Goal: Task Accomplishment & Management: Complete application form

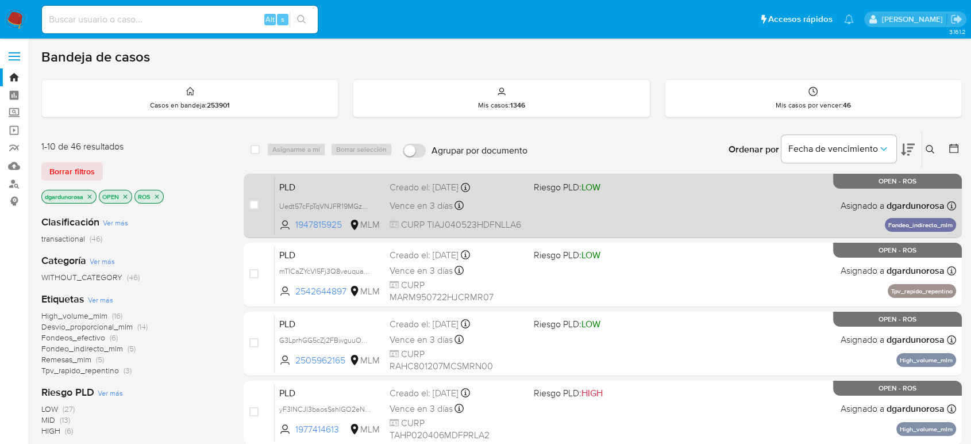
click at [564, 222] on div "PLD Uedt57cFpTqVNJFR19MGz9wd 1947815925 MLM Riesgo PLD: LOW Creado el: 12/08/20…" at bounding box center [615, 205] width 681 height 58
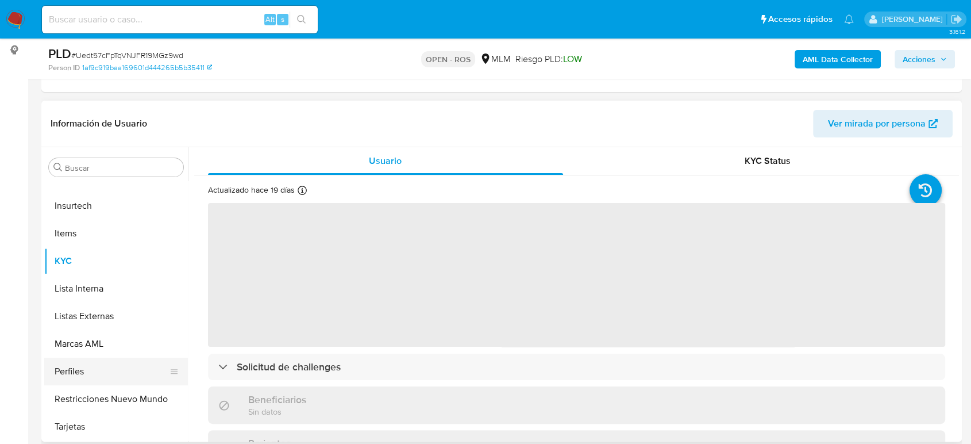
scroll to position [255, 0]
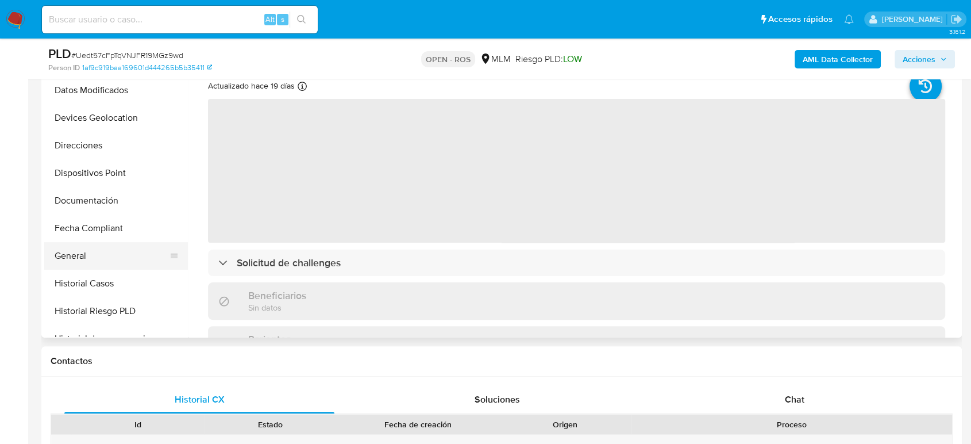
select select "10"
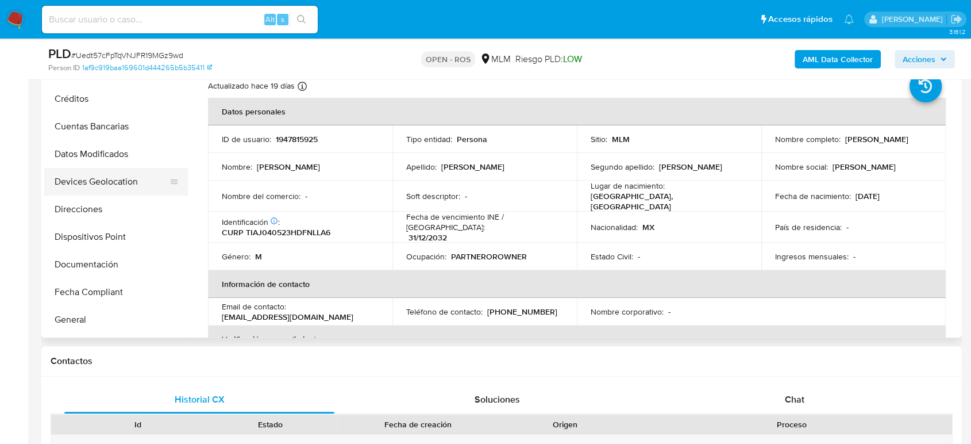
scroll to position [30, 0]
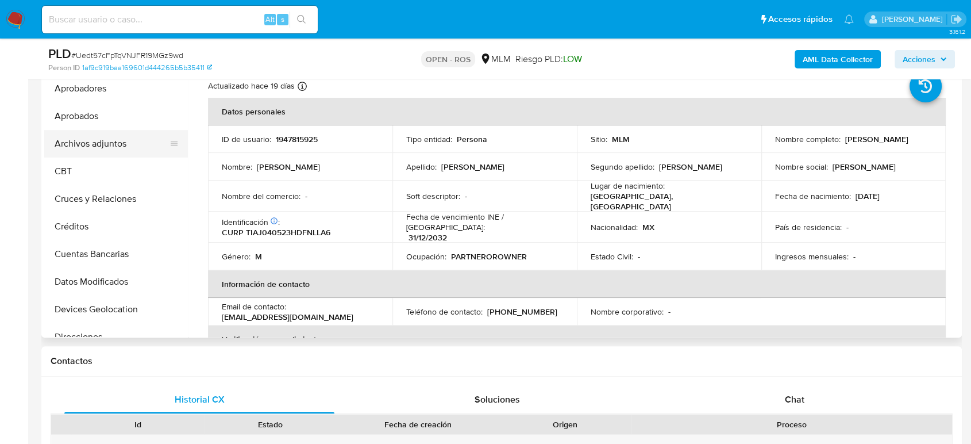
click at [107, 151] on button "Archivos adjuntos" at bounding box center [111, 144] width 134 height 28
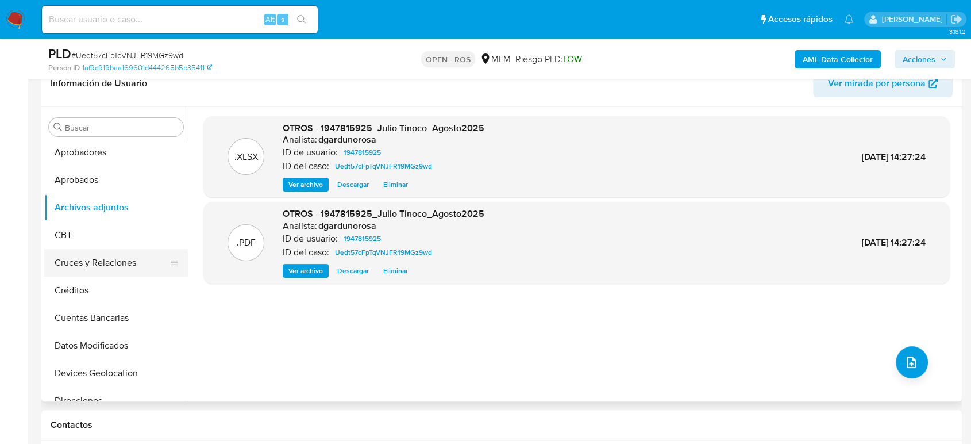
scroll to position [0, 0]
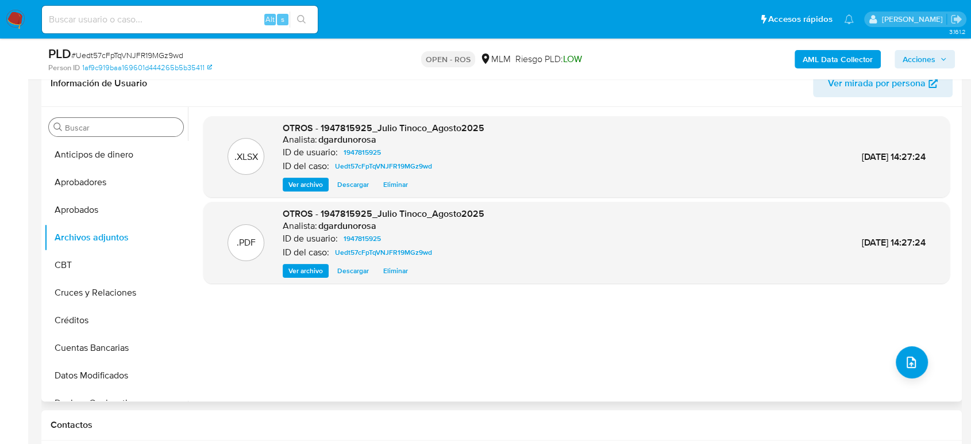
click at [87, 118] on div "Buscar" at bounding box center [116, 127] width 134 height 18
click at [94, 126] on input "Buscar" at bounding box center [122, 127] width 114 height 10
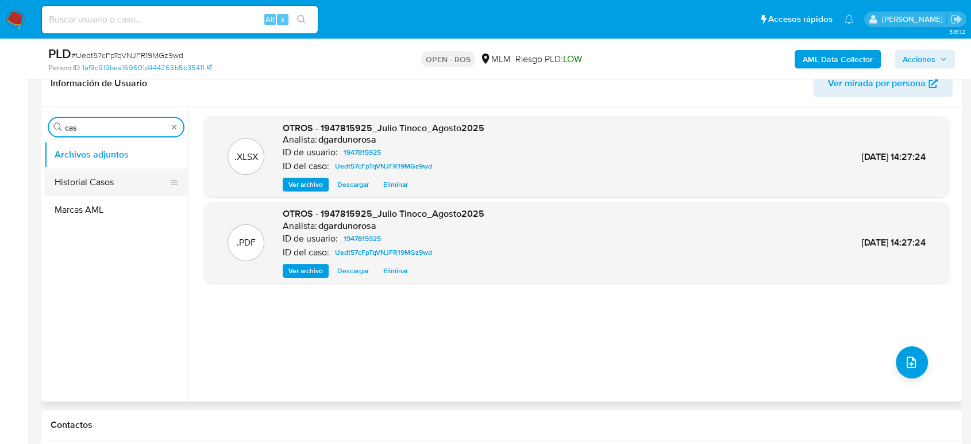
type input "cas"
click at [76, 188] on button "Historial Casos" at bounding box center [111, 182] width 134 height 28
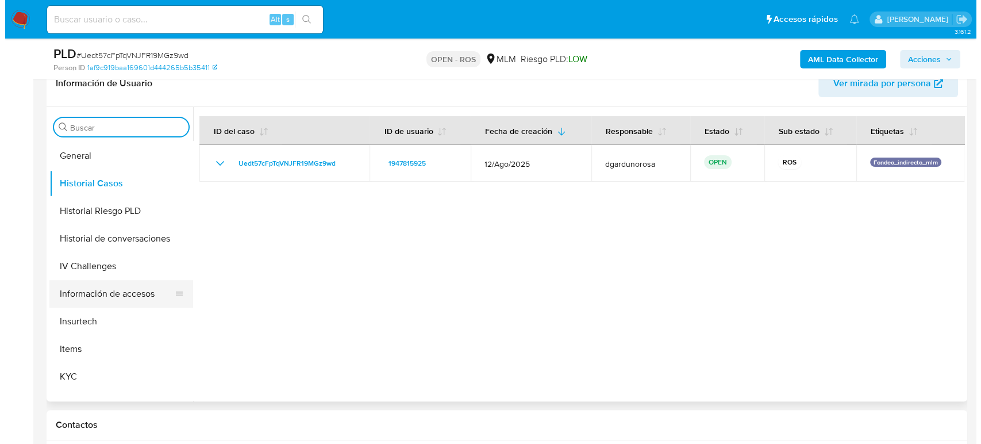
scroll to position [446, 0]
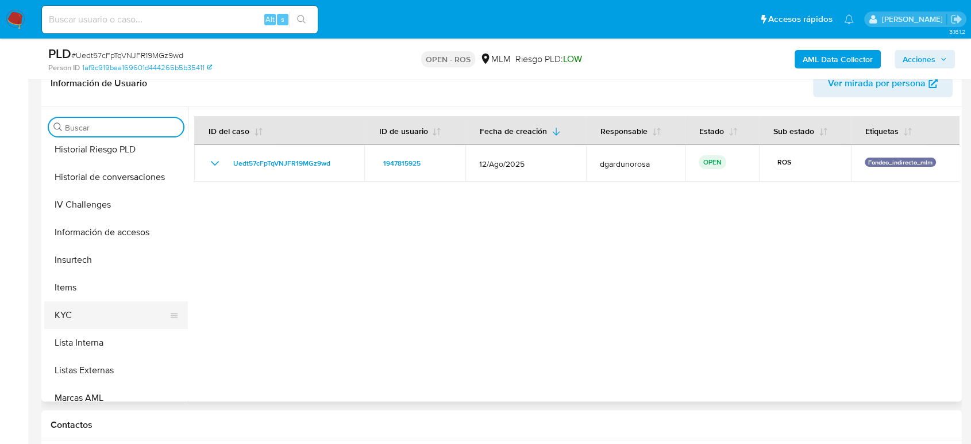
click at [87, 309] on button "KYC" at bounding box center [111, 315] width 134 height 28
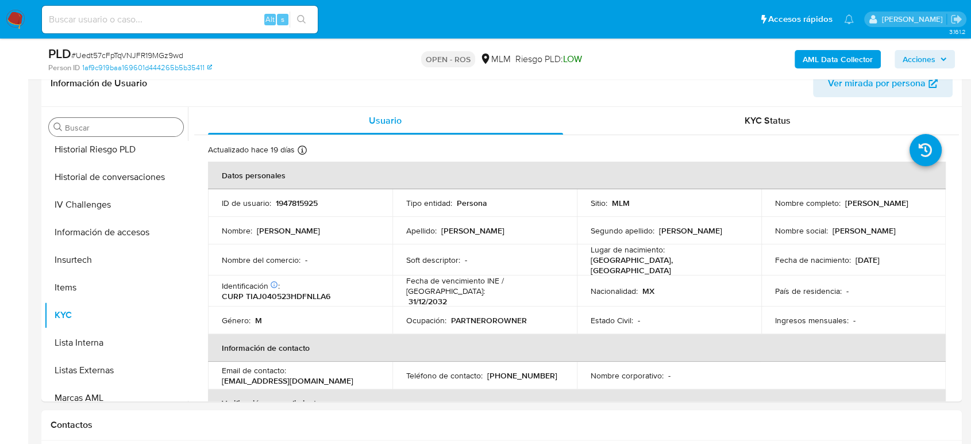
click at [906, 53] on span "Acciones" at bounding box center [919, 59] width 33 height 18
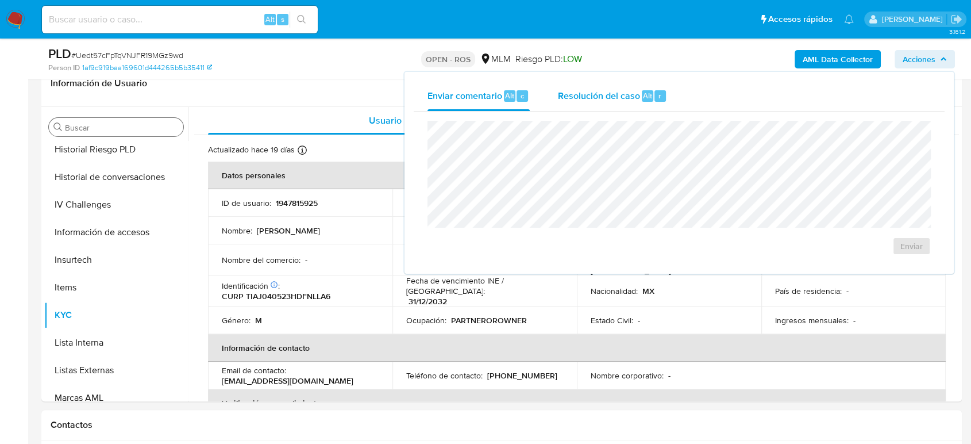
drag, startPoint x: 589, startPoint y: 108, endPoint x: 583, endPoint y: 101, distance: 9.8
click at [588, 108] on div "Resolución del caso Alt r" at bounding box center [612, 96] width 110 height 30
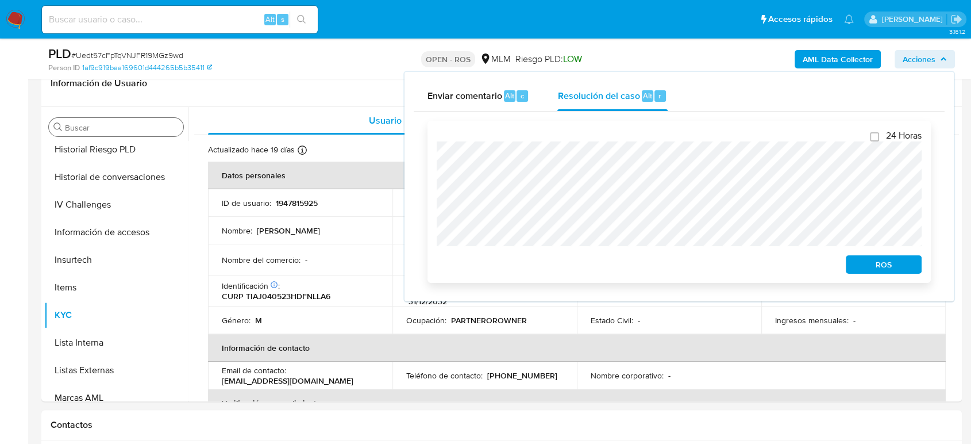
click at [877, 271] on span "ROS" at bounding box center [884, 264] width 60 height 16
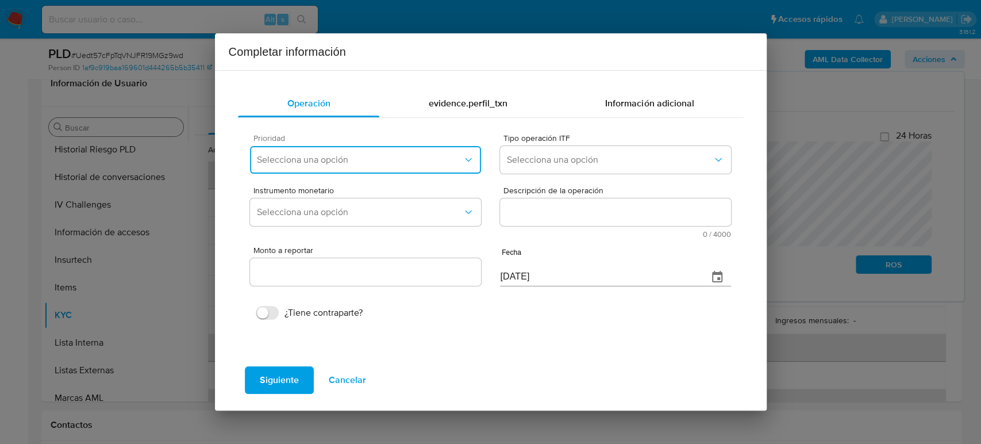
click at [406, 166] on button "Selecciona una opción" at bounding box center [365, 160] width 230 height 28
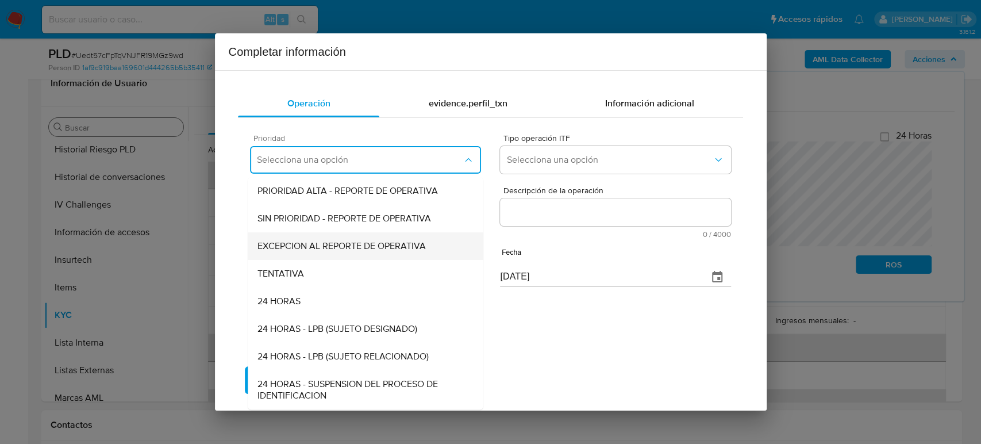
click at [356, 244] on span "EXCEPCION AL REPORTE DE OPERATIVA" at bounding box center [341, 245] width 168 height 11
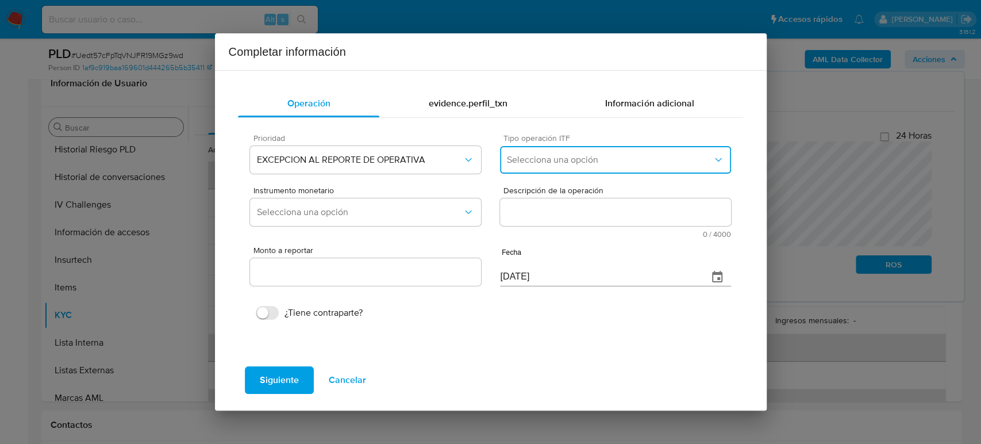
click at [537, 157] on span "Selecciona una opción" at bounding box center [609, 159] width 205 height 11
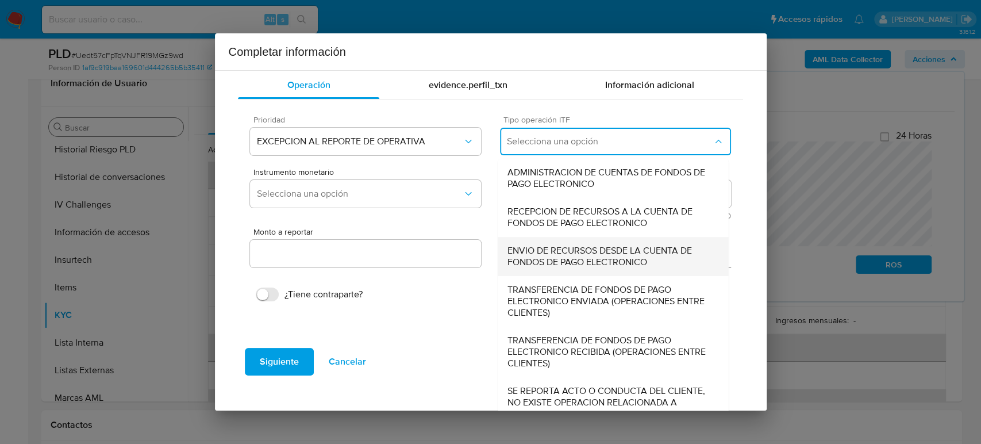
scroll to position [36, 0]
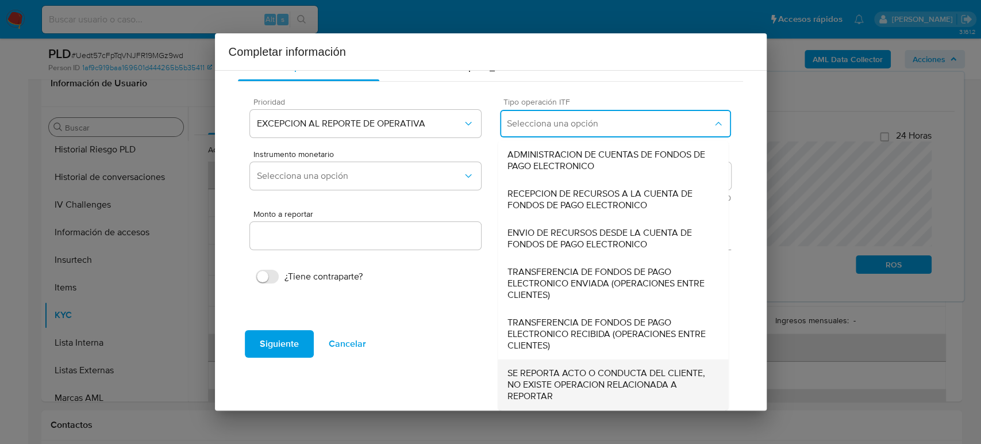
click at [572, 373] on span "SE REPORTA ACTO O CONDUCTA DEL CLIENTE, NO EXISTE OPERACION RELACIONADA A REPOR…" at bounding box center [613, 384] width 212 height 34
type input "0.00"
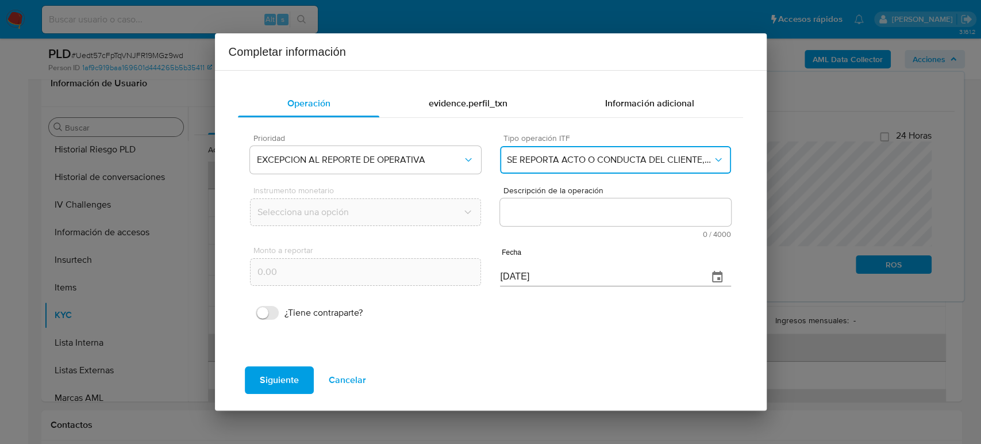
scroll to position [0, 0]
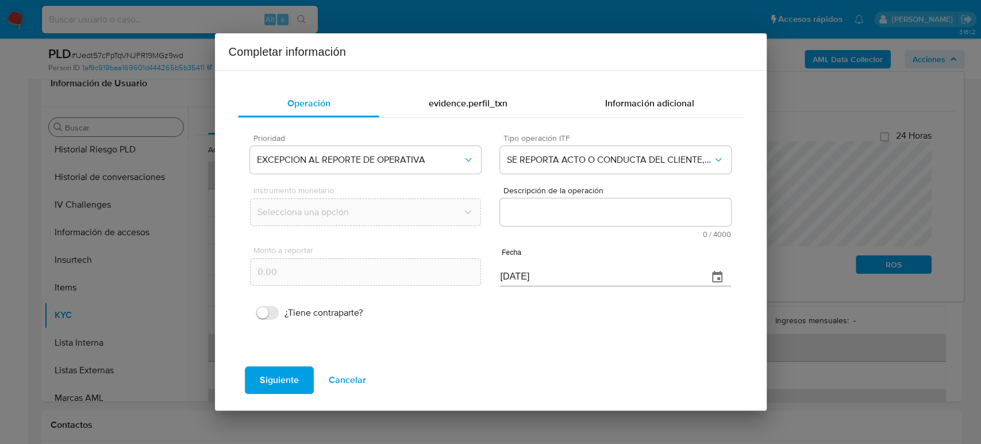
click at [592, 219] on textarea "Descripción de la operación" at bounding box center [615, 212] width 230 height 28
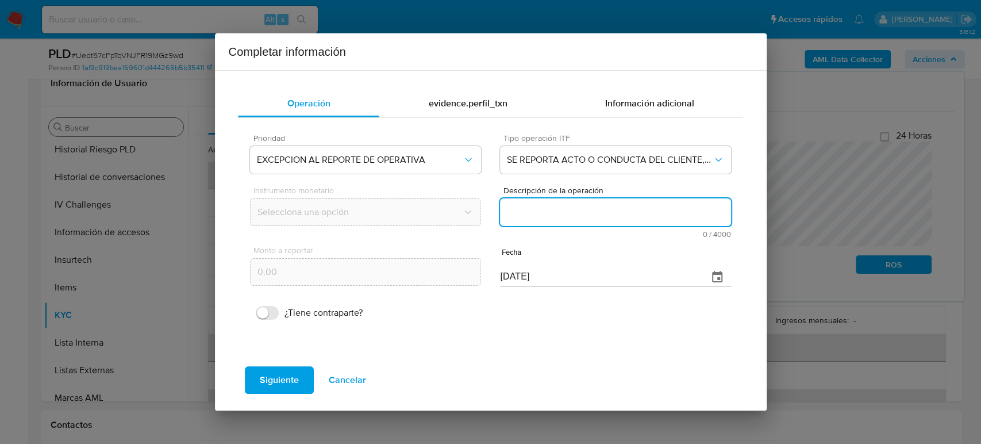
click at [602, 206] on textarea "Descripción de la operación" at bounding box center [615, 212] width 230 height 28
paste textarea "/CONOCIMIENTO DEL CLIENTE O USUARIOCLIENTE MILTHON ALEJANDRO PEREZ LOPEZ NUMERO…"
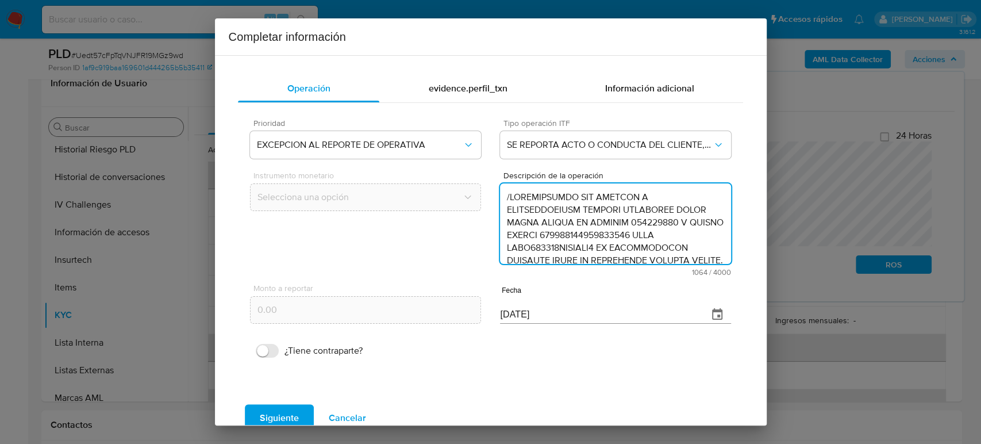
scroll to position [294, 0]
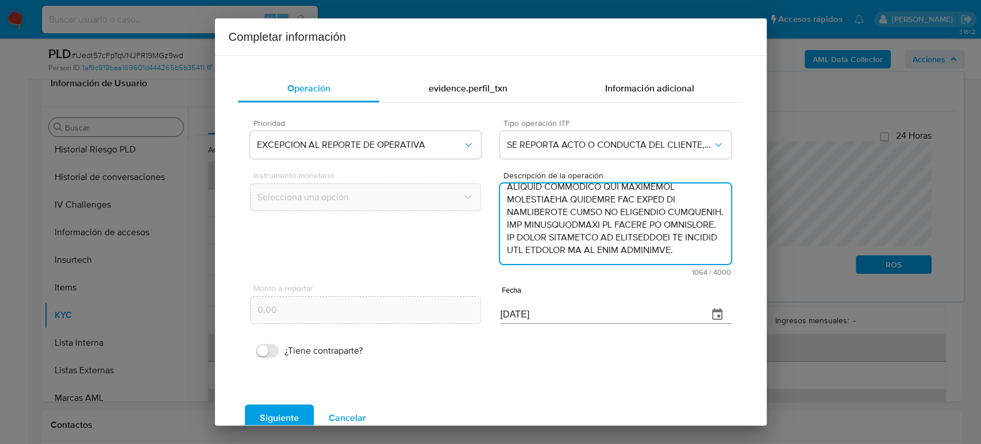
type textarea "/CONOCIMIENTO DEL CLIENTE O USUARIOCLIENTE MILTHON ALEJANDRO PEREZ LOPEZ NUMERO…"
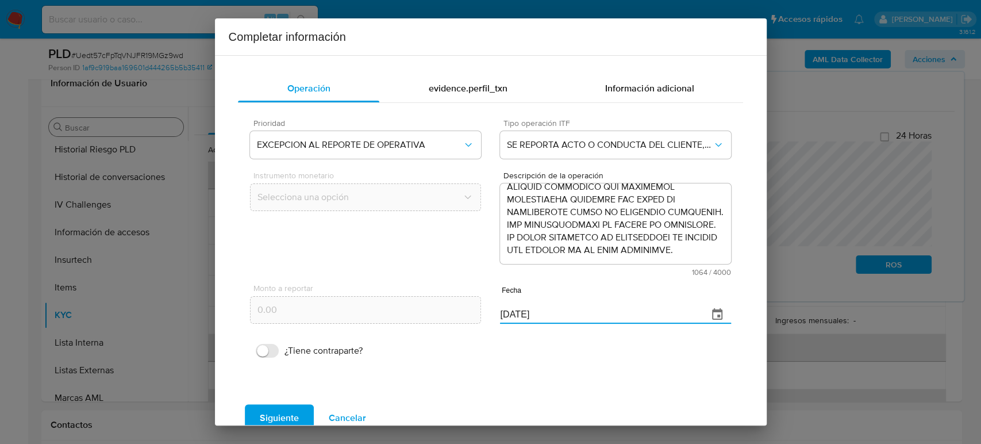
click at [458, 316] on div "Monto a reportar 0.00 Fecha 08/10/2025" at bounding box center [490, 303] width 480 height 54
paste input "31/07"
type input "31/07/2025"
click at [295, 417] on span "Siguiente" at bounding box center [279, 417] width 39 height 25
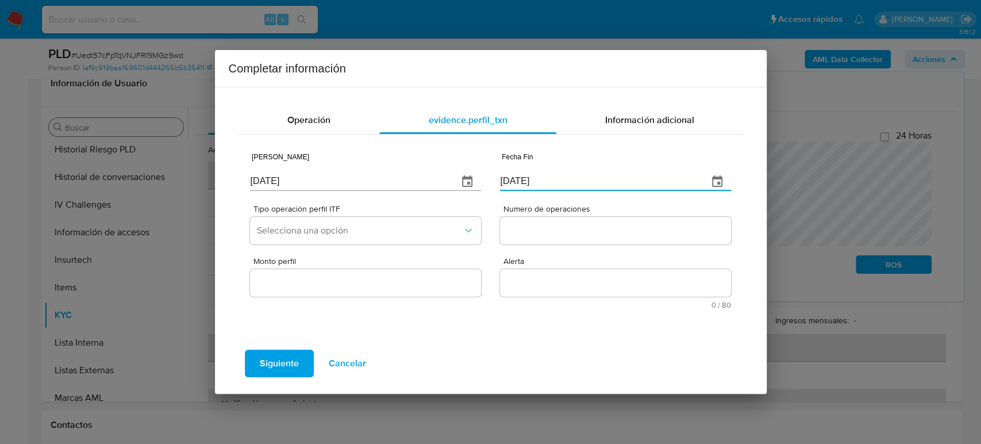
drag, startPoint x: 564, startPoint y: 179, endPoint x: 432, endPoint y: 175, distance: 131.6
click at [432, 175] on div "Fecha Inicio 08/10/2025 Fecha Fin 08/10/2025" at bounding box center [490, 169] width 480 height 54
paste input "31/07"
type input "31/07/2025"
drag, startPoint x: 321, startPoint y: 177, endPoint x: 212, endPoint y: 179, distance: 109.2
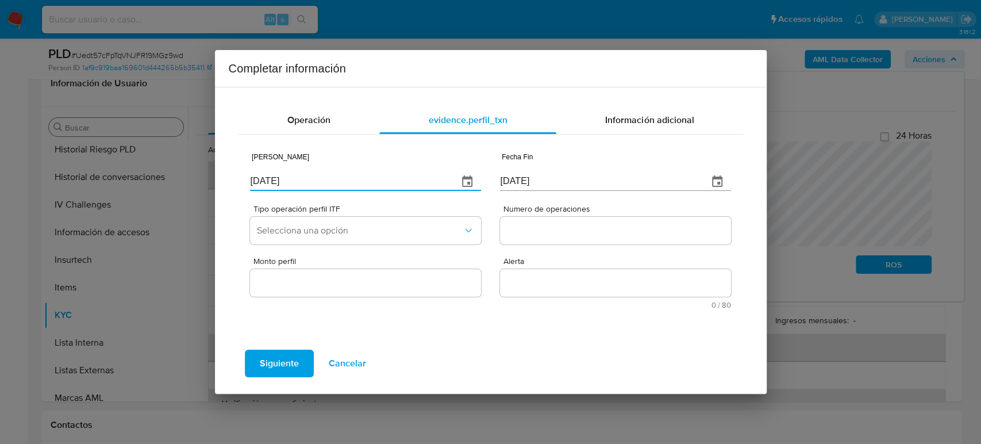
click at [212, 178] on div "Completar información Operación evidence.perfil_txn Información adicional Fecha…" at bounding box center [490, 222] width 981 height 444
paste input "9/02"
type input "09/02/2025"
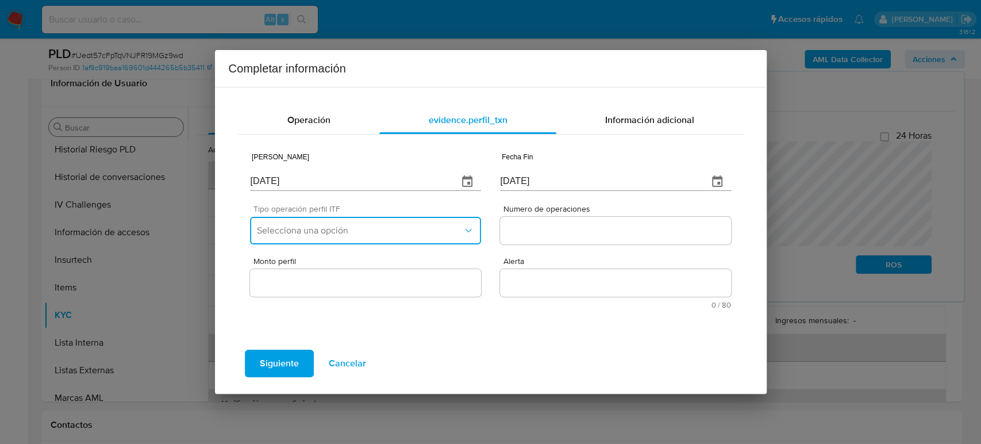
click at [354, 223] on button "Selecciona una opción" at bounding box center [365, 231] width 230 height 28
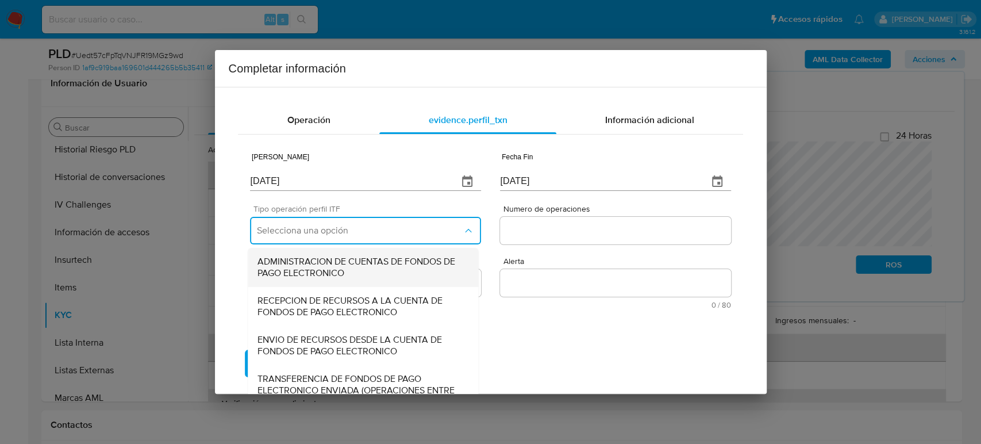
scroll to position [124, 0]
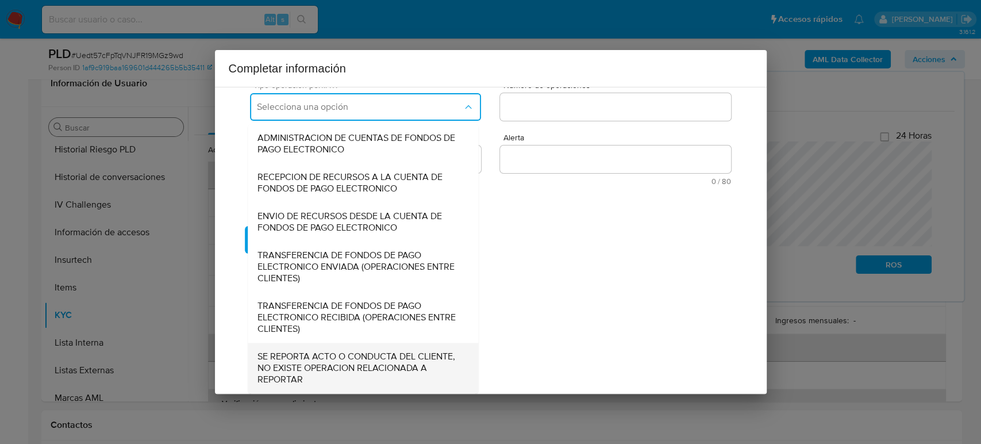
click at [345, 375] on span "SE REPORTA ACTO O CONDUCTA DEL CLIENTE, NO EXISTE OPERACION RELACIONADA A REPOR…" at bounding box center [363, 367] width 212 height 34
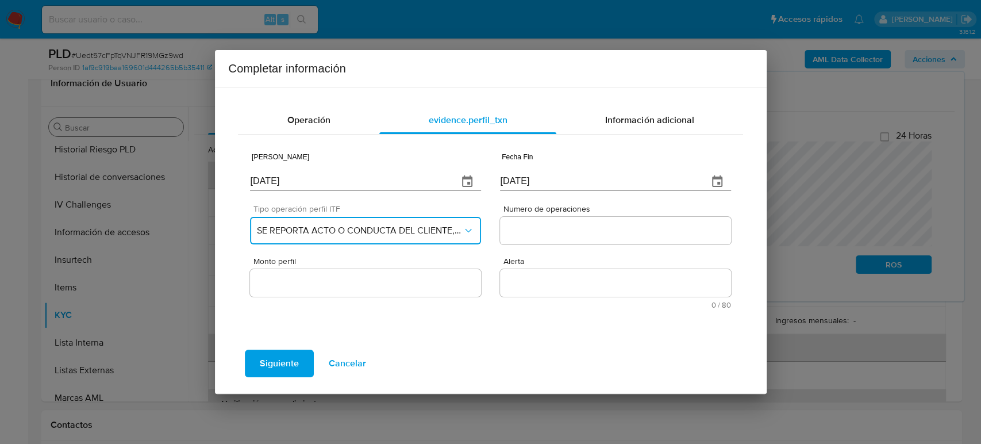
scroll to position [0, 0]
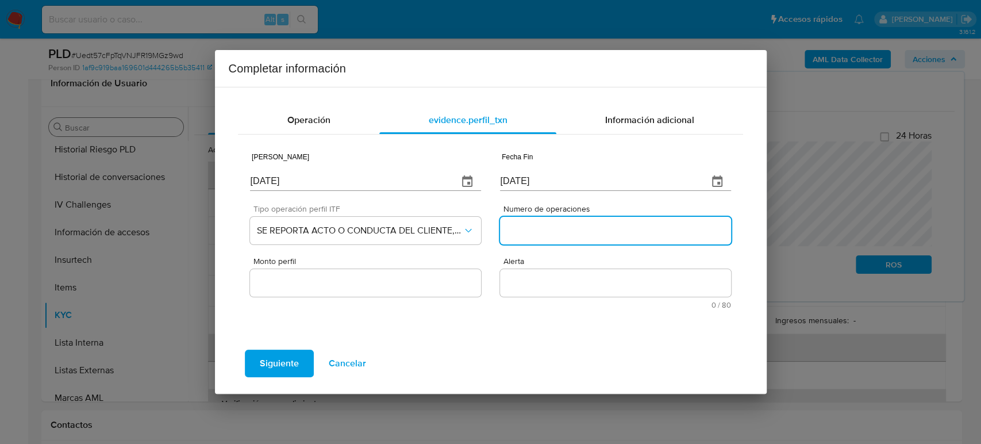
click at [593, 224] on input "Numero de operaciones" at bounding box center [615, 230] width 230 height 15
type input "0"
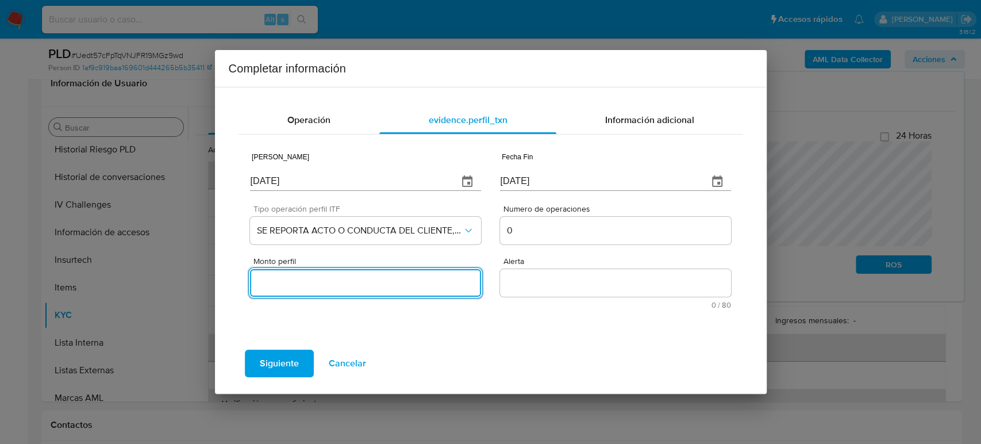
click at [391, 296] on div at bounding box center [365, 283] width 230 height 28
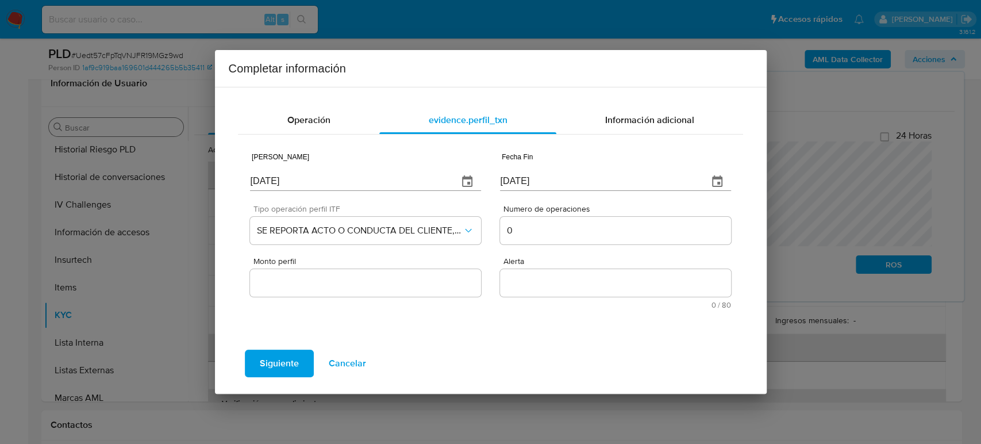
click at [386, 288] on input "Monto perfil" at bounding box center [365, 282] width 230 height 15
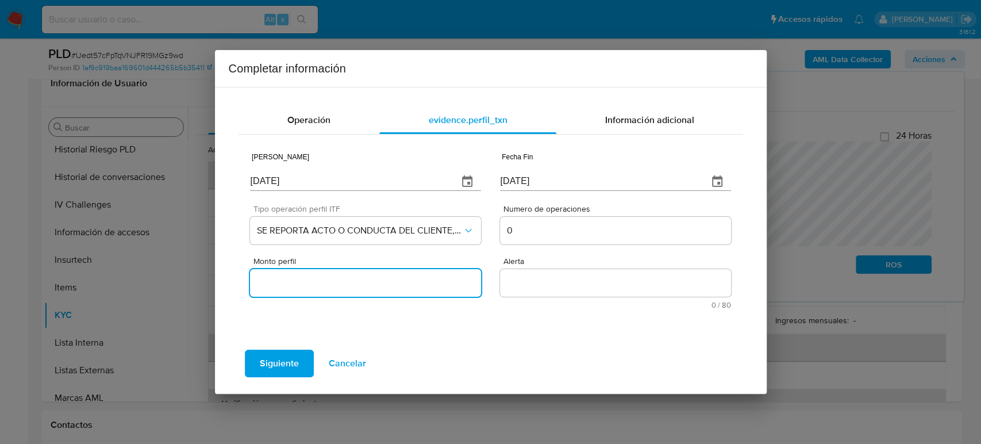
type input "0.00"
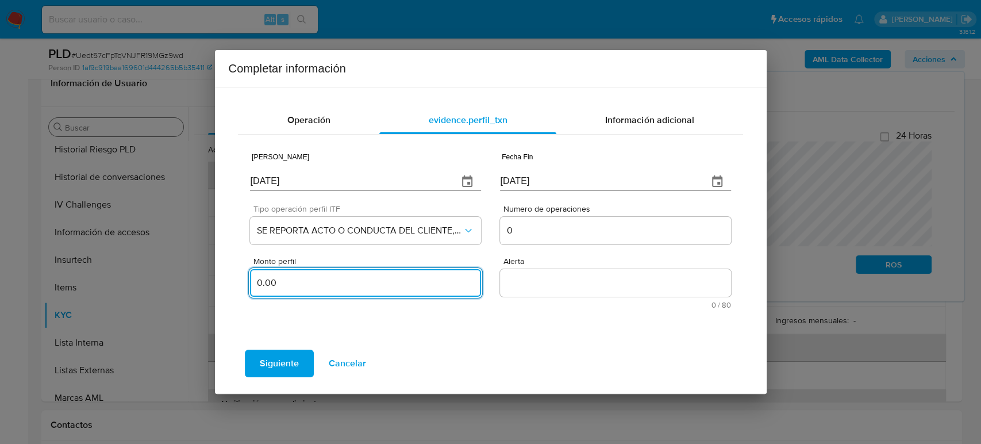
click at [538, 283] on textarea "Alerta" at bounding box center [615, 283] width 230 height 28
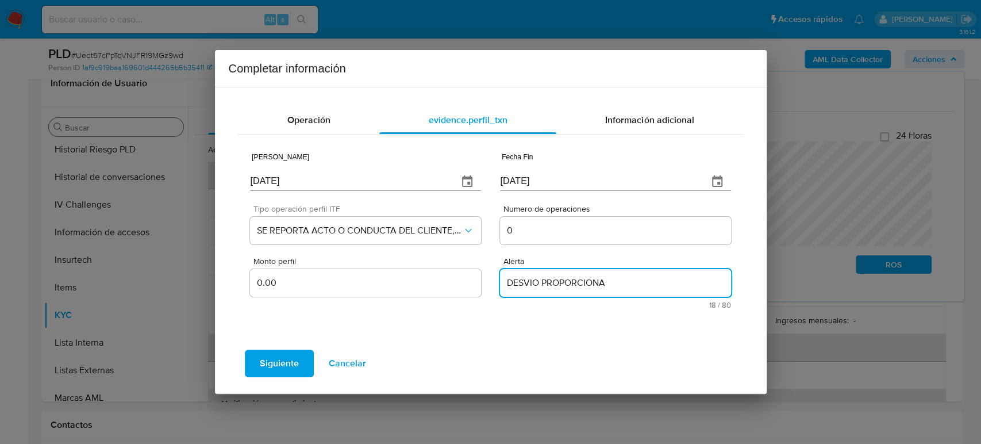
type textarea "DESVIO PROPORCIONAL"
click at [294, 366] on span "Siguiente" at bounding box center [279, 362] width 39 height 25
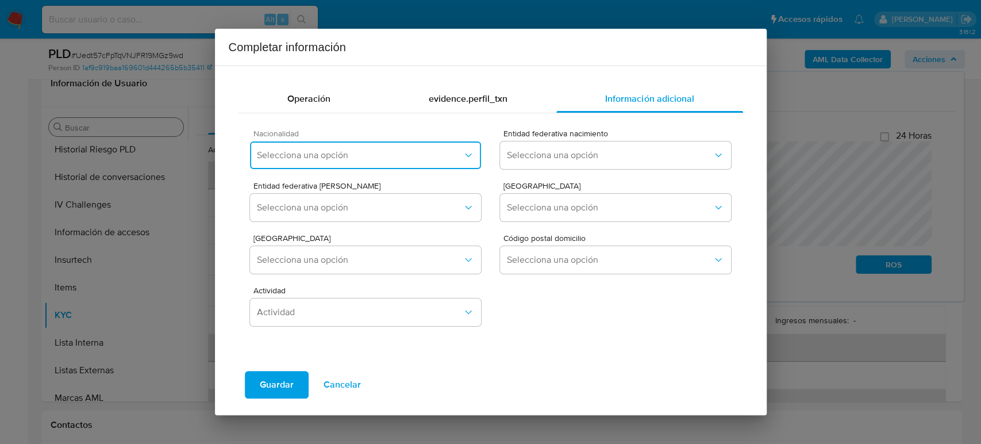
click at [412, 146] on button "Selecciona una opción" at bounding box center [365, 155] width 230 height 28
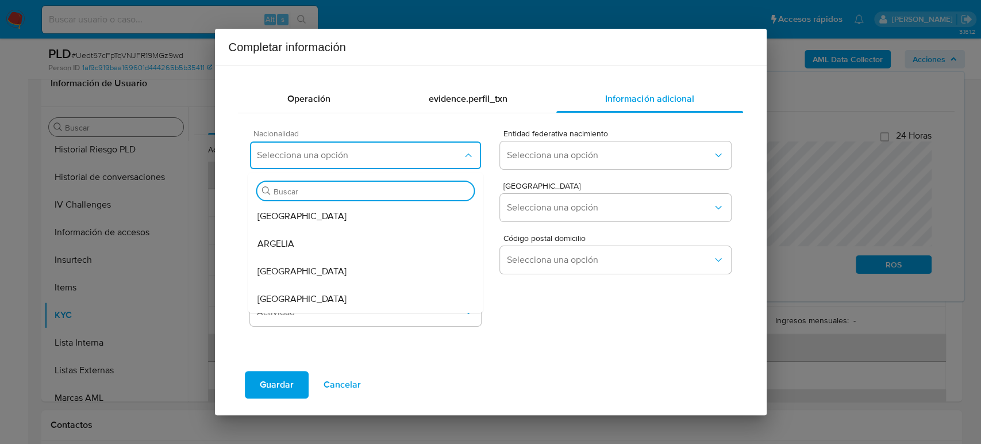
click at [360, 192] on input "Buscar" at bounding box center [371, 191] width 196 height 10
type input "mex"
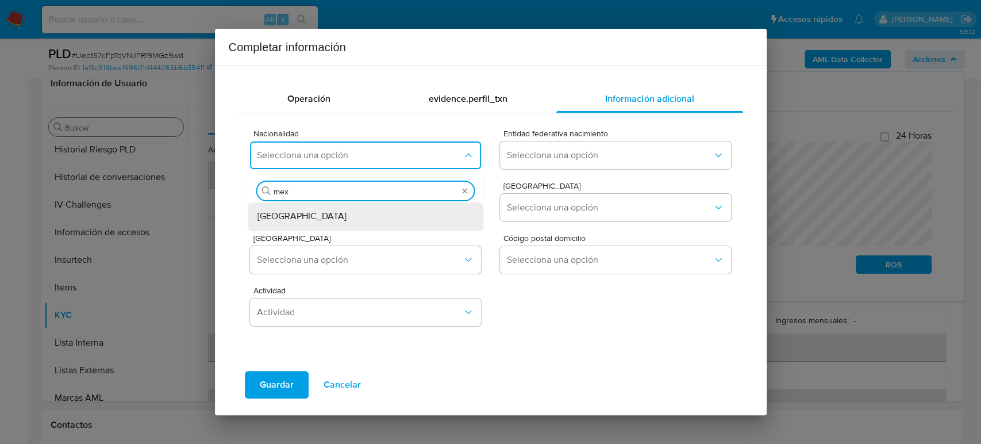
click at [367, 224] on div "MEXICO" at bounding box center [365, 216] width 217 height 28
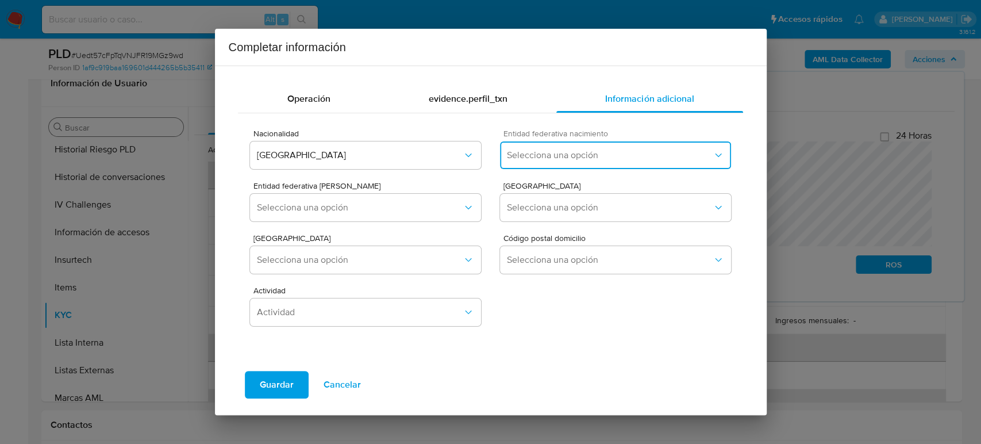
click at [571, 154] on span "Selecciona una opción" at bounding box center [609, 154] width 205 height 11
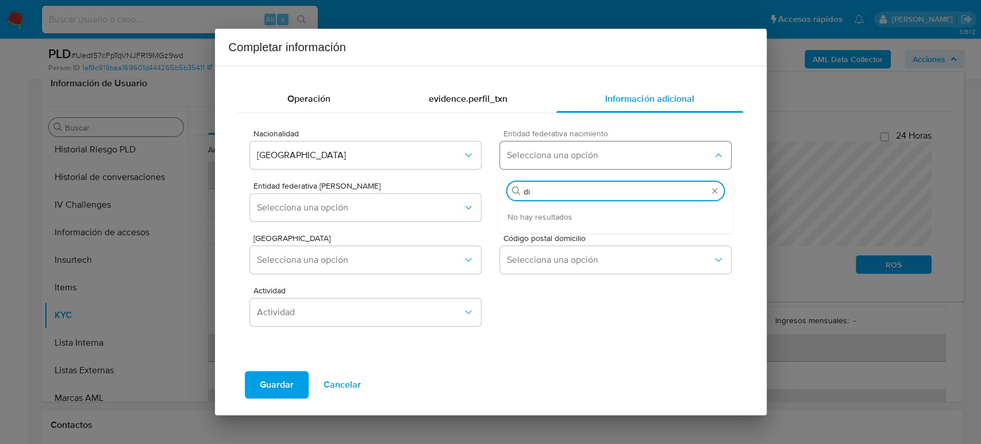
type input "d"
type input "ciud"
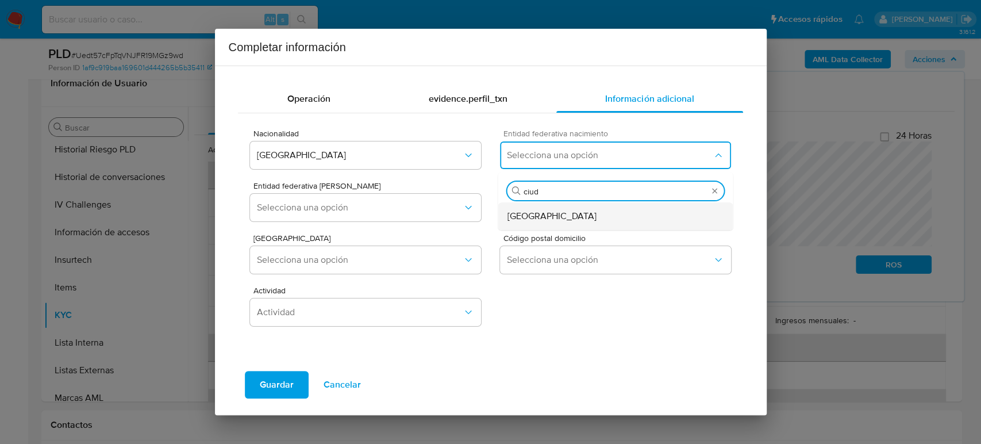
click at [532, 219] on span "Ciudad de México" at bounding box center [551, 215] width 89 height 11
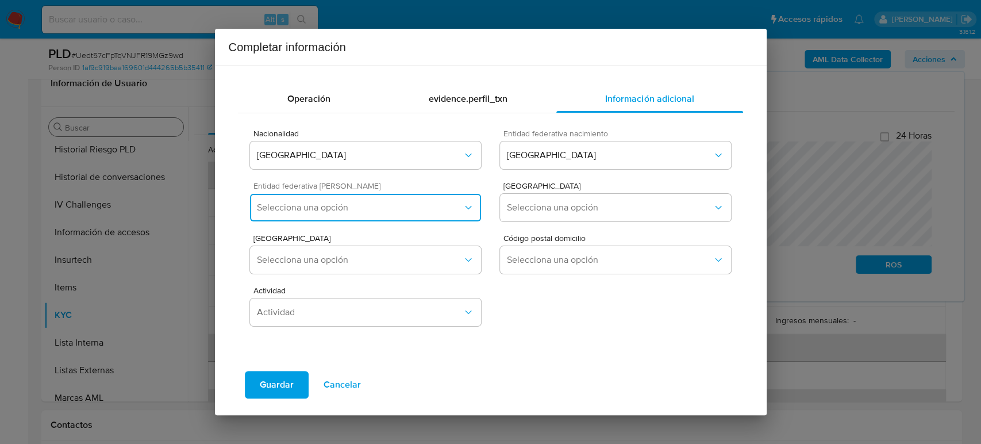
click at [288, 196] on button "Selecciona una opción" at bounding box center [365, 208] width 230 height 28
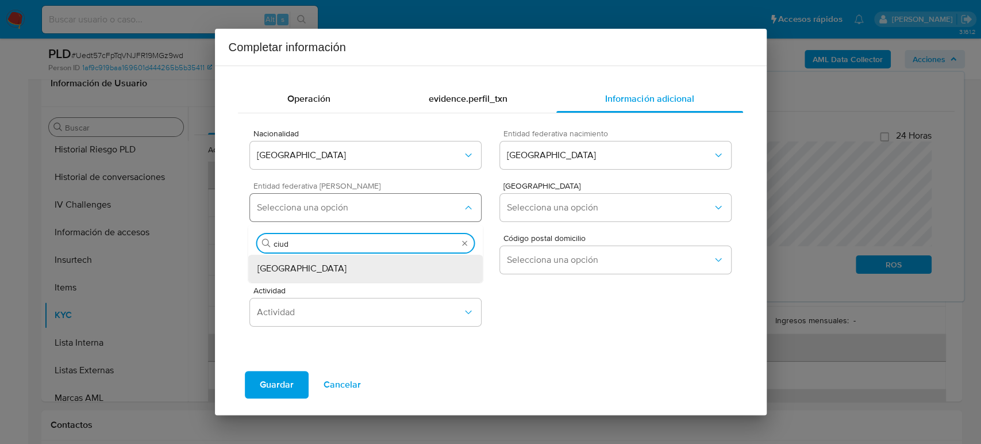
type input "ciuda"
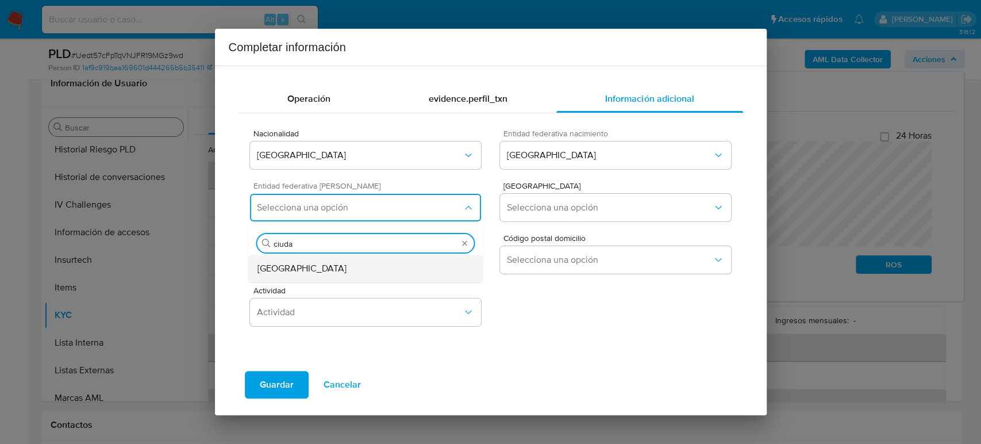
click at [308, 272] on span "Ciudad de México" at bounding box center [301, 268] width 89 height 11
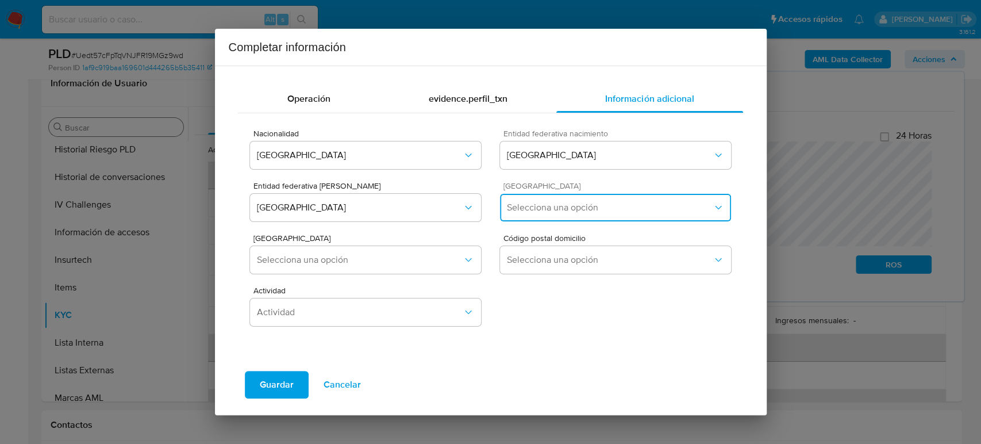
click at [572, 206] on span "Selecciona una opción" at bounding box center [609, 207] width 205 height 11
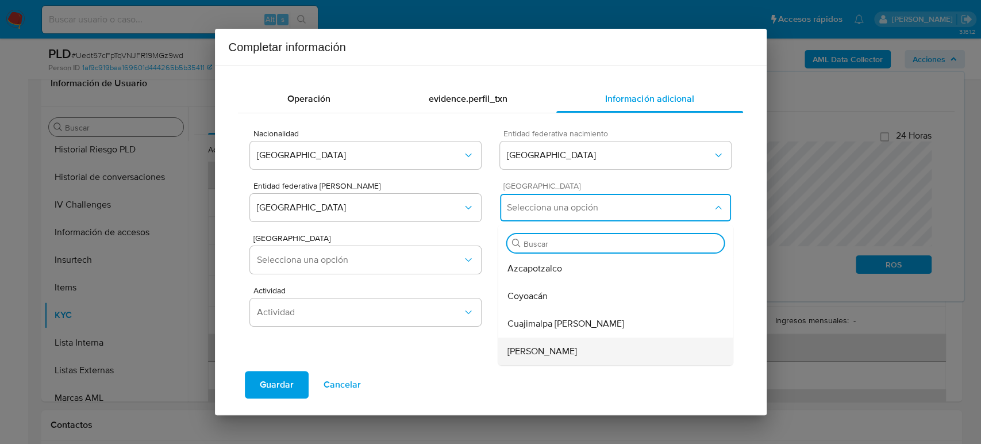
click at [600, 348] on div "Gustavo A. Madero" at bounding box center [615, 351] width 217 height 28
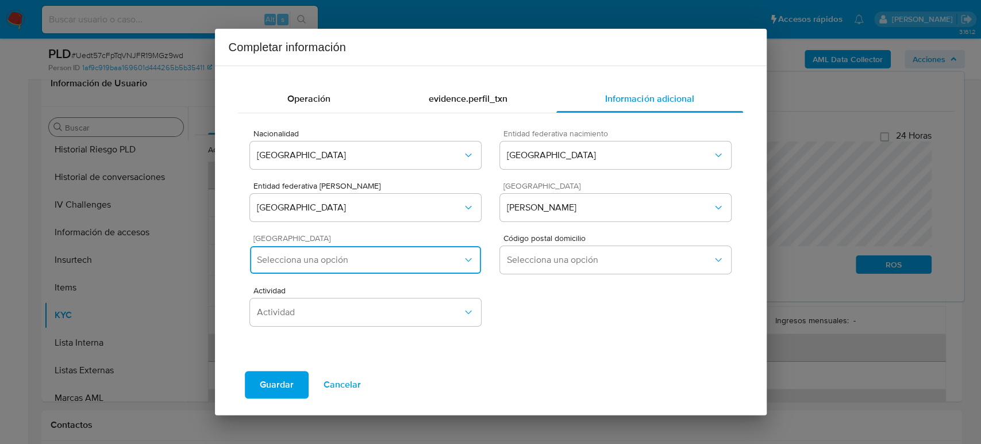
click at [398, 259] on span "Selecciona una opción" at bounding box center [359, 259] width 205 height 11
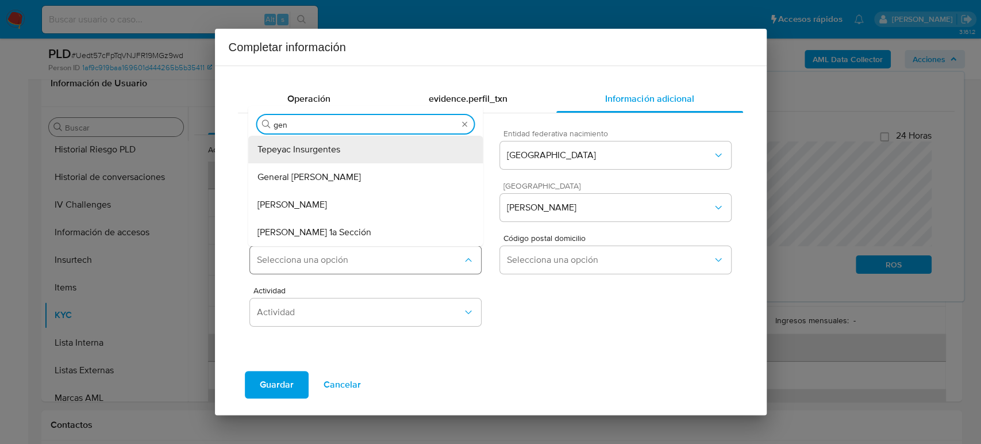
type input "gene"
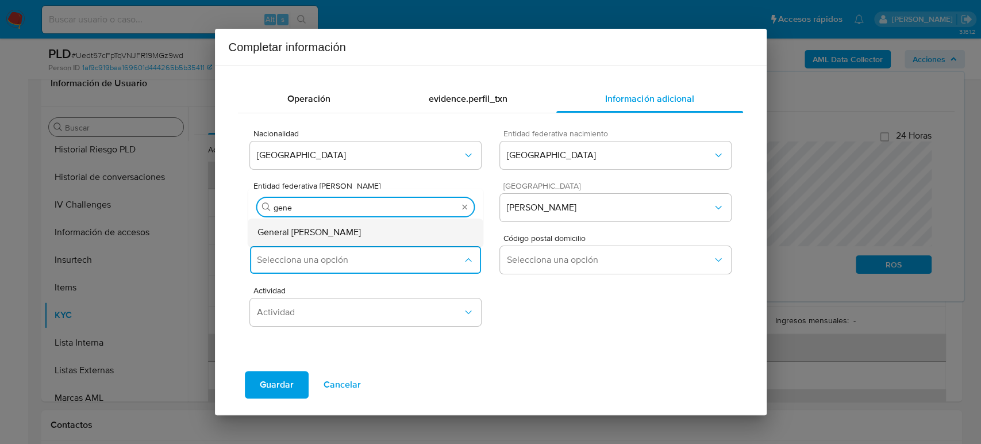
click at [401, 223] on div "General Felipe Berriozabal" at bounding box center [365, 232] width 217 height 28
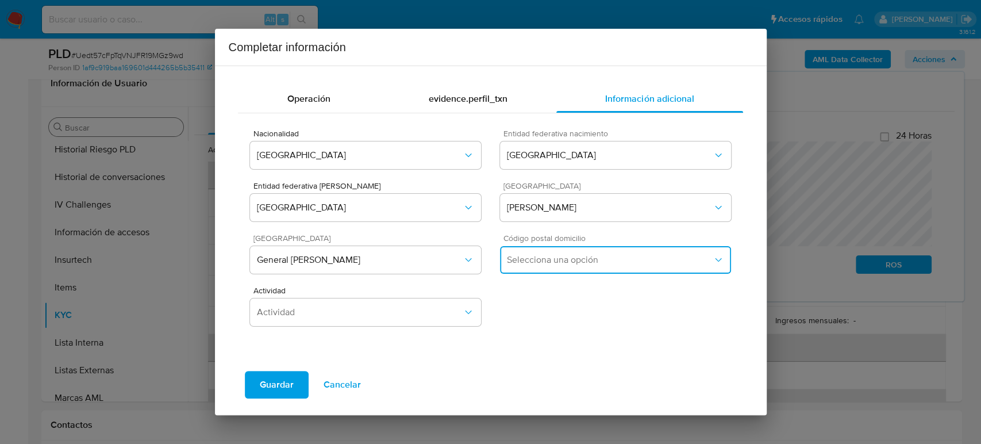
click at [531, 261] on span "Selecciona una opción" at bounding box center [609, 259] width 205 height 11
click at [580, 318] on div "07180" at bounding box center [615, 321] width 217 height 28
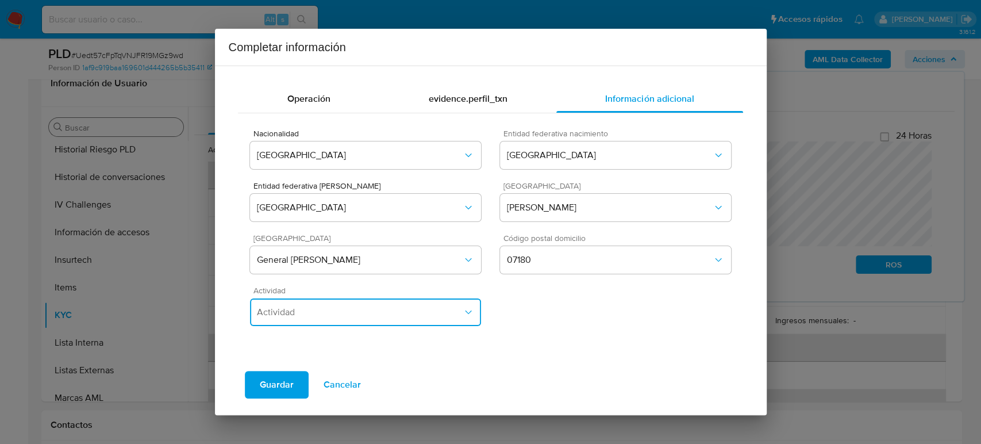
click at [303, 302] on button "Actividad" at bounding box center [365, 312] width 230 height 28
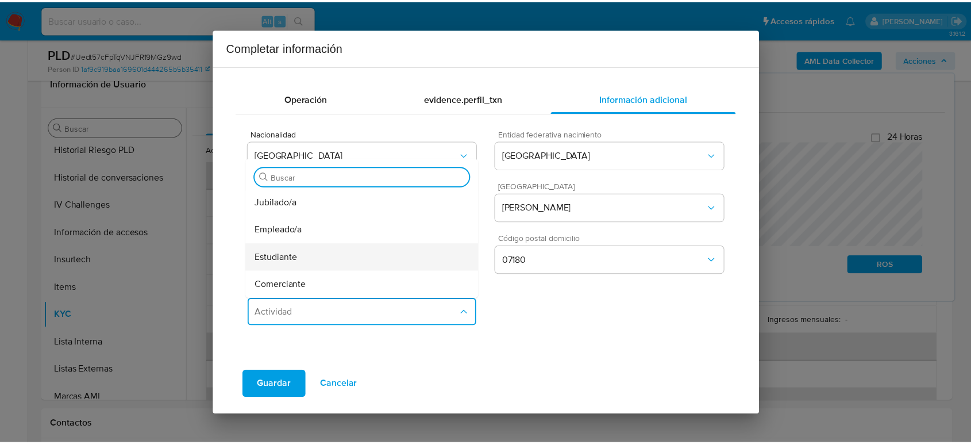
scroll to position [64, 0]
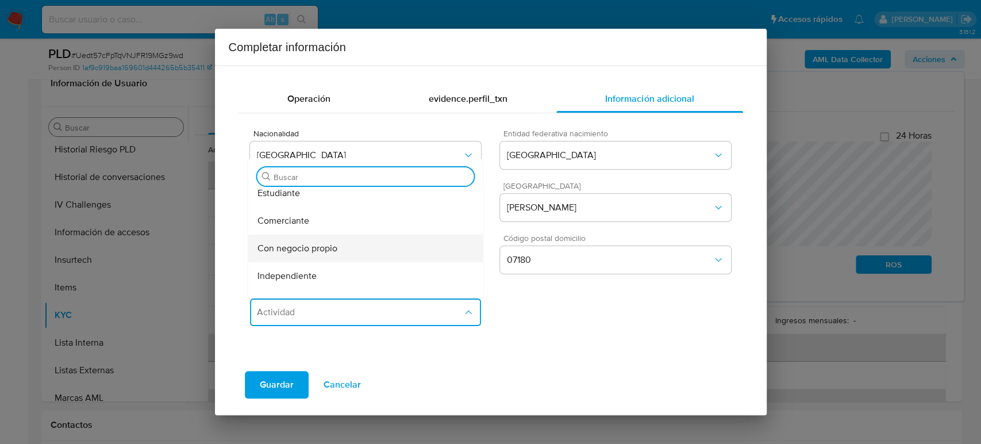
click at [333, 247] on span "Con negocio propio" at bounding box center [297, 247] width 80 height 11
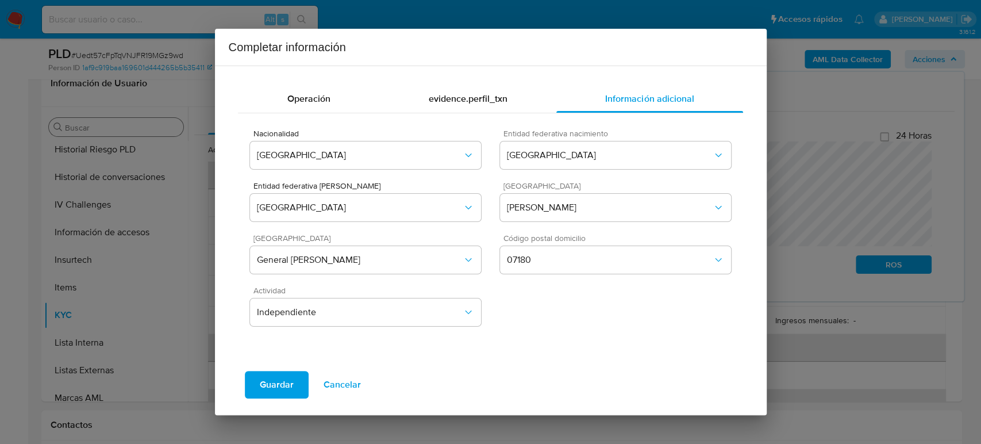
click at [292, 386] on button "Guardar" at bounding box center [277, 385] width 64 height 28
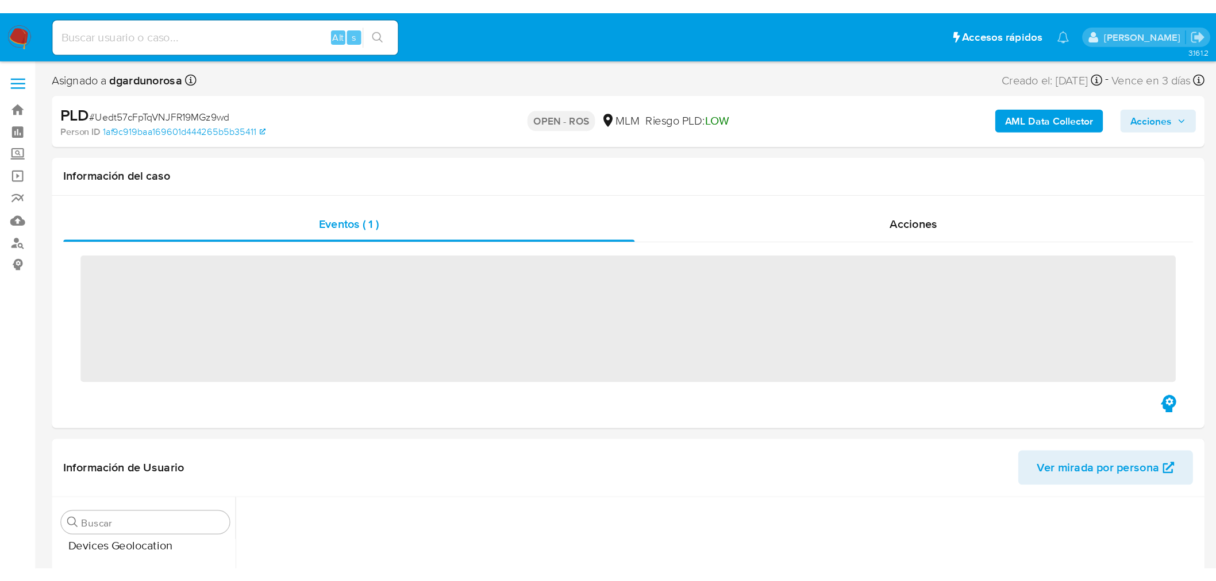
scroll to position [540, 0]
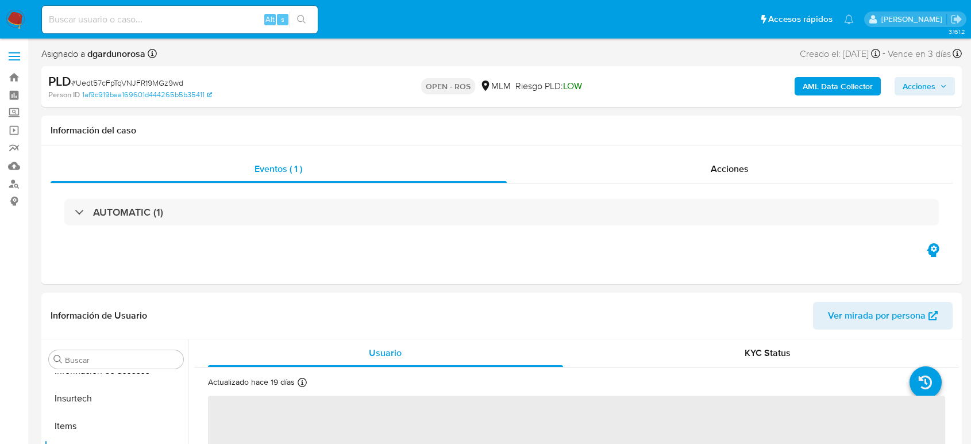
select select "10"
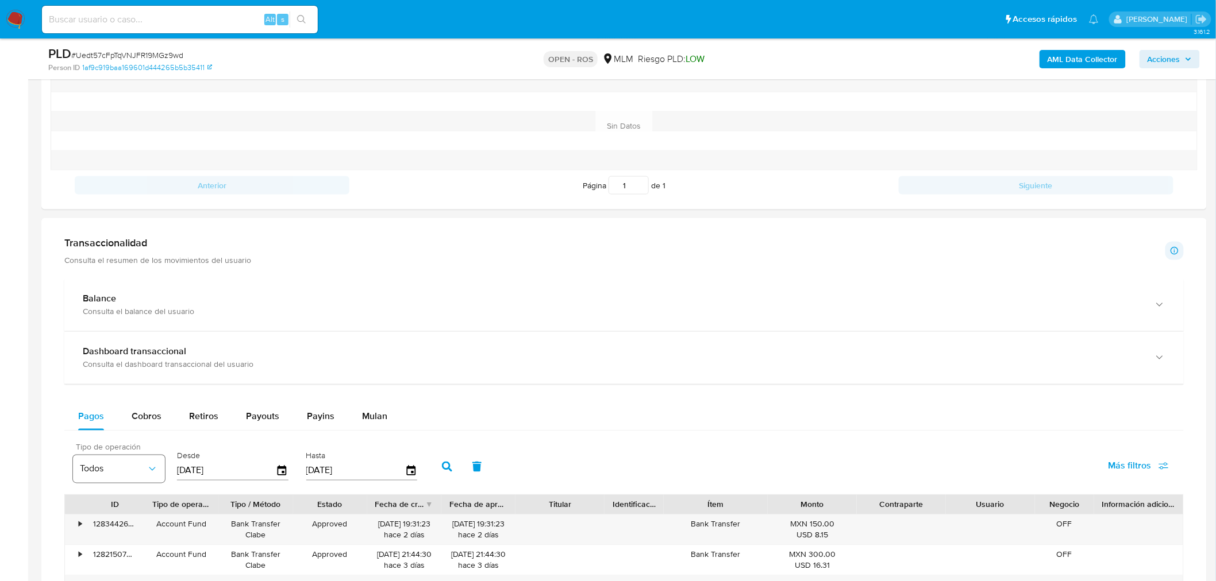
scroll to position [638, 0]
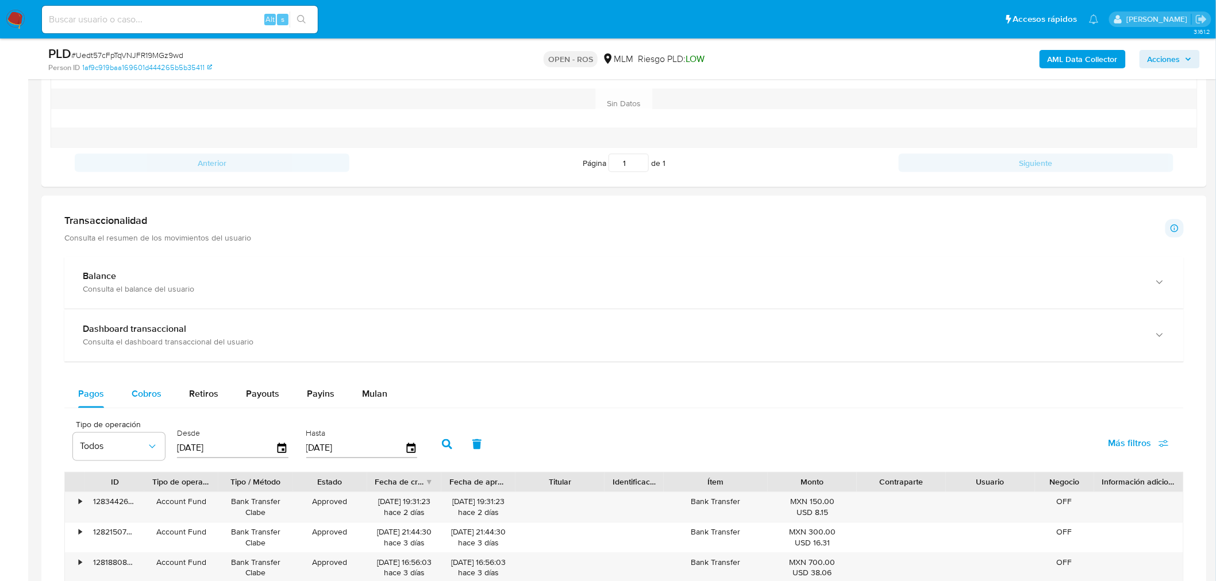
click at [156, 400] on span "Cobros" at bounding box center [147, 394] width 30 height 13
select select "10"
click at [410, 443] on icon "button" at bounding box center [411, 449] width 20 height 20
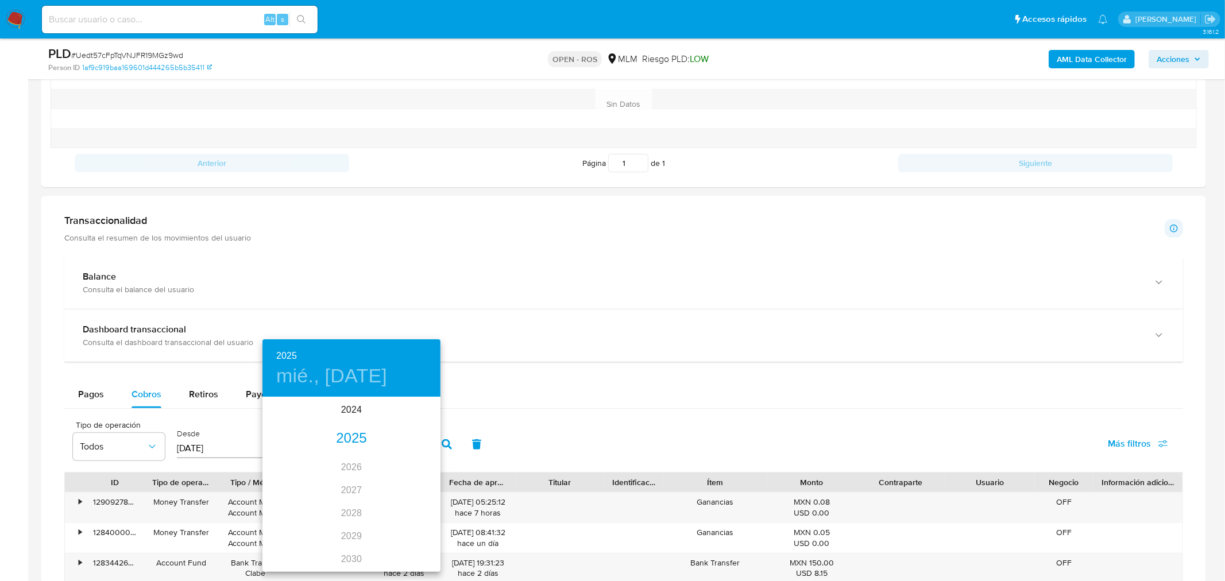
click at [352, 437] on div "2025" at bounding box center [352, 438] width 178 height 23
click at [294, 443] on div "jul." at bounding box center [292, 506] width 59 height 43
click at [346, 443] on span "31" at bounding box center [351, 540] width 21 height 11
type input "31/07/2025"
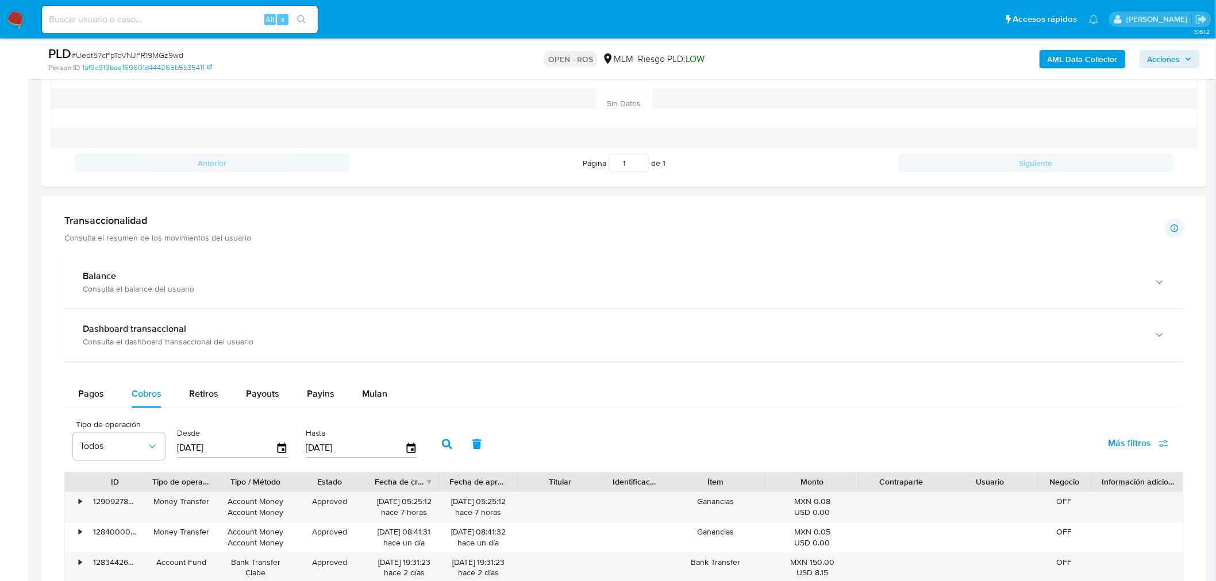
click at [446, 441] on icon "button" at bounding box center [447, 445] width 10 height 10
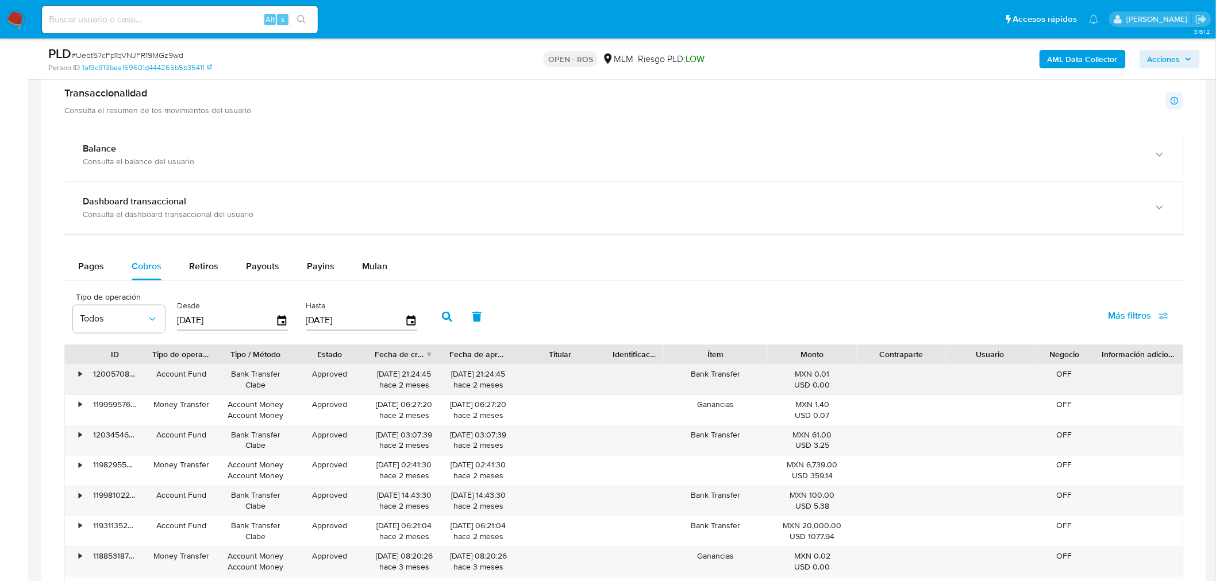
drag, startPoint x: 376, startPoint y: 376, endPoint x: 413, endPoint y: 379, distance: 36.9
click at [413, 379] on div "31/07/2025 21:24:45 hace 2 meses" at bounding box center [404, 380] width 58 height 22
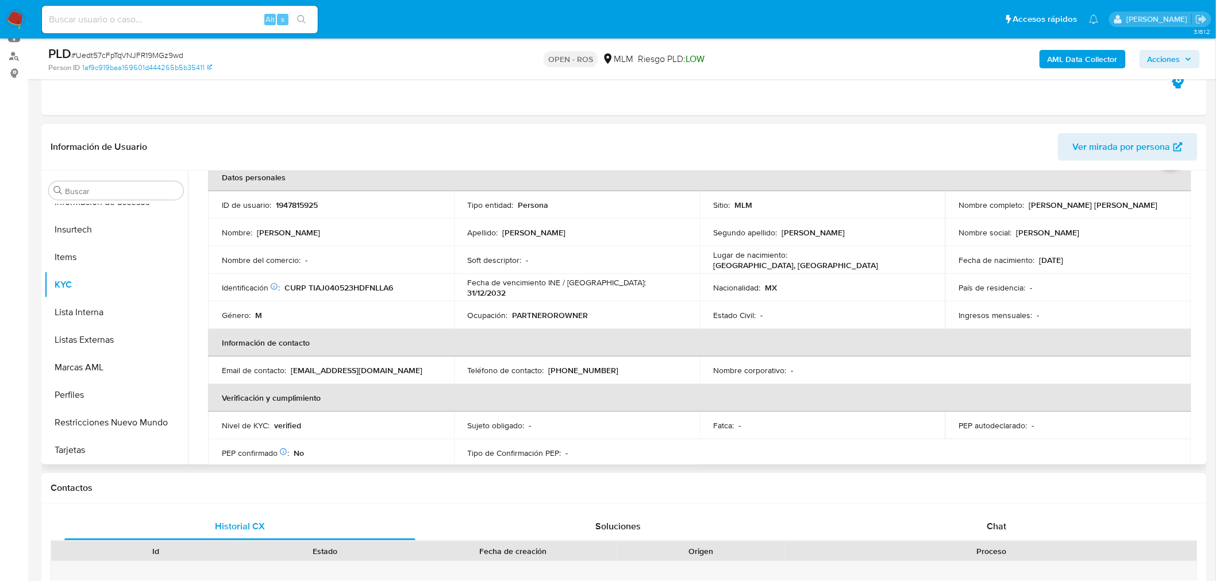
scroll to position [60, 0]
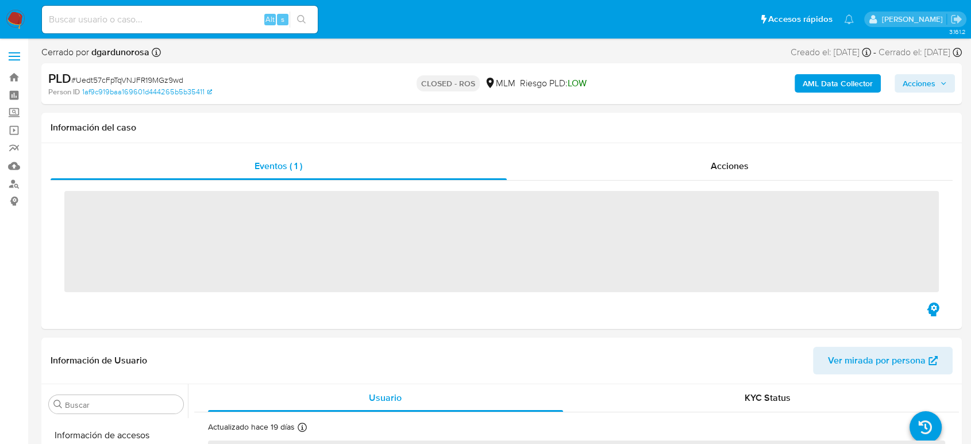
scroll to position [541, 0]
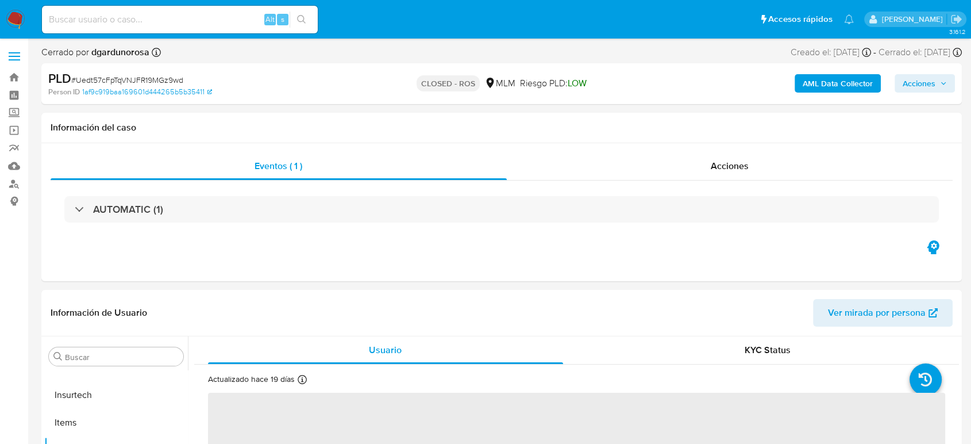
select select "10"
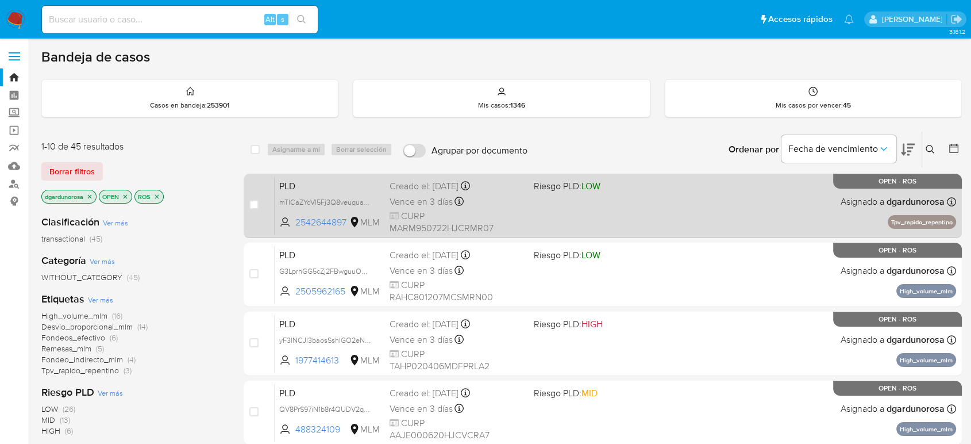
click at [514, 210] on span "CURP MARM950722HJCRMR07" at bounding box center [457, 222] width 134 height 25
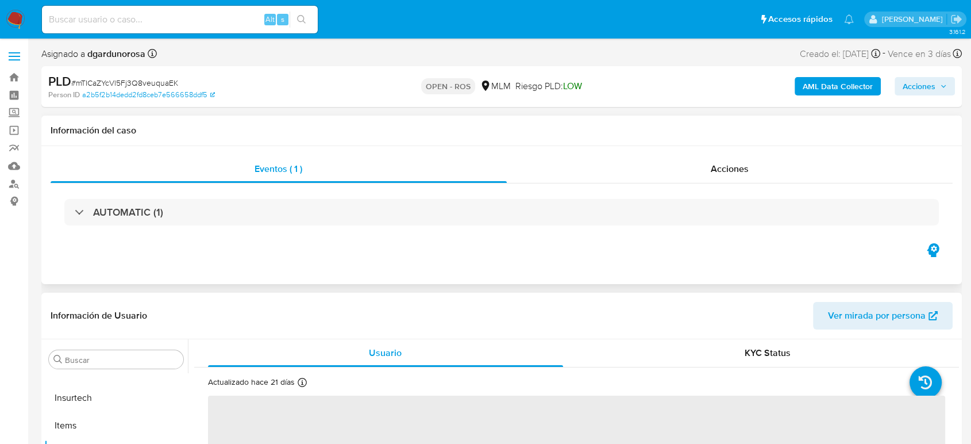
scroll to position [255, 0]
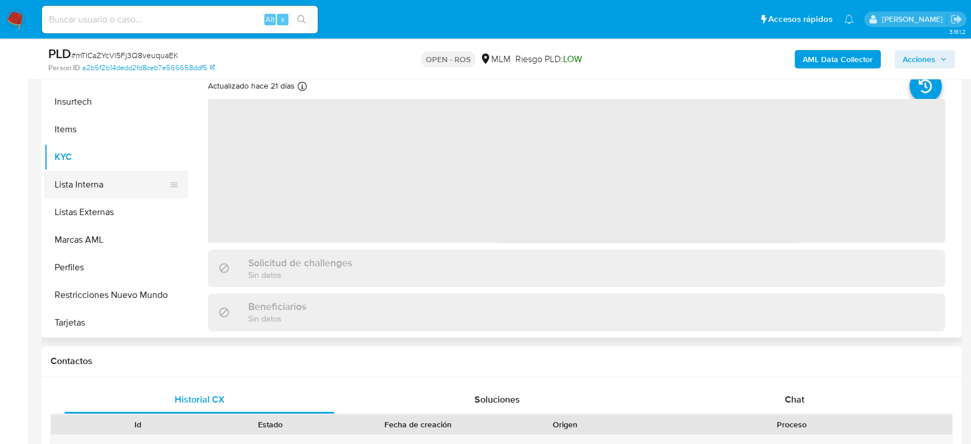
select select "10"
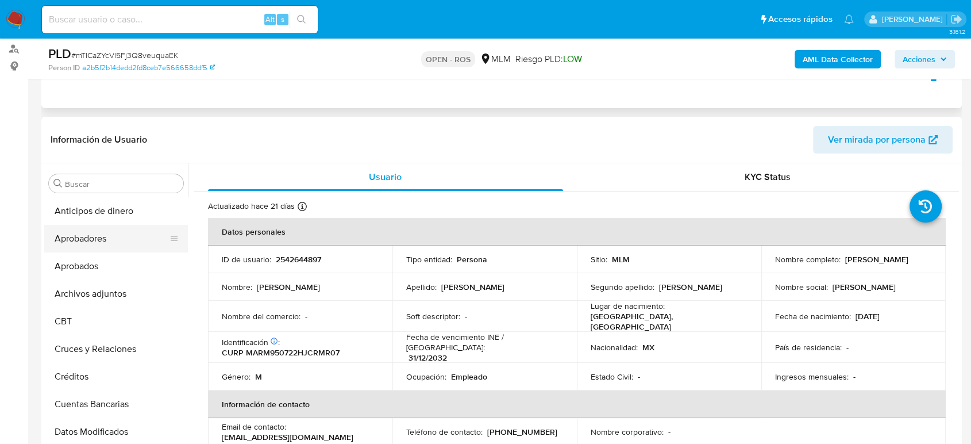
scroll to position [128, 0]
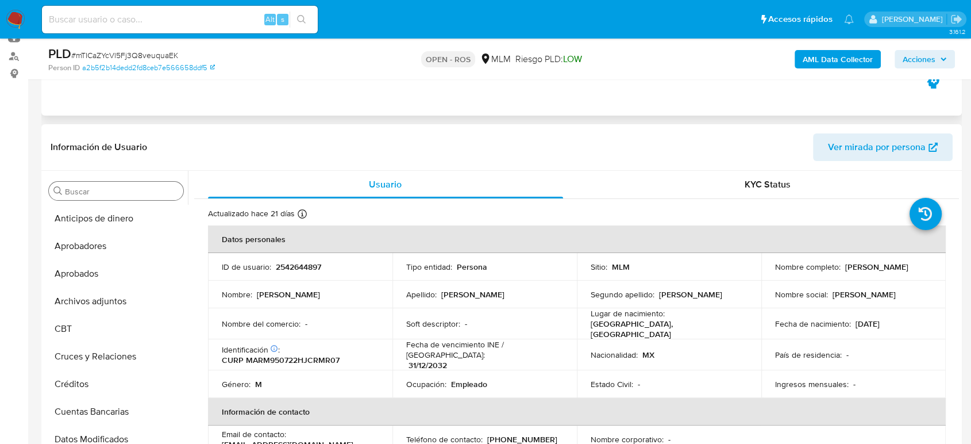
click at [106, 196] on input "Buscar" at bounding box center [122, 191] width 114 height 10
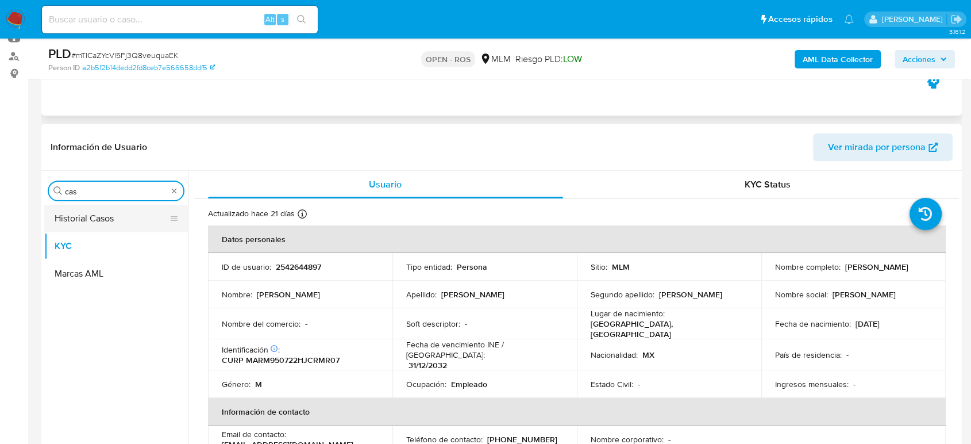
click at [75, 228] on button "Historial Casos" at bounding box center [111, 219] width 134 height 28
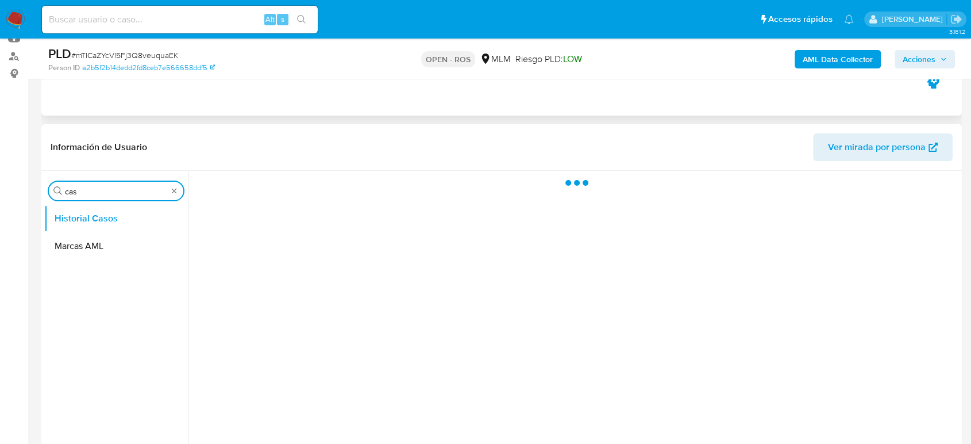
click at [115, 192] on input "cas" at bounding box center [116, 191] width 102 height 10
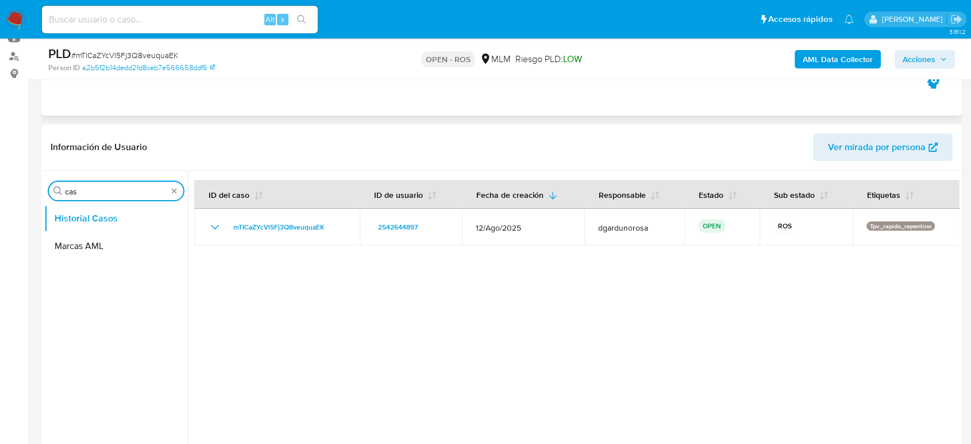
drag, startPoint x: 126, startPoint y: 194, endPoint x: 0, endPoint y: 194, distance: 125.8
type input "adj"
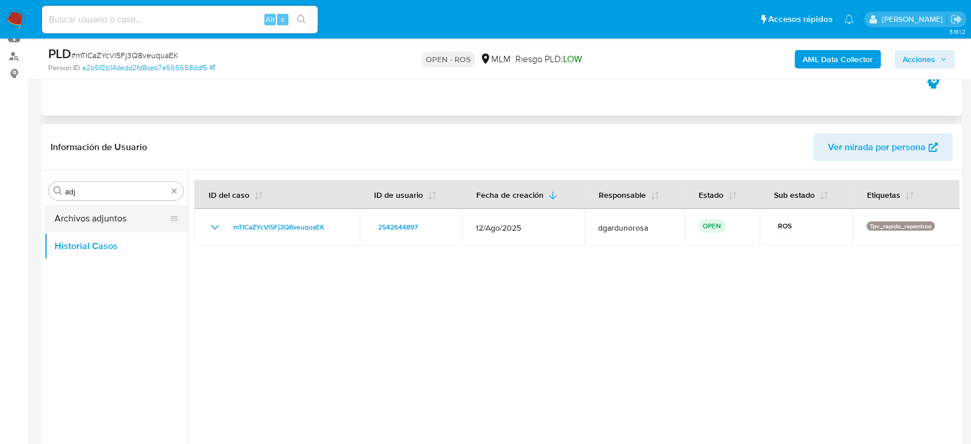
click at [70, 219] on button "Archivos adjuntos" at bounding box center [111, 219] width 134 height 28
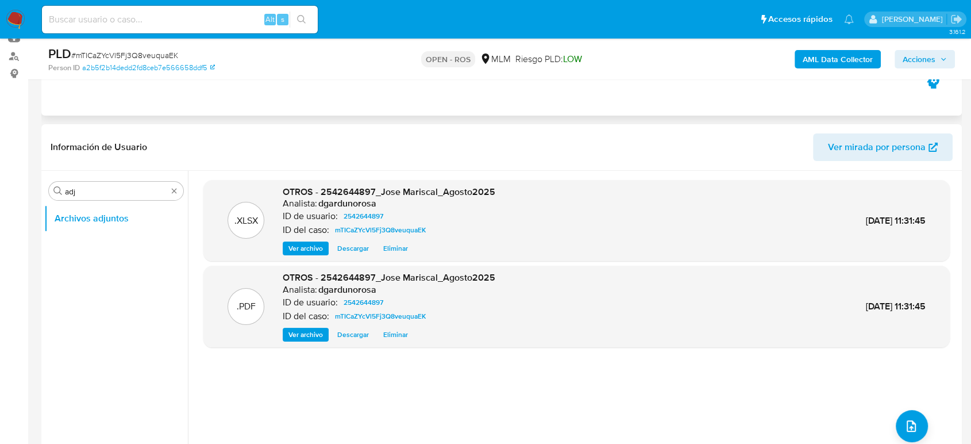
click at [949, 62] on button "Acciones" at bounding box center [925, 59] width 60 height 18
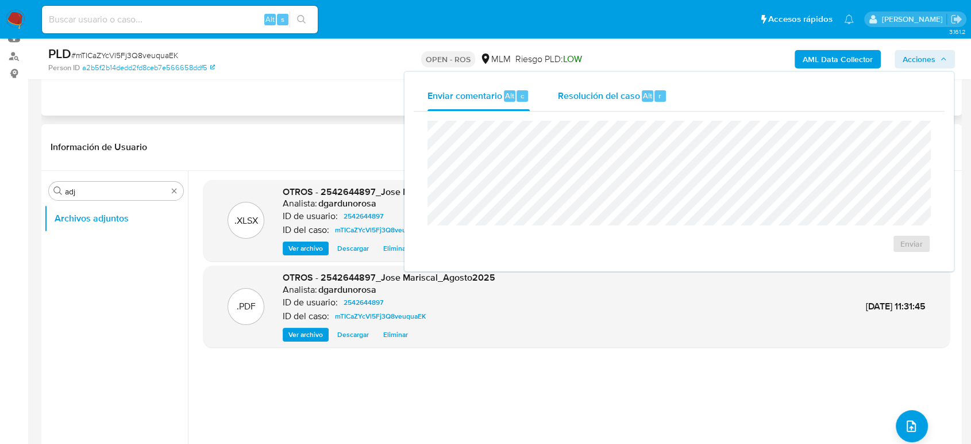
click at [642, 102] on div "Resolución del caso Alt r" at bounding box center [612, 96] width 110 height 30
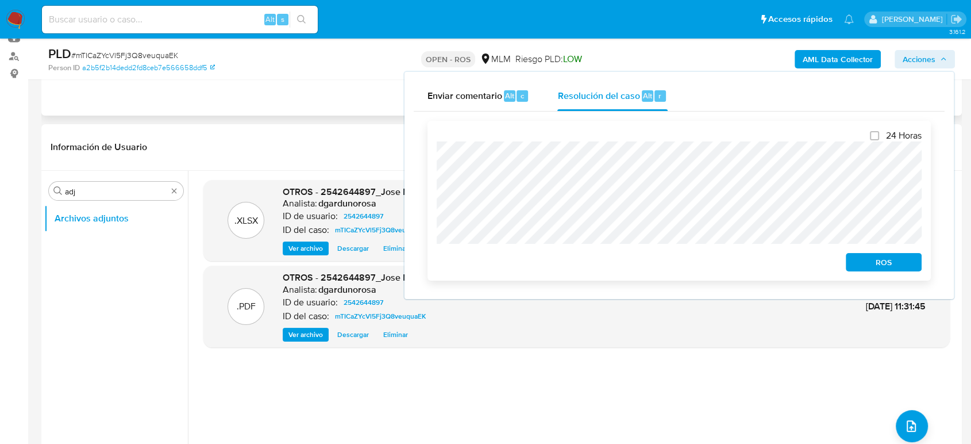
click at [881, 259] on span "ROS" at bounding box center [884, 262] width 60 height 16
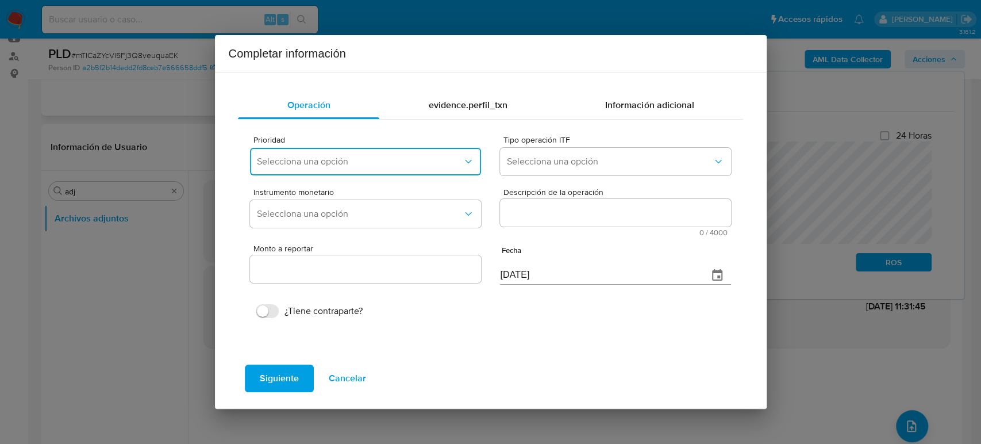
click at [423, 155] on button "Selecciona una opción" at bounding box center [365, 162] width 230 height 28
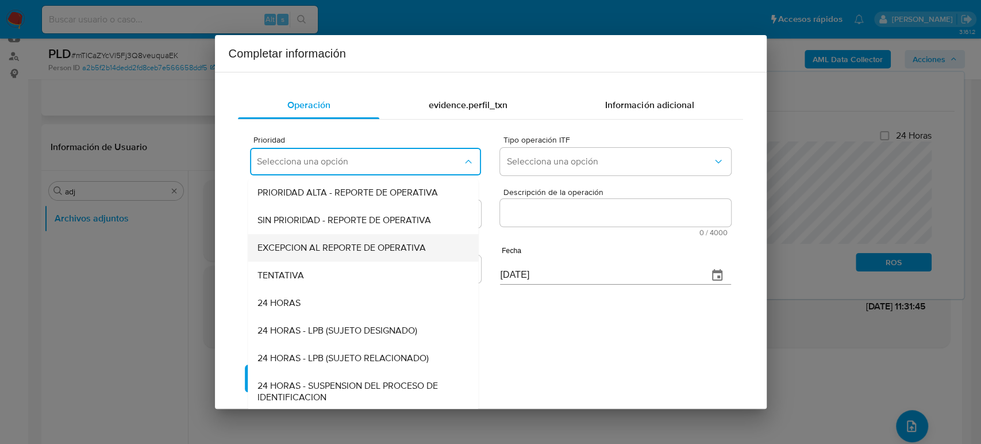
click at [359, 252] on span "EXCEPCION AL REPORTE DE OPERATIVA" at bounding box center [341, 247] width 168 height 11
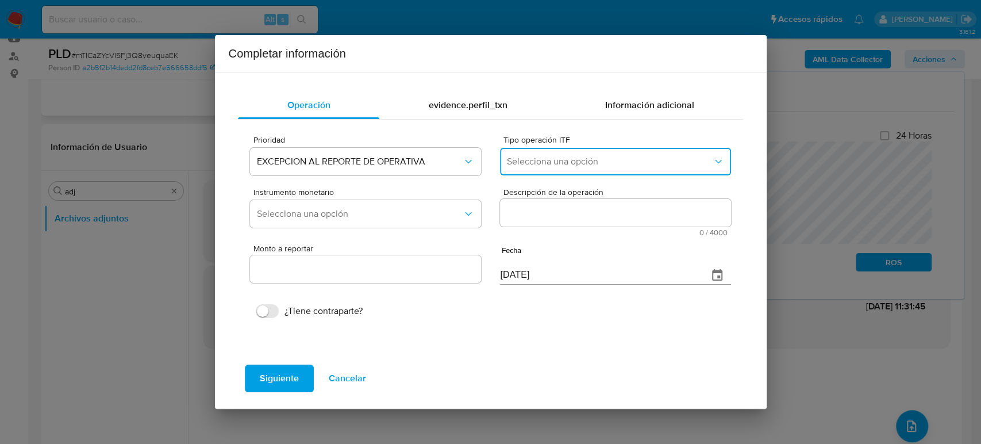
click at [569, 159] on span "Selecciona una opción" at bounding box center [609, 161] width 205 height 11
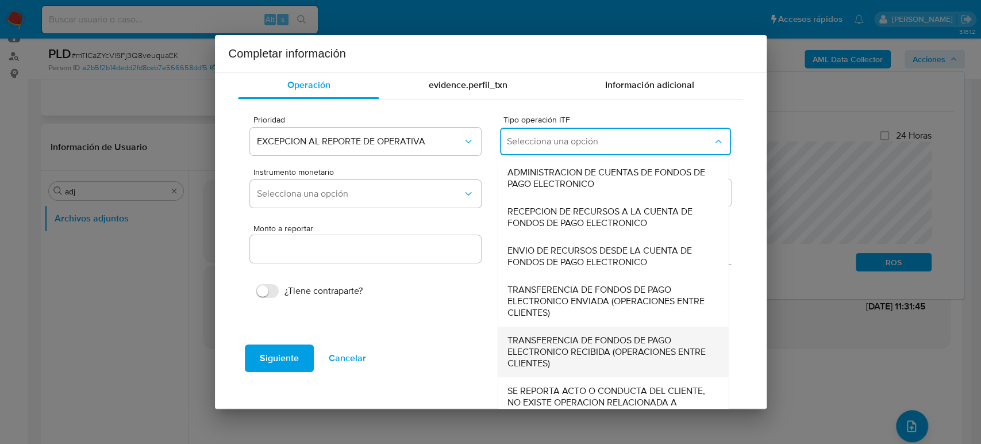
scroll to position [39, 0]
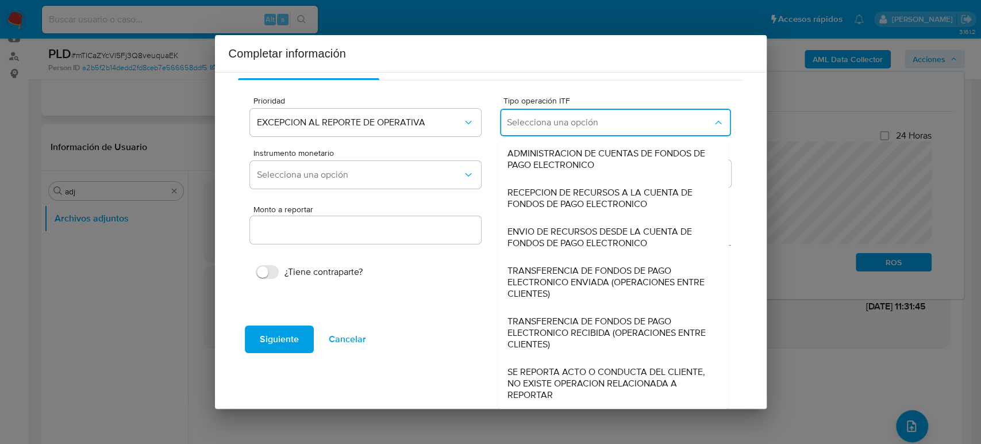
click at [584, 368] on span "SE REPORTA ACTO O CONDUCTA DEL CLIENTE, NO EXISTE OPERACION RELACIONADA A REPOR…" at bounding box center [609, 383] width 205 height 34
type input "0.00"
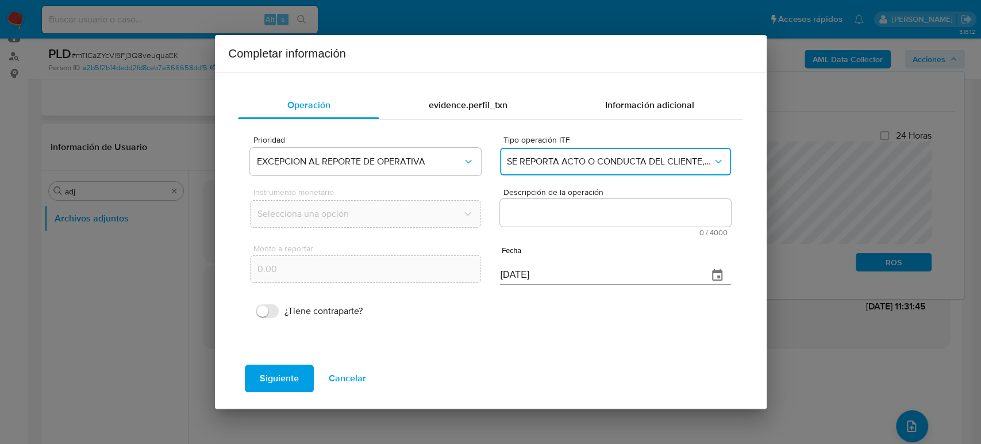
scroll to position [0, 0]
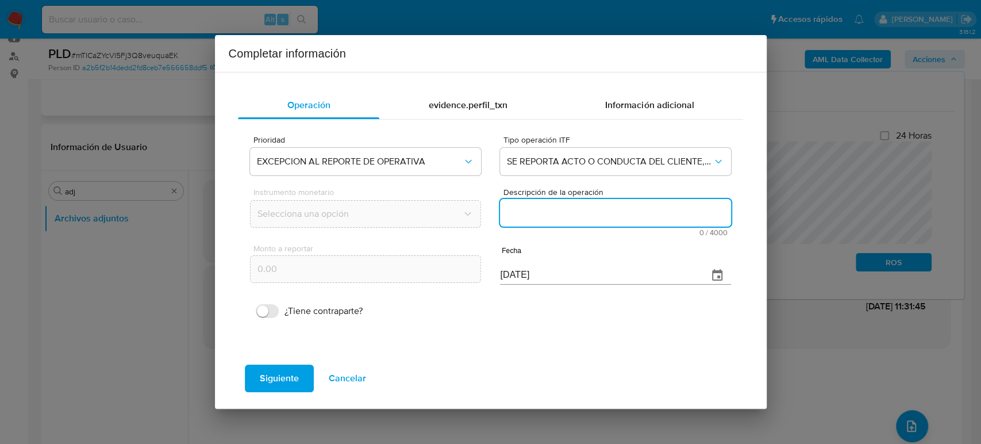
click at [601, 223] on textarea "Descripción de la operación" at bounding box center [615, 213] width 230 height 28
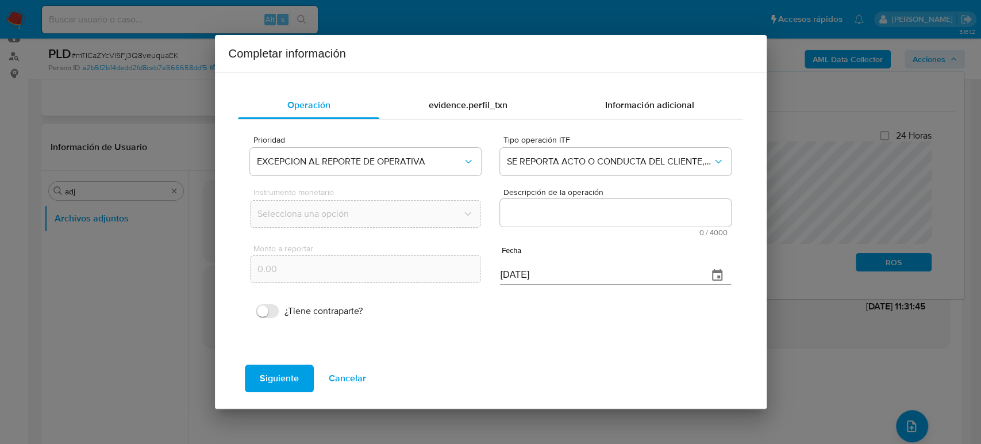
click at [640, 210] on textarea "Descripción de la operación" at bounding box center [615, 213] width 230 height 28
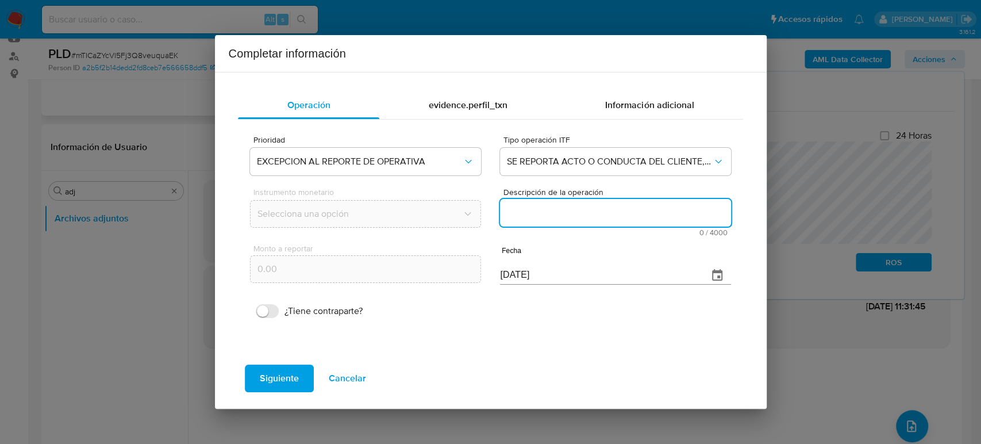
paste textarea "/CONOCIMIENTO DEL CLIENTE O USUARIOCLIENTE JOSE MARTIN MARISCAL ROMERO NUMERO D…"
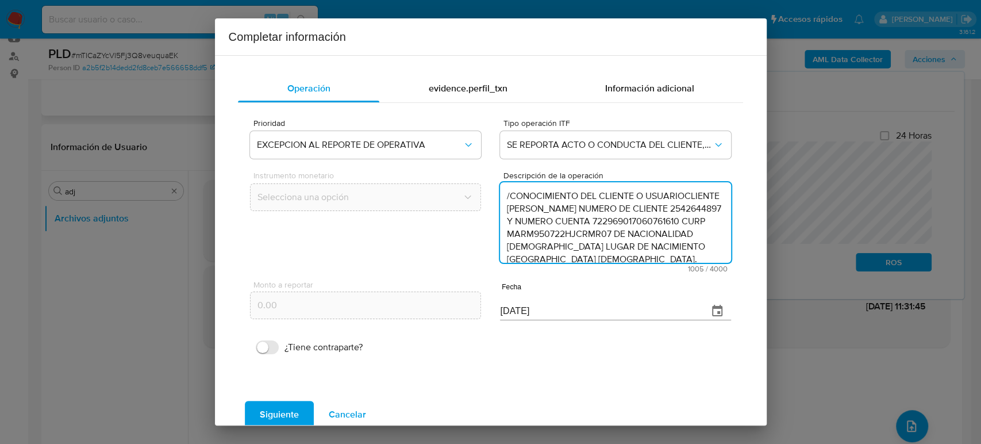
scroll to position [280, 0]
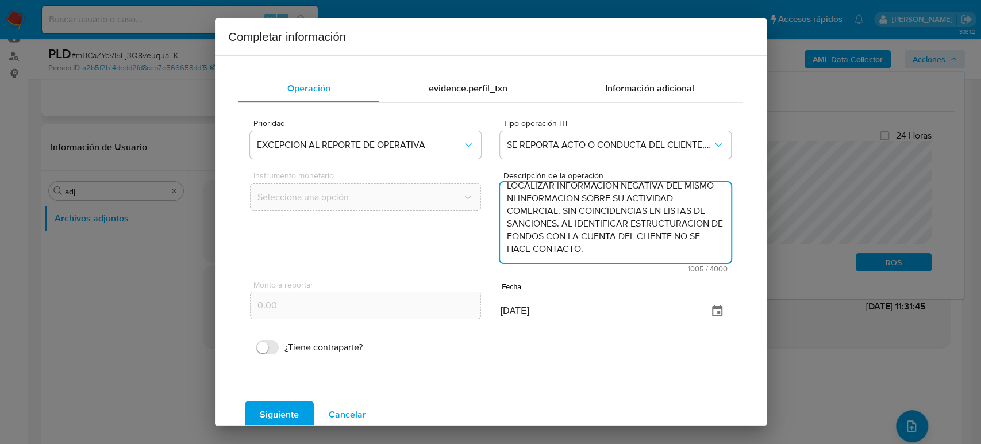
type textarea "/CONOCIMIENTO DEL CLIENTE O USUARIOCLIENTE JOSE MARTIN MARISCAL ROMERO NUMERO D…"
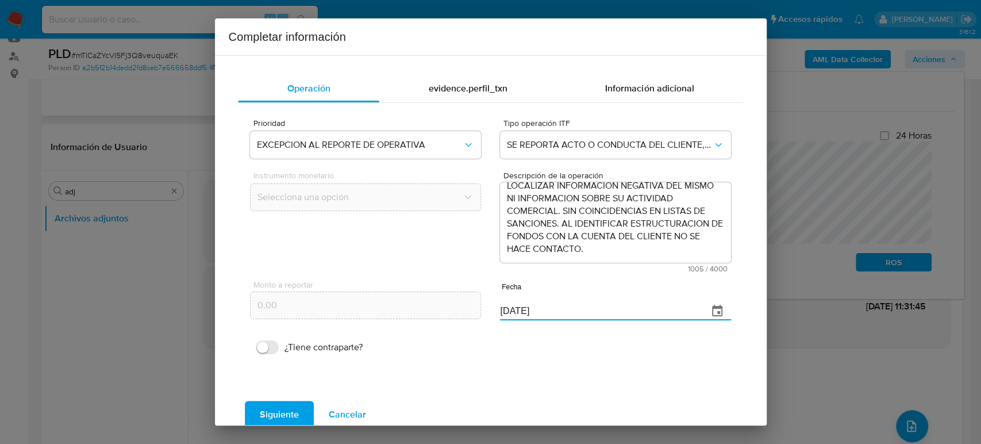
click at [454, 311] on div "Monto a reportar 0.00 Fecha 08/10/2025" at bounding box center [490, 299] width 480 height 54
paste input "9/07"
type input "09/07/2025"
click at [467, 82] on span "evidence.perfil_txn" at bounding box center [467, 88] width 79 height 13
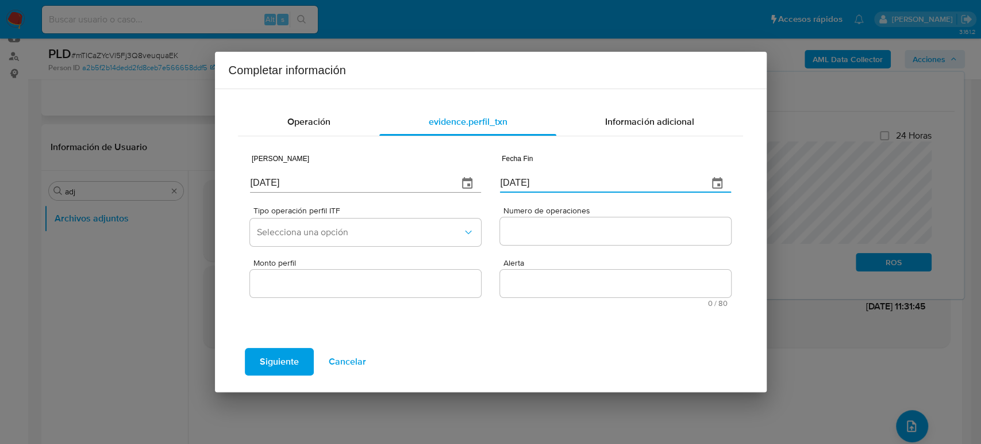
drag, startPoint x: 560, startPoint y: 185, endPoint x: 549, endPoint y: 185, distance: 10.9
click at [549, 185] on input "08/10/2025" at bounding box center [599, 183] width 198 height 18
click at [304, 123] on span "Operación" at bounding box center [308, 121] width 43 height 13
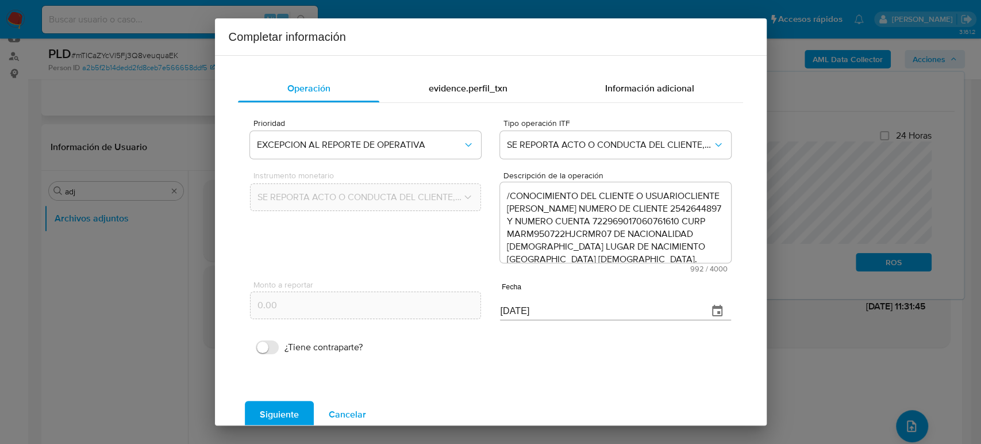
click at [290, 414] on span "Siguiente" at bounding box center [279, 414] width 39 height 25
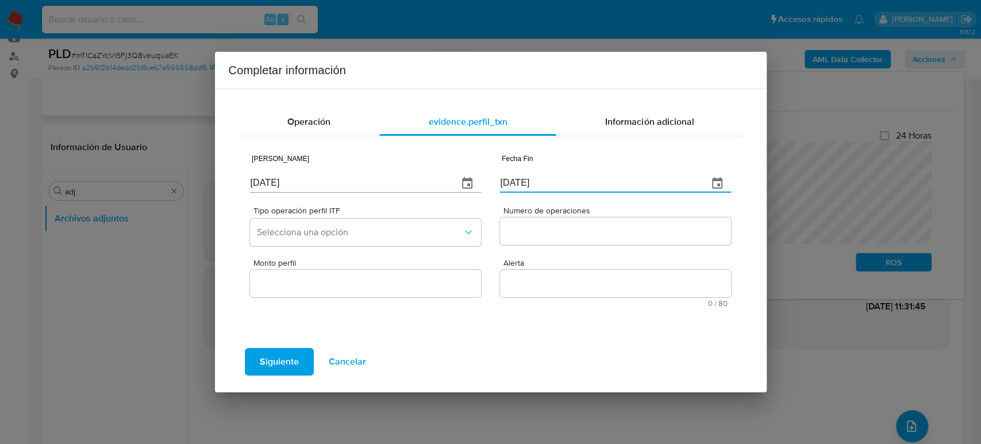
drag, startPoint x: 564, startPoint y: 180, endPoint x: 457, endPoint y: 182, distance: 106.9
click at [457, 181] on div "Fecha Inicio [DATE] Fecha Fin [DATE]" at bounding box center [490, 171] width 480 height 54
paste input "9/07"
type input "09/07/2025"
drag, startPoint x: 307, startPoint y: 187, endPoint x: 218, endPoint y: 185, distance: 89.1
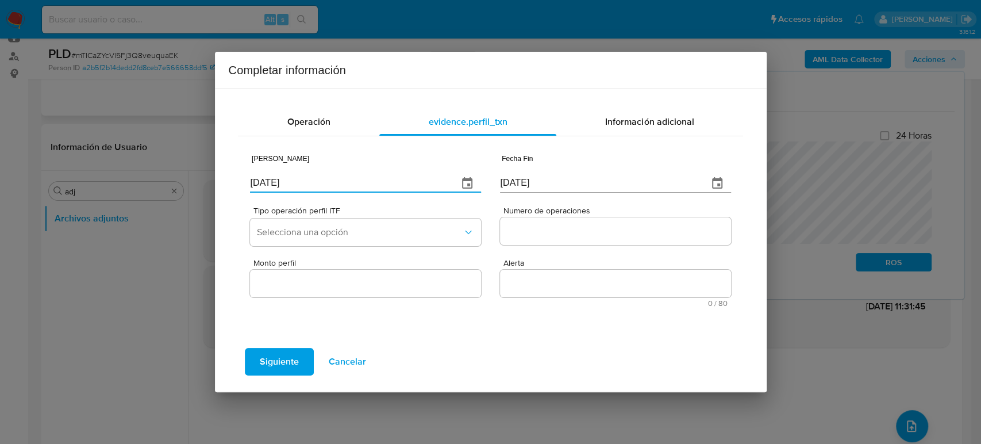
click at [218, 184] on div "Operación evidence.perfil_txn Información adicional Fecha Inicio 08/10/2025 Fec…" at bounding box center [491, 239] width 552 height 303
paste input "9/07"
type input "09/07/2025"
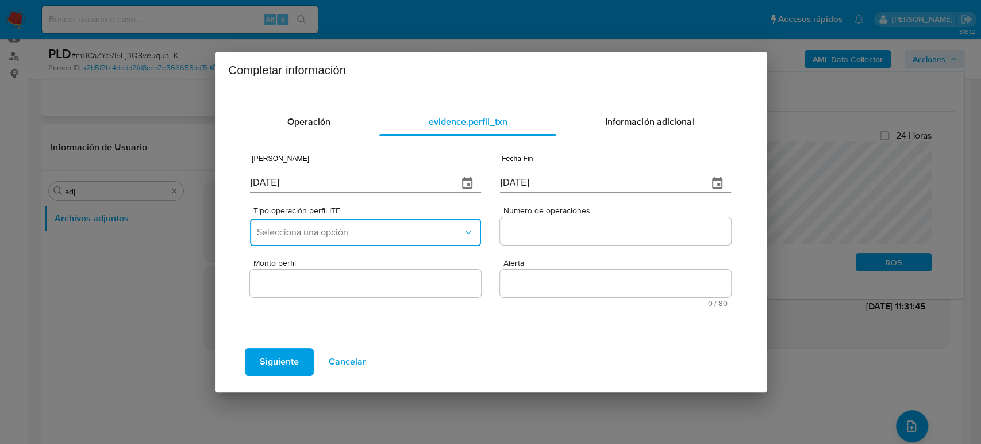
click at [396, 229] on span "Selecciona una opción" at bounding box center [359, 231] width 205 height 11
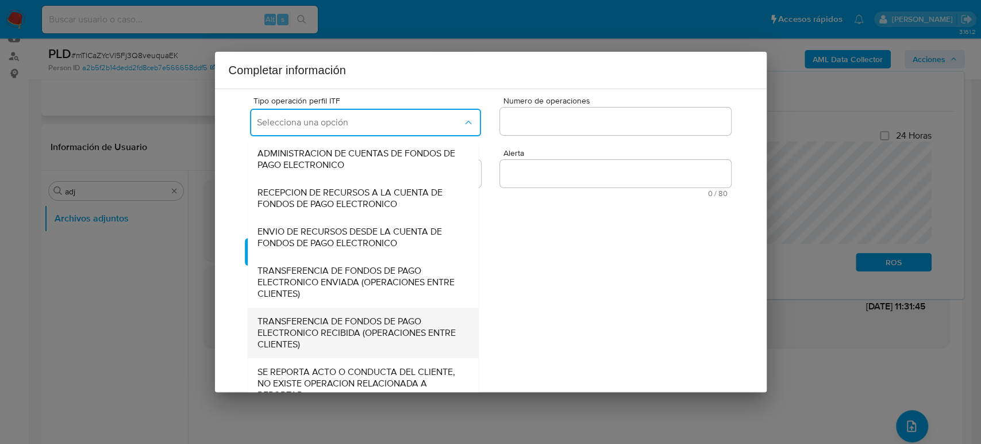
scroll to position [127, 0]
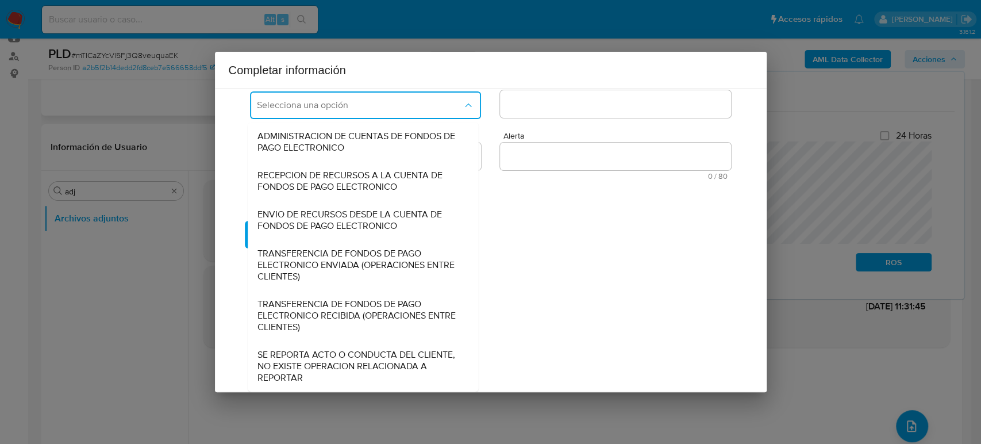
click at [347, 359] on span "SE REPORTA ACTO O CONDUCTA DEL CLIENTE, NO EXISTE OPERACION RELACIONADA A REPOR…" at bounding box center [359, 366] width 205 height 34
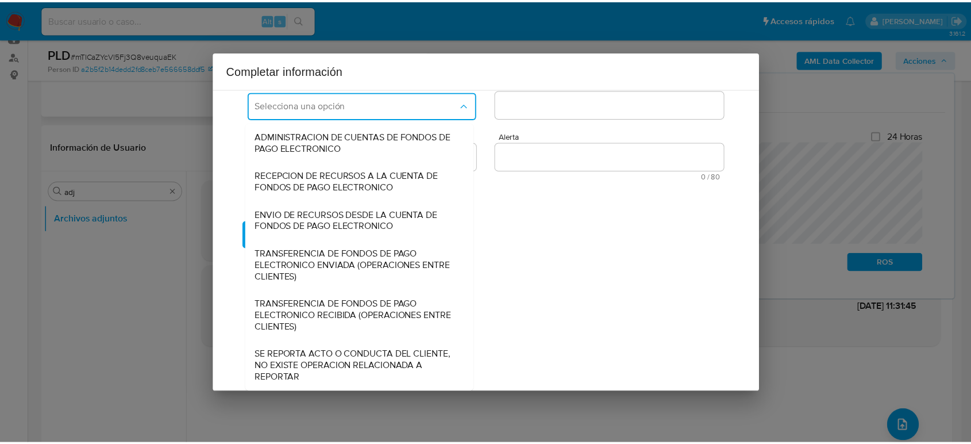
scroll to position [0, 0]
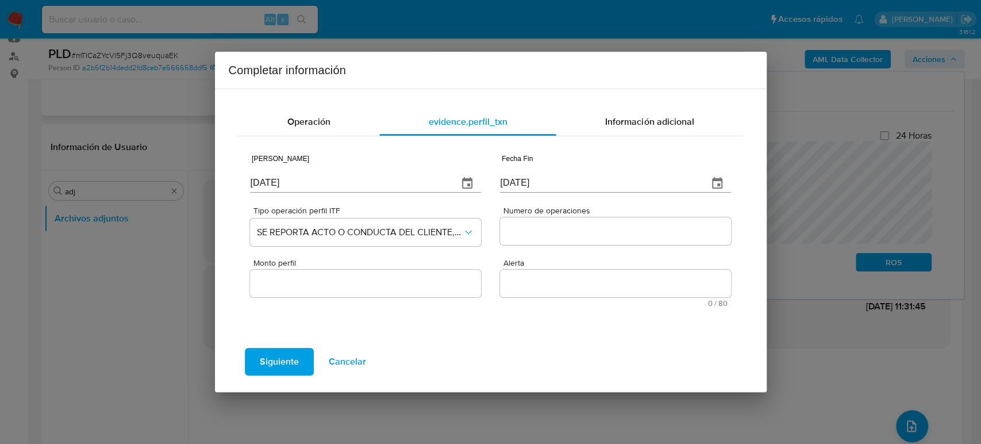
click at [519, 232] on input "Numero de operaciones" at bounding box center [615, 230] width 230 height 15
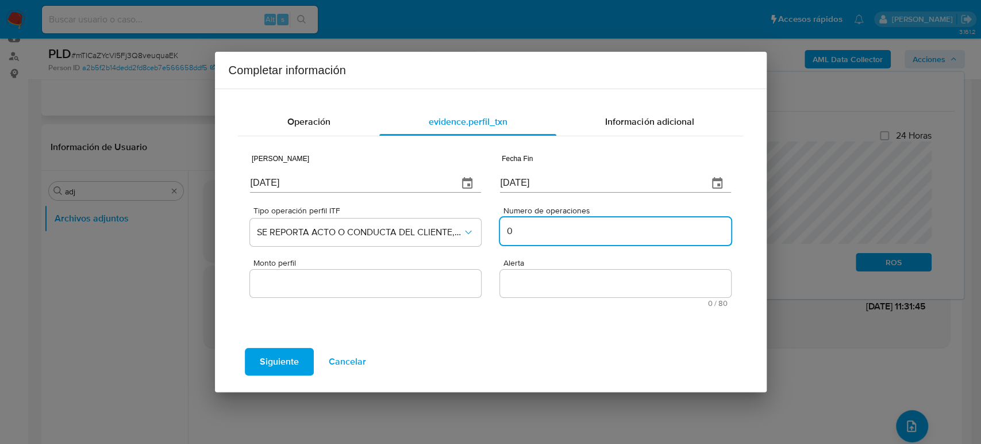
type input "0"
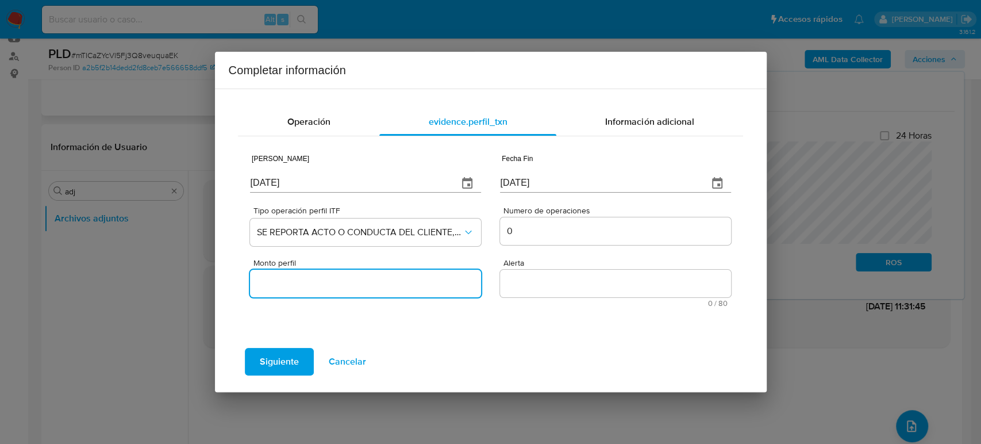
click at [404, 287] on input "Monto perfil" at bounding box center [365, 283] width 230 height 15
type input "0.00"
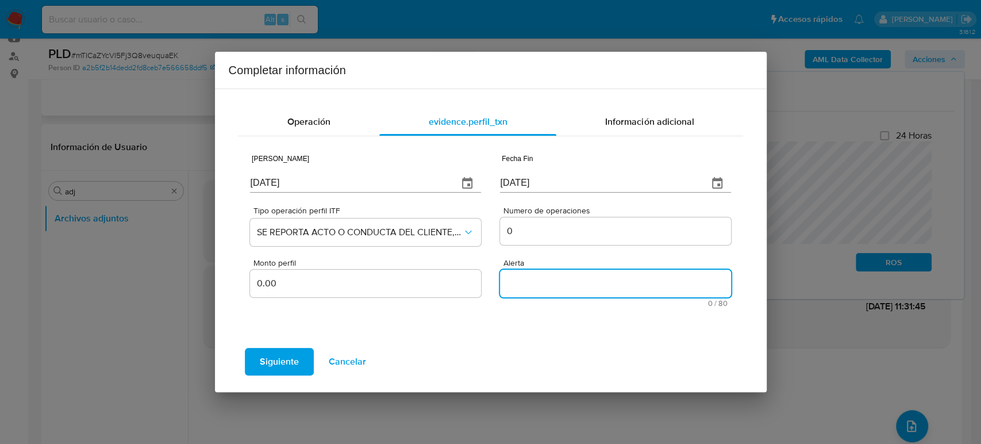
click at [552, 284] on textarea "Alerta" at bounding box center [615, 283] width 230 height 28
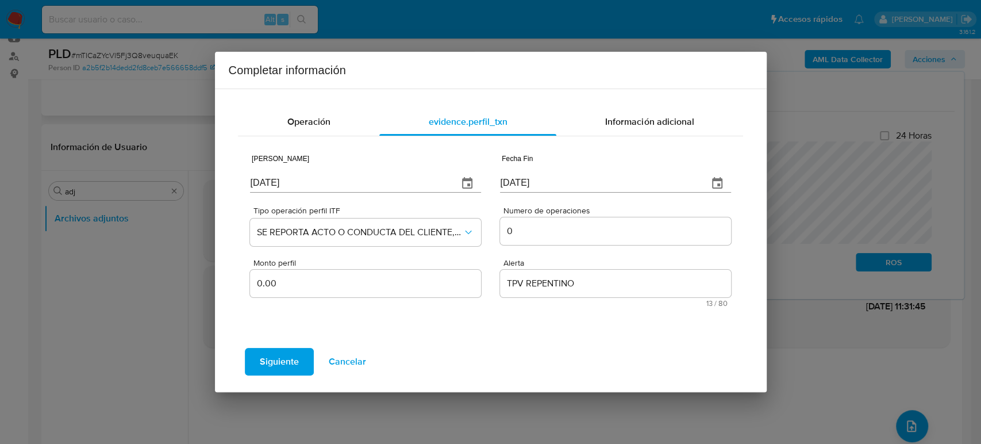
drag, startPoint x: 526, startPoint y: 284, endPoint x: 579, endPoint y: 268, distance: 55.8
click at [526, 284] on textarea "TPV REPENTINO" at bounding box center [615, 283] width 230 height 28
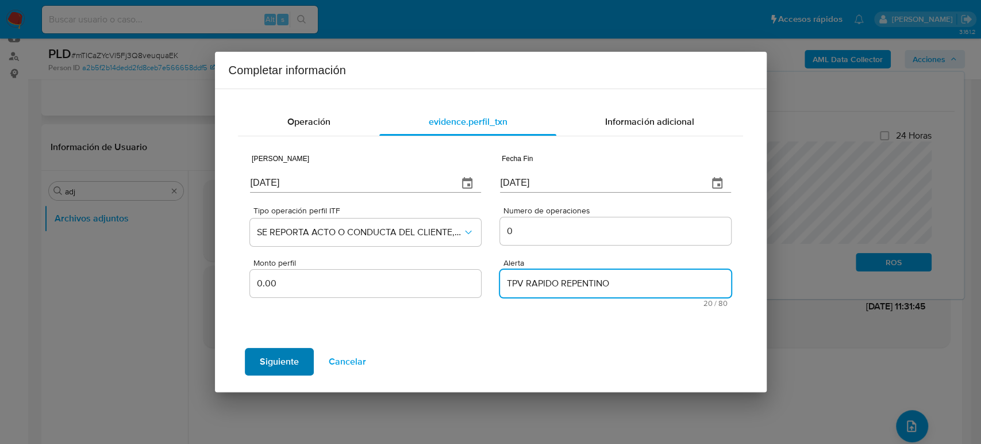
type textarea "TPV RAPIDO REPENTINO"
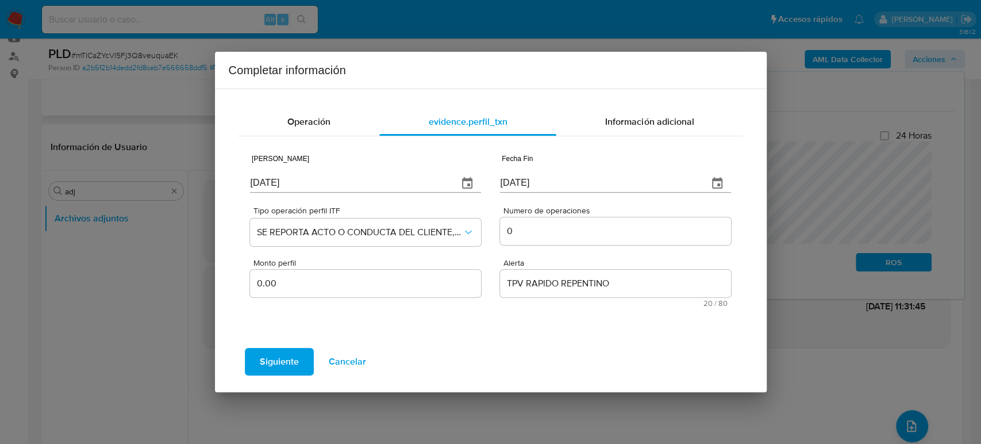
click at [292, 353] on span "Siguiente" at bounding box center [279, 361] width 39 height 25
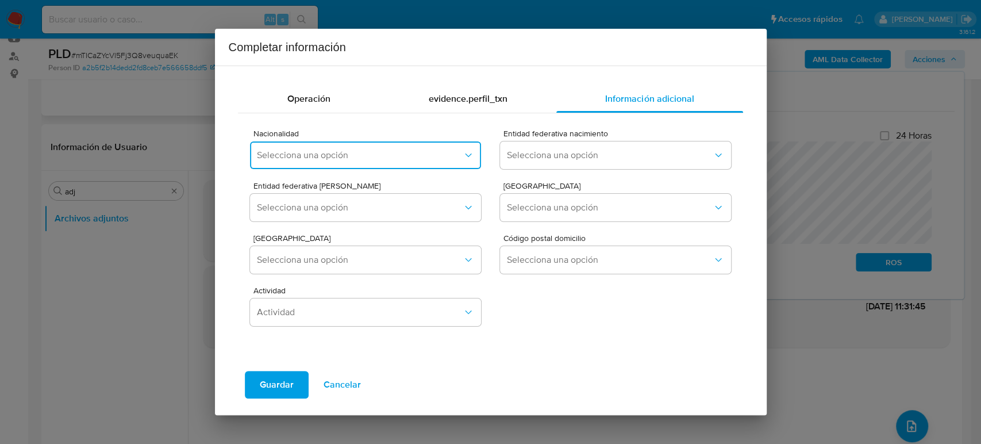
click at [344, 164] on button "Selecciona una opción" at bounding box center [365, 155] width 230 height 28
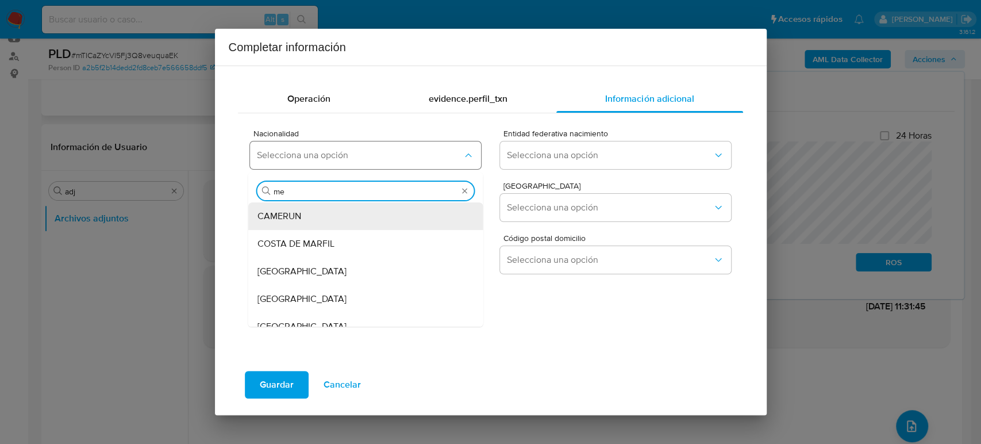
type input "mex"
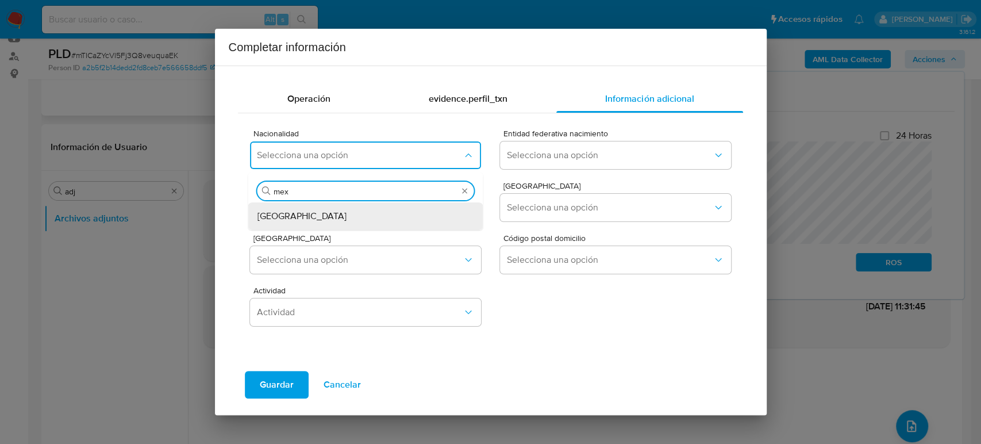
drag, startPoint x: 346, startPoint y: 219, endPoint x: 409, endPoint y: 211, distance: 63.1
click at [348, 219] on div "[GEOGRAPHIC_DATA]" at bounding box center [362, 216] width 210 height 28
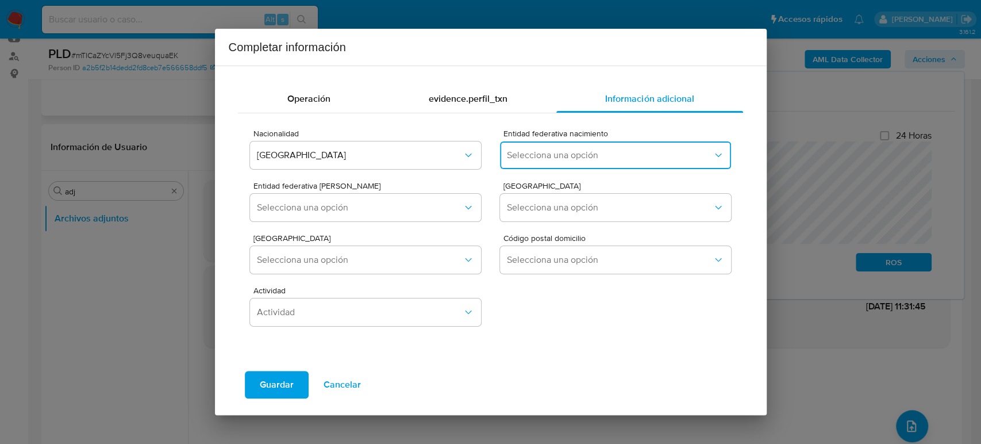
click at [598, 153] on span "Selecciona una opción" at bounding box center [609, 154] width 205 height 11
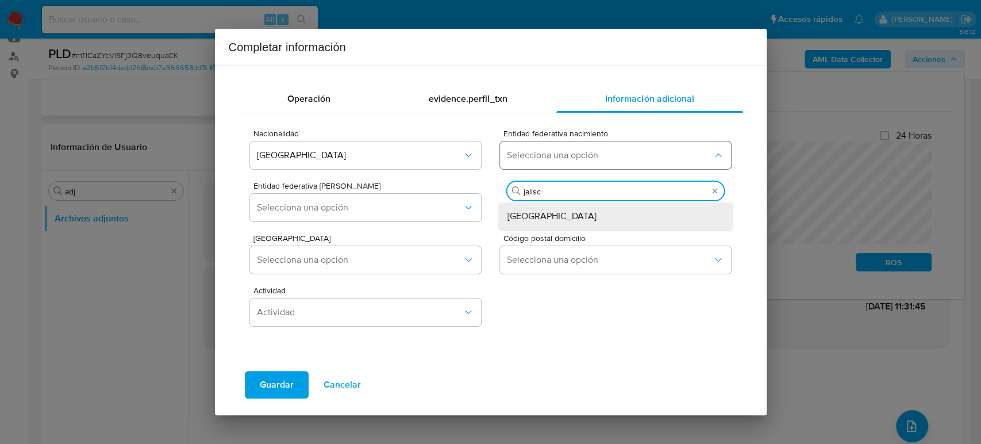
type input "jalisco"
click at [555, 221] on div "[GEOGRAPHIC_DATA]" at bounding box center [612, 216] width 210 height 28
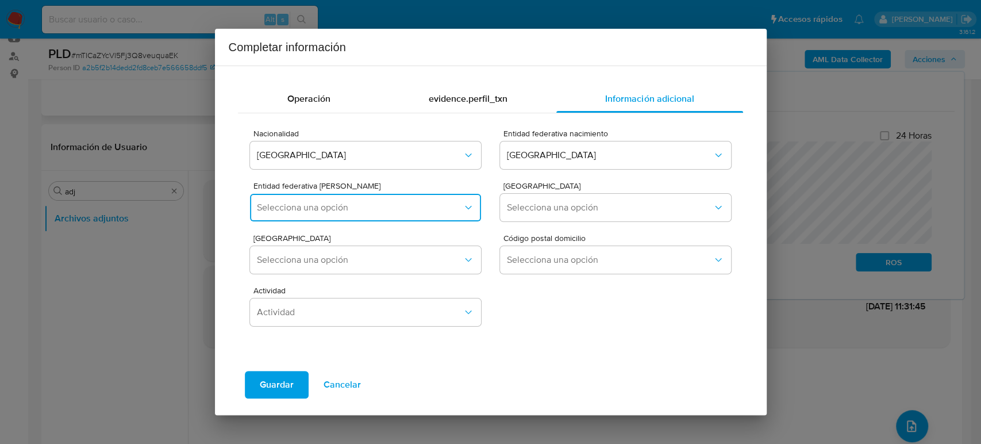
click at [441, 212] on button "Selecciona una opción" at bounding box center [365, 208] width 230 height 28
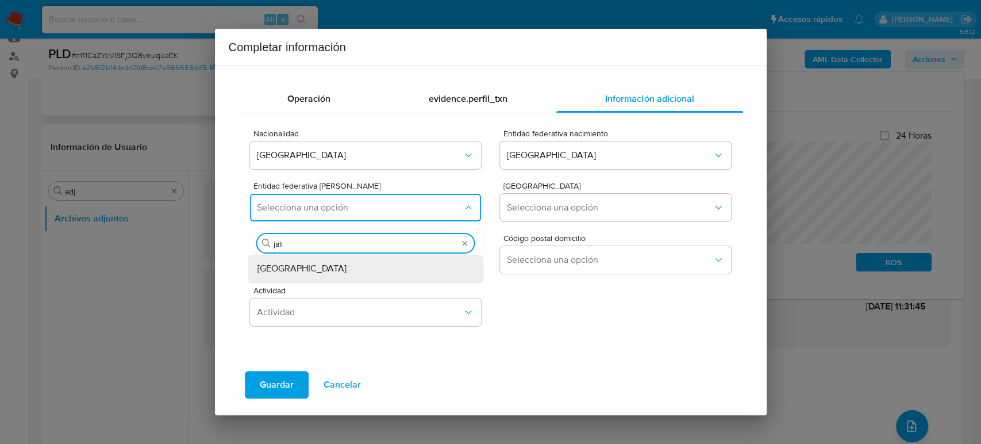
type input "jalis"
click at [293, 270] on div "[GEOGRAPHIC_DATA]" at bounding box center [362, 269] width 210 height 28
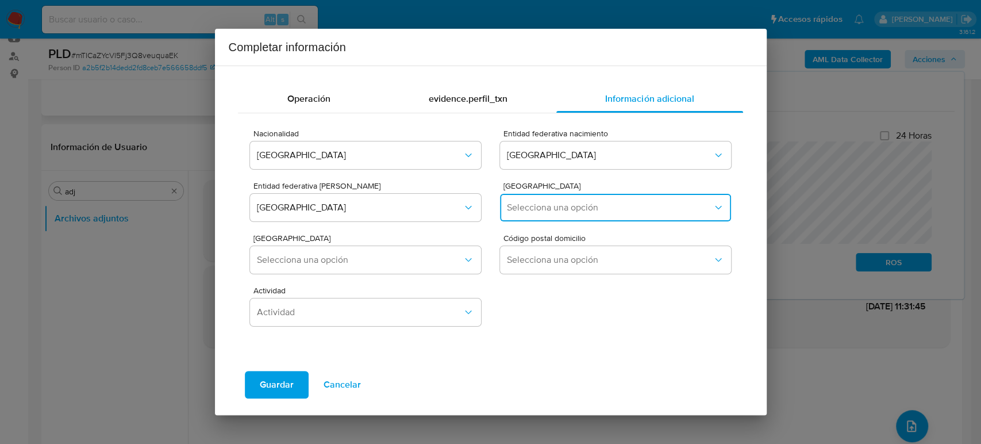
click at [586, 202] on span "Selecciona una opción" at bounding box center [609, 207] width 205 height 11
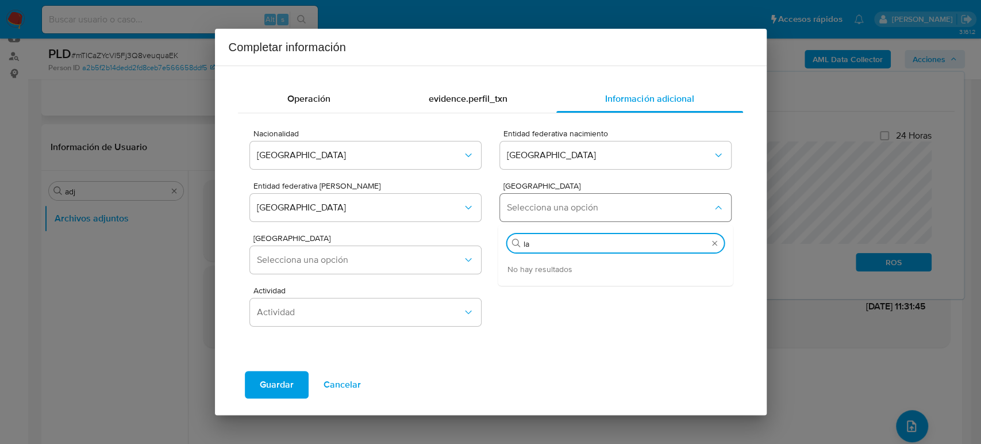
type input "l"
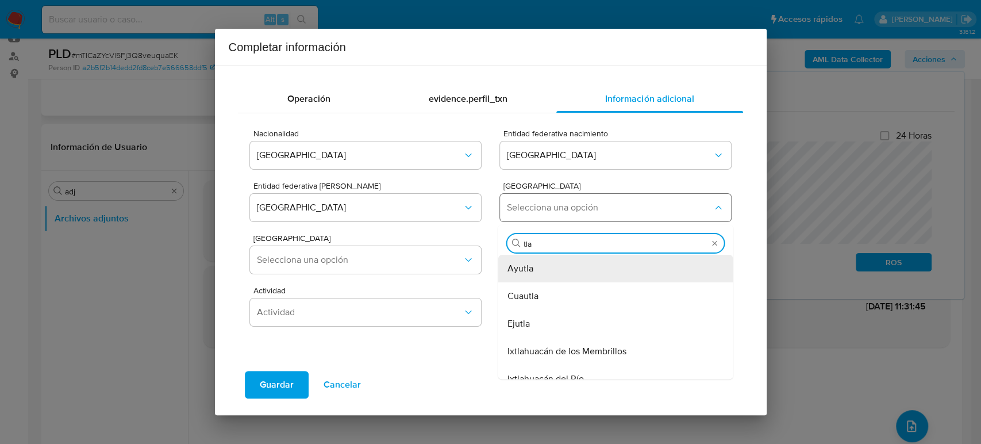
type input "tlaq"
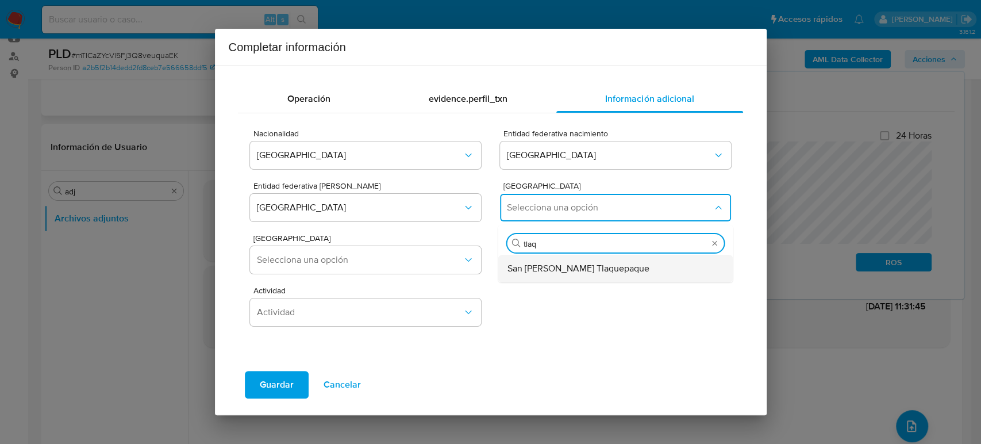
click at [585, 272] on span "San Pedro Tlaquepaque" at bounding box center [578, 268] width 142 height 11
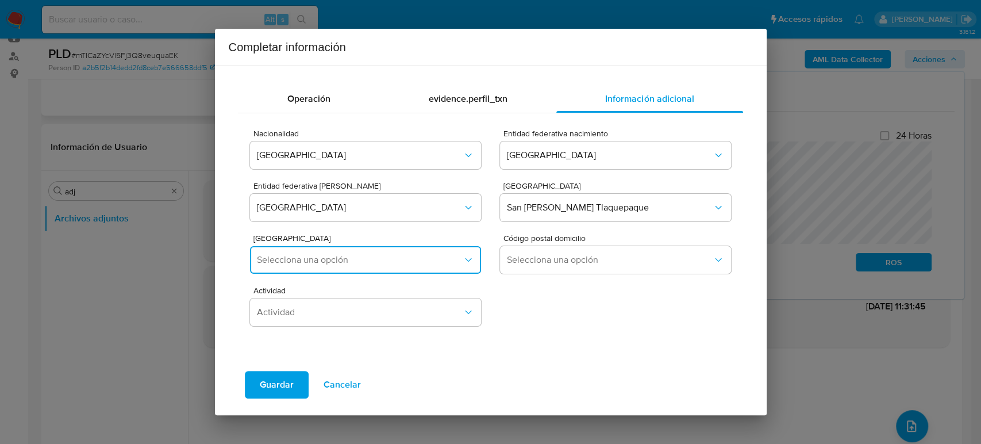
click at [347, 271] on button "Selecciona una opción" at bounding box center [365, 260] width 230 height 28
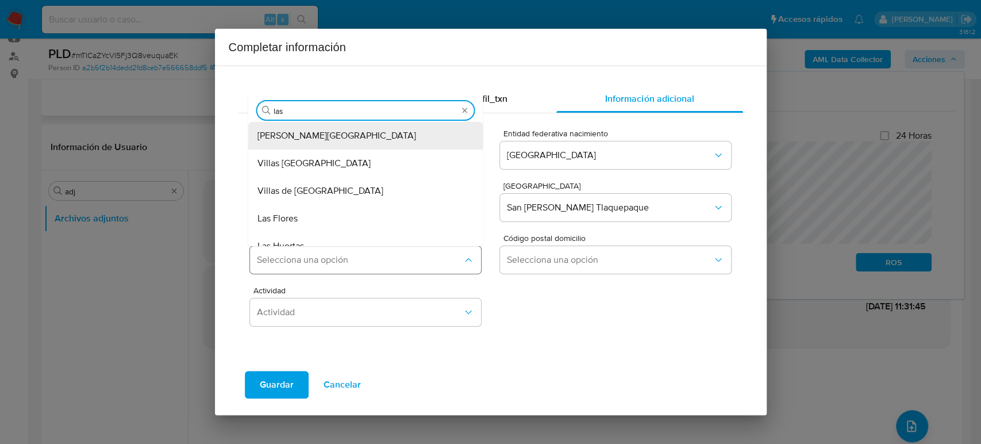
type input "las l"
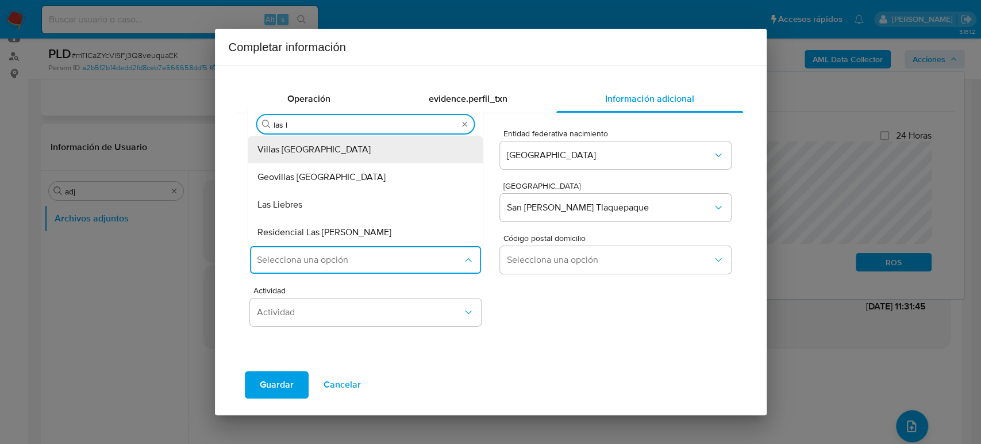
click at [314, 207] on div "Las Liebres" at bounding box center [362, 205] width 210 height 28
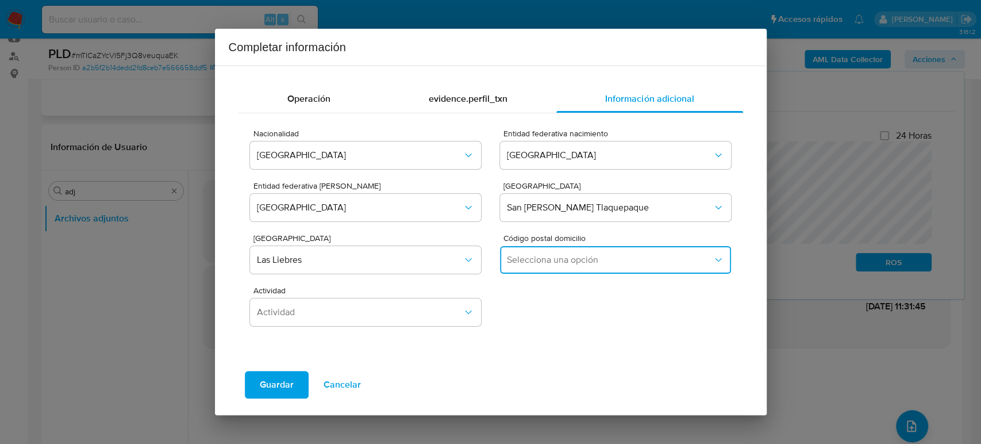
click at [525, 254] on span "Selecciona una opción" at bounding box center [609, 259] width 205 height 11
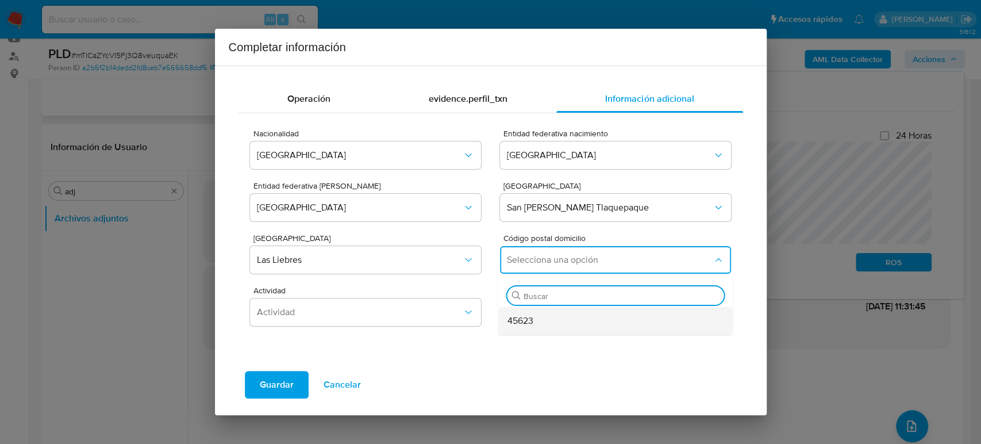
click at [538, 323] on div "45623" at bounding box center [612, 321] width 210 height 28
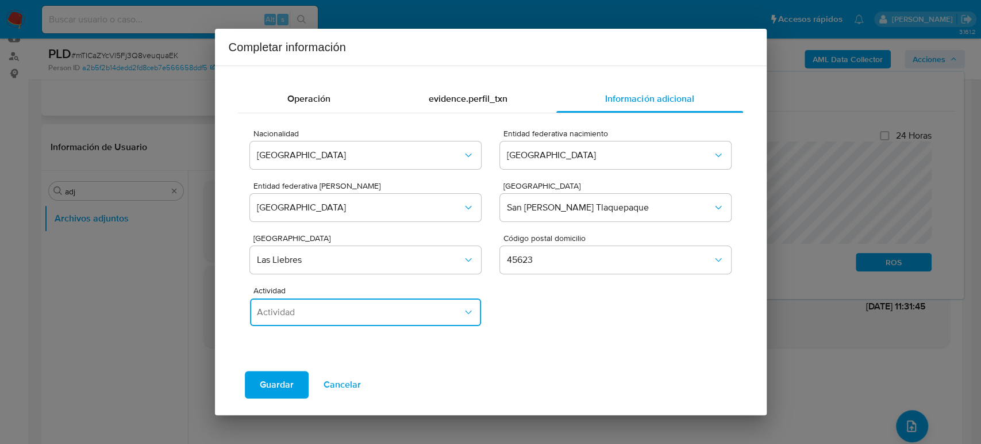
click at [315, 317] on span "Actividad" at bounding box center [359, 311] width 205 height 11
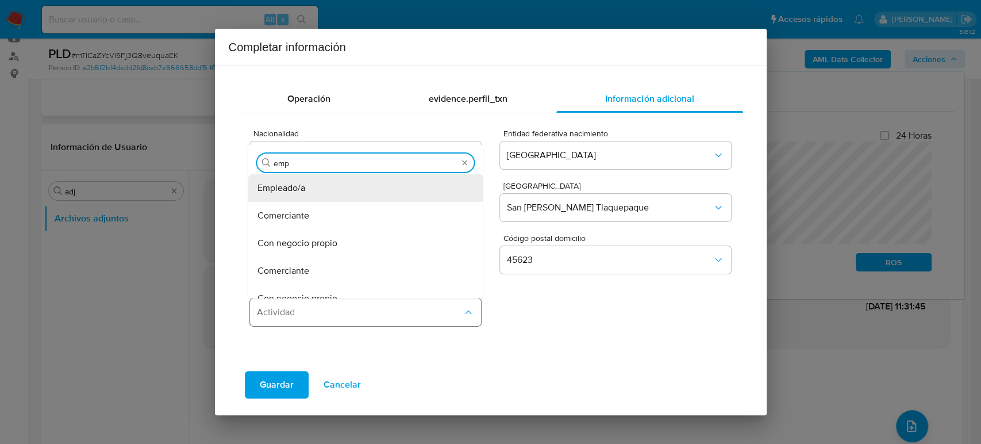
type input "empl"
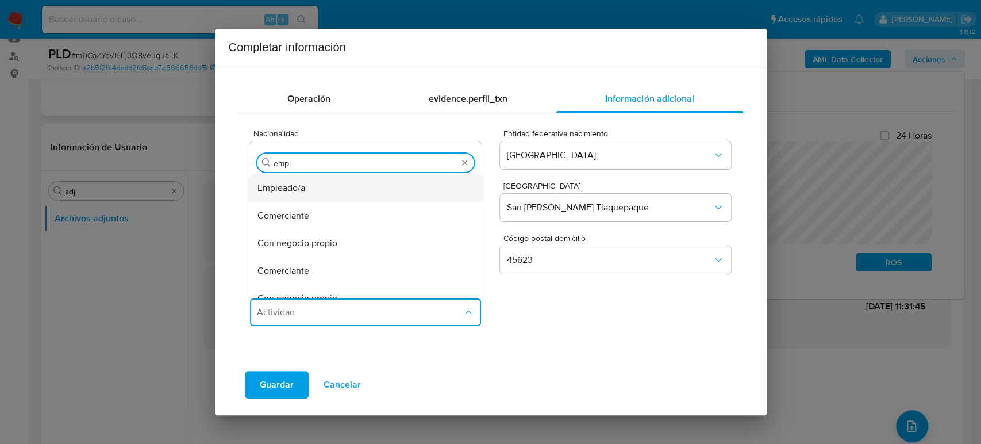
click at [332, 195] on div "Empleado/a" at bounding box center [362, 188] width 210 height 28
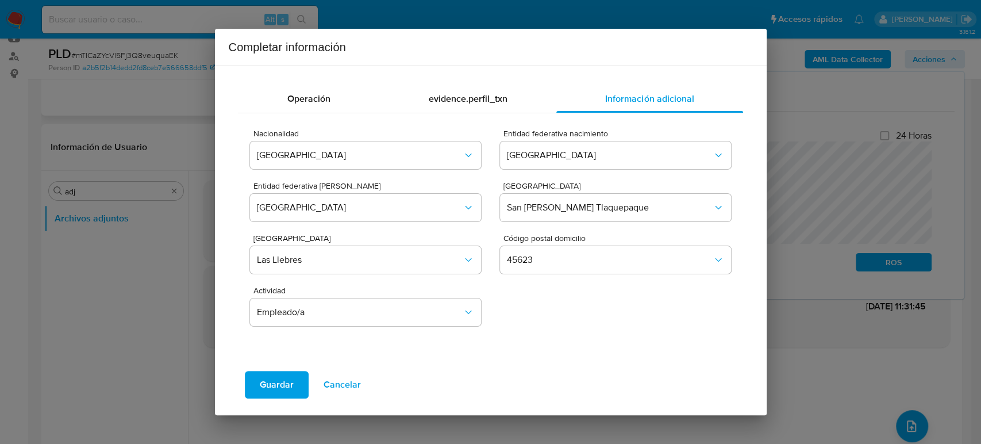
click at [293, 391] on button "Guardar" at bounding box center [277, 385] width 64 height 28
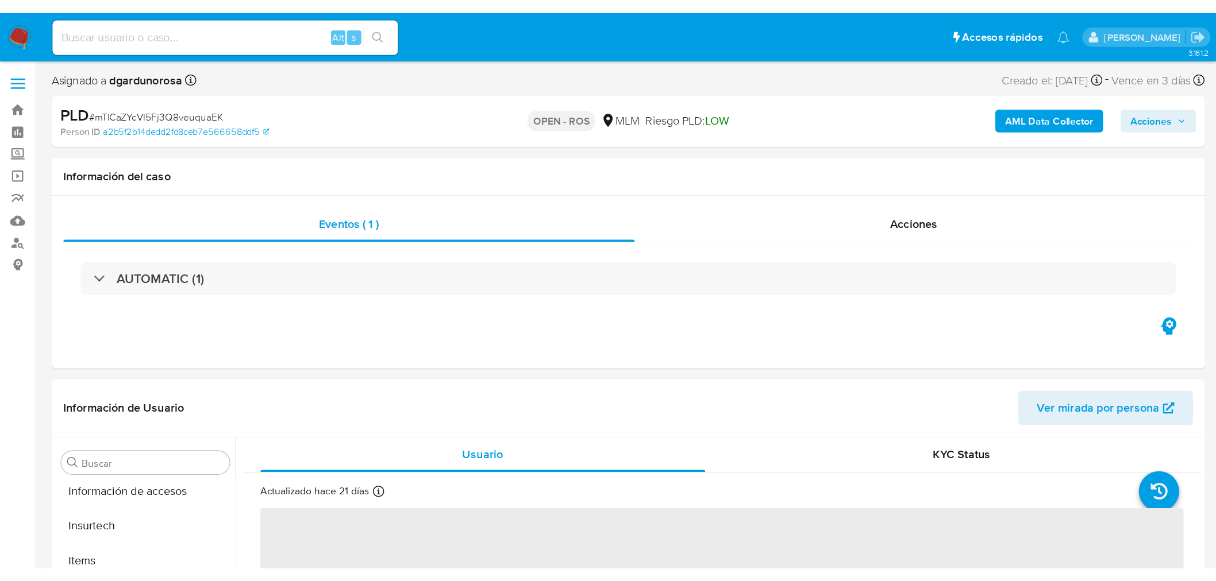
scroll to position [540, 0]
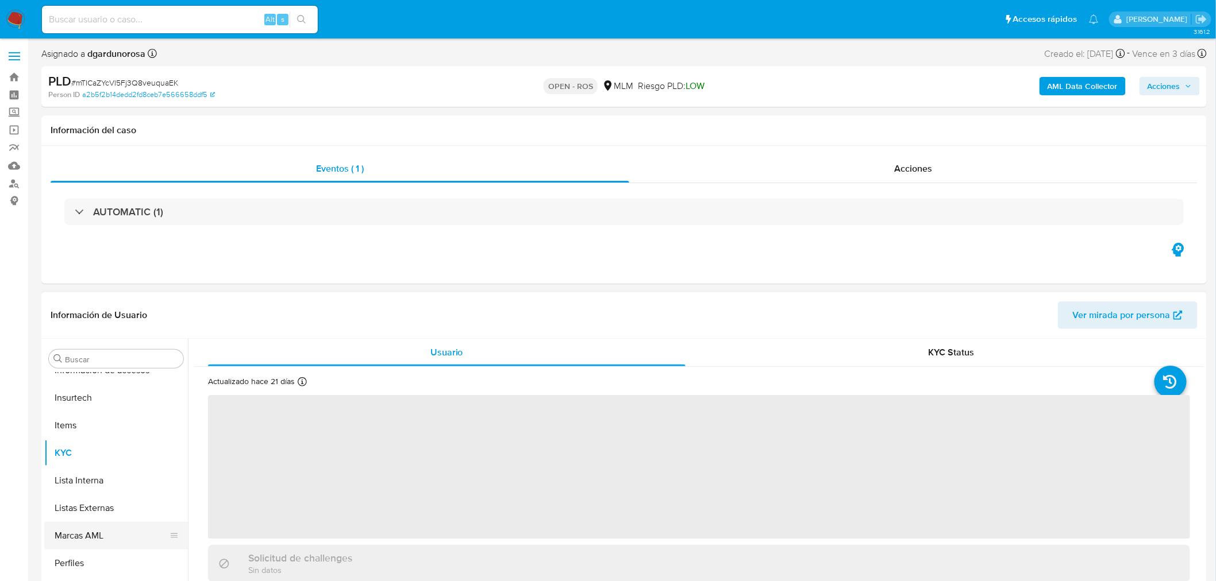
select select "10"
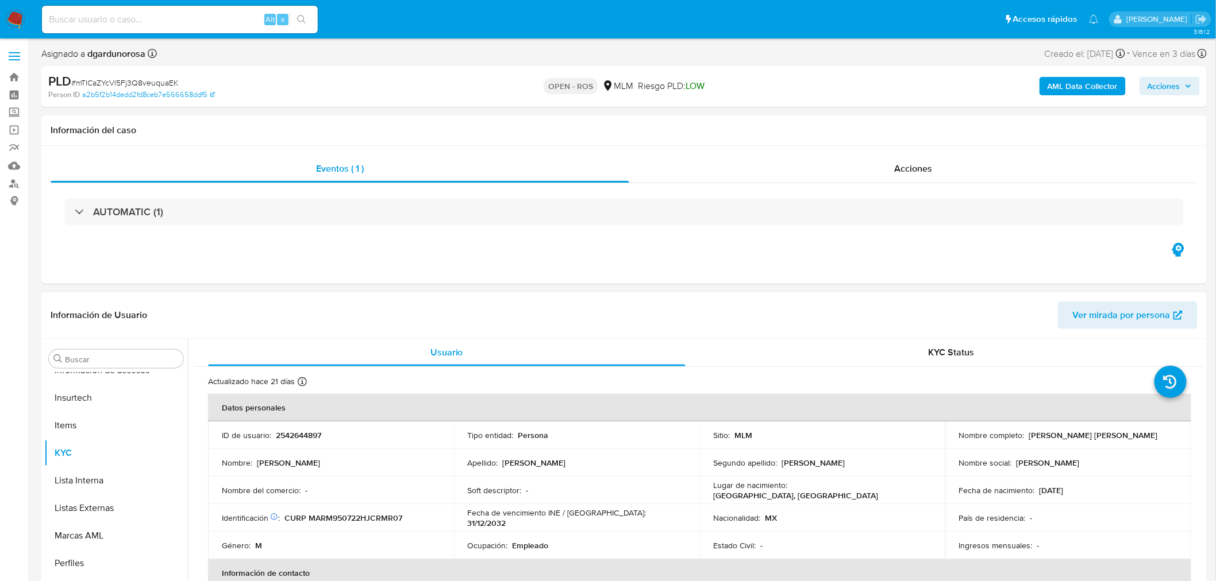
click at [290, 440] on p "2542644897" at bounding box center [298, 435] width 45 height 10
copy p "2542644897"
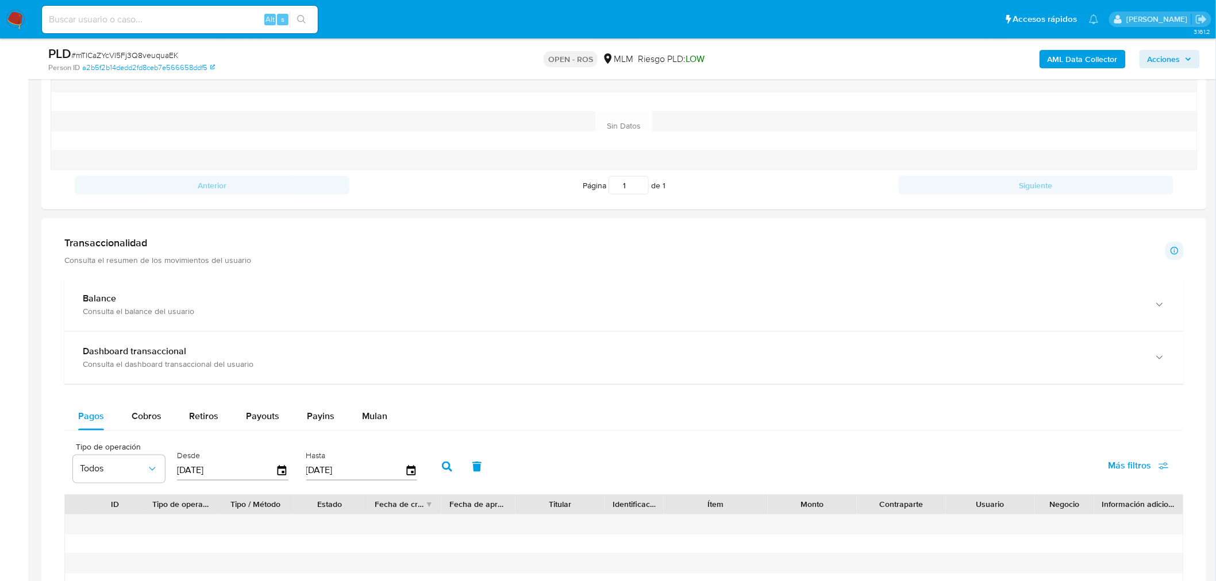
scroll to position [638, 0]
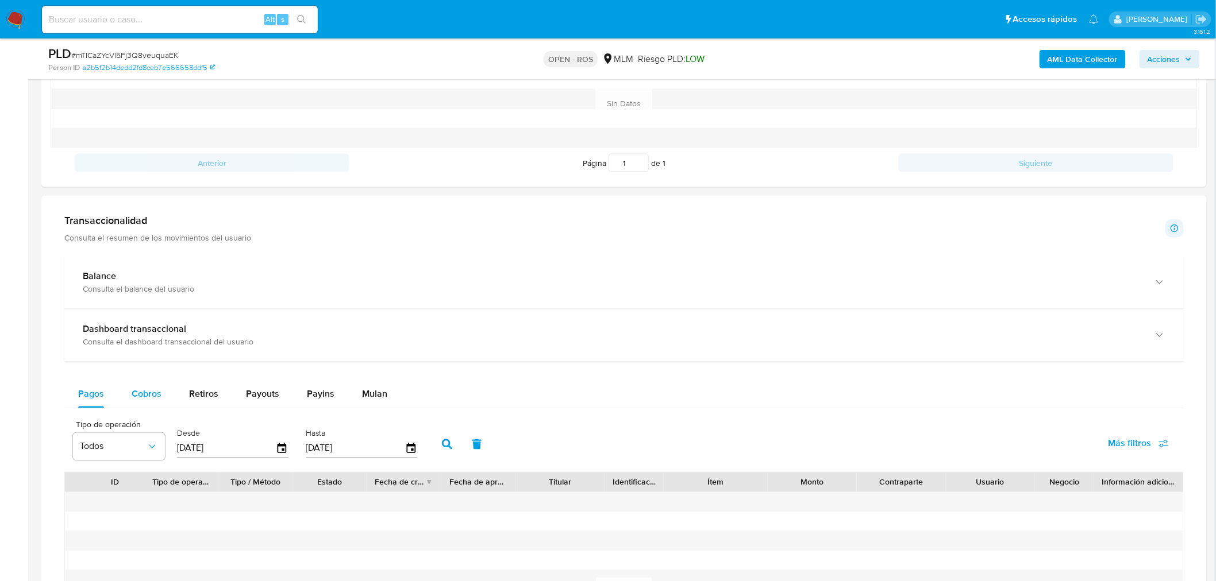
click at [145, 387] on div "Cobros" at bounding box center [147, 395] width 30 height 28
select select "10"
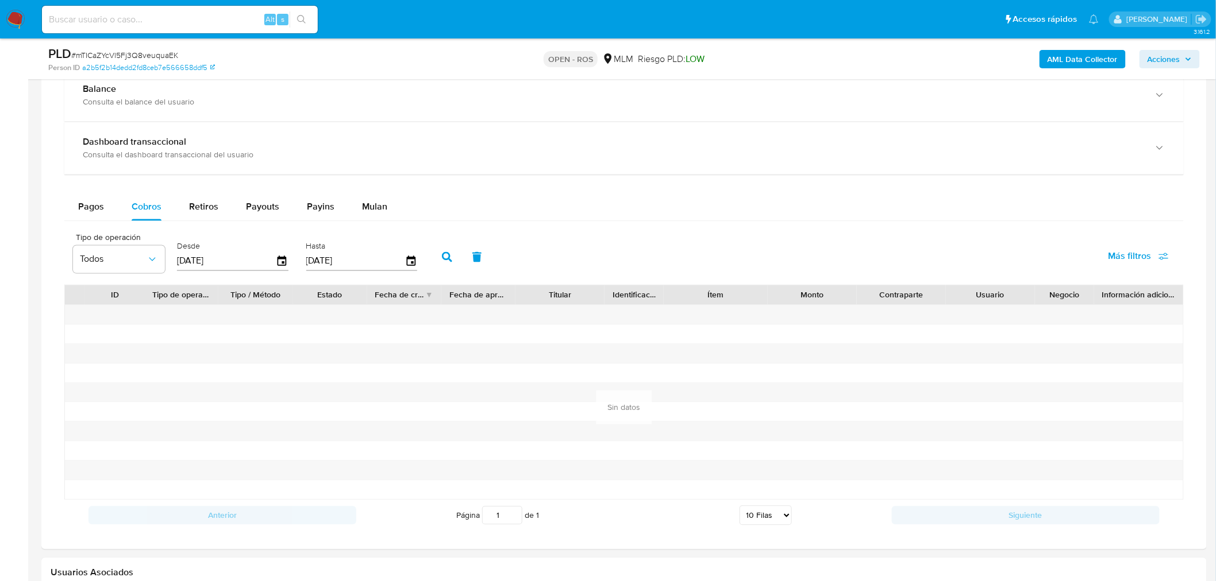
scroll to position [830, 0]
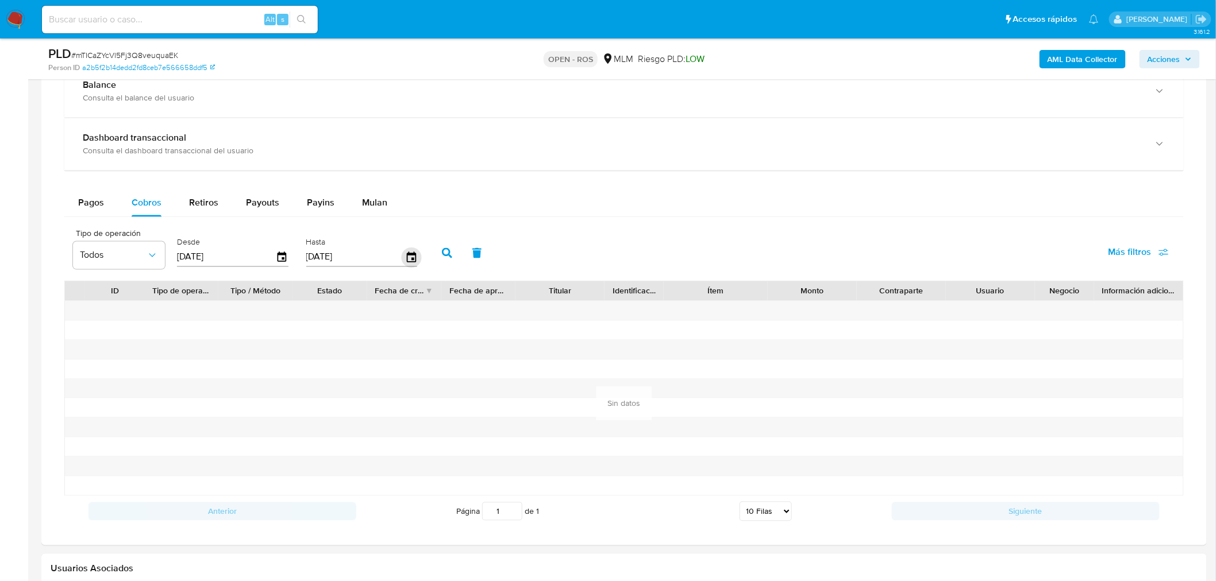
click at [403, 261] on icon "button" at bounding box center [411, 258] width 20 height 20
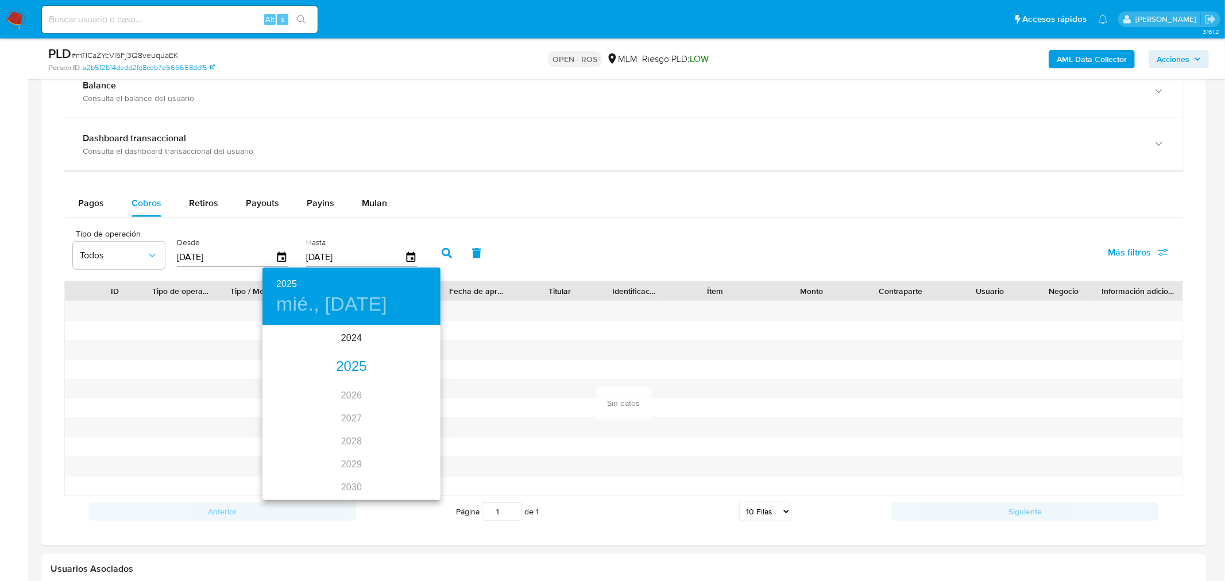
click at [346, 371] on div "2025" at bounding box center [352, 367] width 178 height 23
click at [294, 429] on div "jul." at bounding box center [292, 434] width 59 height 43
click at [352, 443] on p "31" at bounding box center [351, 468] width 9 height 11
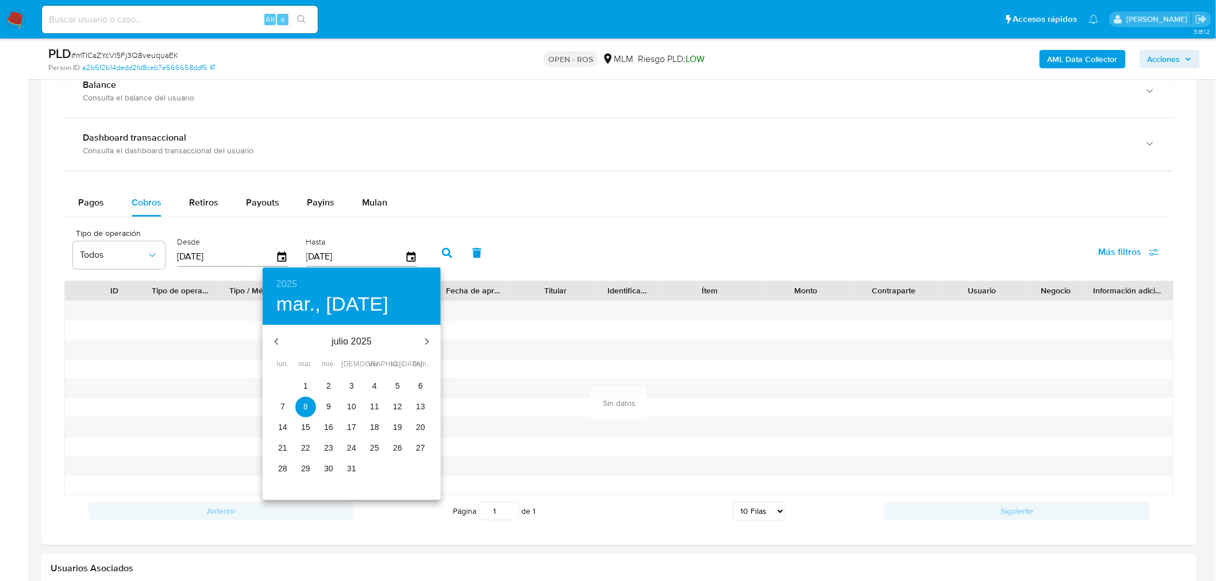
type input "[DATE]"
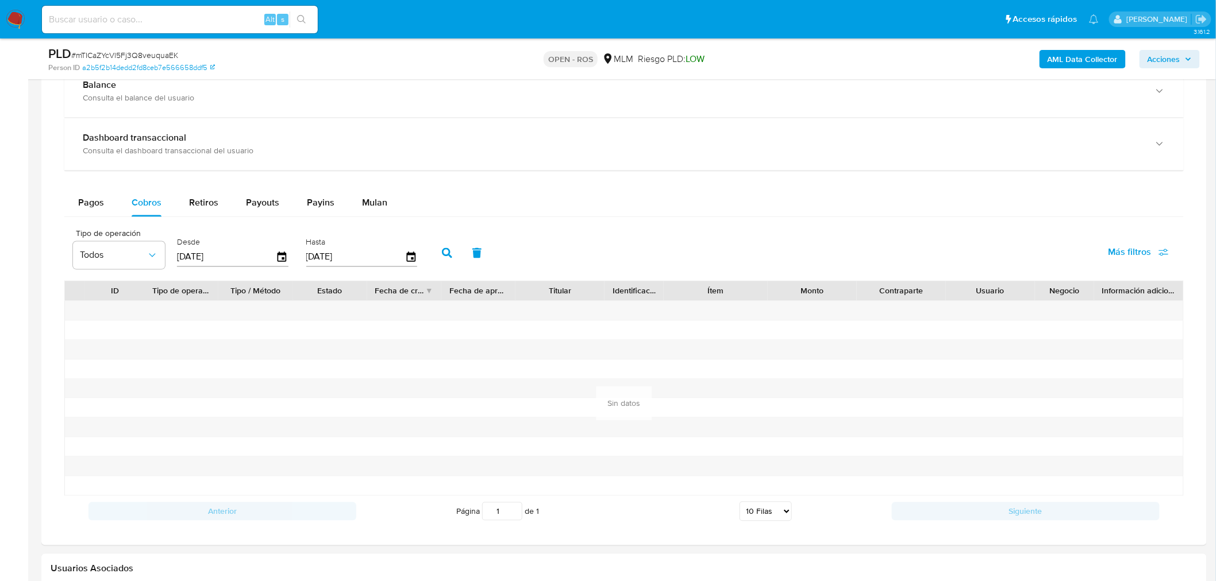
click at [442, 256] on icon "button" at bounding box center [447, 253] width 10 height 10
click at [280, 255] on icon "button" at bounding box center [281, 257] width 9 height 10
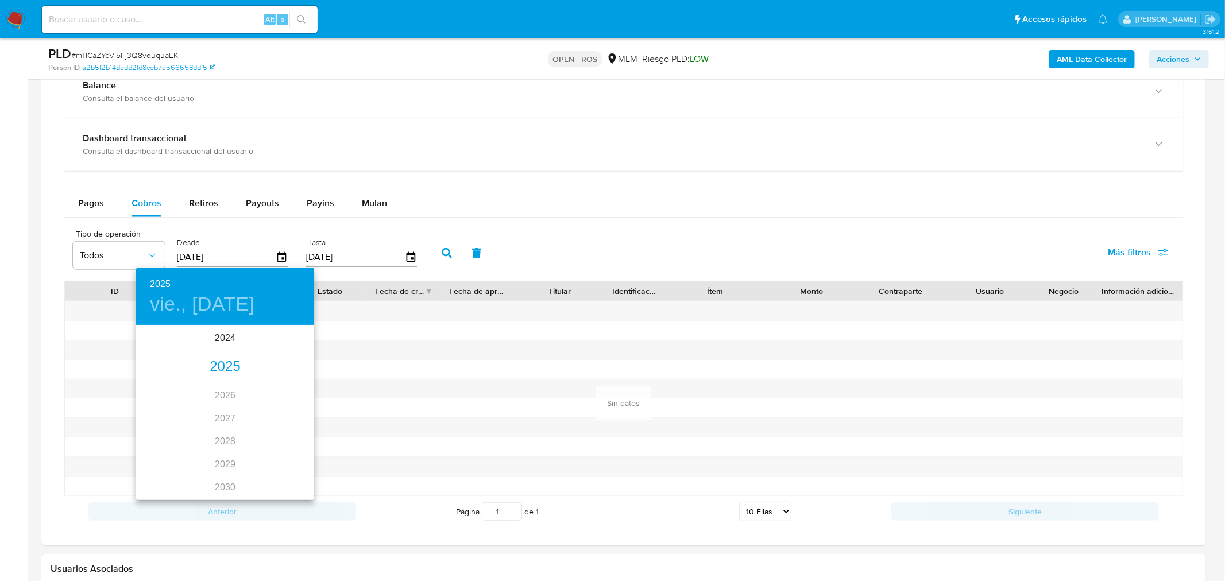
click at [220, 373] on div "2025" at bounding box center [225, 367] width 178 height 23
click at [230, 350] on div "feb." at bounding box center [224, 348] width 59 height 43
click at [272, 387] on p "1" at bounding box center [271, 385] width 5 height 11
type input "01/02/2025"
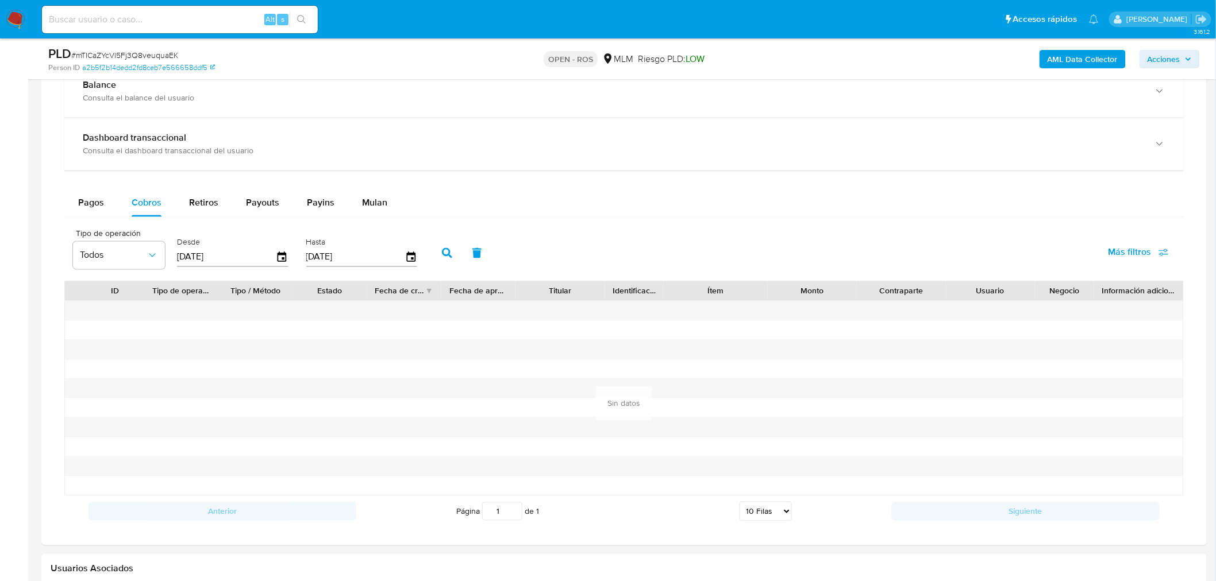
click at [454, 259] on button "button" at bounding box center [447, 254] width 30 height 28
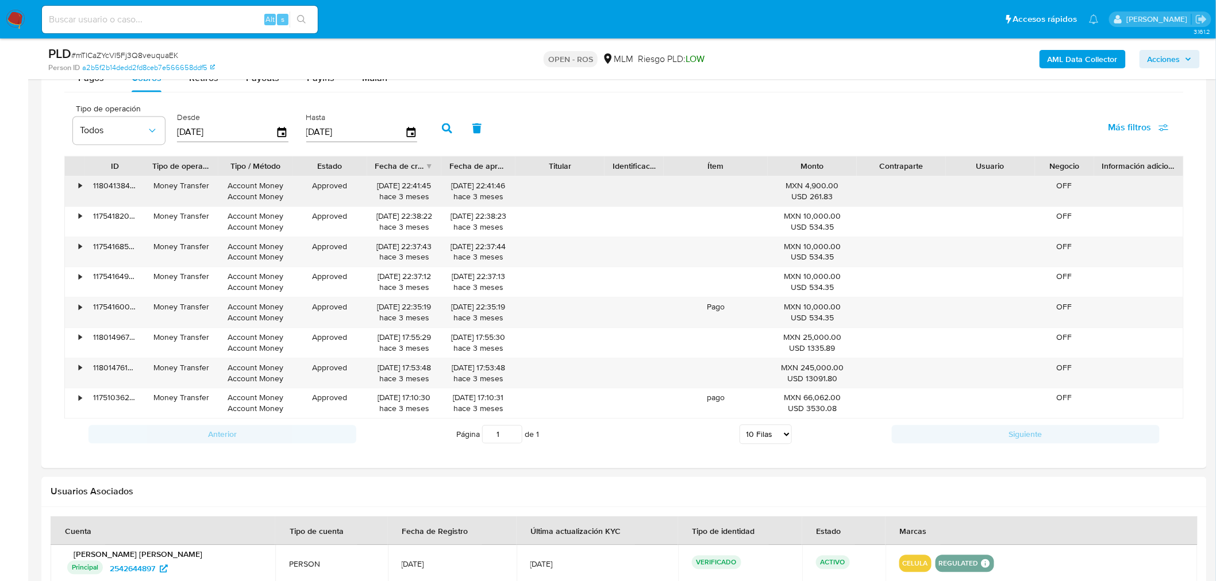
scroll to position [957, 0]
drag, startPoint x: 375, startPoint y: 188, endPoint x: 416, endPoint y: 186, distance: 40.9
click at [416, 186] on div "09/07/2025 22:41:45 hace 3 meses" at bounding box center [404, 189] width 58 height 22
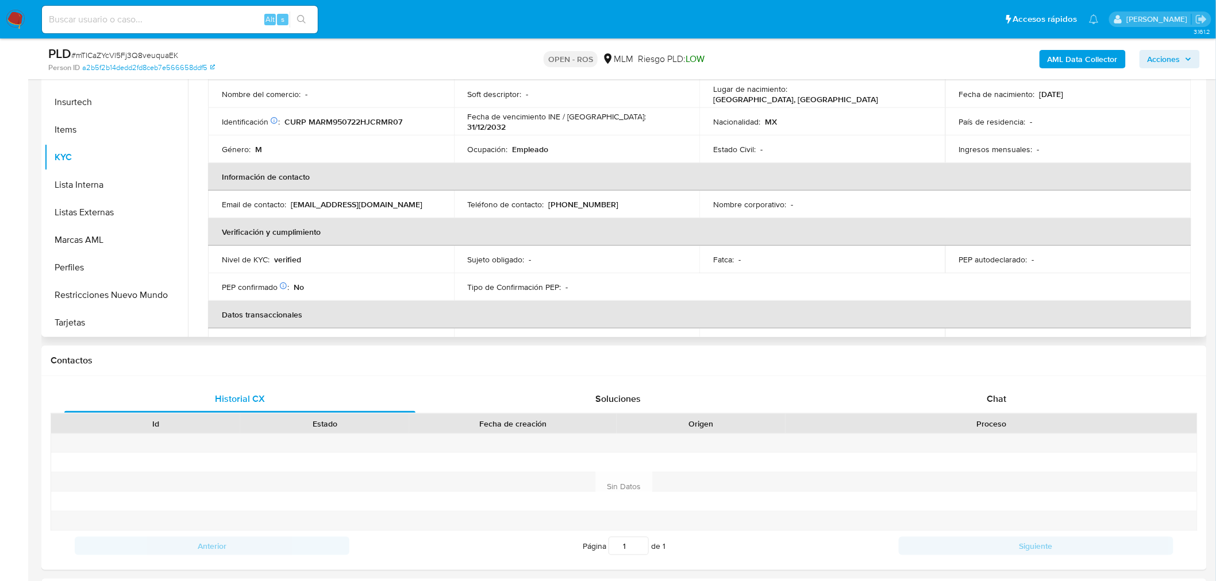
scroll to position [8, 0]
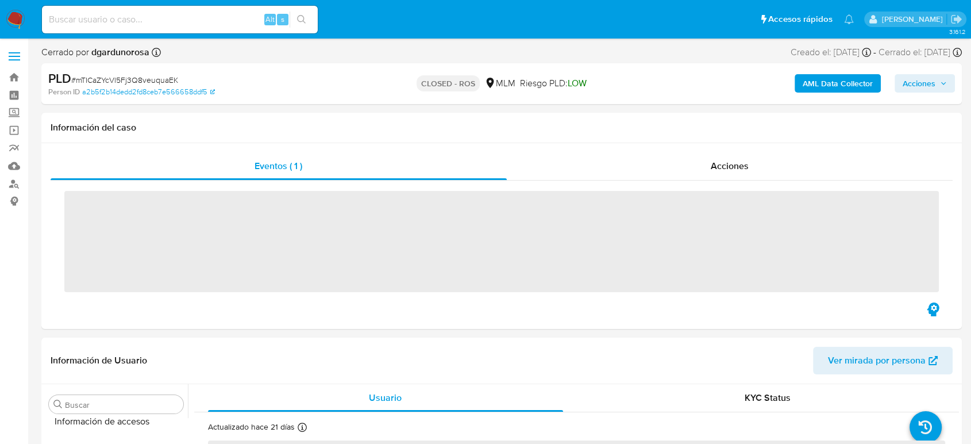
scroll to position [541, 0]
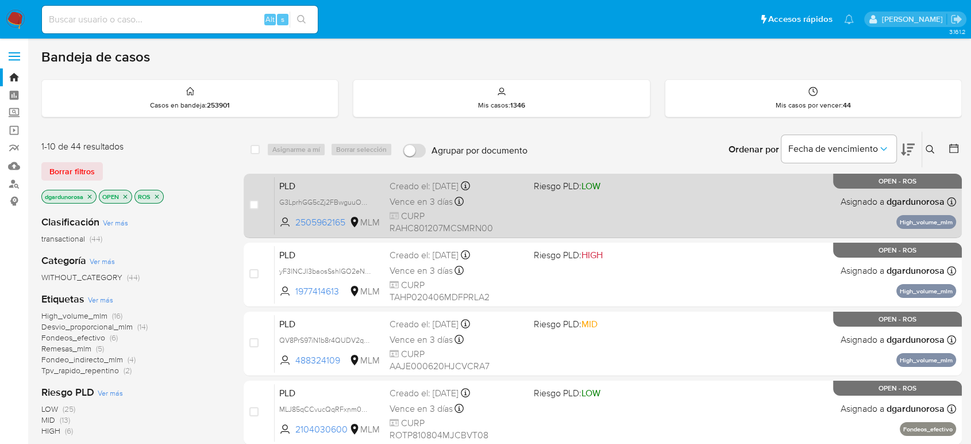
click at [527, 188] on div "PLD G3LprhGG5cZj2FBwguuODLjp 2505962165 MLM Riesgo PLD: LOW Creado el: [DATE] C…" at bounding box center [615, 205] width 681 height 58
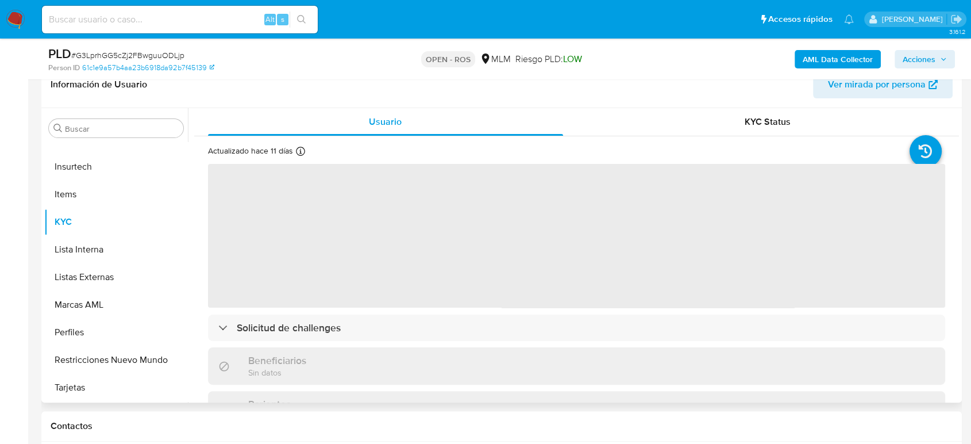
scroll to position [191, 0]
select select "10"
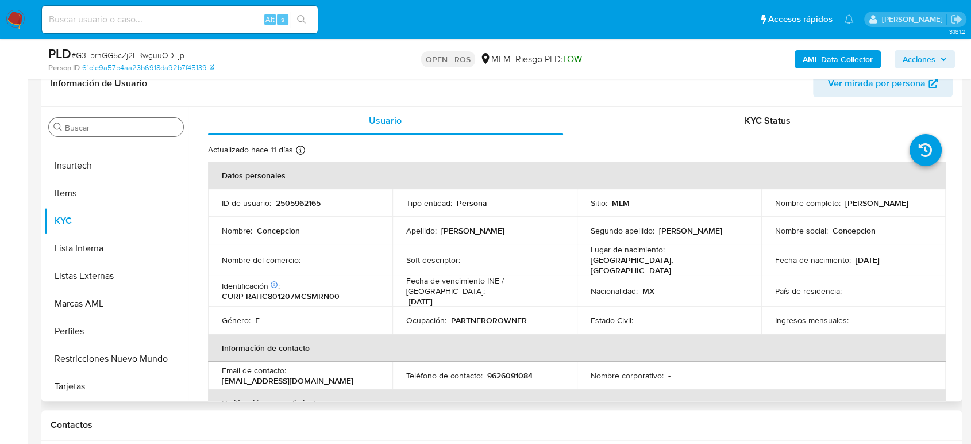
click at [130, 123] on input "Buscar" at bounding box center [122, 127] width 114 height 10
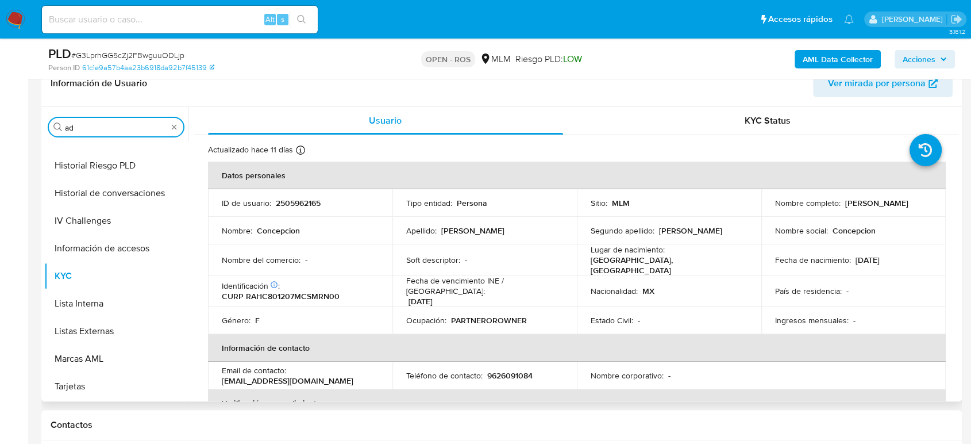
scroll to position [0, 0]
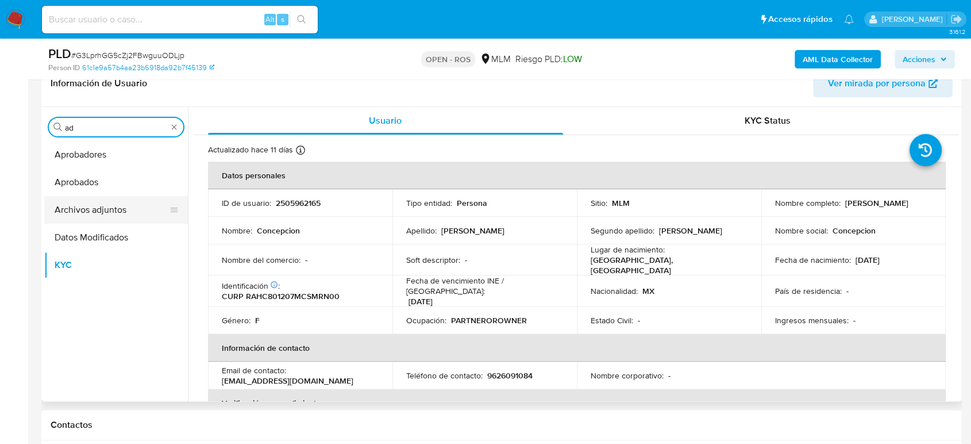
type input "ad"
click at [81, 208] on button "Archivos adjuntos" at bounding box center [111, 210] width 134 height 28
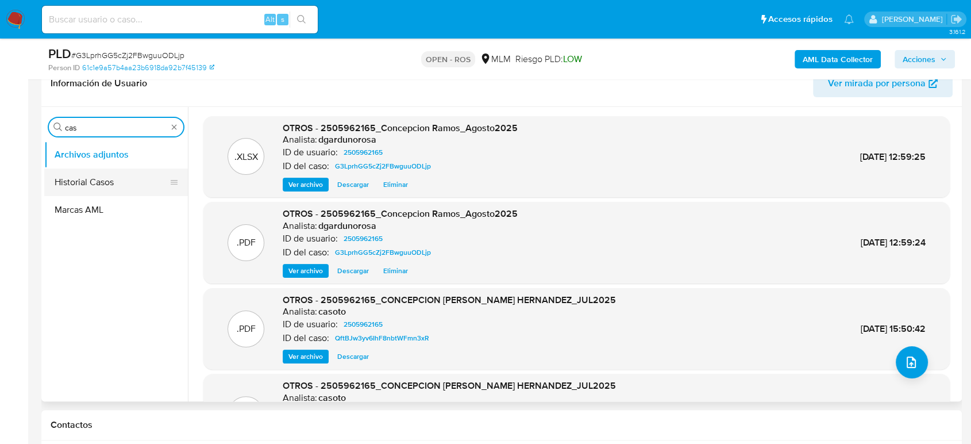
type input "cas"
click at [85, 188] on button "Historial Casos" at bounding box center [111, 182] width 134 height 28
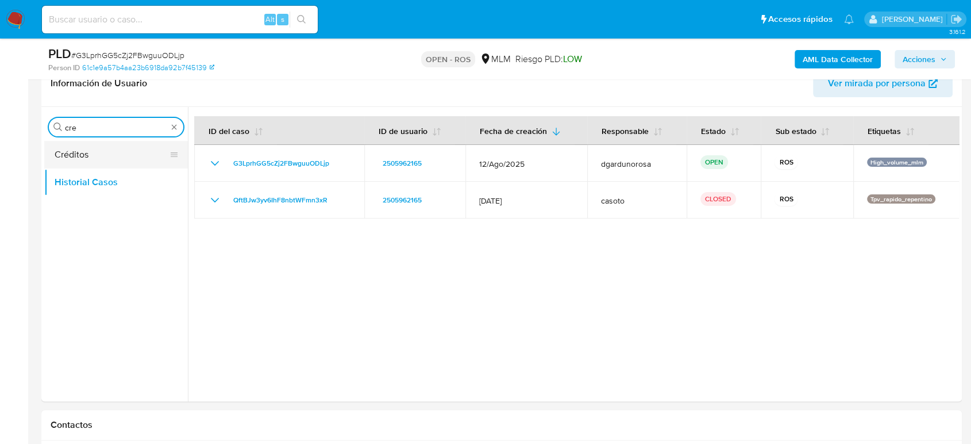
type input "cre"
click at [125, 161] on button "Créditos" at bounding box center [111, 155] width 134 height 28
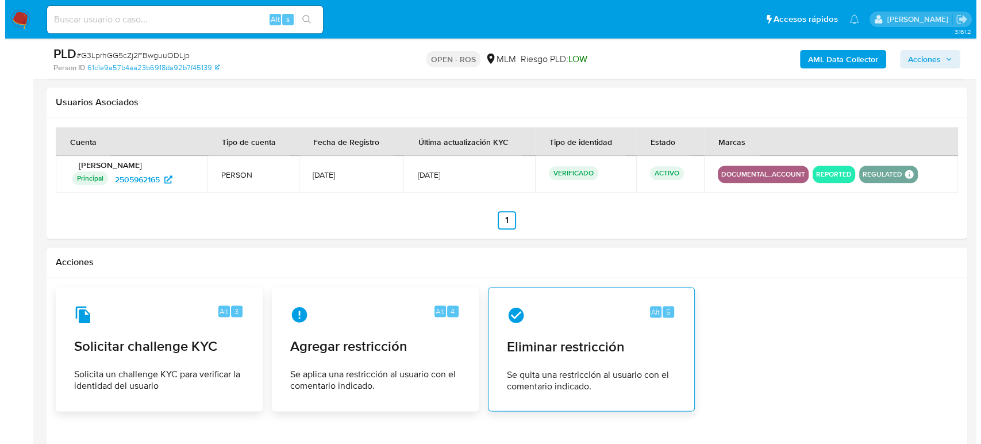
scroll to position [1404, 0]
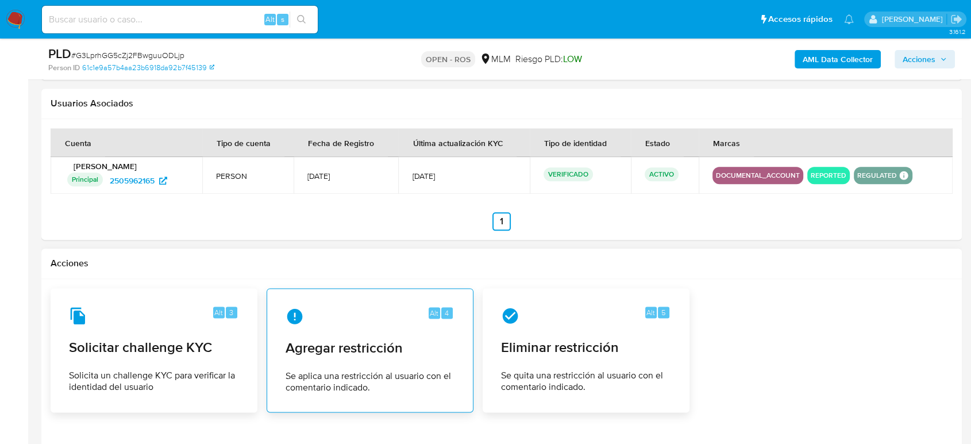
click at [407, 307] on div "Alt 4" at bounding box center [370, 316] width 169 height 18
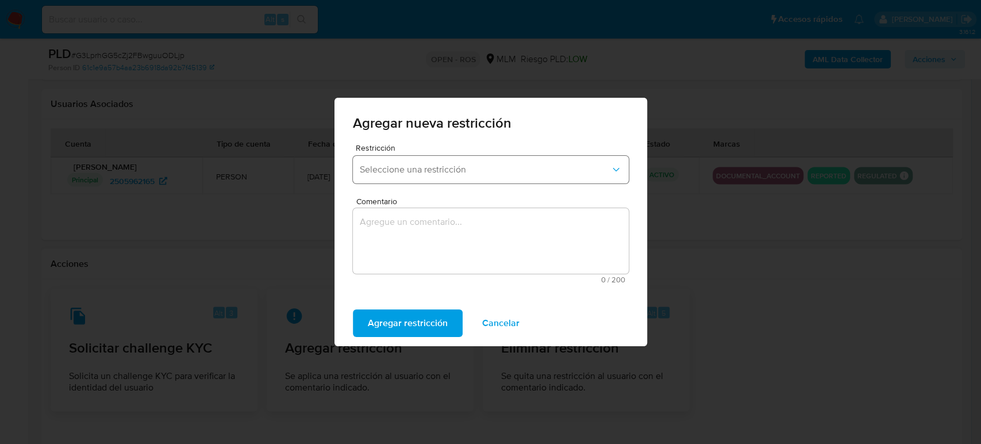
click at [434, 174] on span "Seleccione una restricción" at bounding box center [485, 169] width 250 height 11
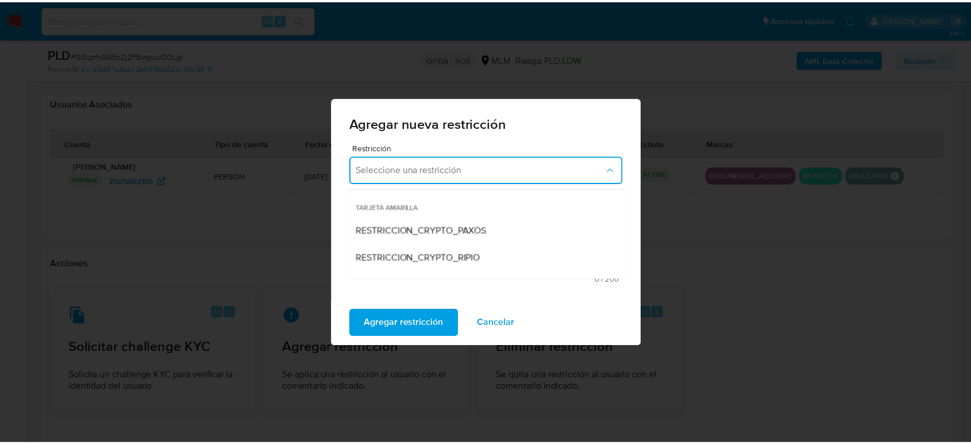
scroll to position [64, 0]
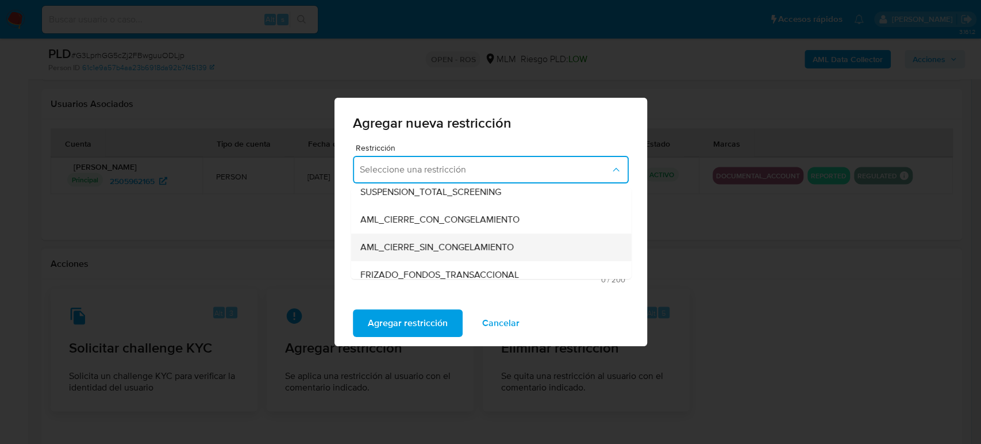
click at [505, 242] on span "AML_CIERRE_SIN_CONGELAMIENTO" at bounding box center [436, 246] width 153 height 11
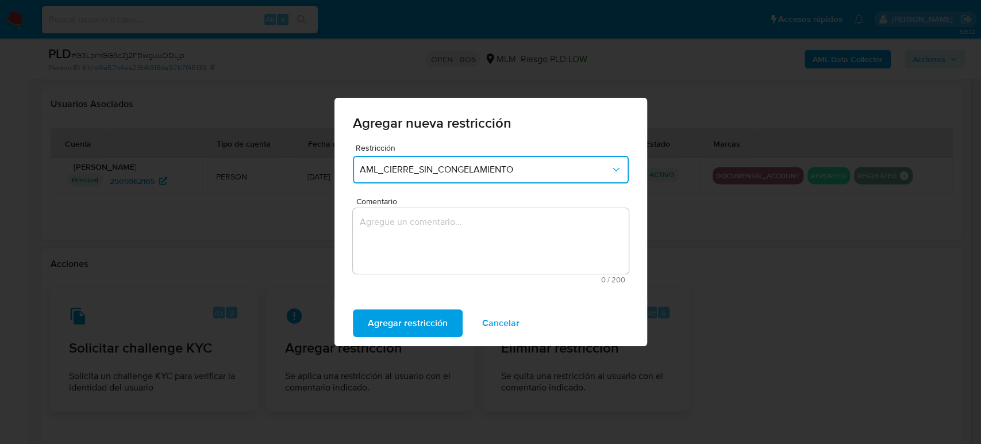
click at [499, 233] on textarea "Comentario" at bounding box center [491, 240] width 276 height 65
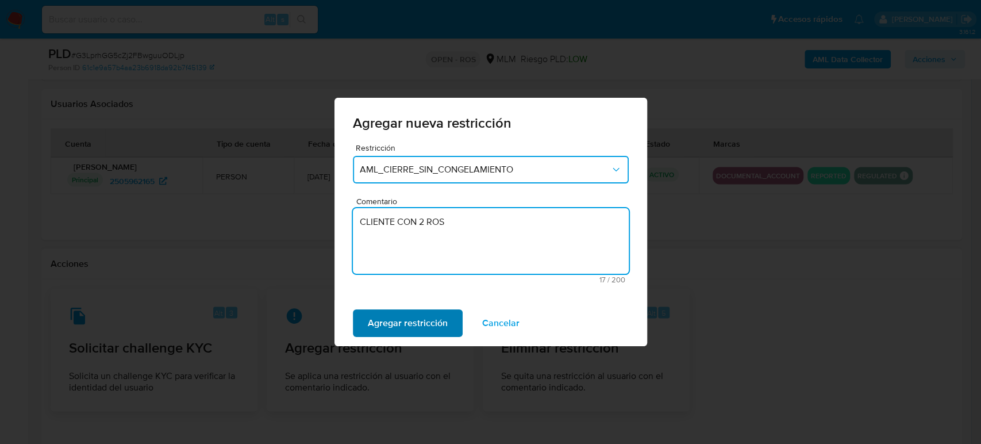
type textarea "CLIENTE CON 2 ROS"
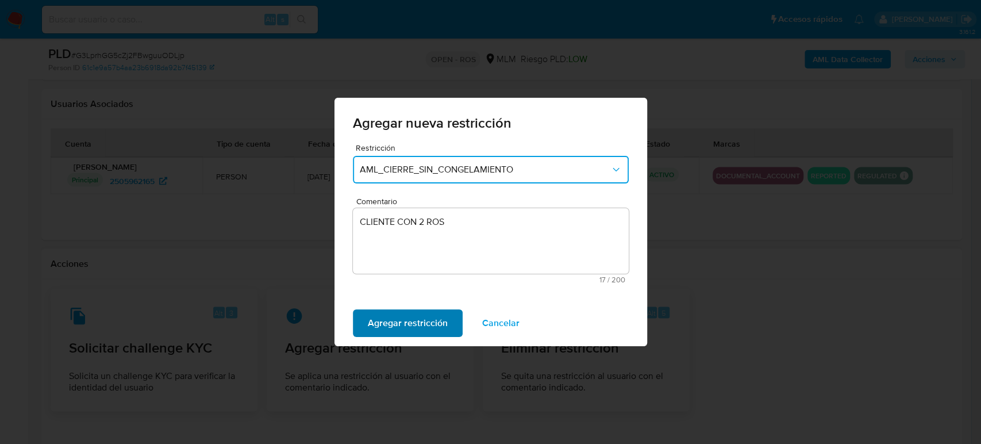
click at [417, 312] on span "Agregar restricción" at bounding box center [408, 322] width 80 height 25
click at [416, 331] on button "Confirmar" at bounding box center [388, 323] width 71 height 28
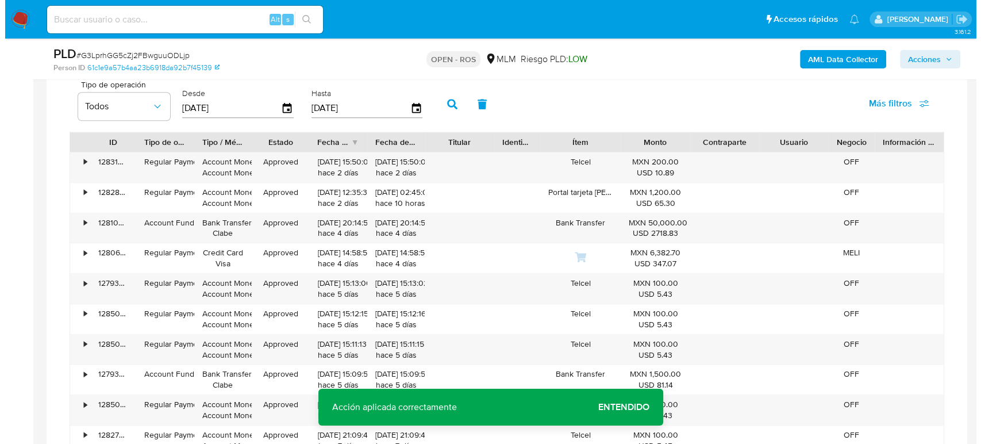
scroll to position [830, 0]
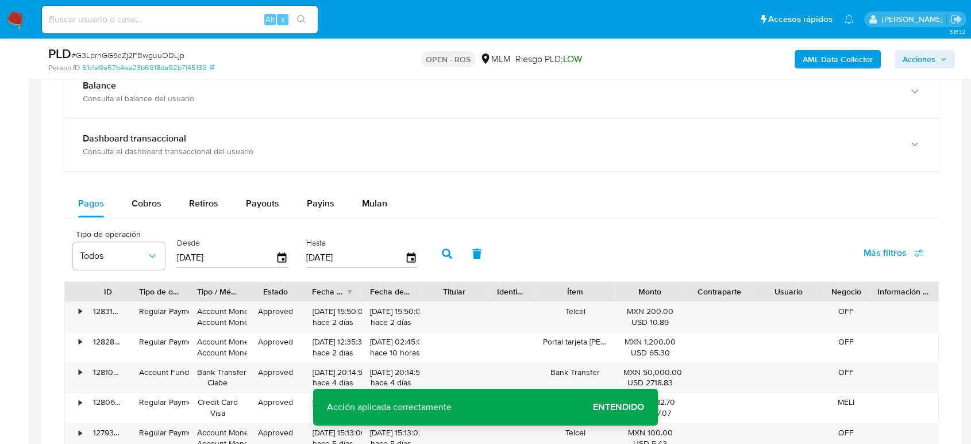
click at [924, 56] on span "Acciones" at bounding box center [919, 59] width 33 height 18
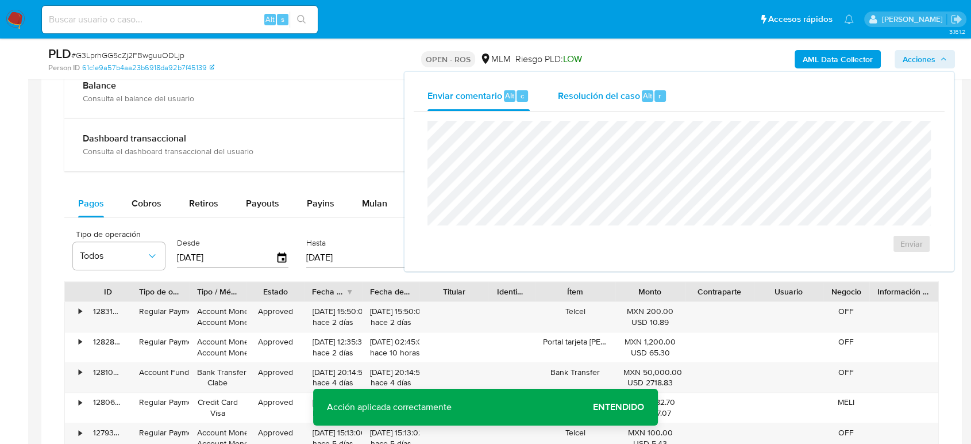
click at [603, 102] on div "Resolución del caso Alt r" at bounding box center [612, 96] width 110 height 30
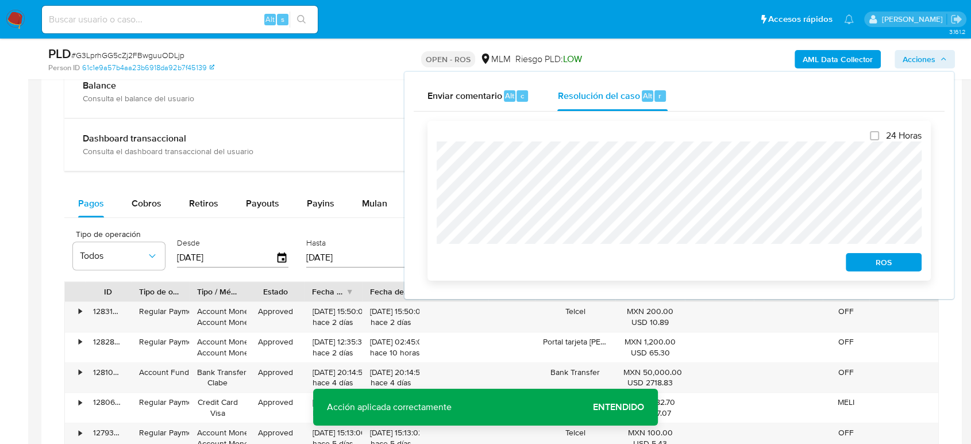
click at [900, 264] on span "ROS" at bounding box center [884, 262] width 60 height 16
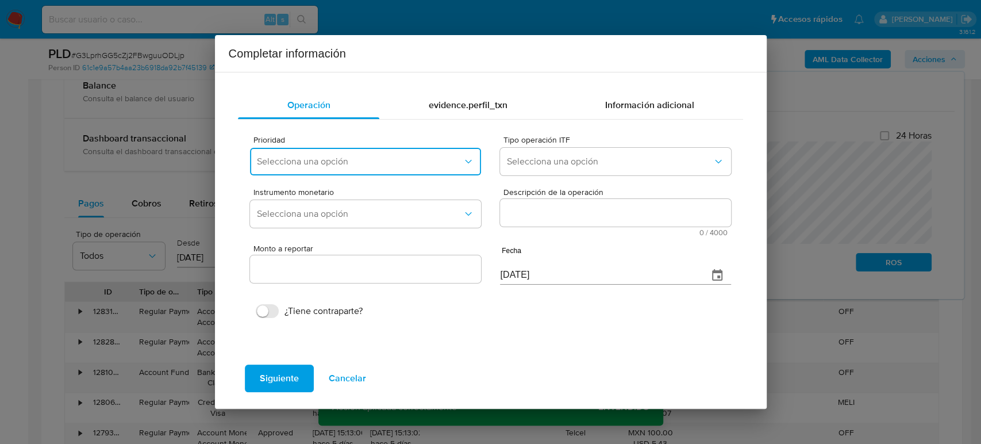
click at [417, 157] on span "Selecciona una opción" at bounding box center [359, 161] width 205 height 11
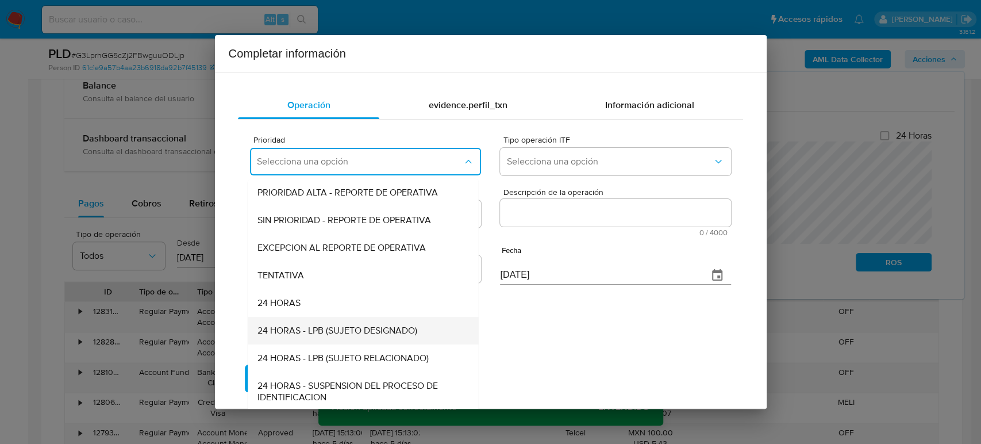
scroll to position [2, 0]
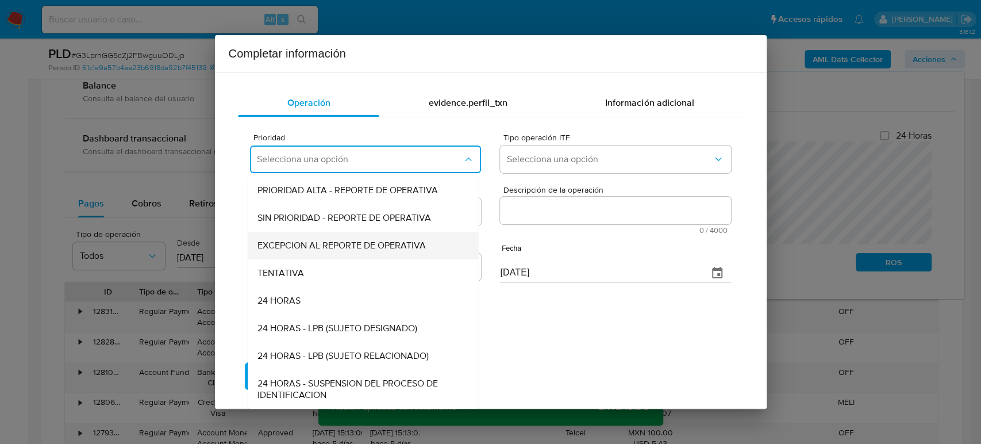
click at [359, 246] on span "EXCEPCION AL REPORTE DE OPERATIVA" at bounding box center [341, 245] width 168 height 11
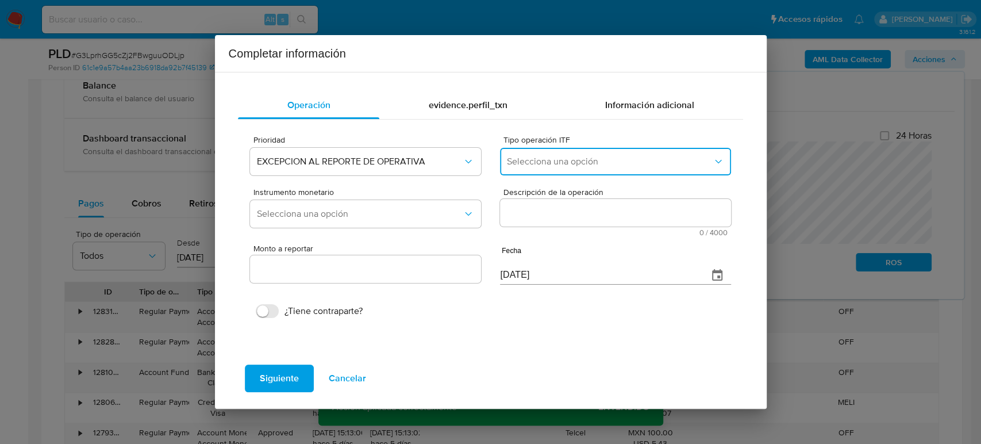
click at [588, 170] on button "Selecciona una opción" at bounding box center [615, 162] width 230 height 28
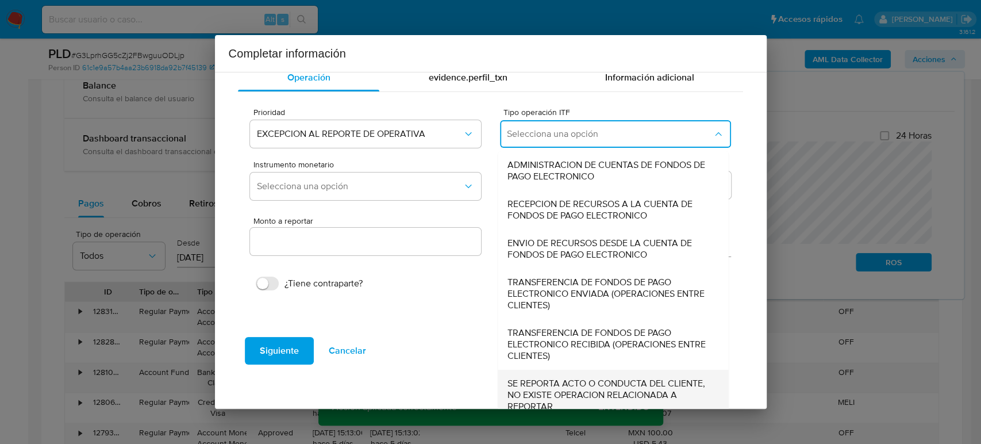
scroll to position [39, 0]
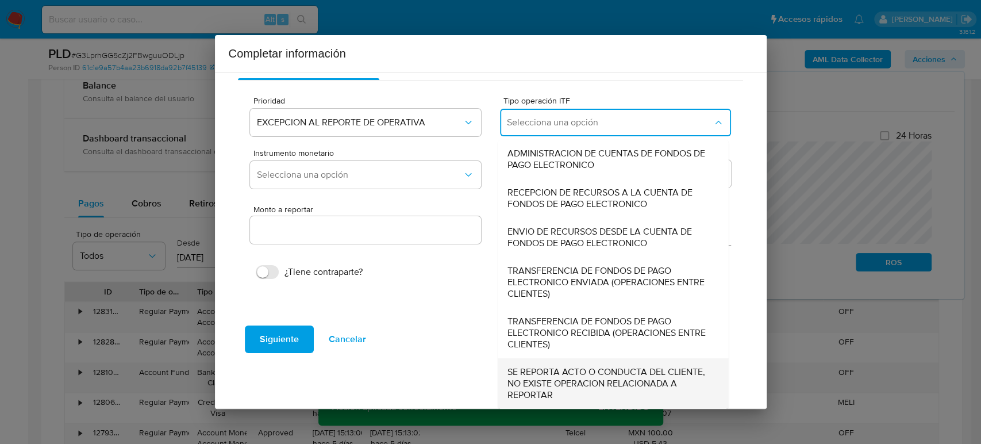
click at [609, 390] on span "SE REPORTA ACTO O CONDUCTA DEL CLIENTE, NO EXISTE OPERACION RELACIONADA A REPOR…" at bounding box center [609, 383] width 205 height 34
type input "0.00"
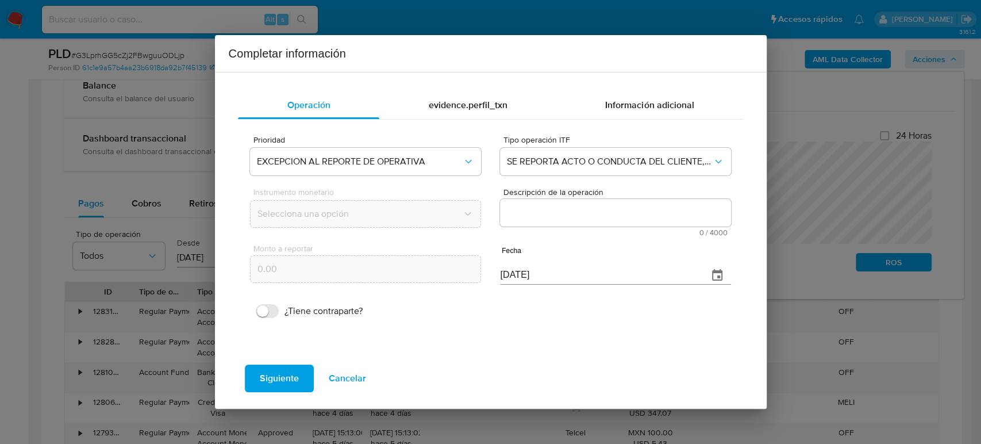
click at [567, 216] on textarea "Descripción de la operación" at bounding box center [615, 213] width 230 height 28
paste textarea "/CONOCIMIENTO DEL CLIENTE O USUARIOCLIENTE JOSE MARTIN MARISCAL ROMERO NUMERO D…"
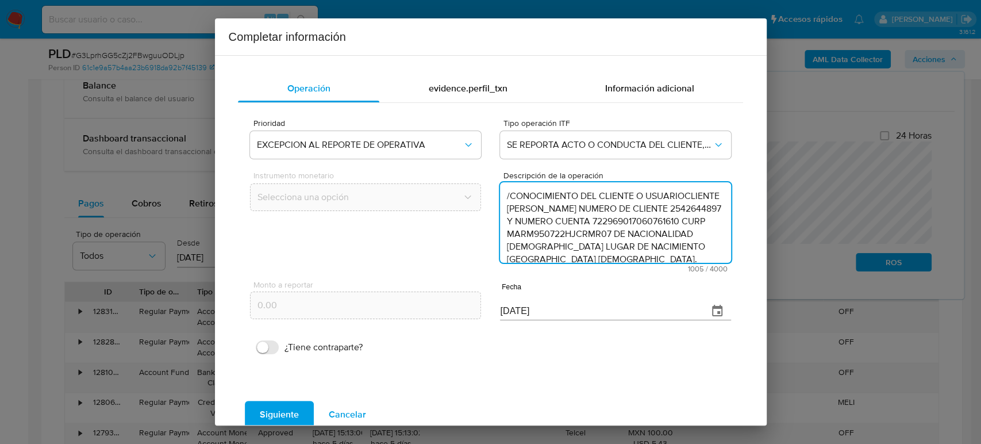
scroll to position [280, 0]
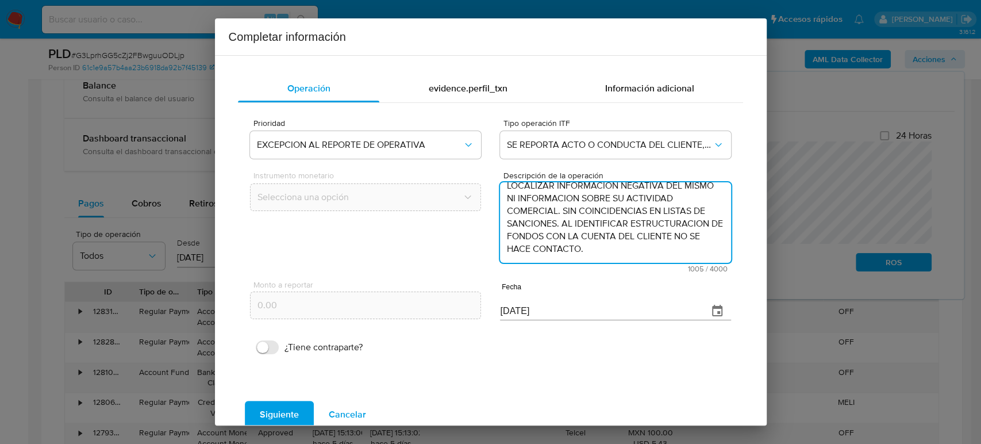
type textarea "/CONOCIMIENTO DEL CLIENTE O USUARIOCLIENTE JOSE MARTIN MARISCAL ROMERO NUMERO D…"
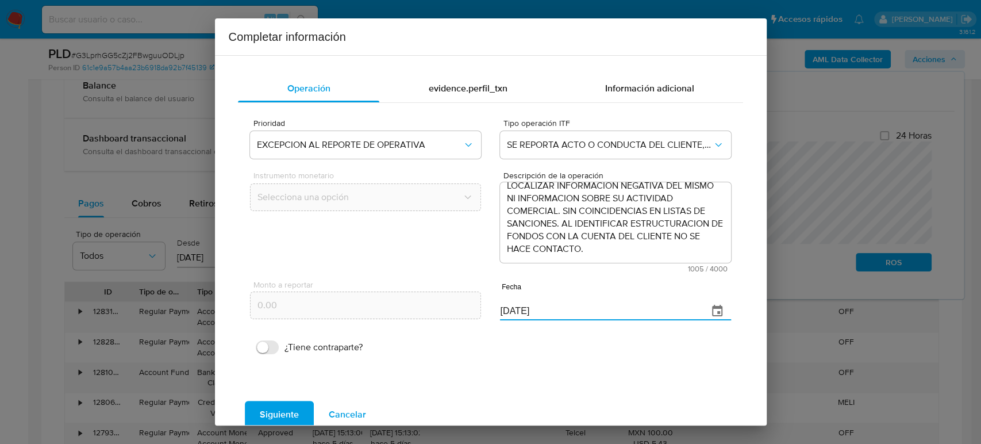
drag, startPoint x: 508, startPoint y: 314, endPoint x: 414, endPoint y: 314, distance: 94.2
click at [414, 314] on div "Monto a reportar 0.00 Fecha [DATE]" at bounding box center [490, 299] width 480 height 54
paste input "31/07"
type input "[DATE]"
click at [294, 415] on span "Siguiente" at bounding box center [279, 414] width 39 height 25
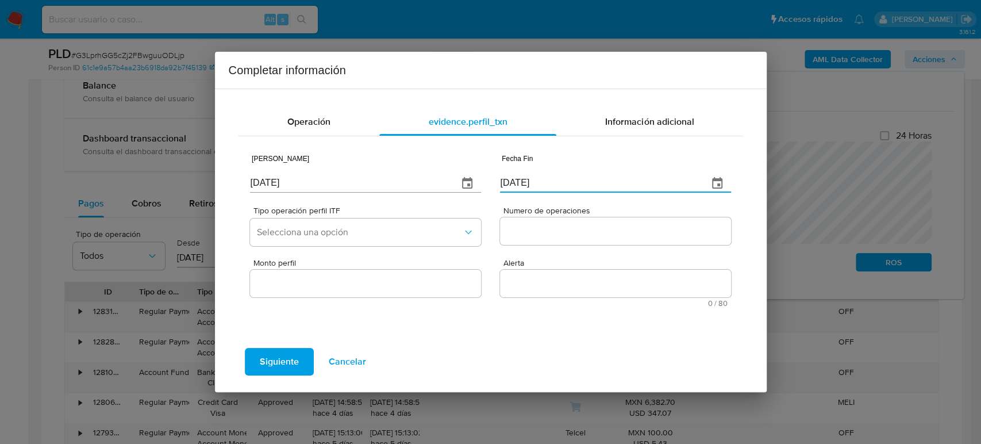
drag, startPoint x: 555, startPoint y: 180, endPoint x: 425, endPoint y: 180, distance: 129.8
click at [425, 180] on div "Fecha Inicio [DATE] Fecha Fin [DATE]" at bounding box center [490, 171] width 480 height 54
paste input "31/07"
type input "[DATE]"
drag, startPoint x: 300, startPoint y: 186, endPoint x: 145, endPoint y: 180, distance: 155.8
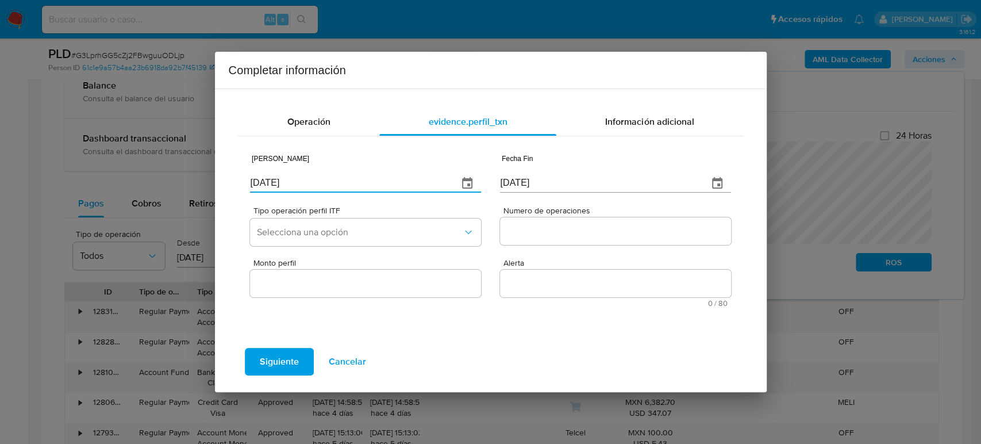
click at [145, 180] on div "Completar información Operación evidence.perfil_txn Información adicional Fecha…" at bounding box center [490, 222] width 981 height 444
paste input "20/06"
type input "20/06/2025"
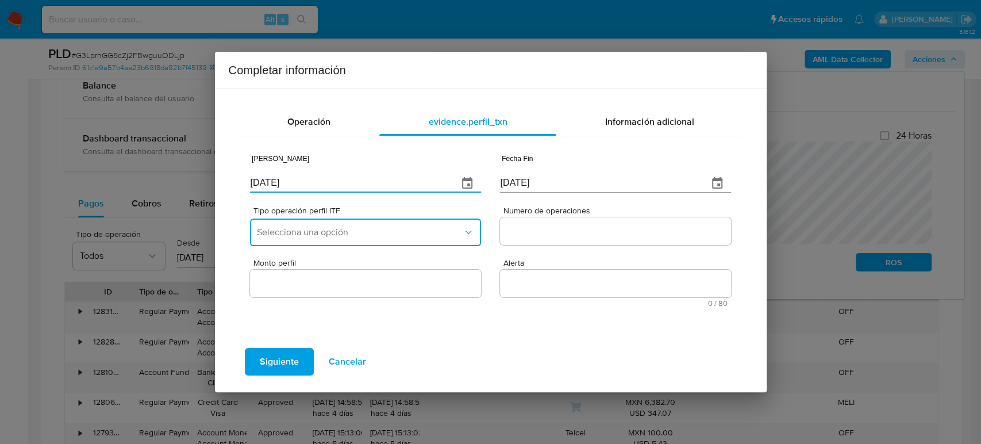
click at [342, 236] on span "Selecciona una opción" at bounding box center [359, 231] width 205 height 11
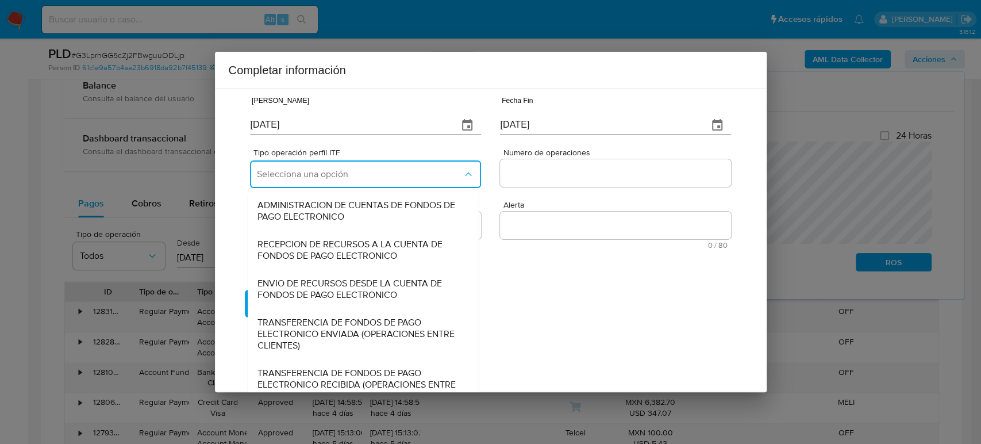
scroll to position [127, 0]
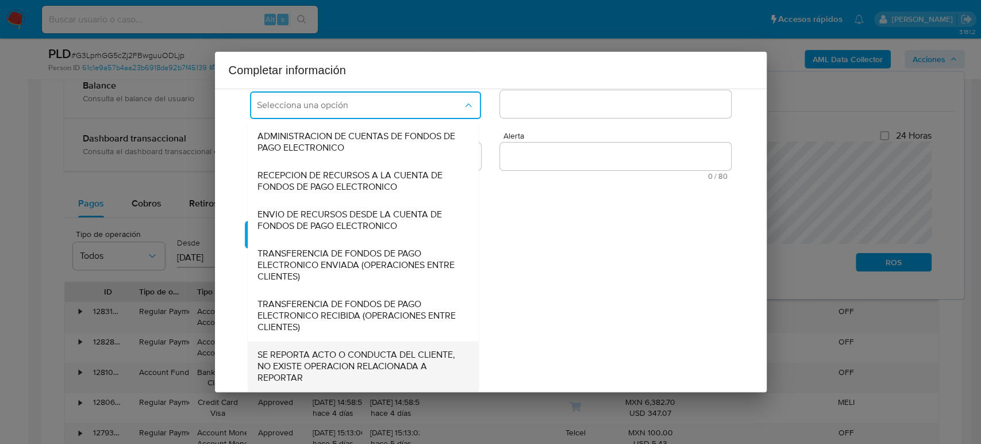
click at [358, 364] on span "SE REPORTA ACTO O CONDUCTA DEL CLIENTE, NO EXISTE OPERACION RELACIONADA A REPOR…" at bounding box center [359, 366] width 205 height 34
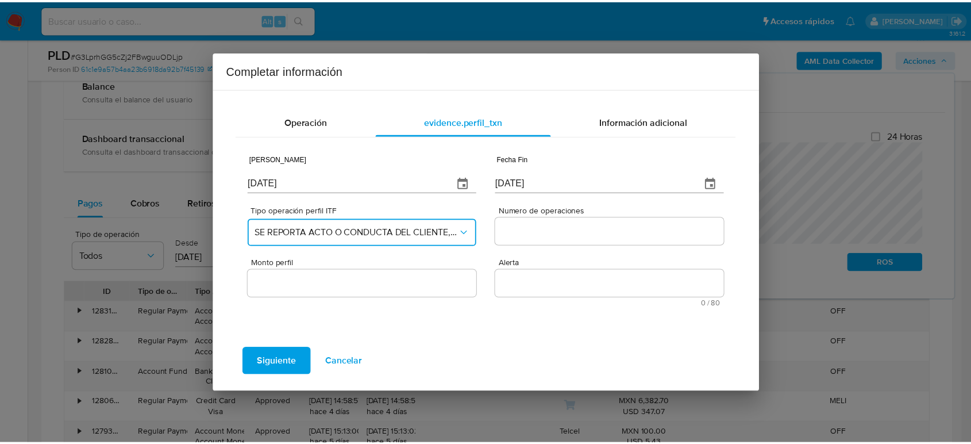
scroll to position [0, 0]
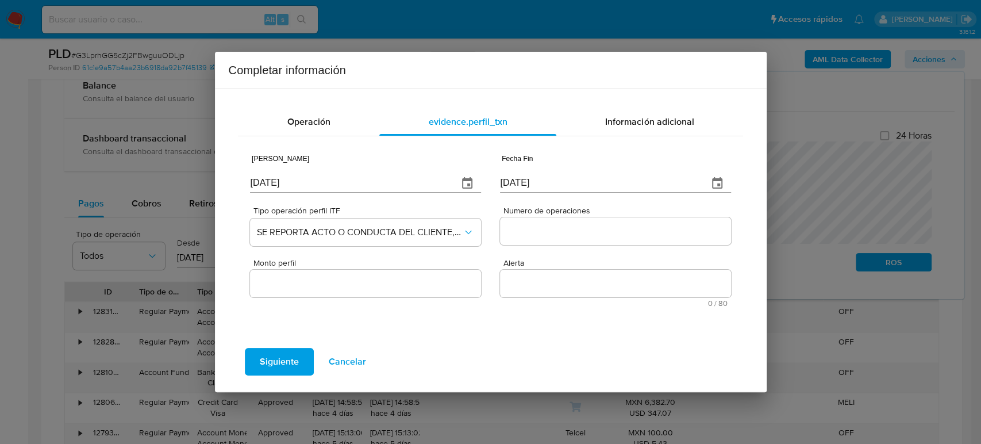
click at [588, 236] on input "Numero de operaciones" at bounding box center [615, 230] width 230 height 15
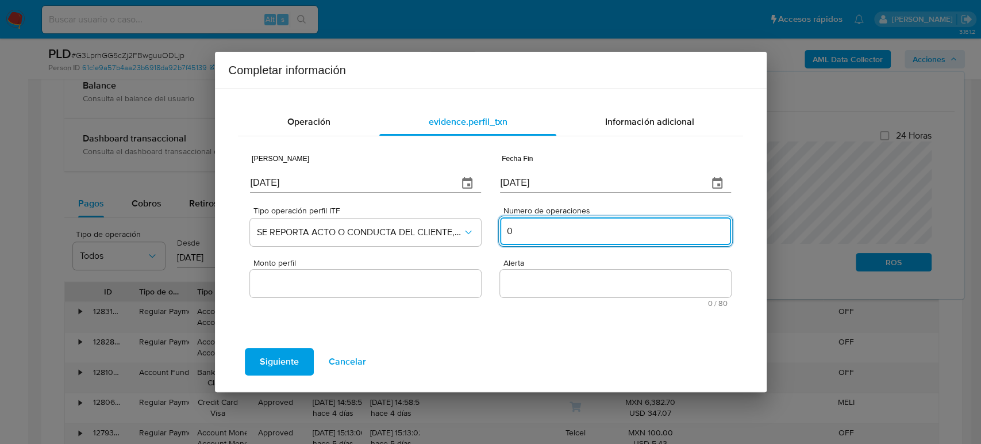
type input "0"
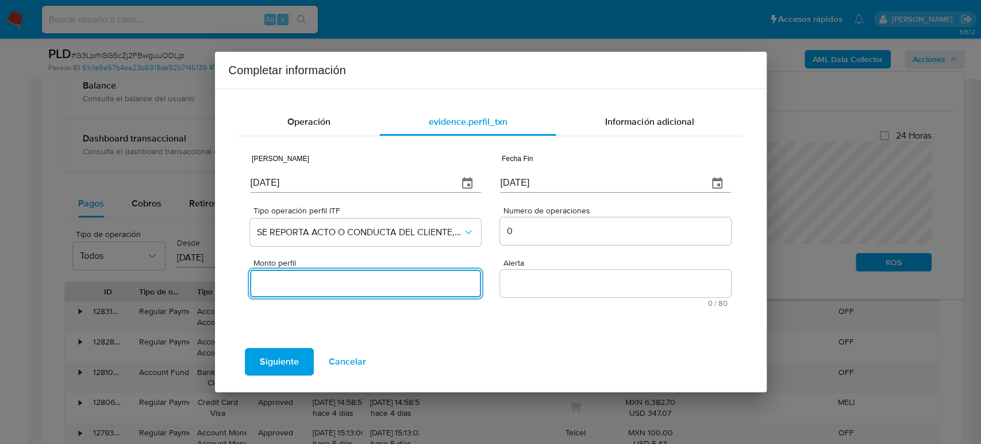
drag, startPoint x: 436, startPoint y: 283, endPoint x: 418, endPoint y: 298, distance: 23.2
click at [436, 283] on input "Monto perfil" at bounding box center [365, 283] width 230 height 15
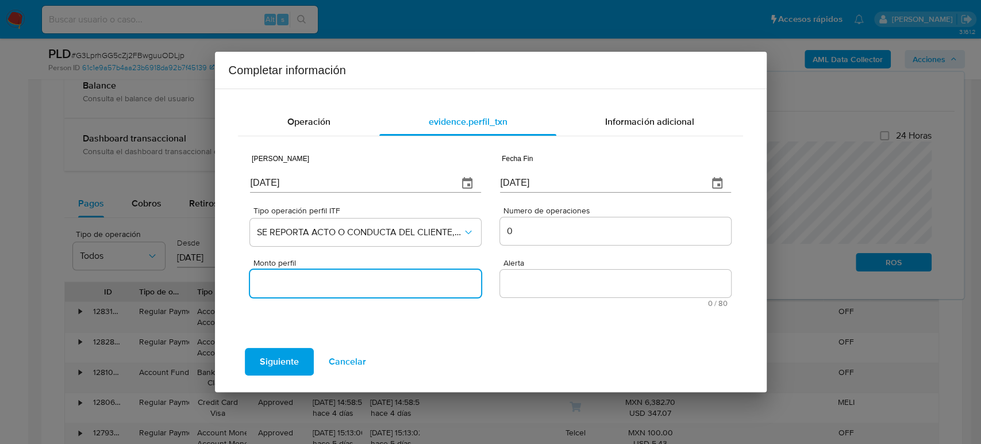
type input "0.00"
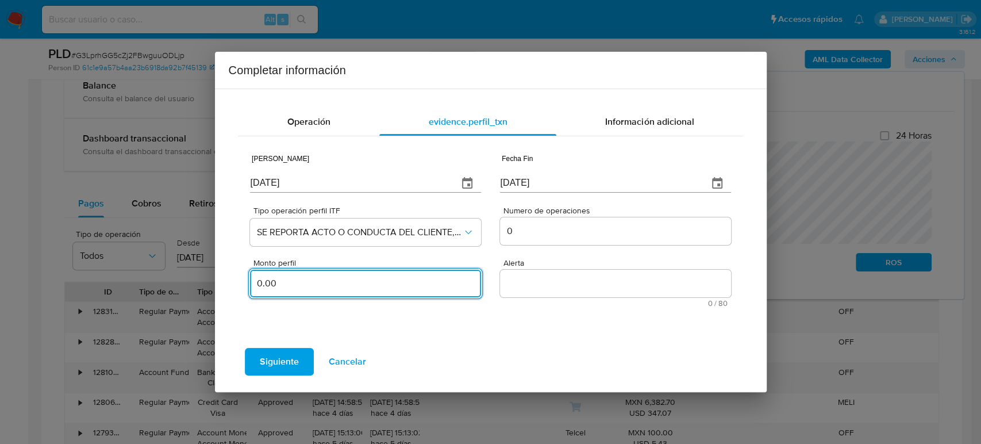
click at [581, 294] on textarea "Alerta" at bounding box center [615, 283] width 230 height 28
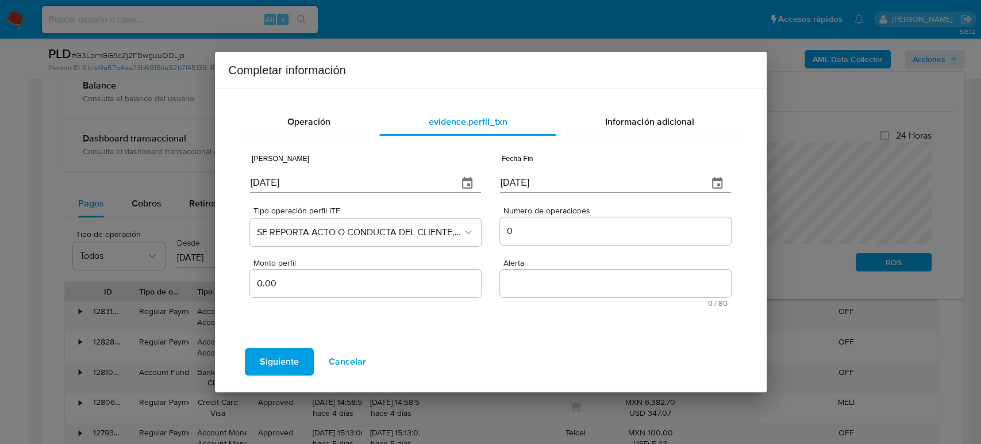
click at [349, 369] on span "Cancelar" at bounding box center [347, 361] width 37 height 25
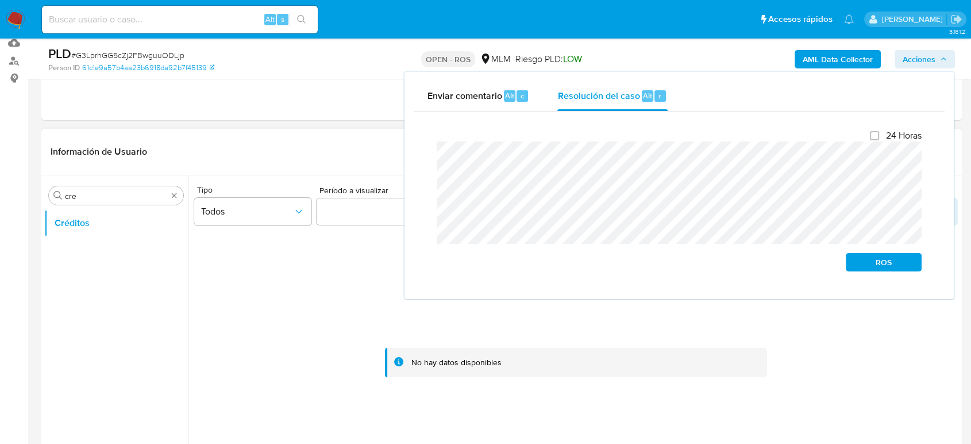
scroll to position [128, 0]
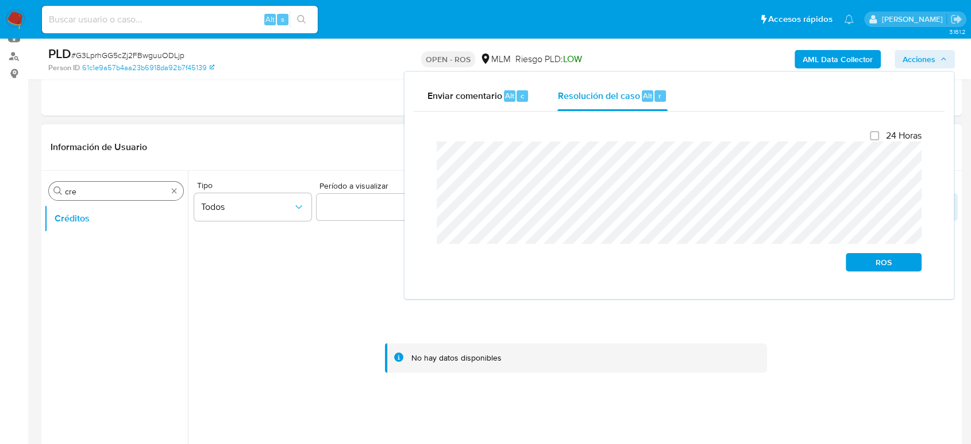
click at [180, 189] on div "Buscar cre" at bounding box center [116, 191] width 134 height 18
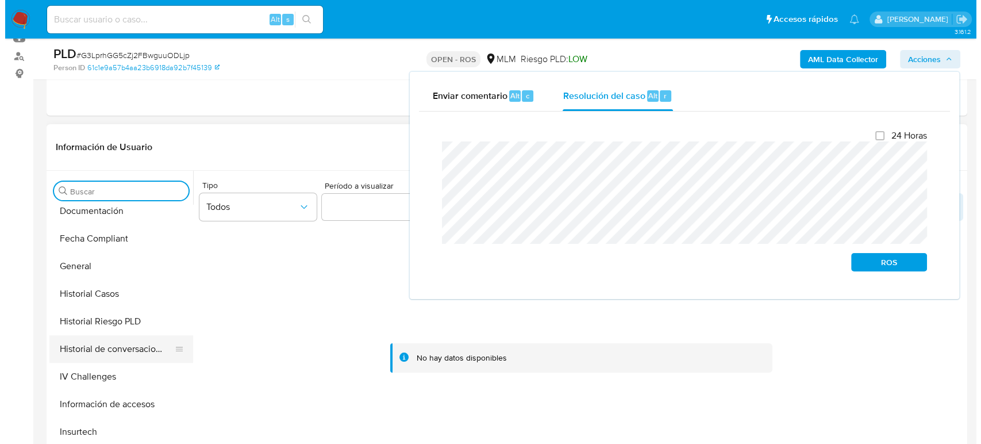
scroll to position [446, 0]
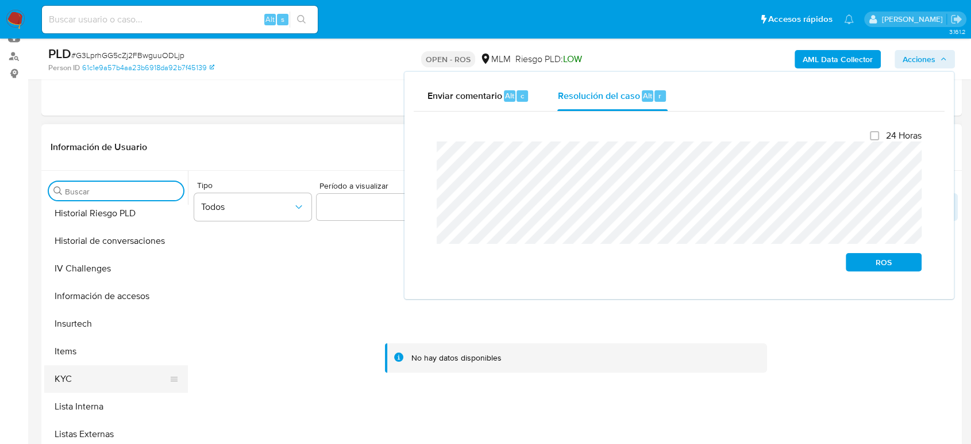
click at [91, 377] on button "KYC" at bounding box center [111, 379] width 134 height 28
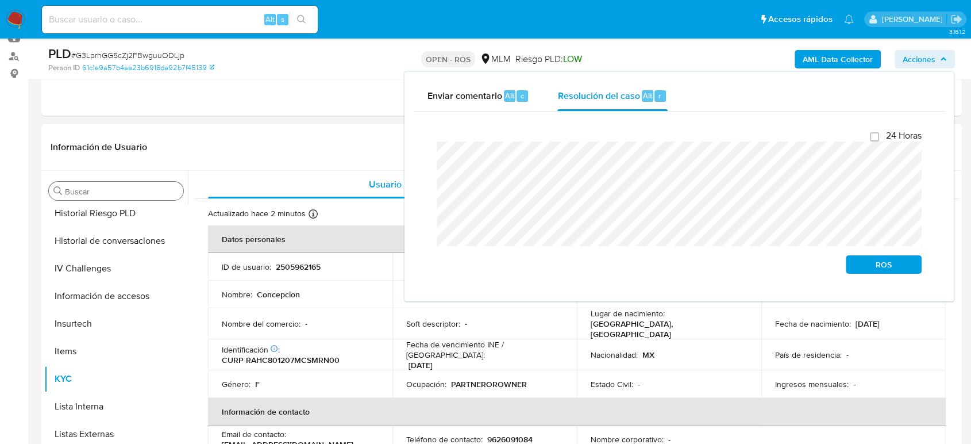
click at [311, 268] on p "2505962165" at bounding box center [298, 266] width 45 height 10
copy p "2505962165"
click at [847, 264] on button "ROS" at bounding box center [884, 264] width 76 height 18
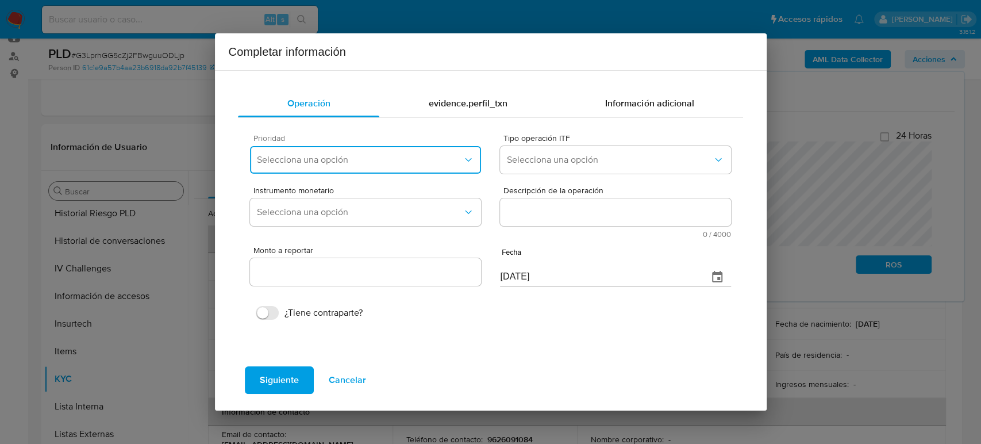
click at [431, 148] on button "Selecciona una opción" at bounding box center [365, 160] width 230 height 28
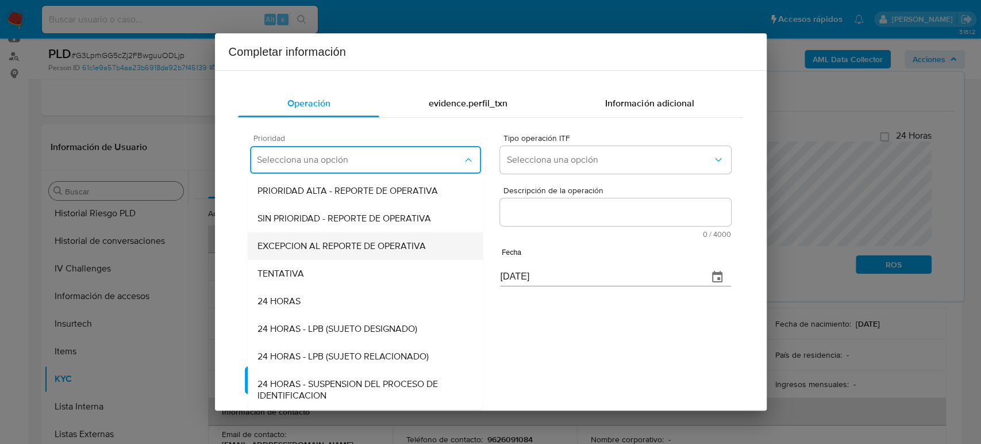
click at [375, 242] on span "EXCEPCION AL REPORTE DE OPERATIVA" at bounding box center [341, 245] width 168 height 11
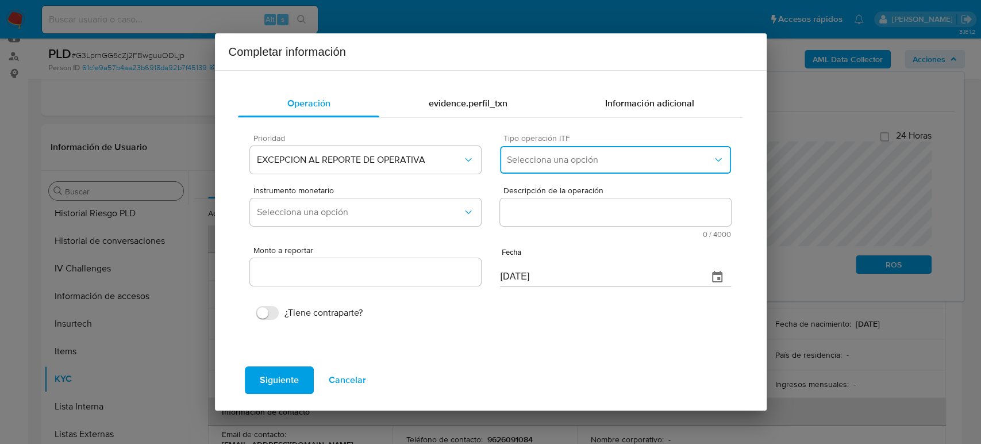
click at [564, 164] on span "Selecciona una opción" at bounding box center [609, 159] width 205 height 11
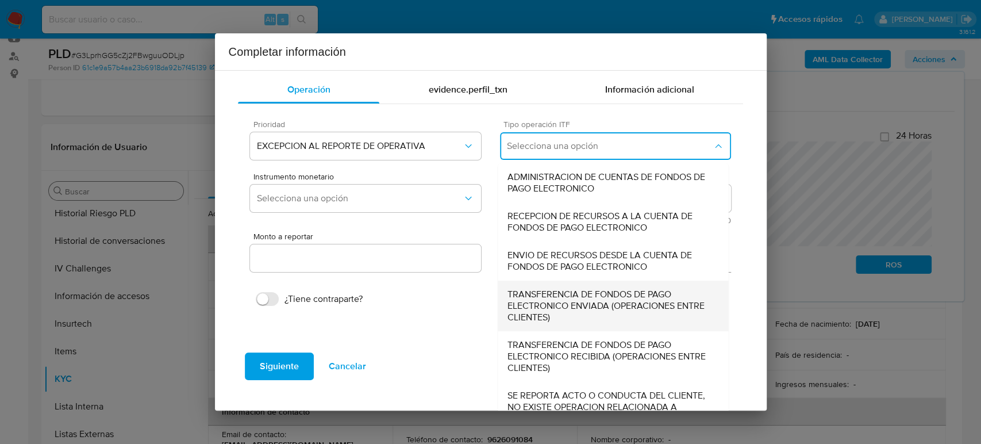
scroll to position [36, 0]
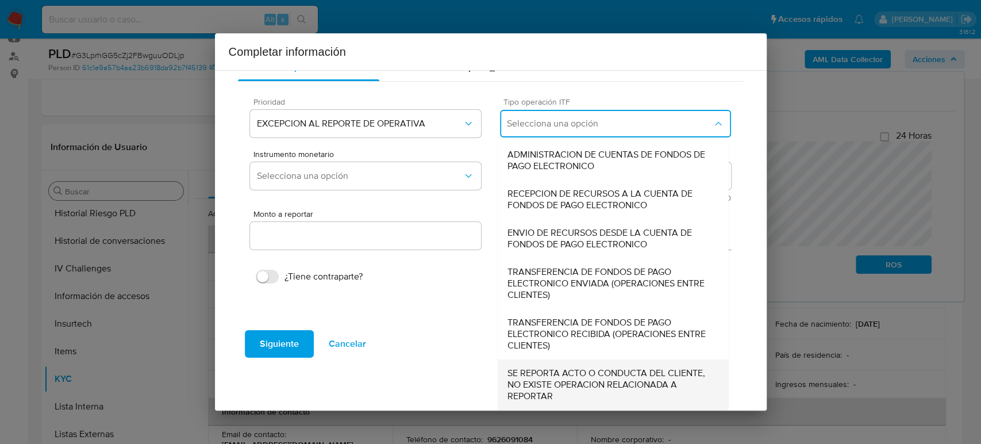
click at [595, 385] on span "SE REPORTA ACTO O CONDUCTA DEL CLIENTE, NO EXISTE OPERACION RELACIONADA A REPOR…" at bounding box center [613, 384] width 212 height 34
type input "0.00"
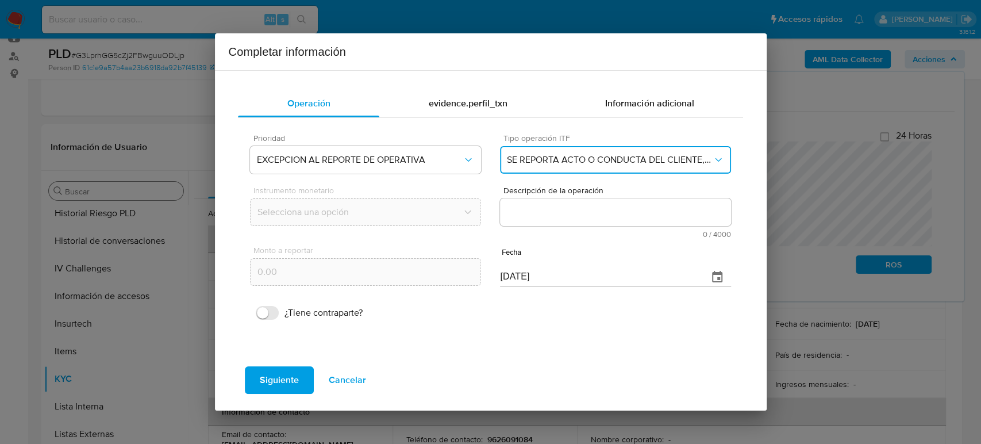
scroll to position [0, 0]
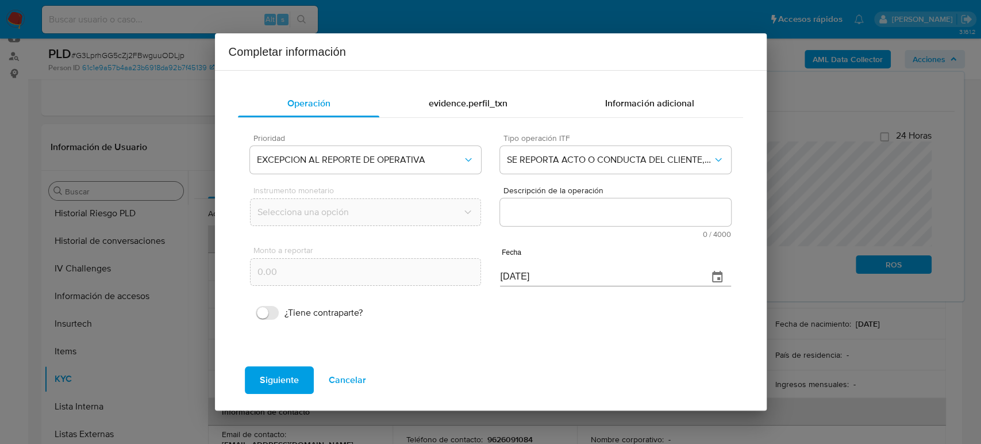
click at [634, 217] on textarea "Descripción de la operación" at bounding box center [615, 212] width 230 height 28
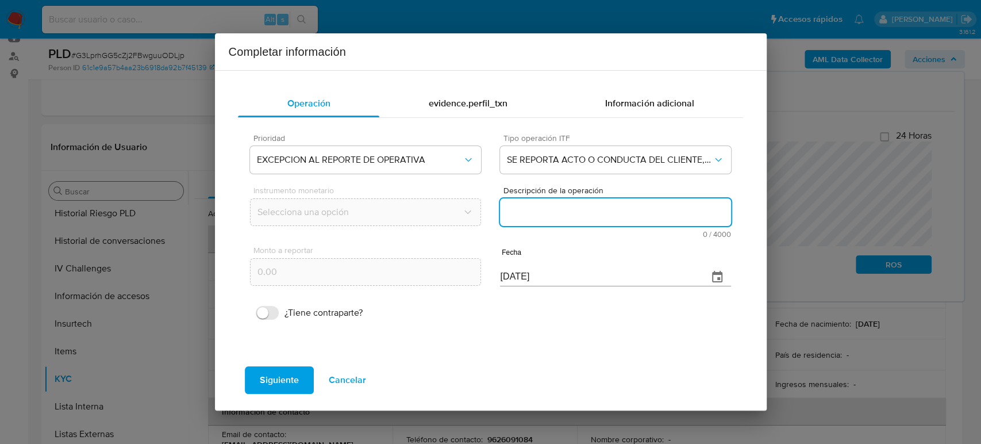
paste textarea "/CONOCIMIENTO DEL CLIENTE O USUARIOCONCEPCION RAMOS HERNANDEZ CLIENTE 250596216…"
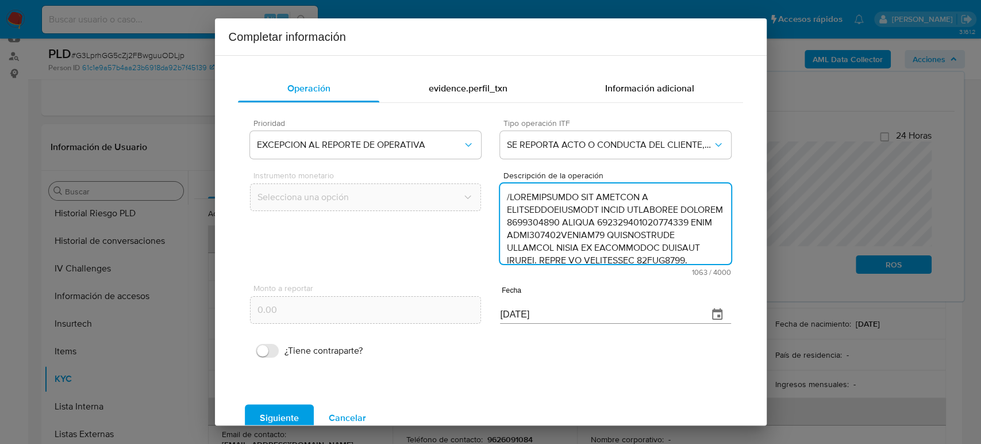
scroll to position [318, 0]
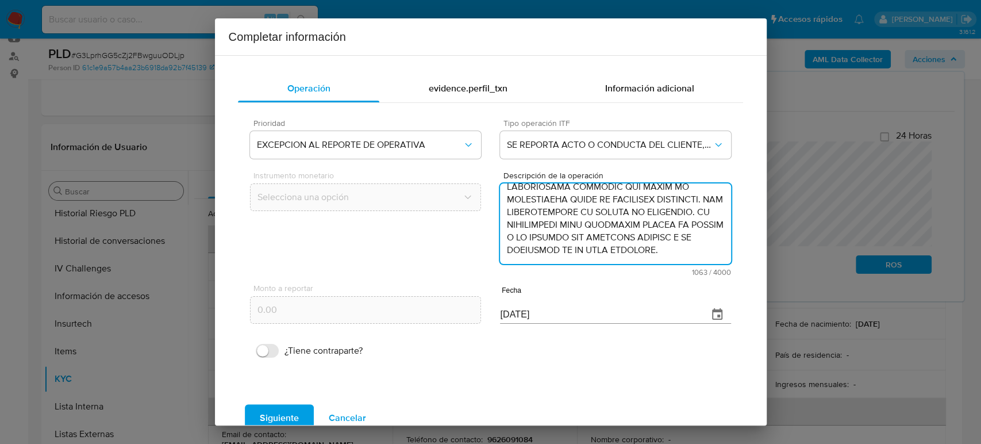
type textarea "/CONOCIMIENTO DEL CLIENTE O USUARIOCONCEPCION RAMOS HERNANDEZ CLIENTE 250596216…"
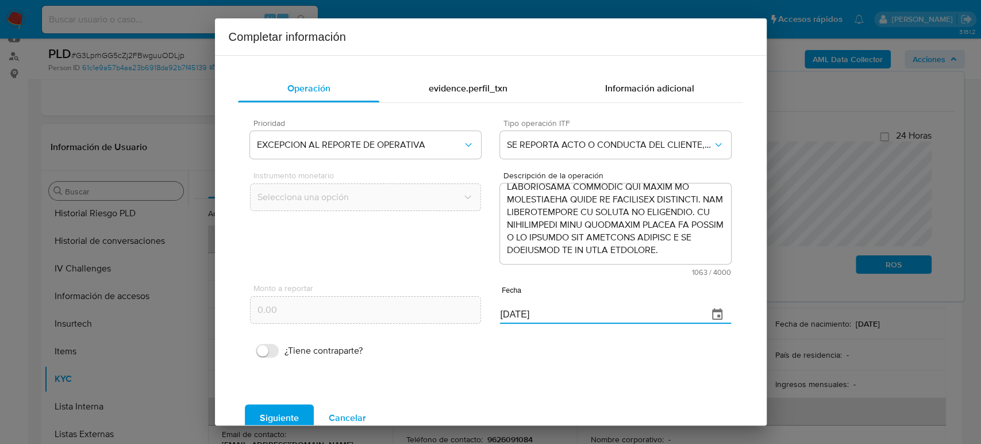
click at [390, 307] on div "Monto a reportar 0.00 Fecha 08/10/2025" at bounding box center [490, 303] width 480 height 54
paste input "31/07"
type input "[DATE]"
click at [303, 415] on button "Siguiente" at bounding box center [279, 418] width 69 height 28
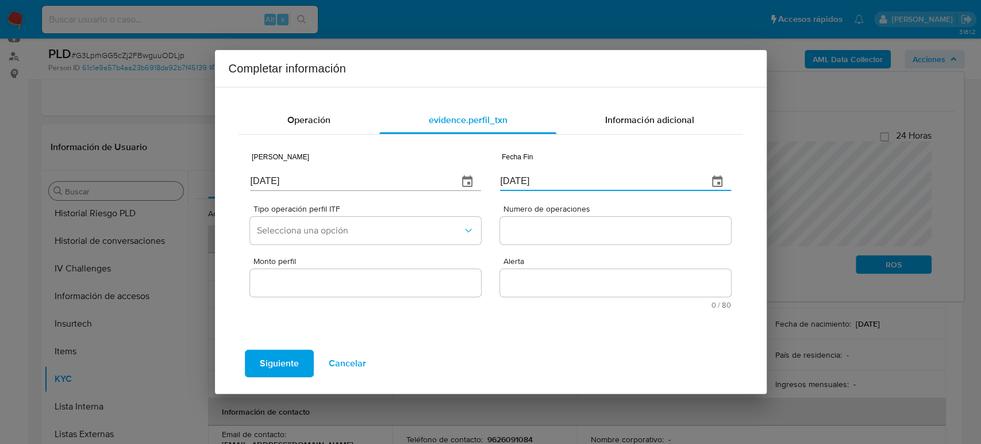
drag, startPoint x: 576, startPoint y: 183, endPoint x: 418, endPoint y: 167, distance: 159.3
click at [418, 167] on div "Fecha Inicio 08/10/2025 Fecha Fin 08/10/2025" at bounding box center [490, 169] width 480 height 54
paste input "31/07"
type input "[DATE]"
drag, startPoint x: 303, startPoint y: 183, endPoint x: 194, endPoint y: 169, distance: 109.5
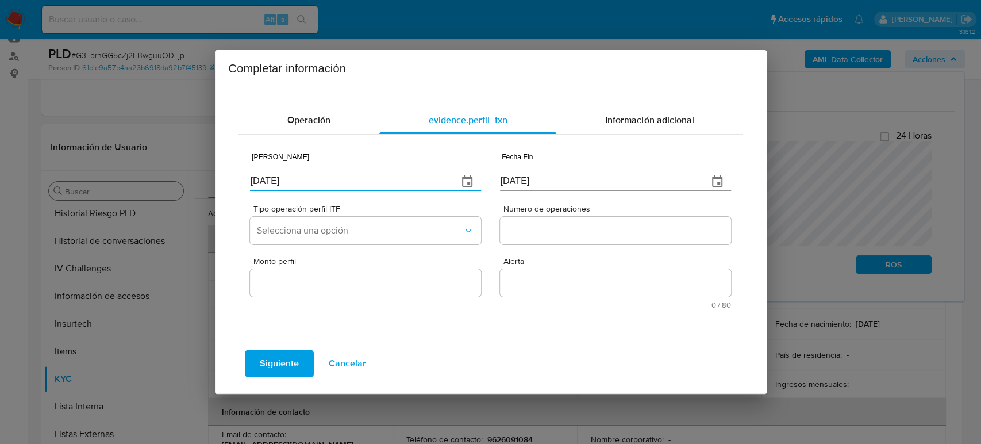
click at [193, 168] on div "Completar información Operación evidence.perfil_txn Información adicional Fecha…" at bounding box center [490, 222] width 981 height 444
paste input "20/06"
type input "20/06/2025"
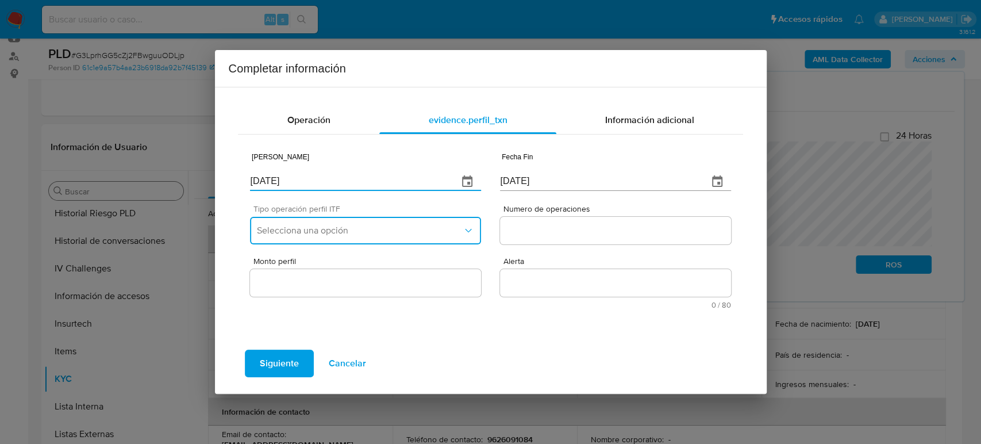
click at [357, 226] on span "Selecciona una opción" at bounding box center [359, 230] width 205 height 11
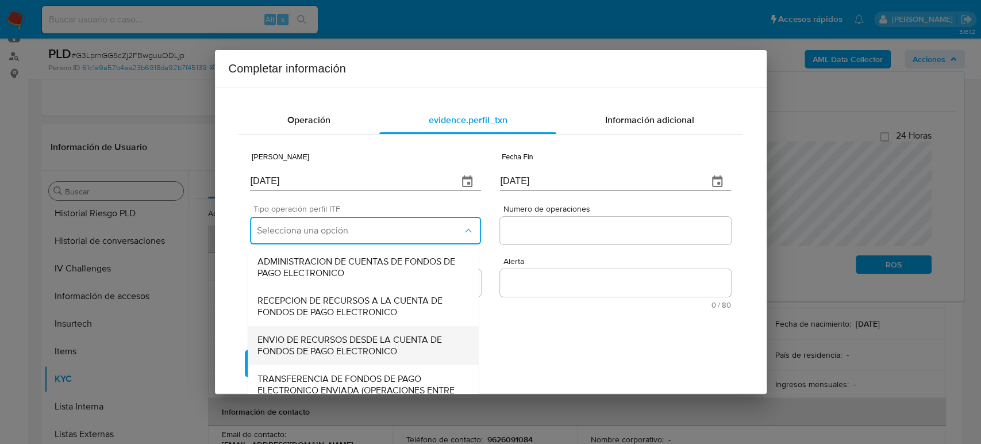
scroll to position [124, 0]
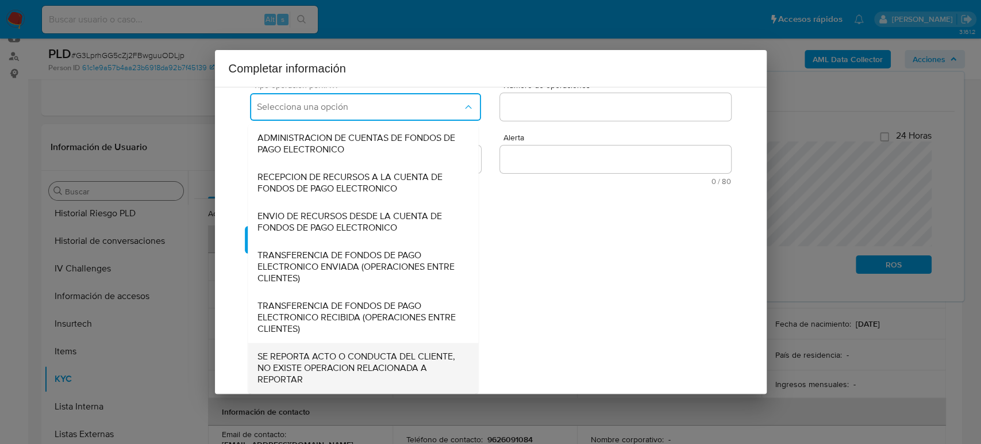
click at [349, 371] on span "SE REPORTA ACTO O CONDUCTA DEL CLIENTE, NO EXISTE OPERACION RELACIONADA A REPOR…" at bounding box center [363, 367] width 212 height 34
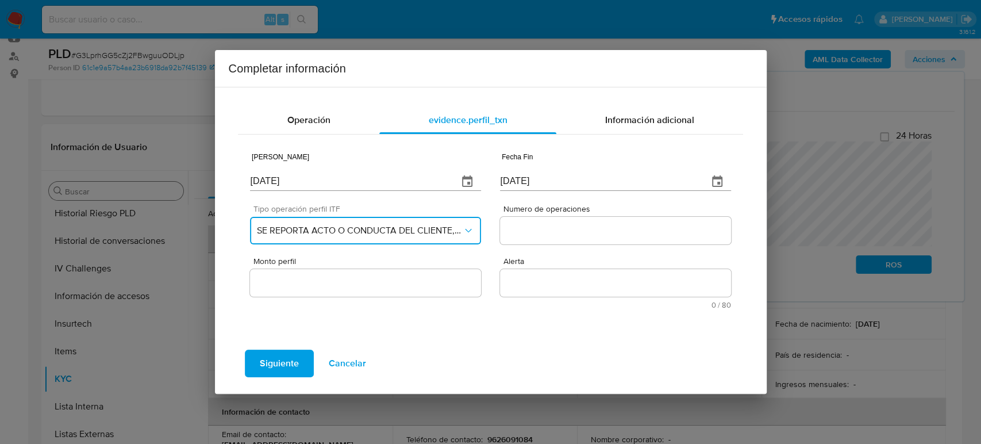
click at [386, 223] on button "SE REPORTA ACTO O CONDUCTA DEL CLIENTE, NO EXISTE OPERACION RELACIONADA A REPOR…" at bounding box center [365, 231] width 230 height 28
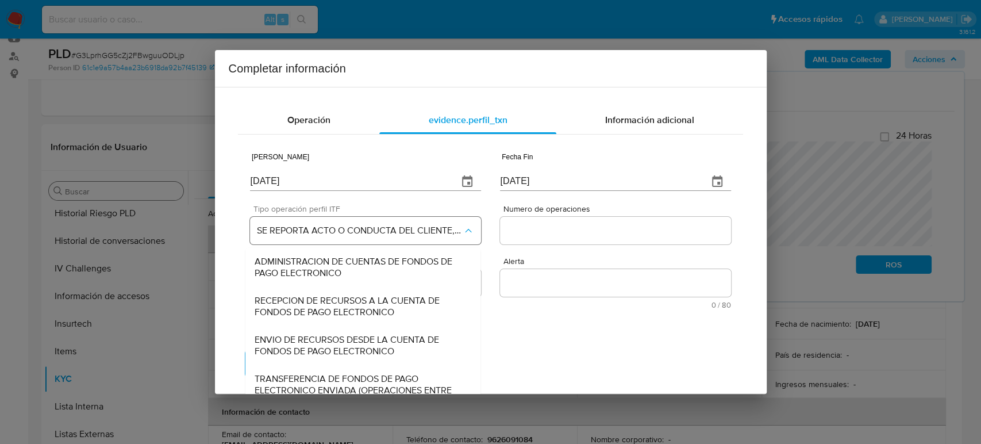
scroll to position [124, 0]
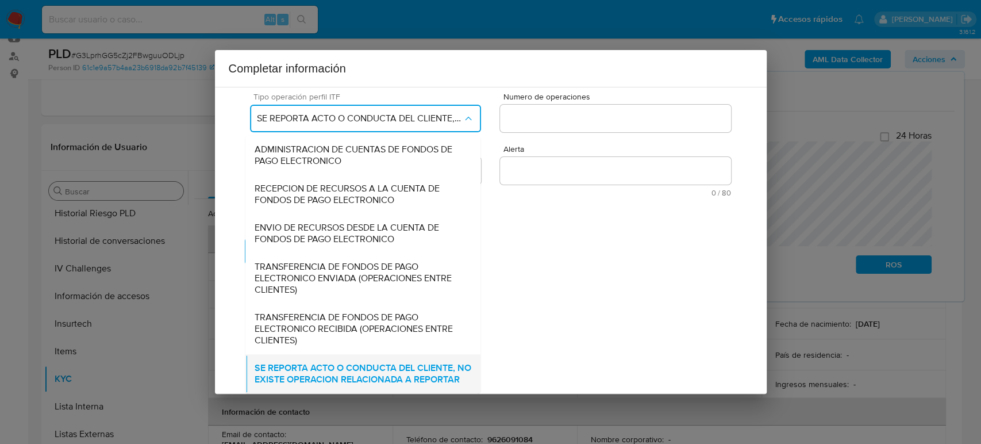
click at [387, 362] on span "SE REPORTA ACTO O CONDUCTA DEL CLIENTE, NO EXISTE OPERACION RELACIONADA A REPOR…" at bounding box center [363, 373] width 217 height 23
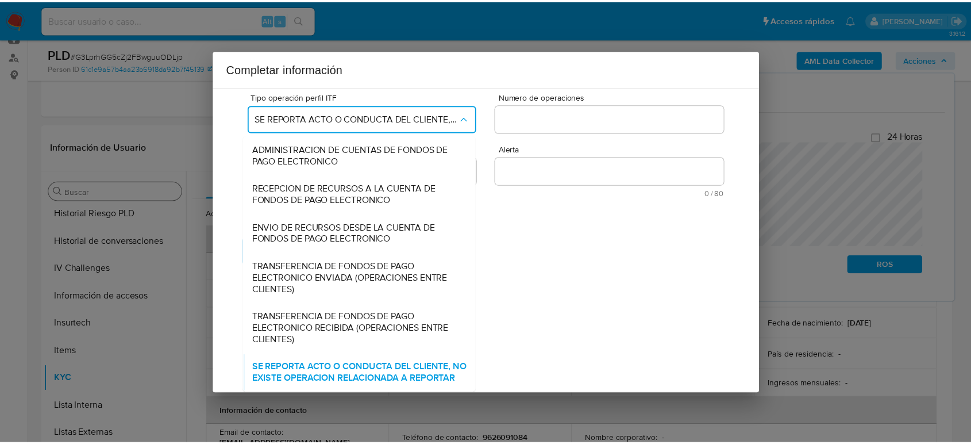
scroll to position [0, 0]
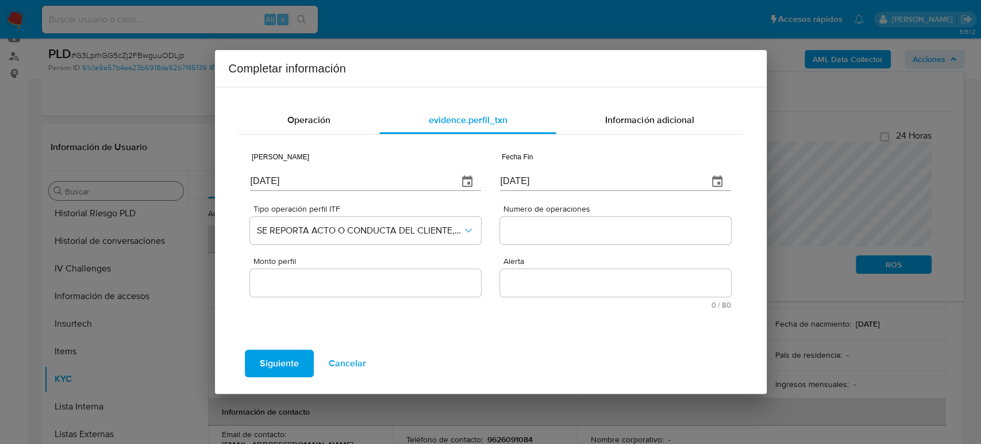
click at [547, 229] on input "Numero de operaciones" at bounding box center [615, 230] width 230 height 15
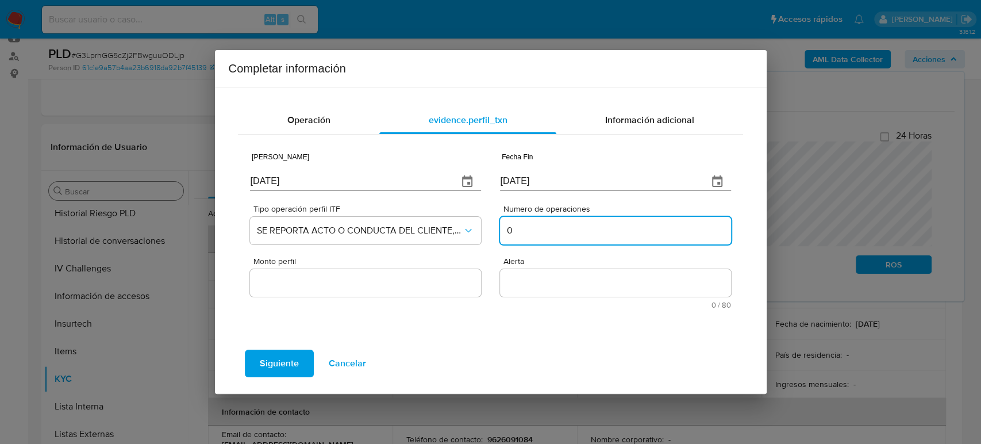
type input "0"
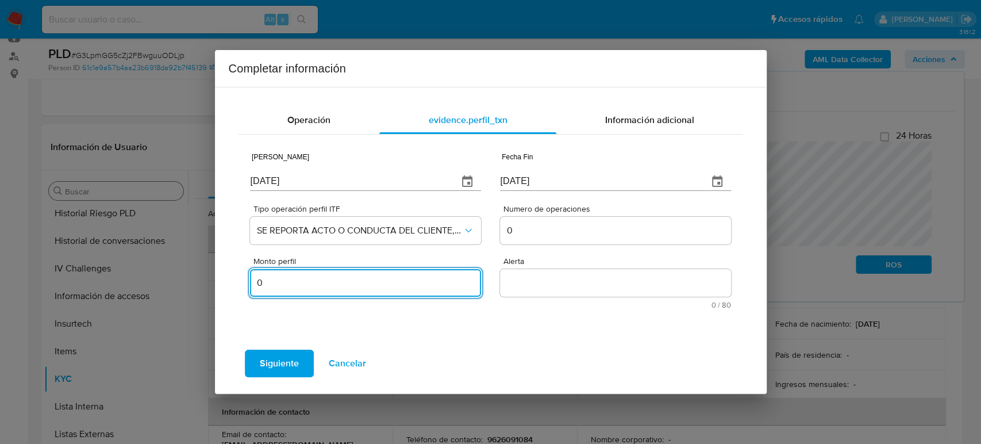
type input "0.00"
click at [629, 288] on textarea "Alerta" at bounding box center [615, 283] width 230 height 28
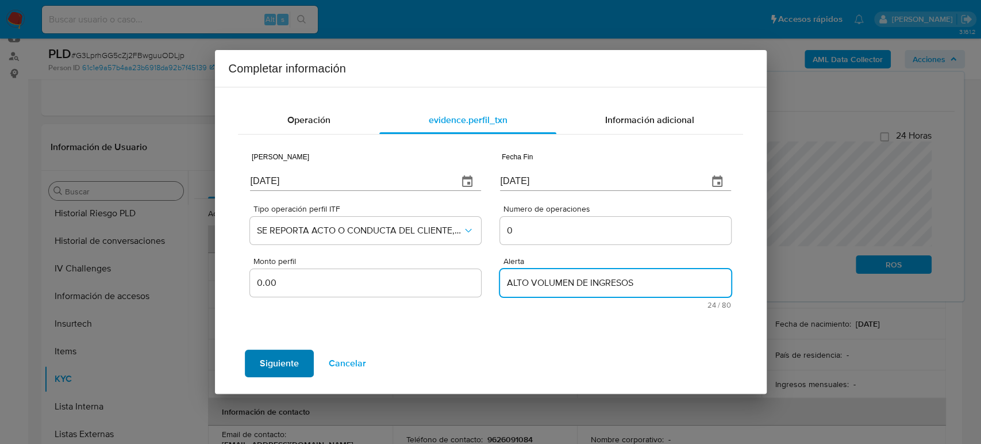
type textarea "ALTO VOLUMEN DE INGRESOS"
click at [294, 360] on span "Siguiente" at bounding box center [279, 362] width 39 height 25
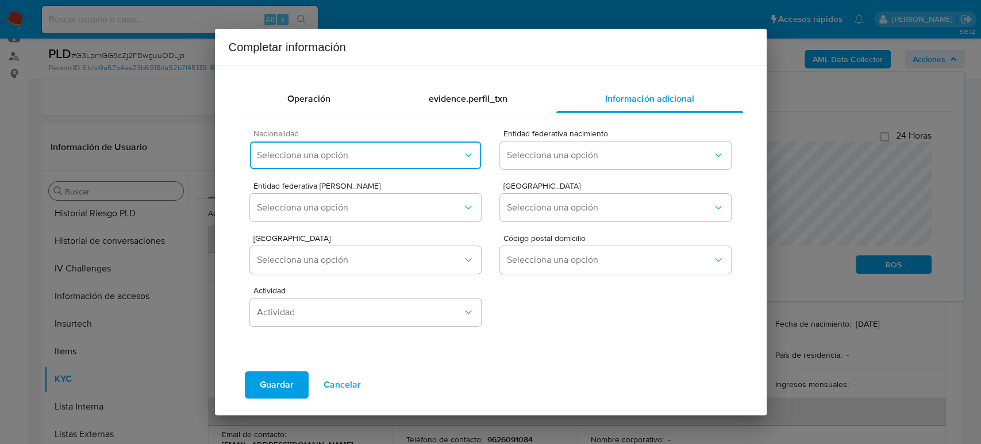
click at [326, 164] on button "Selecciona una opción" at bounding box center [365, 155] width 230 height 28
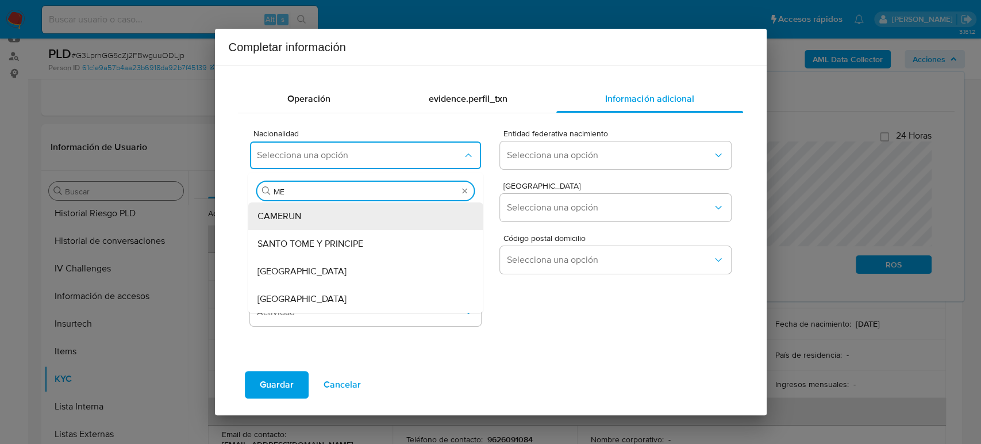
type input "MEX"
click at [344, 221] on div "MEXICO" at bounding box center [365, 216] width 217 height 28
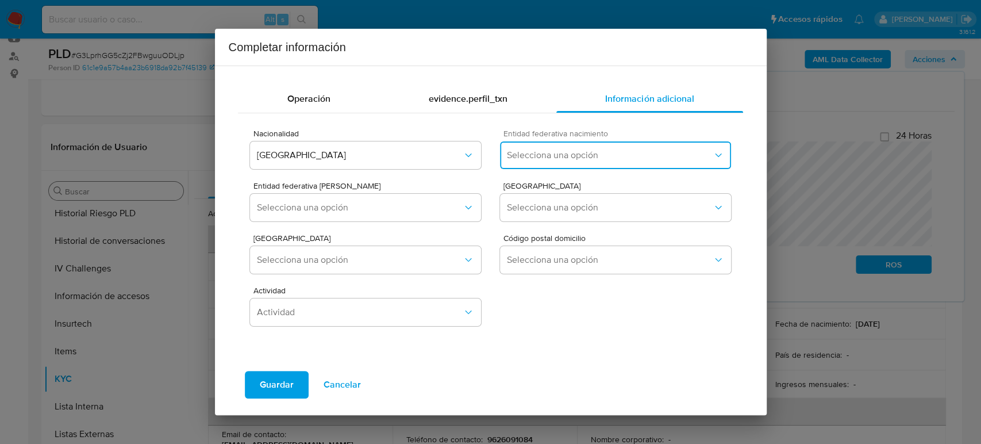
click at [557, 164] on button "Selecciona una opción" at bounding box center [615, 155] width 230 height 28
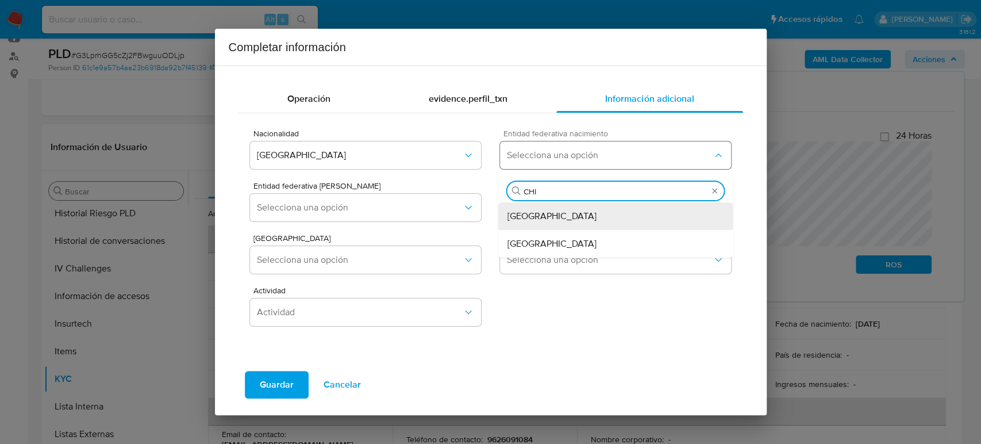
type input "CHIA"
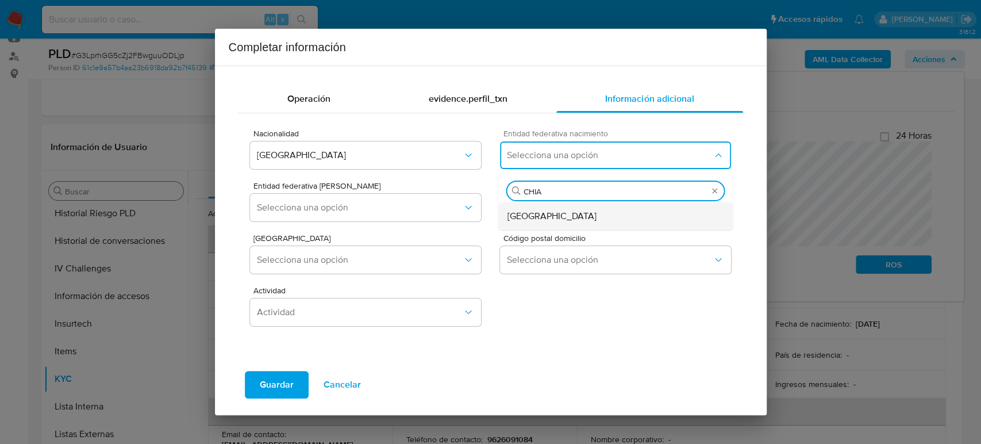
click at [547, 224] on div "[GEOGRAPHIC_DATA]" at bounding box center [615, 216] width 217 height 28
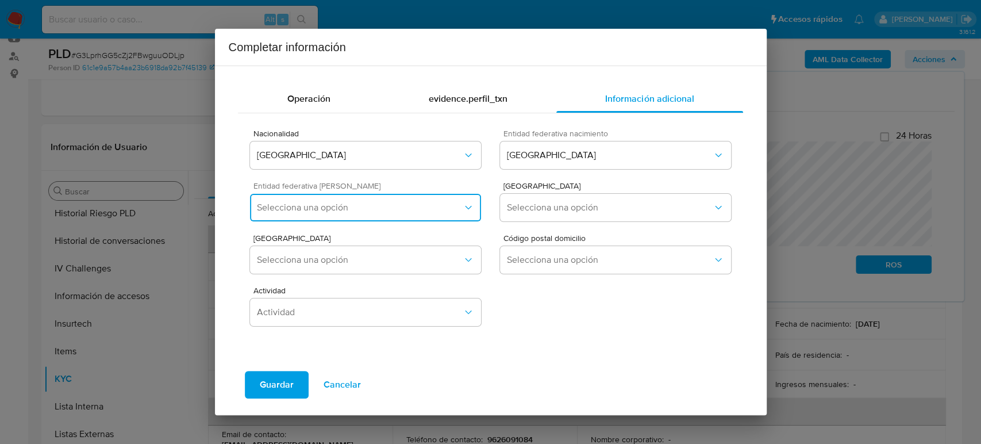
click at [442, 219] on button "Selecciona una opción" at bounding box center [365, 208] width 230 height 28
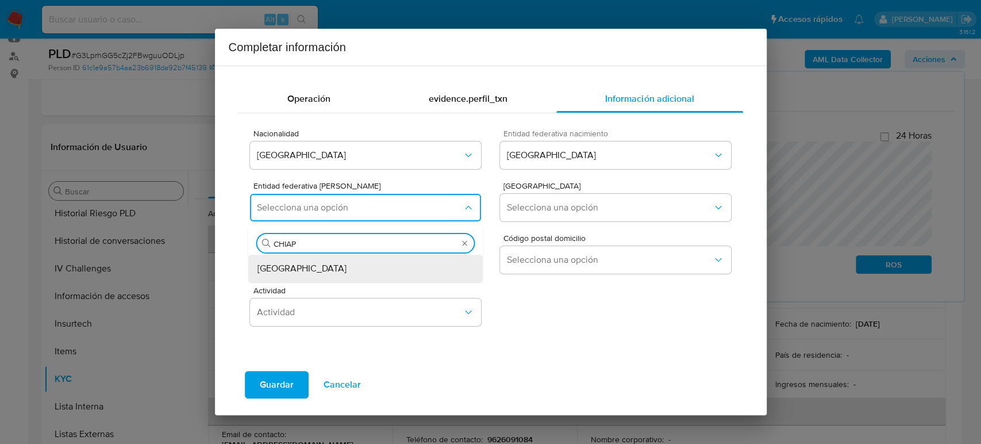
type input "CHIAPA"
click at [306, 274] on div "[GEOGRAPHIC_DATA]" at bounding box center [365, 269] width 217 height 28
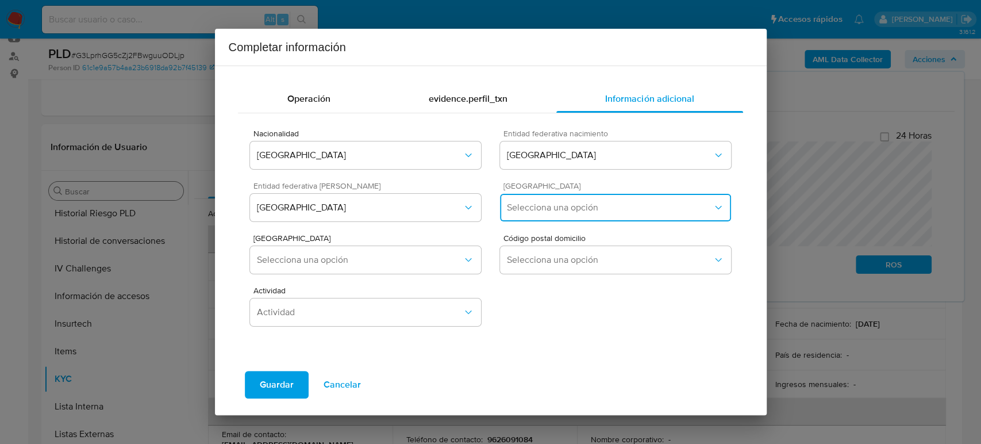
click at [596, 197] on button "Selecciona una opción" at bounding box center [615, 208] width 230 height 28
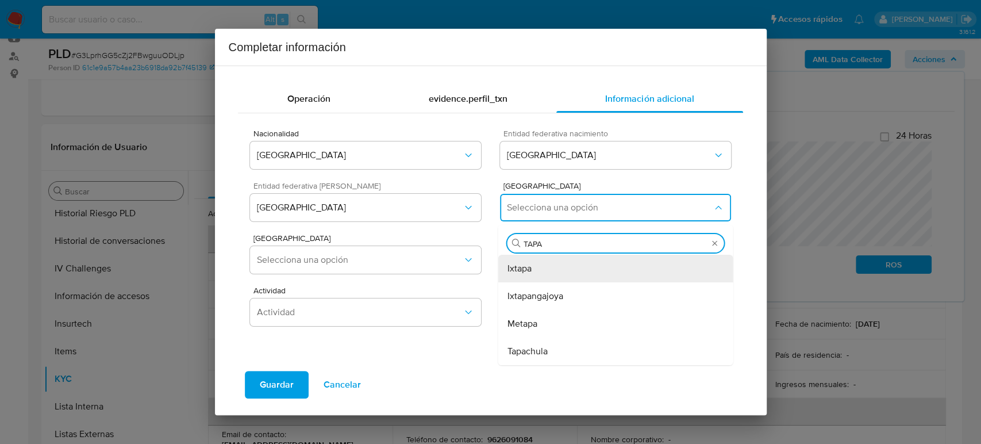
type input "TAPAC"
click at [596, 276] on div "Tapachula" at bounding box center [615, 269] width 217 height 28
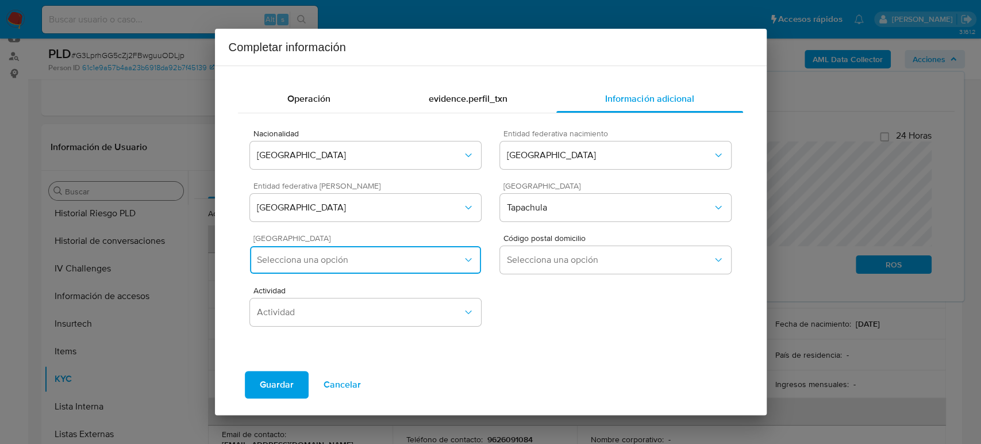
click at [399, 264] on span "Selecciona una opción" at bounding box center [359, 259] width 205 height 11
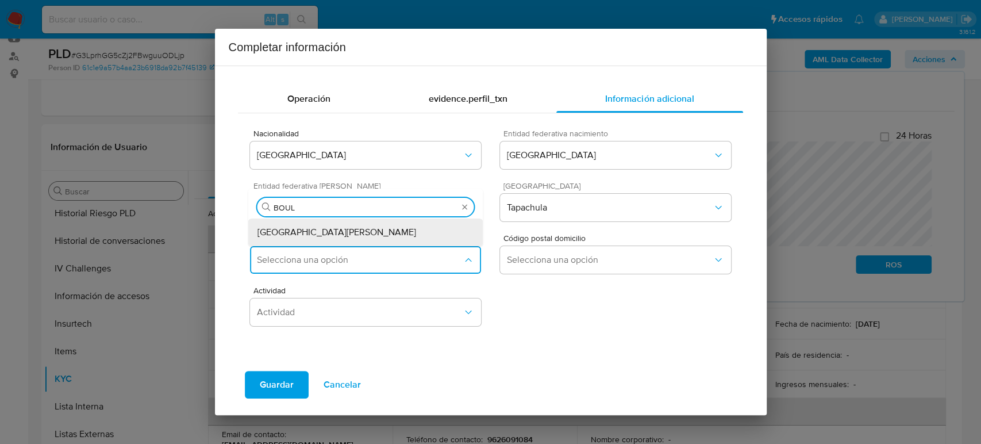
type input "BOULE"
click at [369, 233] on div "Boulevard del Bosque" at bounding box center [365, 232] width 217 height 28
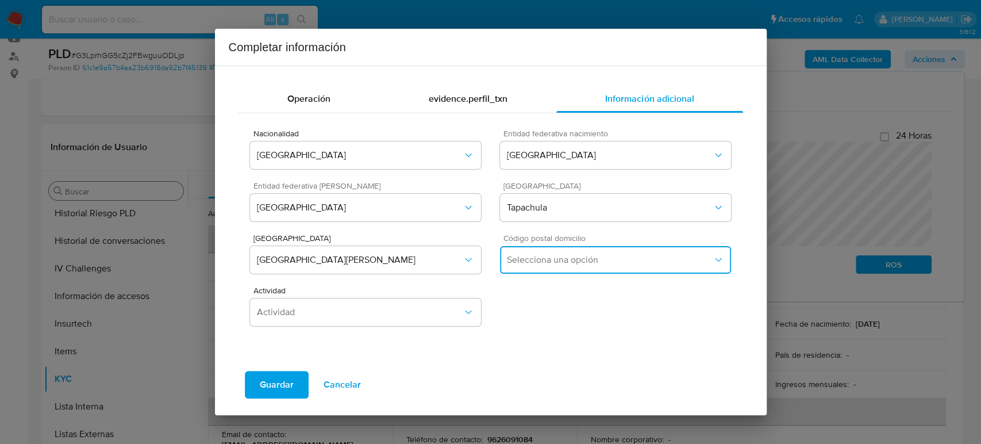
click at [569, 257] on span "Selecciona una opción" at bounding box center [609, 259] width 205 height 11
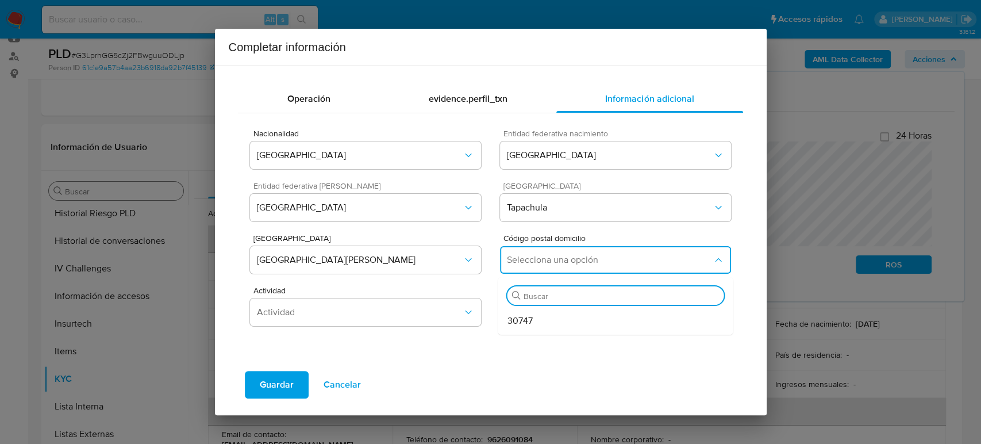
click at [545, 318] on div "30747" at bounding box center [615, 321] width 217 height 28
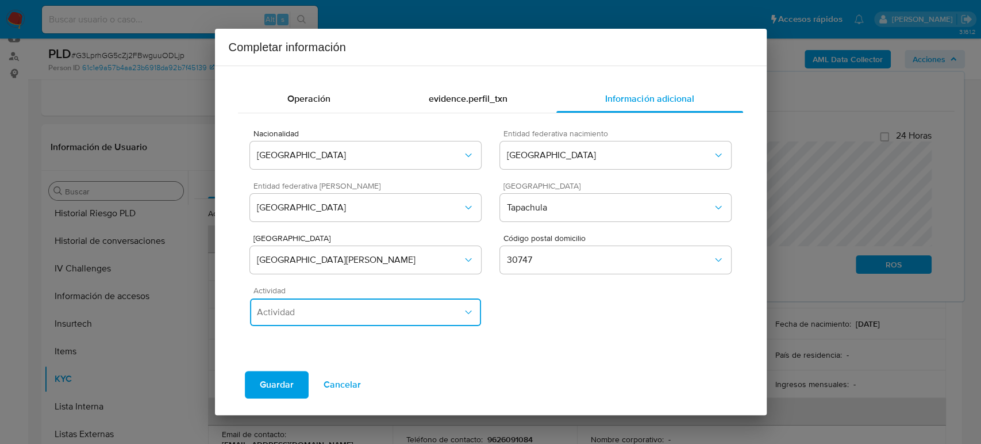
click at [369, 311] on span "Actividad" at bounding box center [359, 311] width 205 height 11
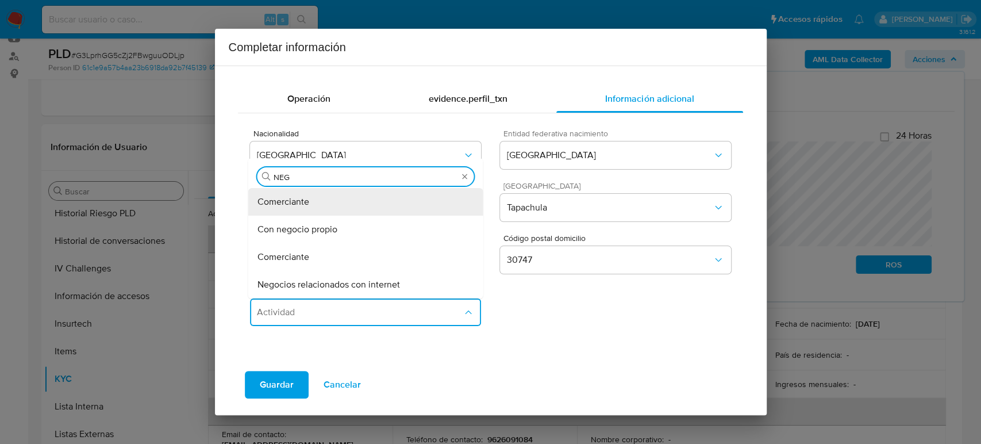
type input "NEGO"
click at [338, 230] on div "Con negocio propio" at bounding box center [365, 229] width 217 height 28
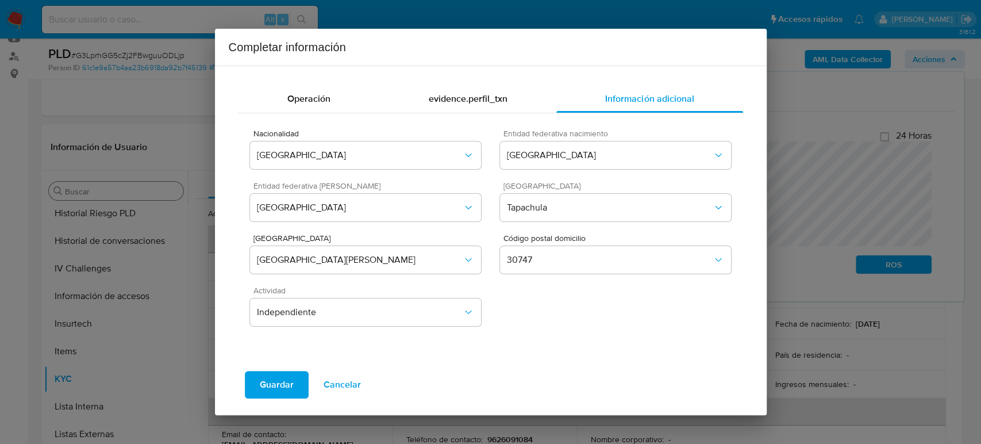
click at [296, 380] on button "Guardar" at bounding box center [277, 385] width 64 height 28
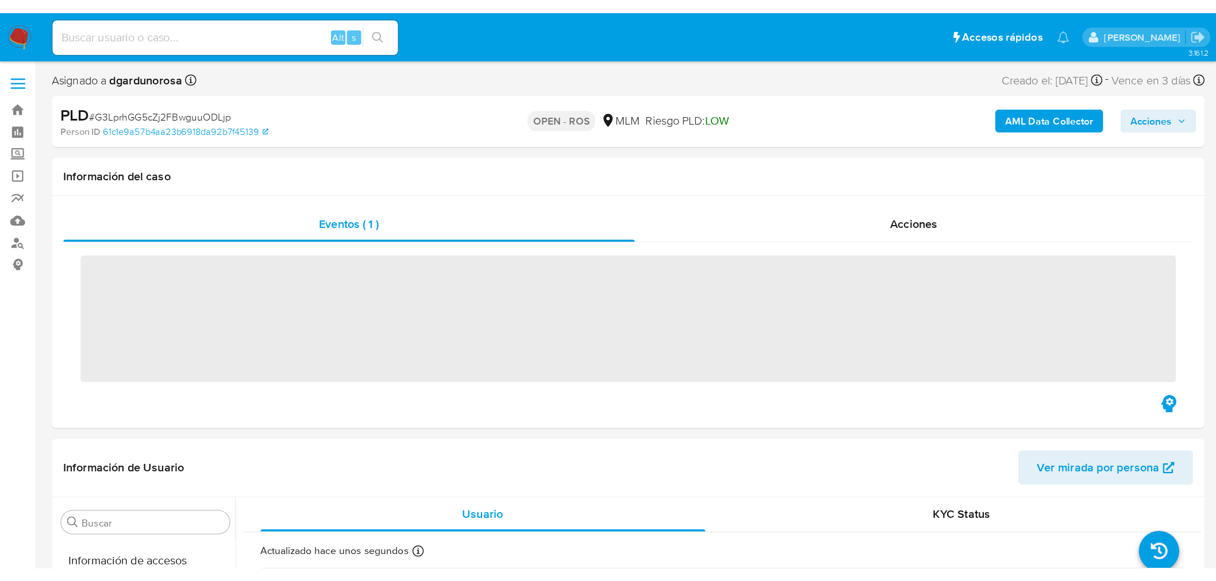
scroll to position [540, 0]
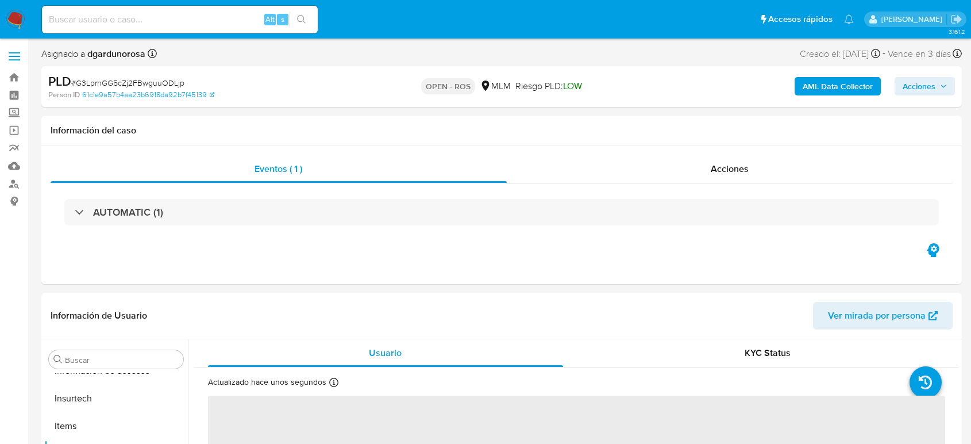
select select "10"
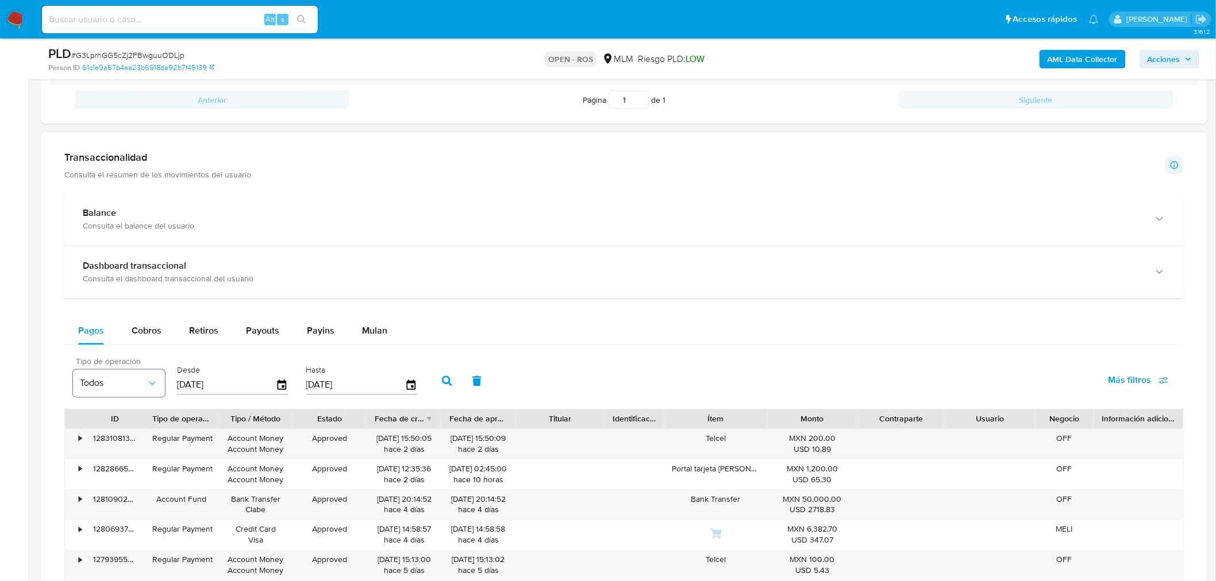
scroll to position [702, 0]
click at [137, 325] on span "Cobros" at bounding box center [147, 330] width 30 height 13
select select "10"
click at [408, 386] on icon "button" at bounding box center [411, 385] width 20 height 20
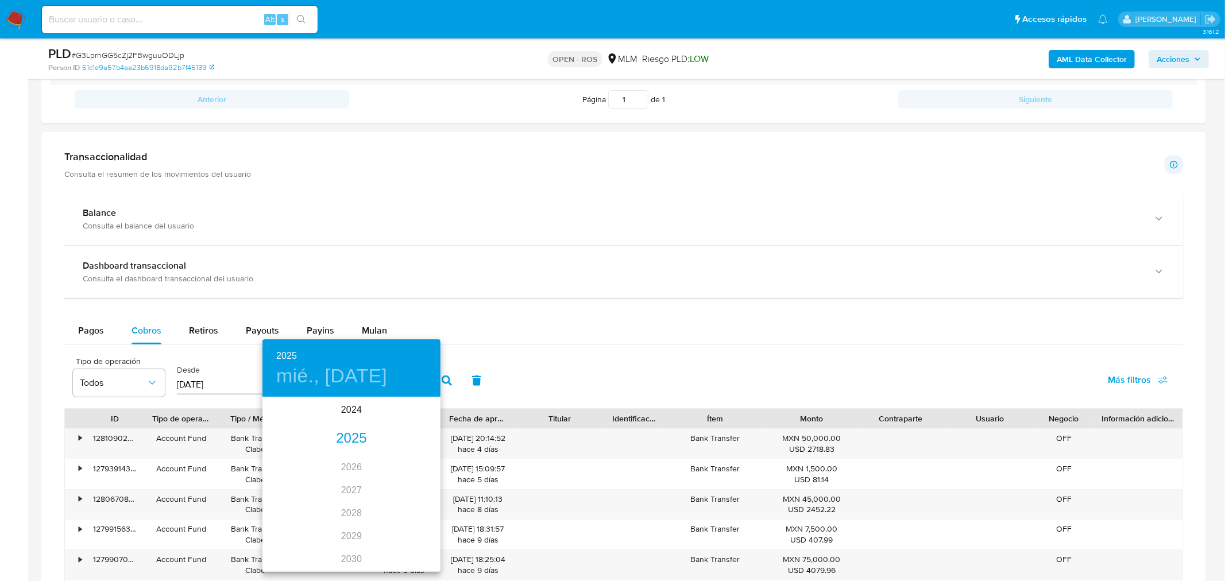
click at [354, 438] on div "2025" at bounding box center [352, 438] width 178 height 23
click at [294, 443] on div "jul." at bounding box center [292, 506] width 59 height 43
click at [352, 443] on p "31" at bounding box center [351, 540] width 9 height 11
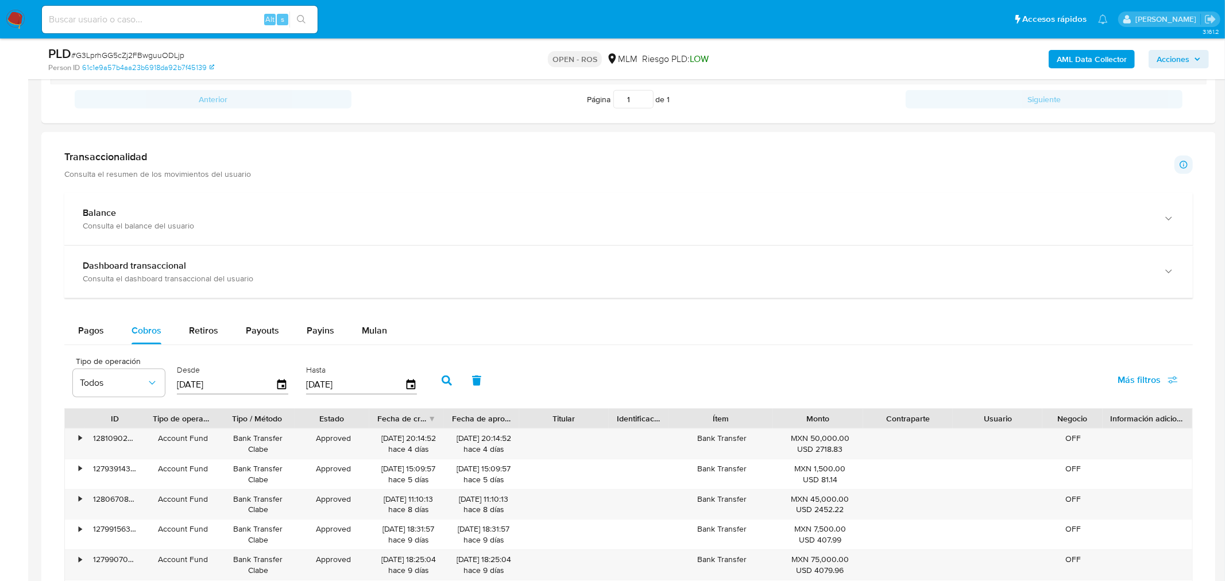
type input "[DATE]"
click at [435, 376] on button "button" at bounding box center [447, 381] width 30 height 28
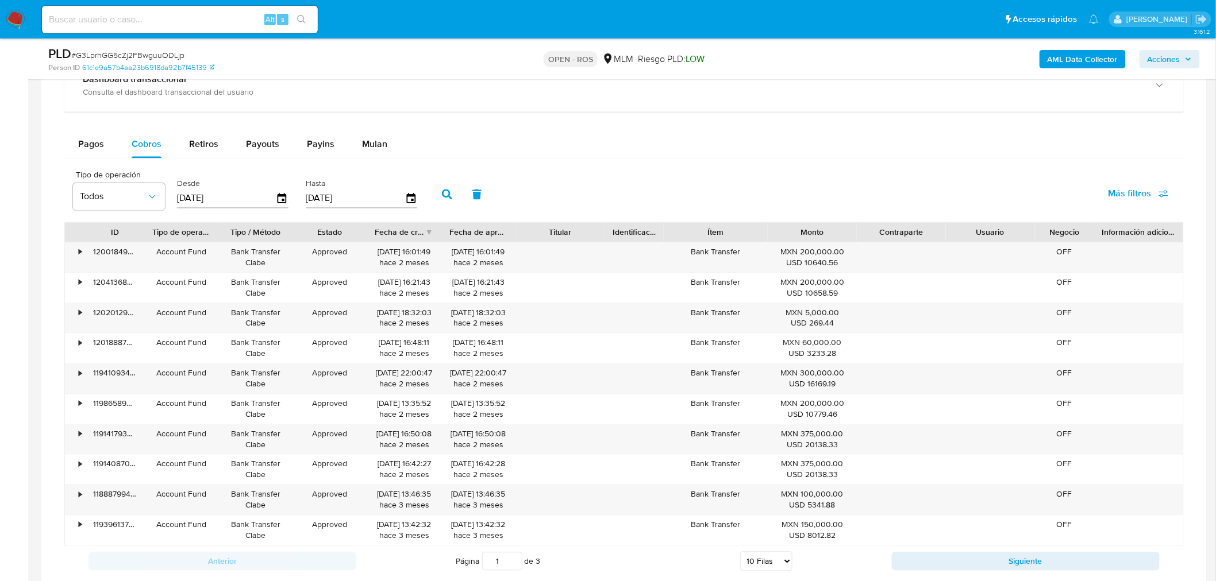
scroll to position [893, 0]
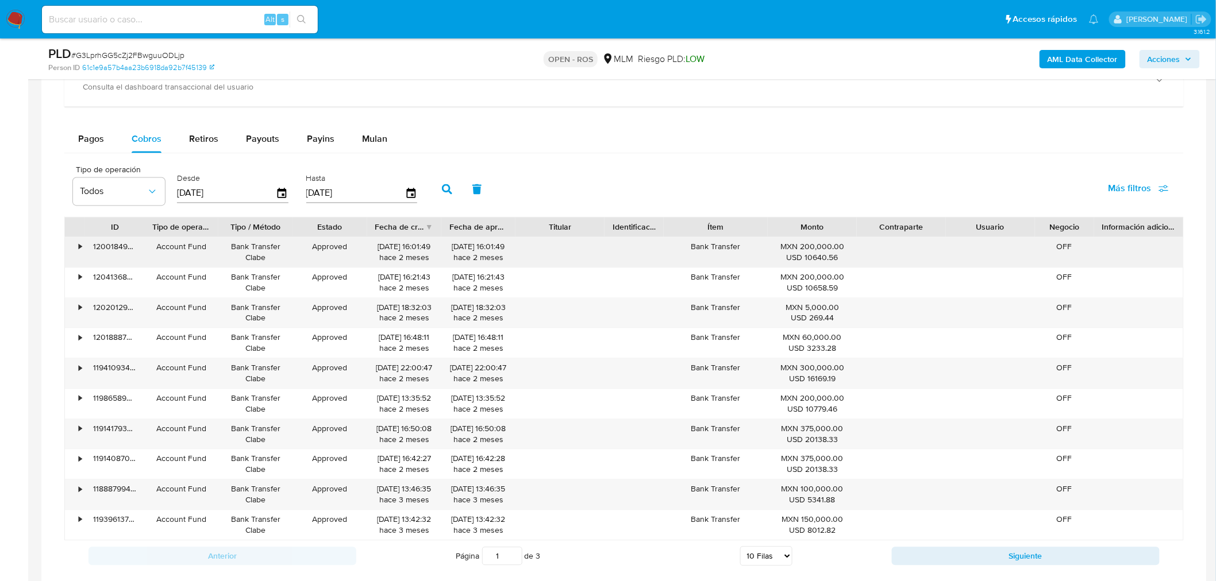
drag, startPoint x: 374, startPoint y: 248, endPoint x: 414, endPoint y: 254, distance: 40.1
click at [414, 254] on div "31/07/2025 16:01:49 hace 2 meses" at bounding box center [404, 253] width 74 height 30
click at [404, 256] on div "31/07/2025 16:01:49 hace 2 meses" at bounding box center [404, 253] width 58 height 22
drag, startPoint x: 381, startPoint y: 250, endPoint x: 414, endPoint y: 251, distance: 32.8
click at [414, 251] on div "31/07/2025 16:01:49 hace 2 meses" at bounding box center [404, 253] width 58 height 22
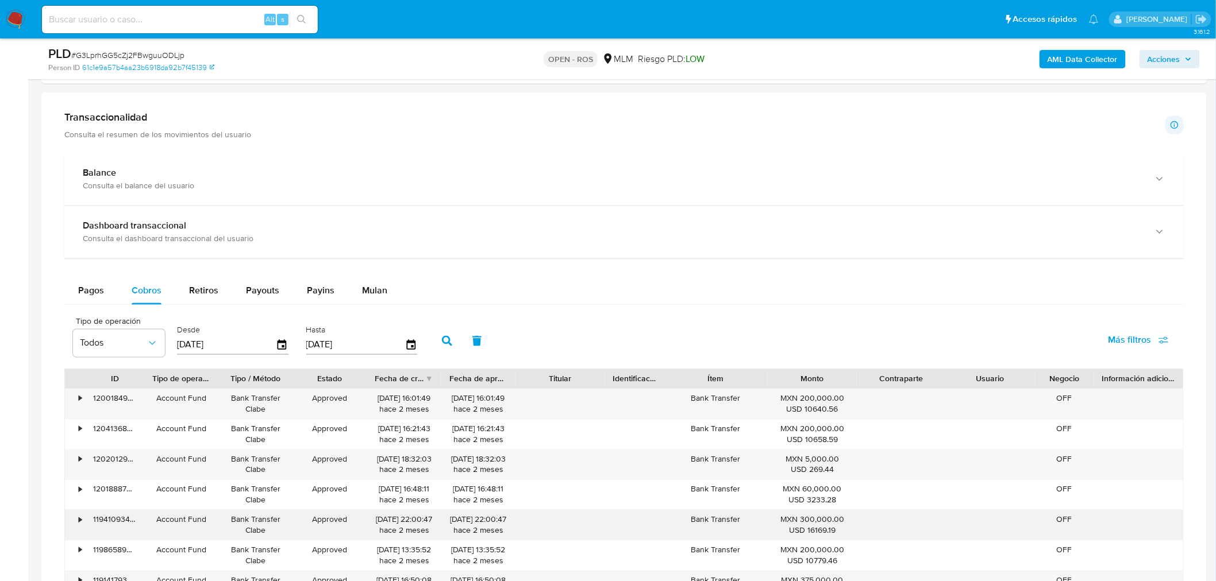
scroll to position [766, 0]
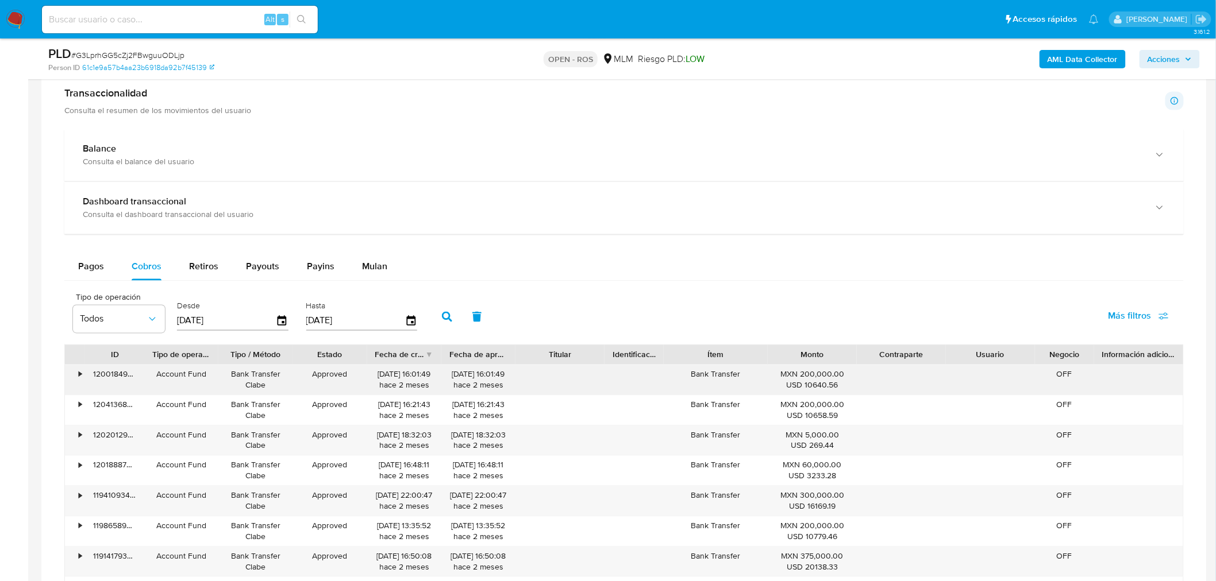
drag, startPoint x: 376, startPoint y: 381, endPoint x: 414, endPoint y: 380, distance: 38.5
click at [414, 380] on div "31/07/2025 16:01:49 hace 2 meses" at bounding box center [404, 380] width 58 height 22
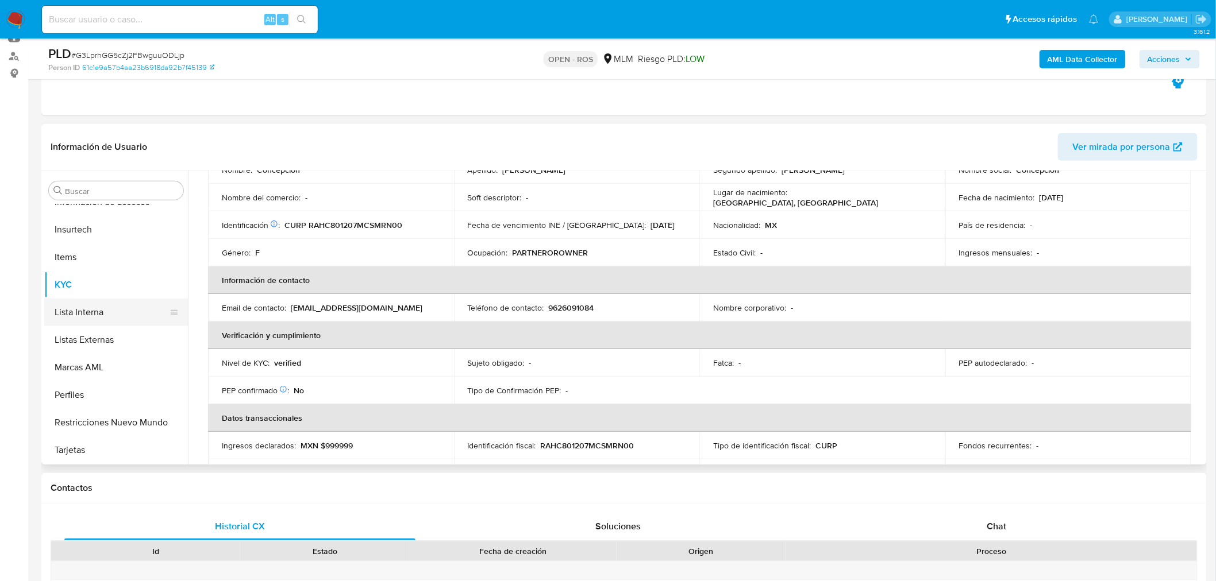
scroll to position [541, 0]
click at [109, 424] on button "Restricciones Nuevo Mundo" at bounding box center [111, 422] width 134 height 28
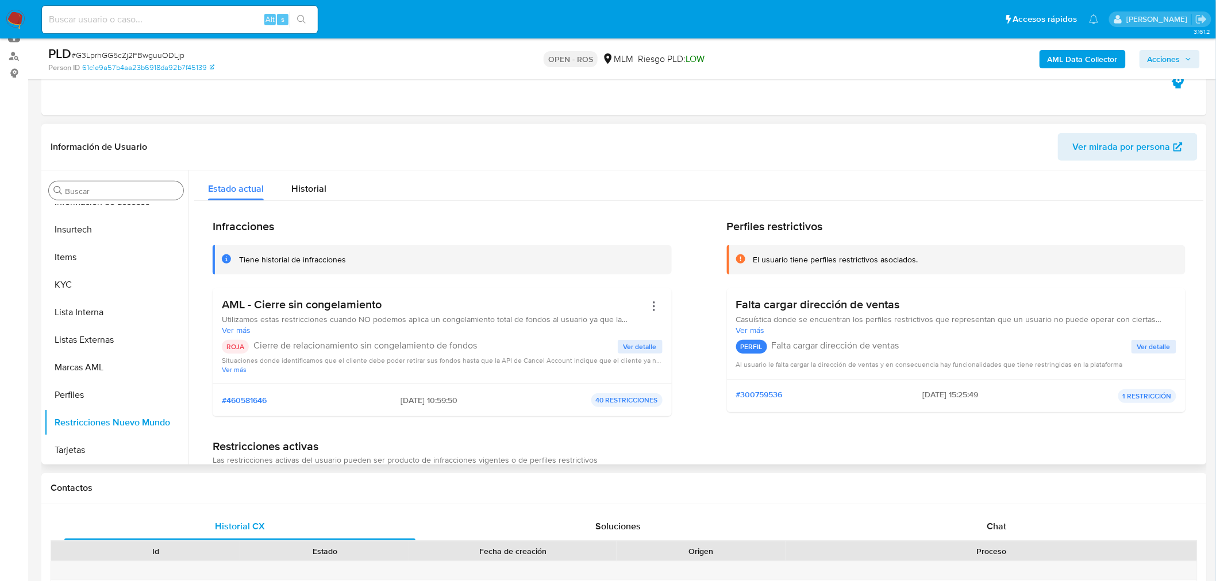
scroll to position [540, 0]
click at [99, 190] on input "Buscar" at bounding box center [122, 191] width 114 height 10
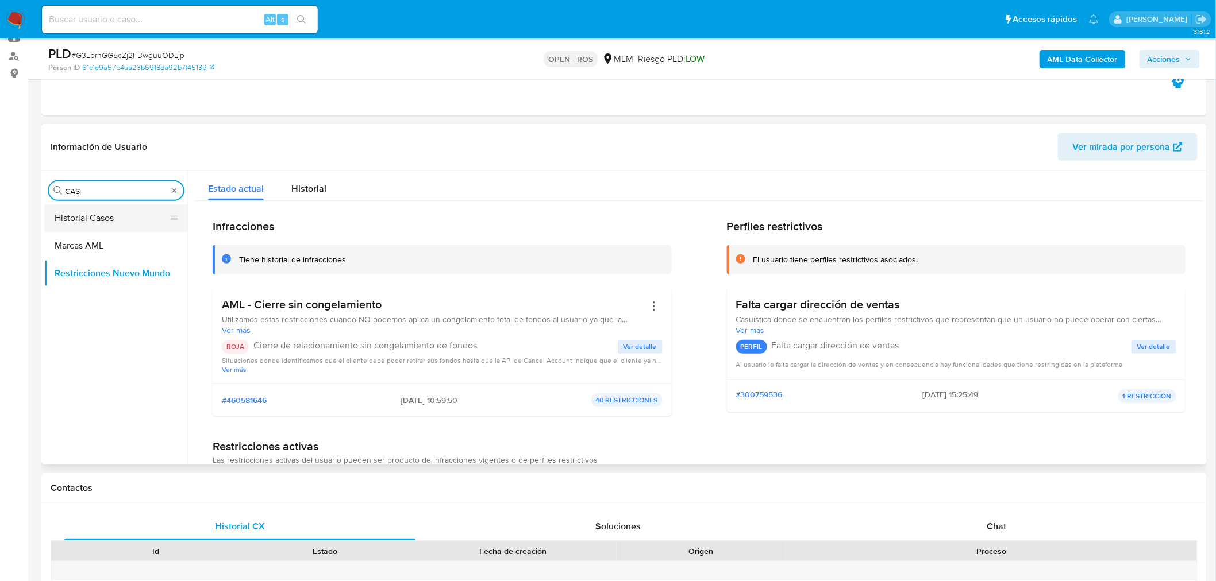
type input "CAS"
click at [84, 222] on button "Historial Casos" at bounding box center [111, 219] width 134 height 28
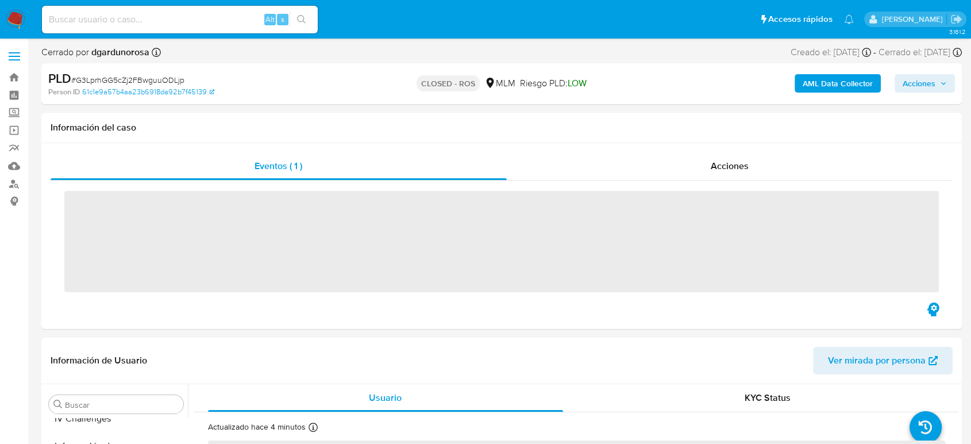
scroll to position [541, 0]
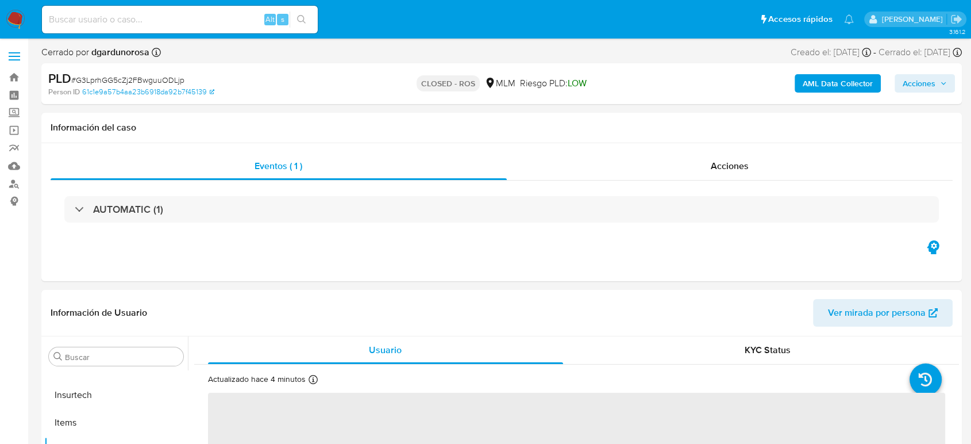
select select "10"
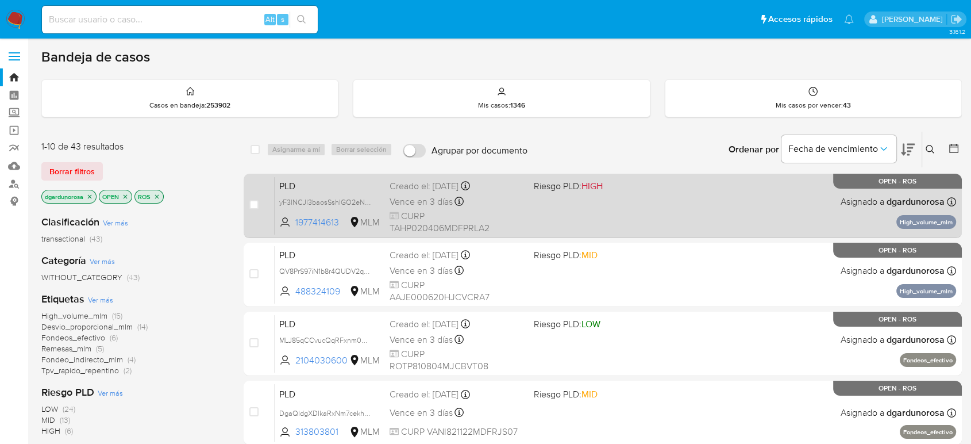
click at [588, 191] on div "PLD yF3lNCJl3baosSshlGO2eNuZ 1977414613 MLM Riesgo PLD: HIGH Creado el: [DATE] …" at bounding box center [615, 205] width 681 height 58
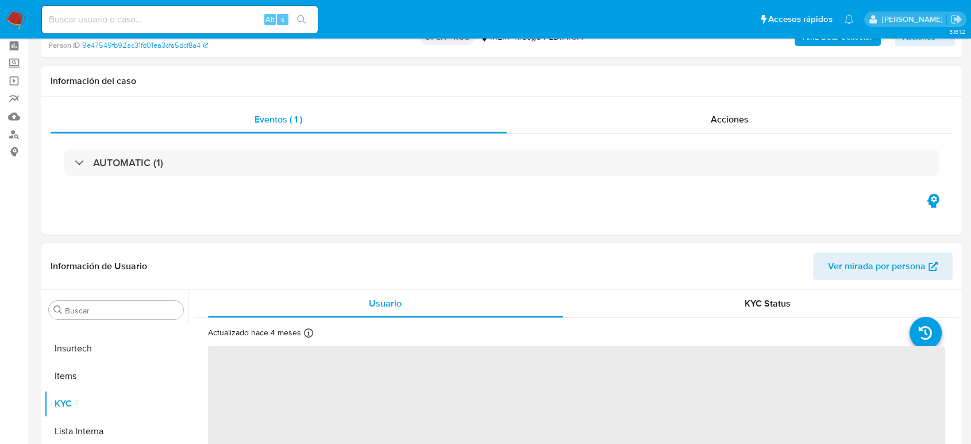
scroll to position [128, 0]
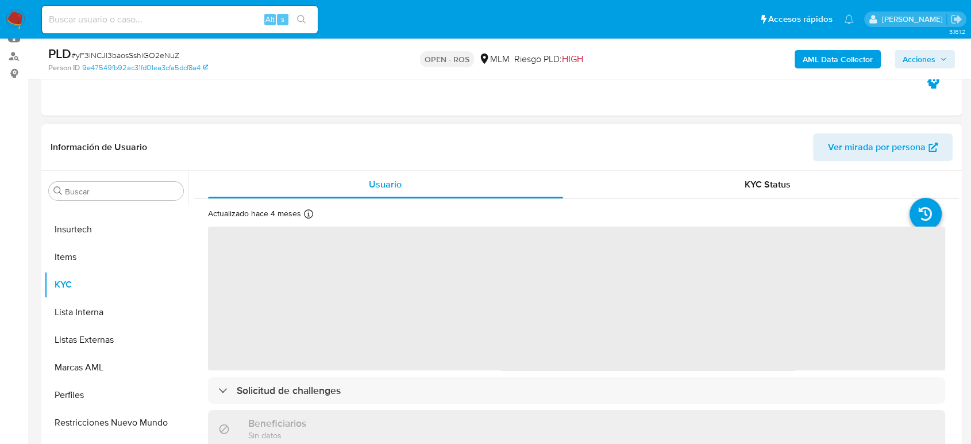
select select "10"
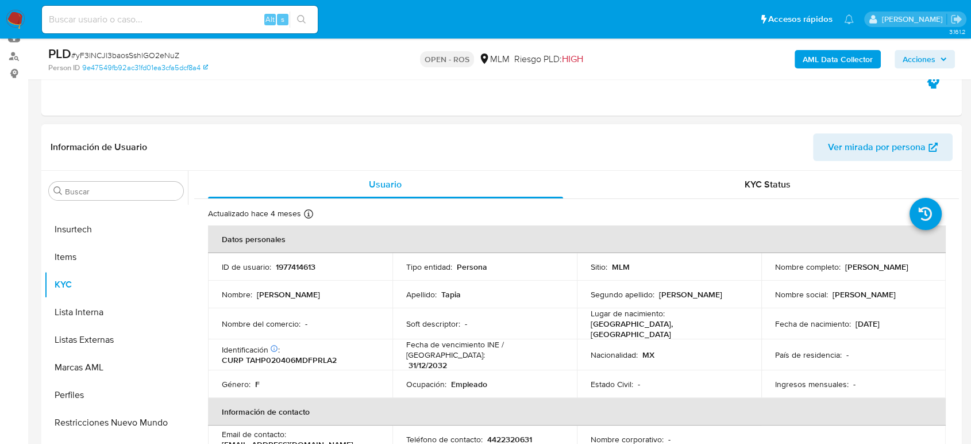
click at [297, 268] on p "1977414613" at bounding box center [296, 266] width 40 height 10
copy p "1977414613"
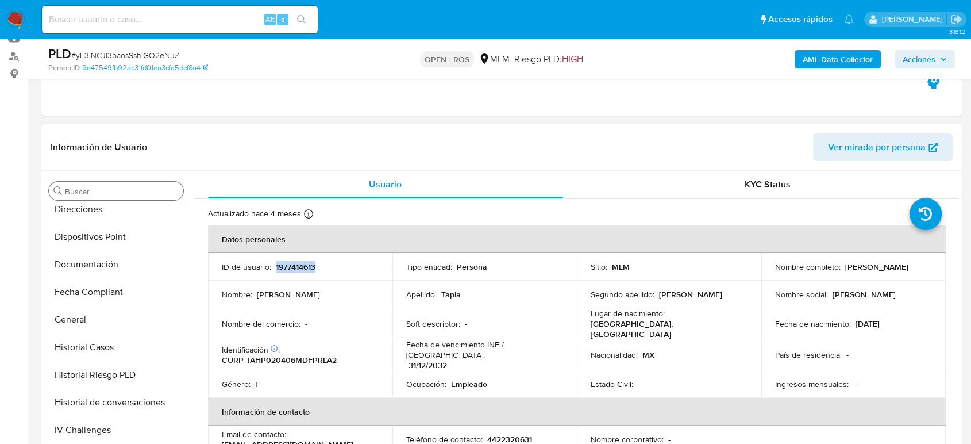
click at [108, 193] on input "Buscar" at bounding box center [122, 191] width 114 height 10
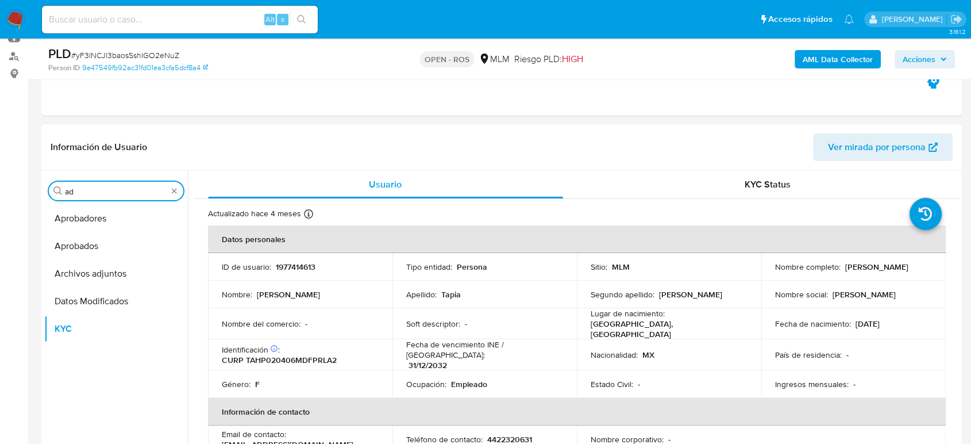
scroll to position [0, 0]
type input "ad"
click at [95, 280] on button "Archivos adjuntos" at bounding box center [111, 274] width 134 height 28
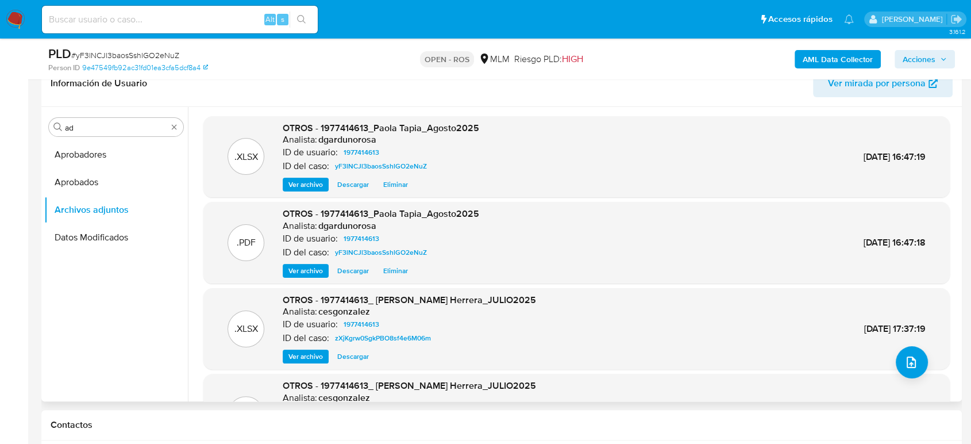
scroll to position [128, 0]
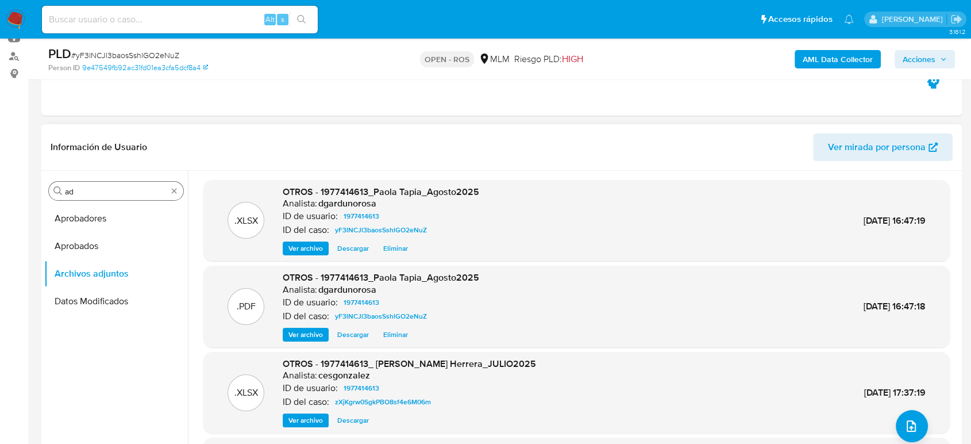
click at [177, 196] on div "Buscar ad" at bounding box center [116, 191] width 134 height 18
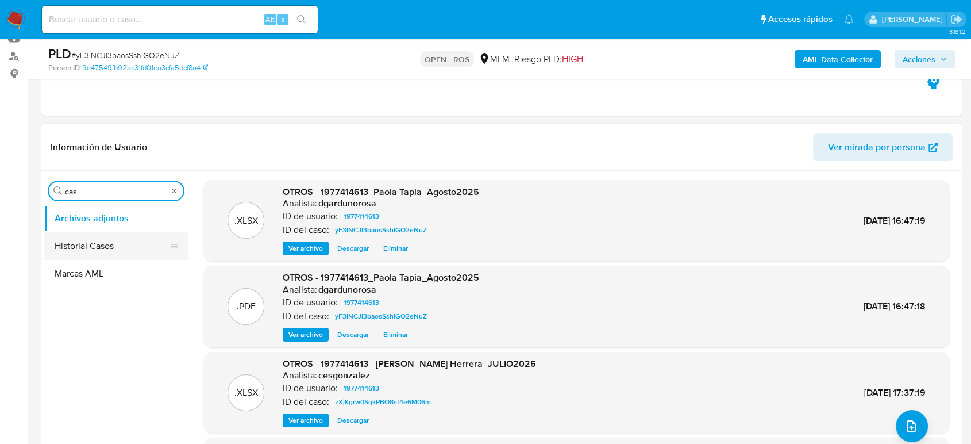
type input "cas"
click at [106, 245] on button "Historial Casos" at bounding box center [111, 246] width 134 height 28
click at [109, 247] on button "Historial Casos" at bounding box center [111, 246] width 134 height 28
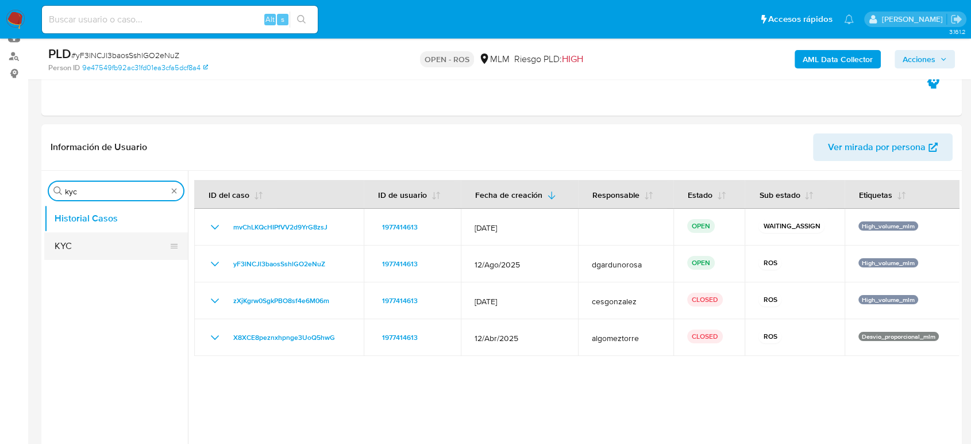
type input "kyc"
click at [94, 248] on button "KYC" at bounding box center [111, 246] width 134 height 28
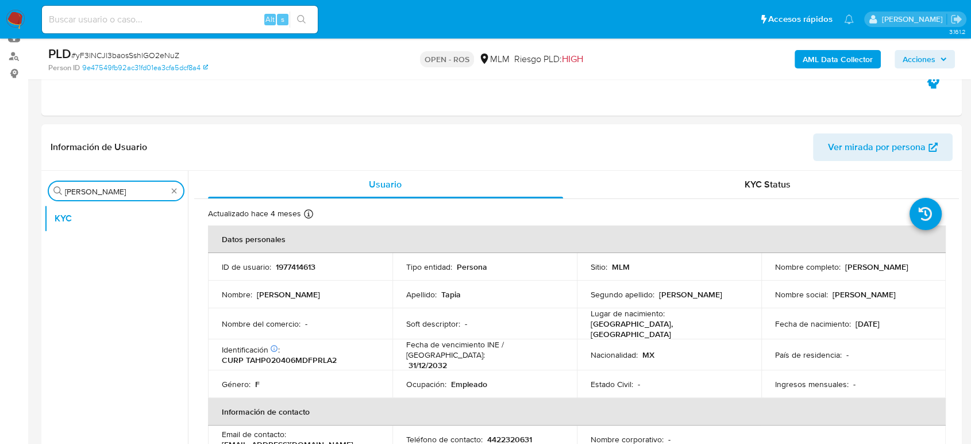
click at [179, 186] on div "Buscar [PERSON_NAME]" at bounding box center [116, 191] width 134 height 18
click at [159, 192] on input "[PERSON_NAME]" at bounding box center [116, 191] width 102 height 10
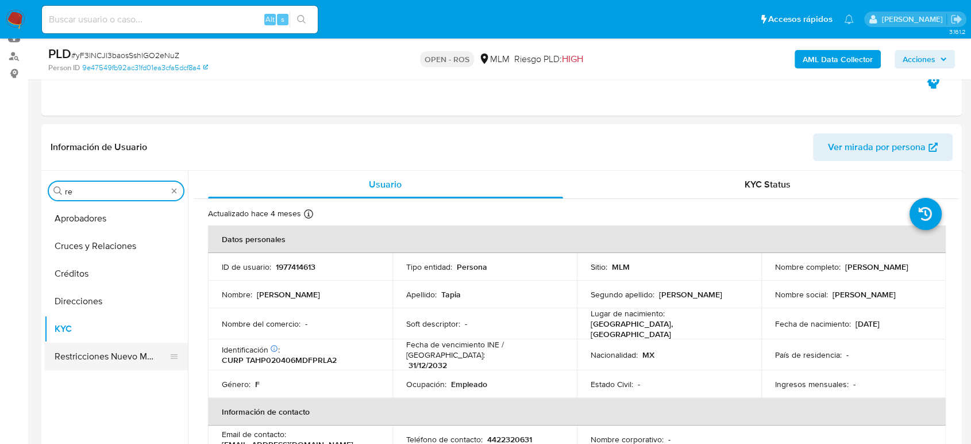
type input "re"
click at [120, 352] on button "Restricciones Nuevo Mundo" at bounding box center [111, 356] width 134 height 28
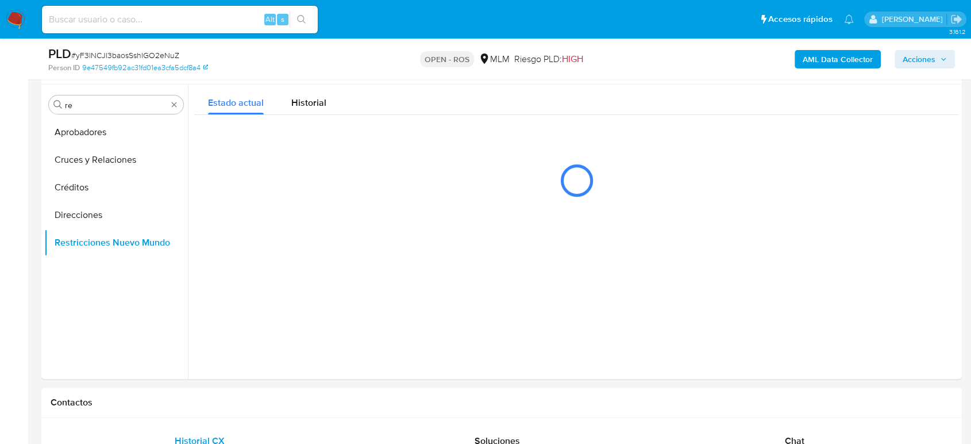
scroll to position [191, 0]
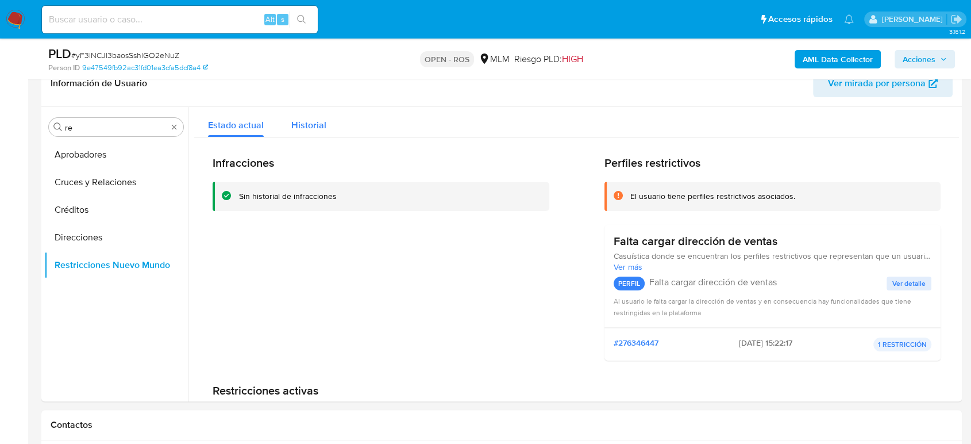
click at [322, 136] on div "Historial" at bounding box center [308, 122] width 35 height 30
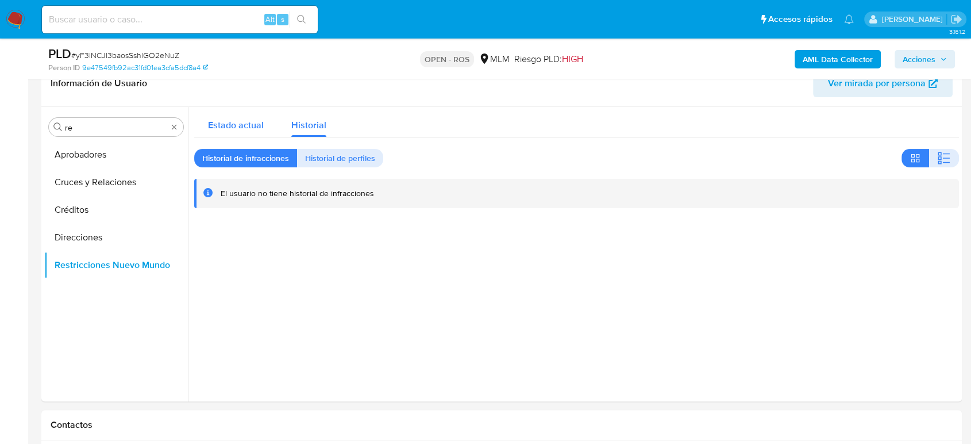
click at [257, 127] on span "Estado actual" at bounding box center [236, 124] width 56 height 13
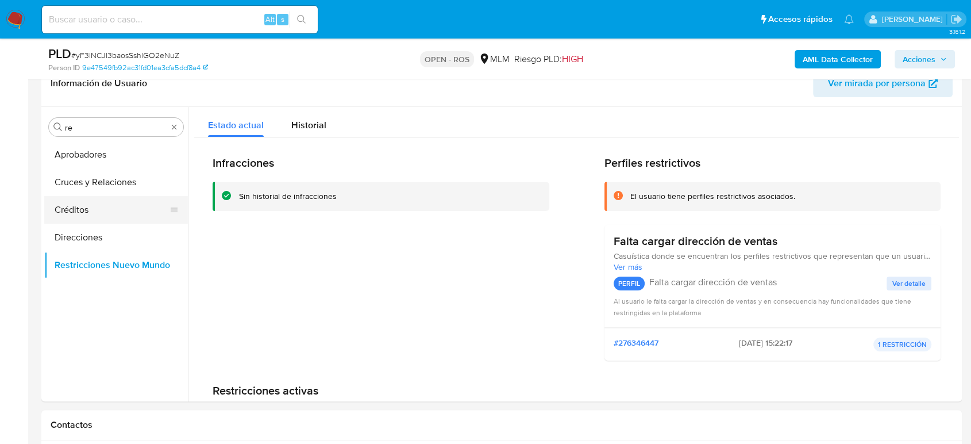
click at [98, 199] on button "Créditos" at bounding box center [111, 210] width 134 height 28
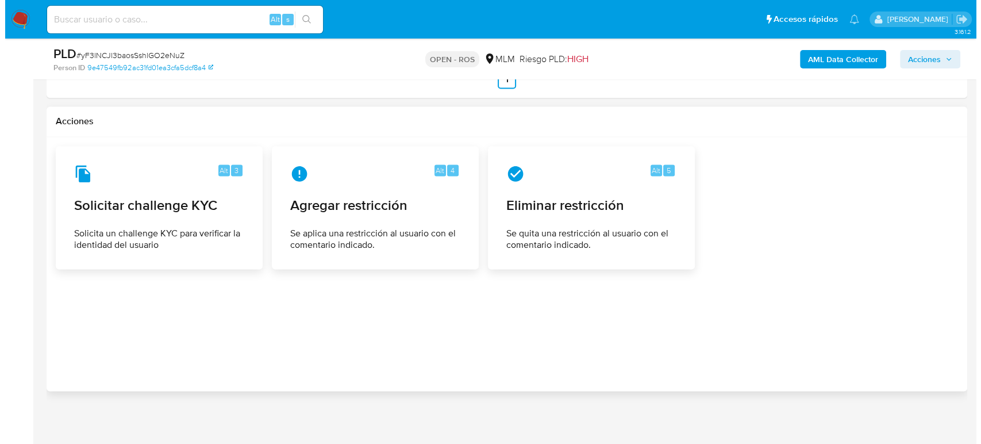
scroll to position [1586, 0]
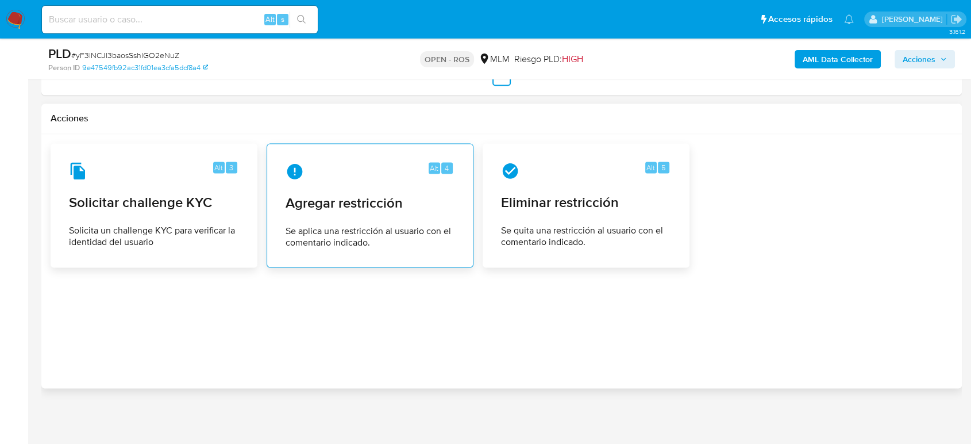
click at [321, 211] on div "Alt 4 Agregar restricción Se aplica una restricción al usuario con el comentari…" at bounding box center [369, 205] width 187 height 105
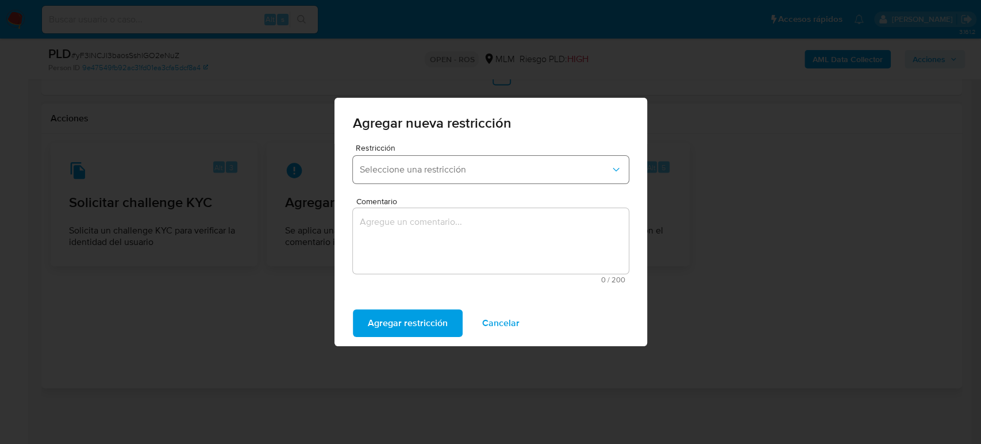
click at [409, 169] on span "Seleccione una restricción" at bounding box center [485, 169] width 250 height 11
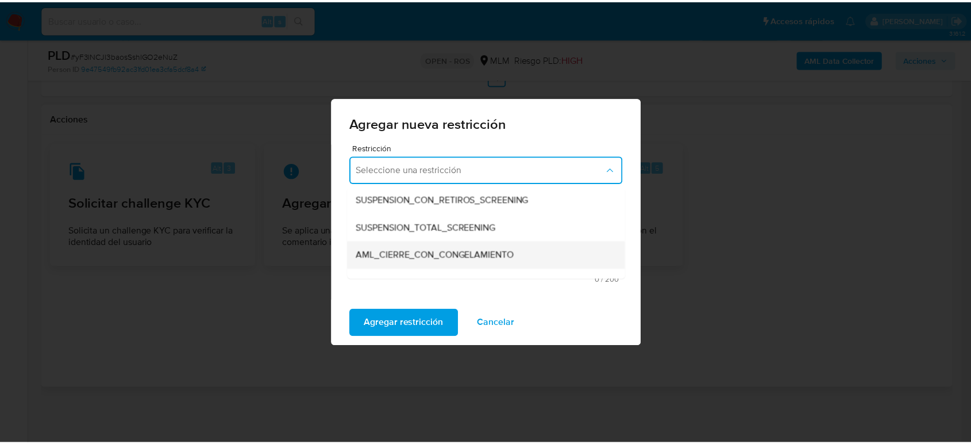
scroll to position [76, 0]
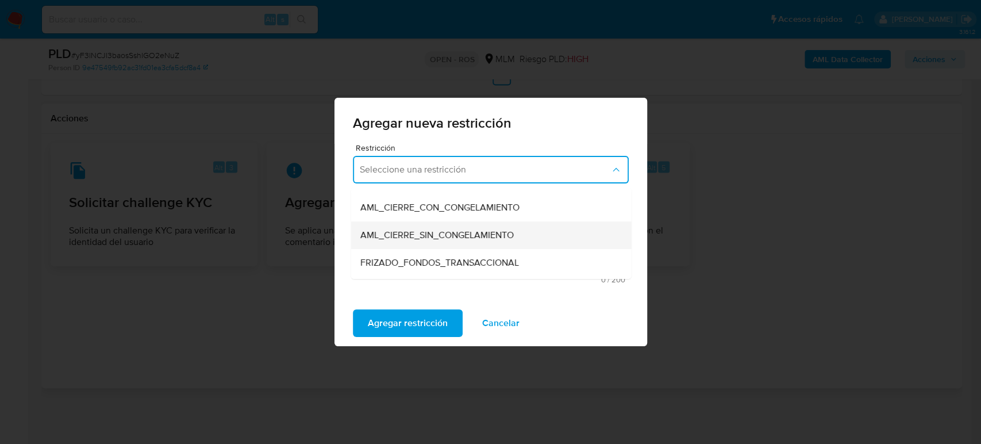
click at [472, 242] on div "AML_CIERRE_SIN_CONGELAMIENTO" at bounding box center [487, 235] width 255 height 28
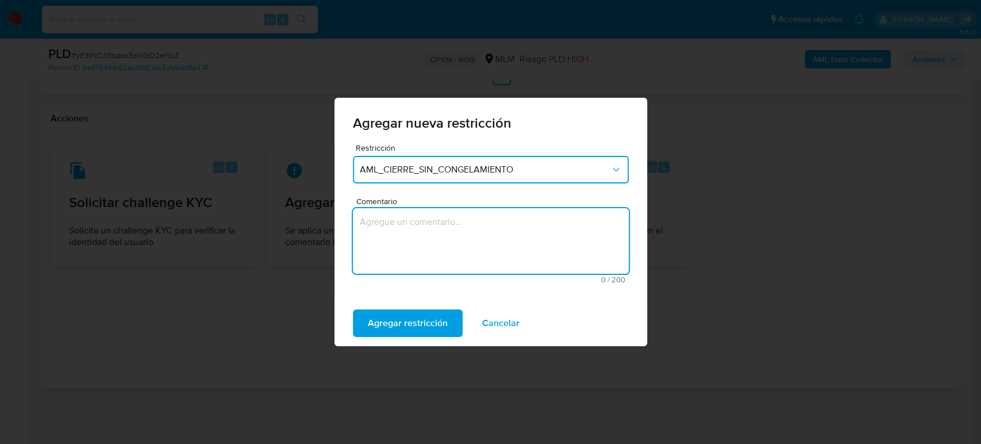
click at [479, 244] on textarea "Comentario" at bounding box center [491, 240] width 276 height 65
type textarea "Cliente con 2 o mas ROS"
click at [427, 318] on span "Agregar restricción" at bounding box center [408, 322] width 80 height 25
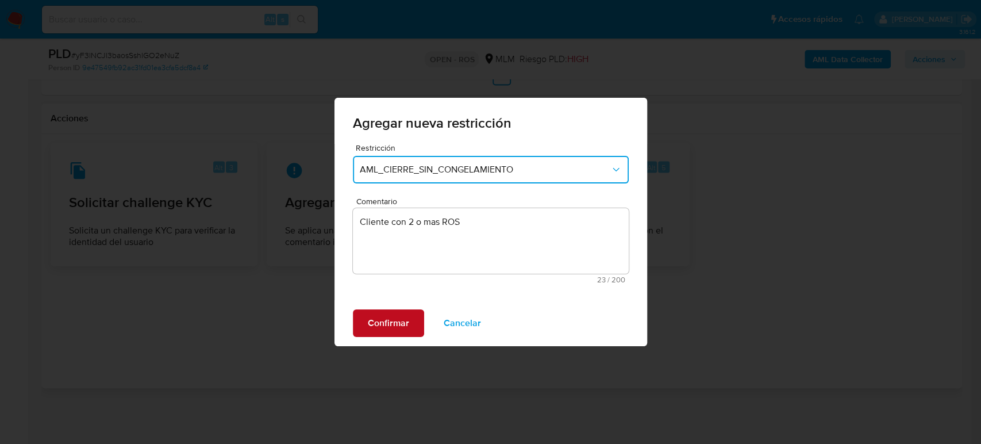
click at [403, 325] on span "Confirmar" at bounding box center [388, 322] width 41 height 25
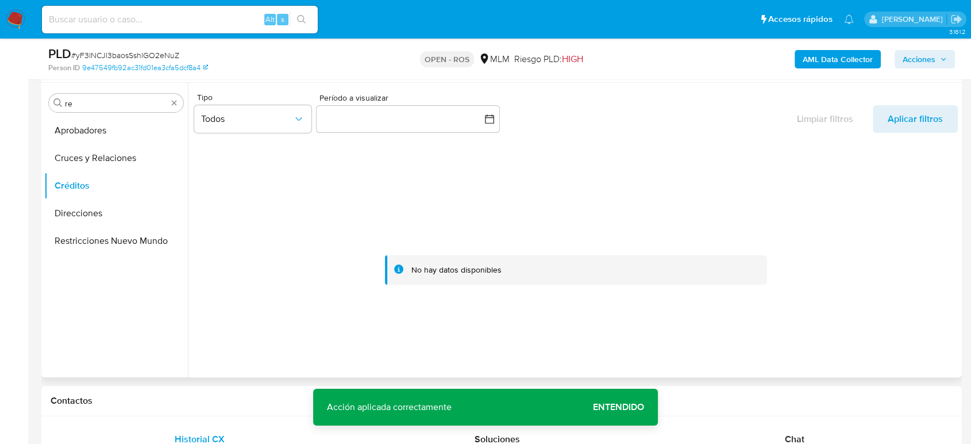
scroll to position [117, 0]
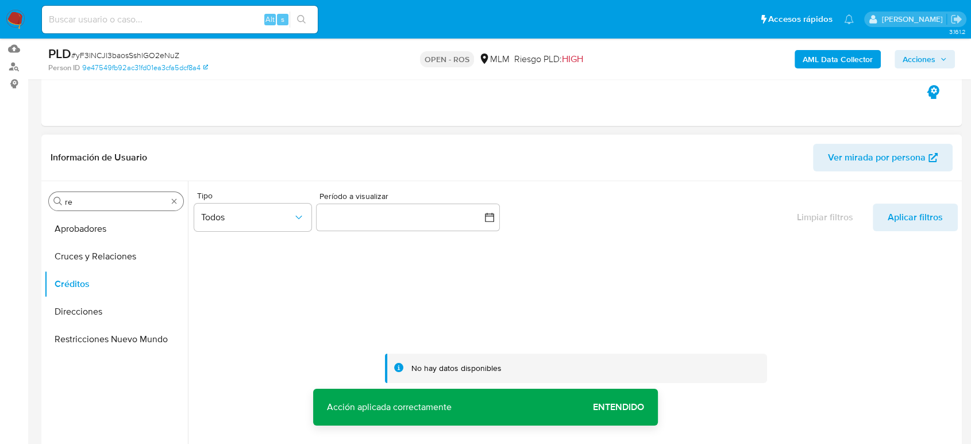
click at [170, 206] on div "Buscar re" at bounding box center [116, 201] width 134 height 18
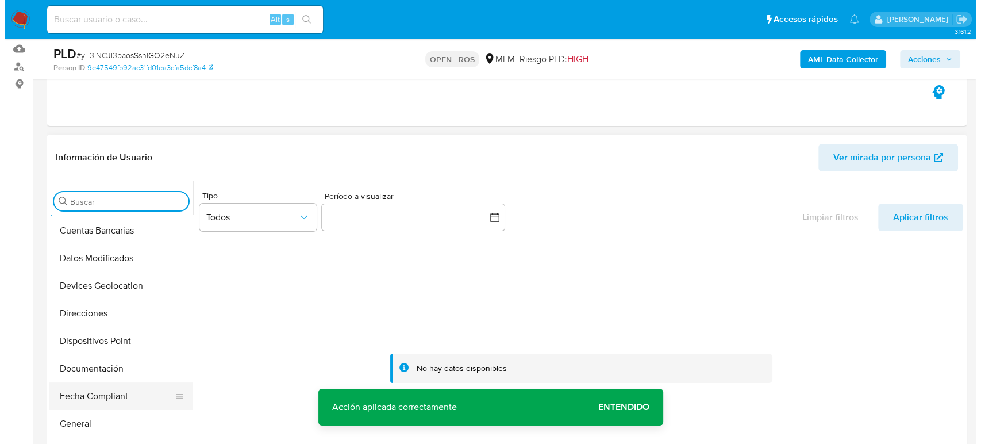
scroll to position [319, 0]
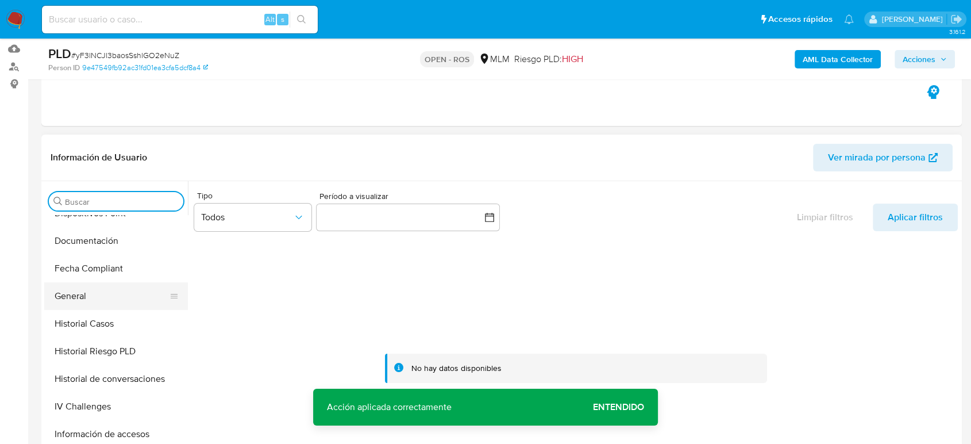
click at [91, 291] on button "General" at bounding box center [111, 296] width 134 height 28
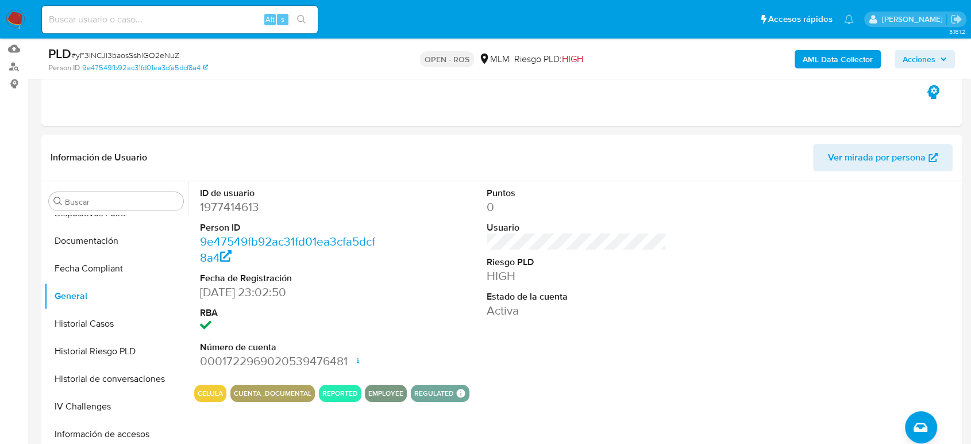
click at [928, 56] on span "Acciones" at bounding box center [919, 59] width 33 height 18
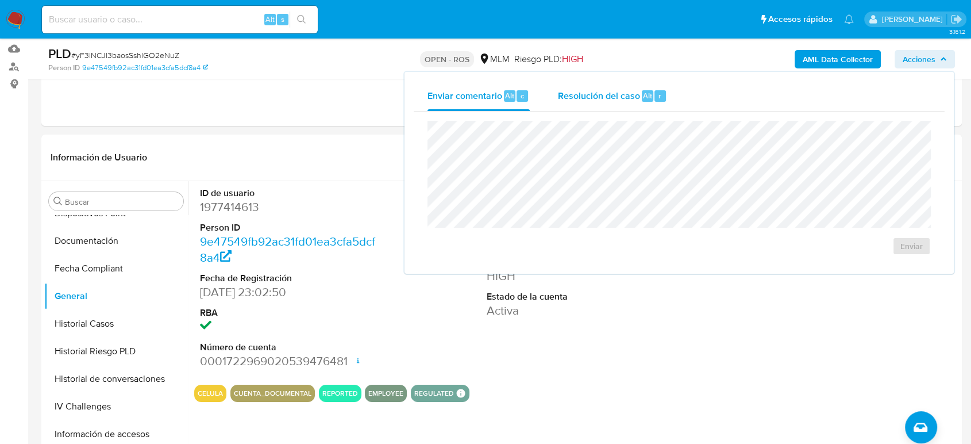
click at [587, 99] on span "Resolución del caso" at bounding box center [598, 94] width 82 height 13
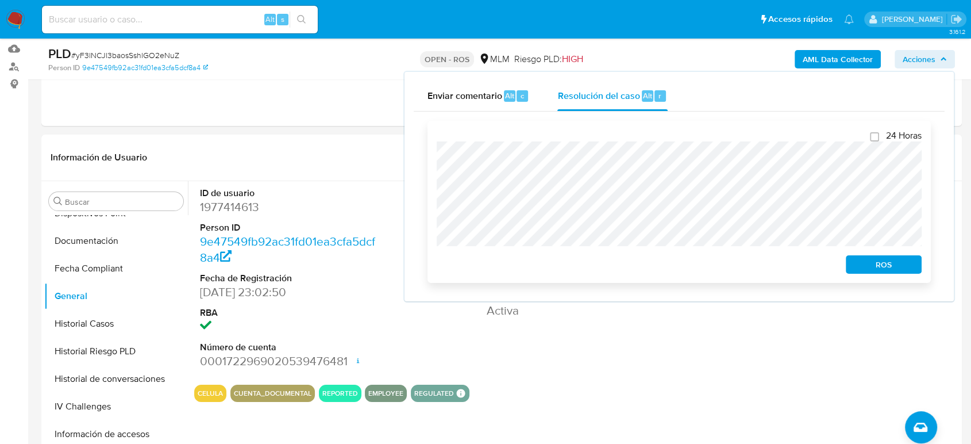
click at [891, 261] on span "ROS" at bounding box center [884, 264] width 60 height 16
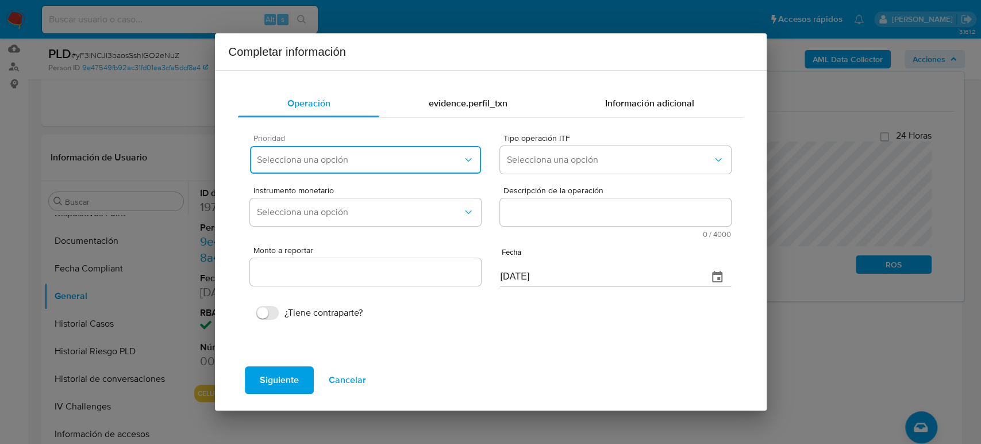
click at [391, 164] on span "Selecciona una opción" at bounding box center [359, 159] width 205 height 11
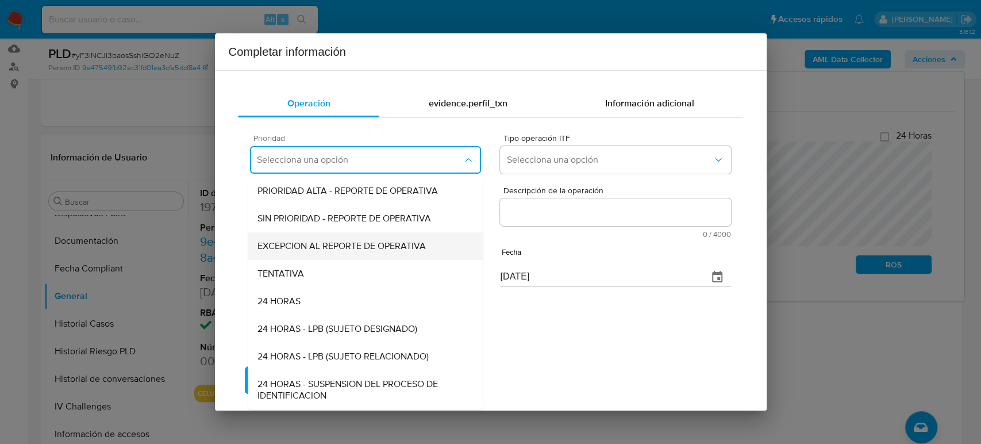
click at [372, 246] on span "EXCEPCION AL REPORTE DE OPERATIVA" at bounding box center [341, 245] width 168 height 11
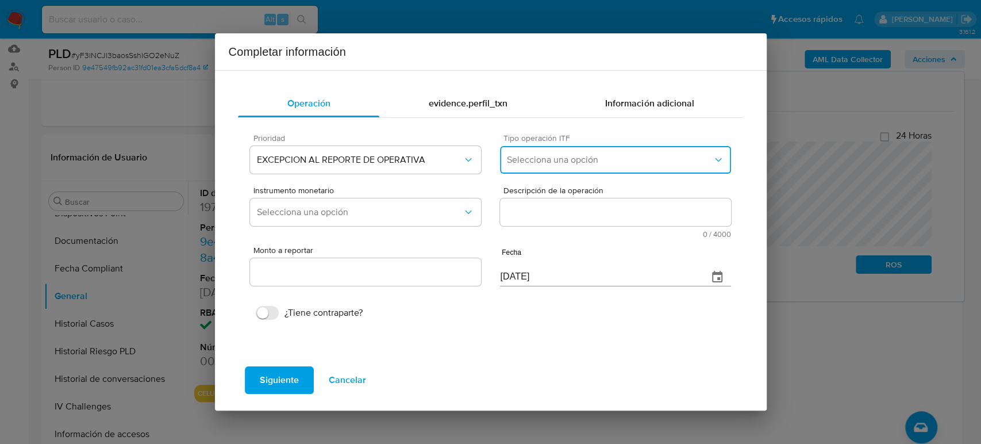
click at [534, 160] on span "Selecciona una opción" at bounding box center [609, 159] width 205 height 11
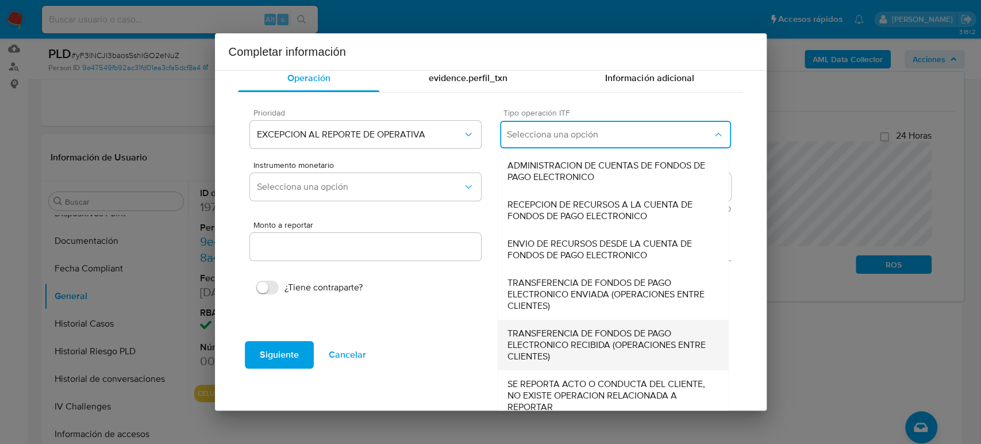
scroll to position [36, 0]
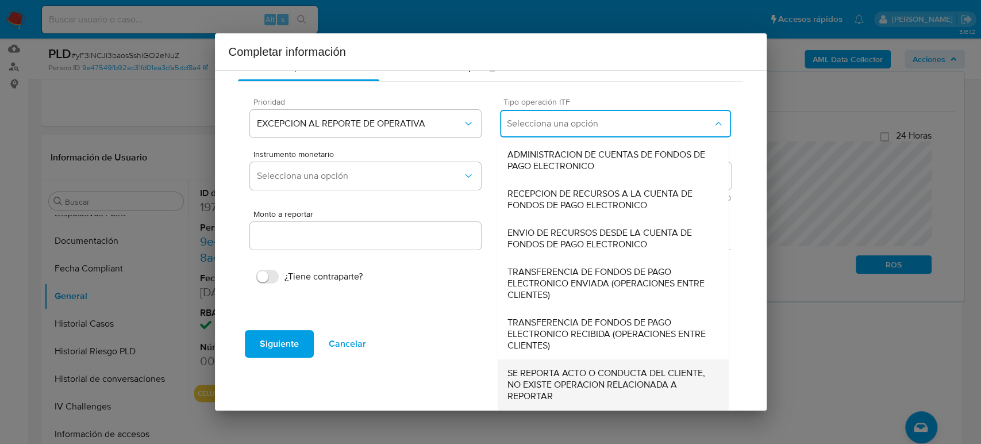
click at [566, 390] on span "SE REPORTA ACTO O CONDUCTA DEL CLIENTE, NO EXISTE OPERACION RELACIONADA A REPOR…" at bounding box center [613, 384] width 212 height 34
type input "0.00"
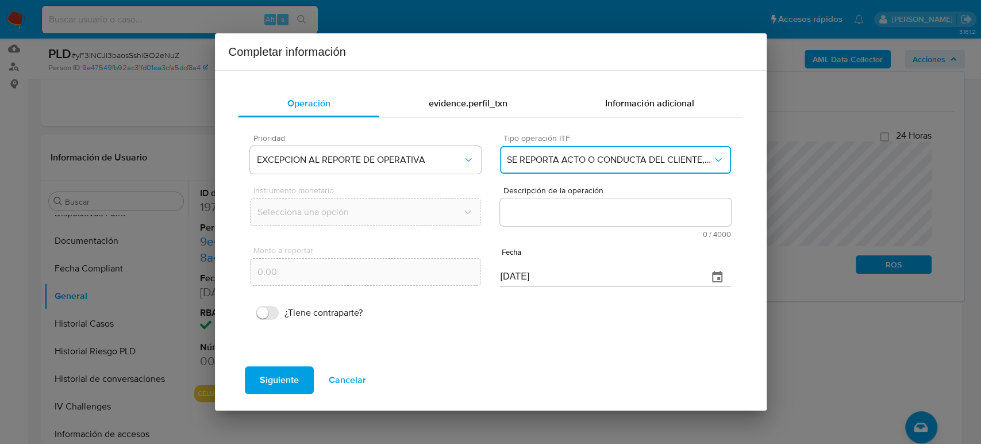
scroll to position [0, 0]
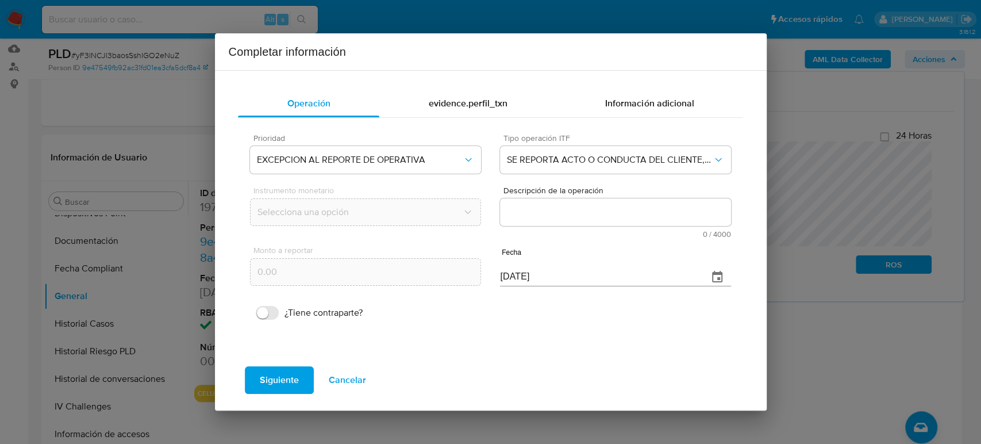
click at [593, 221] on textarea "Descripción de la operación" at bounding box center [615, 212] width 230 height 28
click at [603, 215] on textarea "Descripción de la operación" at bounding box center [615, 212] width 230 height 28
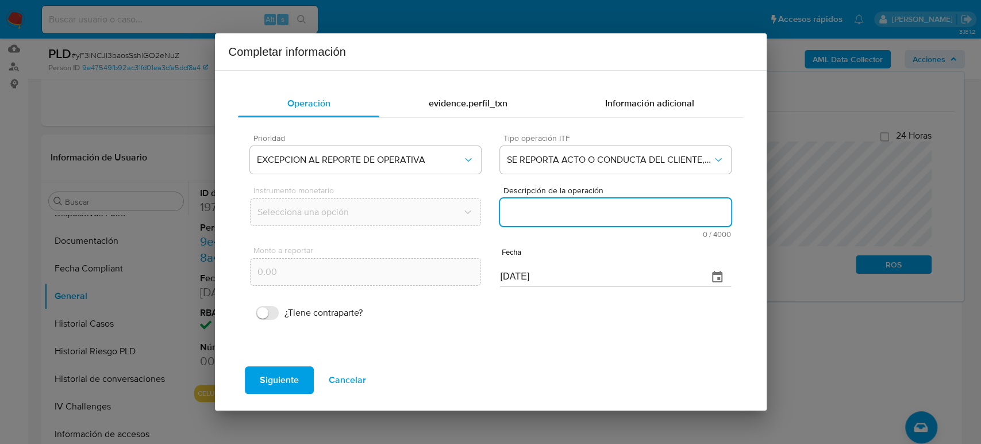
paste textarea "/CONOCIMIENTO DEL CLIENTE O USUARIOPAOLA JANETH TAPIA HERRERA NUMERO DE CLIENTE…"
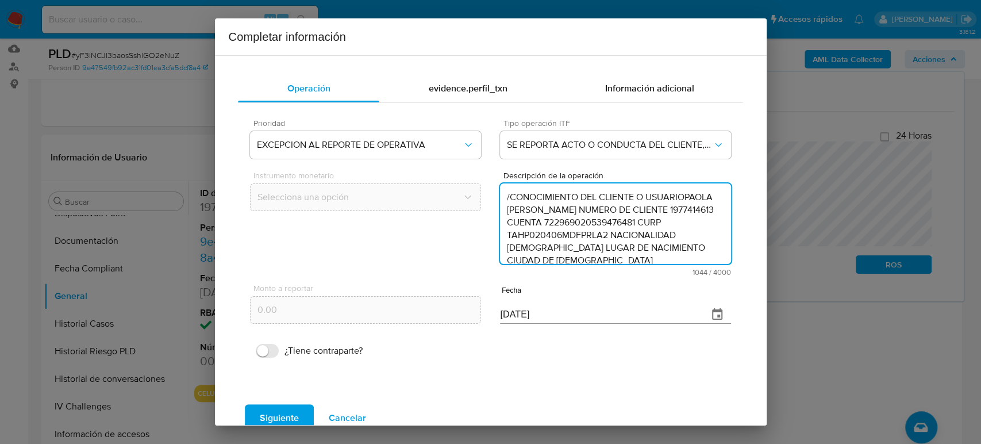
scroll to position [294, 0]
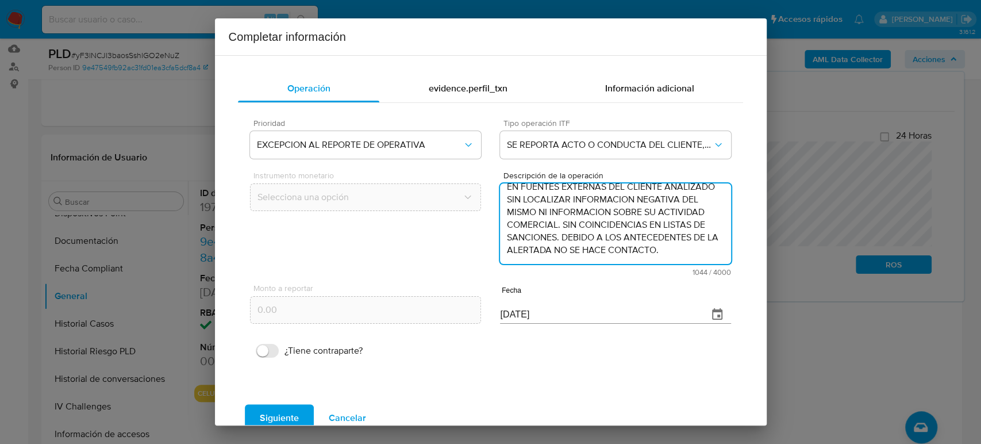
type textarea "/CONOCIMIENTO DEL CLIENTE O USUARIOPAOLA JANETH TAPIA HERRERA NUMERO DE CLIENTE…"
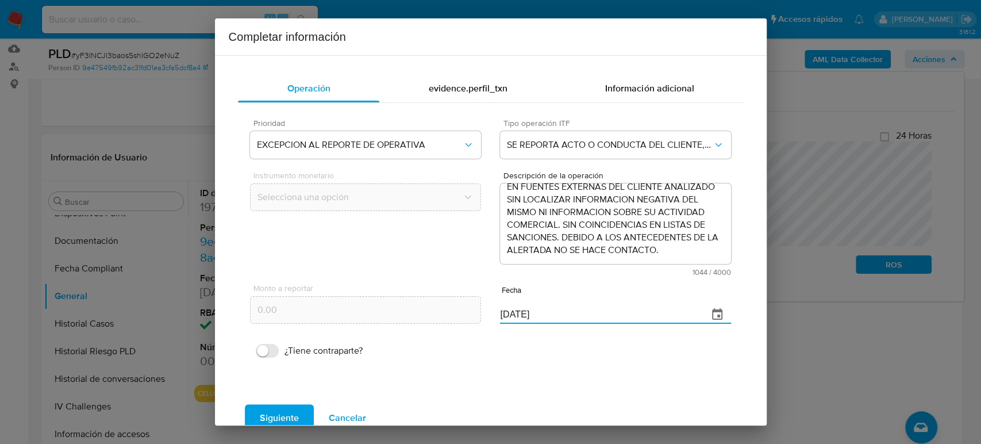
click at [455, 313] on div "Monto a reportar 0.00 Fecha [DATE]" at bounding box center [490, 303] width 480 height 54
paste input "31/07"
type input "[DATE]"
drag, startPoint x: 298, startPoint y: 411, endPoint x: 294, endPoint y: 419, distance: 9.5
click at [298, 412] on button "Siguiente" at bounding box center [279, 418] width 69 height 28
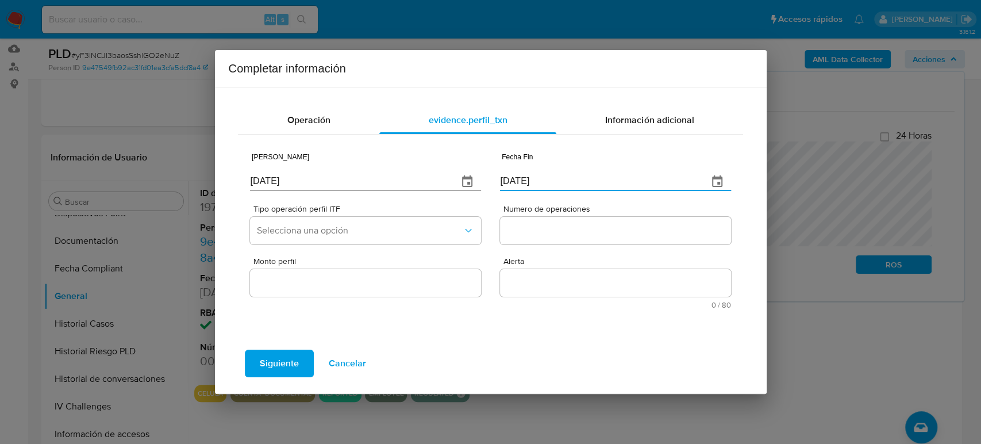
drag, startPoint x: 584, startPoint y: 181, endPoint x: 400, endPoint y: 191, distance: 184.1
click at [400, 191] on div "Fecha Inicio [DATE] Fecha Fin [DATE]" at bounding box center [490, 169] width 480 height 54
paste input "31/07"
type input "[DATE]"
drag, startPoint x: 237, startPoint y: 179, endPoint x: 193, endPoint y: 179, distance: 43.7
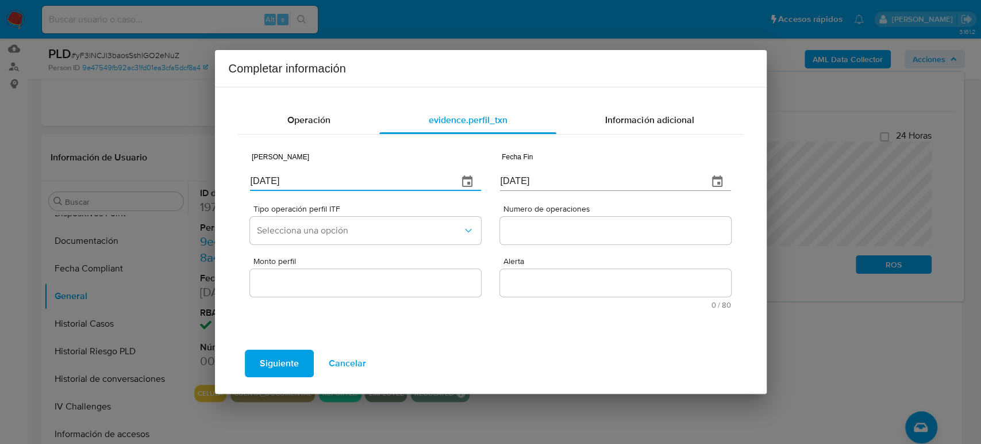
click at [193, 179] on div "Completar información Operación evidence.perfil_txn Información adicional Fecha…" at bounding box center [490, 222] width 981 height 444
type input "[DATE]"
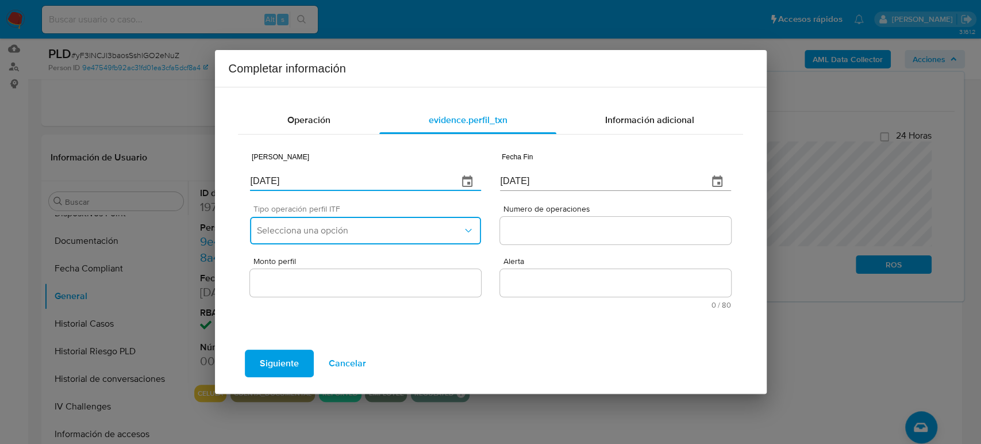
click at [323, 233] on span "Selecciona una opción" at bounding box center [359, 230] width 205 height 11
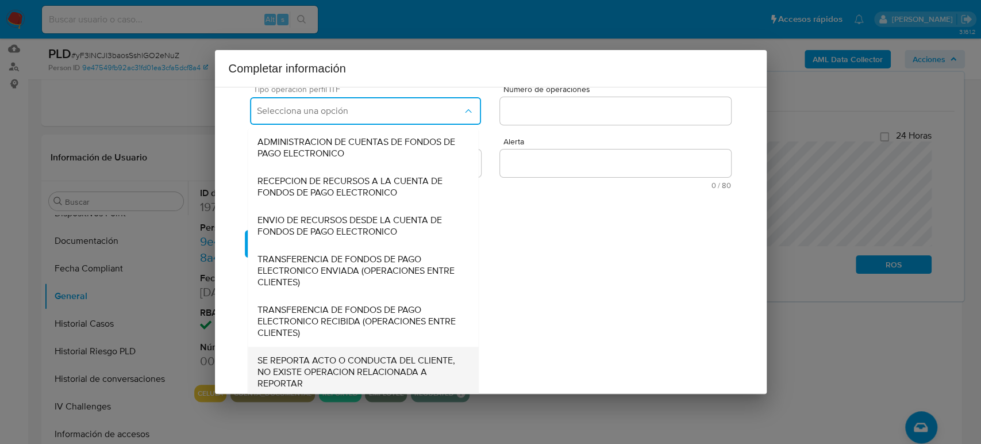
scroll to position [124, 0]
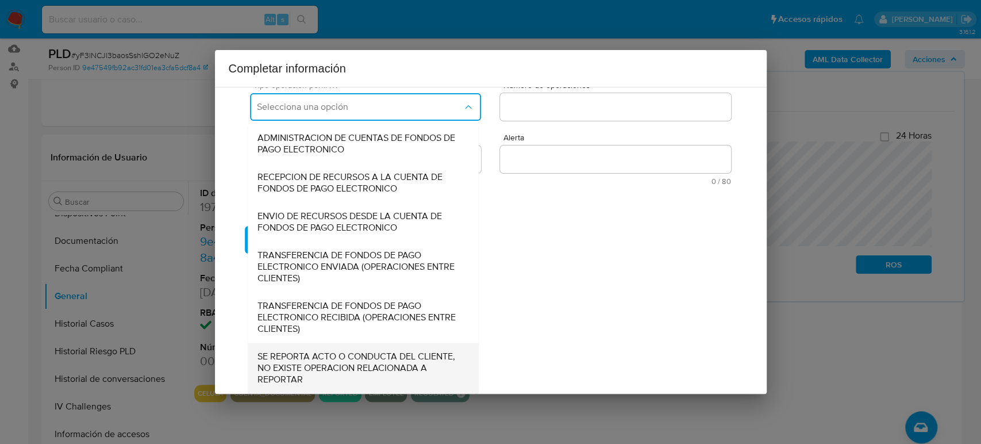
click at [344, 364] on span "SE REPORTA ACTO O CONDUCTA DEL CLIENTE, NO EXISTE OPERACION RELACIONADA A REPOR…" at bounding box center [363, 367] width 212 height 34
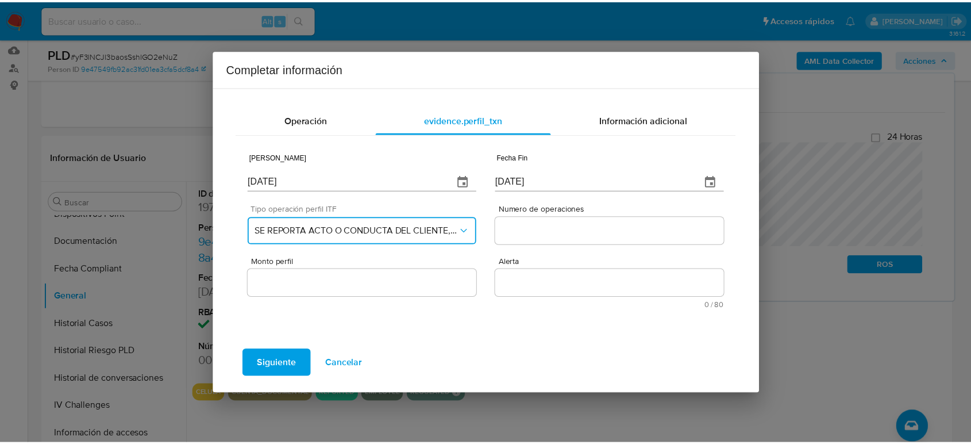
scroll to position [0, 0]
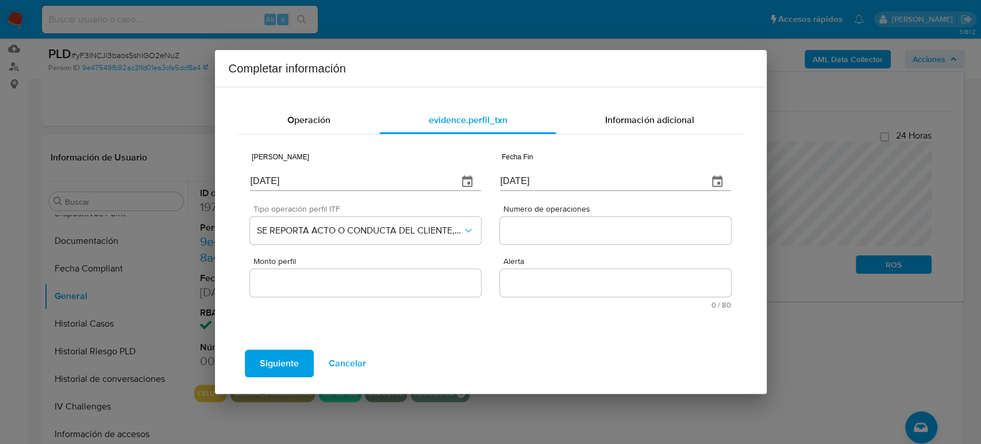
drag, startPoint x: 546, startPoint y: 232, endPoint x: 541, endPoint y: 236, distance: 6.7
click at [544, 232] on input "Numero de operaciones" at bounding box center [615, 230] width 230 height 15
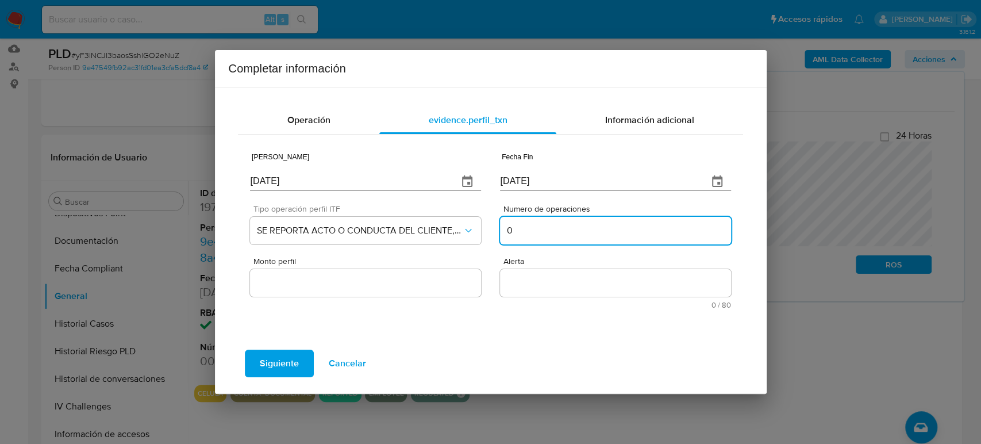
type input "0"
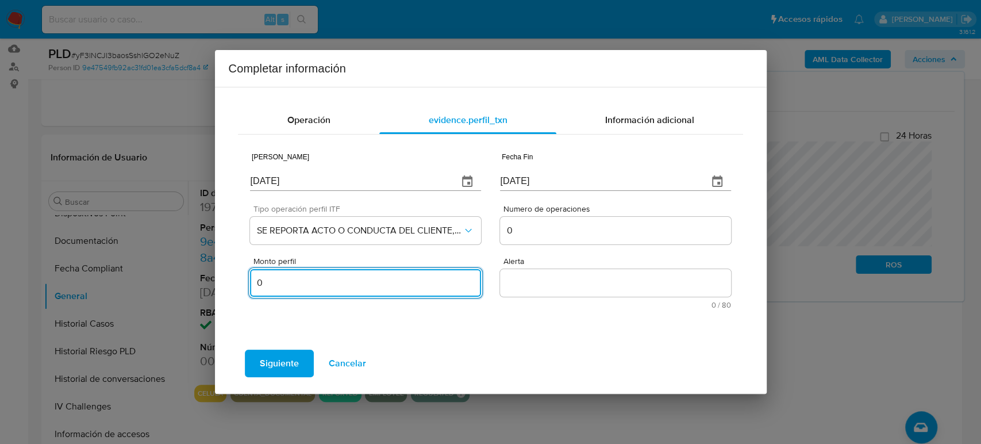
type input "0.00"
click at [560, 273] on textarea "Alerta" at bounding box center [615, 283] width 230 height 28
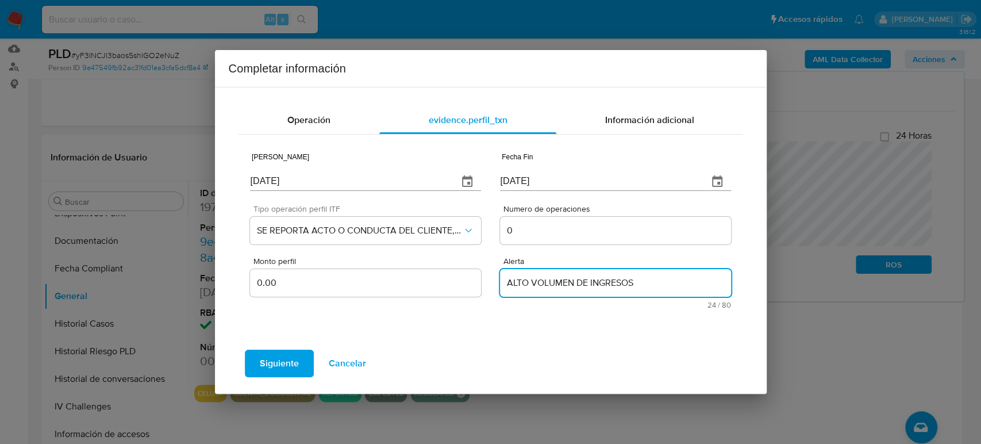
type textarea "ALTO VOLUMEN DE INGRESOS"
click at [261, 360] on span "Siguiente" at bounding box center [279, 362] width 39 height 25
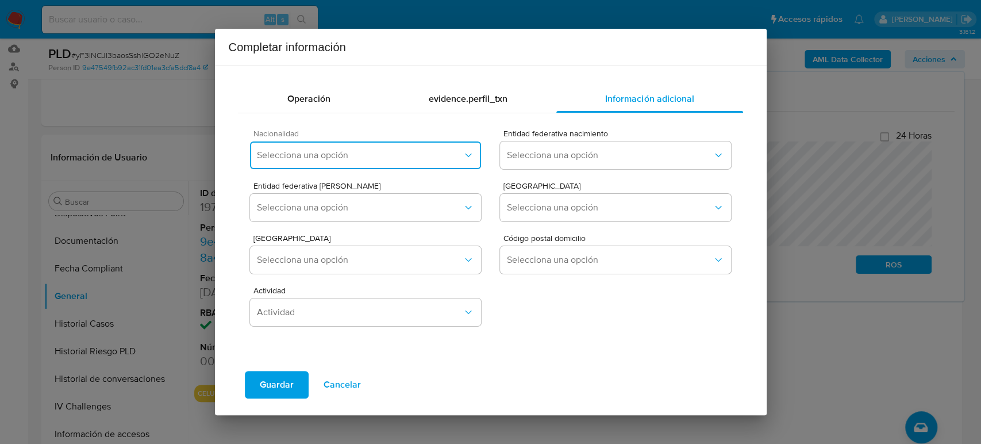
click at [340, 155] on span "Selecciona una opción" at bounding box center [359, 154] width 205 height 11
click at [340, 153] on span "Selecciona una opción" at bounding box center [359, 154] width 205 height 11
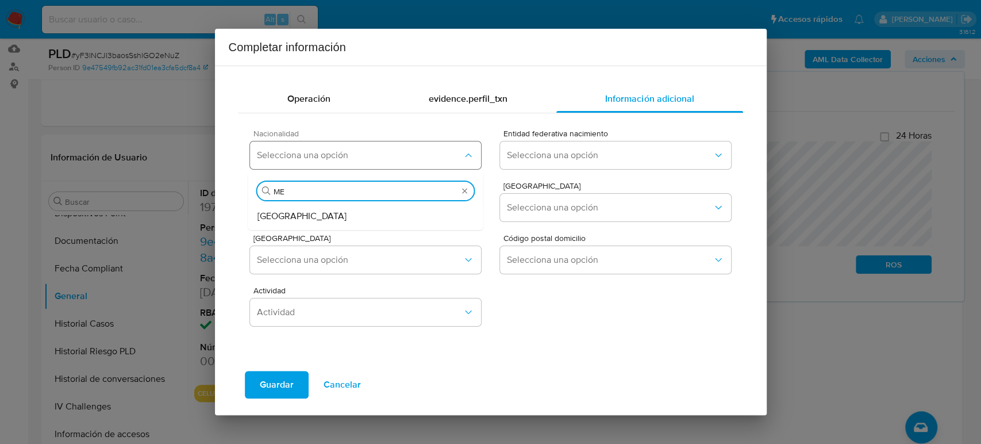
type input "MEX"
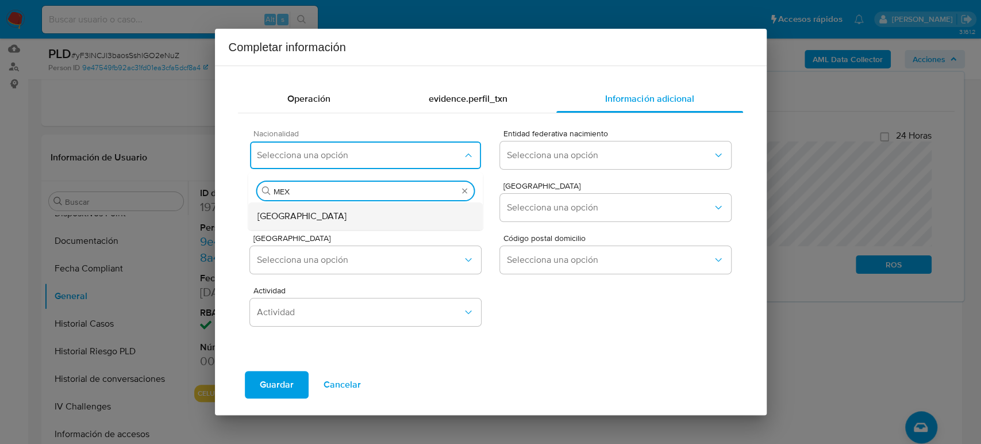
click at [322, 217] on div "[GEOGRAPHIC_DATA]" at bounding box center [365, 216] width 217 height 28
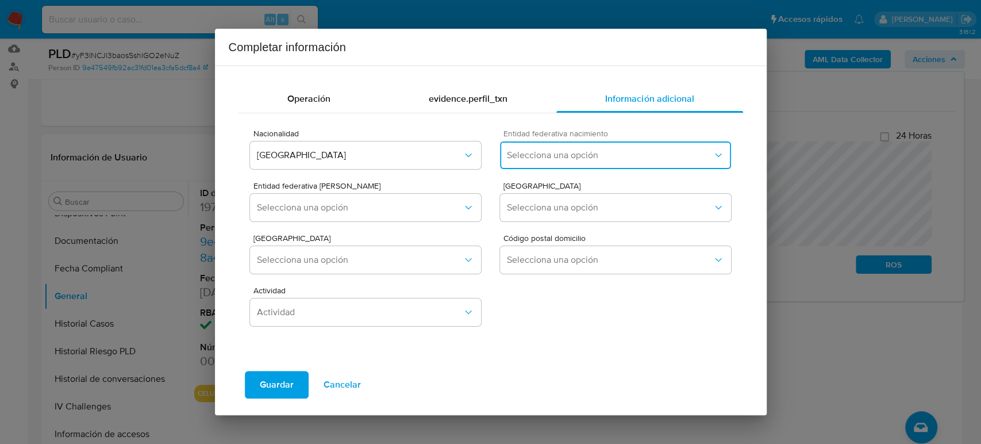
click at [584, 151] on span "Selecciona una opción" at bounding box center [609, 154] width 205 height 11
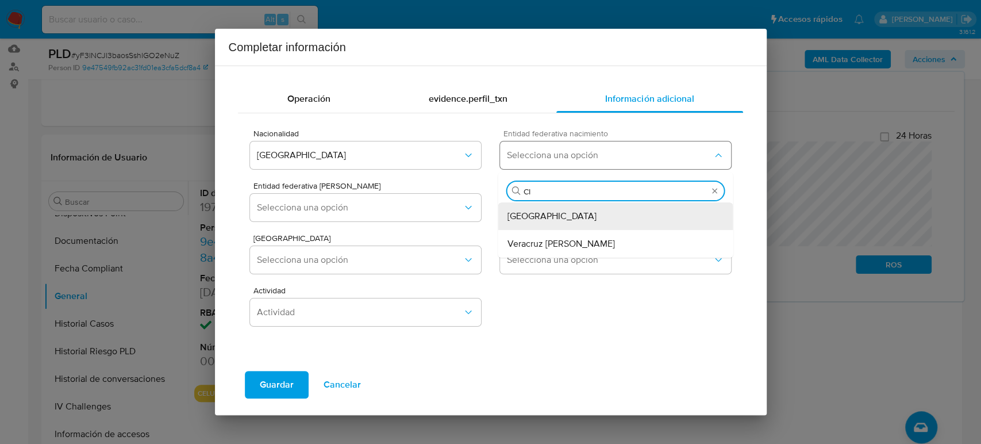
type input "CIU"
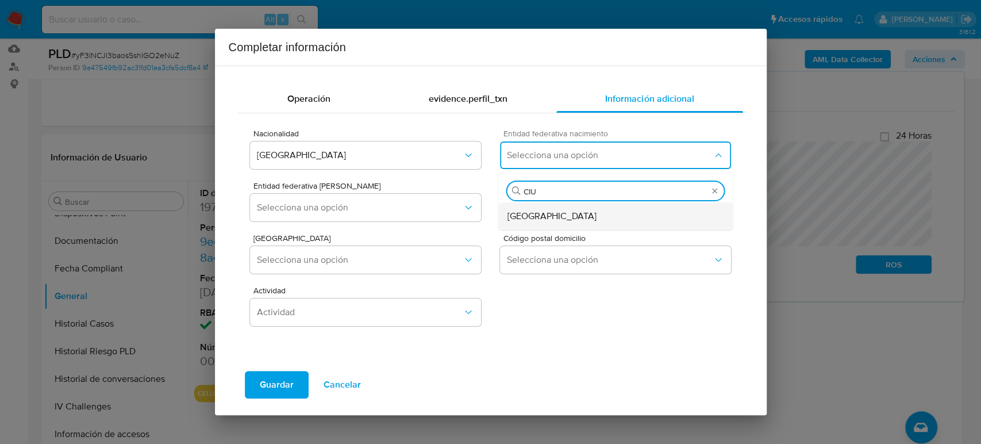
click at [570, 212] on span "[GEOGRAPHIC_DATA]" at bounding box center [551, 215] width 89 height 11
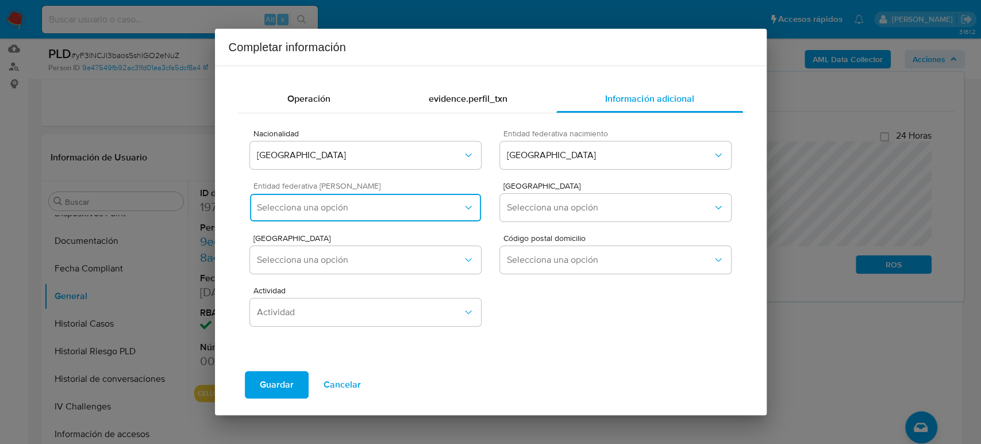
click at [388, 207] on span "Selecciona una opción" at bounding box center [359, 207] width 205 height 11
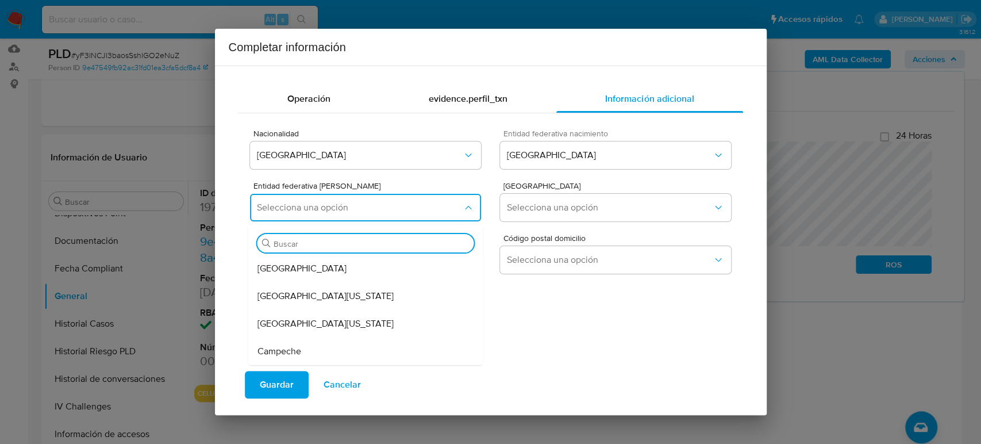
type input "M"
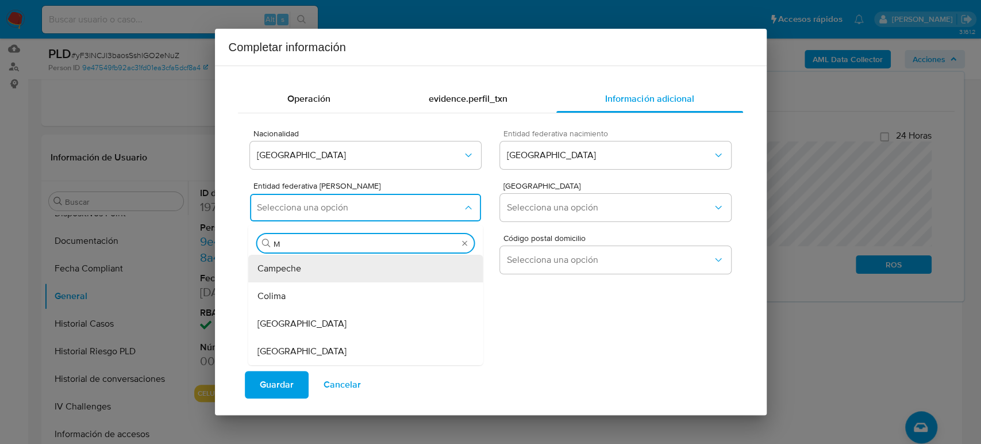
click at [320, 344] on div "[GEOGRAPHIC_DATA]" at bounding box center [365, 351] width 217 height 28
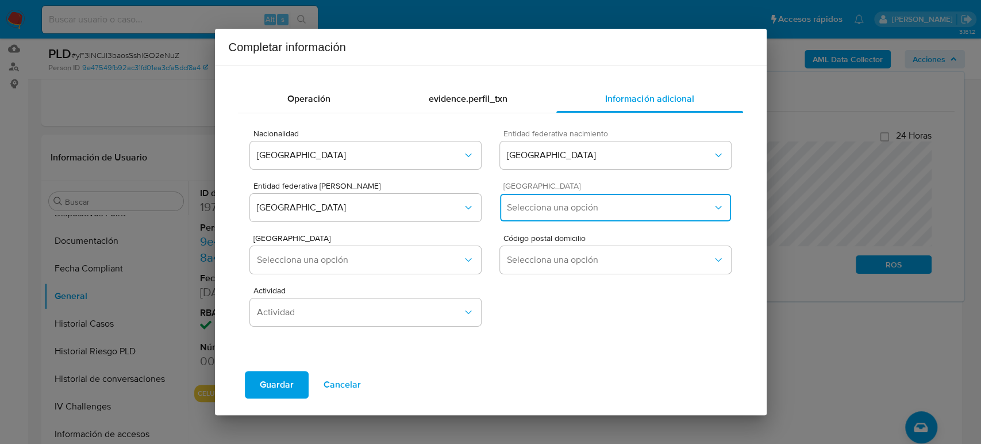
click at [579, 206] on span "Selecciona una opción" at bounding box center [609, 207] width 205 height 11
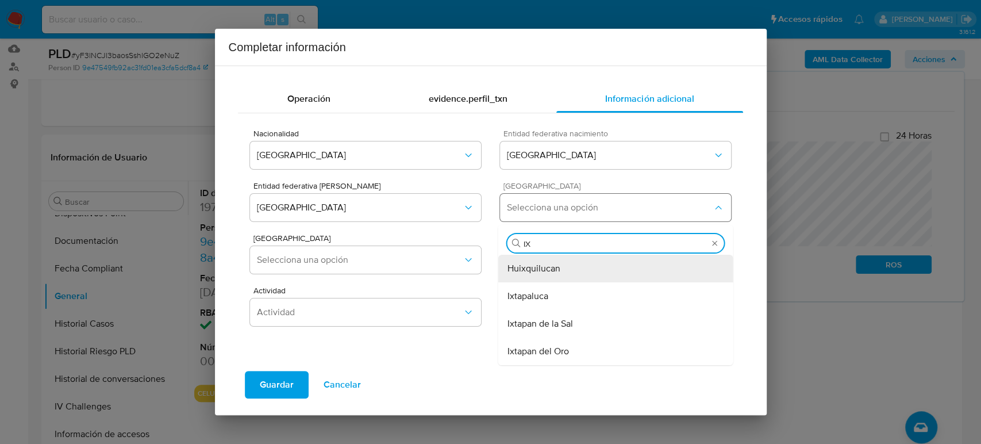
type input "IXT"
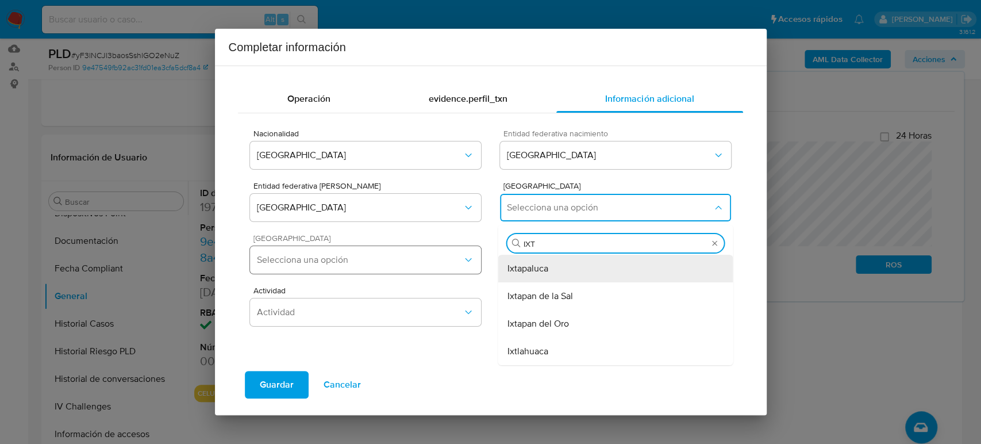
drag, startPoint x: 557, startPoint y: 267, endPoint x: 458, endPoint y: 271, distance: 98.4
click at [560, 270] on div "Ixtapaluca" at bounding box center [615, 269] width 217 height 28
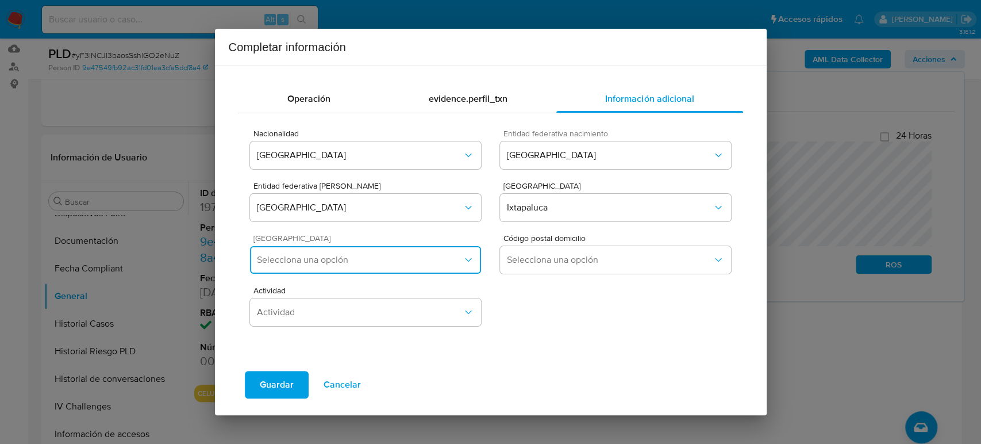
click at [358, 252] on button "Selecciona una opción" at bounding box center [365, 260] width 230 height 28
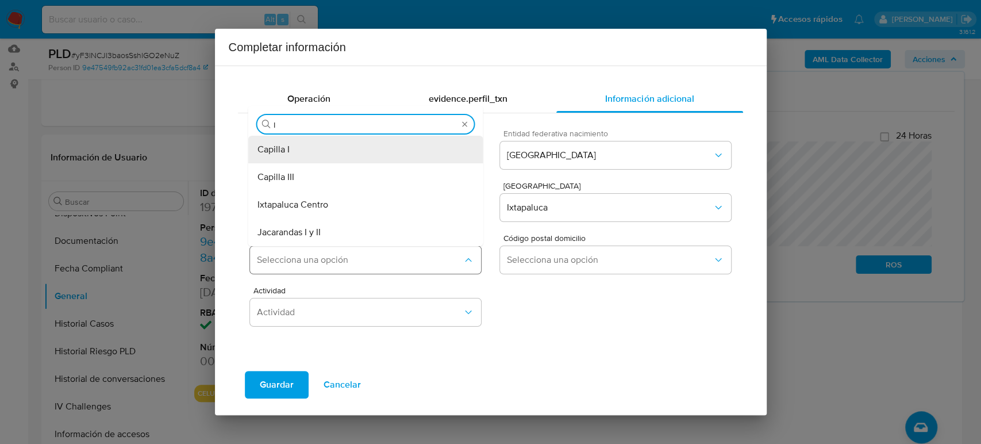
type input "IX"
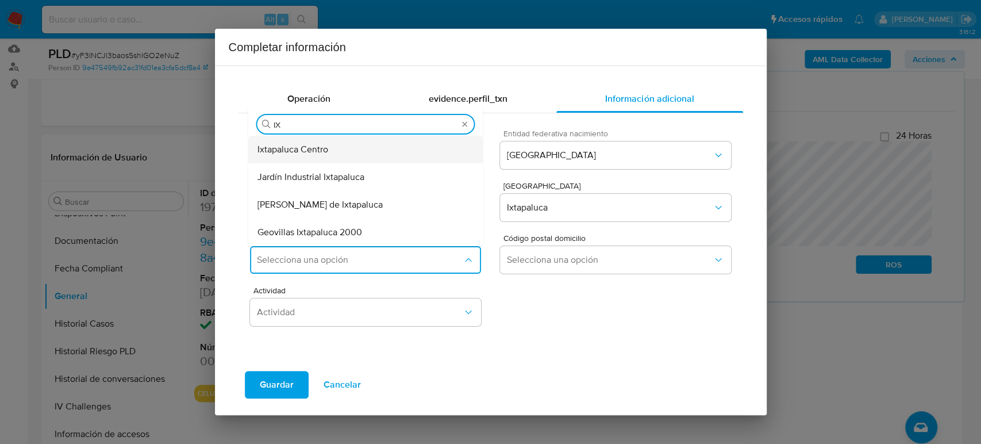
click at [375, 144] on div "Ixtapaluca Centro" at bounding box center [365, 150] width 217 height 28
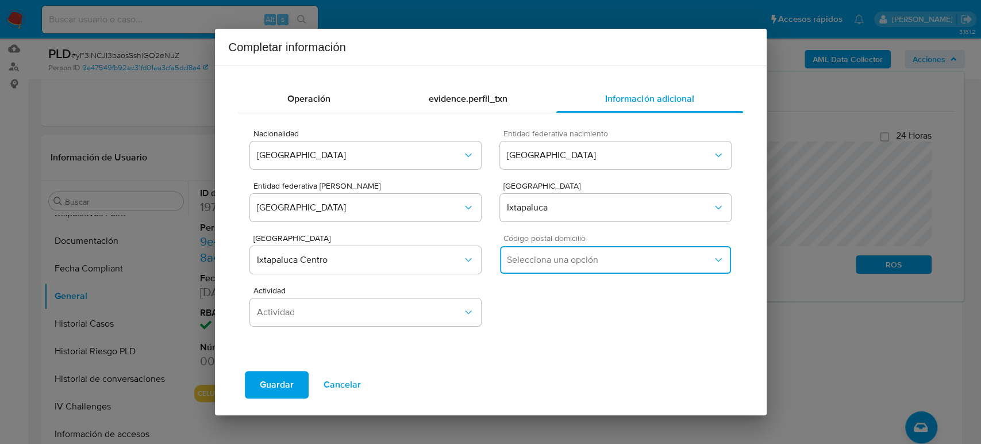
click at [545, 259] on span "Selecciona una opción" at bounding box center [609, 259] width 205 height 11
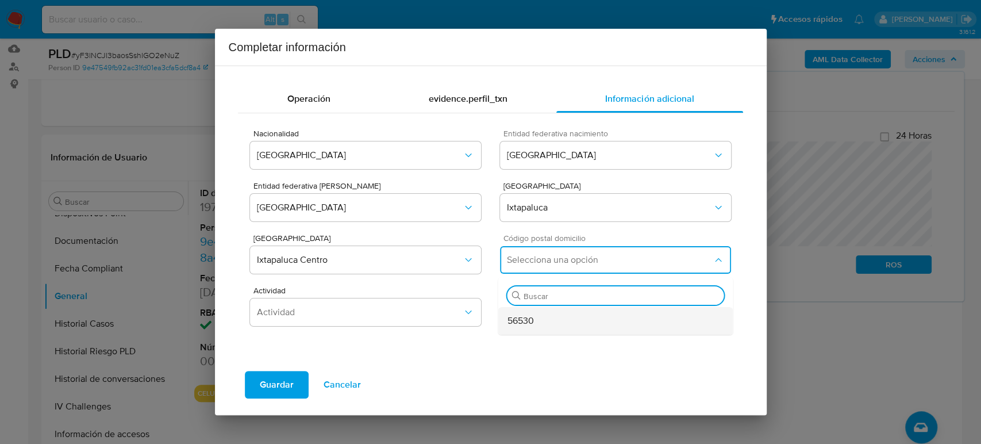
click at [551, 315] on div "56530" at bounding box center [615, 321] width 217 height 28
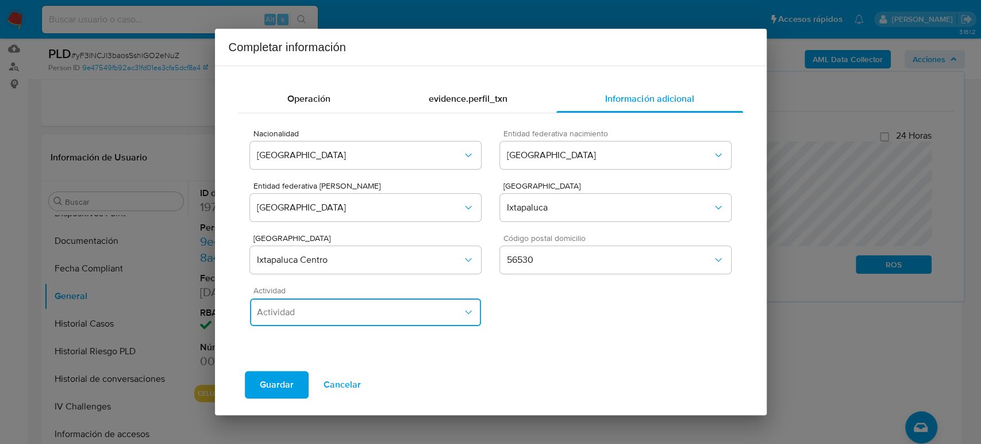
click at [363, 312] on span "Actividad" at bounding box center [359, 311] width 205 height 11
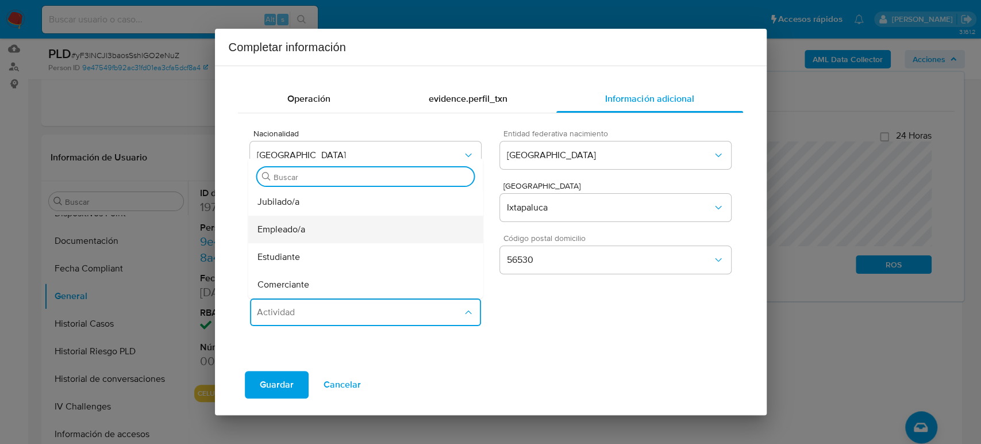
click at [400, 228] on div "Empleado/a" at bounding box center [365, 229] width 217 height 28
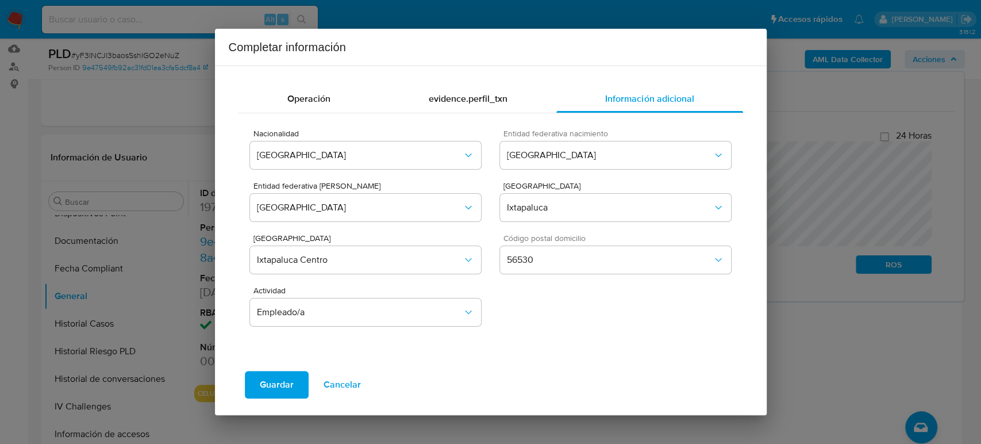
drag, startPoint x: 289, startPoint y: 380, endPoint x: 737, endPoint y: 219, distance: 475.8
click at [289, 380] on span "Guardar" at bounding box center [277, 384] width 34 height 25
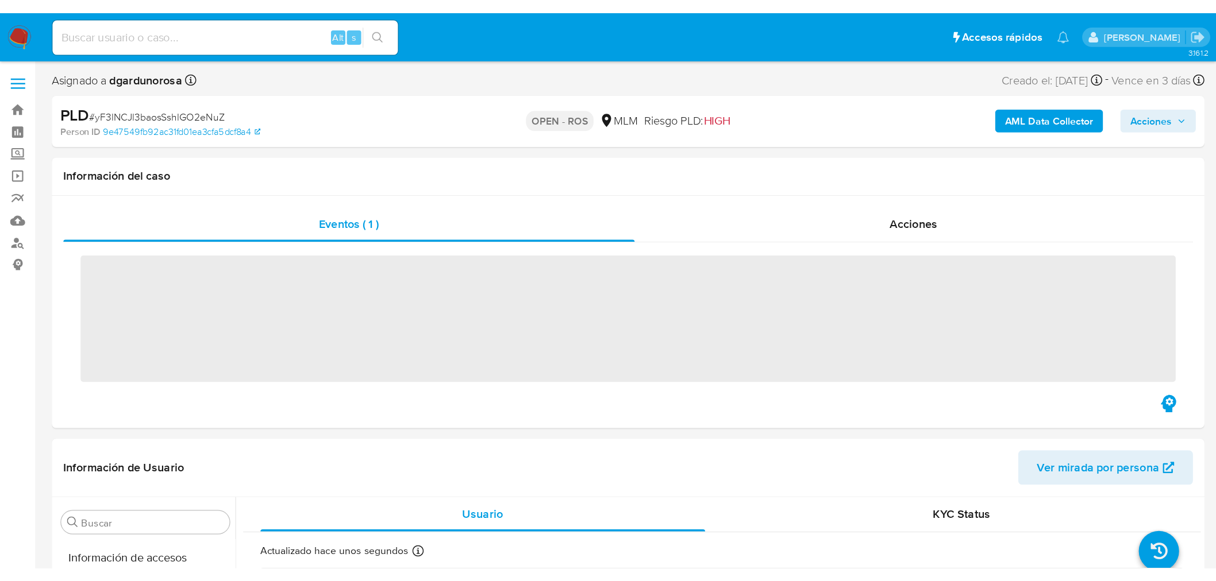
scroll to position [540, 0]
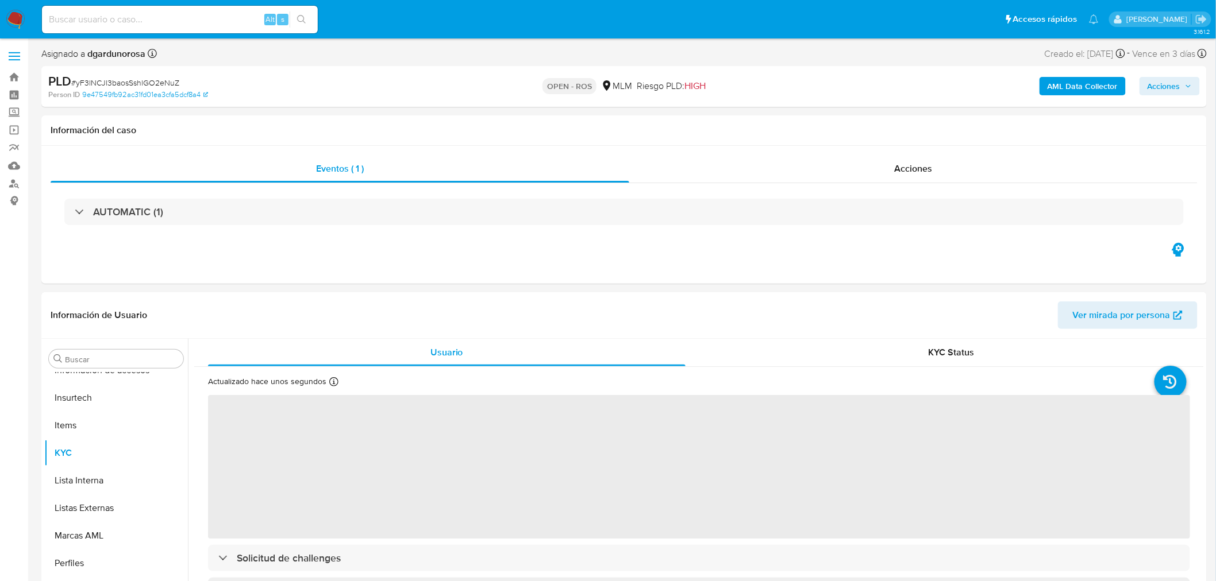
select select "10"
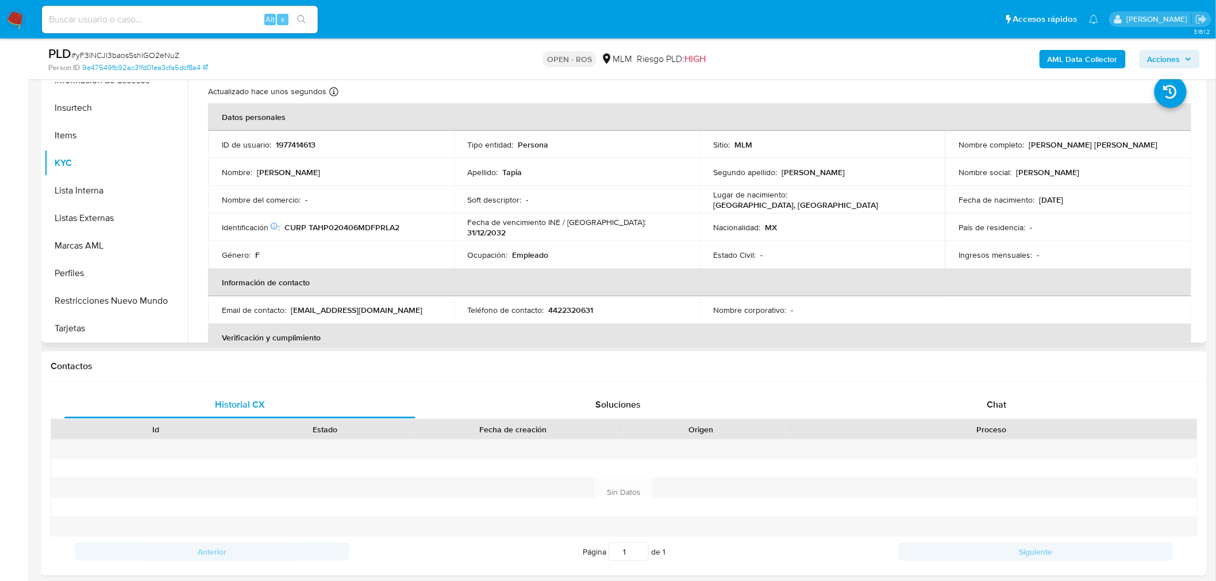
scroll to position [0, 0]
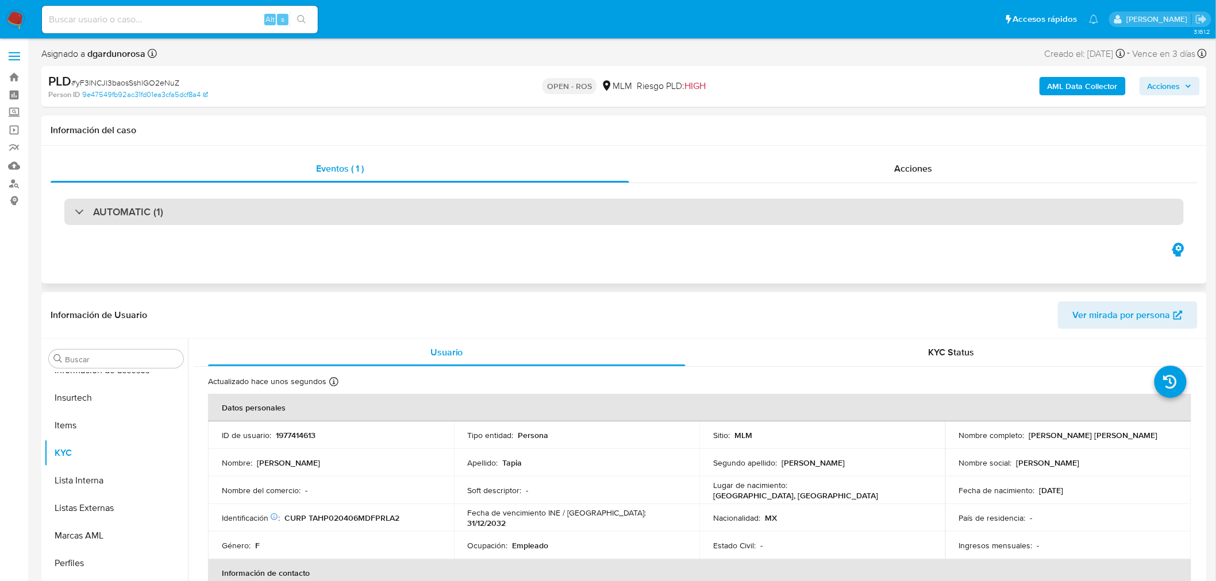
click at [172, 209] on div "AUTOMATIC (1)" at bounding box center [623, 212] width 1119 height 26
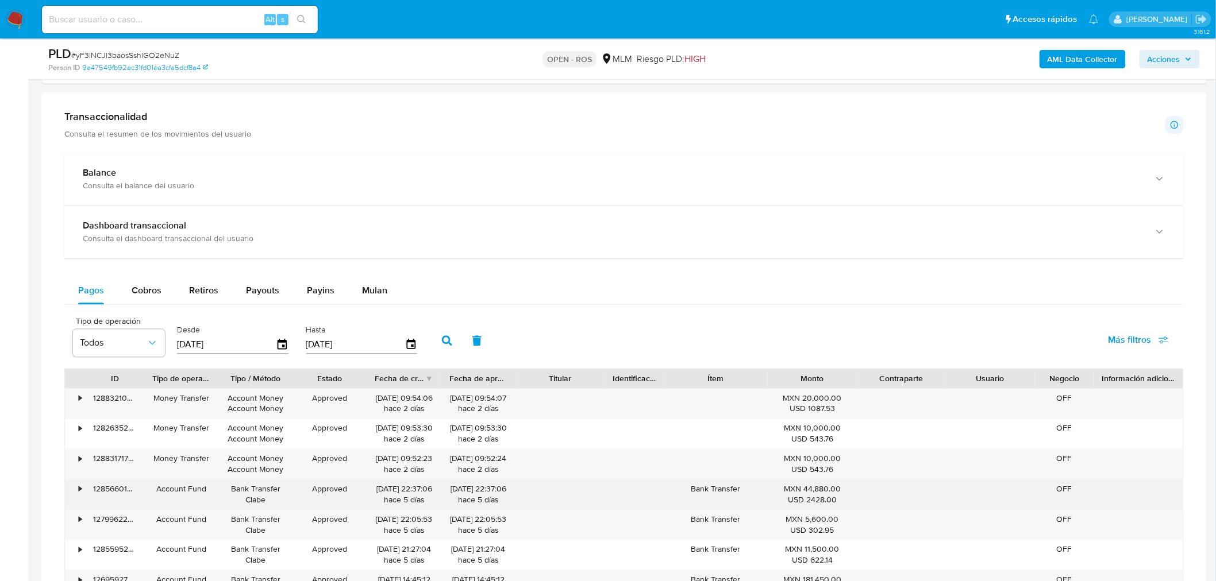
scroll to position [957, 0]
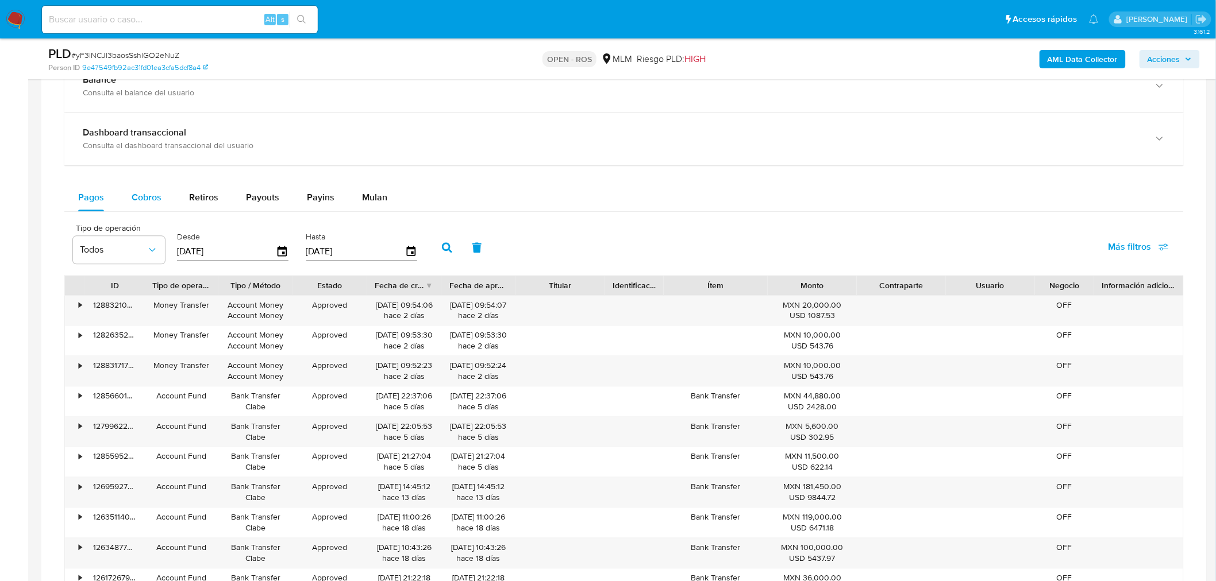
click at [153, 207] on div "Cobros" at bounding box center [147, 198] width 30 height 28
select select "10"
click at [407, 256] on icon "button" at bounding box center [410, 251] width 9 height 10
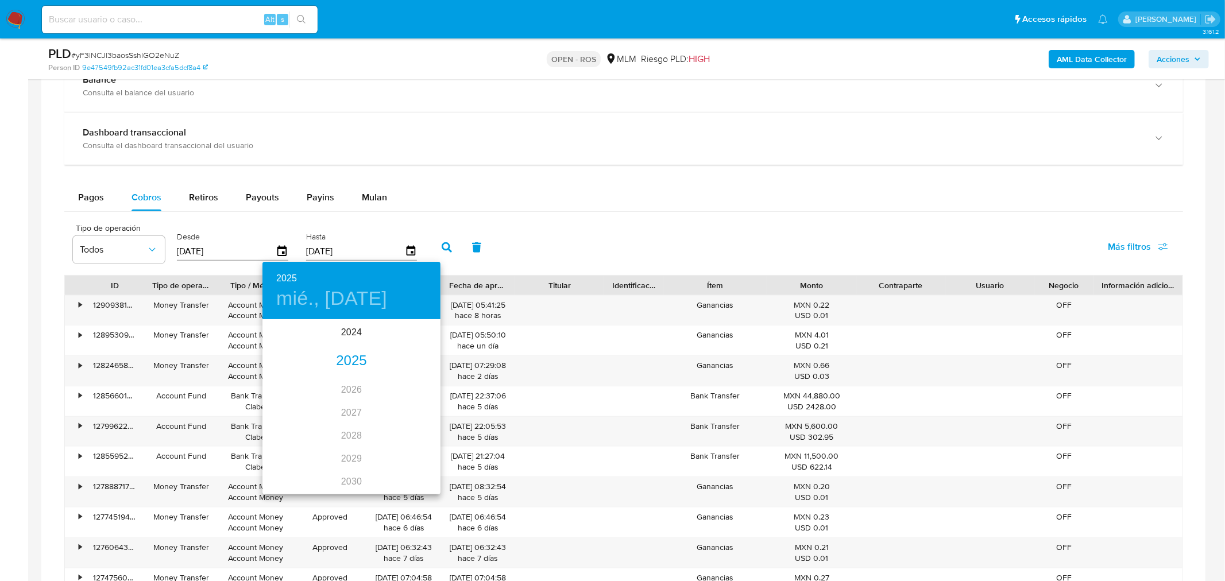
click at [348, 365] on div "2025" at bounding box center [352, 361] width 178 height 23
click at [294, 423] on div "[DATE]." at bounding box center [292, 428] width 59 height 43
drag, startPoint x: 354, startPoint y: 463, endPoint x: 356, endPoint y: 472, distance: 9.5
click at [357, 443] on span "31" at bounding box center [351, 462] width 21 height 11
type input "[DATE]"
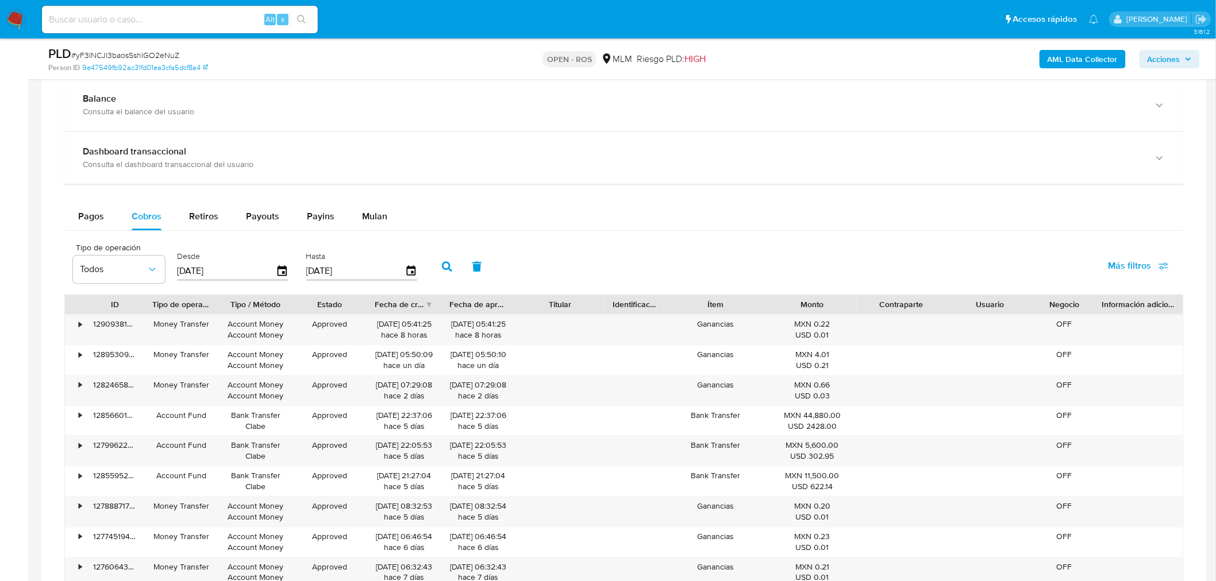
click at [437, 250] on div "Tipo de operación Todos Desde [DATE] Hasta [DATE] Más filtros" at bounding box center [623, 265] width 1119 height 57
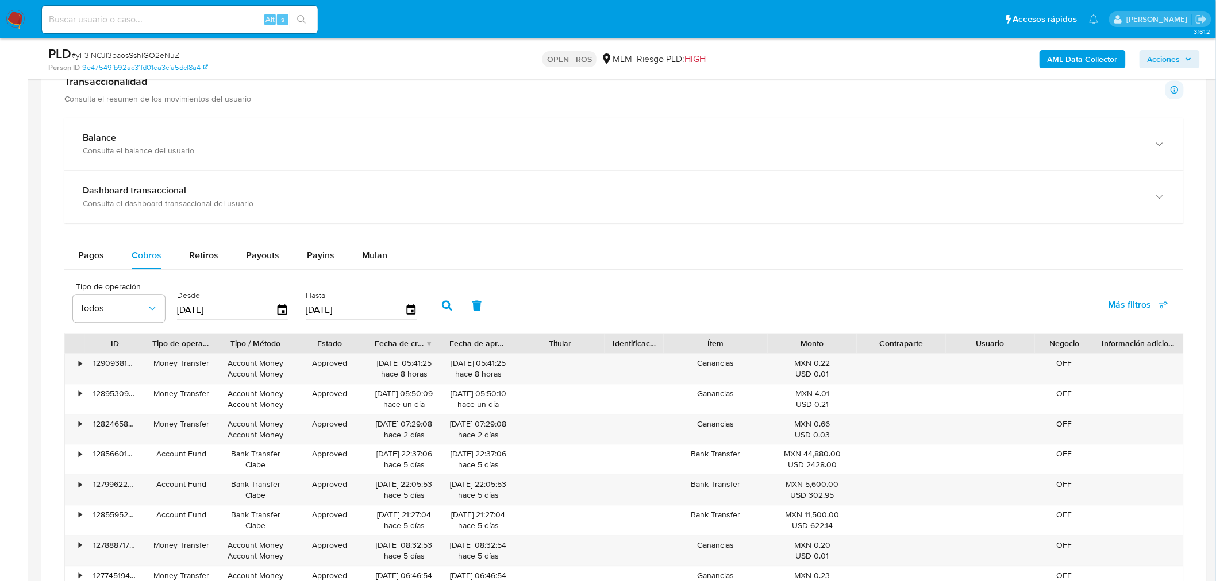
click at [442, 304] on icon "button" at bounding box center [447, 305] width 10 height 10
drag, startPoint x: 375, startPoint y: 366, endPoint x: 414, endPoint y: 360, distance: 38.9
click at [414, 360] on div "[DATE] 21:39:15 hace 2 meses" at bounding box center [404, 369] width 58 height 22
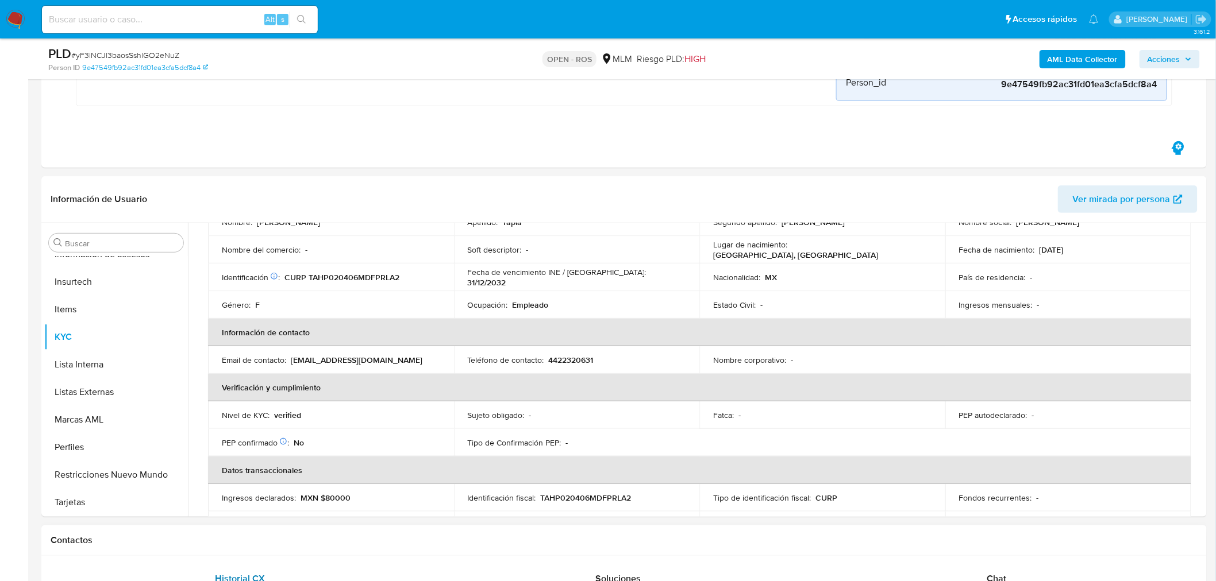
scroll to position [124, 0]
click at [106, 443] on button "Restricciones Nuevo Mundo" at bounding box center [111, 475] width 134 height 28
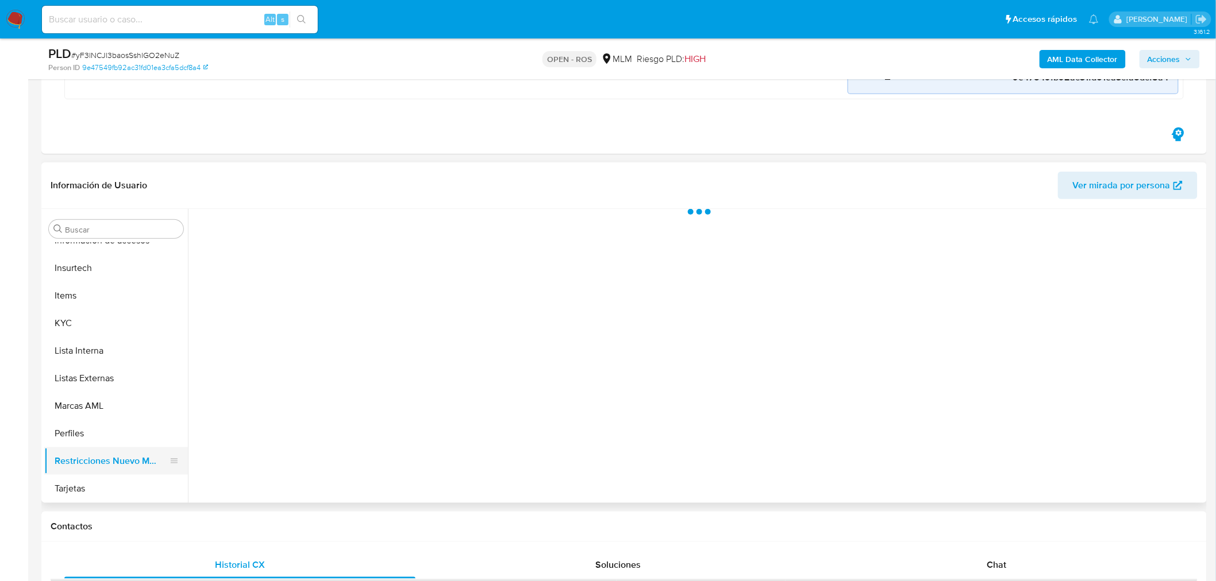
scroll to position [0, 0]
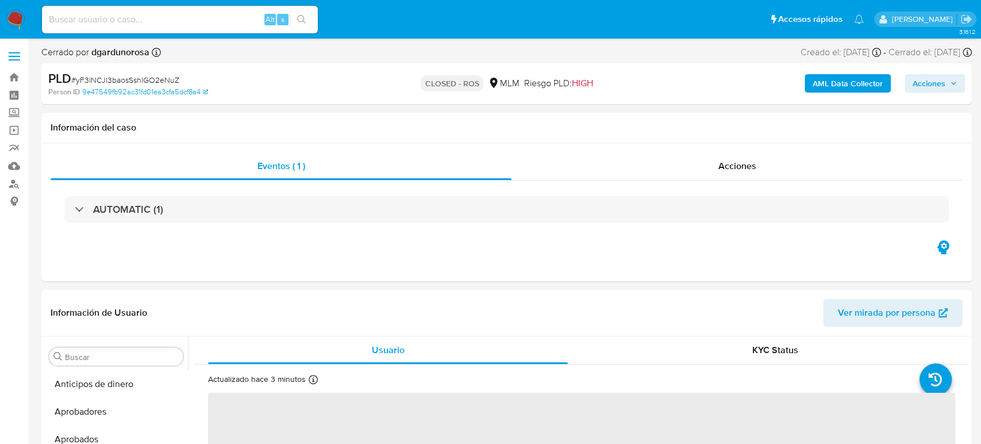
select select "10"
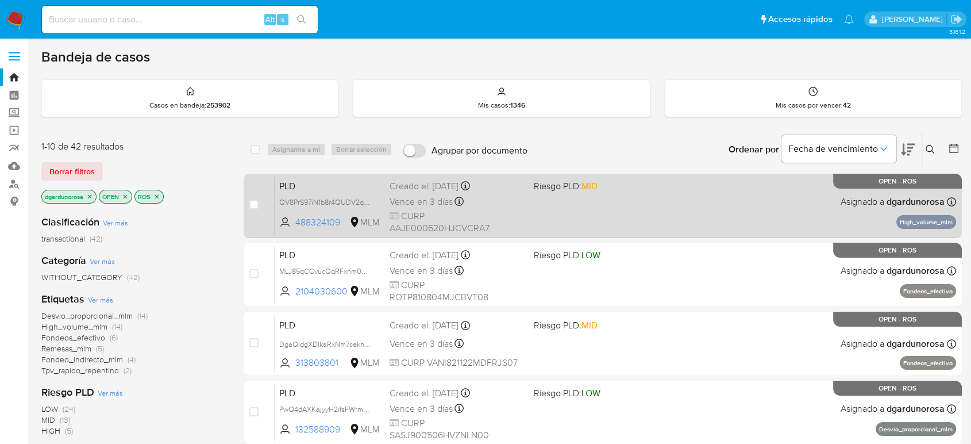
click at [643, 221] on div "PLD QV8PrS97iN1b8r4QUDV2qXFB 488324109 MLM Riesgo PLD: MID Creado el: [DATE] Cr…" at bounding box center [615, 205] width 681 height 58
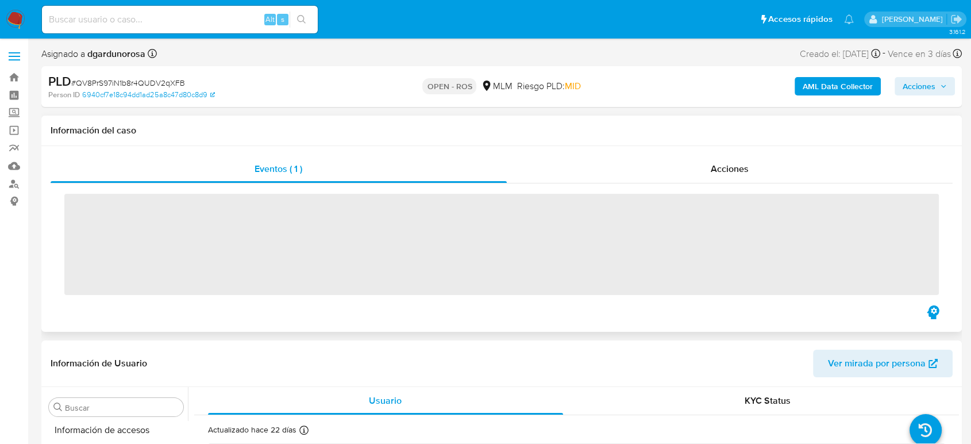
scroll to position [541, 0]
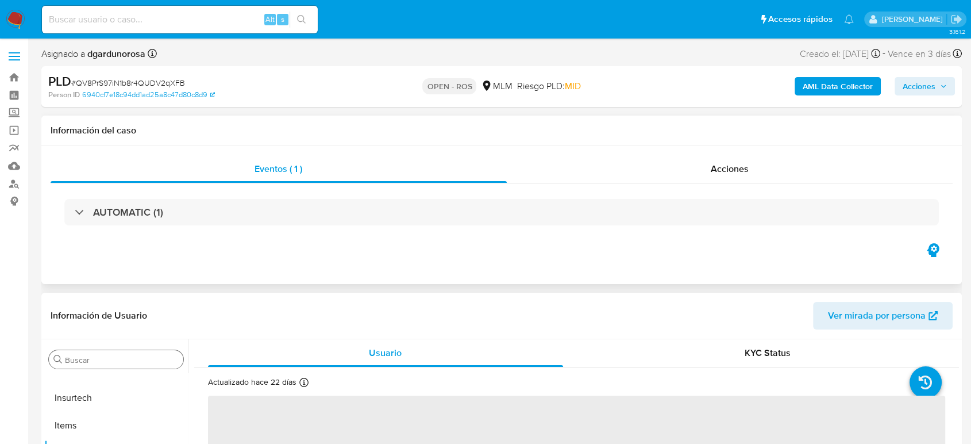
select select "10"
click at [71, 360] on input "Buscar" at bounding box center [122, 359] width 114 height 10
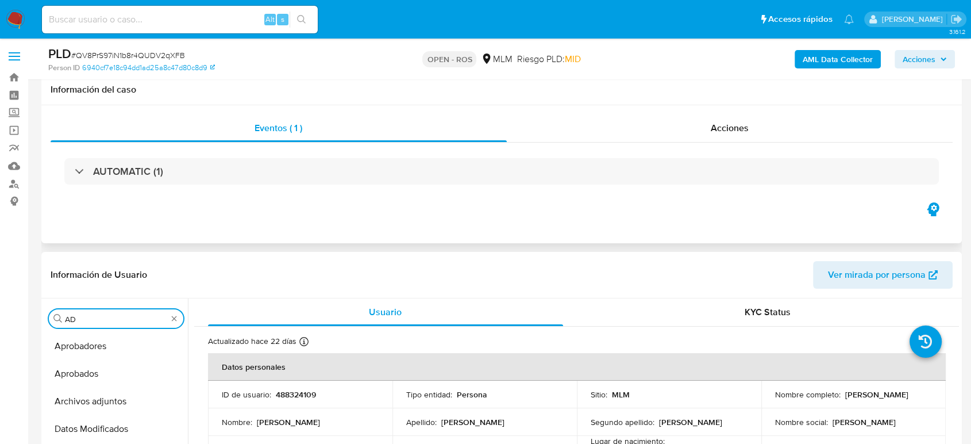
scroll to position [64, 0]
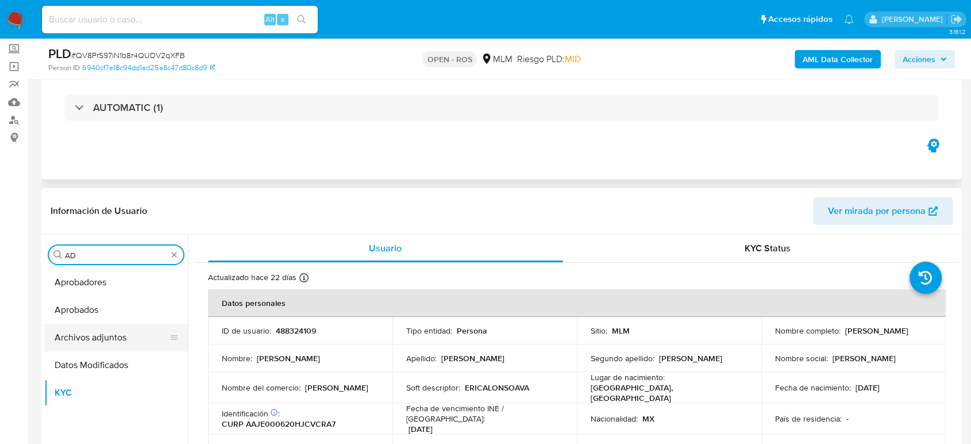
click at [105, 339] on button "Archivos adjuntos" at bounding box center [111, 337] width 134 height 28
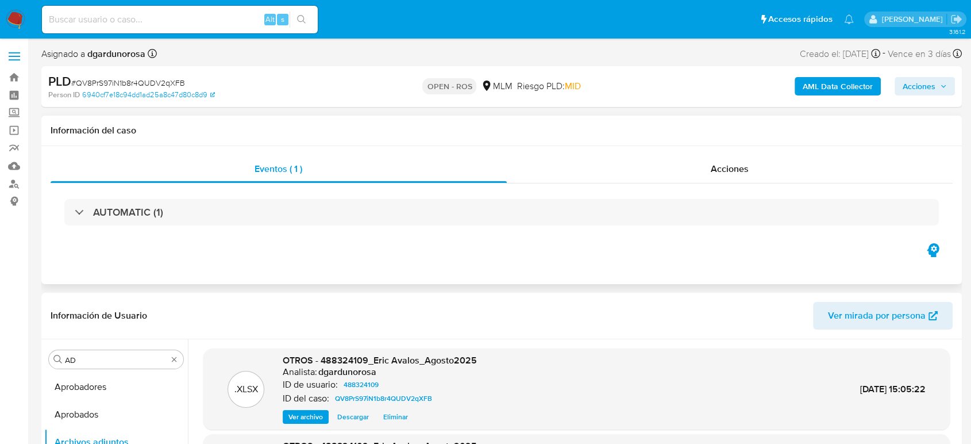
scroll to position [191, 0]
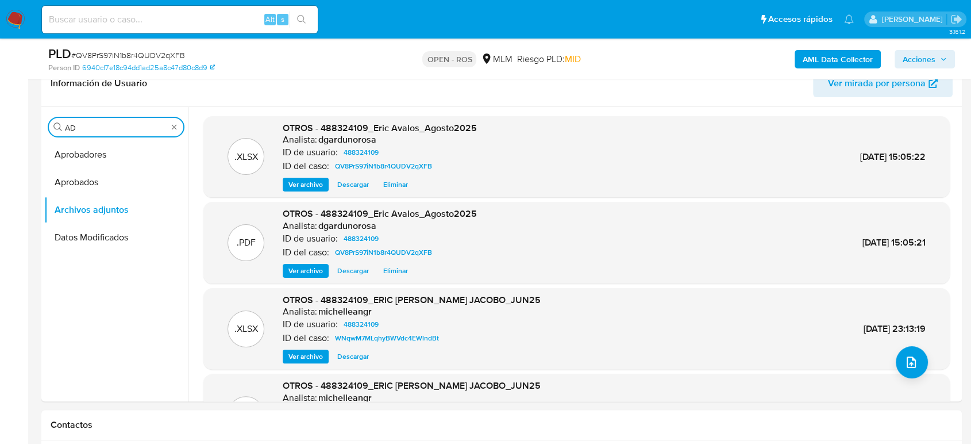
drag, startPoint x: 111, startPoint y: 128, endPoint x: 0, endPoint y: 128, distance: 110.9
type input "CAS"
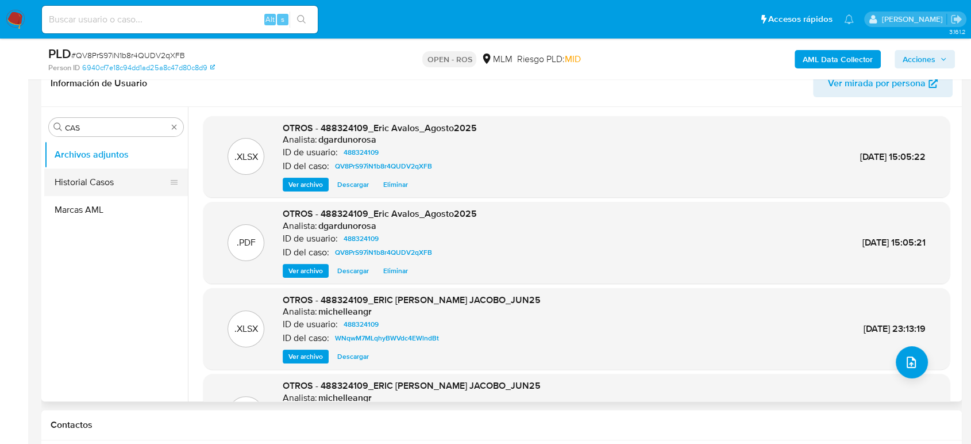
click at [82, 186] on button "Historial Casos" at bounding box center [111, 182] width 134 height 28
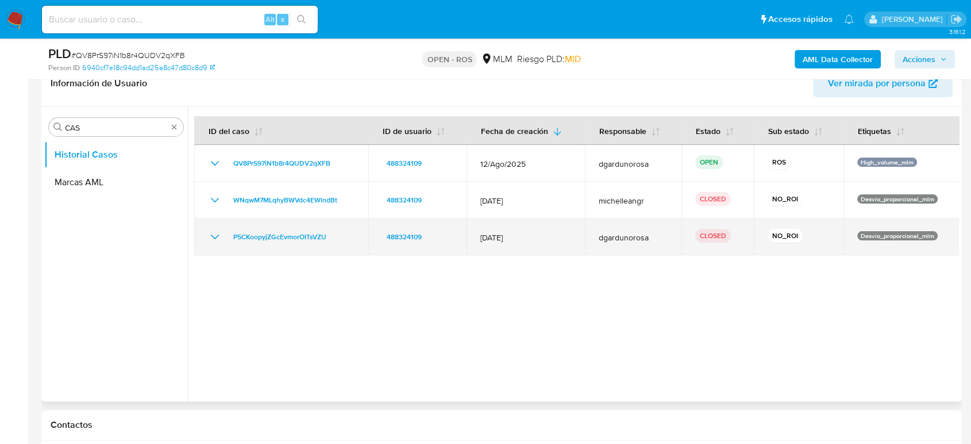
click at [209, 238] on icon "Mostrar/Ocultar" at bounding box center [215, 237] width 14 height 14
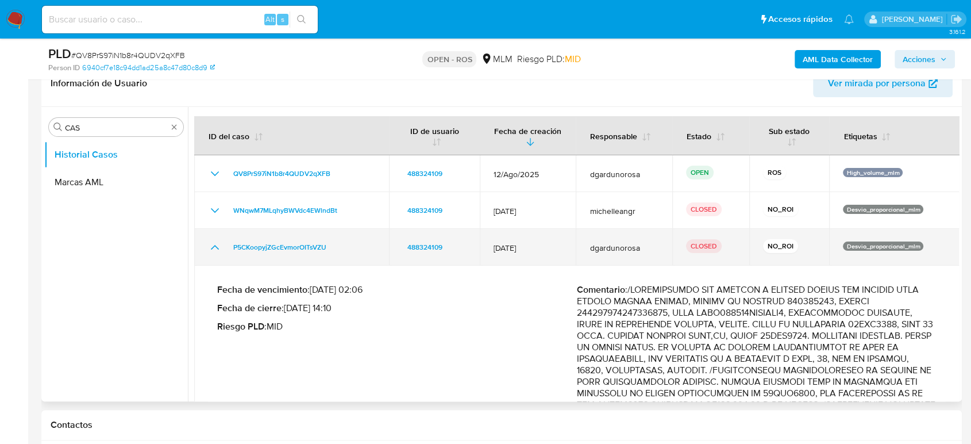
click at [215, 245] on icon "Mostrar/Ocultar" at bounding box center [215, 247] width 8 height 5
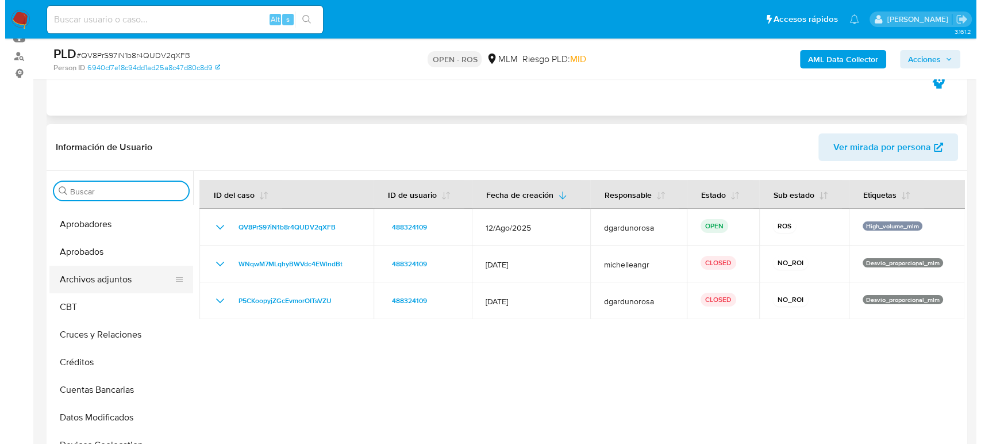
scroll to position [0, 0]
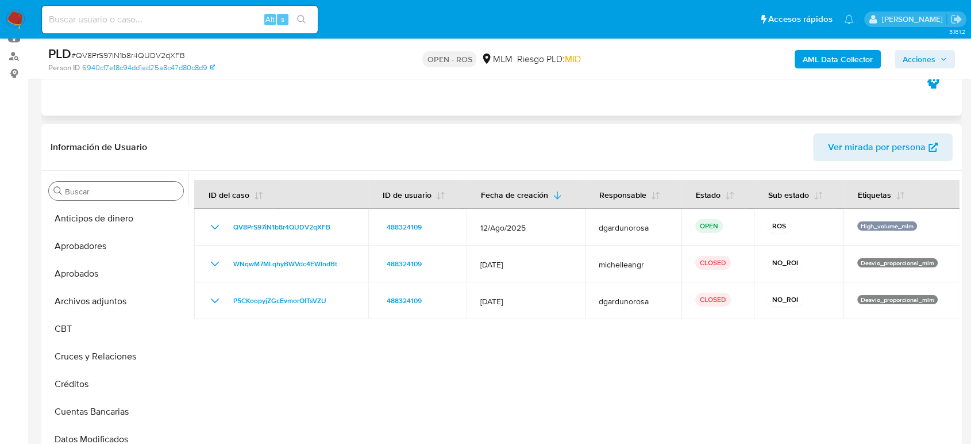
drag, startPoint x: 921, startPoint y: 59, endPoint x: 905, endPoint y: 70, distance: 19.1
click at [921, 59] on span "Acciones" at bounding box center [919, 59] width 33 height 18
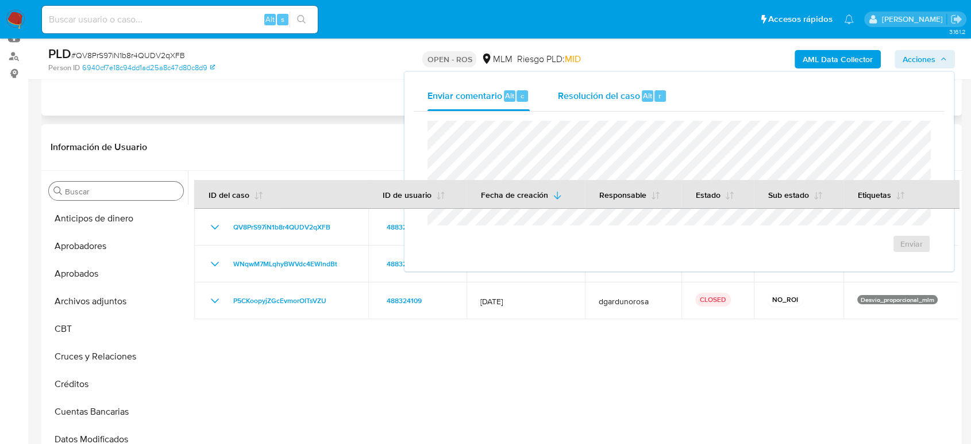
click at [599, 101] on span "Resolución del caso" at bounding box center [598, 94] width 82 height 13
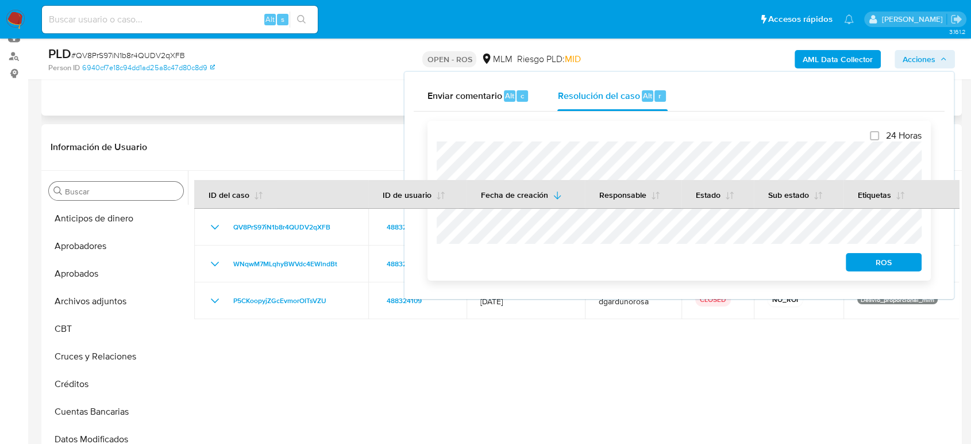
click at [887, 265] on span "ROS" at bounding box center [884, 262] width 60 height 16
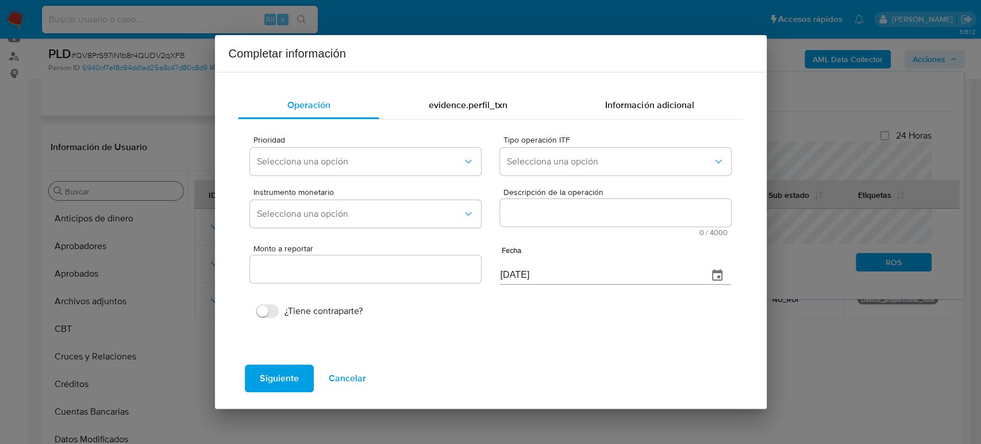
click at [403, 176] on div "Prioridad Selecciona una opción" at bounding box center [365, 158] width 230 height 44
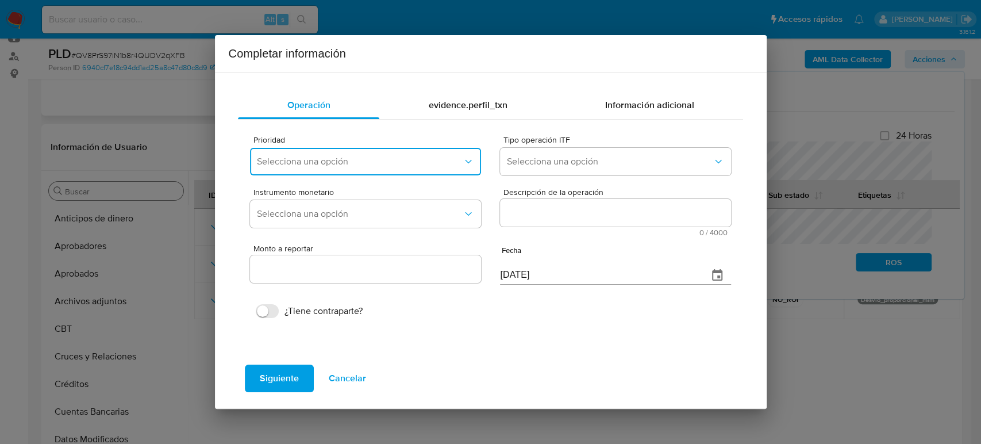
click at [394, 168] on button "Selecciona una opción" at bounding box center [365, 162] width 230 height 28
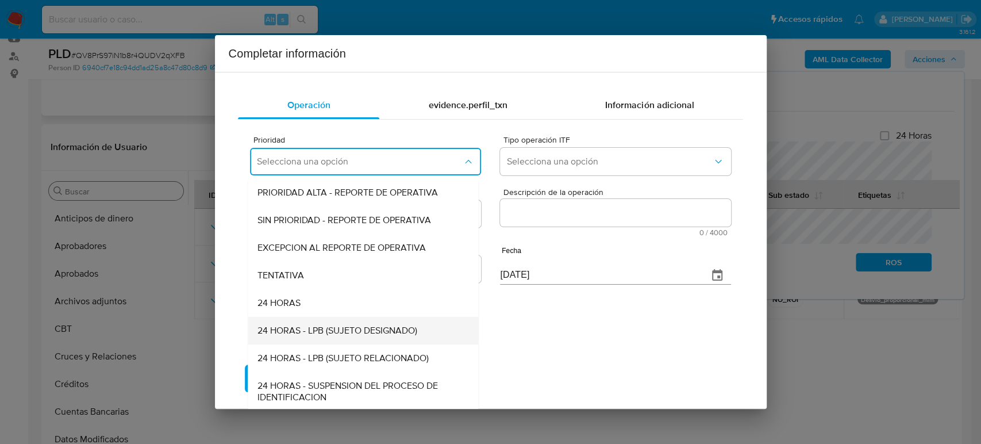
scroll to position [2, 0]
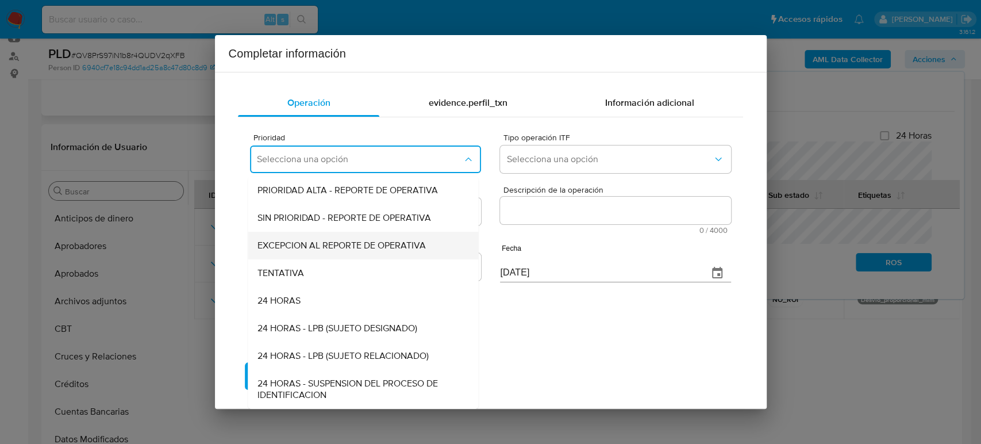
click at [345, 252] on div "EXCEPCION AL REPORTE DE OPERATIVA" at bounding box center [359, 246] width 205 height 28
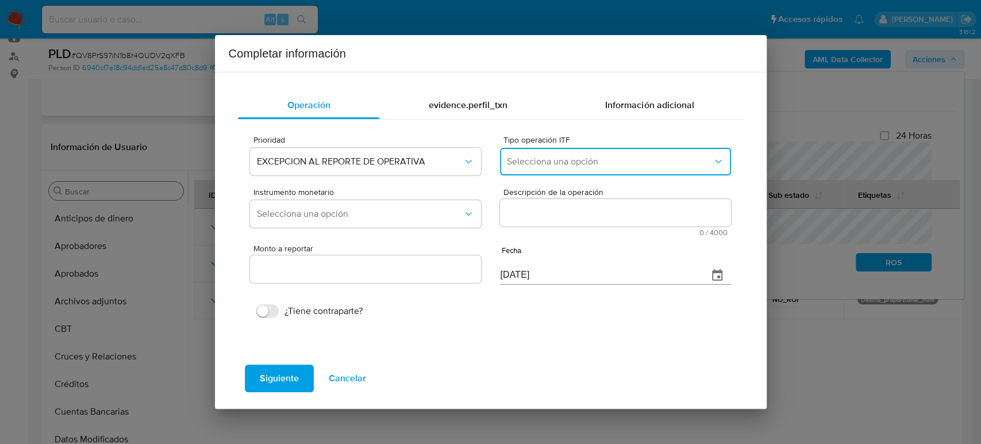
click at [641, 154] on button "Selecciona una opción" at bounding box center [615, 162] width 230 height 28
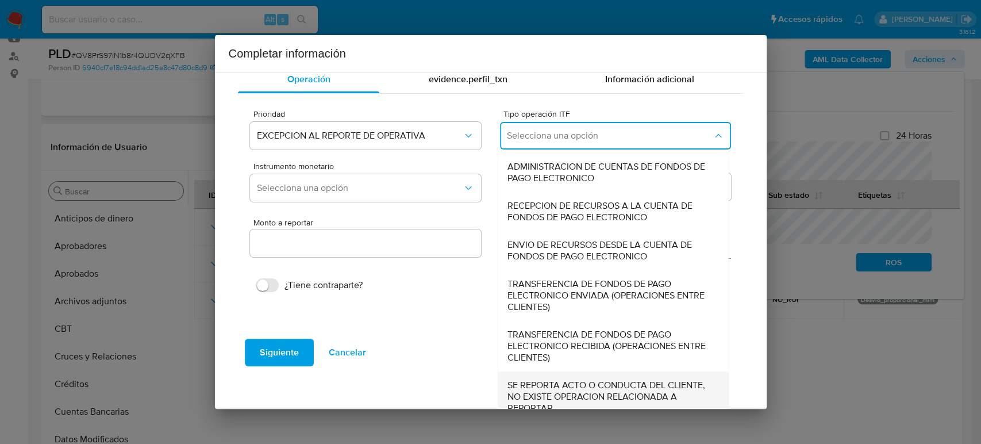
scroll to position [39, 0]
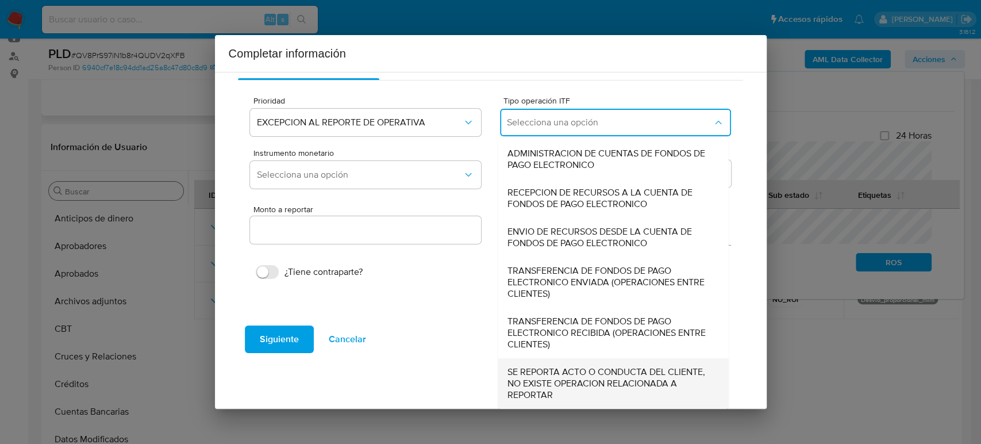
click at [598, 373] on span "SE REPORTA ACTO O CONDUCTA DEL CLIENTE, NO EXISTE OPERACION RELACIONADA A REPOR…" at bounding box center [609, 383] width 205 height 34
type input "0.00"
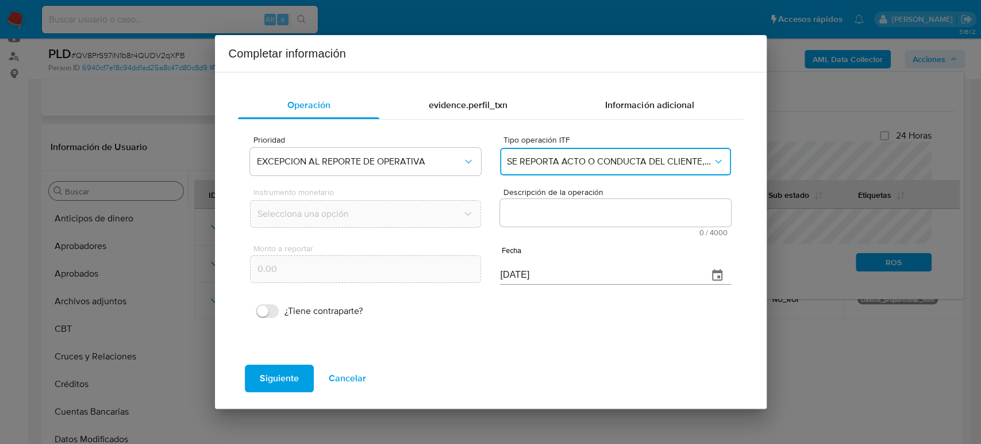
scroll to position [0, 0]
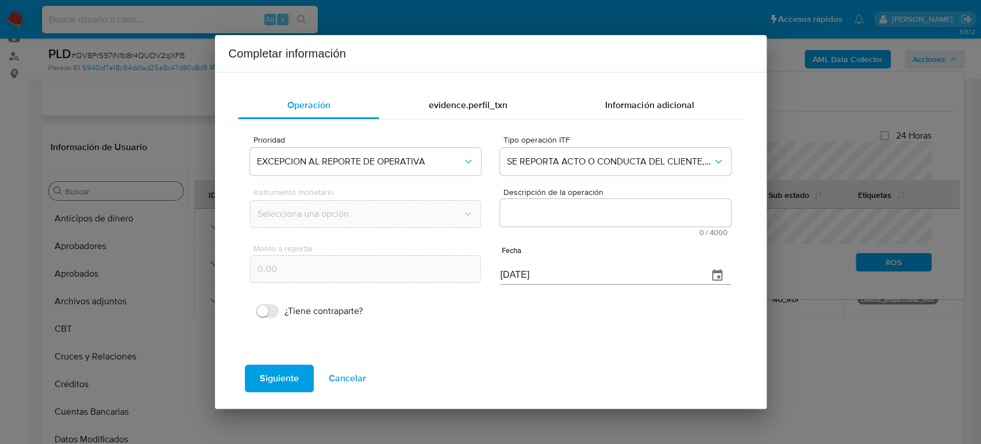
click at [670, 207] on textarea "Descripción de la operación" at bounding box center [615, 213] width 230 height 28
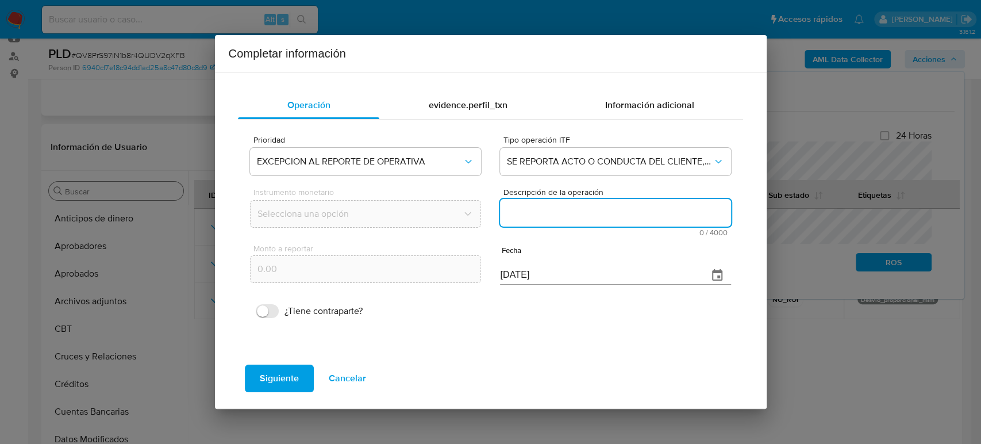
paste textarea "/CONOCIMIENTO DEL CLIENTE O USUARIOCLIENTE [PERSON_NAME] NUMERO DE CLIENTE 4883…"
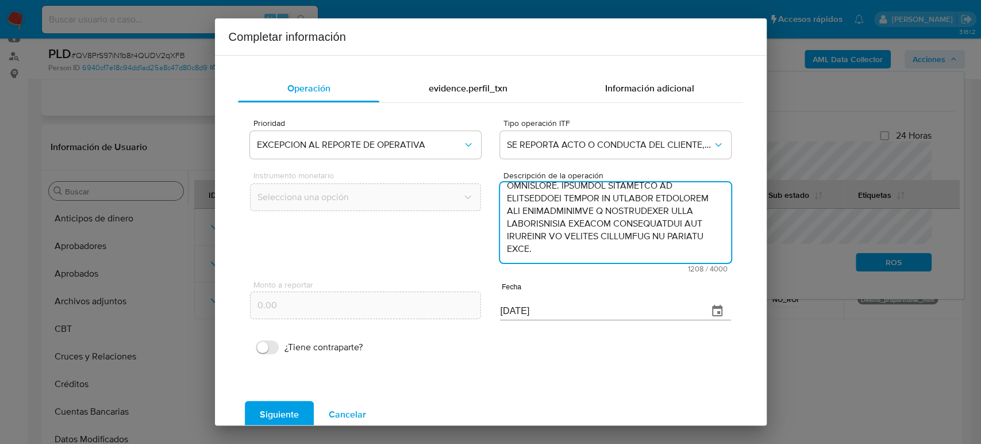
type textarea "/CONOCIMIENTO DEL CLIENTE O USUARIOCLIENTE [PERSON_NAME] NUMERO DE CLIENTE 4883…"
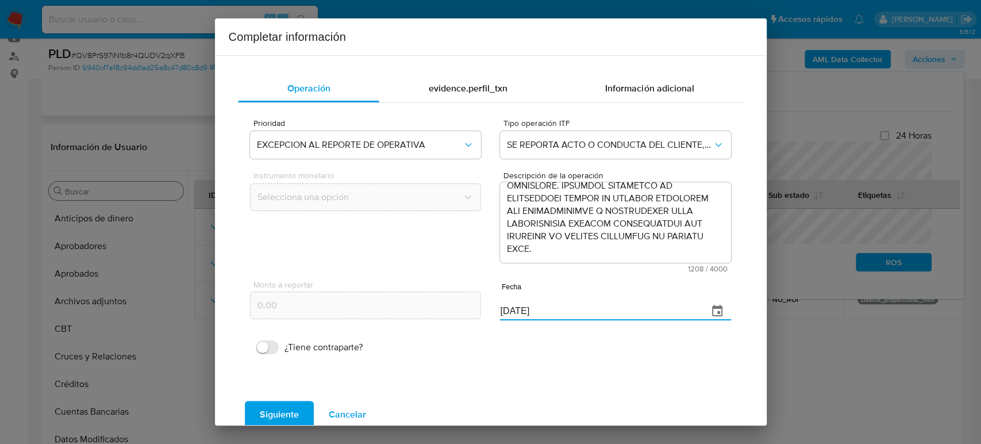
drag, startPoint x: 561, startPoint y: 317, endPoint x: 483, endPoint y: 320, distance: 78.2
click at [483, 320] on div "Monto a reportar 0.00 Fecha [DATE]" at bounding box center [490, 299] width 480 height 54
paste input "31/07"
type input "[DATE]"
click at [298, 415] on button "Siguiente" at bounding box center [279, 414] width 69 height 28
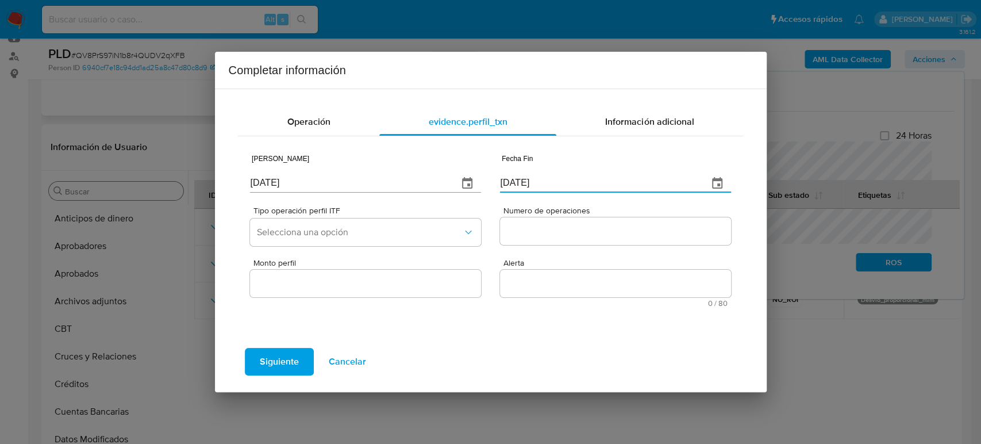
drag, startPoint x: 521, startPoint y: 182, endPoint x: 442, endPoint y: 178, distance: 79.4
click at [442, 178] on div "Fecha Inicio [DATE] Fecha Fin [DATE]" at bounding box center [490, 171] width 480 height 54
paste input "31/07"
type input "[DATE]"
drag, startPoint x: 296, startPoint y: 180, endPoint x: 62, endPoint y: 187, distance: 234.5
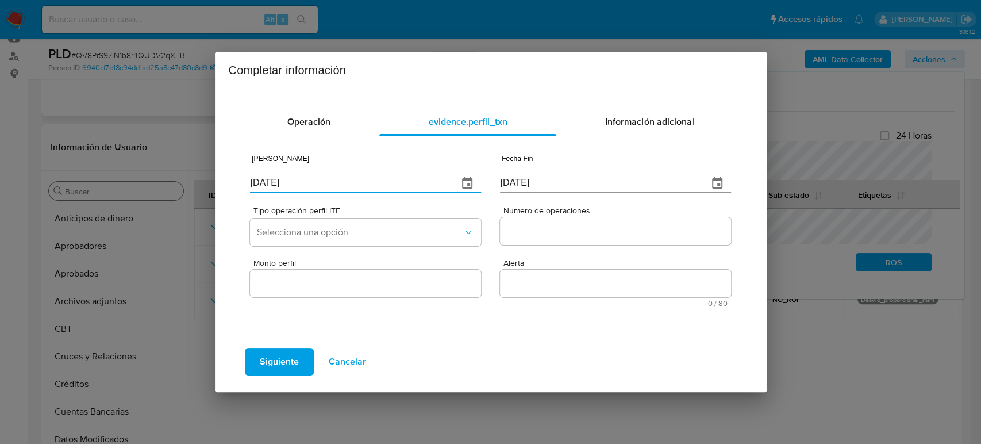
click at [62, 187] on div "Completar información Operación evidence.perfil_txn Información adicional Fecha…" at bounding box center [490, 222] width 981 height 444
type input "[DATE]"
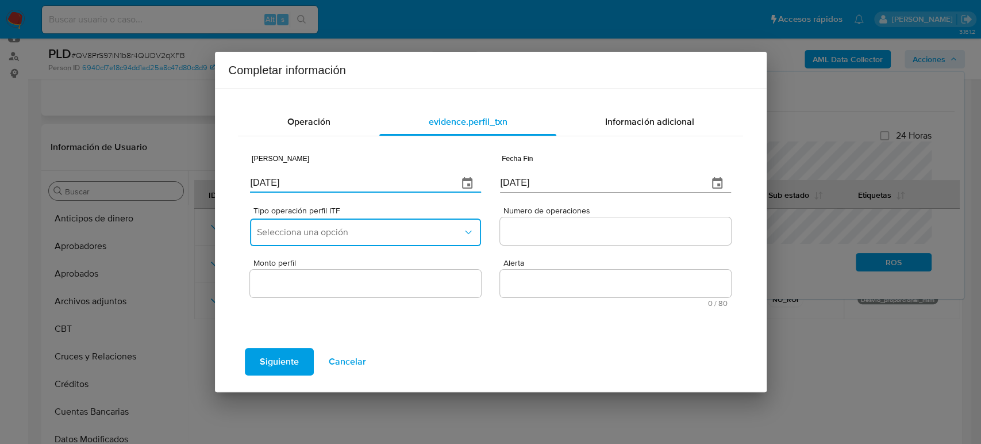
click at [401, 229] on span "Selecciona una opción" at bounding box center [359, 231] width 205 height 11
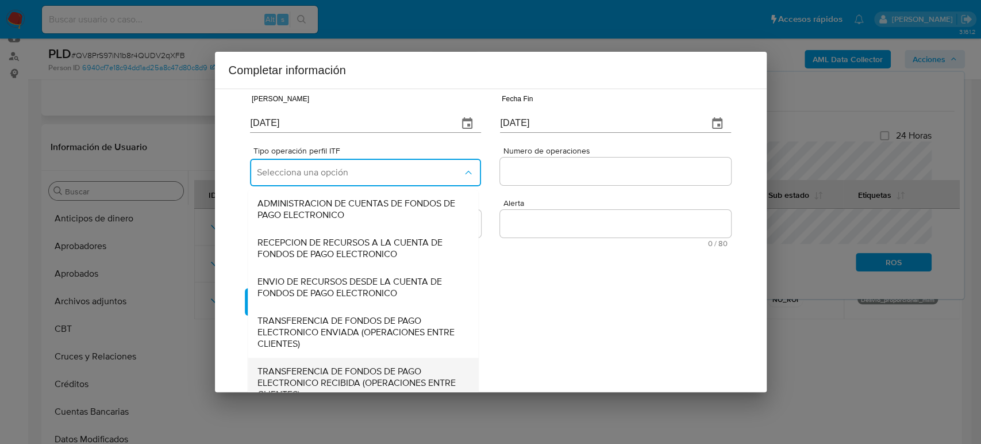
scroll to position [127, 0]
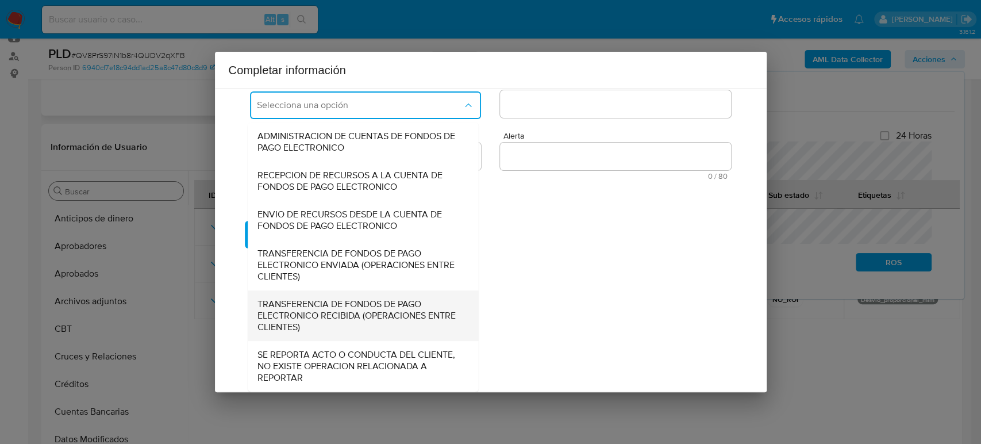
click at [381, 357] on span "SE REPORTA ACTO O CONDUCTA DEL CLIENTE, NO EXISTE OPERACION RELACIONADA A REPOR…" at bounding box center [359, 366] width 205 height 34
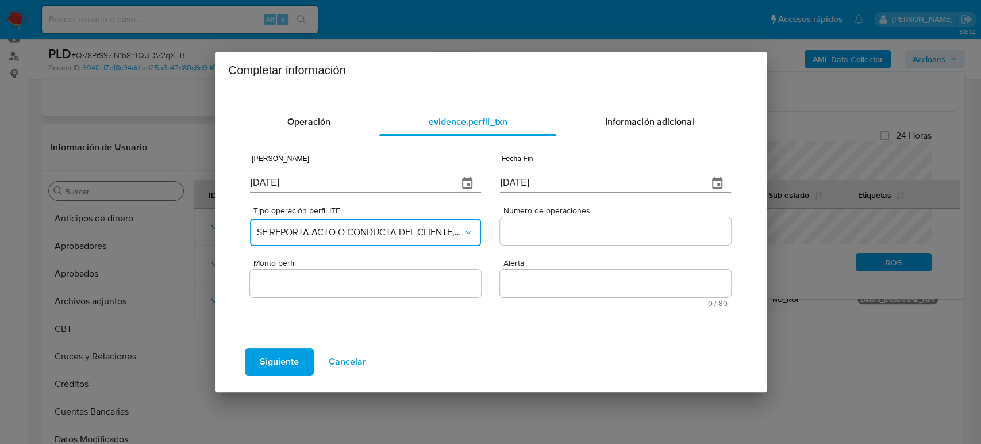
scroll to position [0, 0]
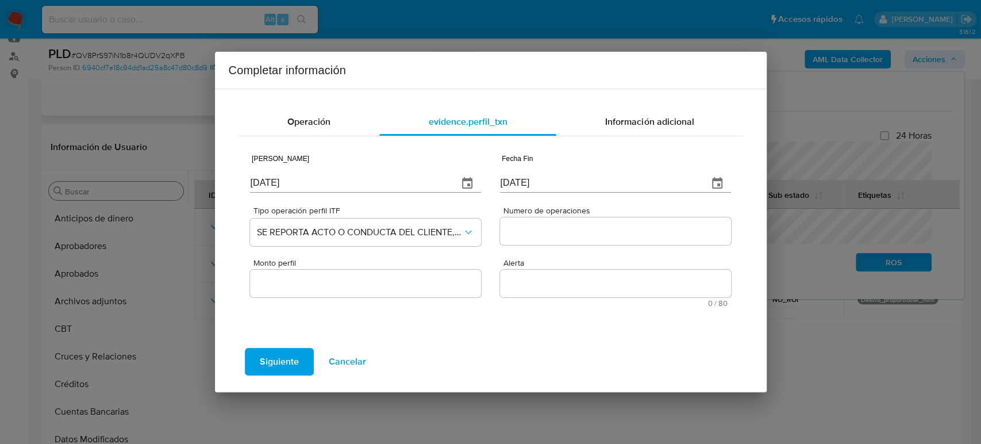
click at [548, 222] on div at bounding box center [615, 231] width 230 height 28
click at [556, 229] on input "Numero de operaciones" at bounding box center [615, 230] width 230 height 15
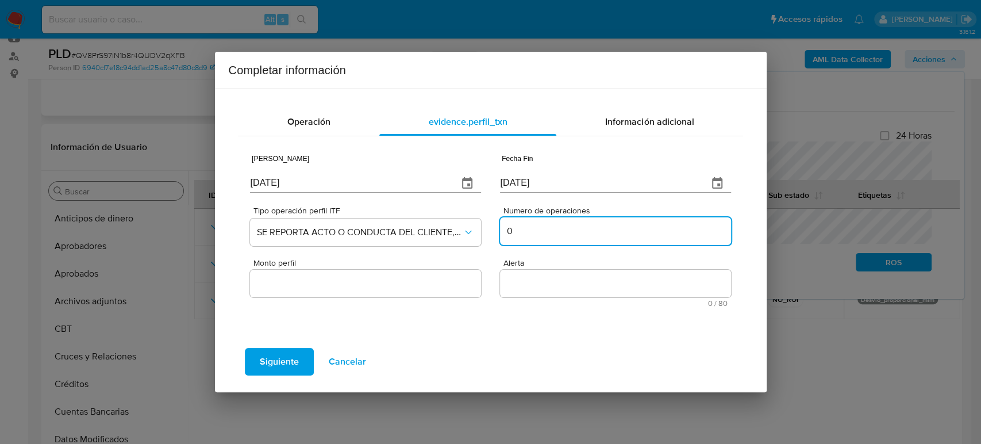
type input "0"
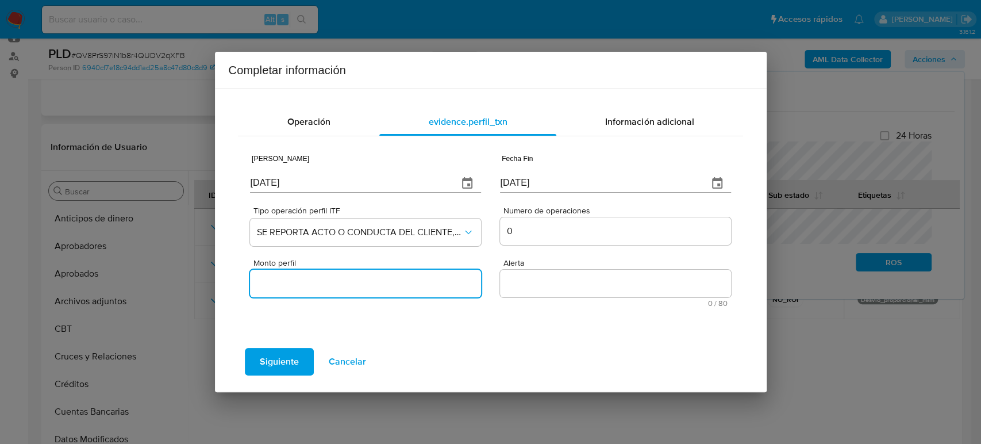
drag, startPoint x: 411, startPoint y: 284, endPoint x: 410, endPoint y: 290, distance: 5.9
click at [411, 284] on input "Monto perfil" at bounding box center [365, 283] width 230 height 15
type input "0.00"
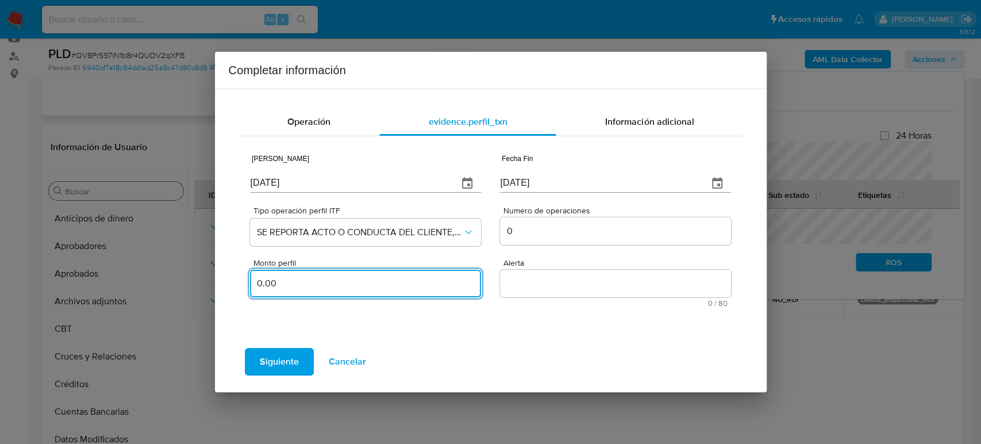
click at [529, 298] on div "Alerta 0 / 80 80 caracteres restantes" at bounding box center [615, 283] width 230 height 48
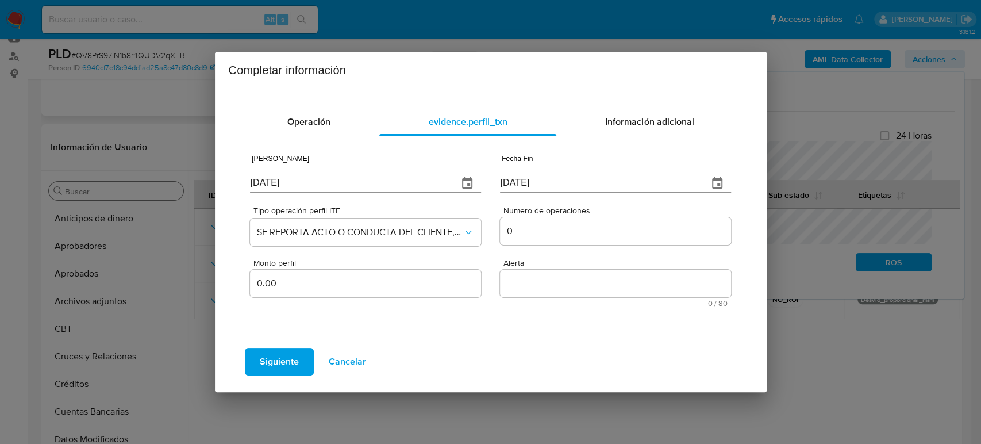
click at [533, 287] on textarea "Alerta" at bounding box center [615, 283] width 230 height 28
click at [556, 294] on textarea "Alerta" at bounding box center [615, 283] width 230 height 28
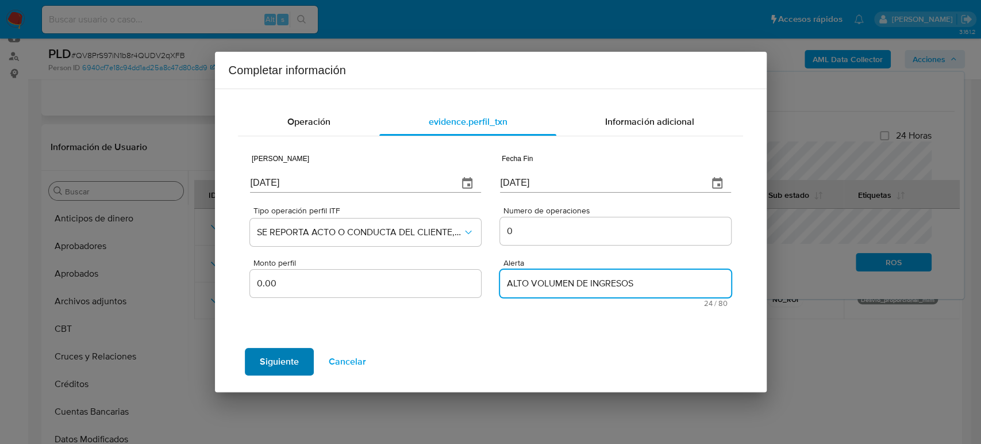
type textarea "ALTO VOLUMEN DE INGRESOS"
click at [303, 363] on button "Siguiente" at bounding box center [279, 362] width 69 height 28
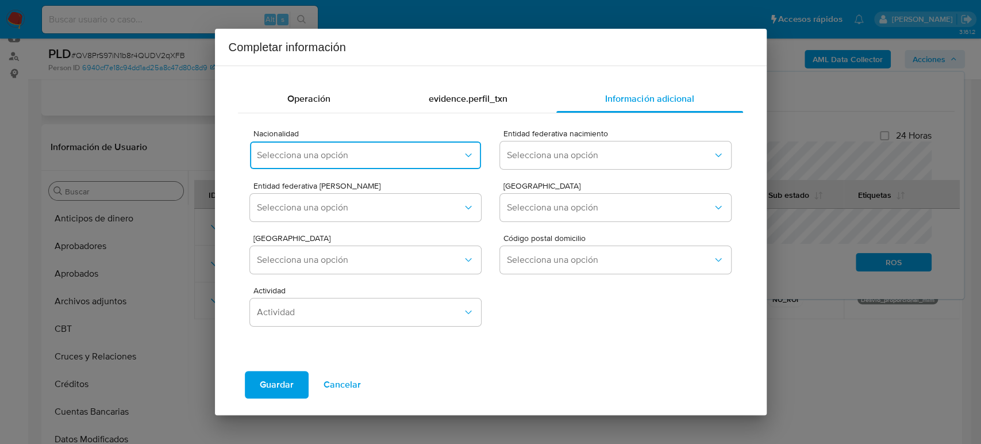
drag, startPoint x: 355, startPoint y: 159, endPoint x: 368, endPoint y: 160, distance: 12.8
click at [360, 159] on span "Selecciona una opción" at bounding box center [359, 154] width 205 height 11
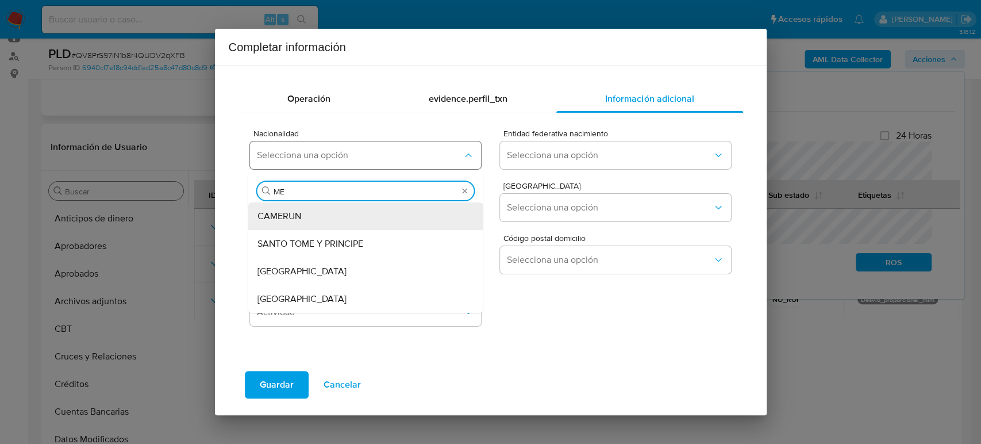
type input "MEX"
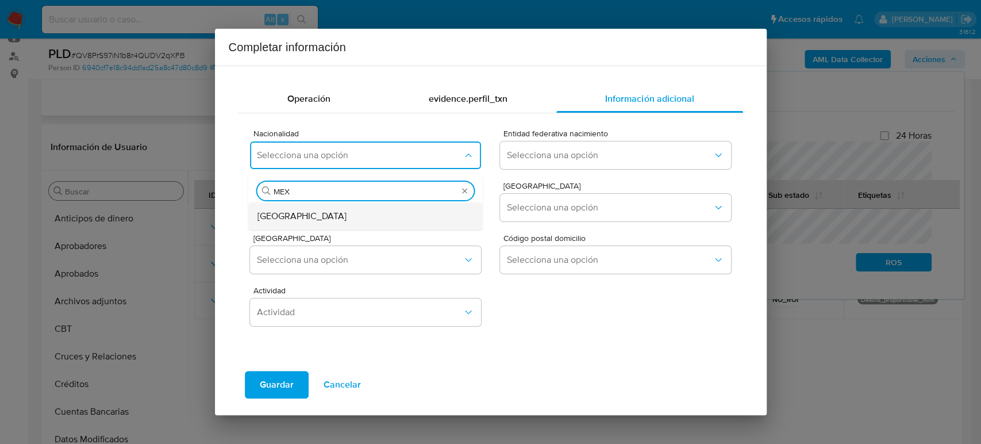
click at [356, 206] on div "[GEOGRAPHIC_DATA]" at bounding box center [362, 216] width 210 height 28
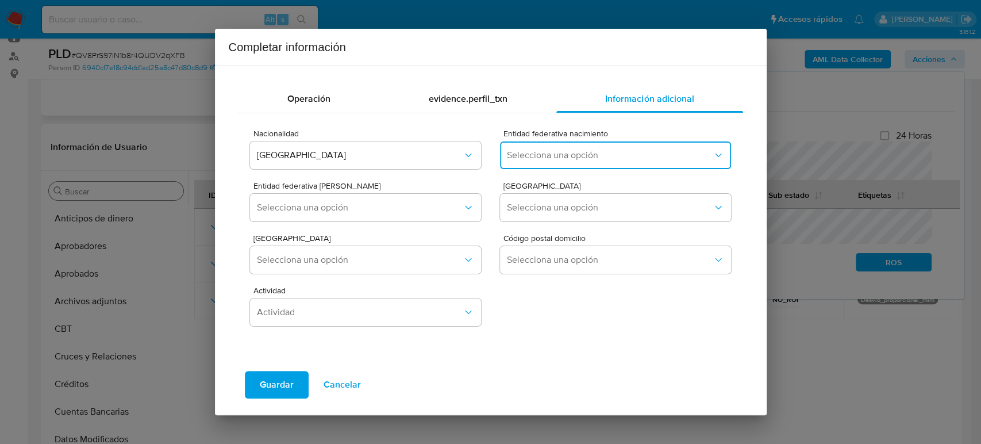
click at [548, 159] on span "Selecciona una opción" at bounding box center [609, 154] width 205 height 11
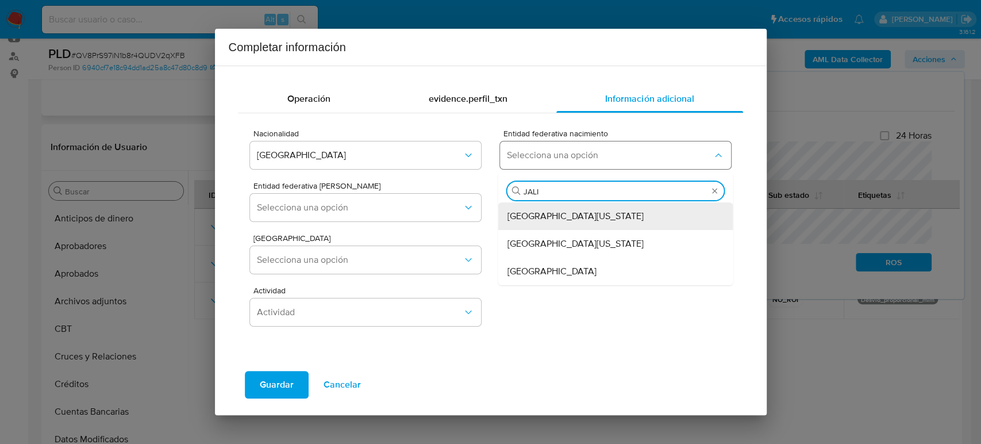
type input "JALIS"
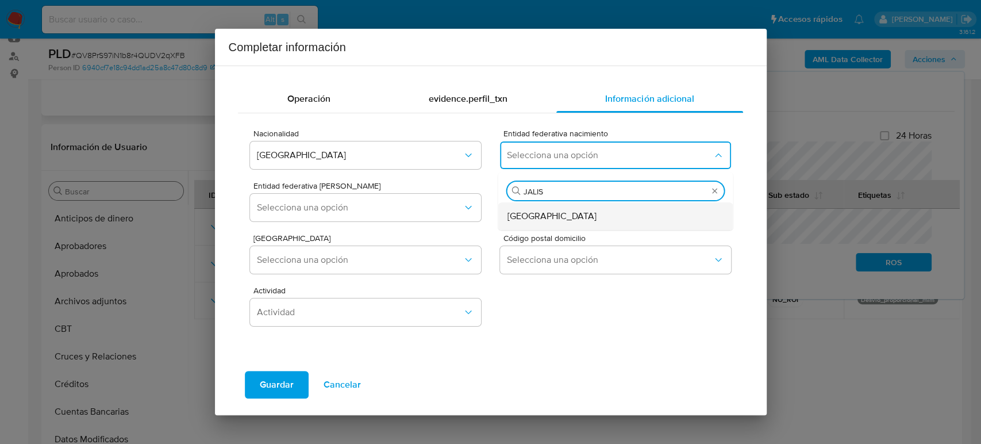
click at [547, 218] on div "[GEOGRAPHIC_DATA]" at bounding box center [612, 216] width 210 height 28
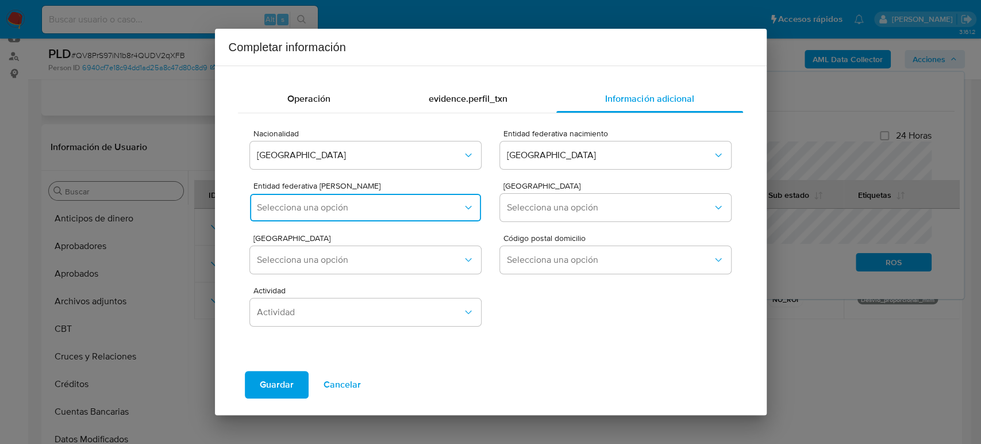
click at [419, 202] on span "Selecciona una opción" at bounding box center [359, 207] width 205 height 11
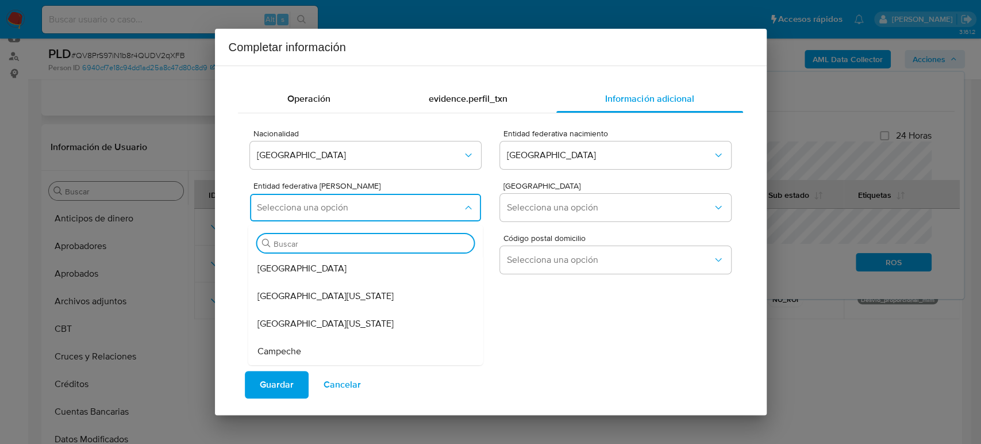
click at [304, 242] on input "Buscar" at bounding box center [371, 243] width 196 height 10
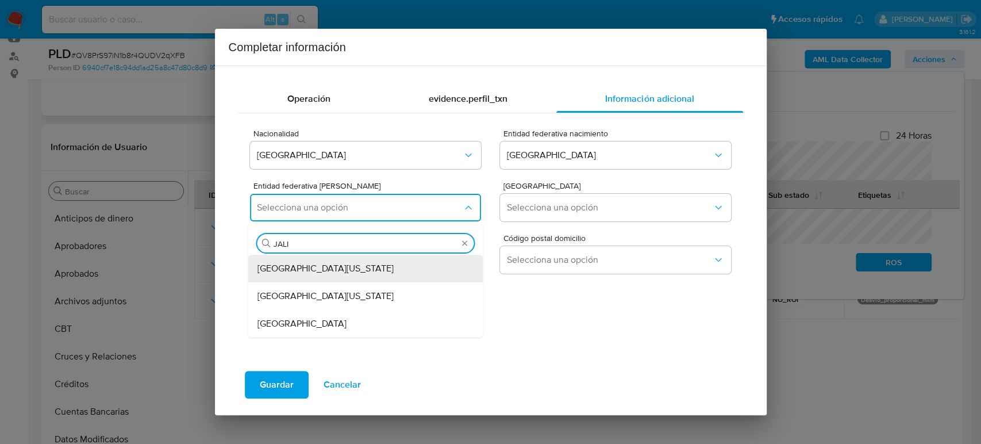
type input "JALIS"
click at [296, 274] on div "[GEOGRAPHIC_DATA]" at bounding box center [362, 269] width 210 height 28
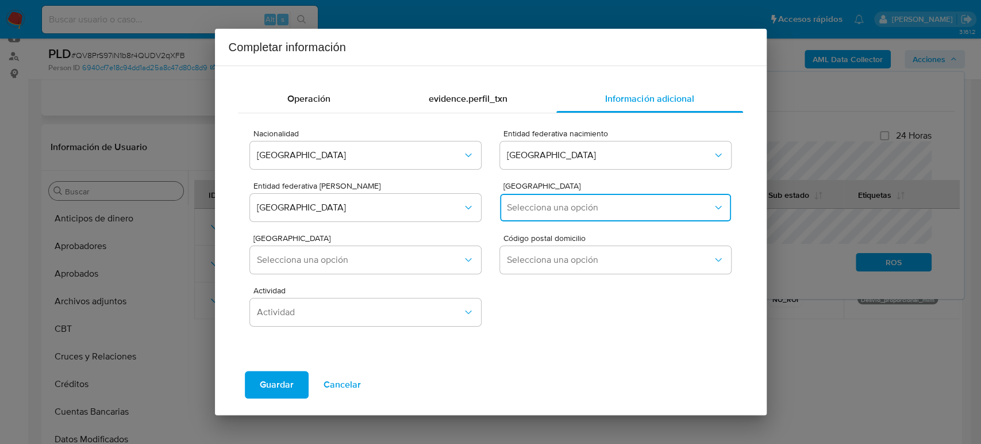
click at [561, 209] on span "Selecciona una opción" at bounding box center [609, 207] width 205 height 11
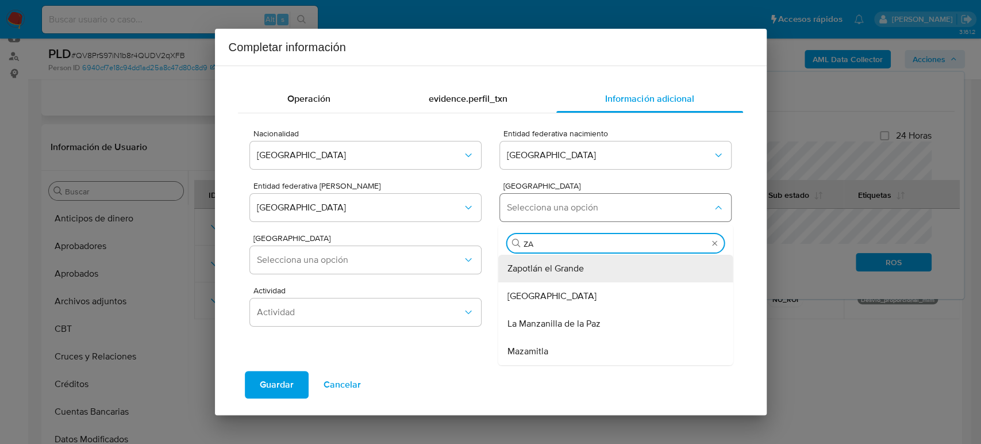
type input "ZAP"
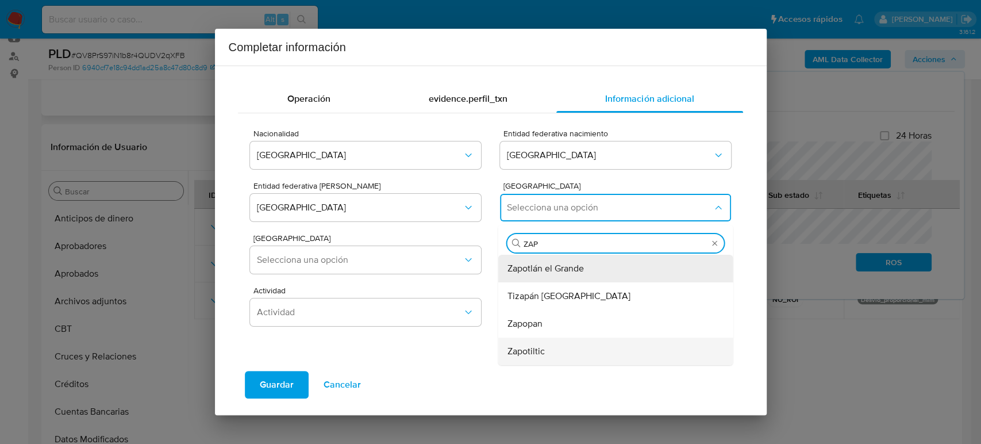
click at [570, 357] on div "Zapotiltic" at bounding box center [612, 351] width 210 height 28
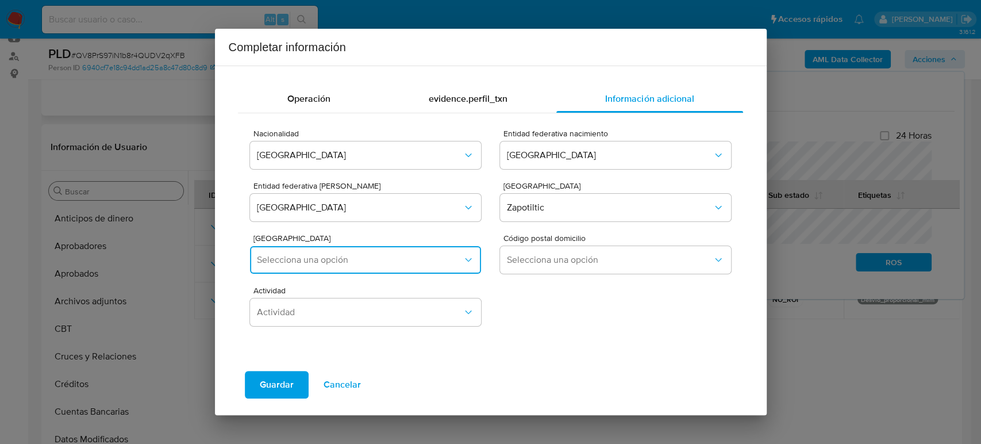
click at [354, 270] on button "Selecciona una opción" at bounding box center [365, 260] width 230 height 28
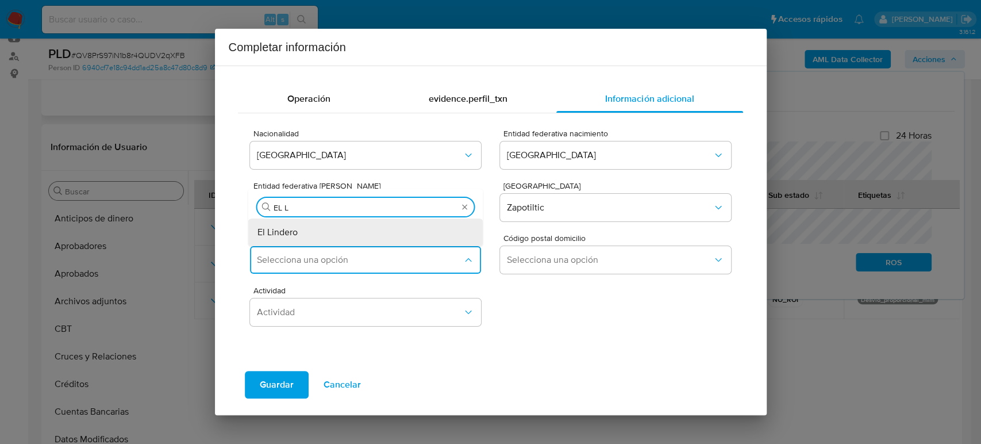
type input "EL LI"
click at [336, 227] on div "El Lindero" at bounding box center [362, 232] width 210 height 28
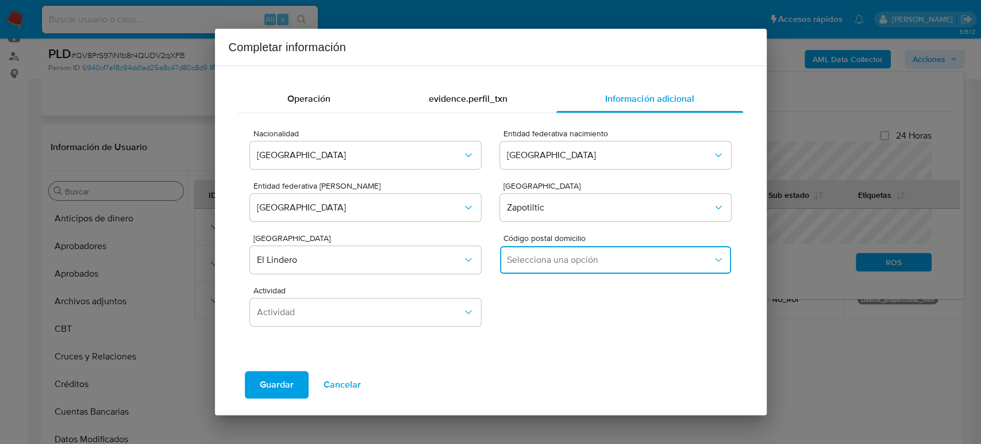
click at [528, 256] on span "Selecciona una opción" at bounding box center [609, 259] width 205 height 11
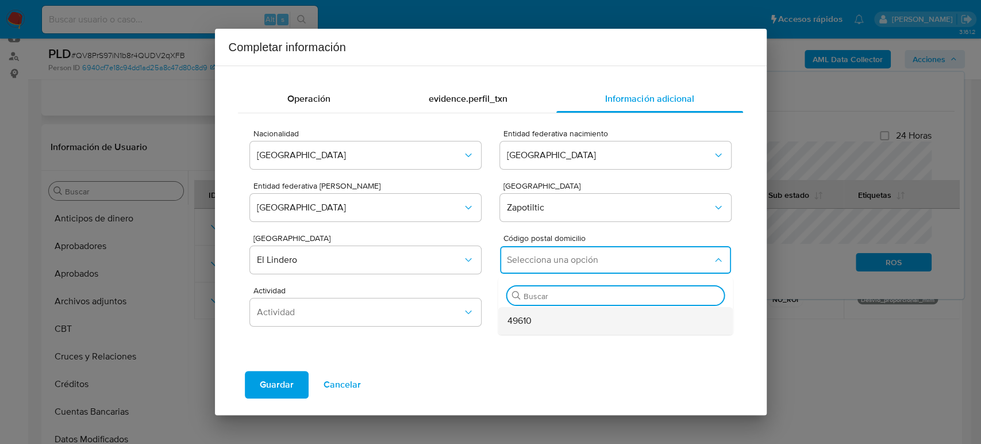
click at [569, 319] on div "49610" at bounding box center [612, 321] width 210 height 28
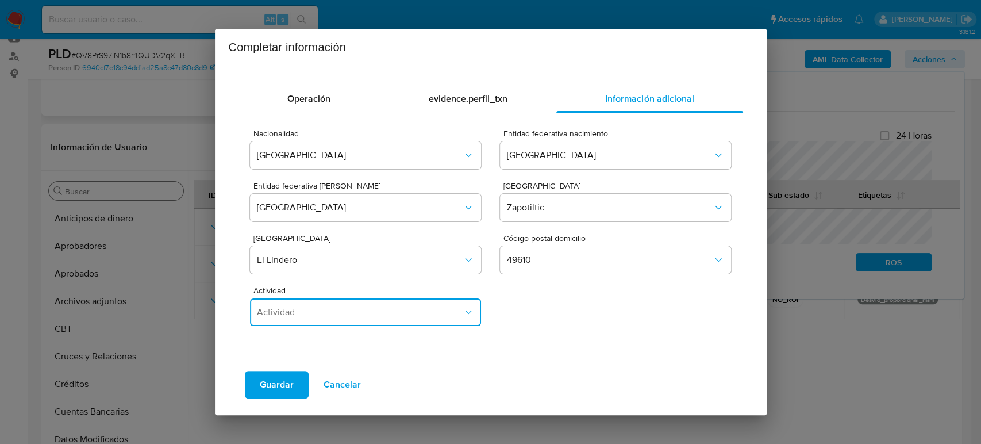
click at [369, 314] on span "Actividad" at bounding box center [359, 311] width 205 height 11
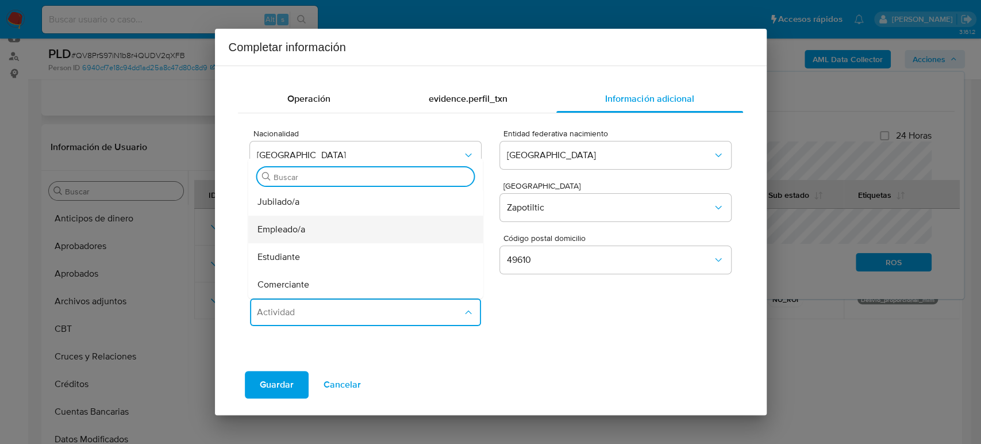
click at [346, 233] on div "Empleado/a" at bounding box center [362, 229] width 210 height 28
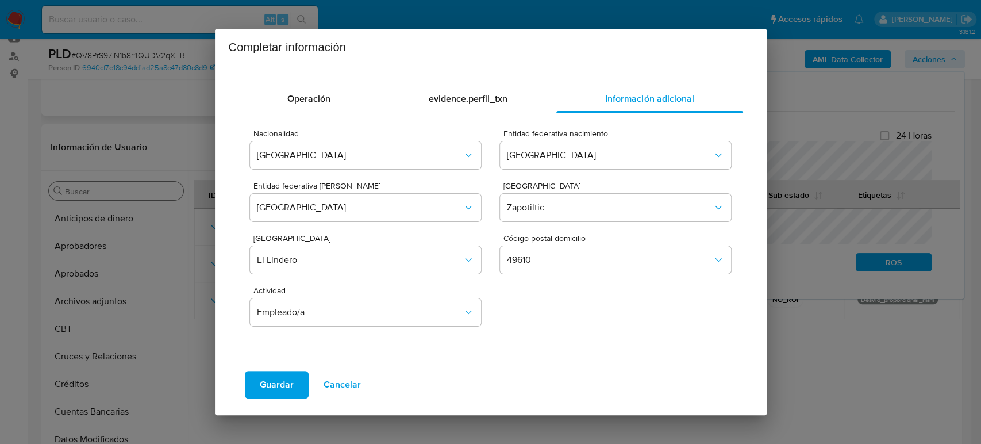
click at [294, 384] on button "Guardar" at bounding box center [277, 385] width 64 height 28
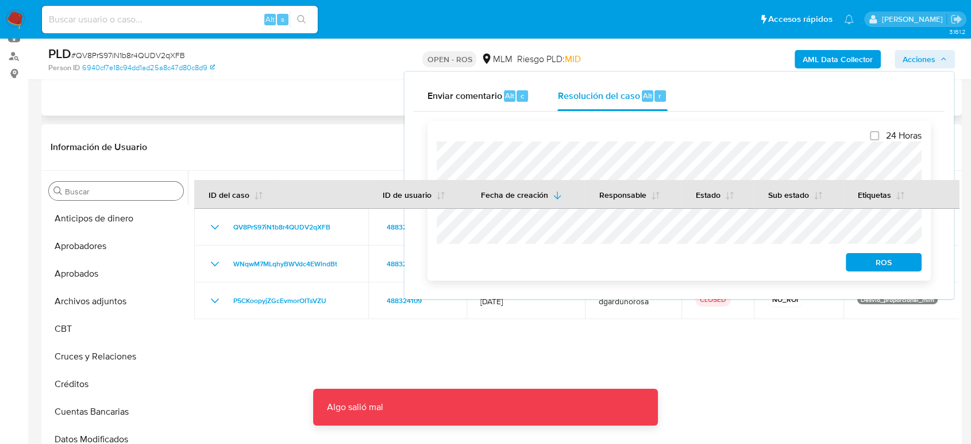
click at [910, 270] on span "ROS" at bounding box center [884, 262] width 60 height 16
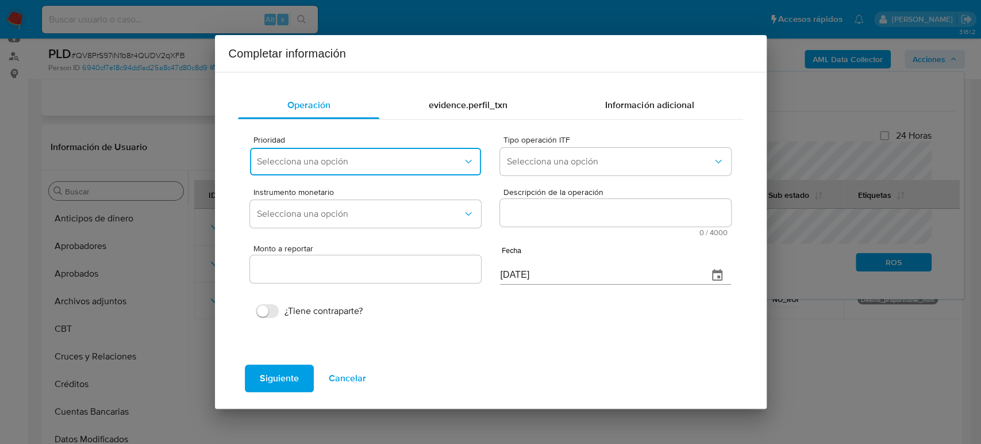
click at [411, 174] on button "Selecciona una opción" at bounding box center [365, 162] width 230 height 28
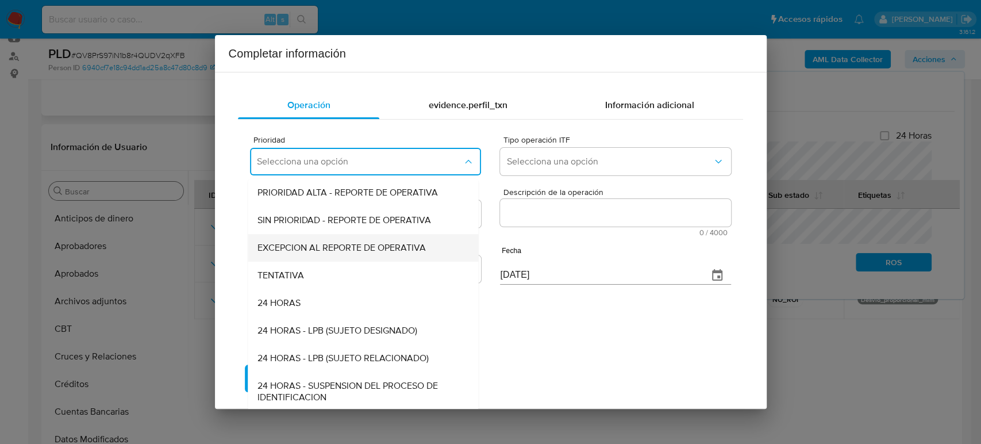
click at [369, 253] on span "EXCEPCION AL REPORTE DE OPERATIVA" at bounding box center [341, 247] width 168 height 11
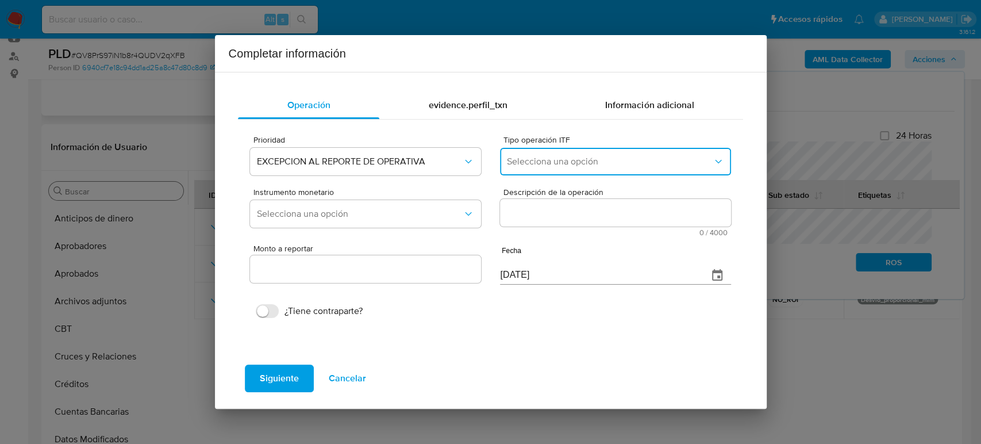
drag, startPoint x: 526, startPoint y: 165, endPoint x: 533, endPoint y: 171, distance: 9.8
click at [533, 168] on button "Selecciona una opción" at bounding box center [615, 162] width 230 height 28
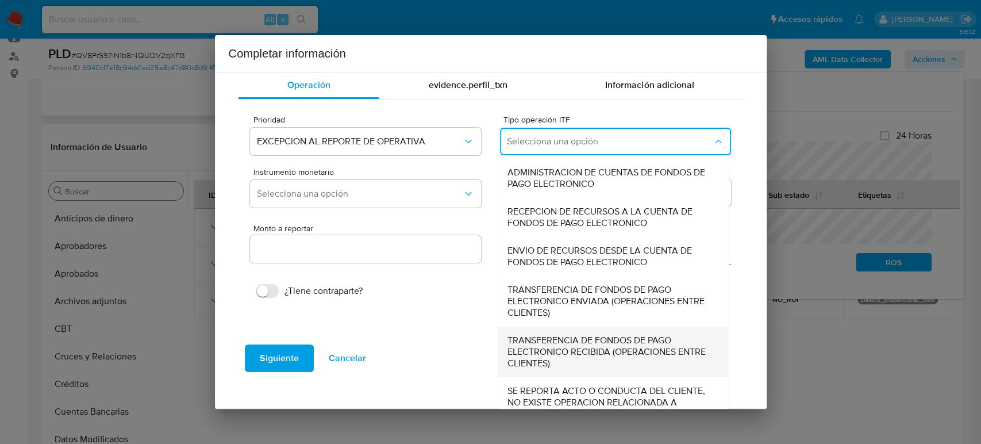
scroll to position [39, 0]
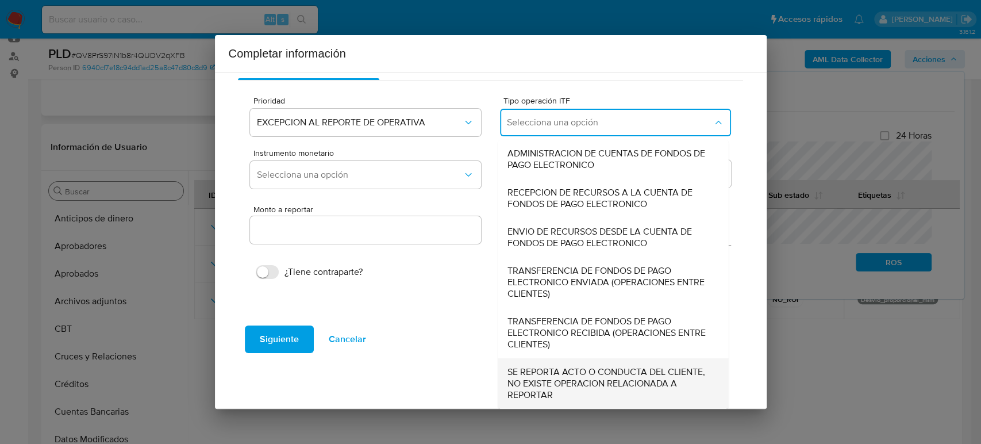
click at [589, 380] on span "SE REPORTA ACTO O CONDUCTA DEL CLIENTE, NO EXISTE OPERACION RELACIONADA A REPOR…" at bounding box center [609, 383] width 205 height 34
type input "0.00"
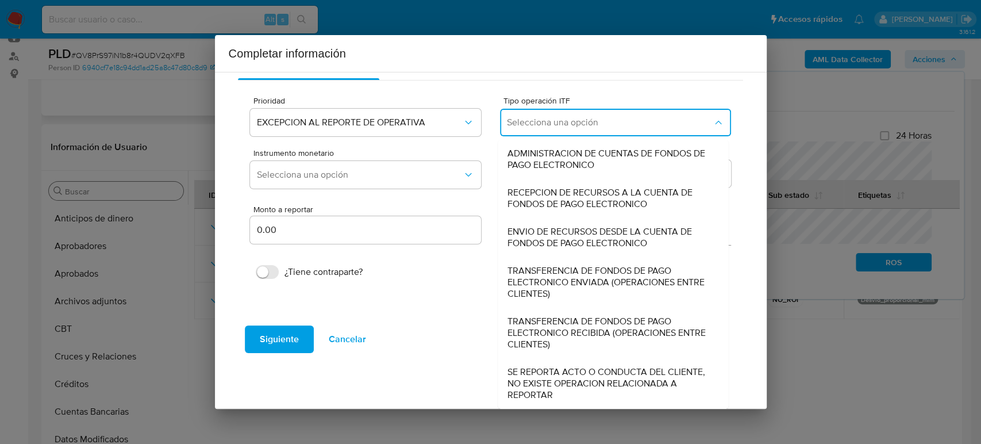
scroll to position [0, 0]
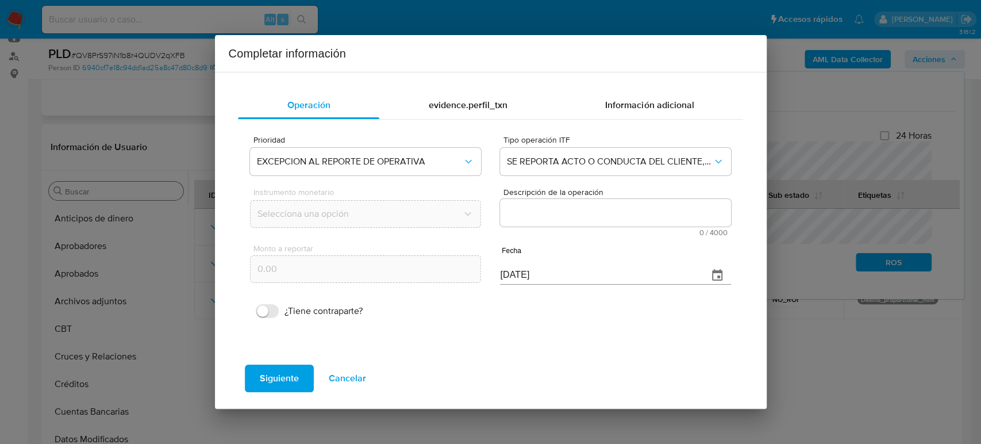
drag, startPoint x: 558, startPoint y: 221, endPoint x: 563, endPoint y: 230, distance: 9.8
click at [559, 221] on textarea "Descripción de la operación" at bounding box center [615, 213] width 230 height 28
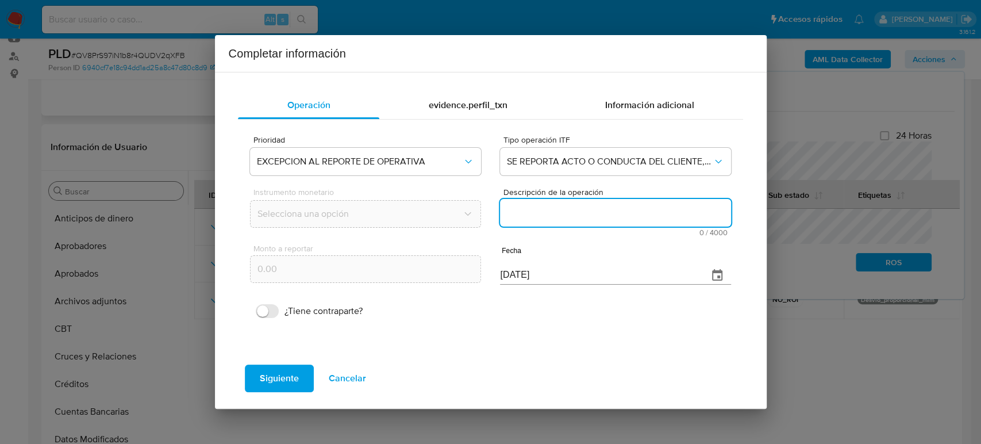
click at [532, 214] on textarea "Descripción de la operación" at bounding box center [615, 213] width 230 height 28
paste textarea "/CONOCIMIENTO DEL CLIENTE O USUARIOCLIENTE [PERSON_NAME] NUMERO DE CLIENTE 4883…"
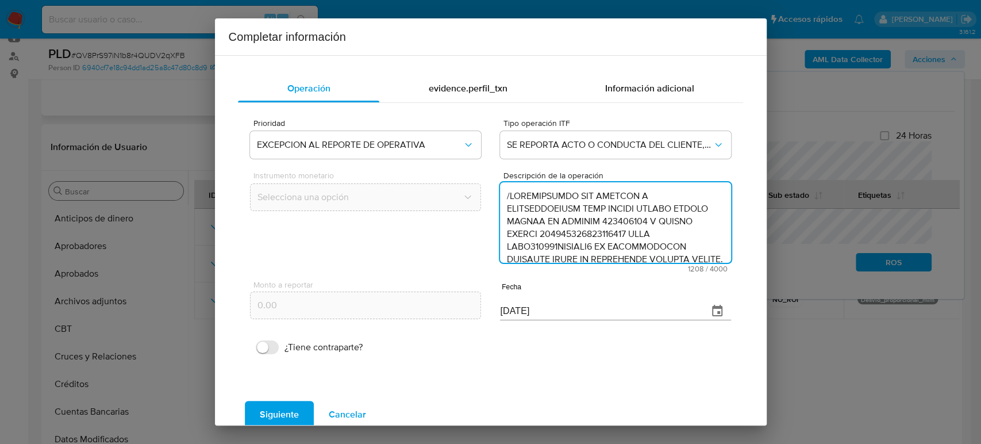
scroll to position [356, 0]
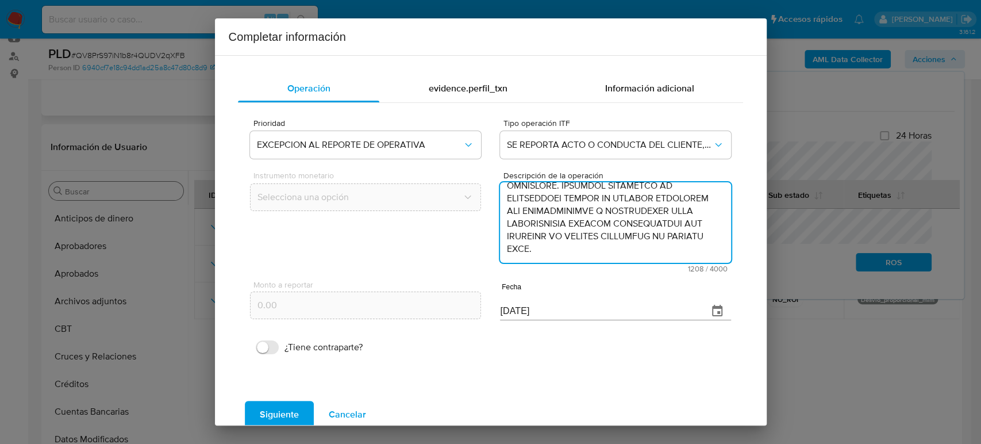
type textarea "/CONOCIMIENTO DEL CLIENTE O USUARIOCLIENTE [PERSON_NAME] NUMERO DE CLIENTE 4883…"
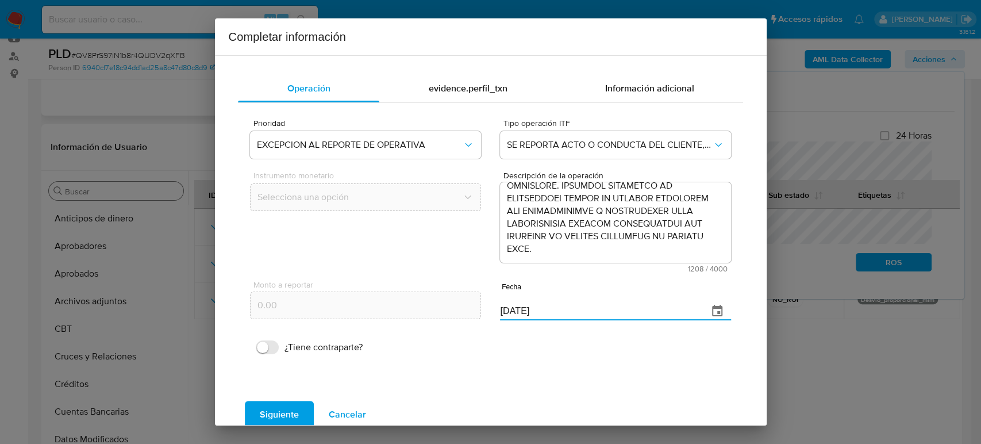
drag, startPoint x: 521, startPoint y: 315, endPoint x: 404, endPoint y: 323, distance: 116.9
click at [400, 321] on div "Monto a reportar 0.00 Fecha [DATE]" at bounding box center [490, 299] width 480 height 54
paste input "31/07"
type input "[DATE]"
click at [276, 417] on span "Siguiente" at bounding box center [279, 414] width 39 height 25
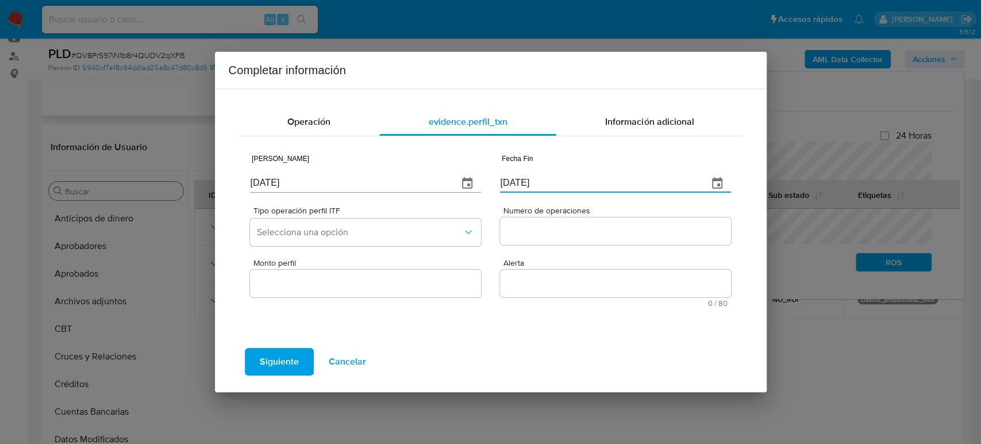
drag, startPoint x: 556, startPoint y: 182, endPoint x: 402, endPoint y: 183, distance: 154.6
click at [400, 183] on div "Fecha Inicio [DATE] Fecha Fin [DATE]" at bounding box center [490, 171] width 480 height 54
paste input "31/07"
type input "[DATE]"
drag, startPoint x: 307, startPoint y: 186, endPoint x: 178, endPoint y: 188, distance: 129.3
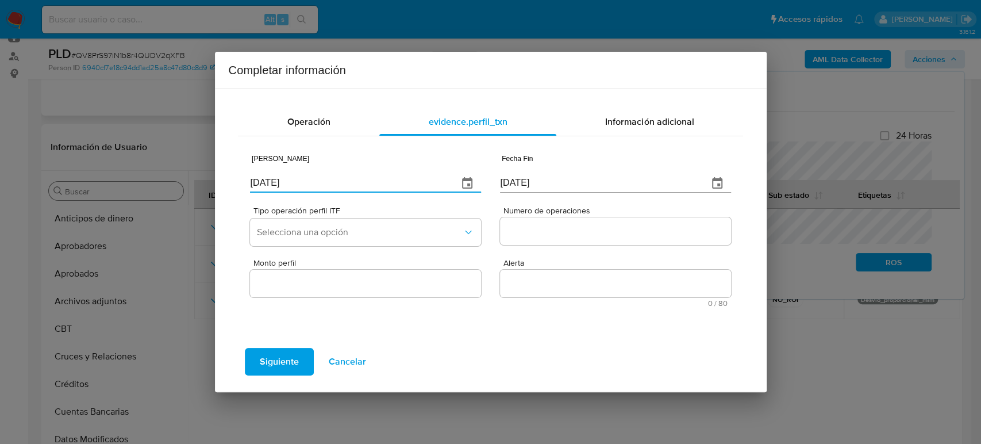
click at [178, 188] on div "Completar información Operación evidence.perfil_txn Información adicional Fecha…" at bounding box center [490, 222] width 981 height 444
type input "[DATE]"
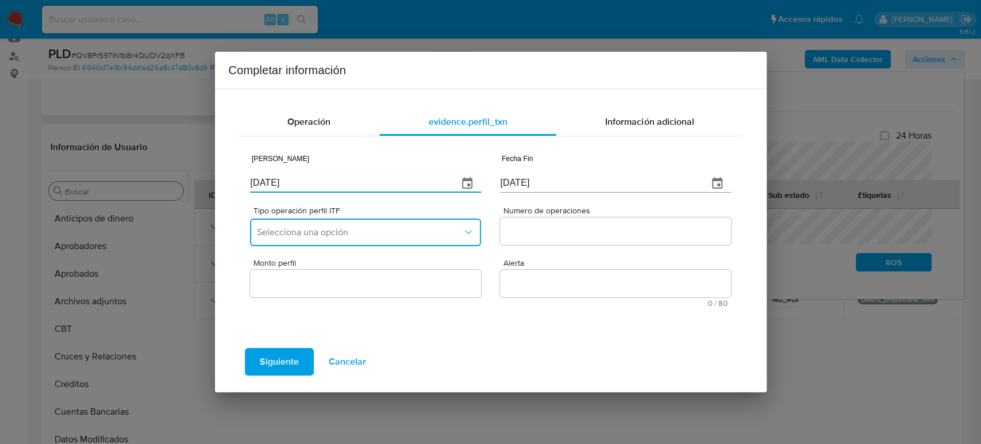
click at [417, 229] on span "Selecciona una opción" at bounding box center [359, 231] width 205 height 11
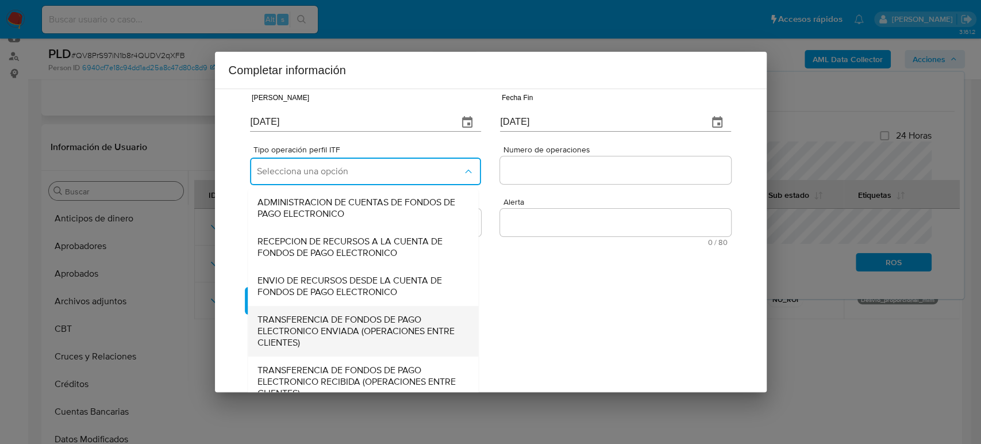
scroll to position [127, 0]
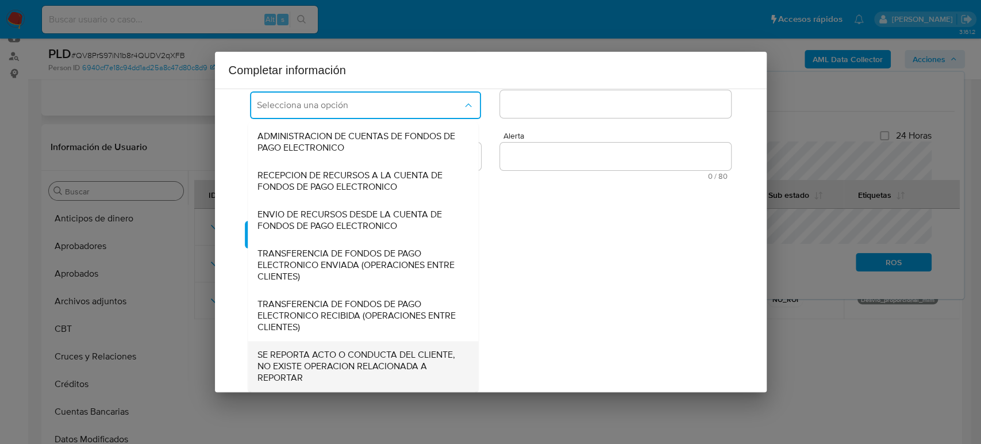
click at [337, 355] on span "SE REPORTA ACTO O CONDUCTA DEL CLIENTE, NO EXISTE OPERACION RELACIONADA A REPOR…" at bounding box center [359, 366] width 205 height 34
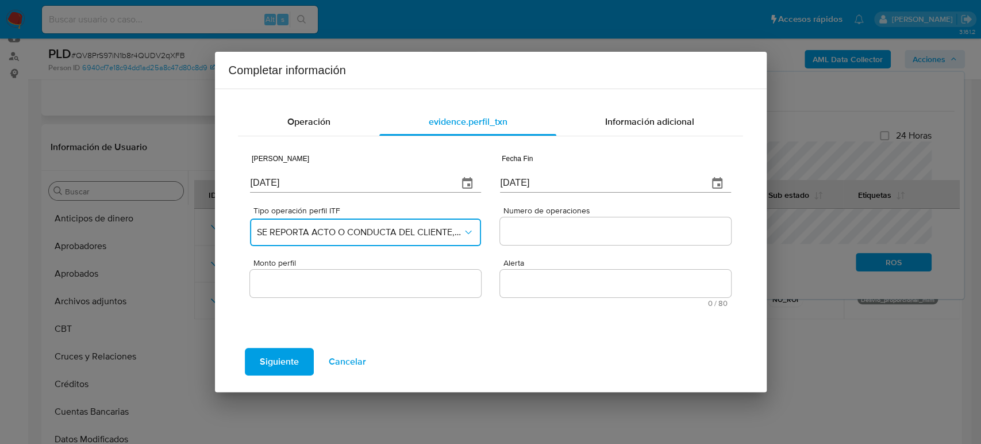
scroll to position [0, 0]
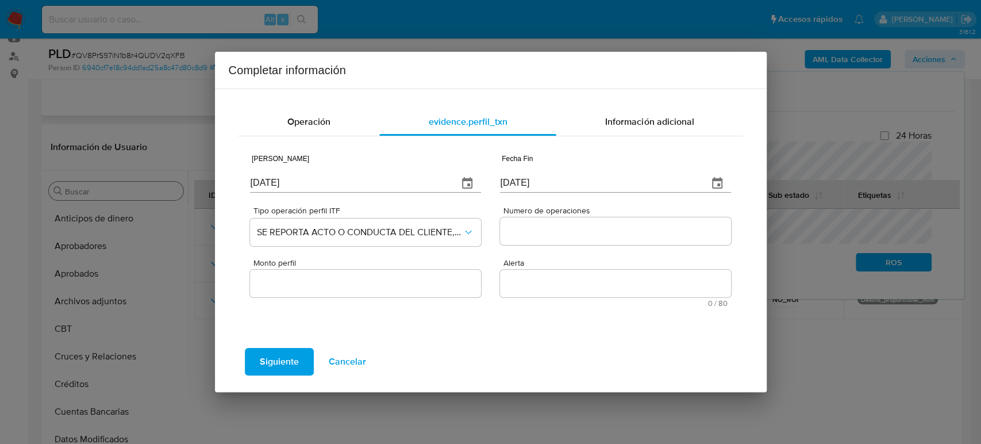
click at [662, 229] on input "Numero de operaciones" at bounding box center [615, 230] width 230 height 15
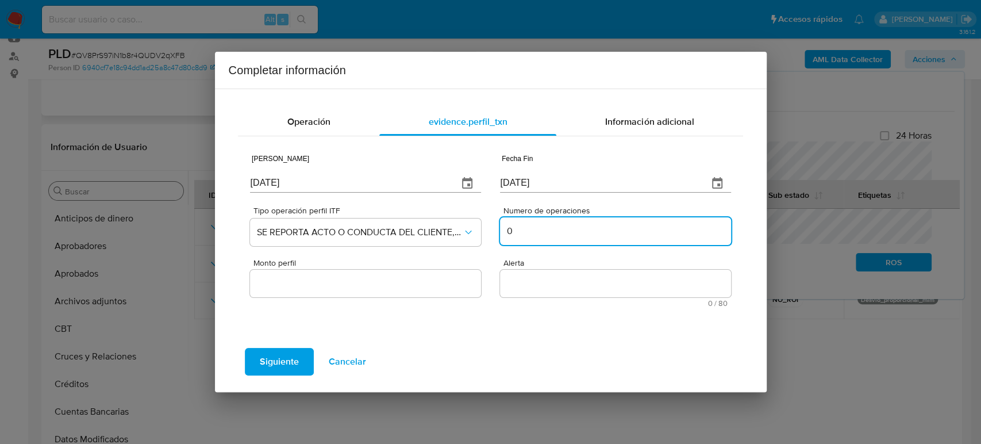
type input "0"
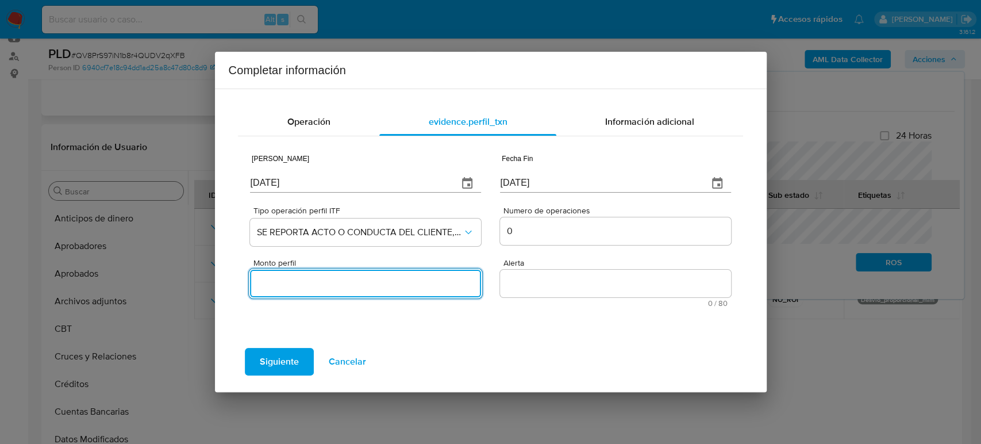
click at [387, 285] on input "Monto perfil" at bounding box center [365, 283] width 230 height 15
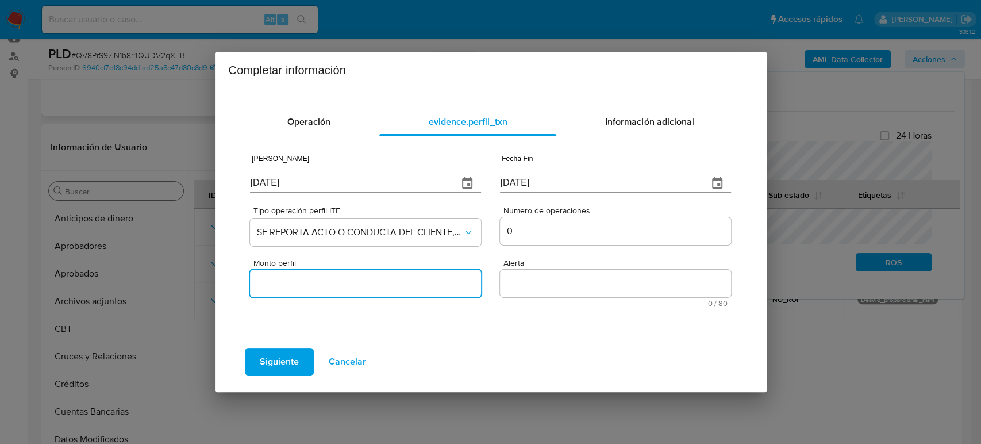
type input "0.00"
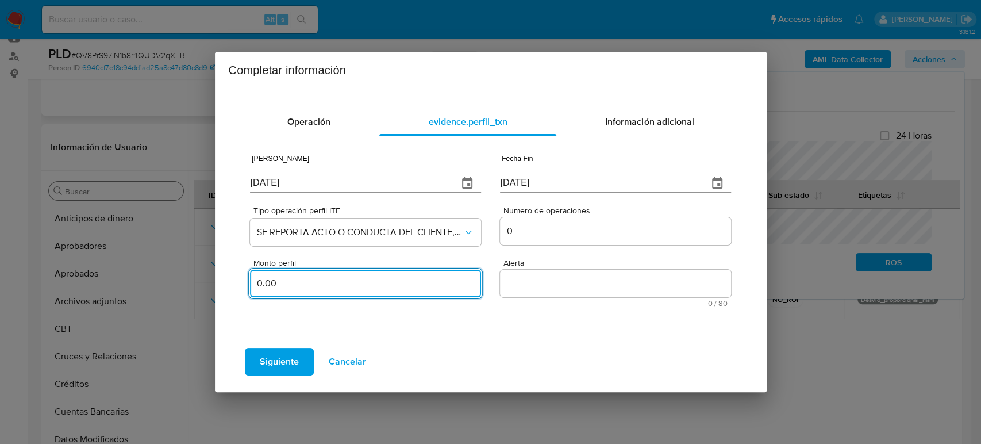
click at [560, 292] on textarea "Alerta" at bounding box center [615, 283] width 230 height 28
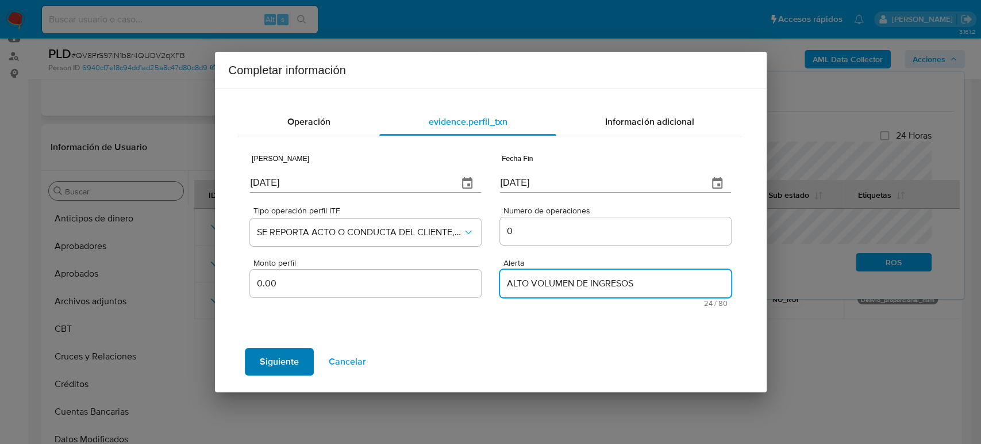
type textarea "ALTO VOLUMEN DE INGRESOS"
click at [279, 358] on span "Siguiente" at bounding box center [279, 361] width 39 height 25
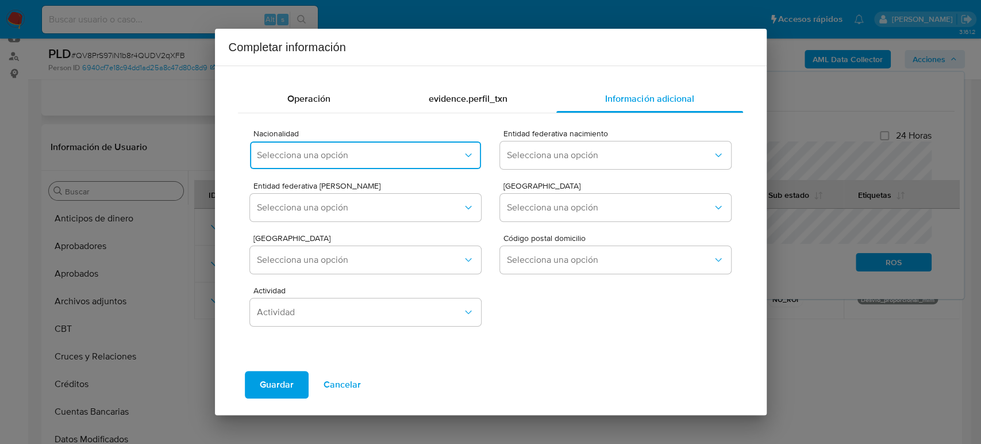
click at [395, 164] on button "Selecciona una opción" at bounding box center [365, 155] width 230 height 28
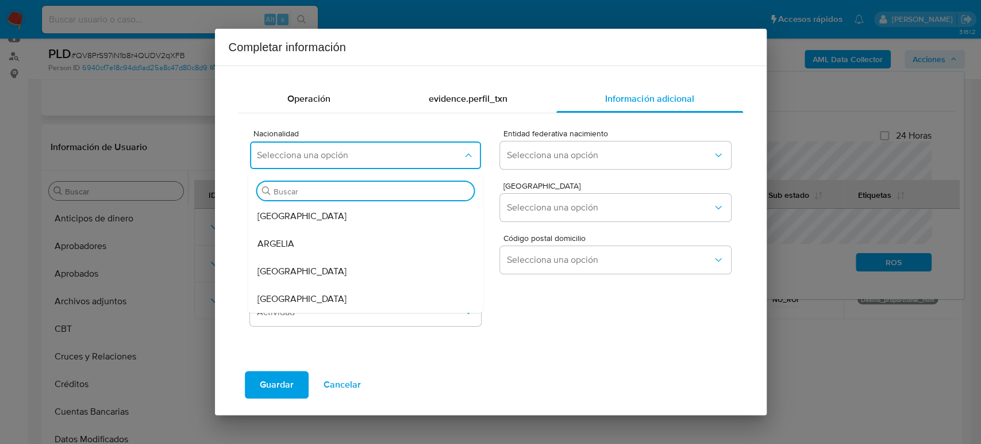
click at [370, 188] on input "Buscar" at bounding box center [371, 191] width 196 height 10
type input "mex"
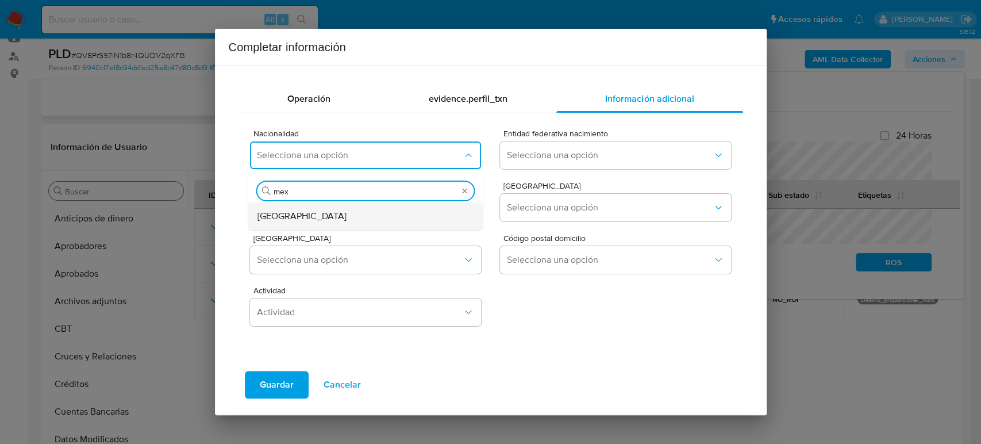
click at [379, 209] on div "[GEOGRAPHIC_DATA]" at bounding box center [362, 216] width 210 height 28
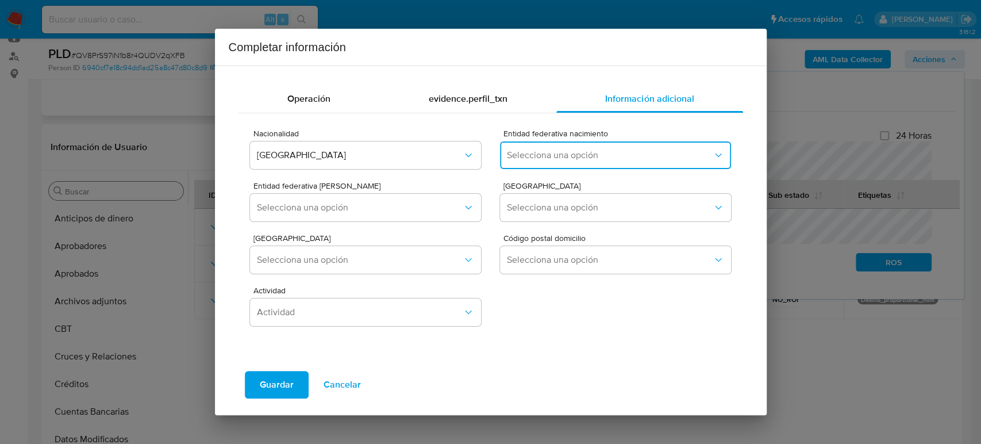
click at [635, 157] on span "Selecciona una opción" at bounding box center [609, 154] width 205 height 11
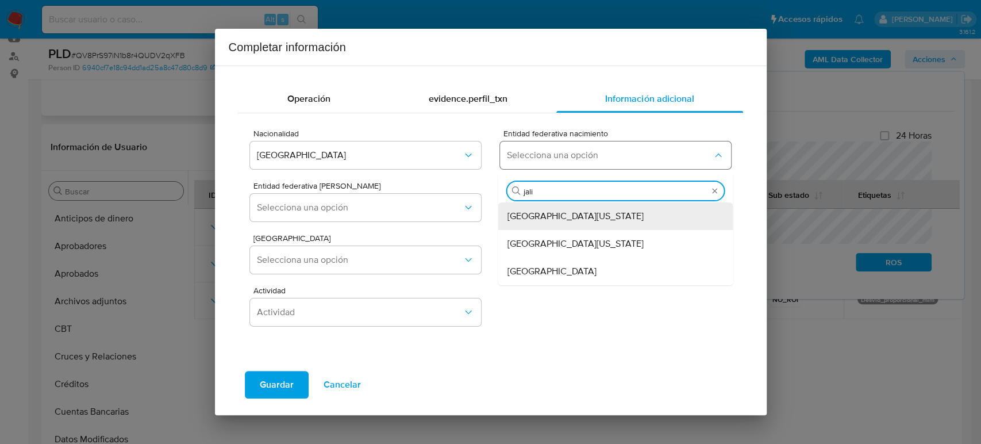
type input "jalis"
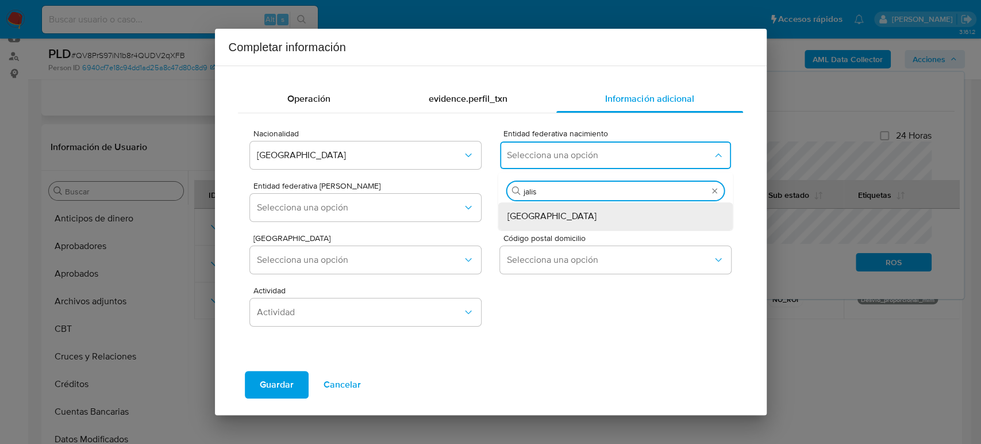
click at [600, 215] on div "Jalisco" at bounding box center [612, 216] width 210 height 28
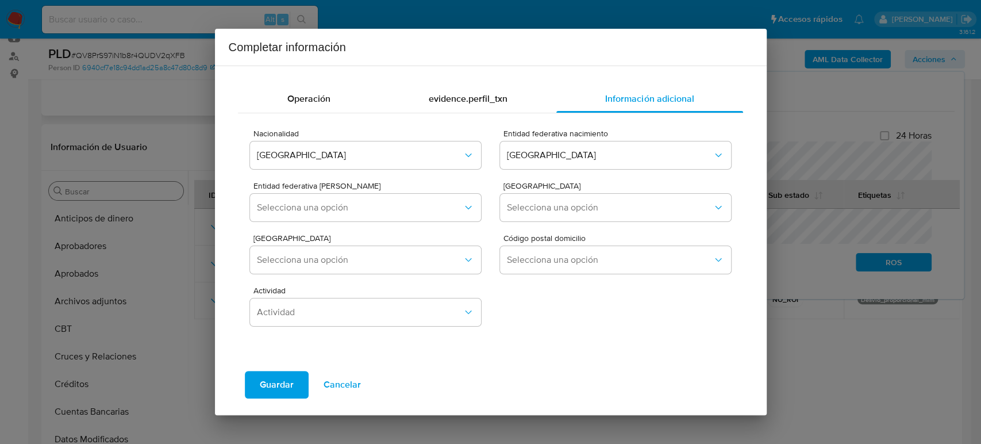
click at [354, 187] on span "Entidad federativa Domicilio" at bounding box center [368, 186] width 230 height 8
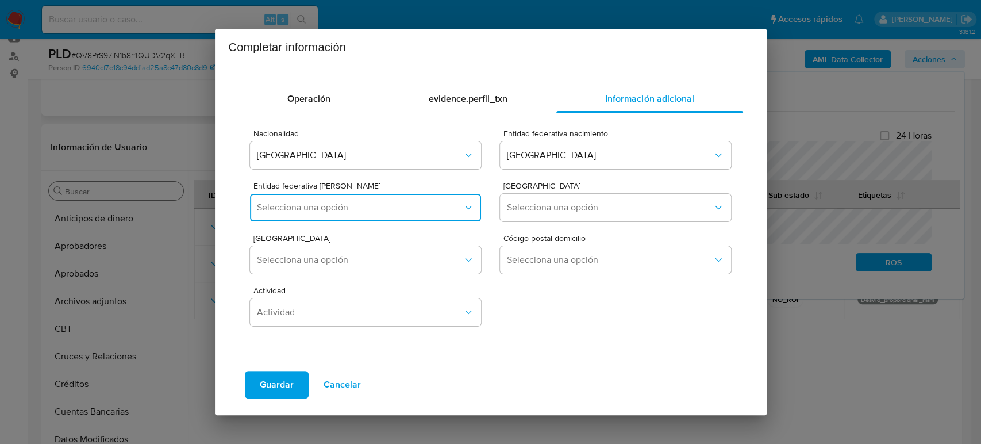
click at [356, 194] on button "Selecciona una opción" at bounding box center [365, 208] width 230 height 28
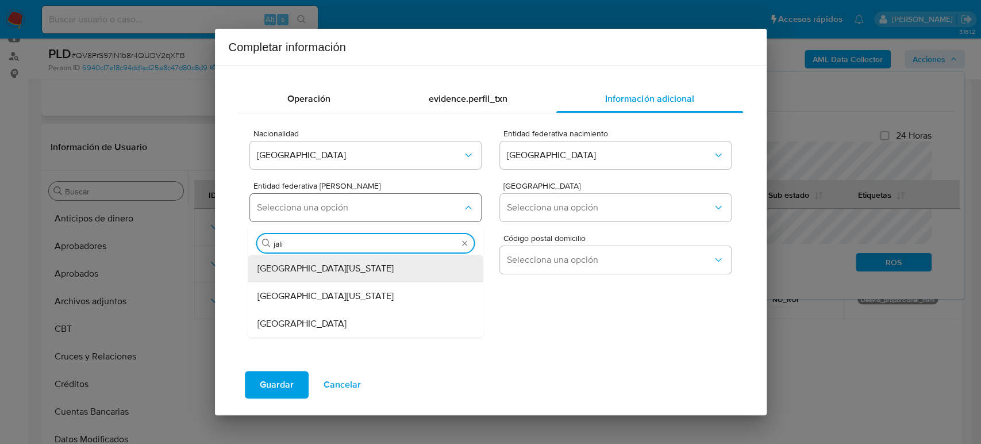
type input "jalis"
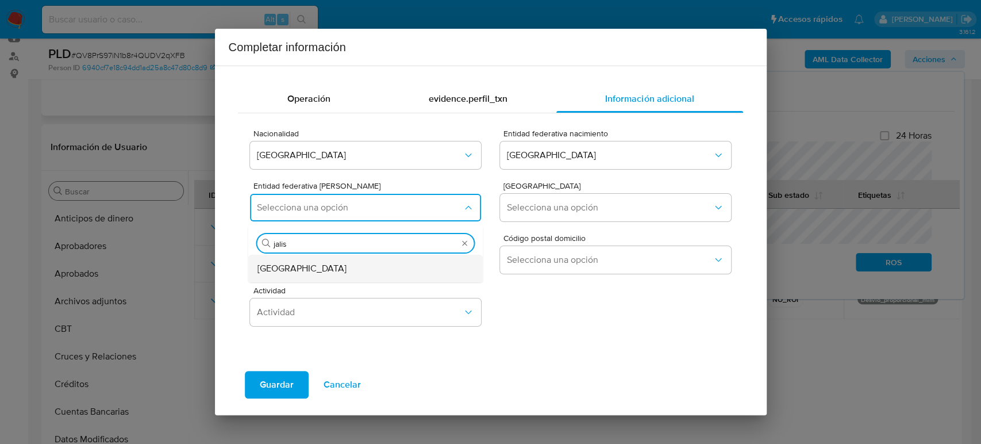
click at [359, 272] on div "Jalisco" at bounding box center [362, 269] width 210 height 28
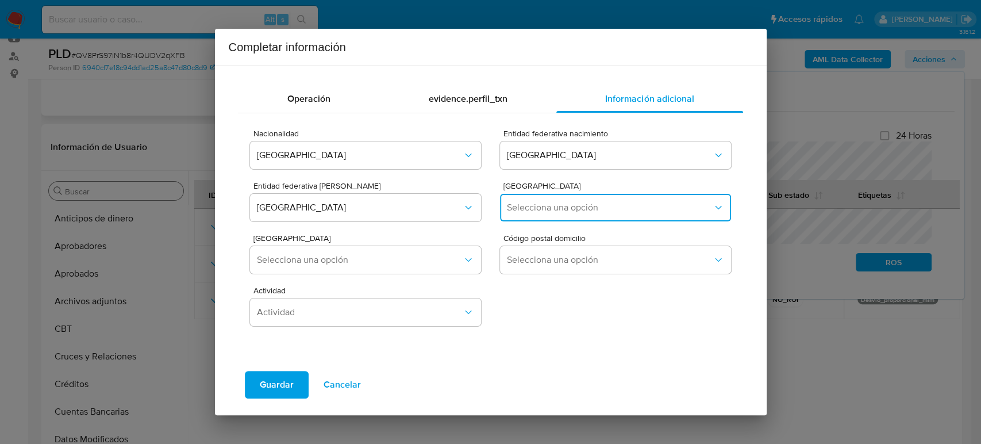
click at [546, 201] on button "Selecciona una opción" at bounding box center [615, 208] width 230 height 28
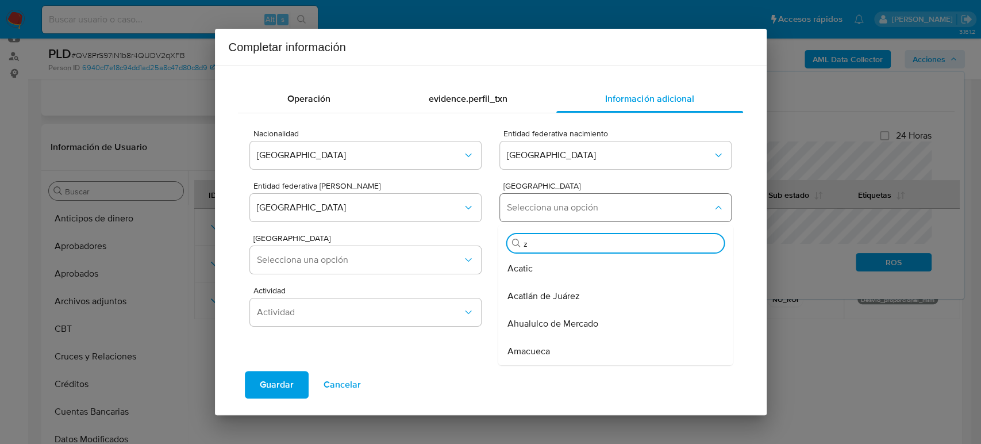
type input "za"
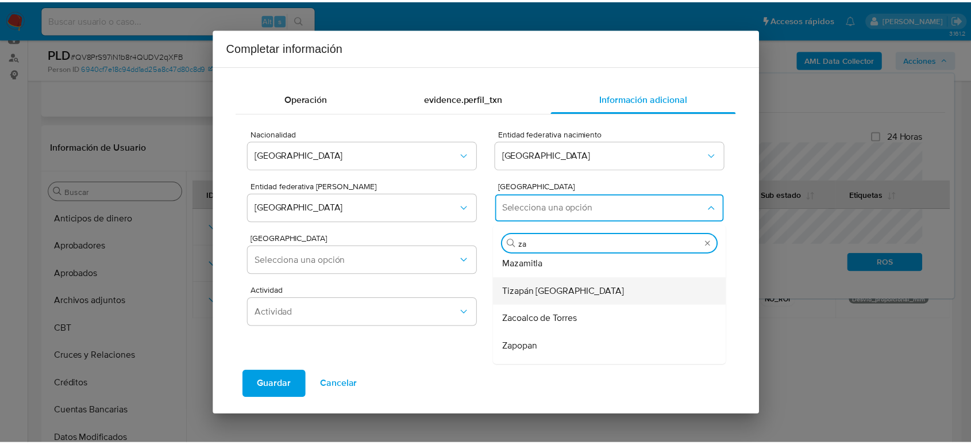
scroll to position [128, 0]
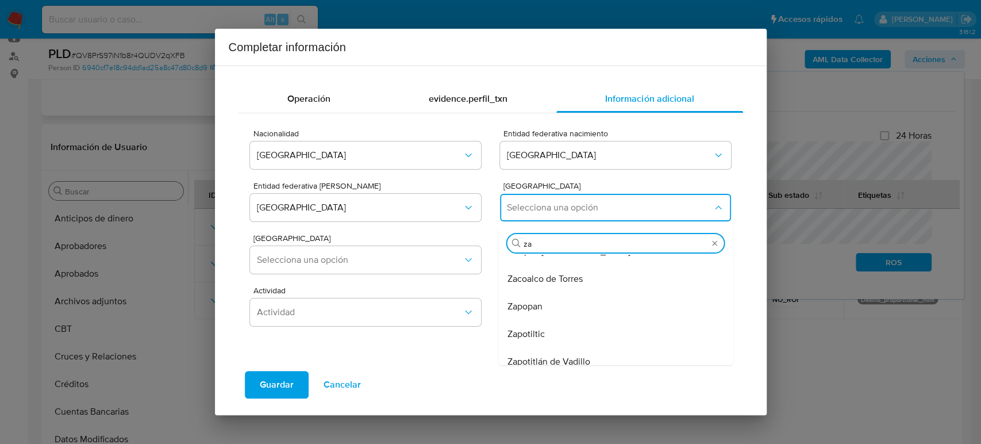
click at [570, 332] on div "Zapotiltic" at bounding box center [612, 334] width 210 height 28
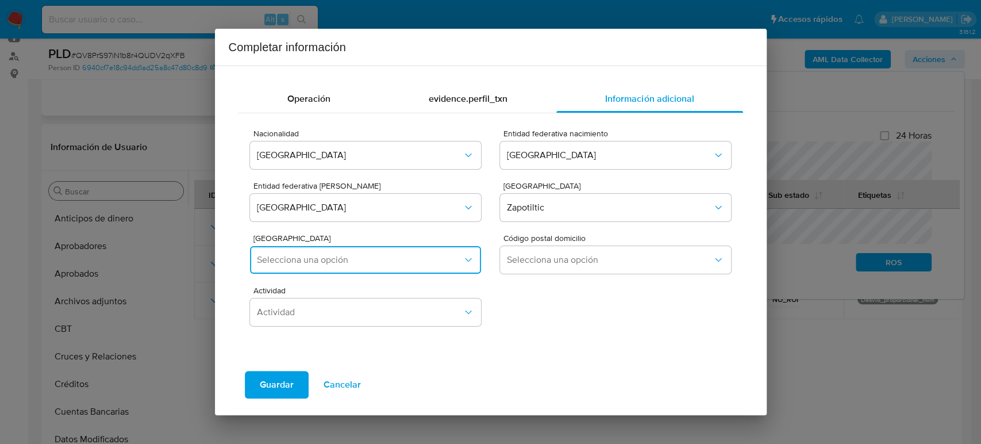
click at [372, 269] on button "Selecciona una opción" at bounding box center [365, 260] width 230 height 28
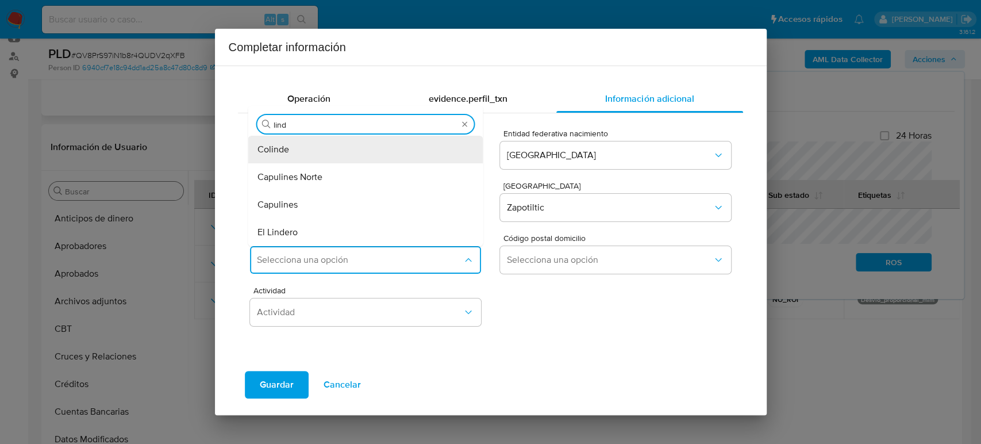
type input "linde"
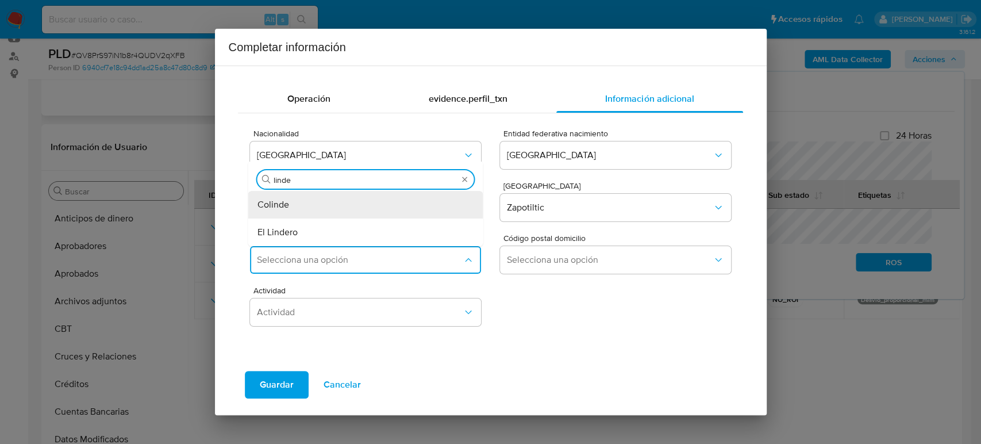
click at [340, 236] on div "El Lindero" at bounding box center [362, 232] width 210 height 28
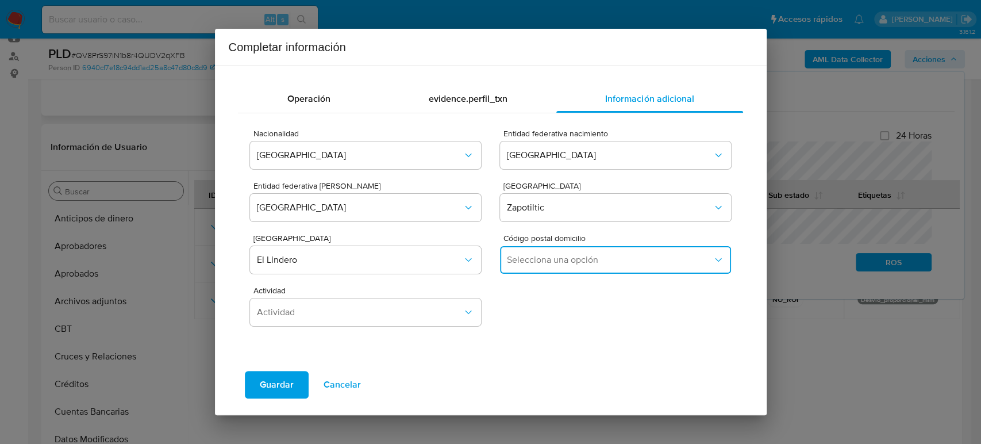
click at [579, 262] on span "Selecciona una opción" at bounding box center [609, 259] width 205 height 11
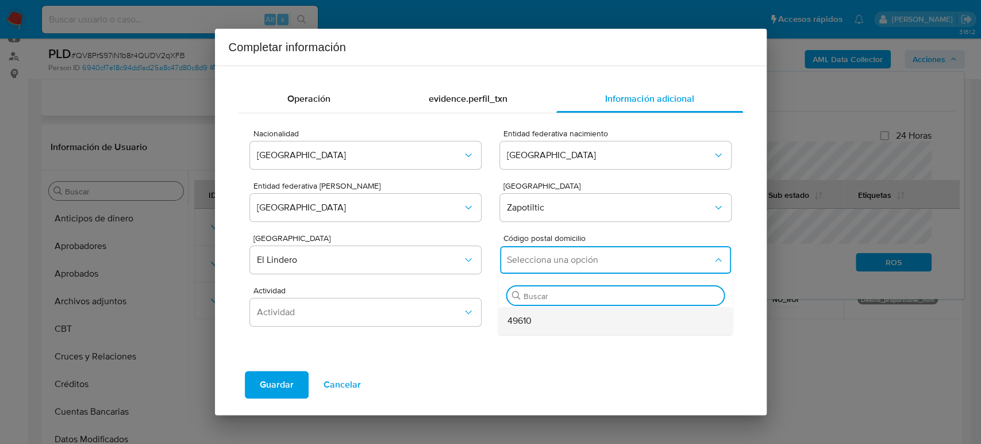
click at [559, 327] on div "49610" at bounding box center [612, 321] width 210 height 28
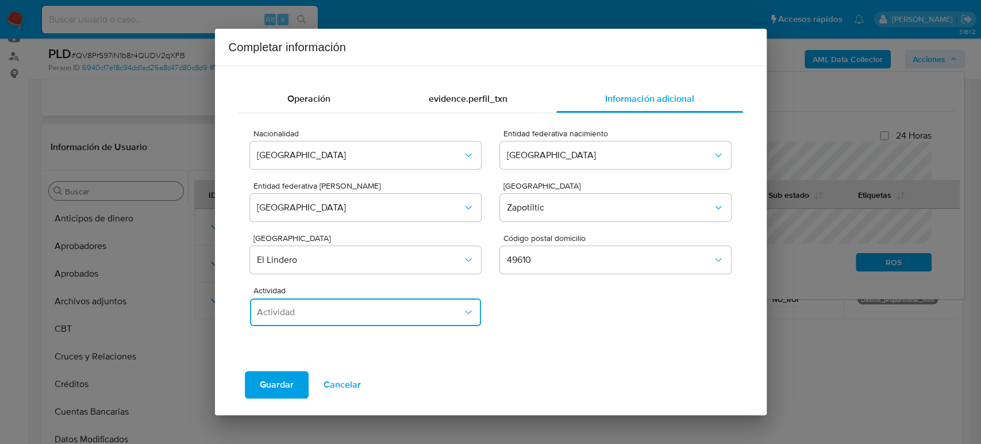
click at [367, 316] on span "Actividad" at bounding box center [359, 311] width 205 height 11
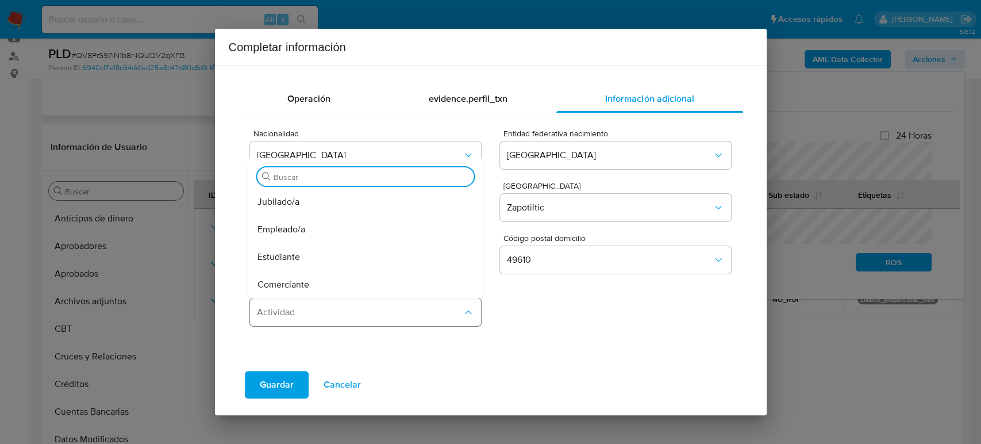
click at [346, 223] on div "Empleado/a" at bounding box center [362, 229] width 210 height 28
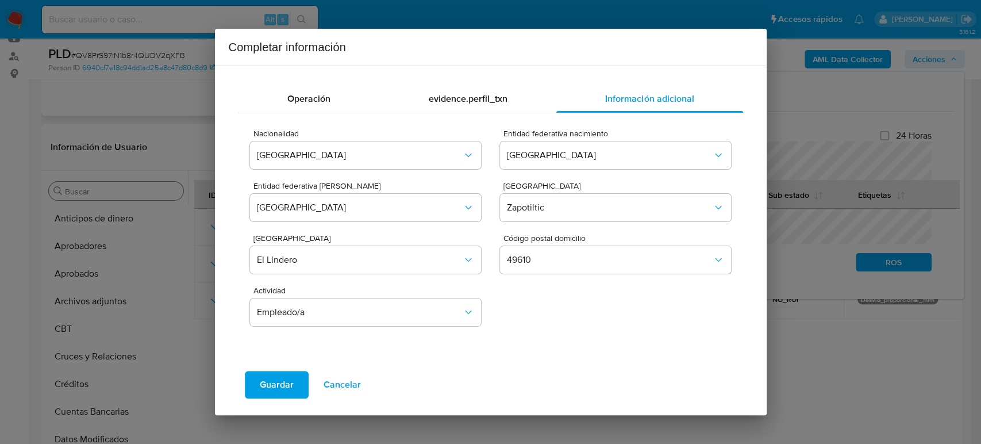
click at [292, 385] on button "Guardar" at bounding box center [277, 385] width 64 height 28
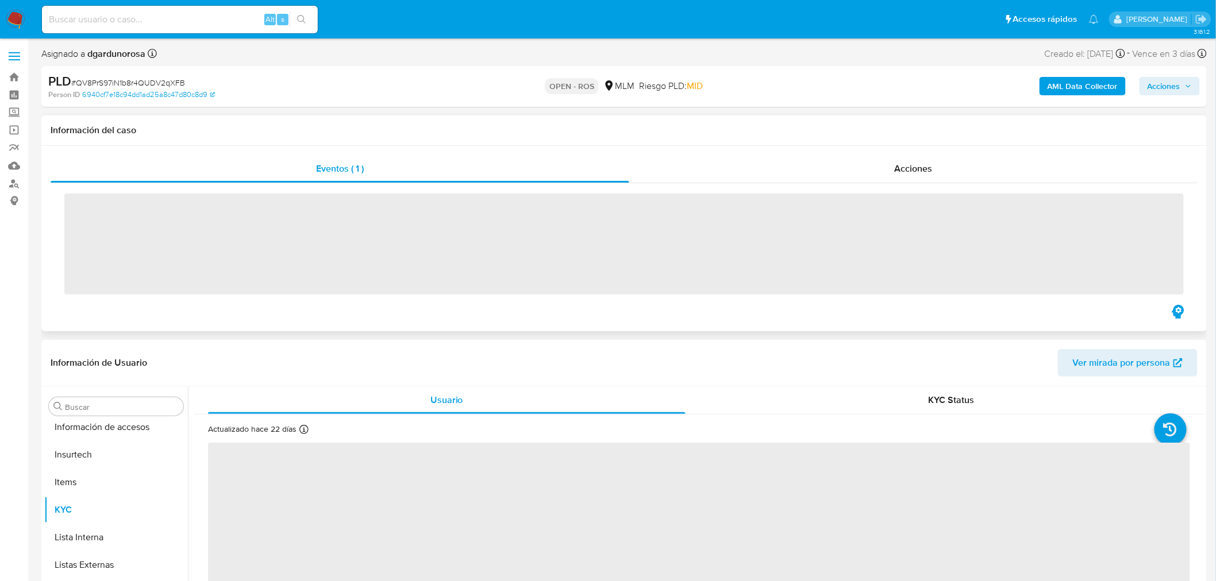
scroll to position [540, 0]
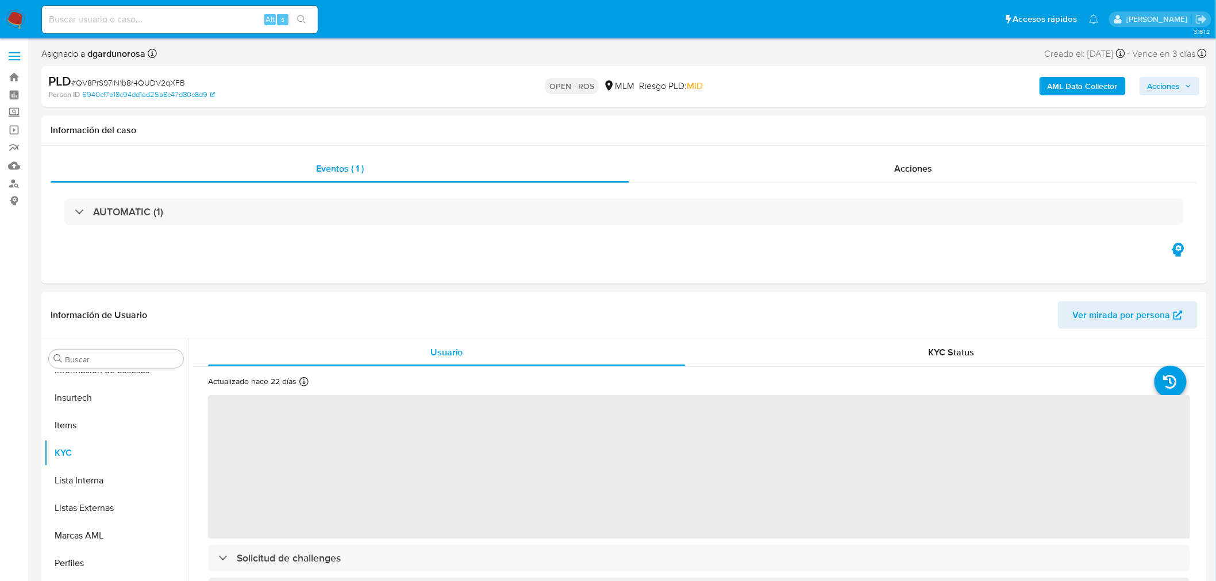
select select "10"
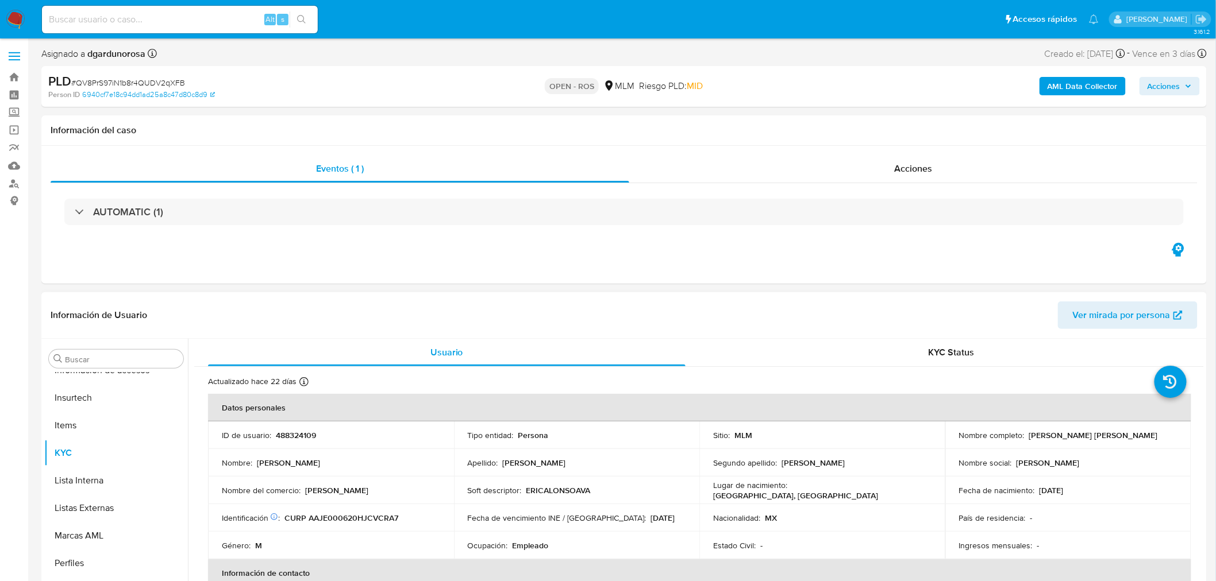
click at [302, 437] on p "488324109" at bounding box center [296, 435] width 40 height 10
copy p "488324109"
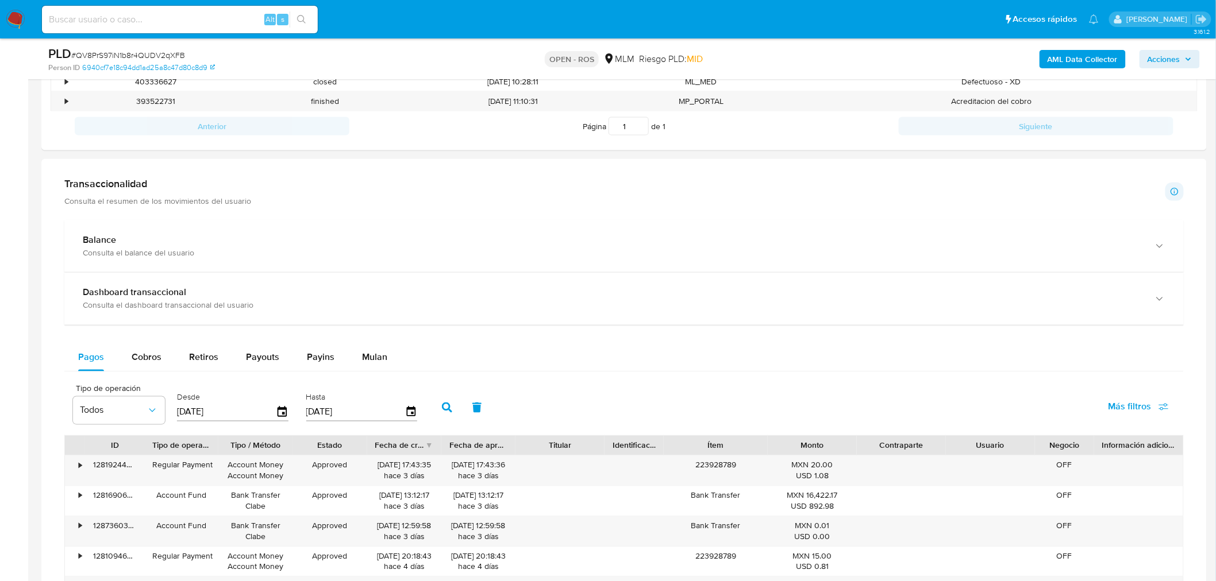
scroll to position [638, 0]
click at [156, 361] on span "Cobros" at bounding box center [147, 355] width 30 height 13
select select "10"
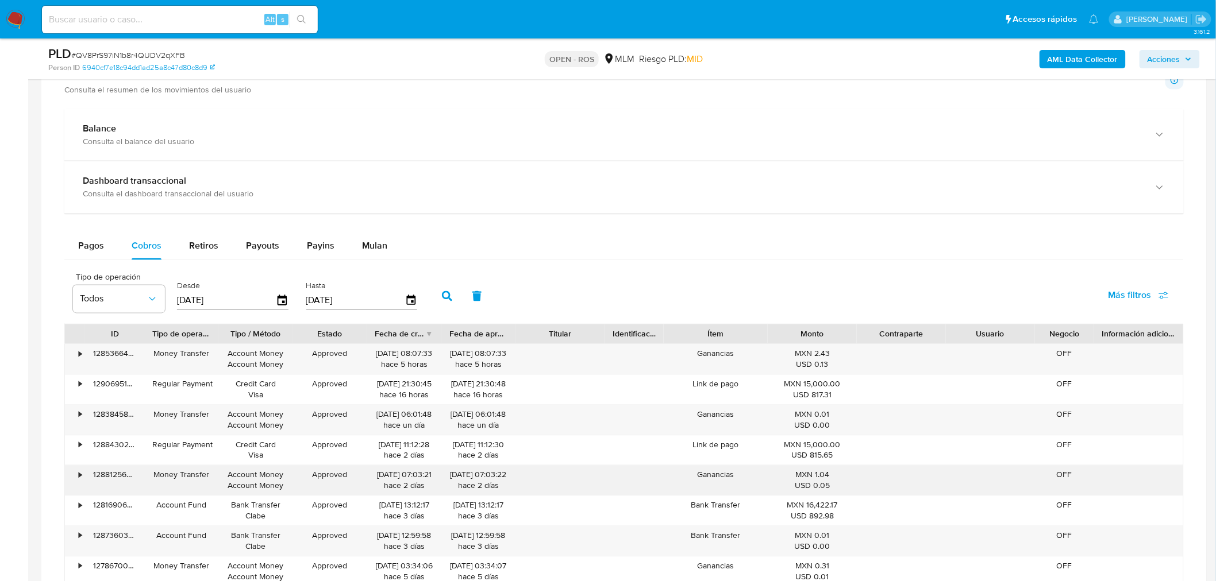
scroll to position [830, 0]
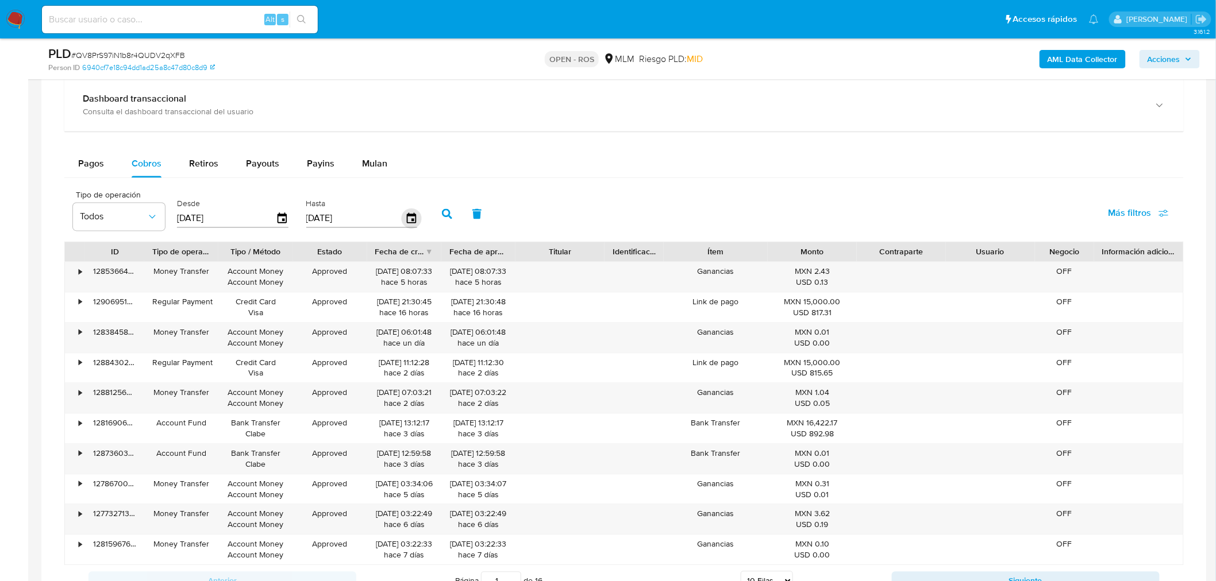
click at [402, 222] on icon "button" at bounding box center [411, 219] width 20 height 20
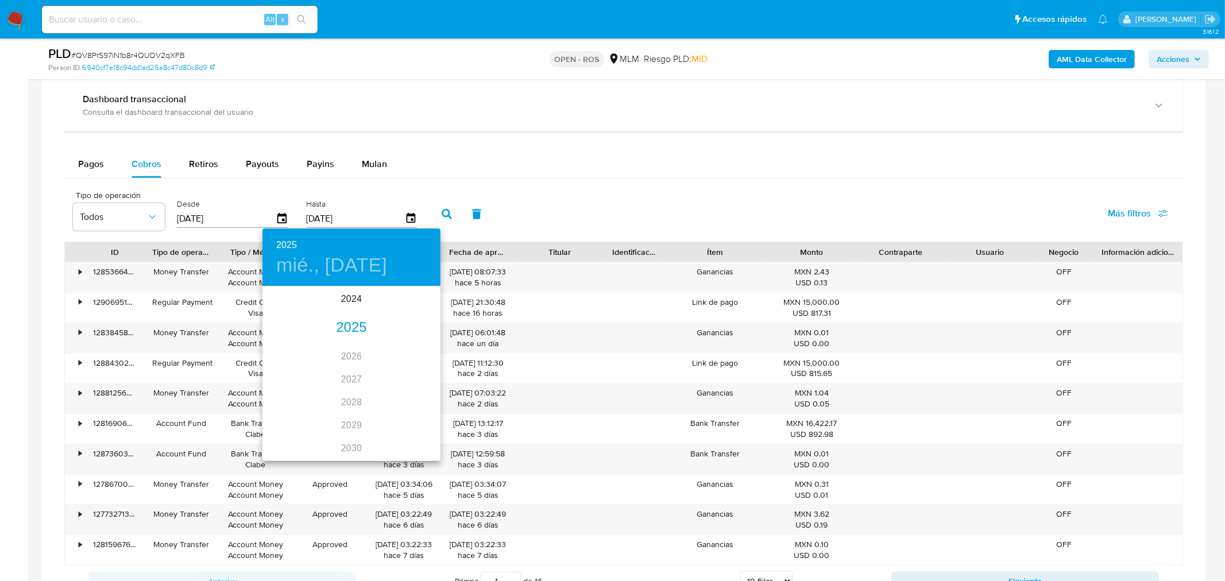
click at [353, 328] on div "2025" at bounding box center [352, 328] width 178 height 23
click at [292, 398] on div "[DATE]." at bounding box center [292, 395] width 59 height 43
click at [351, 430] on p "31" at bounding box center [351, 429] width 9 height 11
type input "[DATE]"
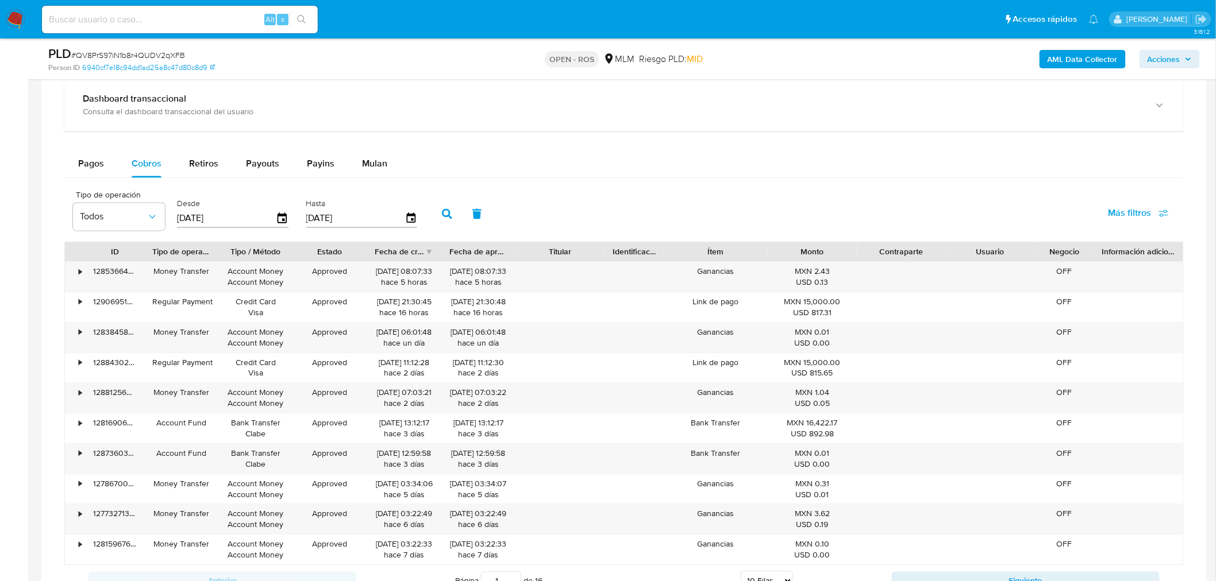
click at [437, 219] on button "button" at bounding box center [447, 215] width 30 height 28
drag, startPoint x: 375, startPoint y: 275, endPoint x: 414, endPoint y: 277, distance: 39.1
click at [414, 277] on div "[DATE] 20:31:35 hace 2 meses" at bounding box center [404, 278] width 58 height 22
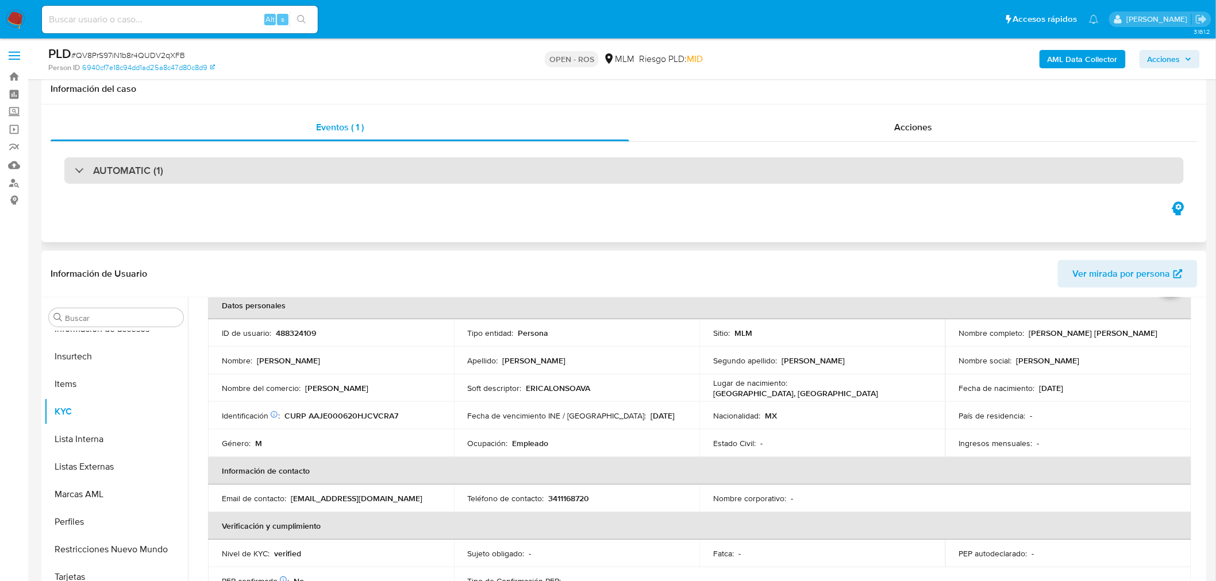
scroll to position [0, 0]
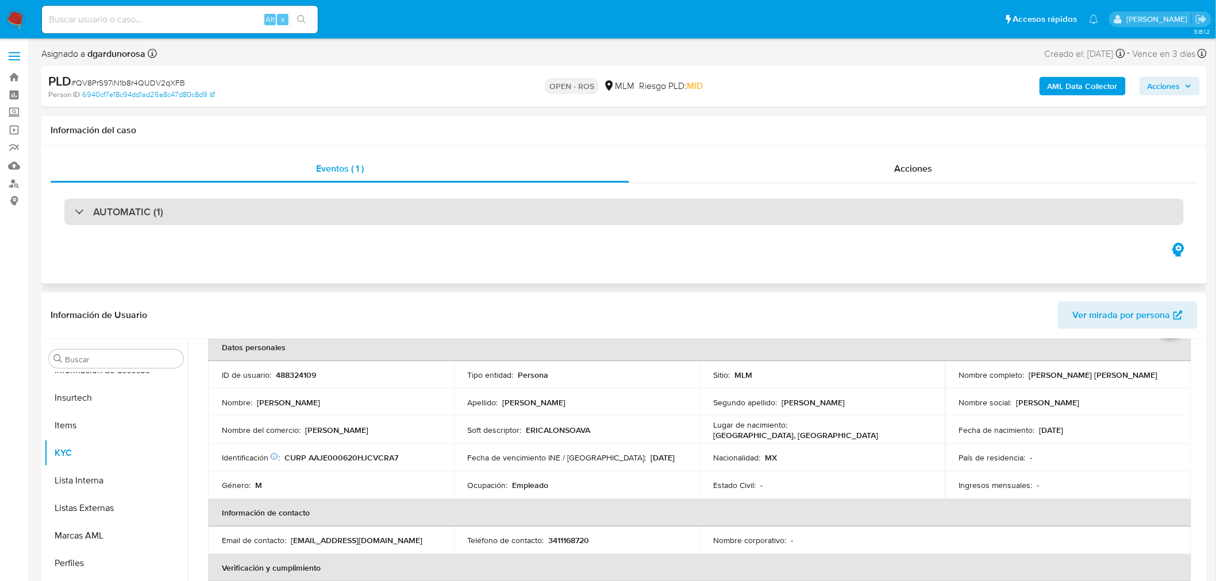
drag, startPoint x: 112, startPoint y: 202, endPoint x: 124, endPoint y: 205, distance: 11.8
click at [114, 202] on div "AUTOMATIC (1)" at bounding box center [623, 212] width 1119 height 26
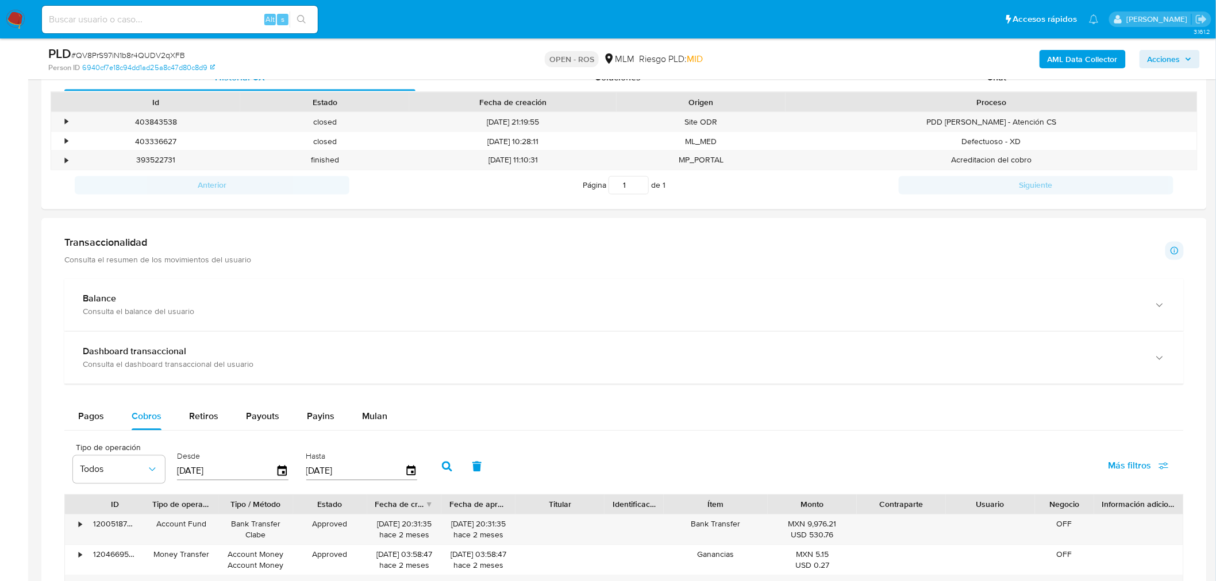
scroll to position [766, 0]
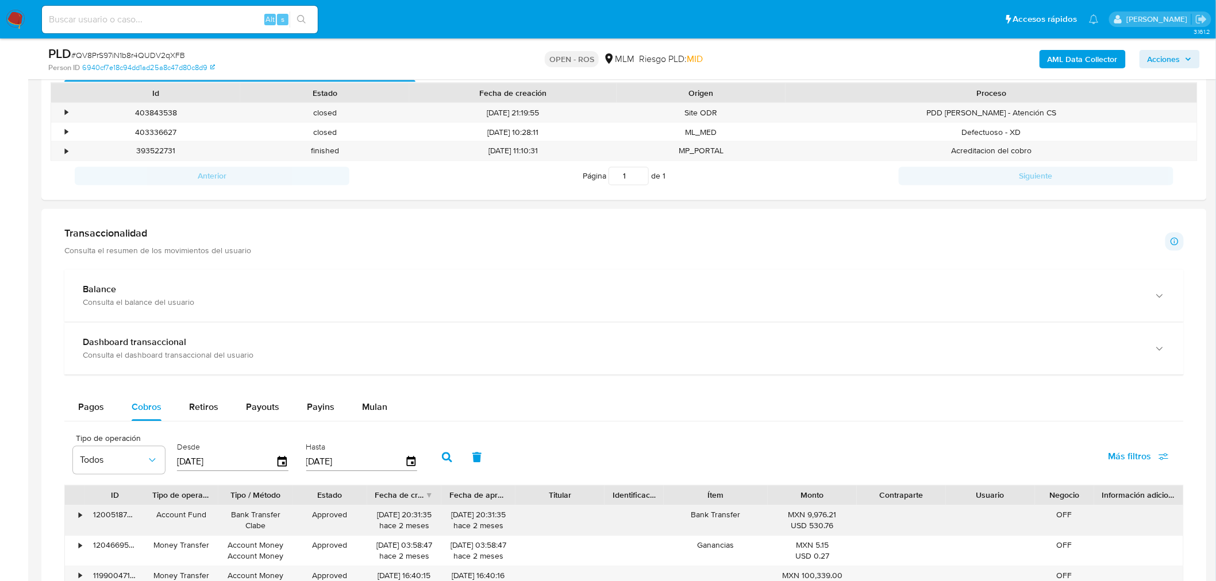
drag, startPoint x: 373, startPoint y: 517, endPoint x: 413, endPoint y: 521, distance: 39.2
click at [413, 443] on div "[DATE] 20:31:35 hace 2 meses" at bounding box center [404, 521] width 74 height 30
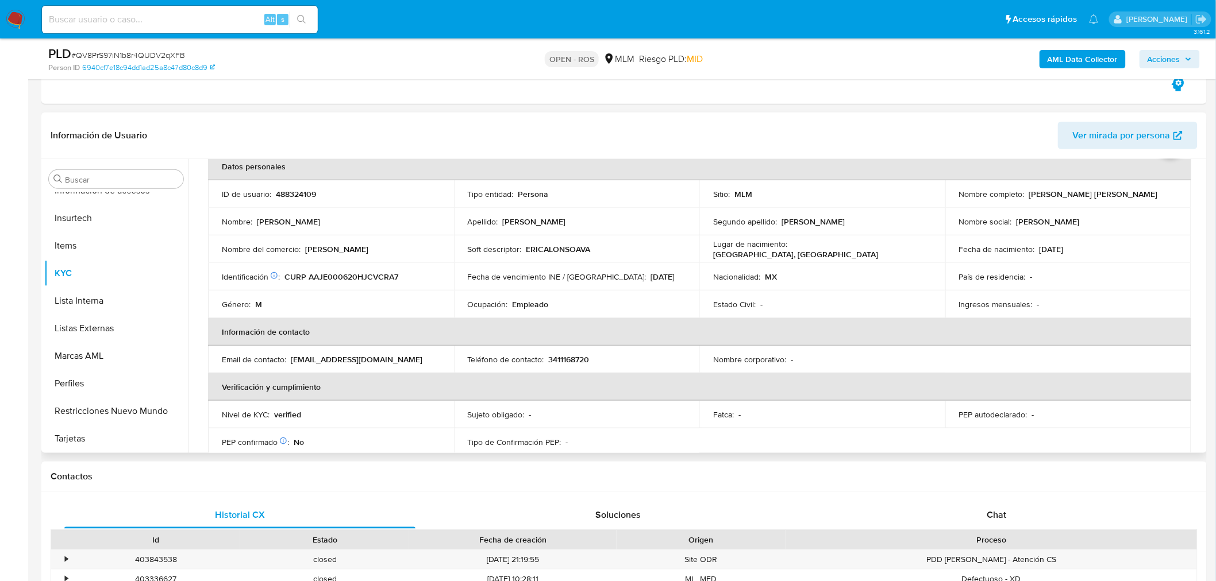
scroll to position [60, 0]
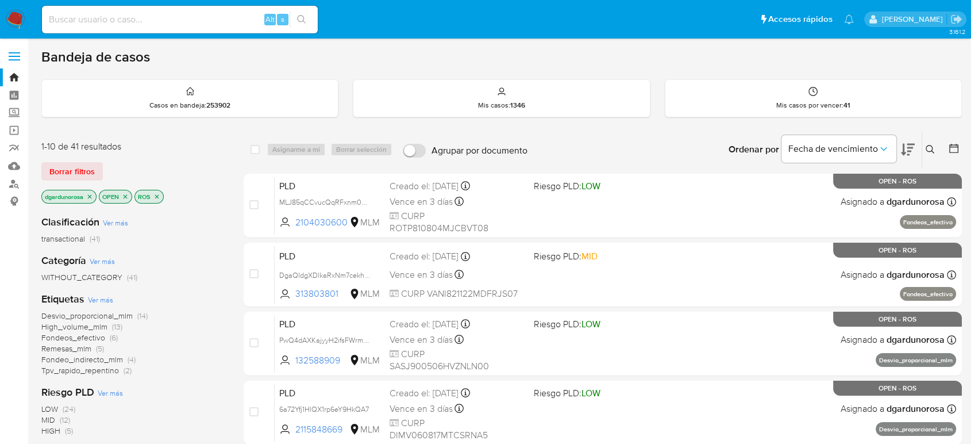
click at [90, 193] on icon "close-filter" at bounding box center [89, 196] width 7 height 7
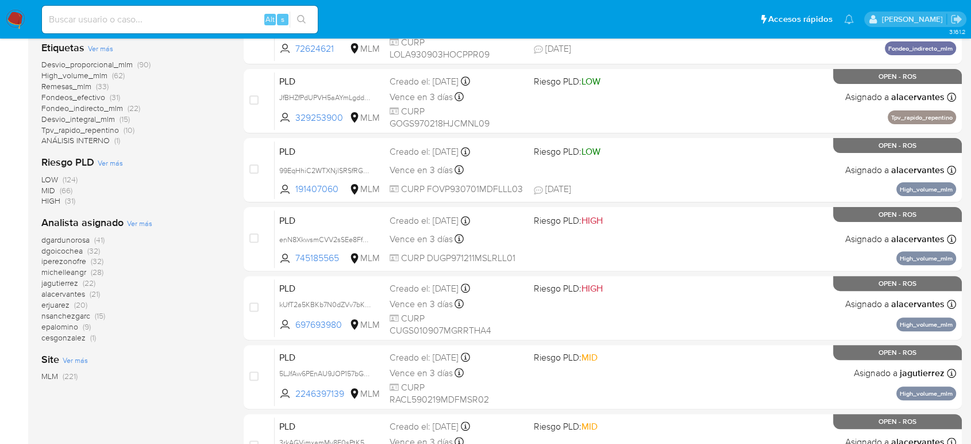
scroll to position [319, 0]
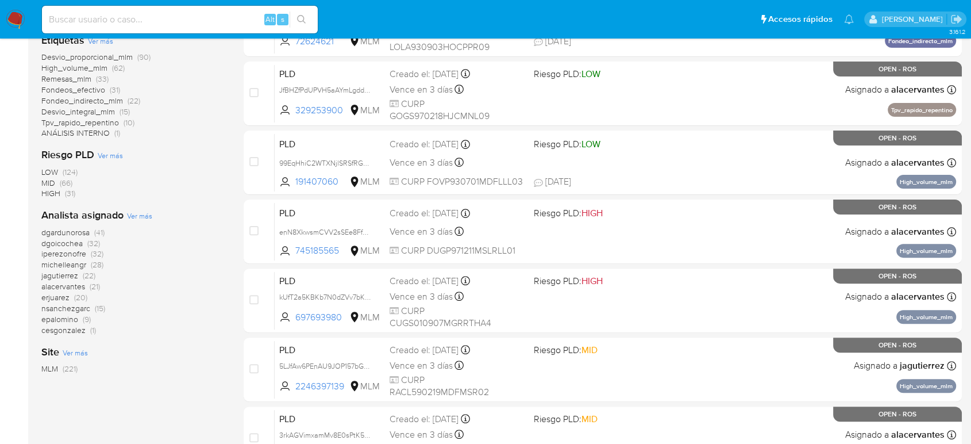
click at [79, 231] on span "dgardunorosa" at bounding box center [65, 231] width 48 height 11
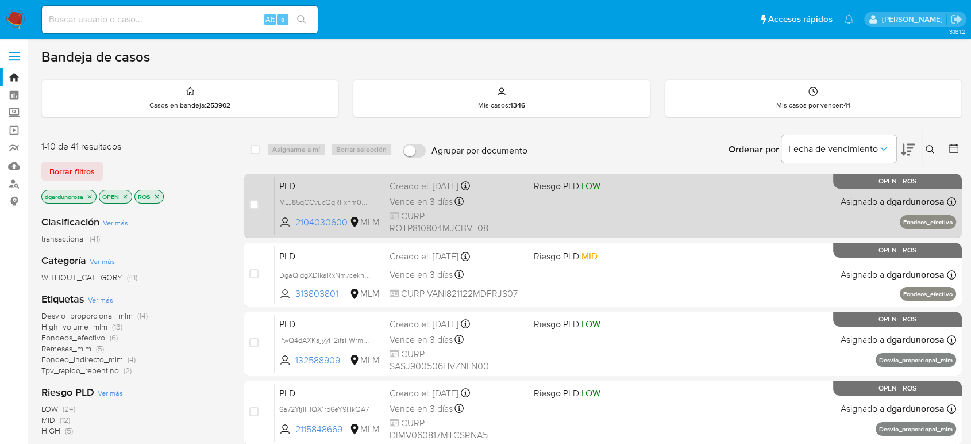
click at [635, 202] on div "PLD MLJ85qCCvucQqRFxnm04kmH1 2104030600 MLM Riesgo PLD: LOW Creado el: 12/08/20…" at bounding box center [615, 205] width 681 height 58
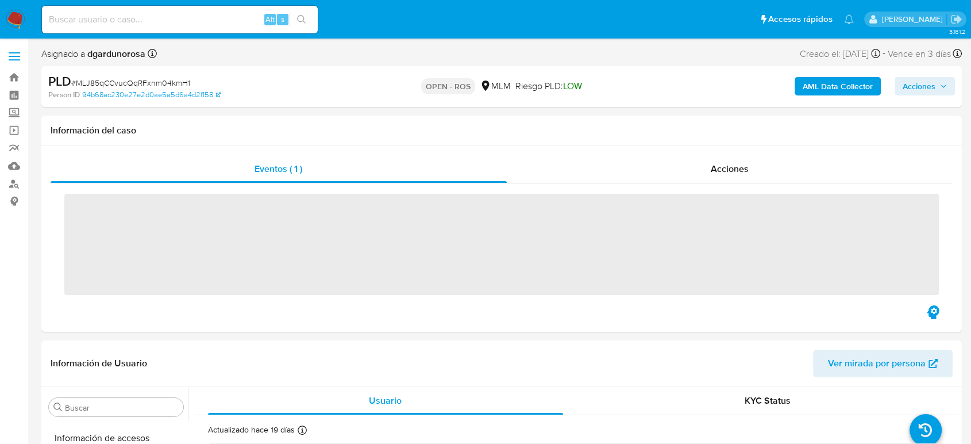
scroll to position [541, 0]
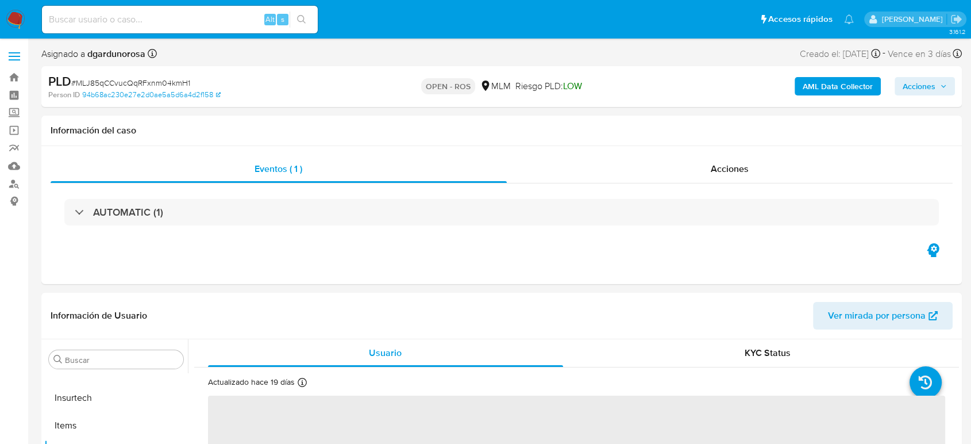
select select "10"
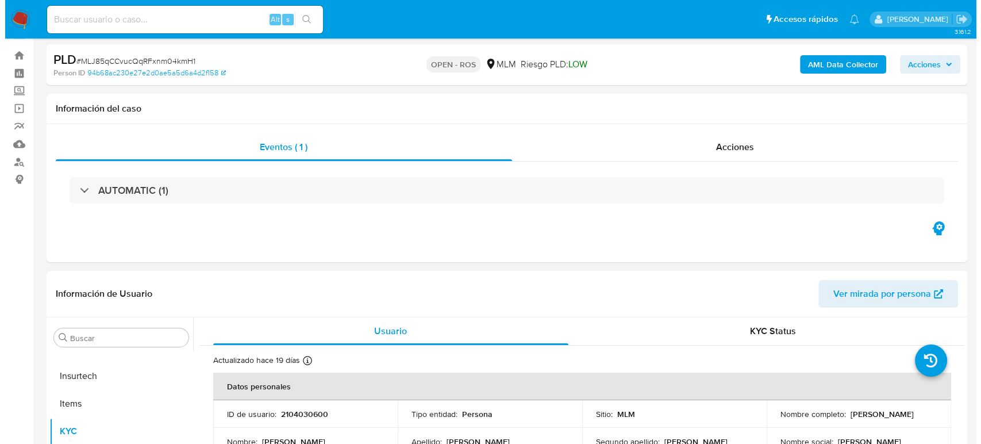
scroll to position [0, 0]
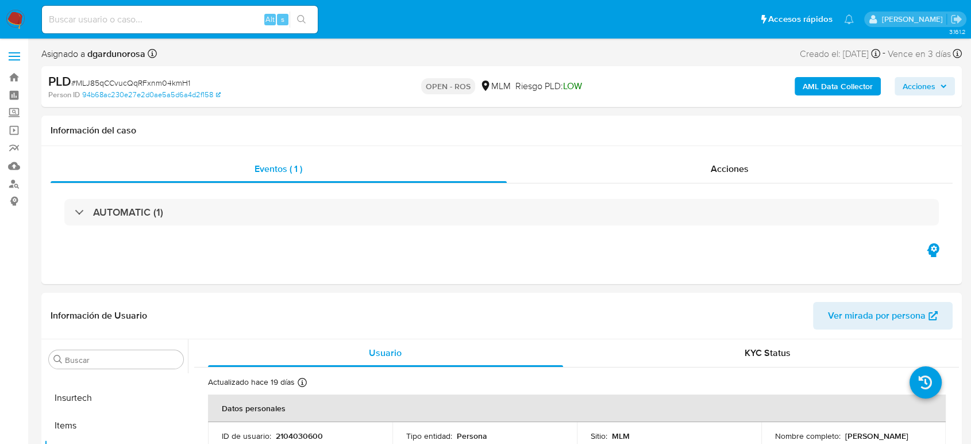
click at [939, 89] on span "Acciones" at bounding box center [925, 86] width 44 height 16
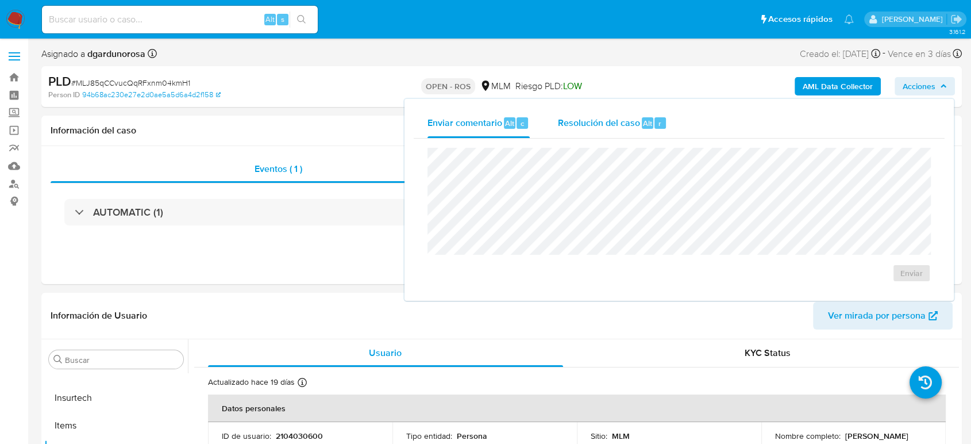
click at [568, 124] on span "Resolución del caso" at bounding box center [598, 122] width 82 height 13
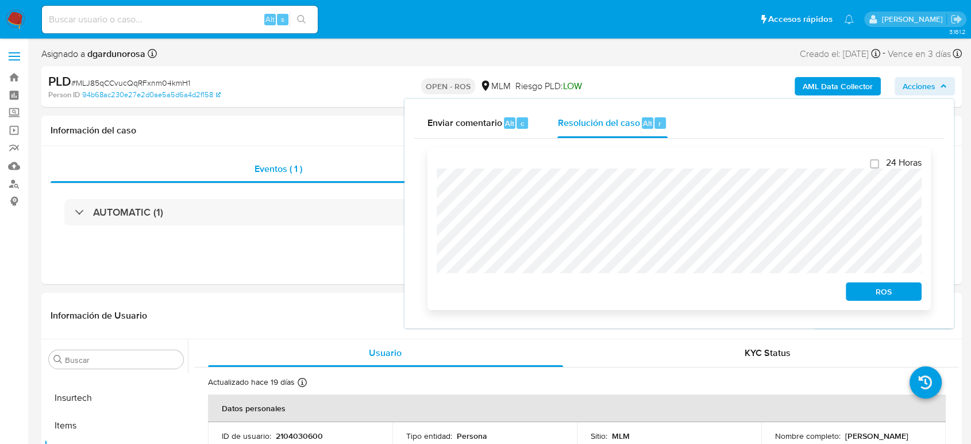
click at [869, 294] on span "ROS" at bounding box center [884, 291] width 60 height 16
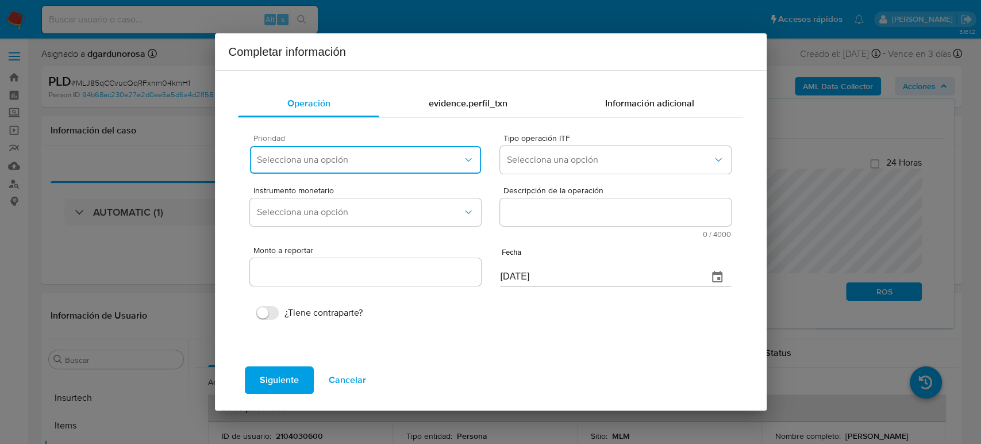
drag, startPoint x: 399, startPoint y: 158, endPoint x: 396, endPoint y: 164, distance: 6.7
click at [396, 157] on span "Selecciona una opción" at bounding box center [359, 159] width 205 height 11
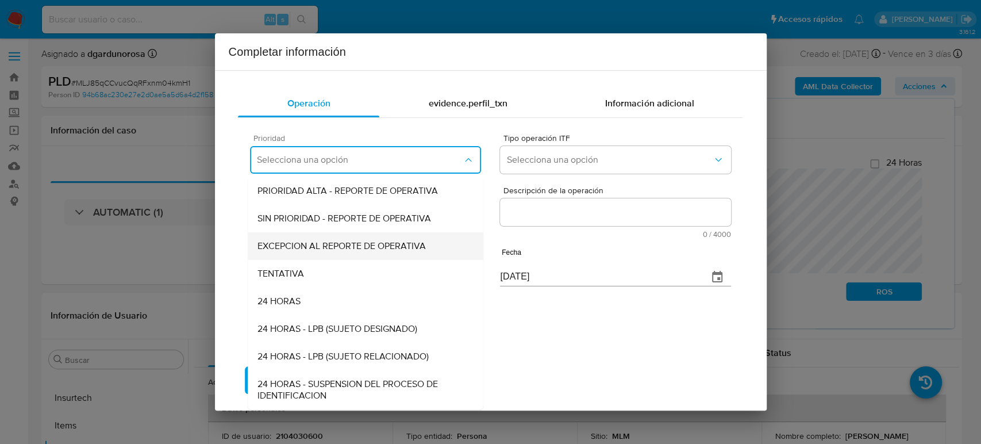
click at [368, 246] on span "EXCEPCION AL REPORTE DE OPERATIVA" at bounding box center [341, 245] width 168 height 11
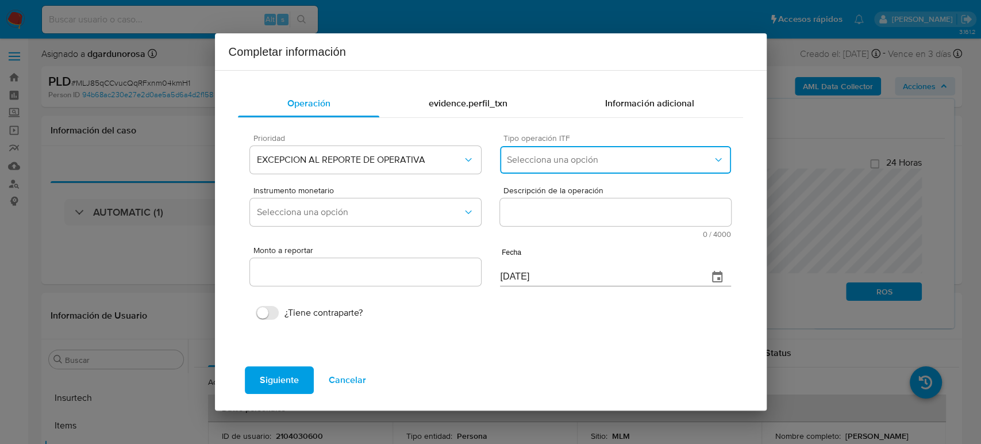
click at [585, 166] on button "Selecciona una opción" at bounding box center [615, 160] width 230 height 28
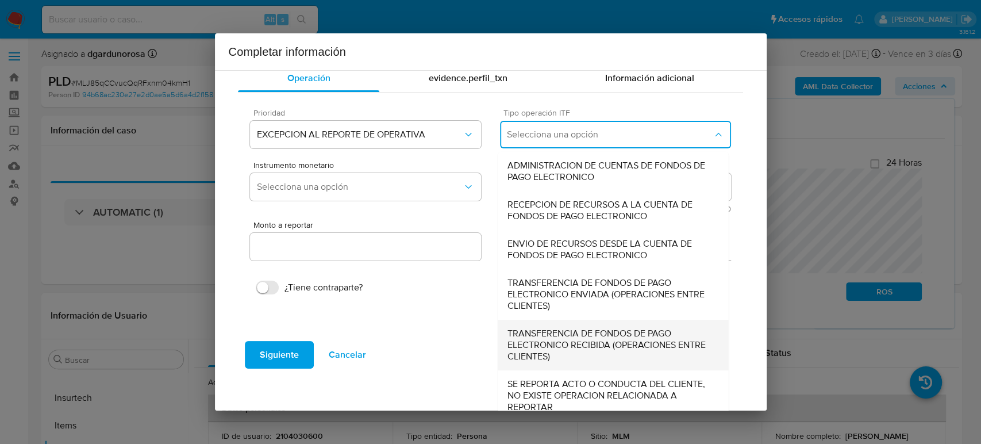
scroll to position [36, 0]
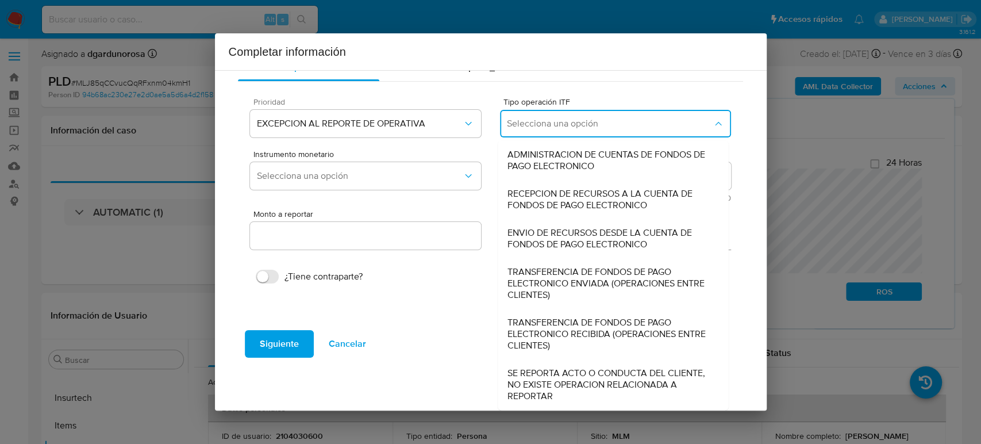
click at [602, 383] on span "SE REPORTA ACTO O CONDUCTA DEL CLIENTE, NO EXISTE OPERACION RELACIONADA A REPOR…" at bounding box center [613, 384] width 212 height 34
type input "0.00"
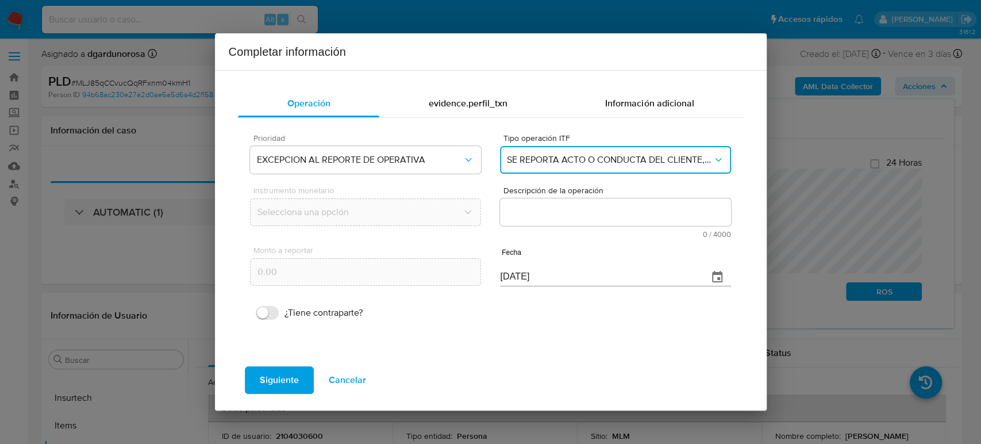
scroll to position [0, 0]
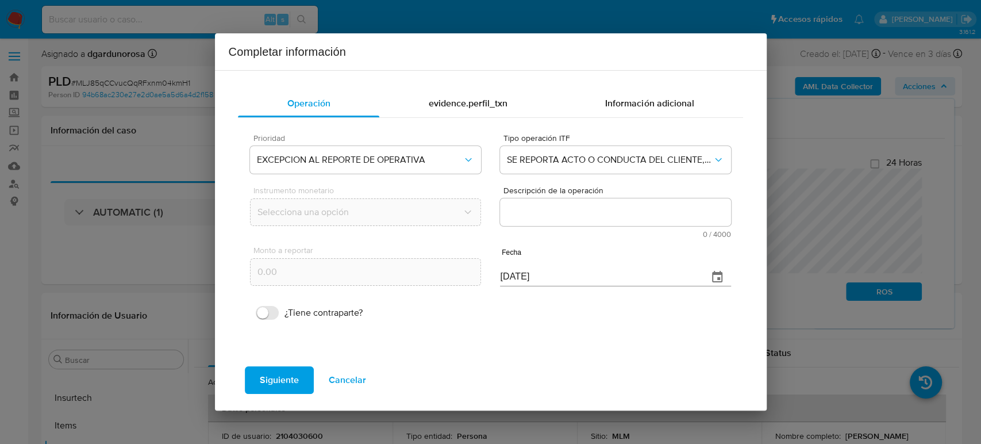
click at [594, 215] on textarea "Descripción de la operación" at bounding box center [615, 212] width 230 height 28
click at [645, 215] on textarea "Descripción de la operación" at bounding box center [615, 212] width 230 height 28
paste textarea "/CONOCIMIENTO DEL CLIENTE O USUARIOCLIENTE PATRICIA ROBLES TOVAR NUMERO DE CLIE…"
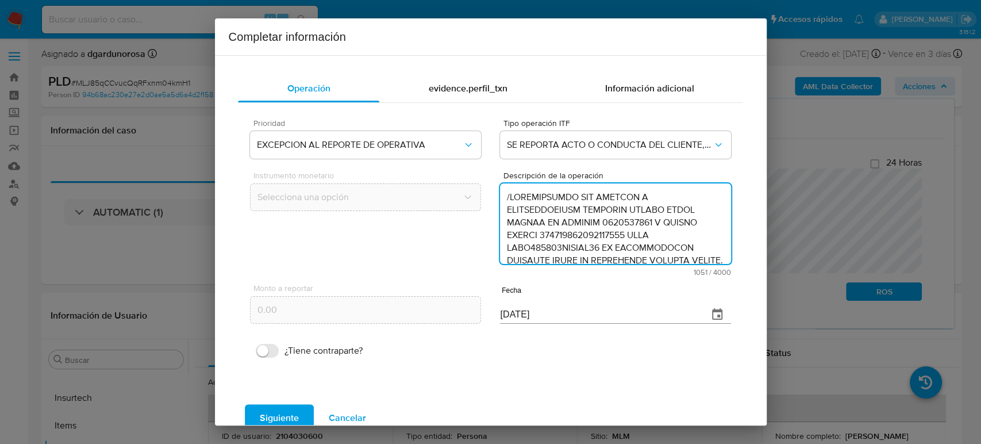
scroll to position [306, 0]
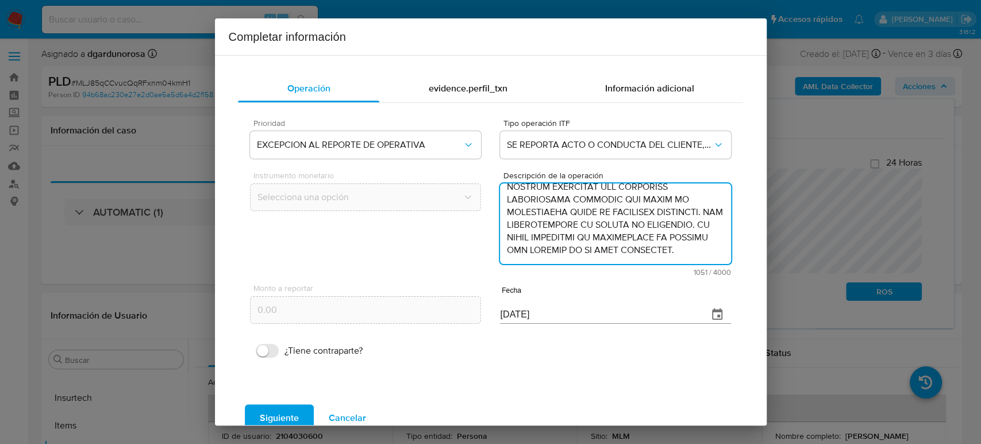
type textarea "/CONOCIMIENTO DEL CLIENTE O USUARIOCLIENTE PATRICIA ROBLES TOVAR NUMERO DE CLIE…"
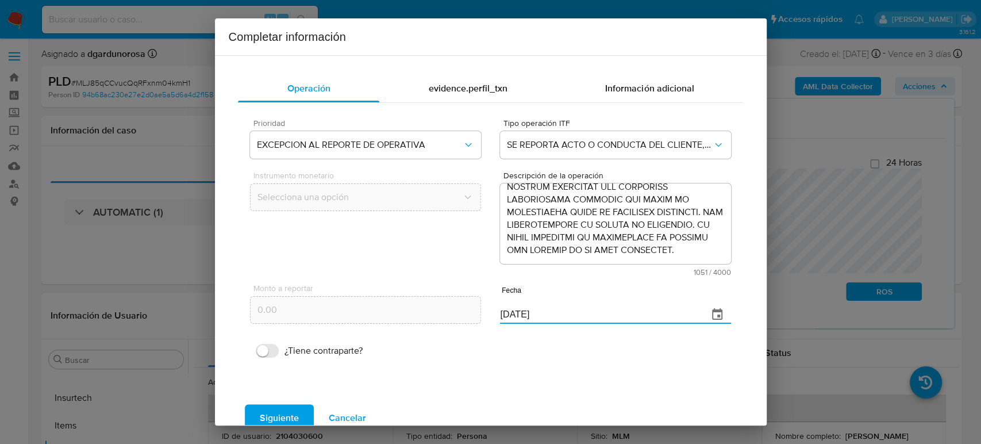
click at [451, 314] on div "Monto a reportar 0.00 Fecha 08/10/2025" at bounding box center [490, 303] width 480 height 54
paste input "23/07"
type input "23/07/2025"
click at [275, 417] on span "Siguiente" at bounding box center [279, 417] width 39 height 25
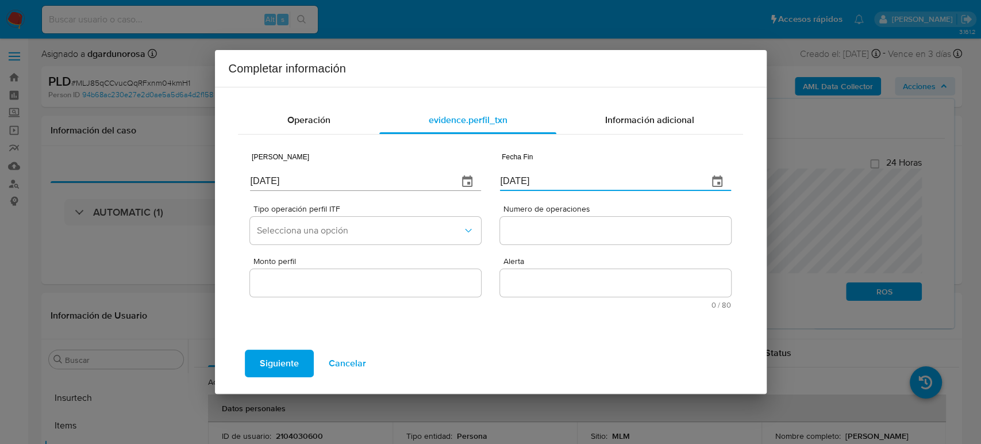
drag, startPoint x: 559, startPoint y: 179, endPoint x: 447, endPoint y: 176, distance: 112.1
click at [446, 174] on div "Fecha Inicio 08/10/2025 Fecha Fin 08/10/2025" at bounding box center [490, 169] width 480 height 54
paste input "23/07"
type input "23/07/2025"
drag, startPoint x: 313, startPoint y: 186, endPoint x: 194, endPoint y: 186, distance: 118.4
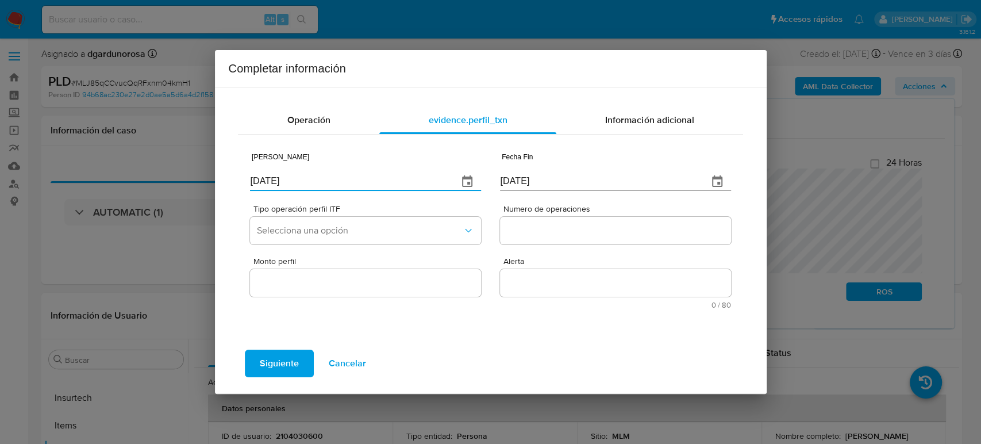
click at [194, 186] on div "Completar información Operación evidence.perfil_txn Información adicional Fecha…" at bounding box center [490, 222] width 981 height 444
paste input "29/03"
type input "29/03/2025"
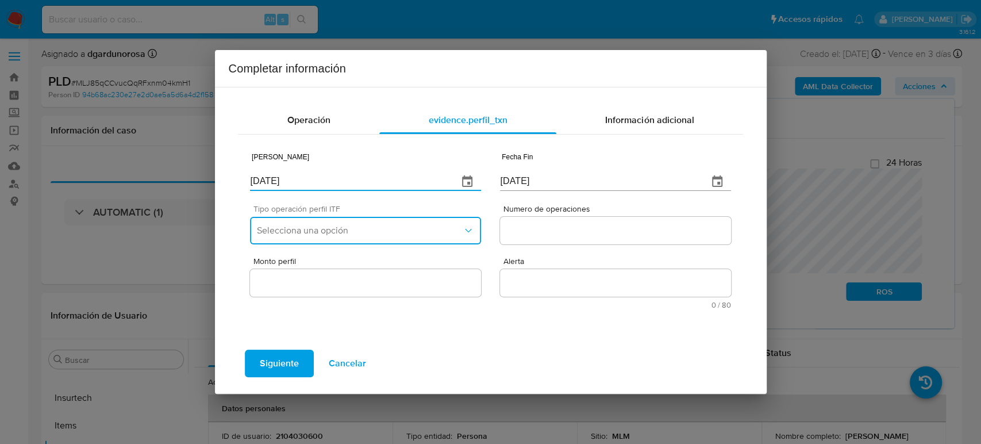
click at [405, 222] on button "Selecciona una opción" at bounding box center [365, 231] width 230 height 28
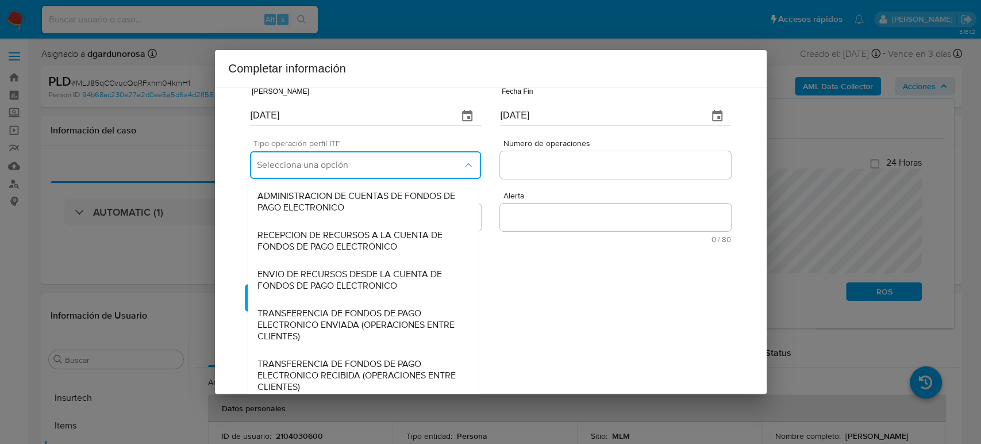
scroll to position [124, 0]
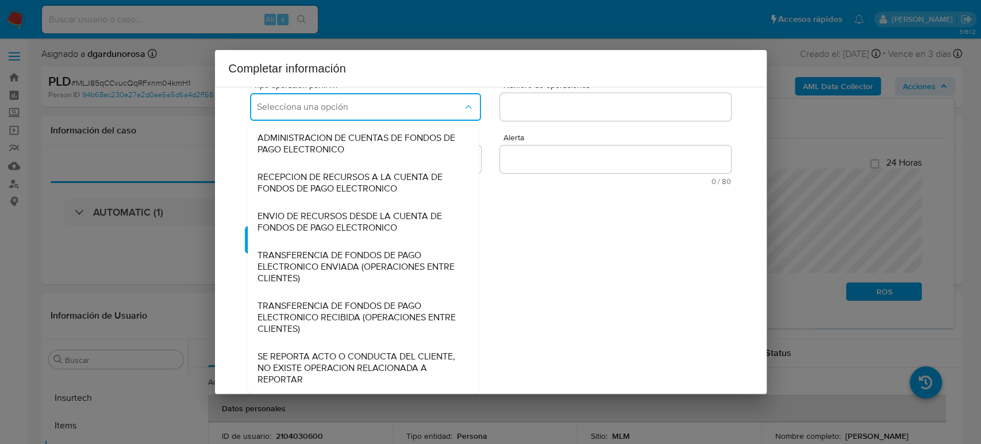
drag, startPoint x: 349, startPoint y: 365, endPoint x: 499, endPoint y: 253, distance: 187.2
click at [349, 367] on span "SE REPORTA ACTO O CONDUCTA DEL CLIENTE, NO EXISTE OPERACION RELACIONADA A REPOR…" at bounding box center [363, 367] width 212 height 34
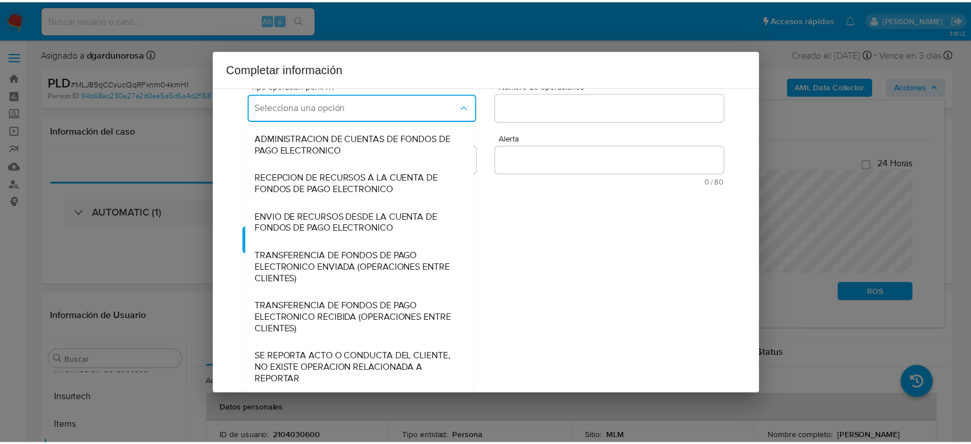
scroll to position [0, 0]
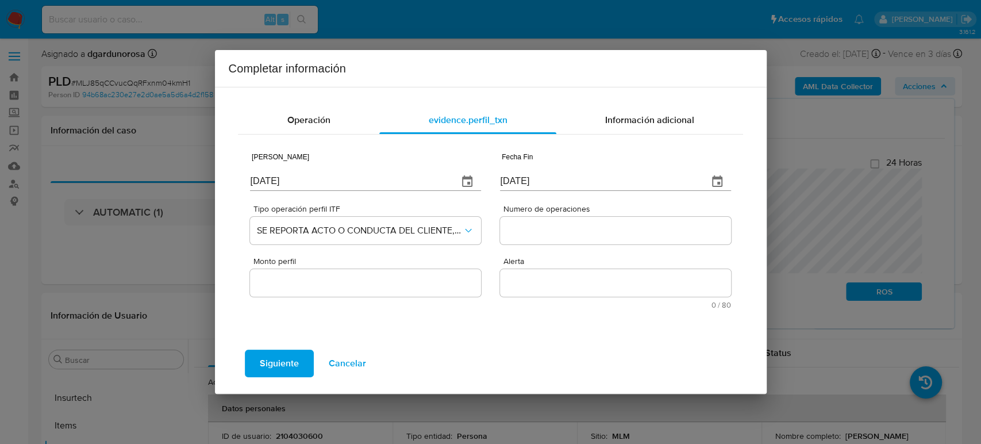
click at [535, 229] on input "Numero de operaciones" at bounding box center [615, 230] width 230 height 15
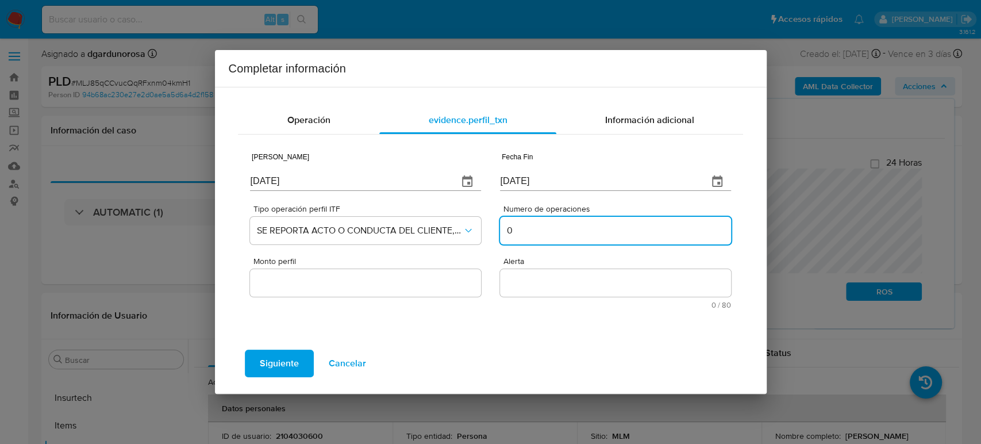
type input "0"
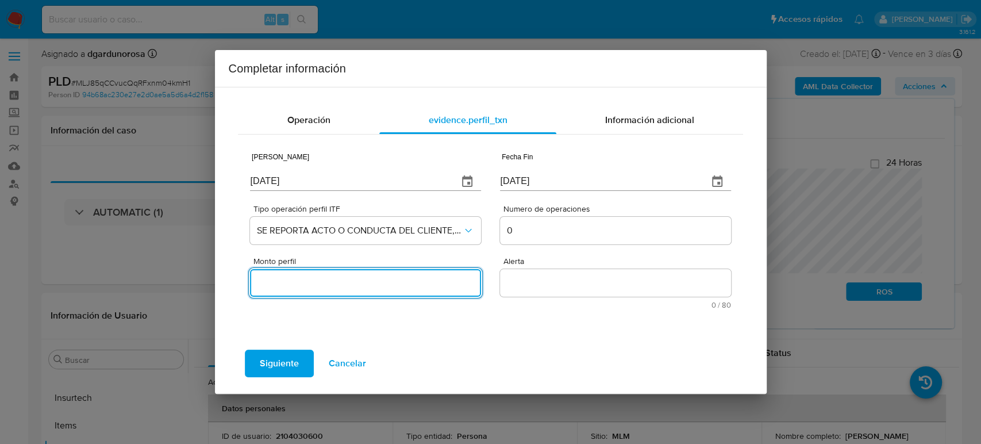
click at [391, 276] on input "Monto perfil" at bounding box center [365, 282] width 230 height 15
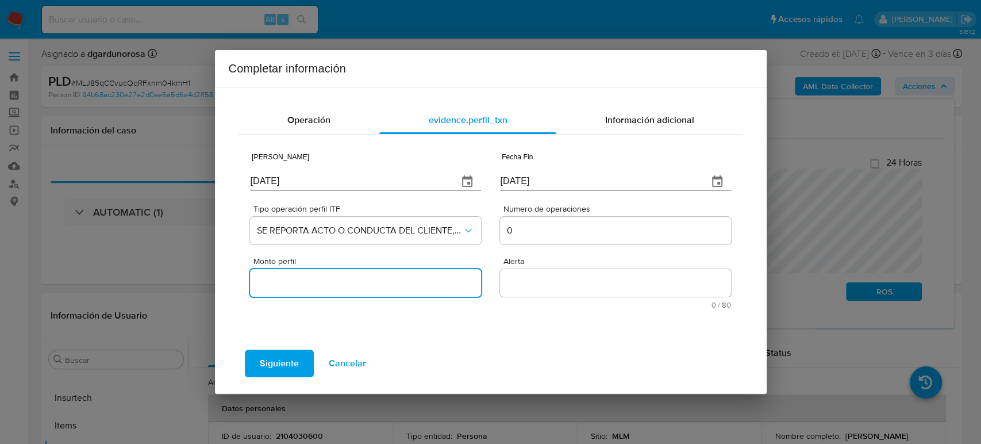
type input "0.00"
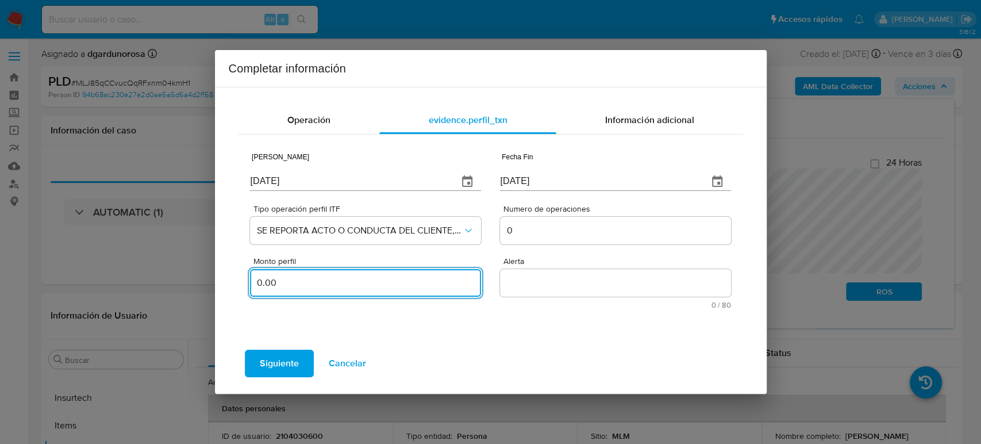
click at [513, 290] on textarea "Alerta" at bounding box center [615, 283] width 230 height 28
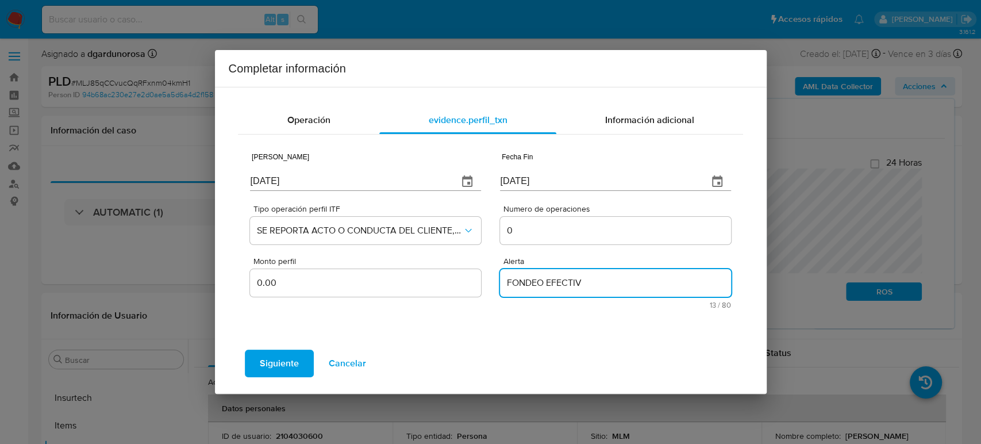
type textarea "FONDEO EFECTIVO"
click at [284, 371] on span "Siguiente" at bounding box center [279, 362] width 39 height 25
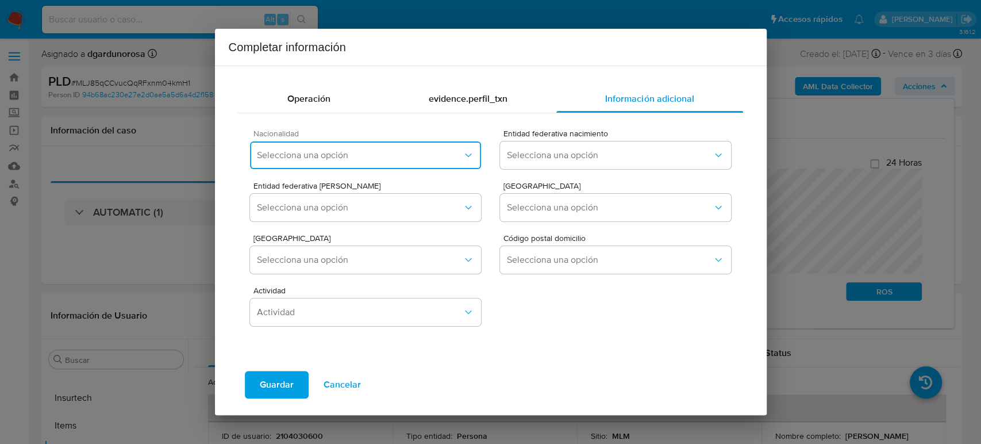
click at [431, 159] on span "Selecciona una opción" at bounding box center [359, 154] width 205 height 11
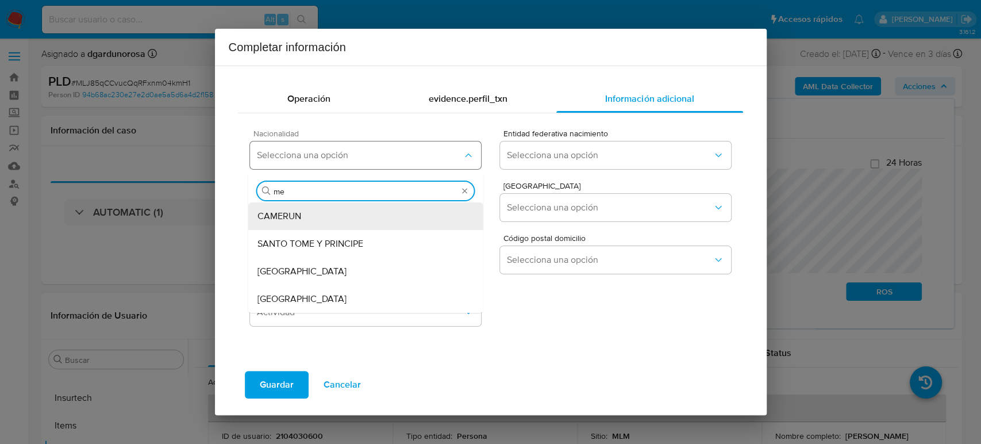
type input "mex"
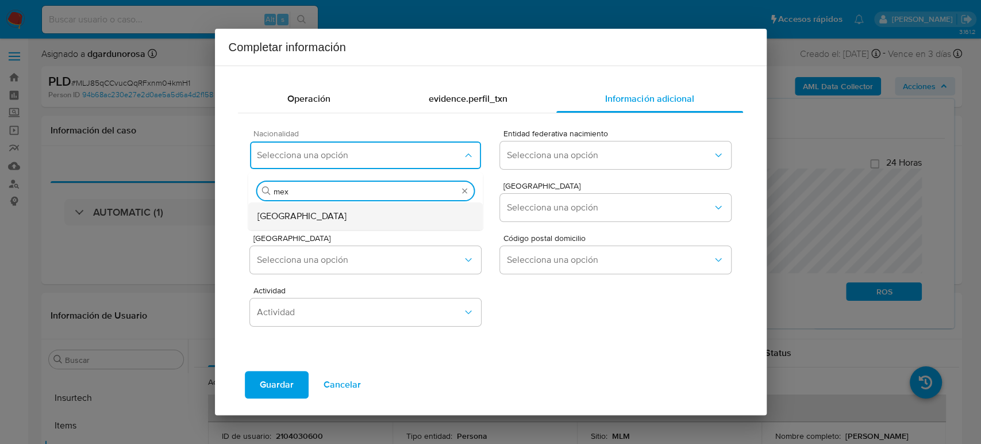
click at [391, 226] on div "MEXICO" at bounding box center [365, 216] width 217 height 28
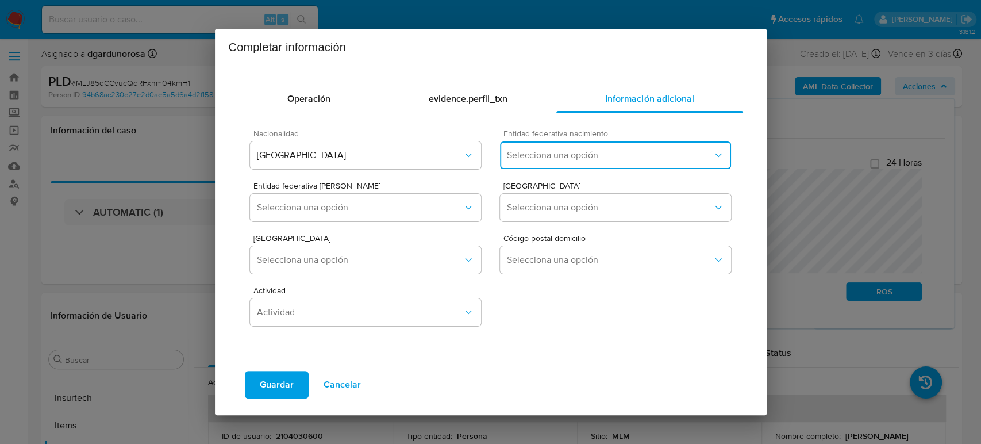
drag, startPoint x: 588, startPoint y: 151, endPoint x: 595, endPoint y: 157, distance: 9.4
click at [590, 151] on span "Selecciona una opción" at bounding box center [609, 154] width 205 height 11
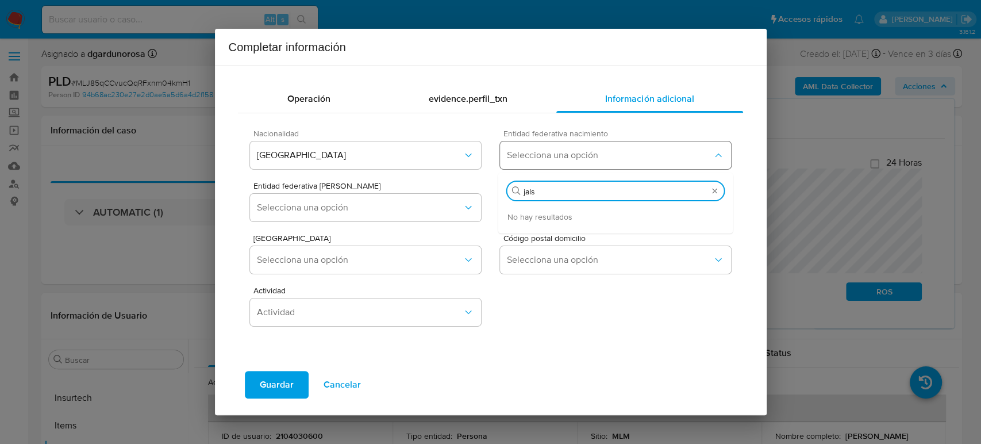
type input "jal"
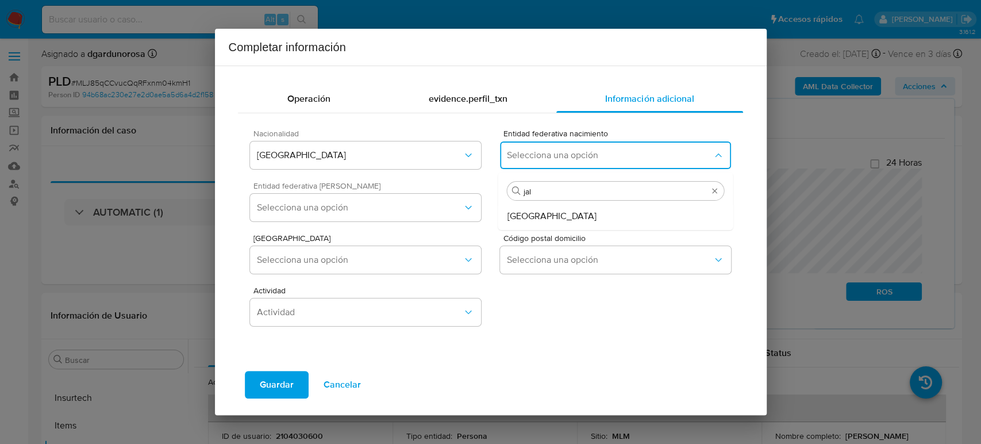
drag, startPoint x: 562, startPoint y: 219, endPoint x: 474, endPoint y: 222, distance: 88.0
click at [565, 218] on div "Jalisco" at bounding box center [615, 216] width 217 height 28
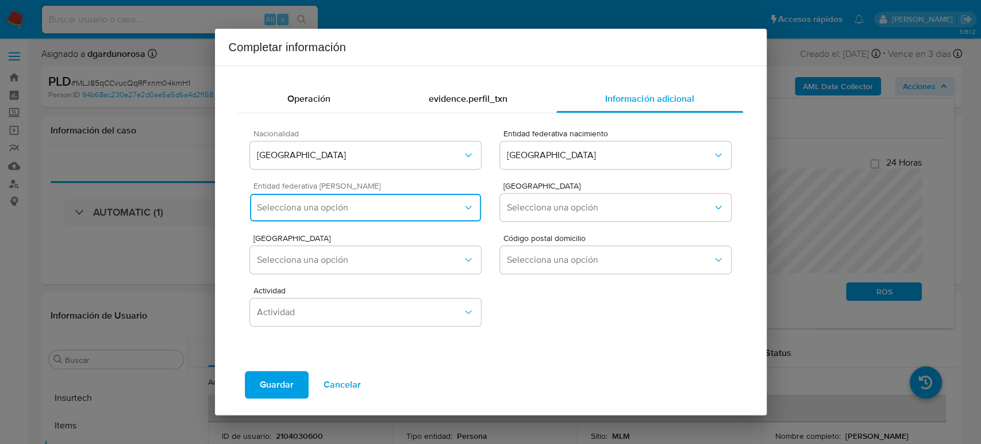
click at [354, 199] on button "Selecciona una opción" at bounding box center [365, 208] width 230 height 28
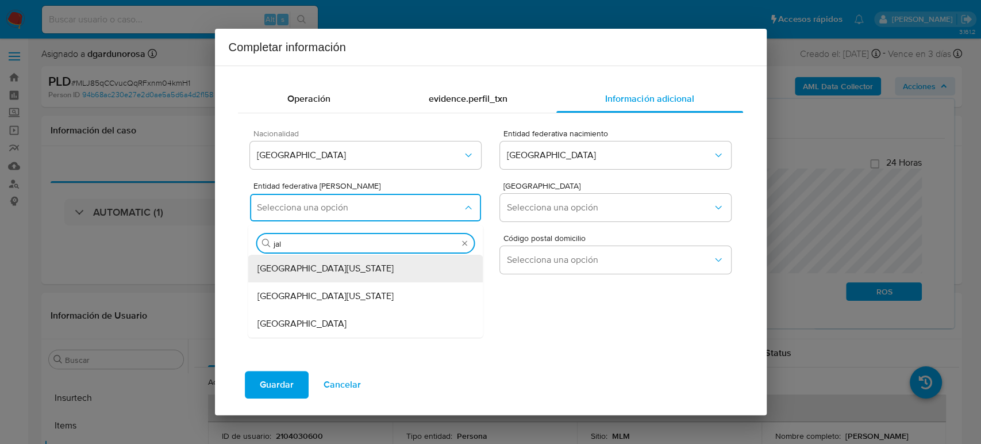
type input "jali"
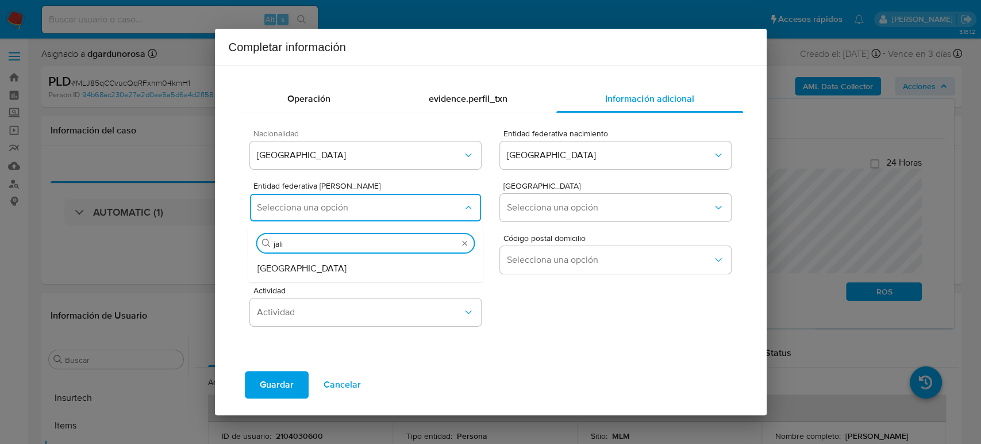
click at [308, 266] on div "Jalisco" at bounding box center [365, 269] width 217 height 28
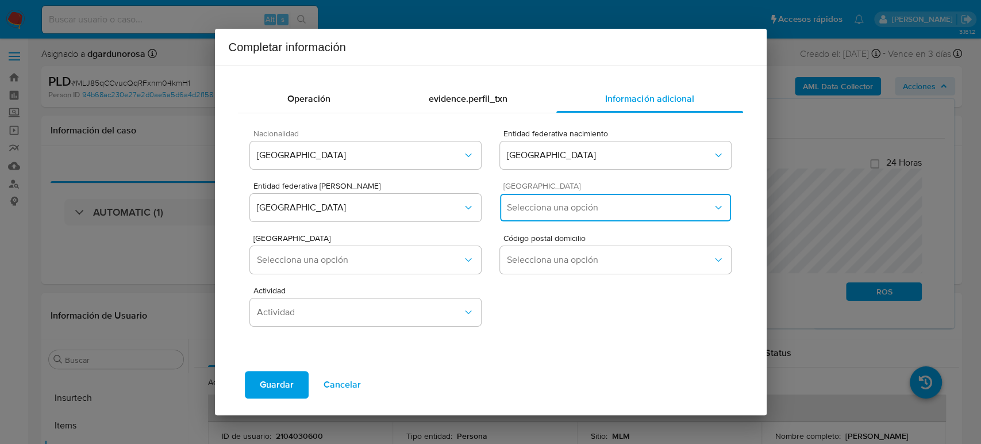
click at [596, 211] on span "Selecciona una opción" at bounding box center [609, 207] width 205 height 11
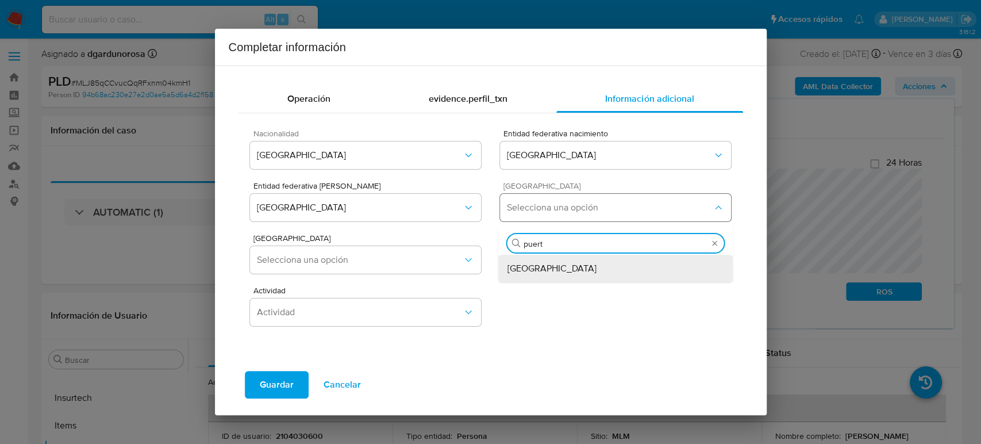
type input "puerto"
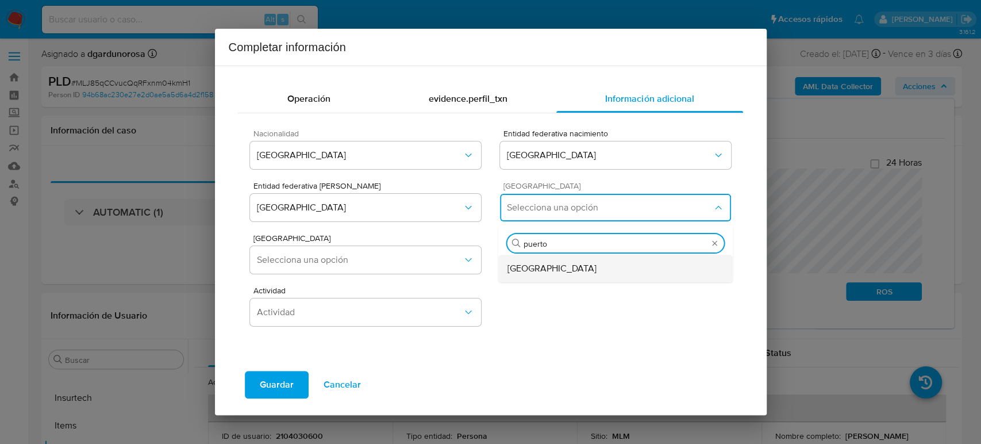
click at [572, 265] on div "Puerto Vallarta" at bounding box center [615, 269] width 217 height 28
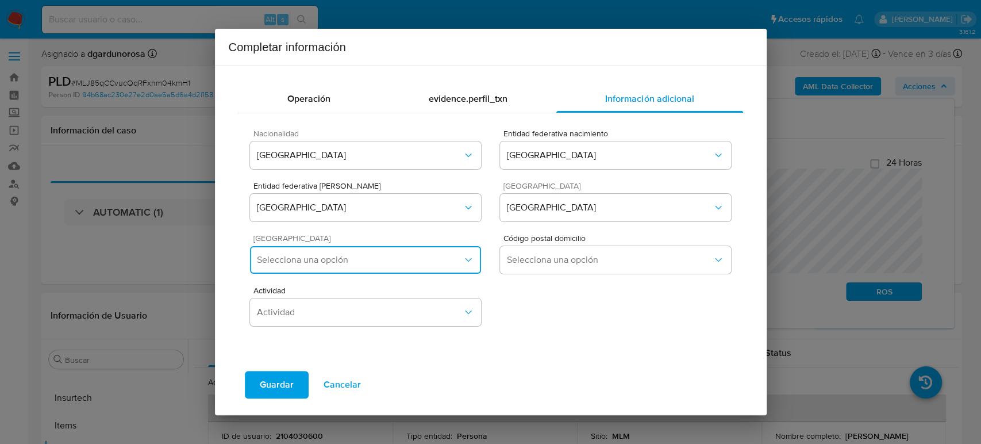
click at [333, 267] on button "Selecciona una opción" at bounding box center [365, 260] width 230 height 28
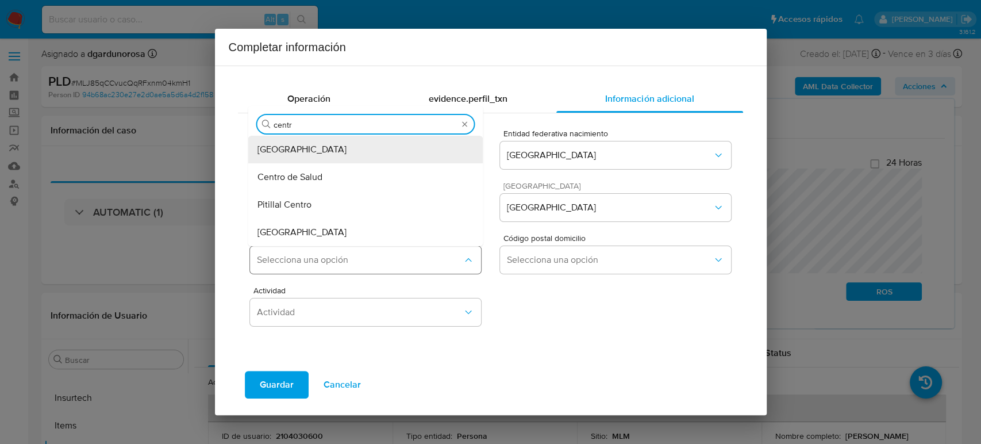
type input "centro"
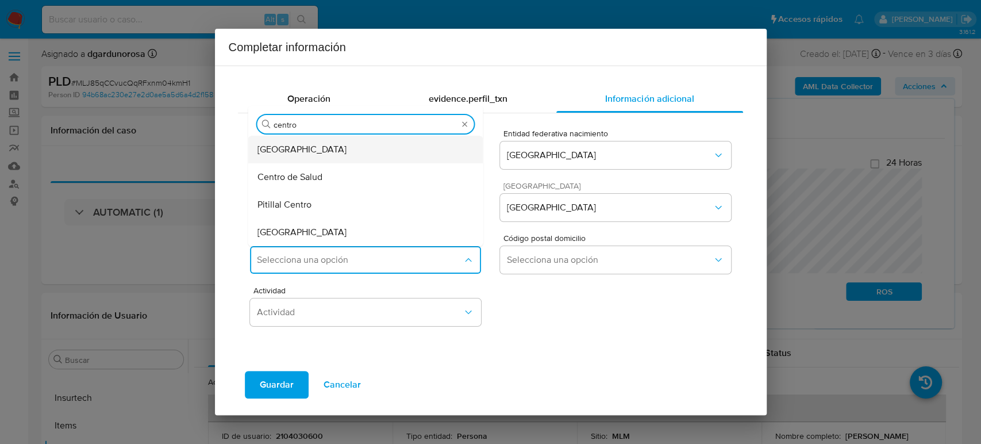
click at [305, 152] on span "Ixtapa Centro" at bounding box center [301, 149] width 89 height 11
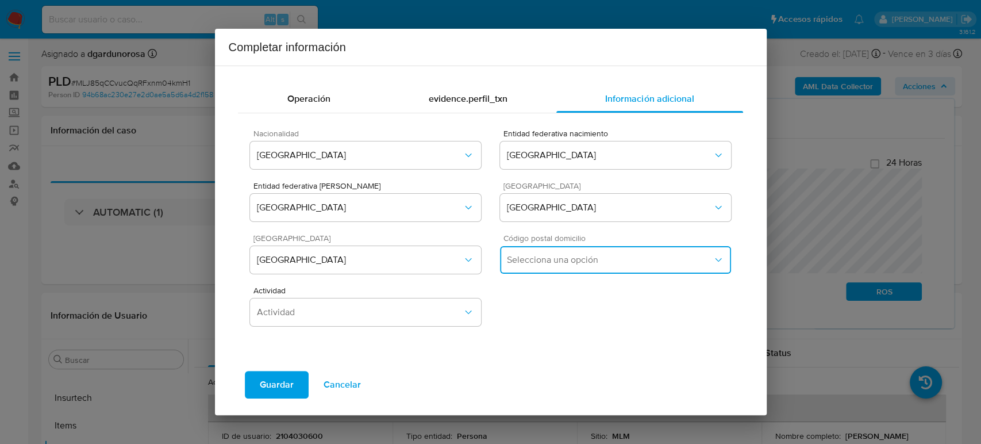
click at [573, 259] on span "Selecciona una opción" at bounding box center [609, 259] width 205 height 11
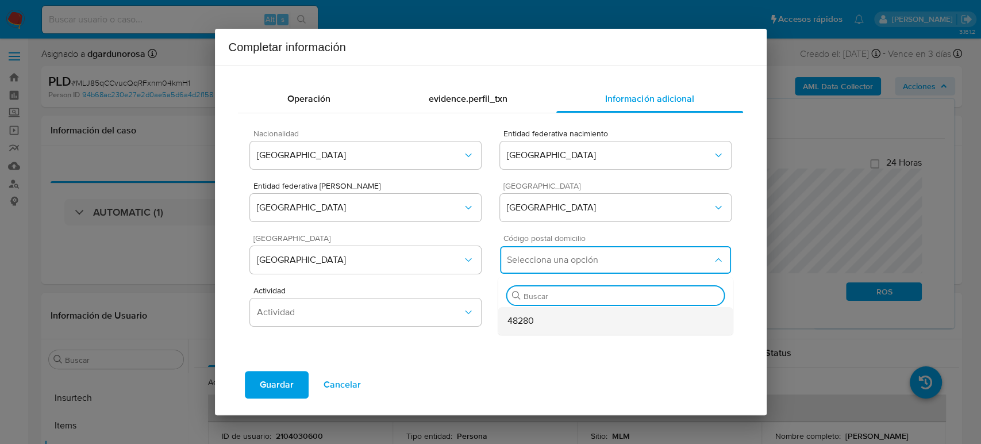
click at [564, 321] on div "48280" at bounding box center [615, 321] width 217 height 28
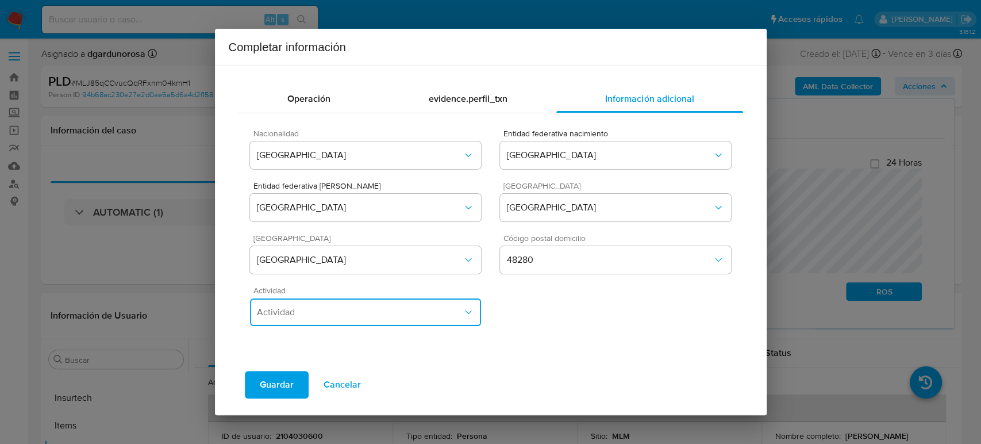
click at [291, 311] on span "Actividad" at bounding box center [359, 311] width 205 height 11
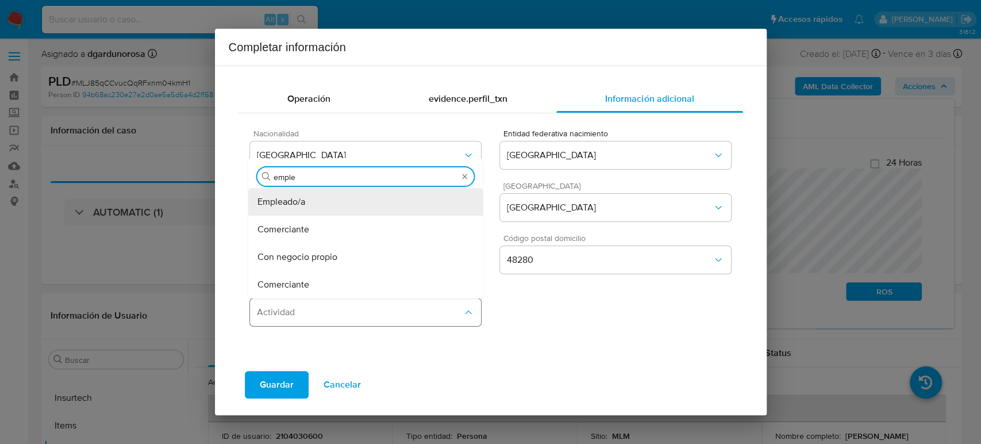
type input "emplea"
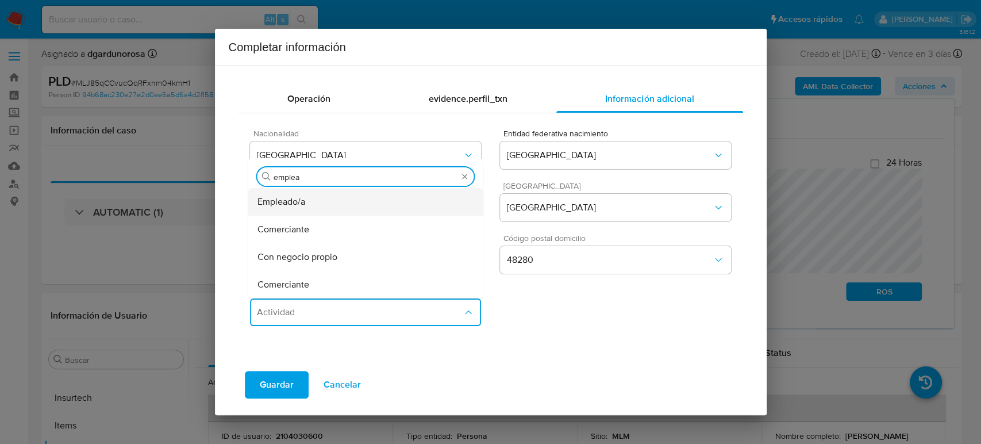
click at [295, 199] on span "Empleado/a" at bounding box center [281, 201] width 48 height 11
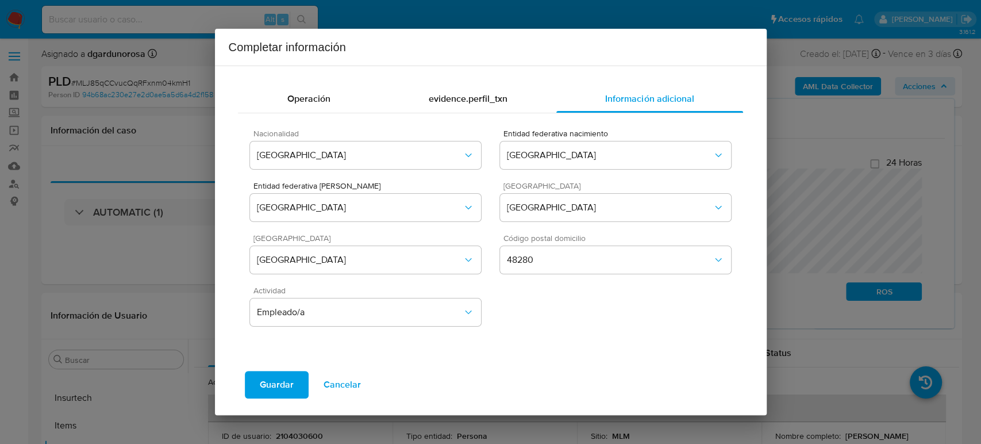
click at [286, 385] on span "Guardar" at bounding box center [277, 384] width 34 height 25
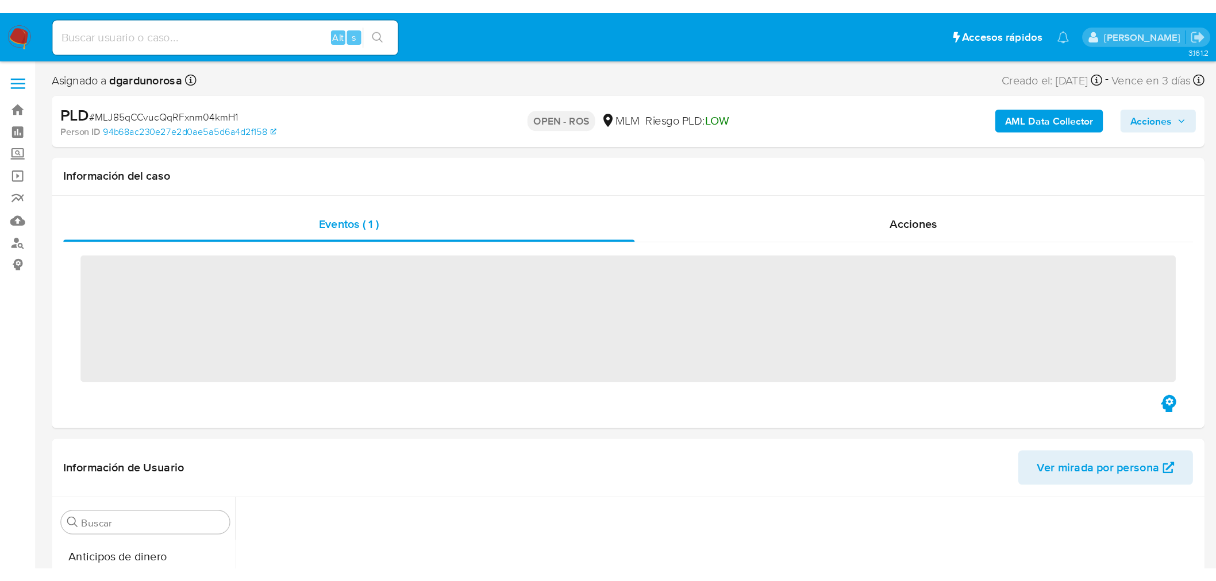
scroll to position [540, 0]
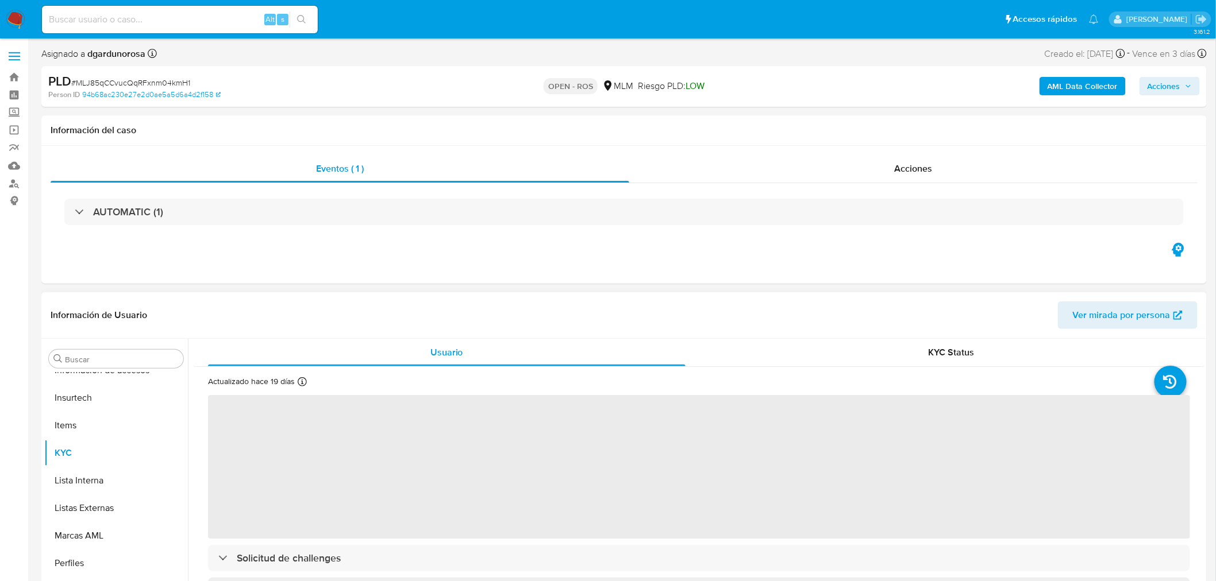
select select "10"
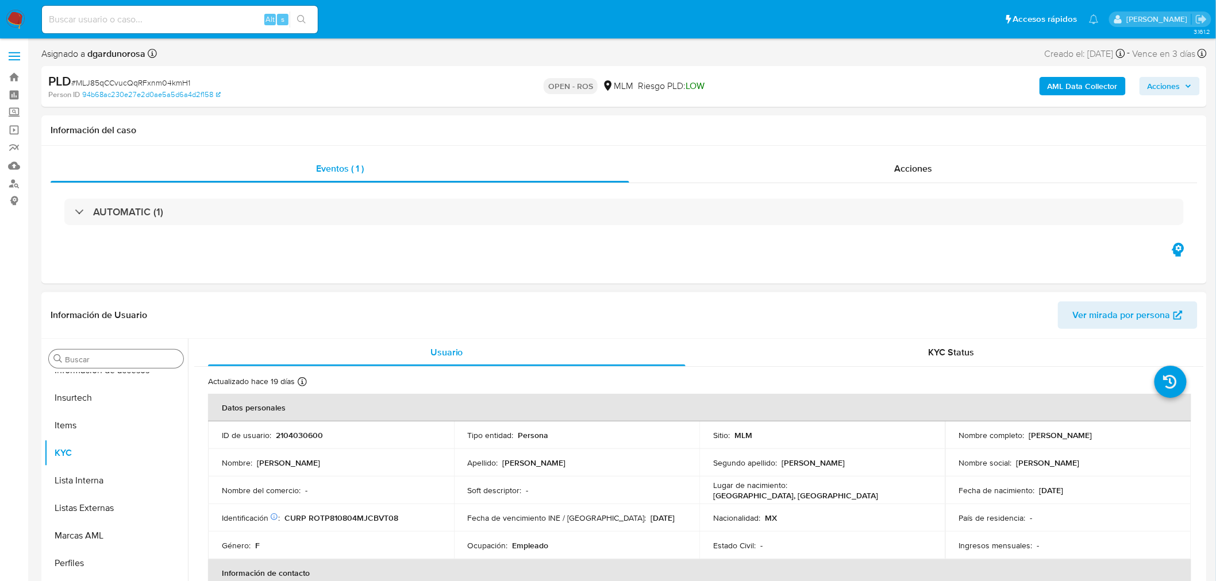
click at [135, 354] on input "Buscar" at bounding box center [122, 359] width 114 height 10
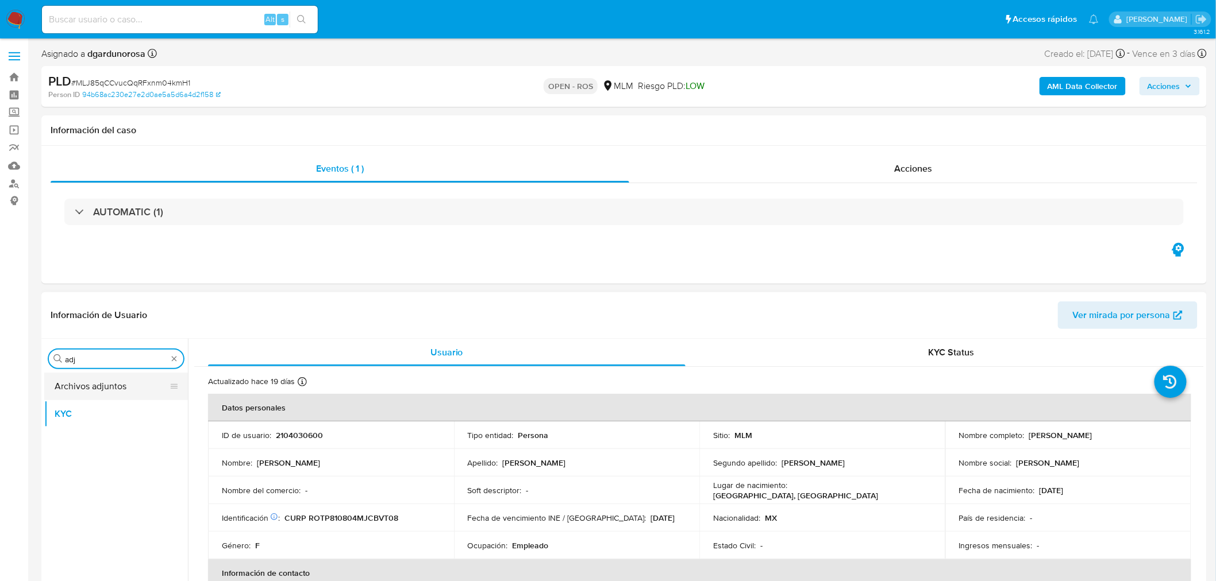
type input "adj"
click at [119, 388] on button "Archivos adjuntos" at bounding box center [111, 387] width 134 height 28
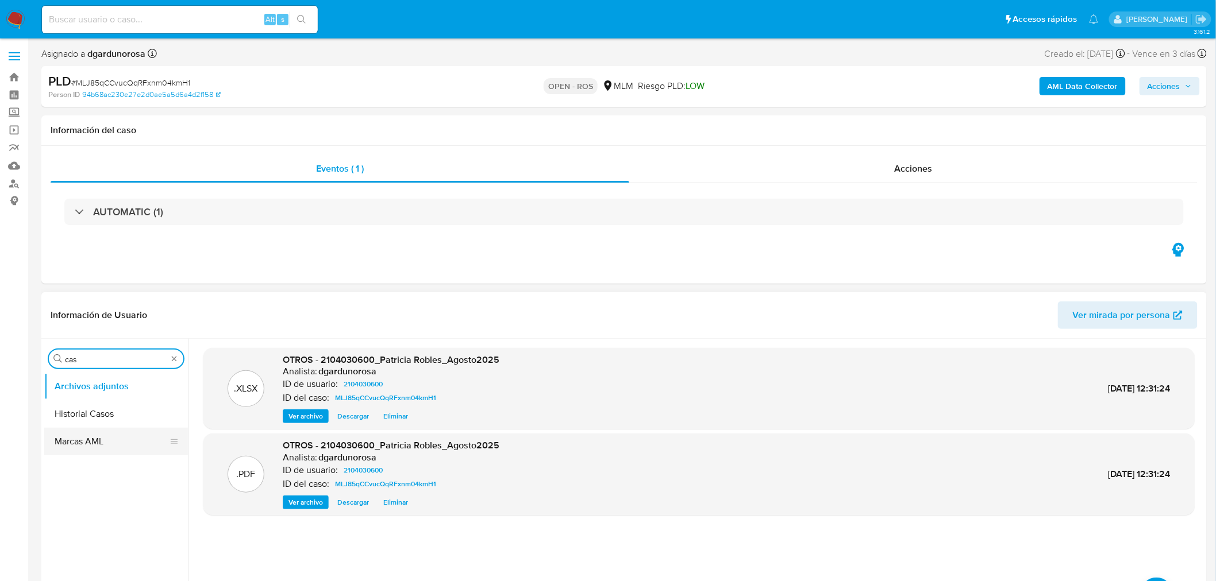
type input "cas"
click at [103, 416] on button "Historial Casos" at bounding box center [116, 414] width 144 height 28
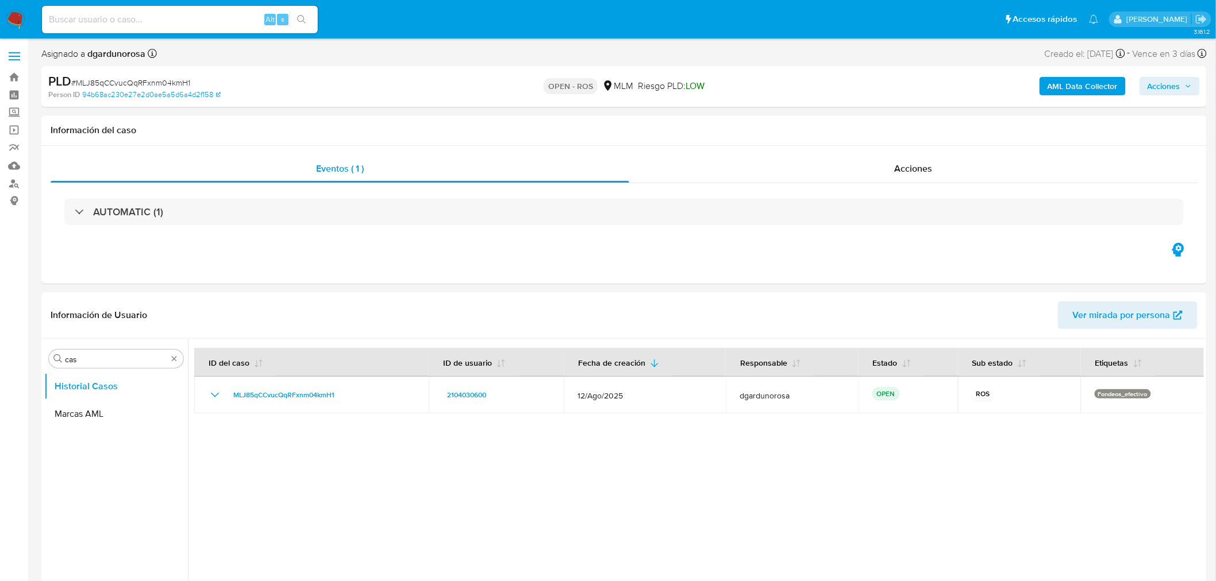
click at [172, 354] on div "Buscar cas" at bounding box center [116, 359] width 134 height 18
type input "kyc"
click at [102, 411] on button "KYC" at bounding box center [111, 414] width 134 height 28
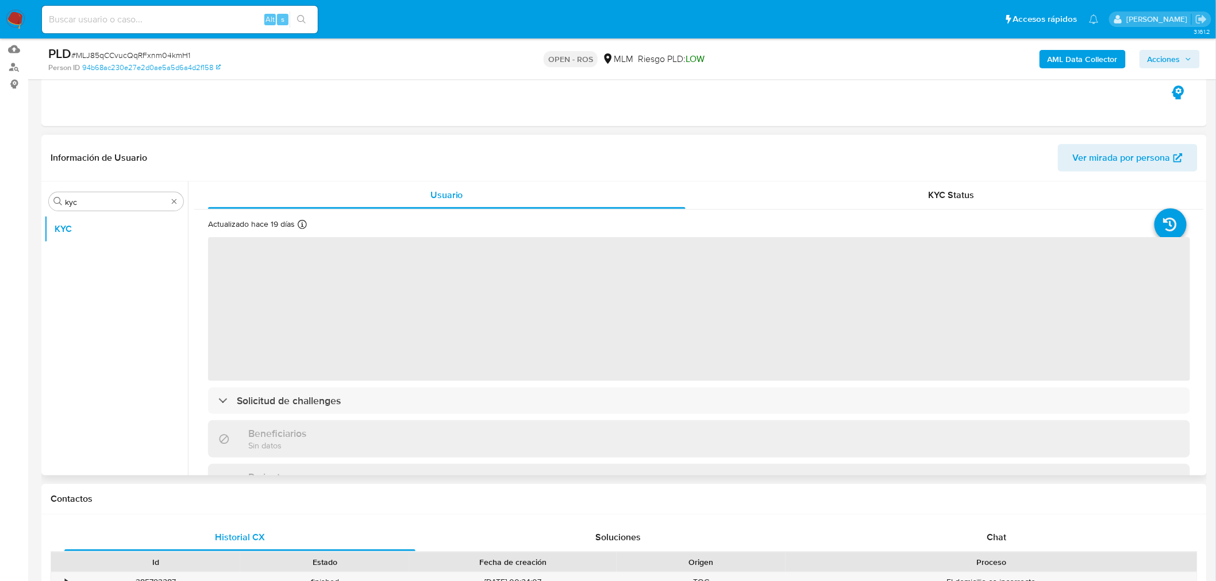
scroll to position [128, 0]
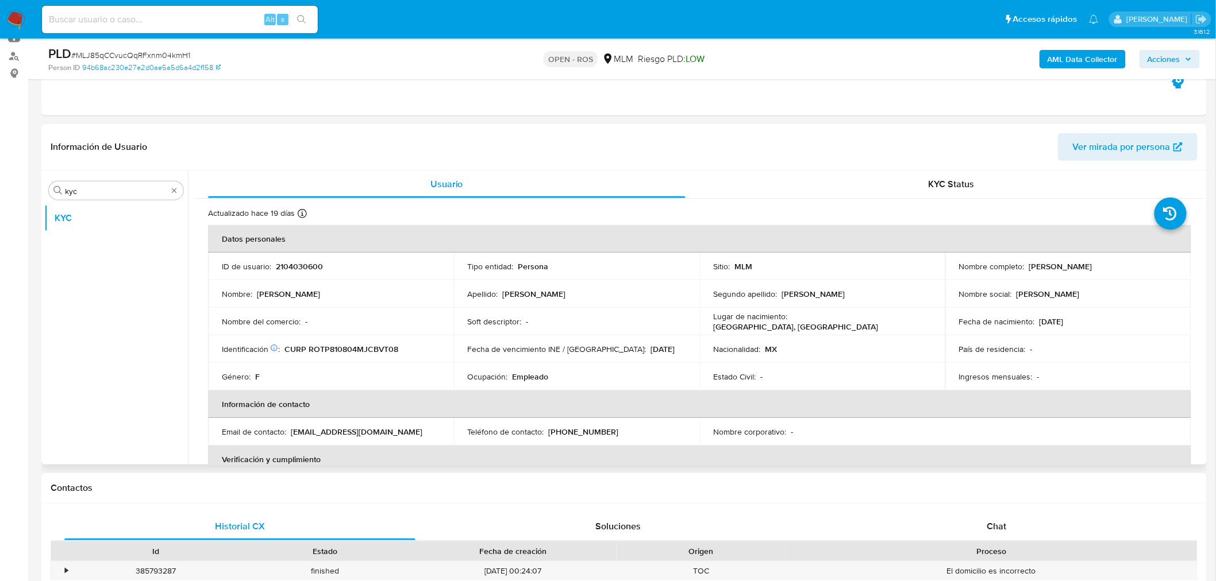
click at [303, 267] on p "2104030600" at bounding box center [299, 266] width 47 height 10
copy p "2104030600"
click at [645, 375] on div "Ocupación : Empleado" at bounding box center [577, 377] width 218 height 10
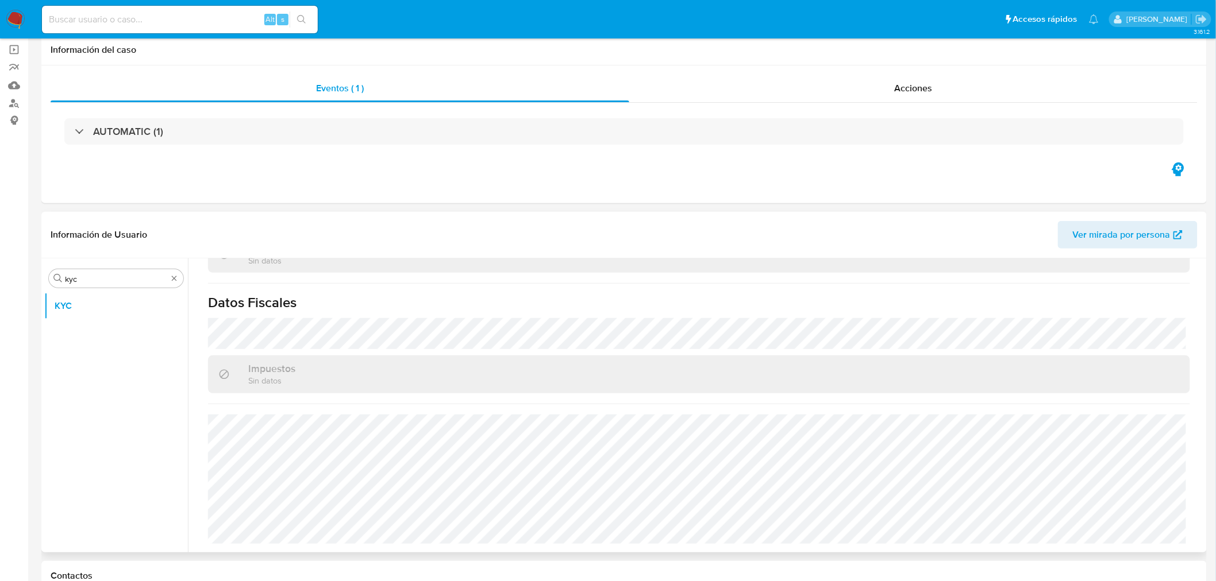
scroll to position [0, 0]
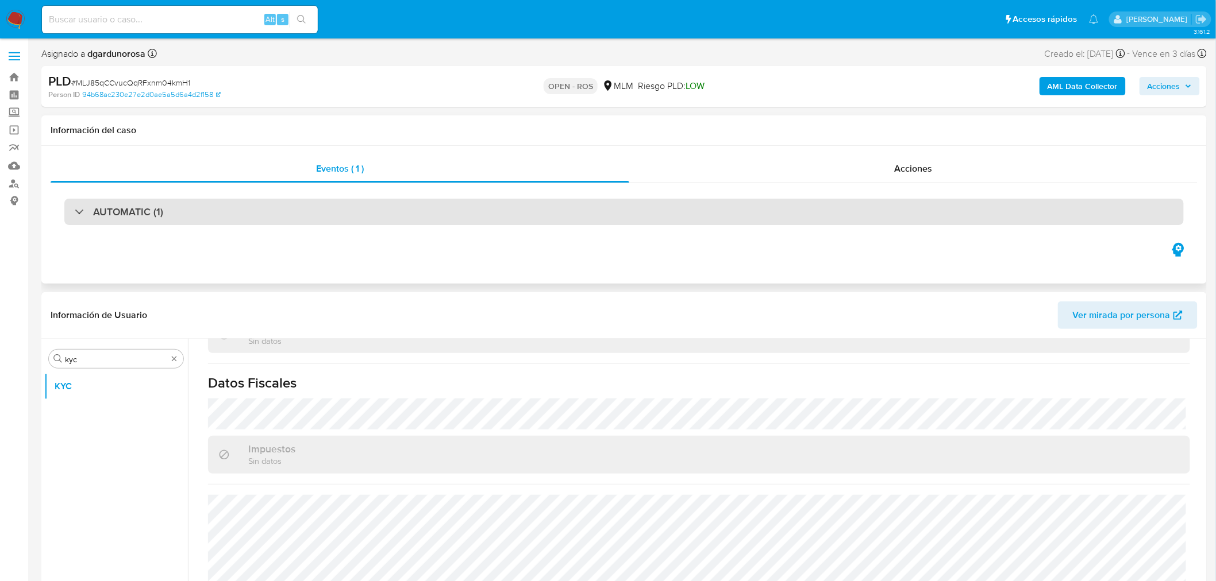
click at [340, 208] on div "AUTOMATIC (1)" at bounding box center [623, 212] width 1119 height 26
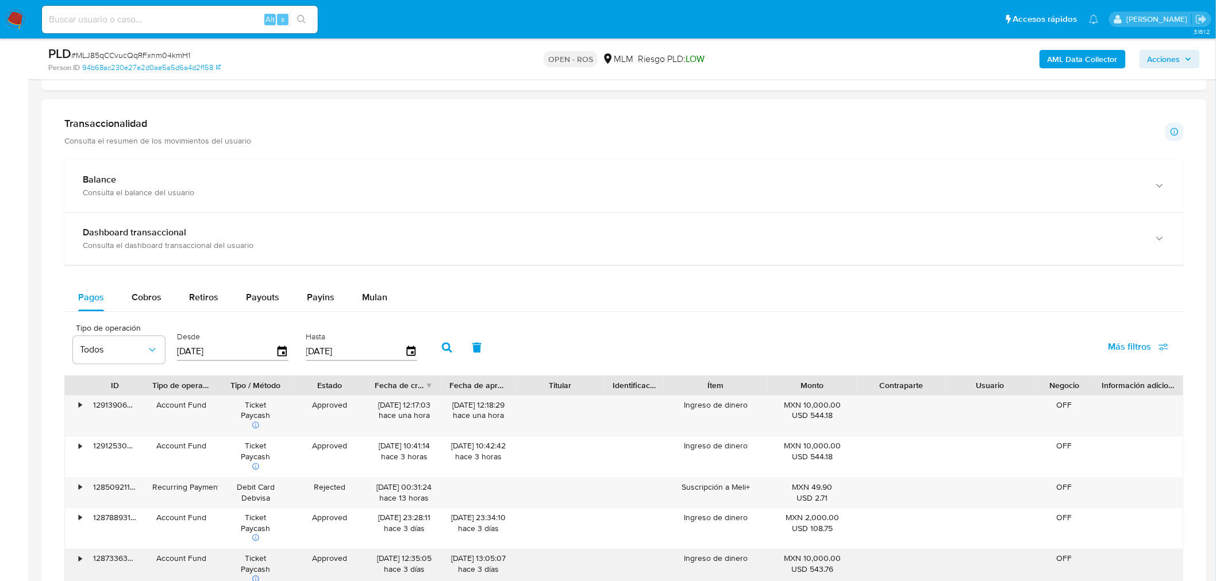
scroll to position [957, 0]
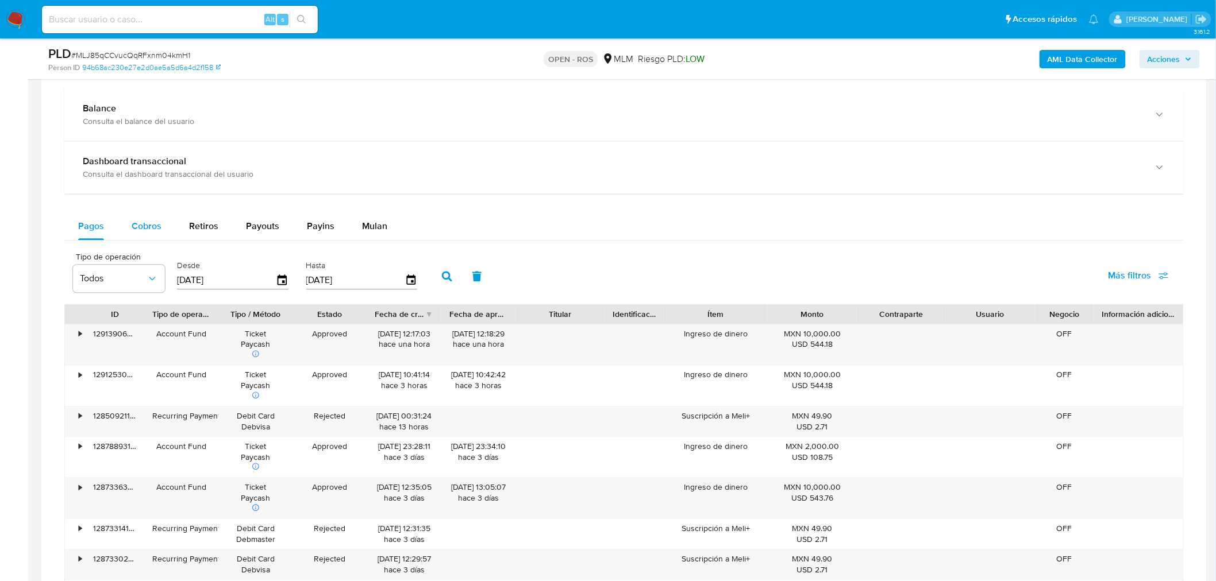
click at [141, 234] on div "Cobros" at bounding box center [147, 227] width 30 height 28
select select "10"
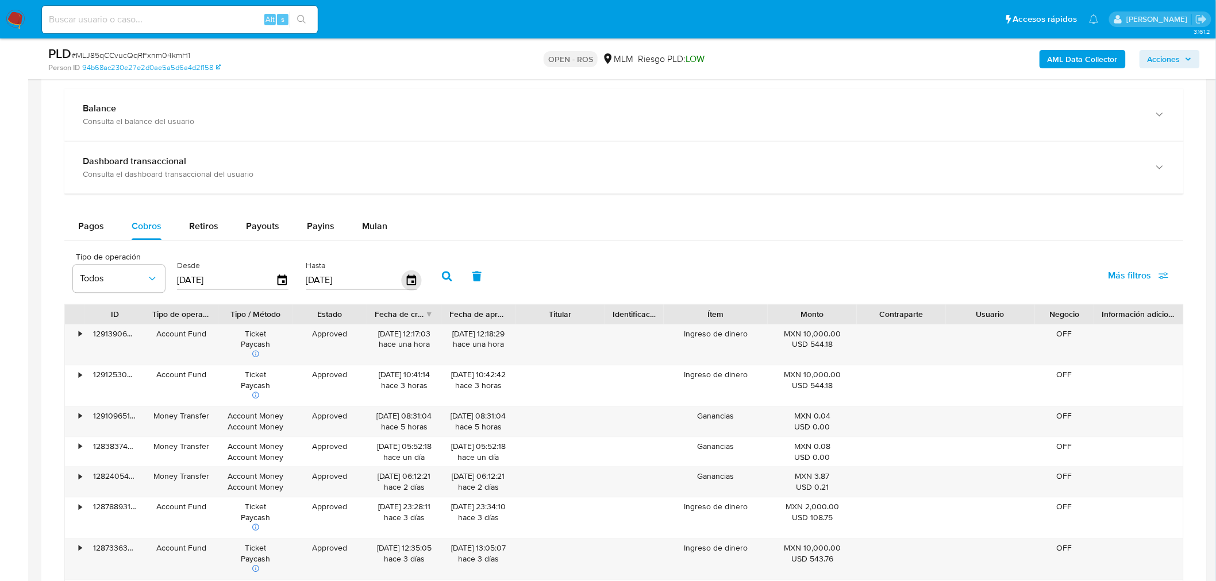
click at [403, 274] on icon "button" at bounding box center [411, 281] width 20 height 20
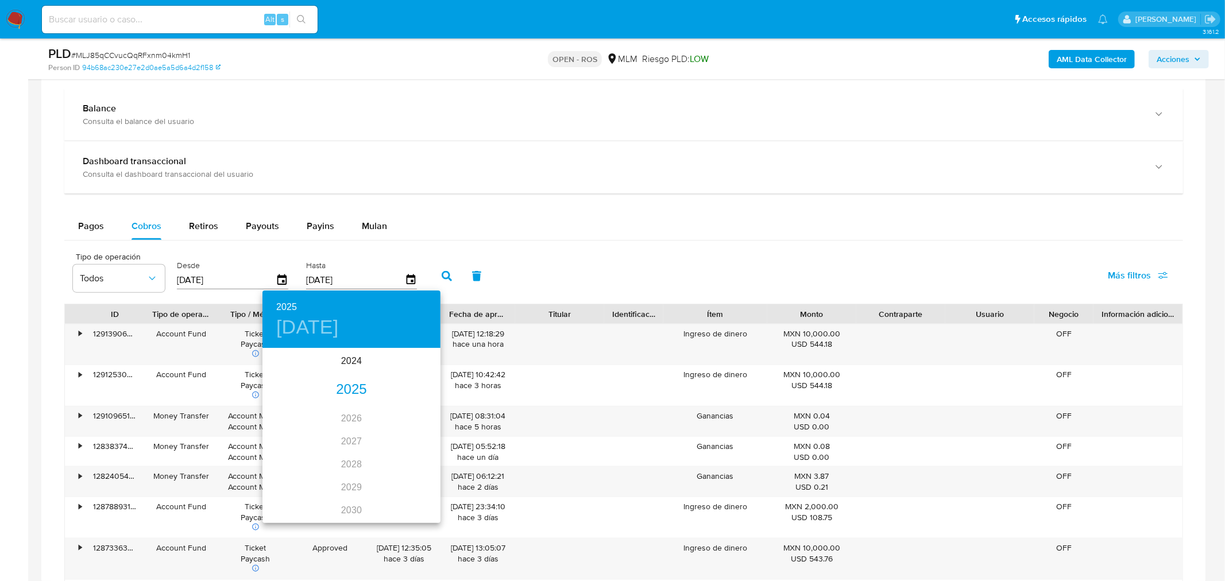
click at [345, 391] on div "2025" at bounding box center [352, 390] width 178 height 23
click at [298, 443] on div "[DATE]." at bounding box center [292, 457] width 59 height 43
click at [353, 443] on button "31" at bounding box center [351, 492] width 21 height 21
type input "31/07/2025"
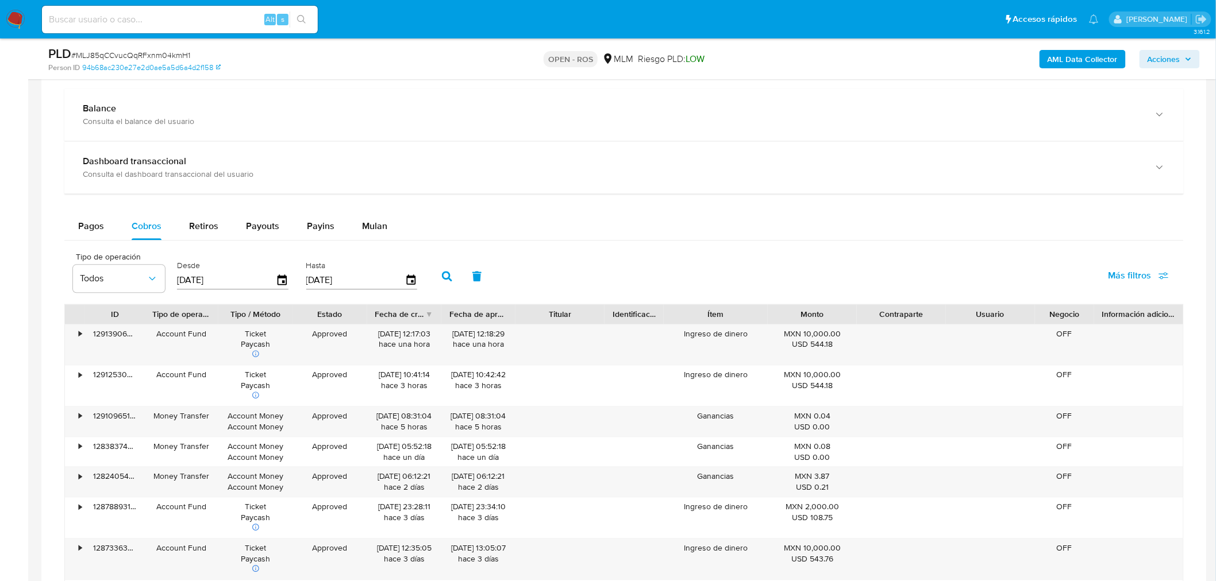
click at [446, 285] on button "button" at bounding box center [447, 277] width 30 height 28
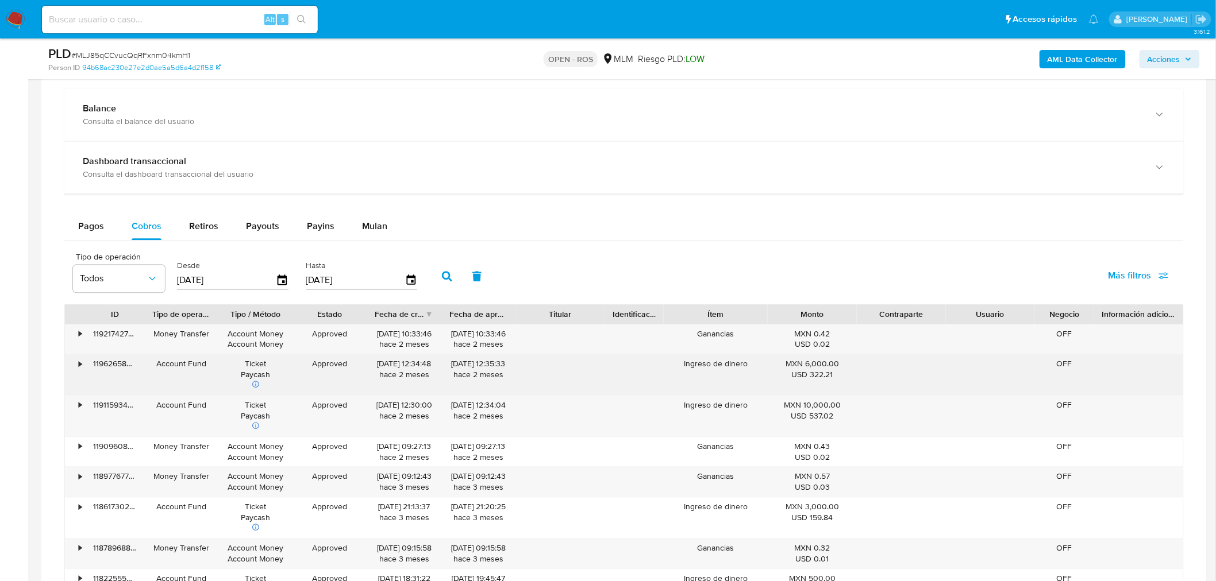
drag, startPoint x: 372, startPoint y: 368, endPoint x: 417, endPoint y: 368, distance: 44.8
click at [417, 368] on div "23/07/2025 12:34:48 hace 2 meses" at bounding box center [404, 374] width 74 height 41
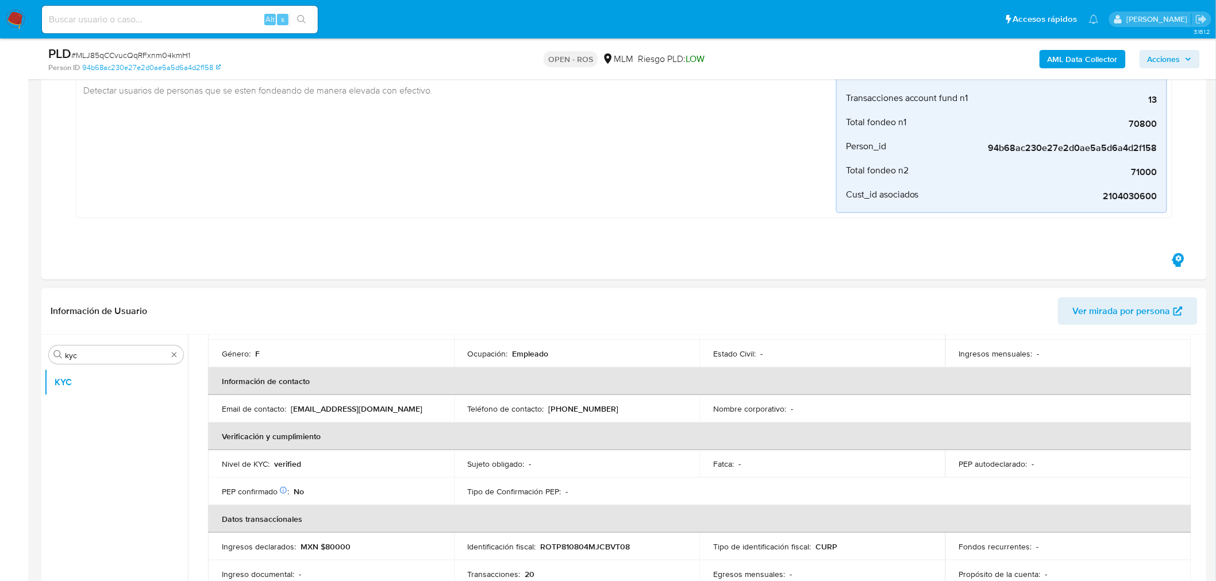
scroll to position [124, 0]
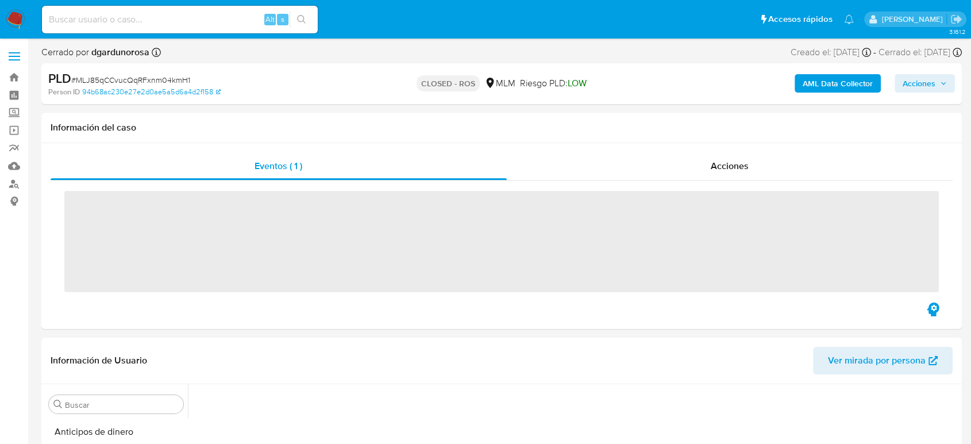
scroll to position [431, 0]
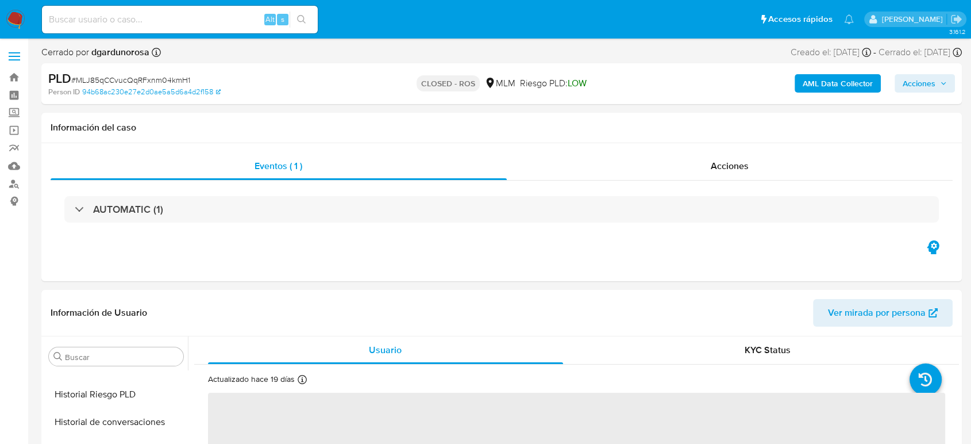
select select "10"
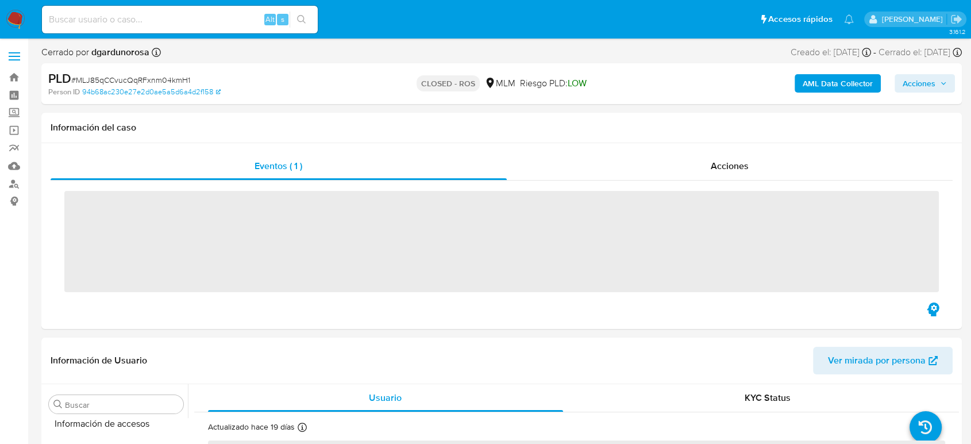
scroll to position [541, 0]
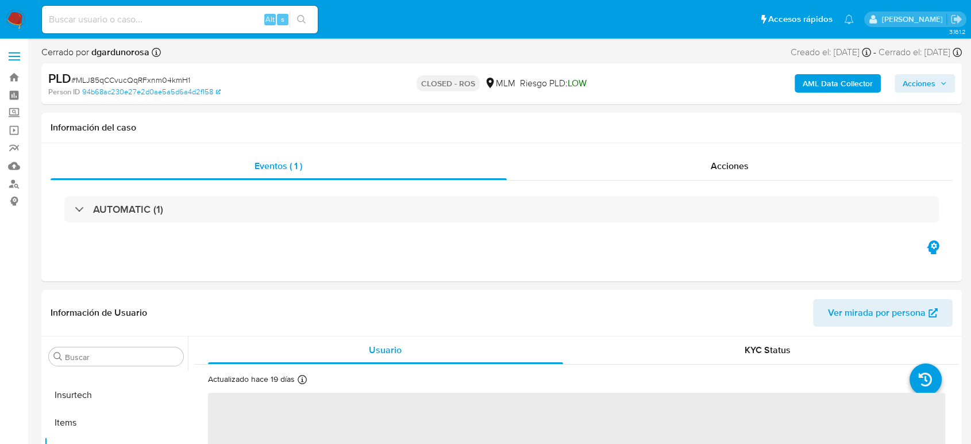
select select "10"
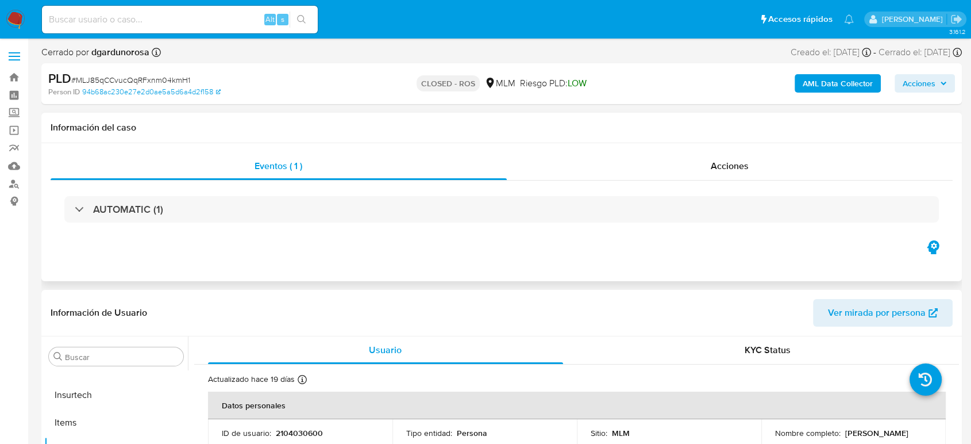
scroll to position [64, 0]
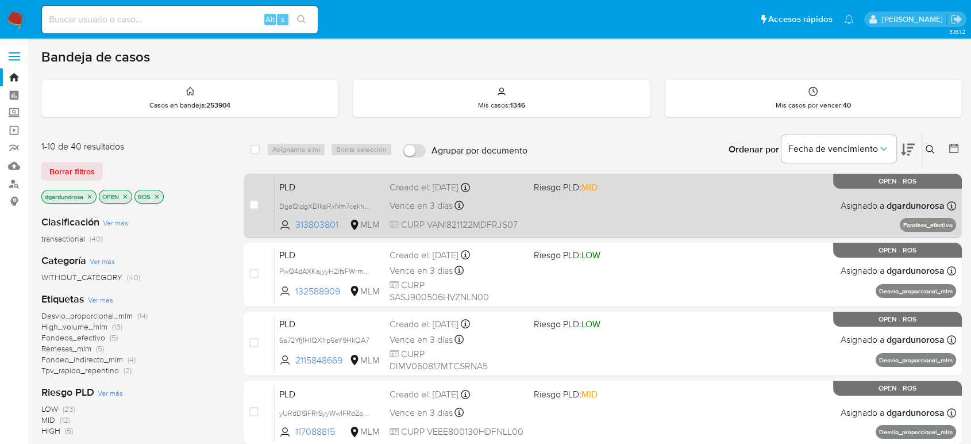
click at [579, 202] on div "PLD DgaQIdgXDlkaRxNm7cekhuvy 313803801 MLM Riesgo PLD: MID Creado el: [DATE] Cr…" at bounding box center [615, 205] width 681 height 58
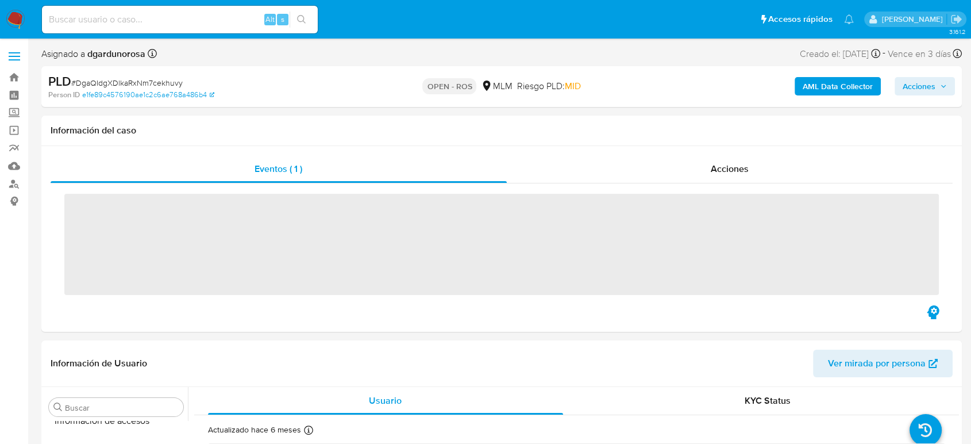
scroll to position [541, 0]
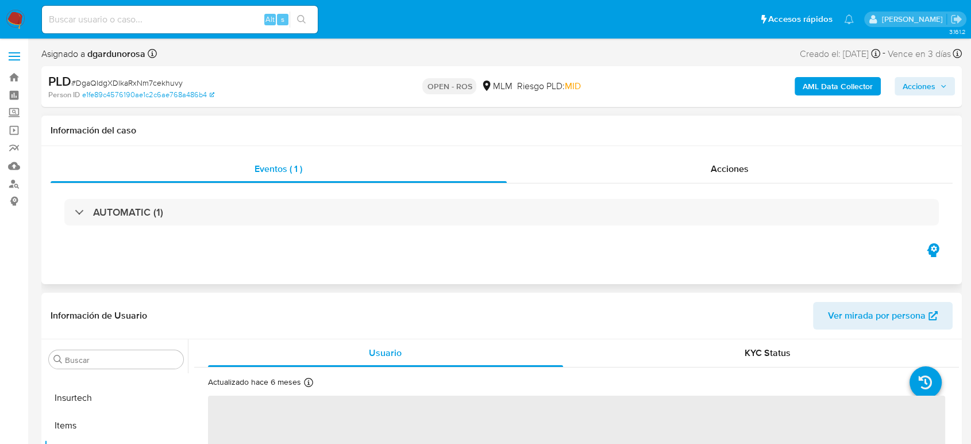
select select "10"
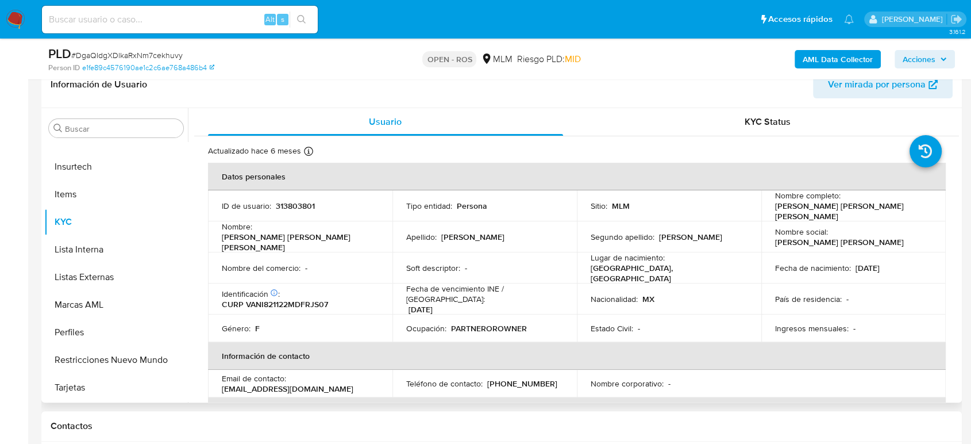
scroll to position [191, 0]
click at [280, 205] on p "313803801" at bounding box center [295, 204] width 39 height 10
copy p "313803801"
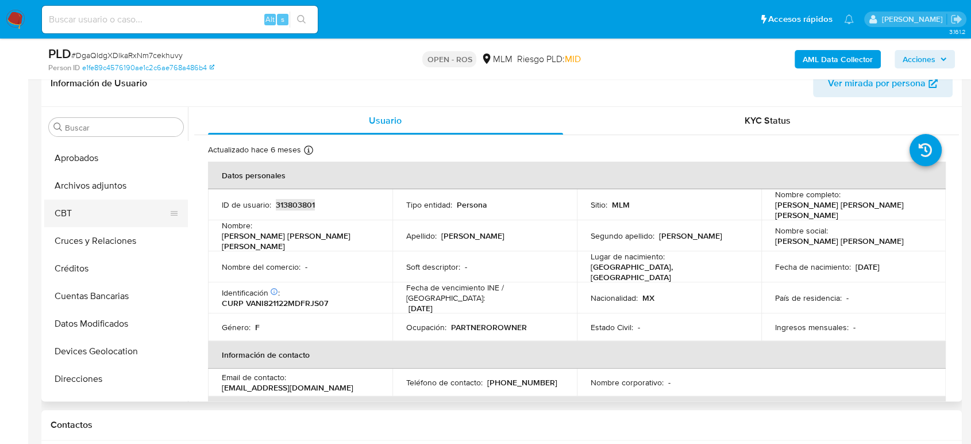
scroll to position [30, 0]
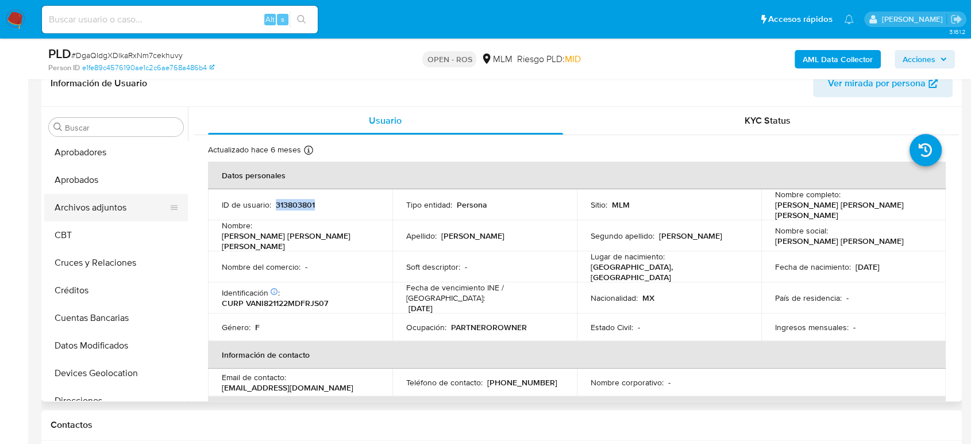
click at [104, 215] on button "Archivos adjuntos" at bounding box center [111, 208] width 134 height 28
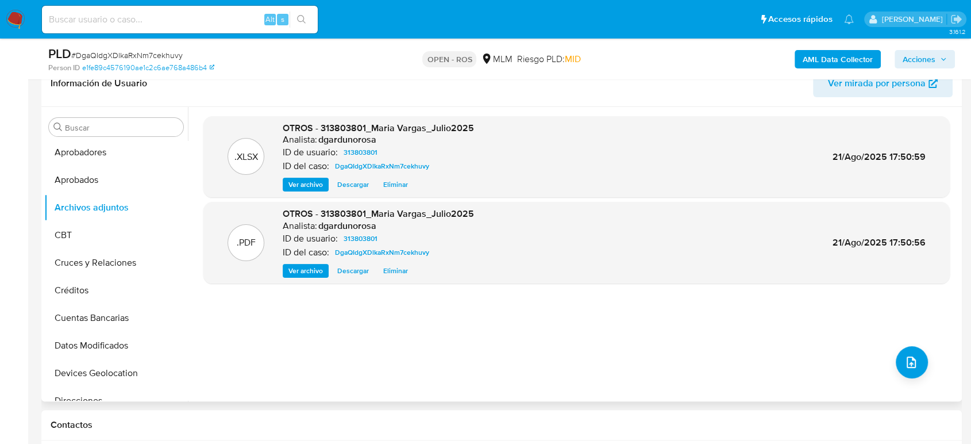
click at [338, 119] on div ".XLSX OTROS - 313803801_Maria Vargas_Julio2025 Analista: dgardunorosa ID de usu…" at bounding box center [576, 157] width 746 height 82
click at [337, 121] on span "OTROS - 313803801_Maria Vargas_Julio2025" at bounding box center [378, 127] width 191 height 13
click at [333, 132] on span "OTROS - 313803801_Maria Vargas_Julio2025" at bounding box center [378, 127] width 191 height 13
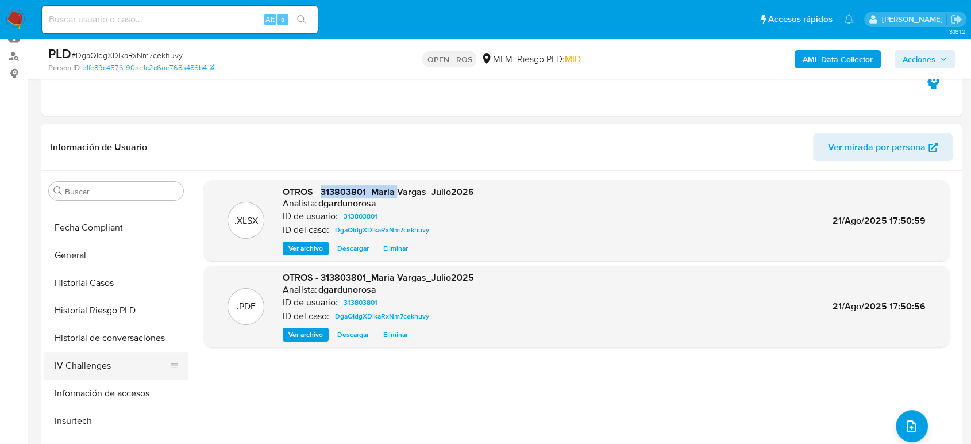
scroll to position [541, 0]
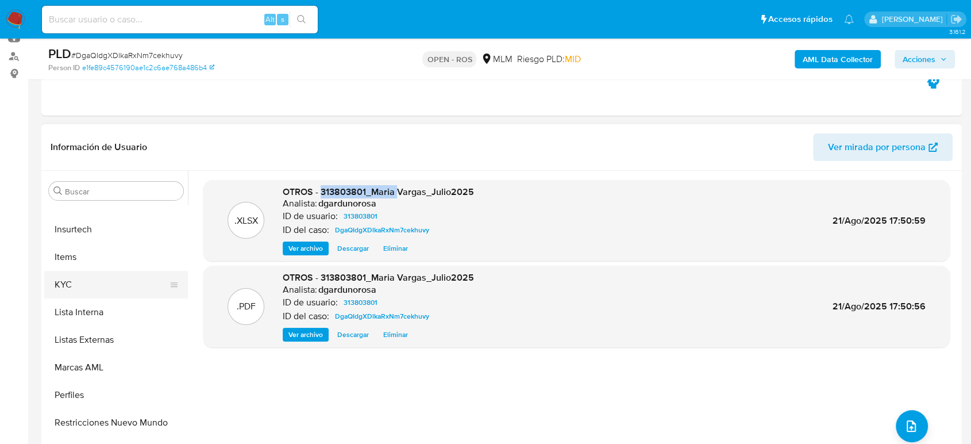
click at [84, 276] on button "KYC" at bounding box center [111, 285] width 134 height 28
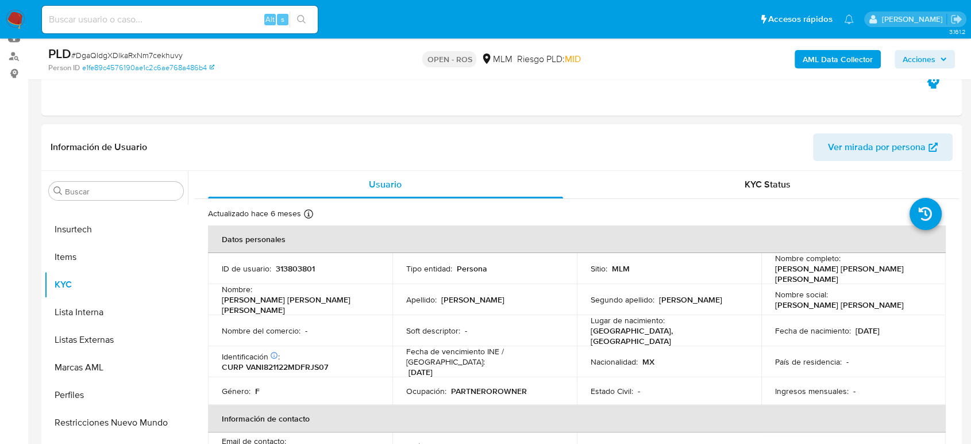
click at [289, 267] on p "313803801" at bounding box center [295, 268] width 39 height 10
copy p "313803801"
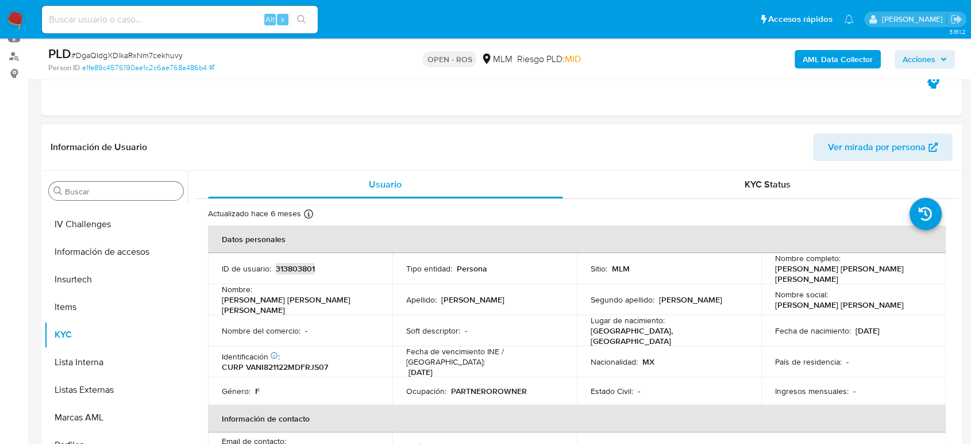
scroll to position [477, 0]
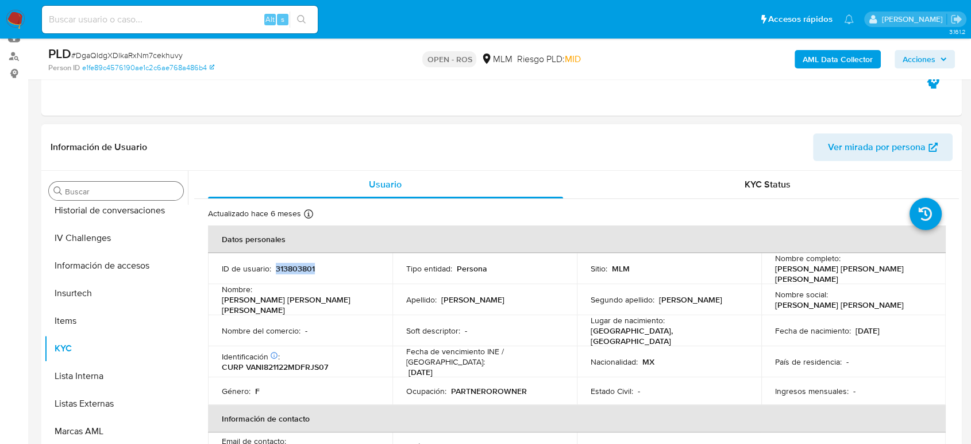
click at [106, 193] on input "Buscar" at bounding box center [122, 191] width 114 height 10
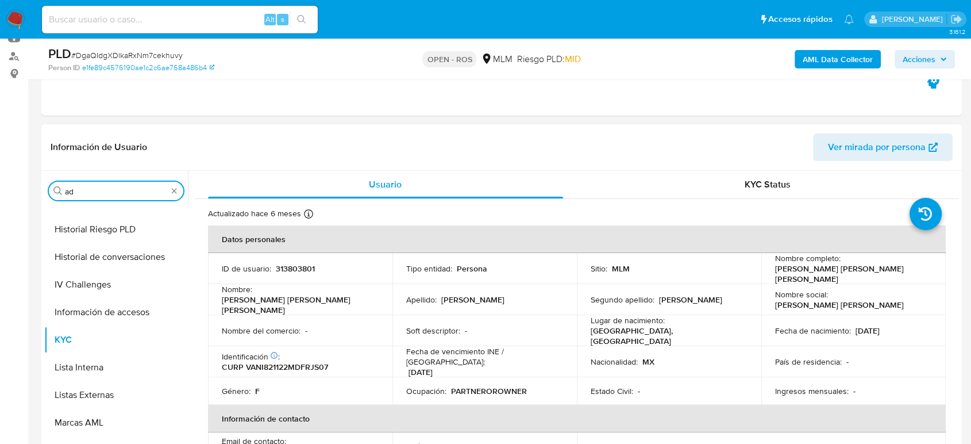
scroll to position [0, 0]
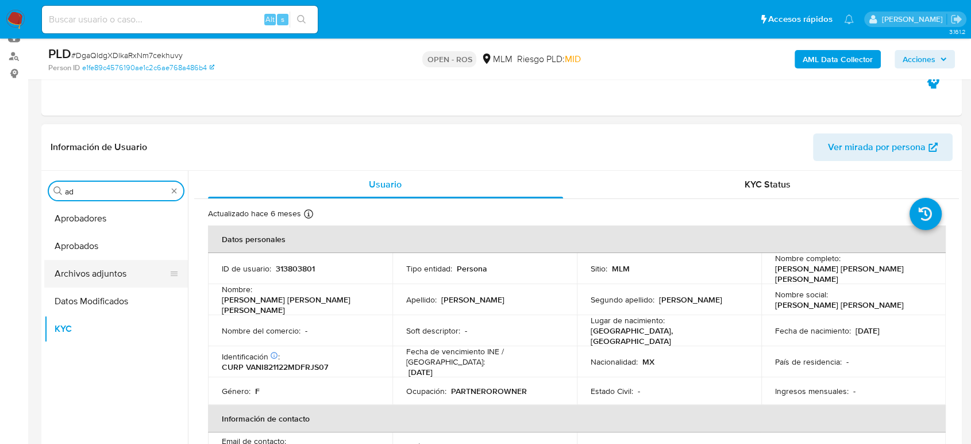
type input "ad"
click at [107, 280] on button "Archivos adjuntos" at bounding box center [111, 274] width 134 height 28
click at [133, 266] on button "Archivos adjuntos" at bounding box center [111, 274] width 134 height 28
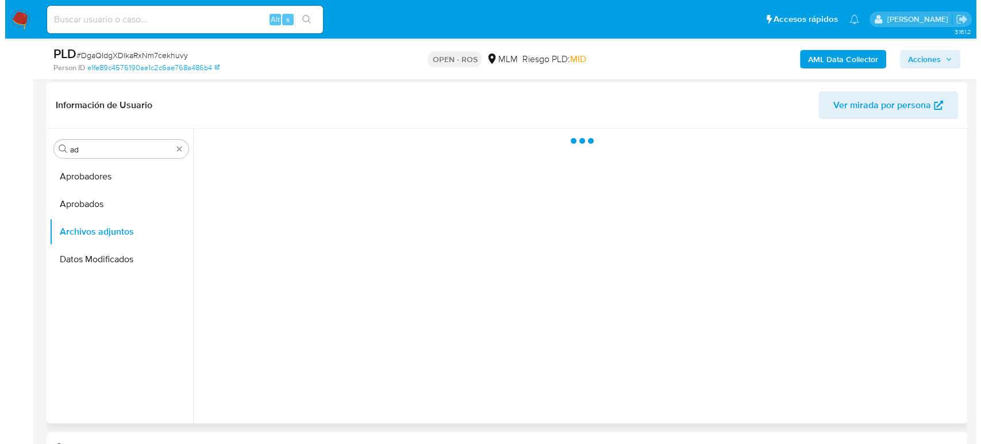
scroll to position [191, 0]
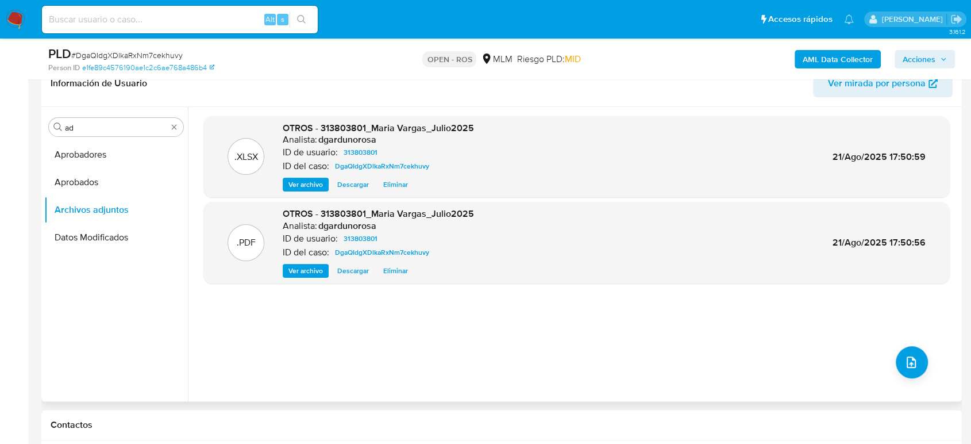
click at [400, 186] on span "Eliminar" at bounding box center [395, 184] width 25 height 11
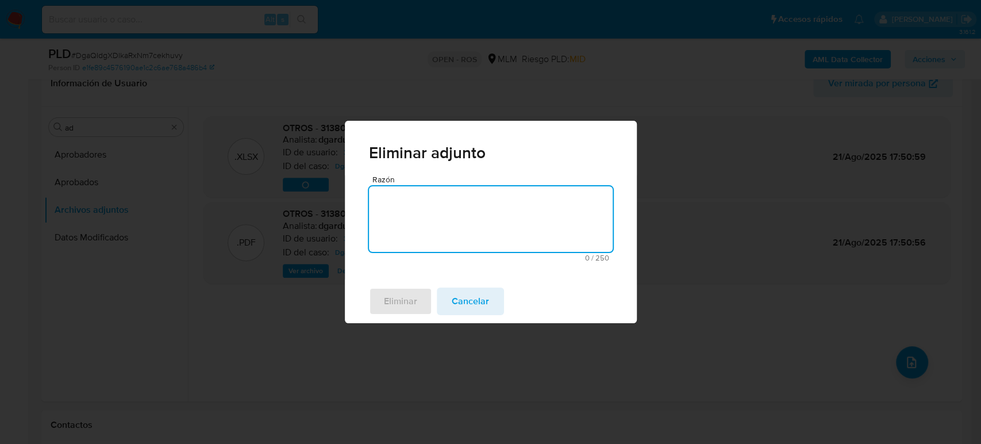
click at [460, 229] on textarea "Razón" at bounding box center [491, 218] width 244 height 65
type textarea "actualizacion de archivo"
click at [404, 302] on span "Eliminar" at bounding box center [400, 300] width 33 height 25
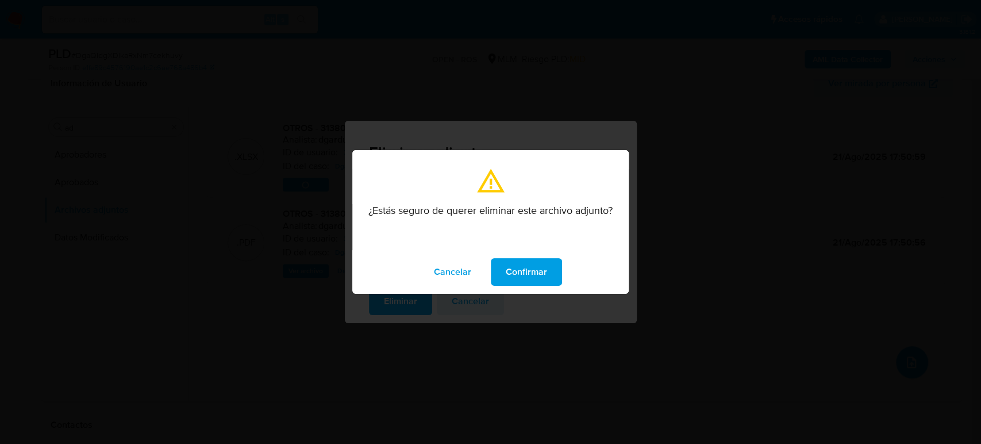
click at [507, 276] on span "Confirmar" at bounding box center [526, 271] width 41 height 25
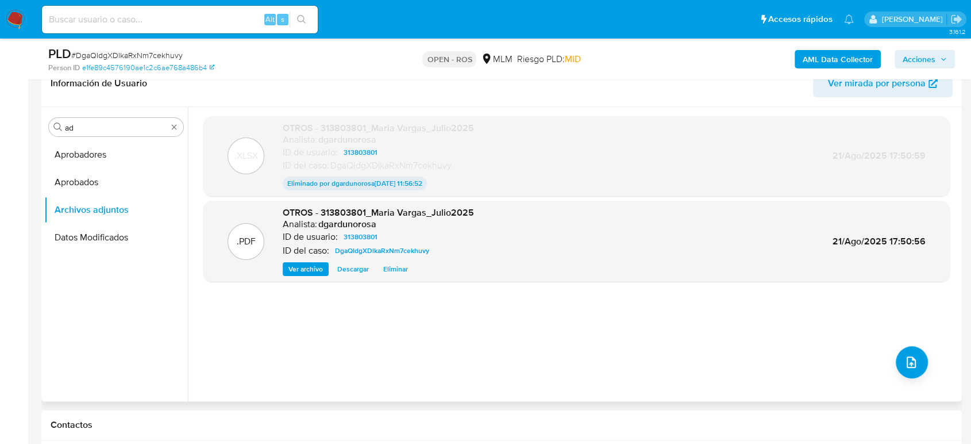
click at [396, 270] on span "Eliminar" at bounding box center [395, 268] width 25 height 11
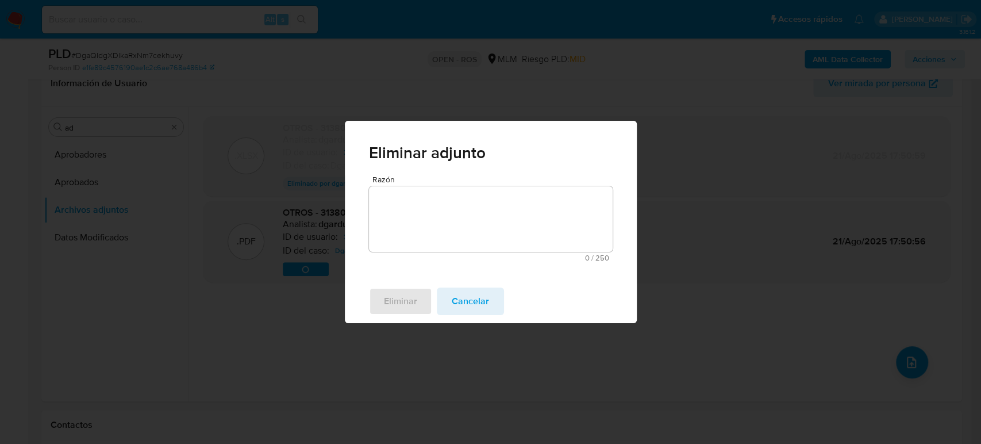
click at [450, 206] on textarea "Razón" at bounding box center [491, 218] width 244 height 65
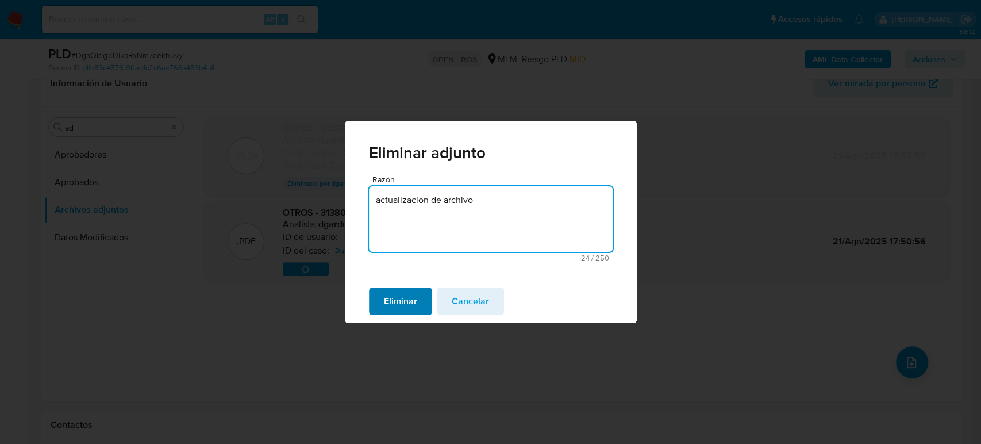
type textarea "actualizacion de archivo"
click at [411, 303] on span "Eliminar" at bounding box center [400, 300] width 33 height 25
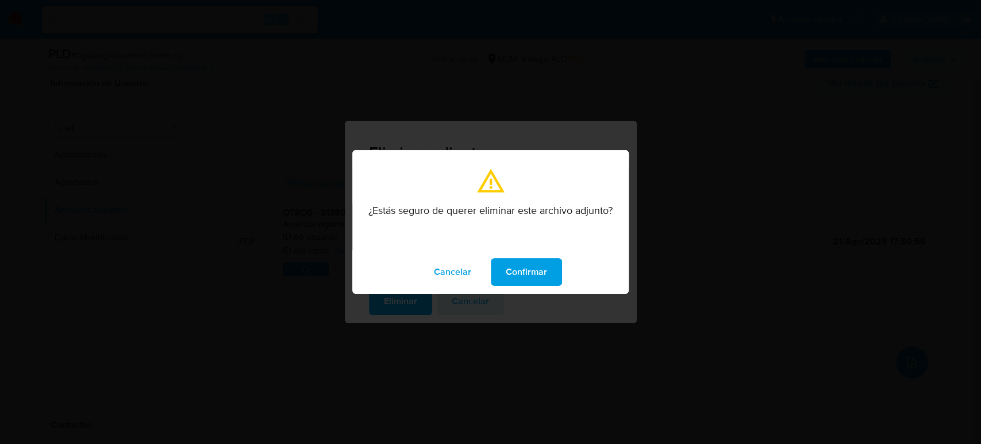
click at [507, 272] on span "Confirmar" at bounding box center [526, 271] width 41 height 25
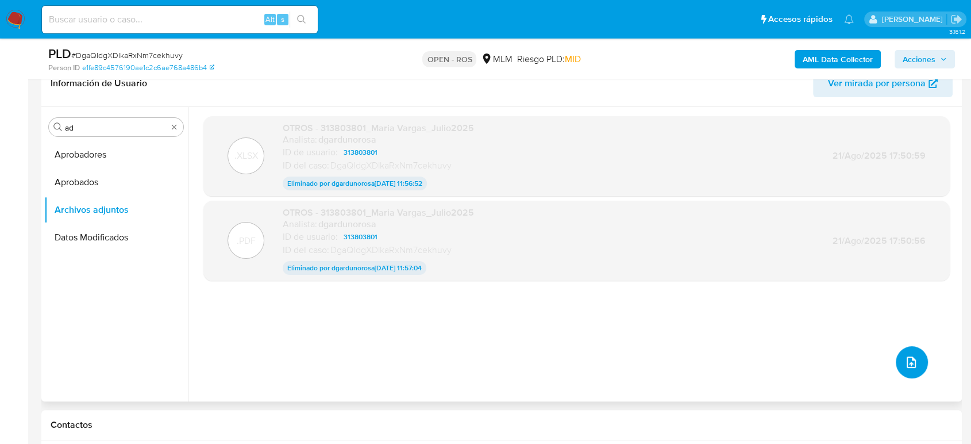
click at [904, 359] on icon "upload-file" at bounding box center [911, 362] width 14 height 14
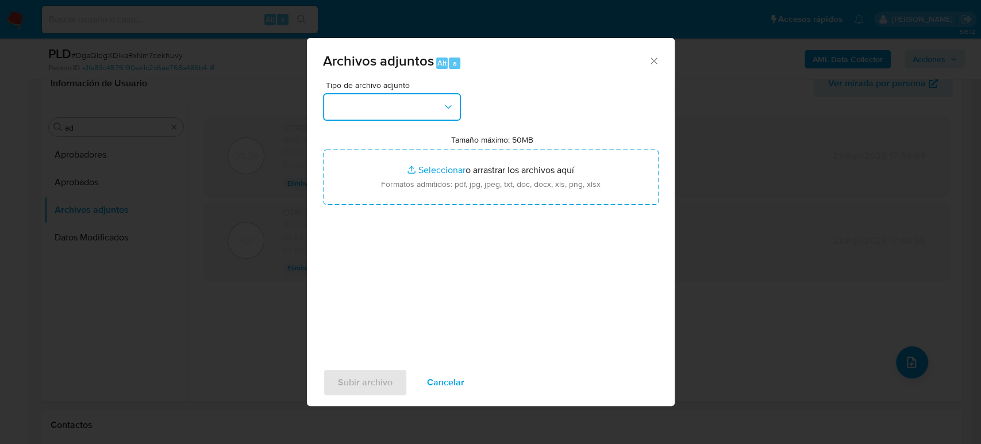
click at [419, 114] on button "button" at bounding box center [392, 107] width 138 height 28
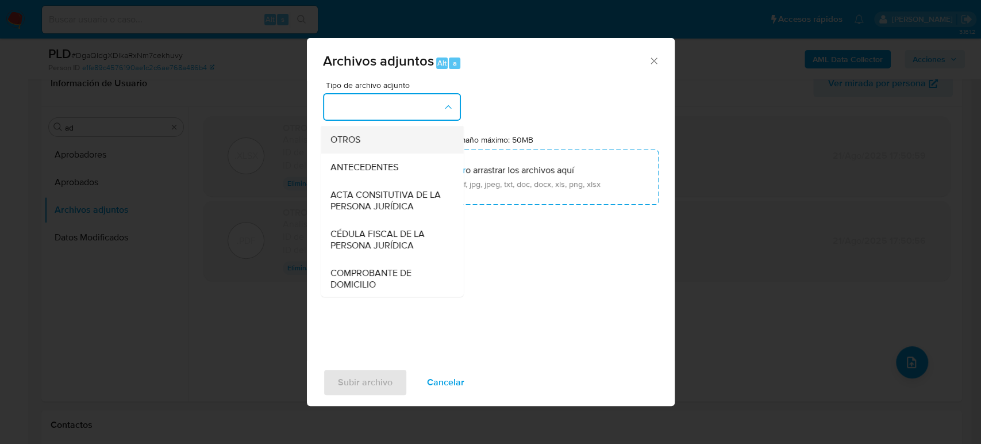
click at [380, 151] on div "OTROS" at bounding box center [388, 140] width 117 height 28
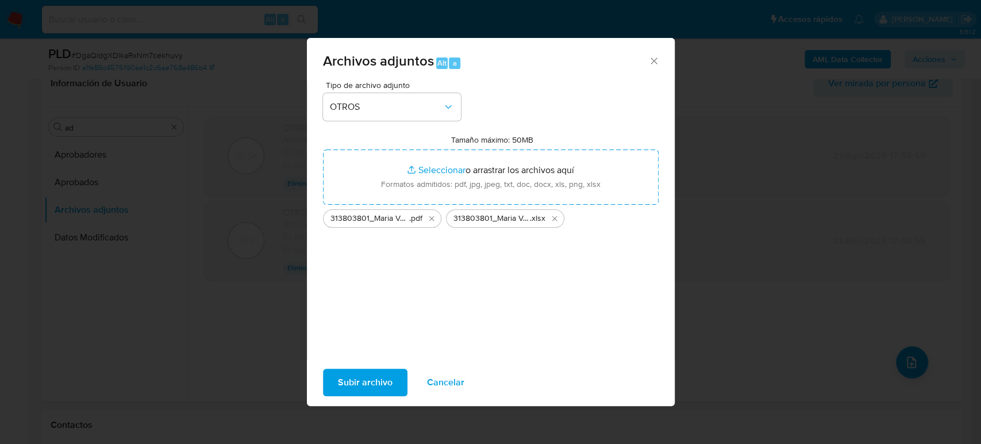
click at [392, 374] on button "Subir archivo" at bounding box center [365, 382] width 84 height 28
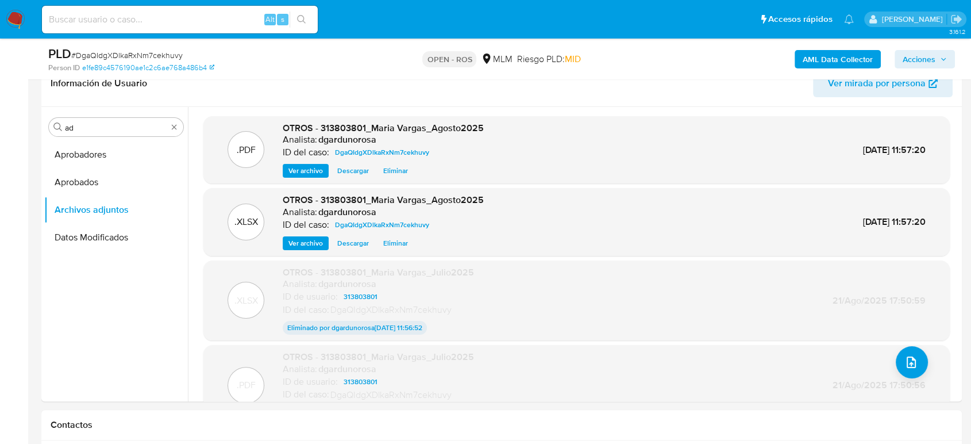
click at [932, 58] on span "Acciones" at bounding box center [919, 59] width 33 height 18
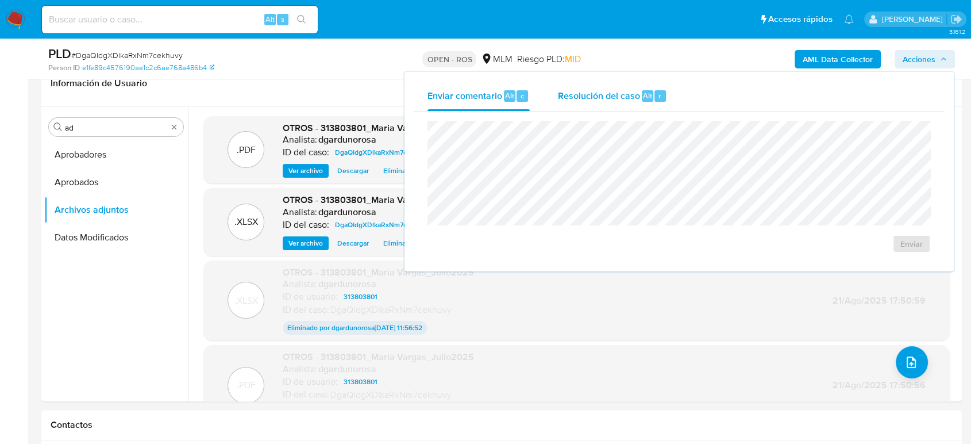
click at [611, 95] on span "Resolución del caso" at bounding box center [598, 94] width 82 height 13
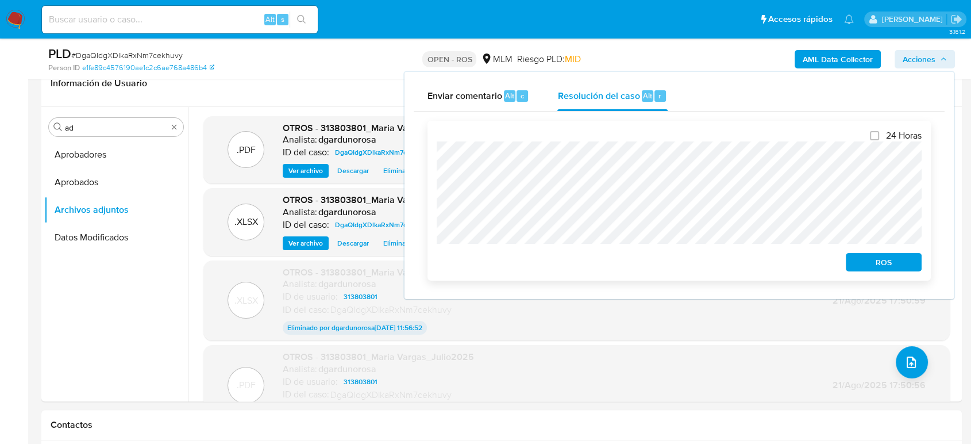
click at [875, 269] on span "ROS" at bounding box center [884, 262] width 60 height 16
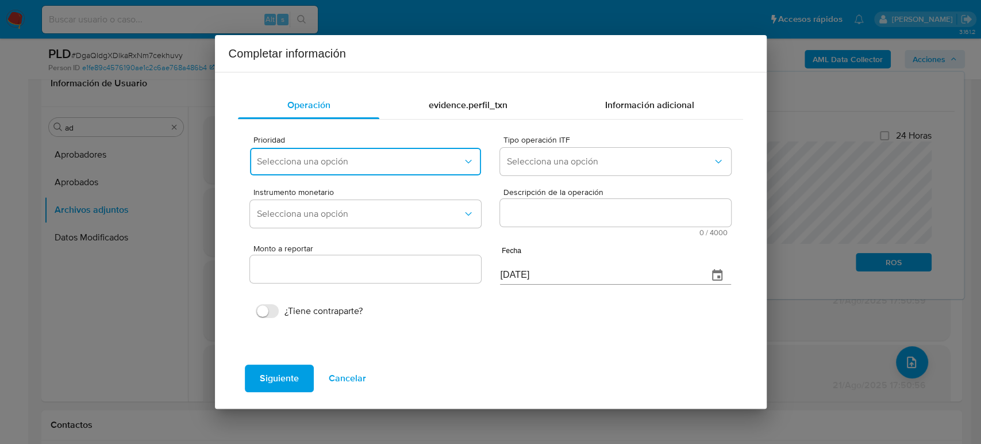
click at [375, 173] on button "Selecciona una opción" at bounding box center [365, 162] width 230 height 28
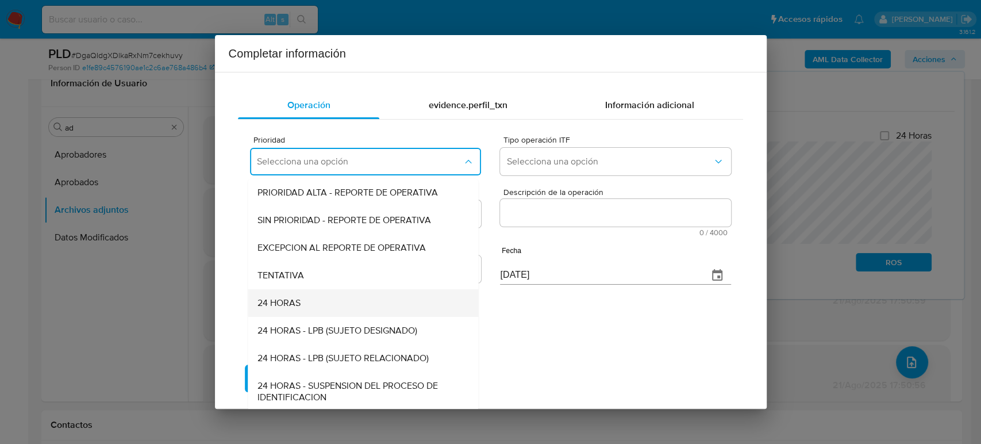
scroll to position [2, 0]
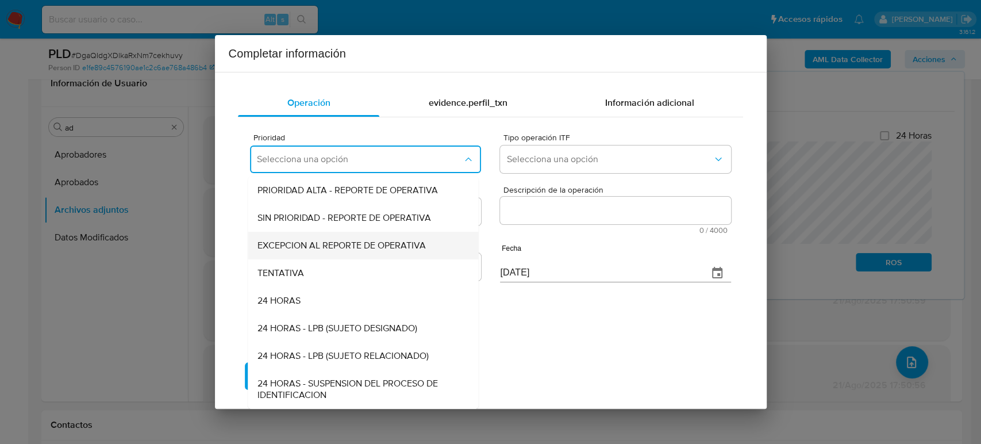
click at [354, 250] on span "EXCEPCION AL REPORTE DE OPERATIVA" at bounding box center [341, 245] width 168 height 11
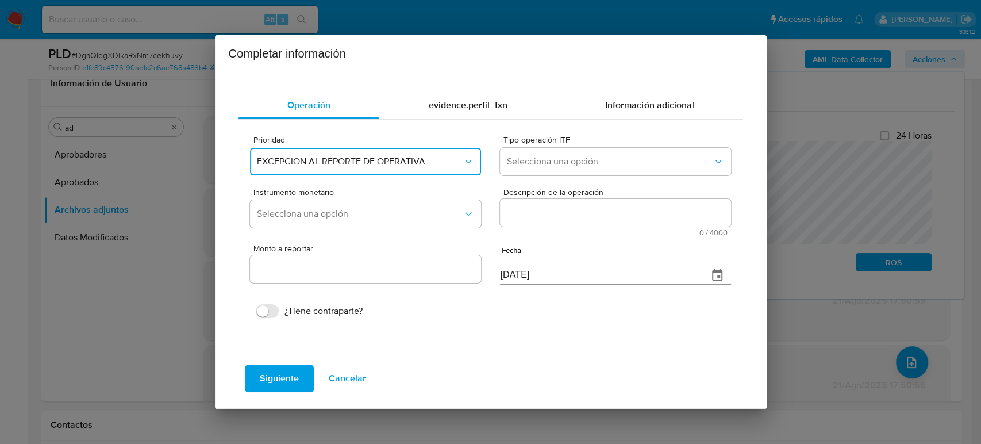
scroll to position [0, 0]
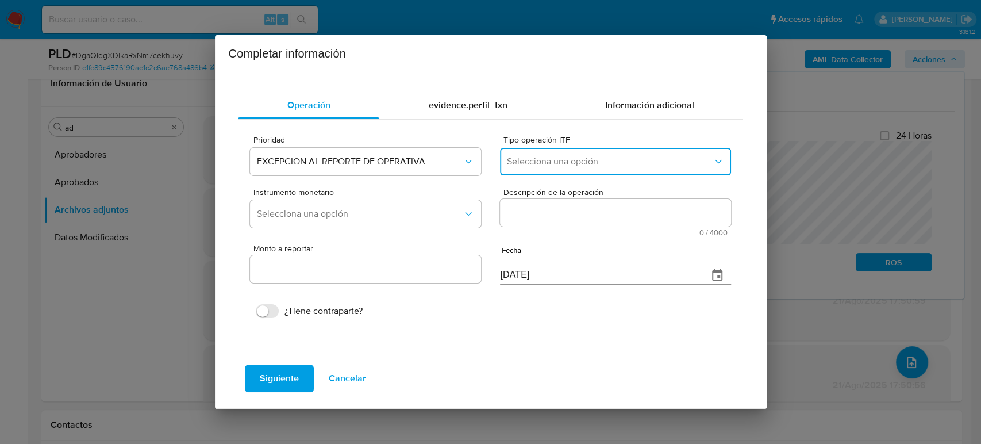
click at [625, 167] on button "Selecciona una opción" at bounding box center [615, 162] width 230 height 28
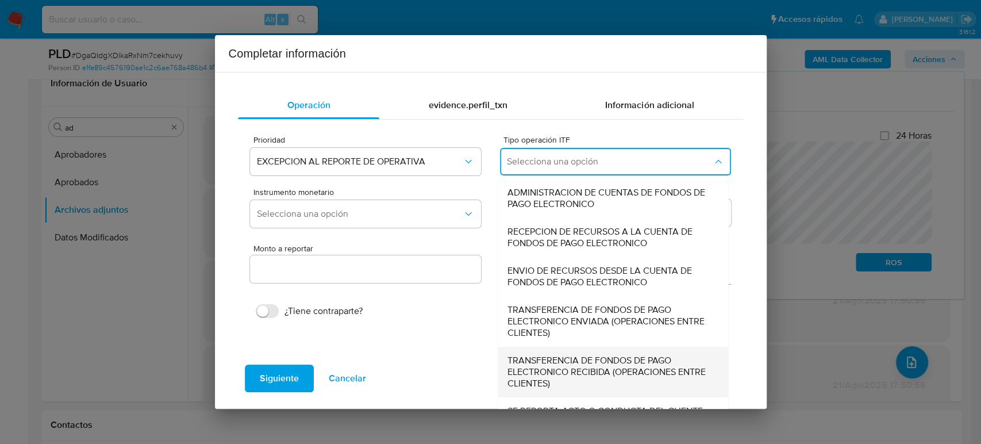
scroll to position [39, 0]
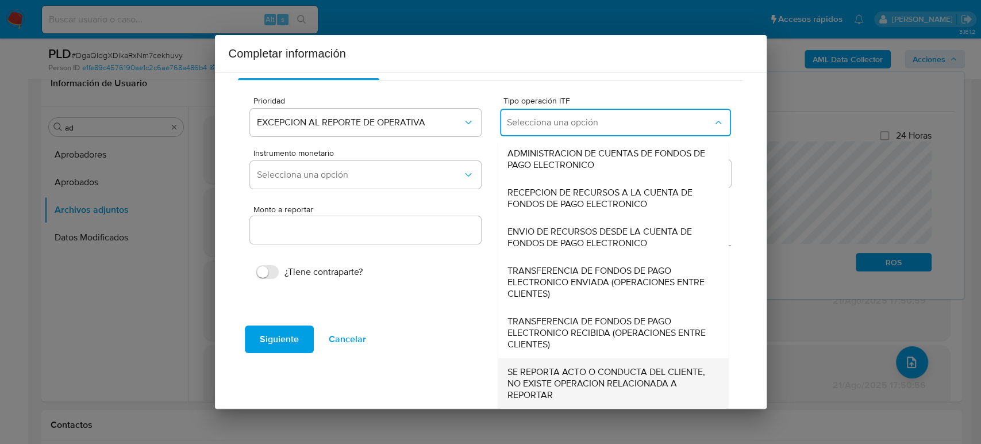
click at [618, 369] on span "SE REPORTA ACTO O CONDUCTA DEL CLIENTE, NO EXISTE OPERACION RELACIONADA A REPOR…" at bounding box center [609, 383] width 205 height 34
type input "0.00"
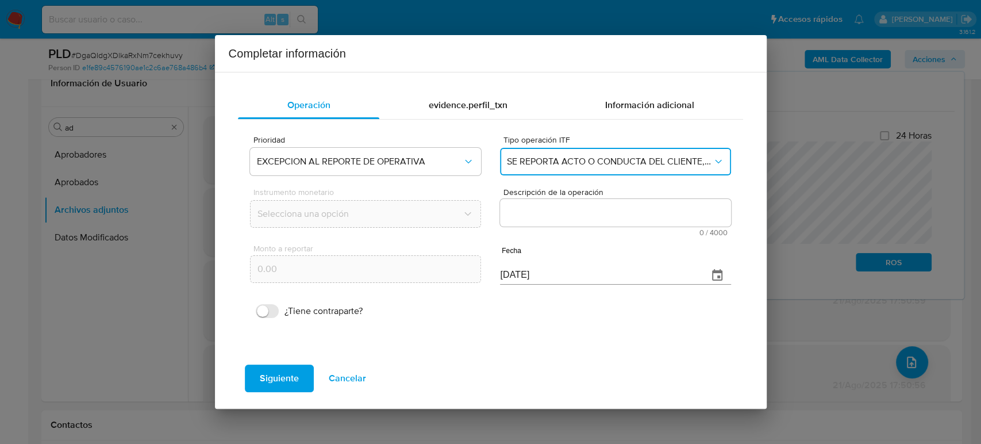
scroll to position [0, 0]
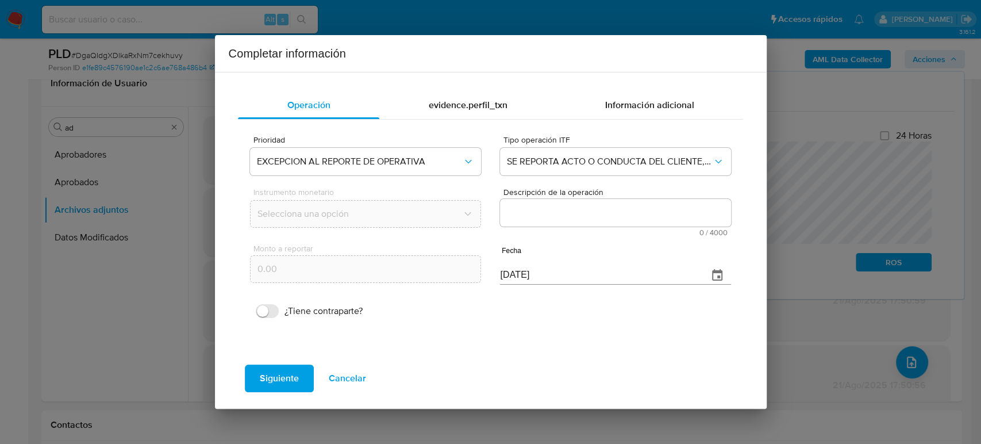
click at [605, 210] on textarea "Descripción de la operación" at bounding box center [615, 213] width 230 height 28
click at [559, 211] on textarea "Descripción de la operación" at bounding box center [615, 213] width 230 height 28
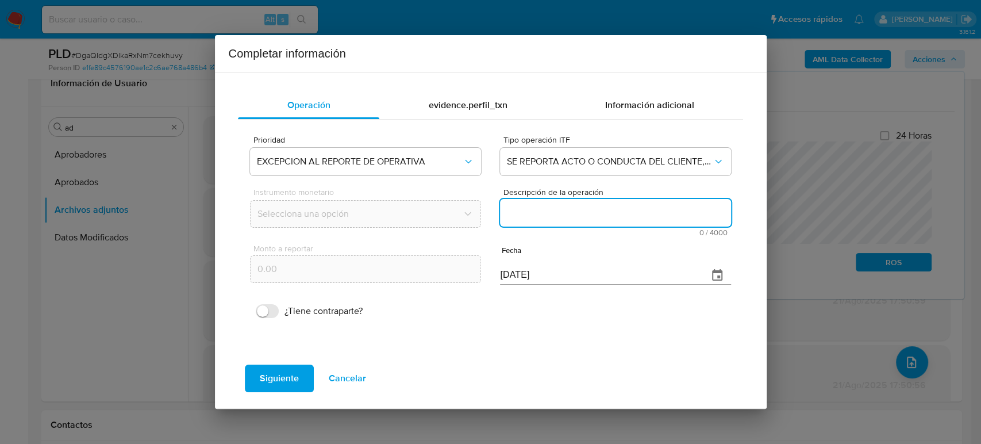
paste textarea "/CONOCIMIENTO DEL CLIENTE O USUARIOCLIENTE [PERSON_NAME] [PERSON_NAME] [PERSON_…"
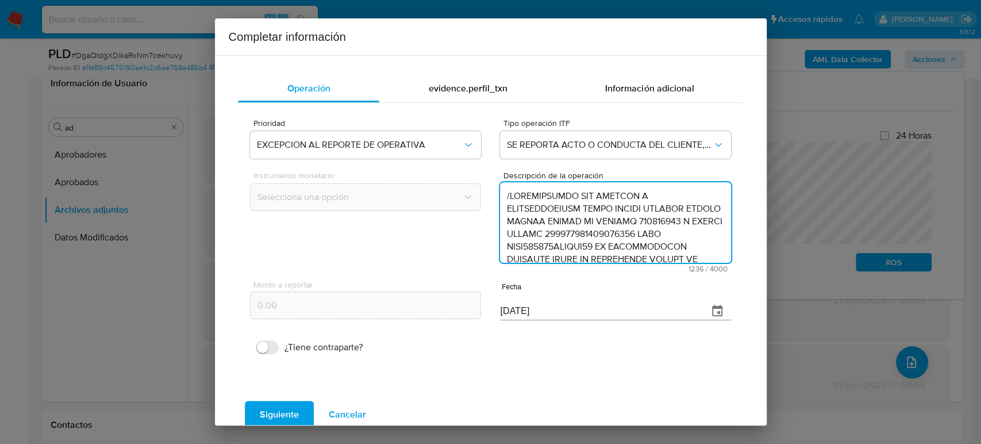
scroll to position [369, 0]
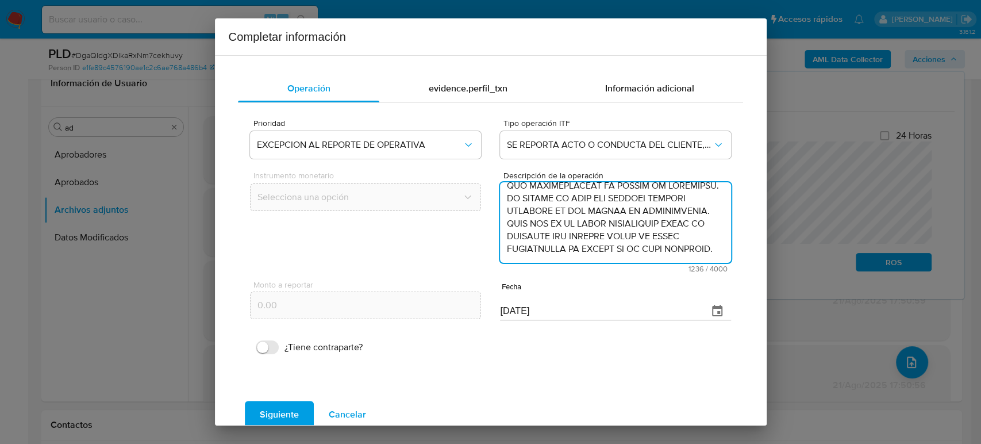
type textarea "/CONOCIMIENTO DEL CLIENTE O USUARIOCLIENTE [PERSON_NAME] [PERSON_NAME] [PERSON_…"
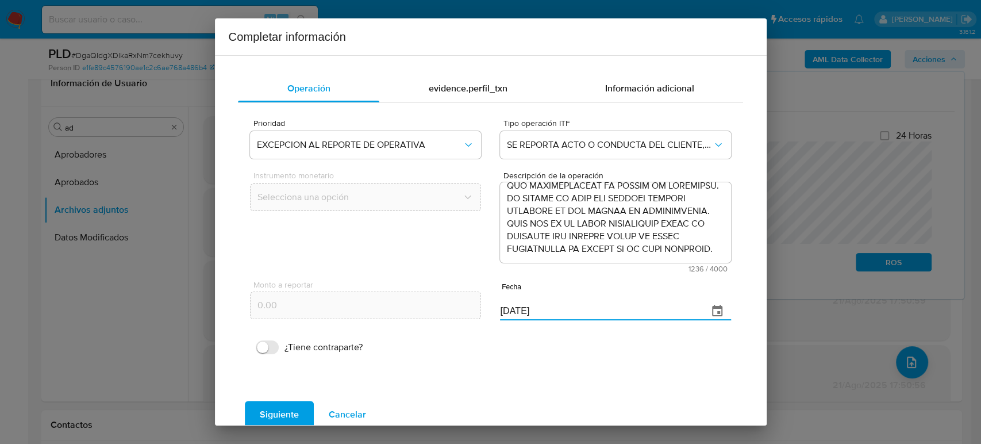
drag, startPoint x: 546, startPoint y: 304, endPoint x: 422, endPoint y: 314, distance: 123.9
click at [411, 319] on div "Monto a reportar 0.00 Fecha [DATE]" at bounding box center [490, 299] width 480 height 54
paste input "23/07"
type input "[DATE]"
click at [294, 418] on span "Siguiente" at bounding box center [279, 414] width 39 height 25
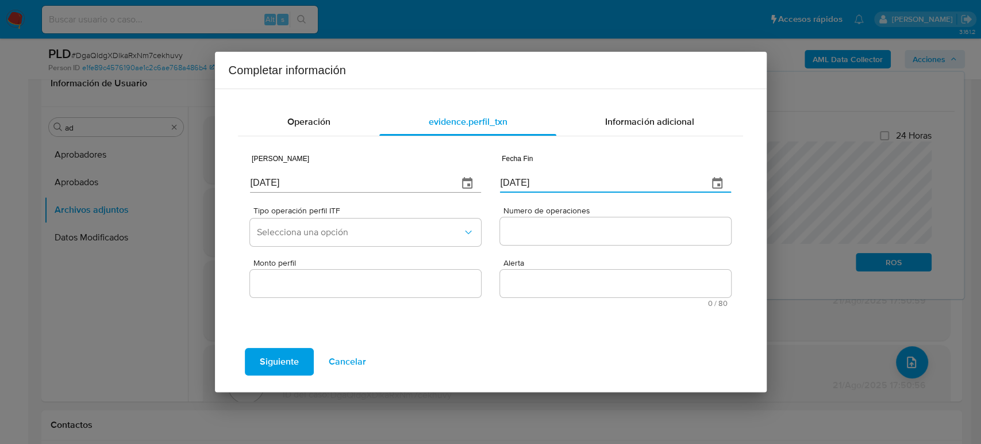
drag, startPoint x: 528, startPoint y: 176, endPoint x: 400, endPoint y: 176, distance: 128.1
click at [400, 176] on div "Fecha Inicio [DATE] Fecha Fin [DATE]" at bounding box center [490, 171] width 480 height 54
paste input "23/07"
type input "[DATE]"
drag, startPoint x: 348, startPoint y: 187, endPoint x: 184, endPoint y: 172, distance: 165.0
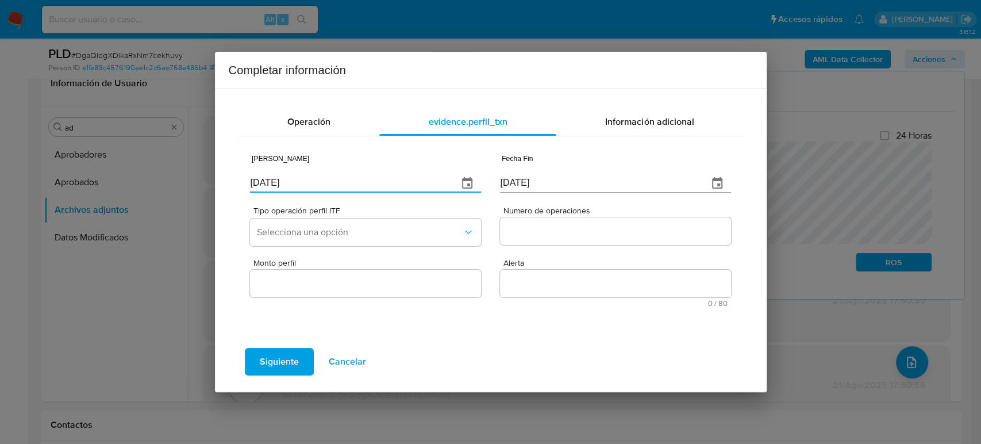
click at [172, 192] on div "Completar información Operación evidence.perfil_txn Información adicional Fecha…" at bounding box center [490, 222] width 981 height 444
type input "[DATE]"
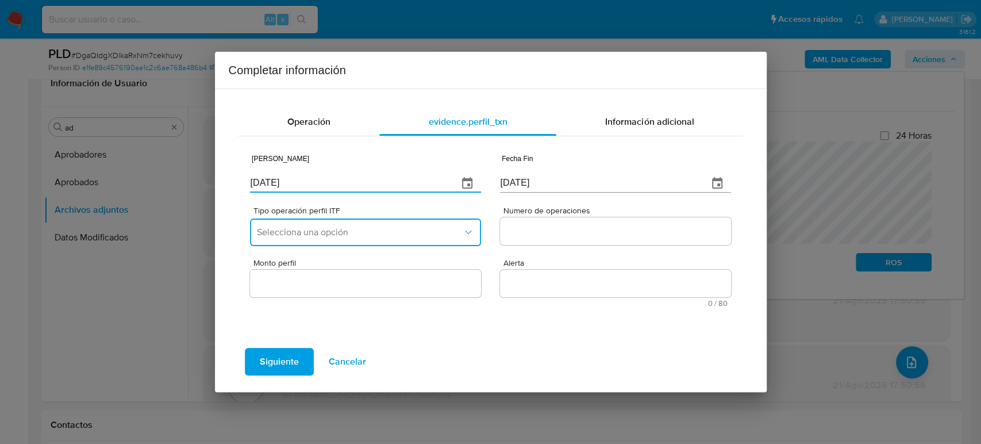
click at [444, 241] on button "Selecciona una opción" at bounding box center [365, 232] width 230 height 28
click at [364, 224] on button "Selecciona una opción" at bounding box center [365, 232] width 230 height 28
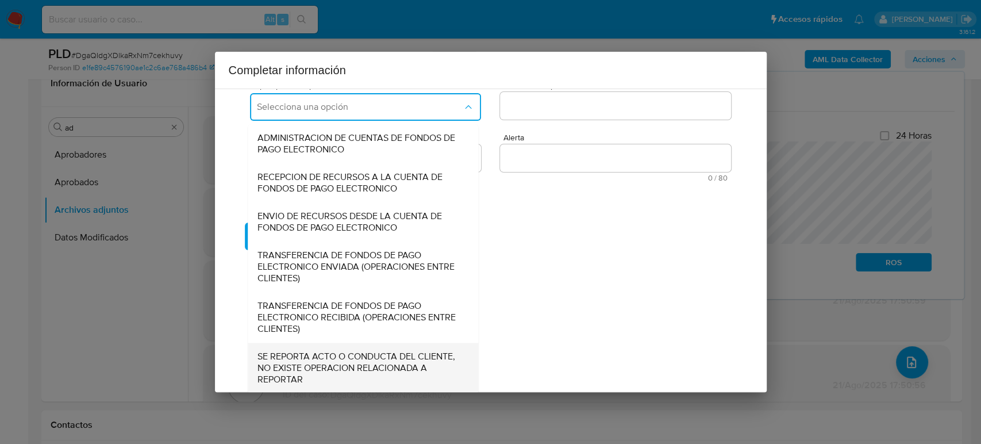
scroll to position [127, 0]
click at [352, 360] on span "SE REPORTA ACTO O CONDUCTA DEL CLIENTE, NO EXISTE OPERACION RELACIONADA A REPOR…" at bounding box center [359, 366] width 205 height 34
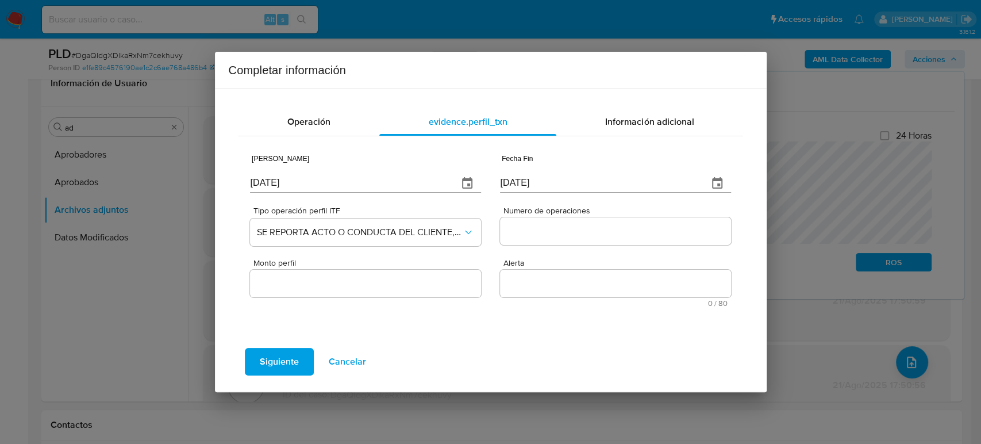
click at [529, 226] on input "Numero de operaciones" at bounding box center [615, 230] width 230 height 15
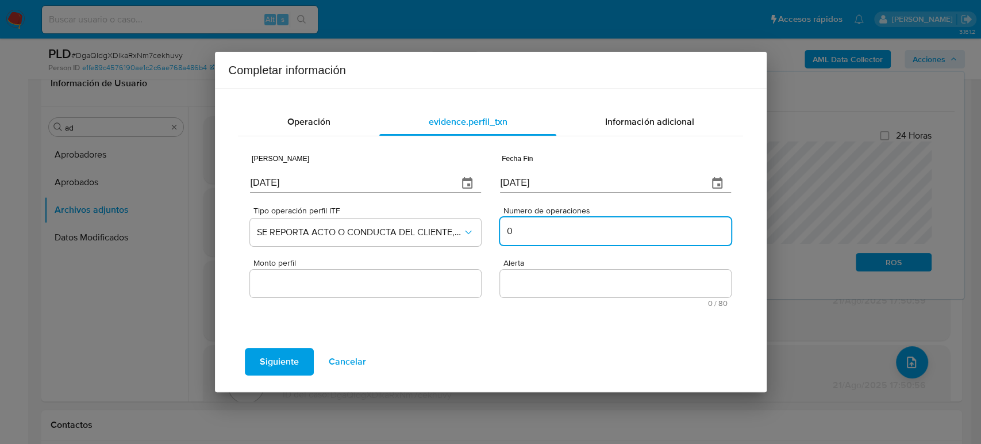
type input "0"
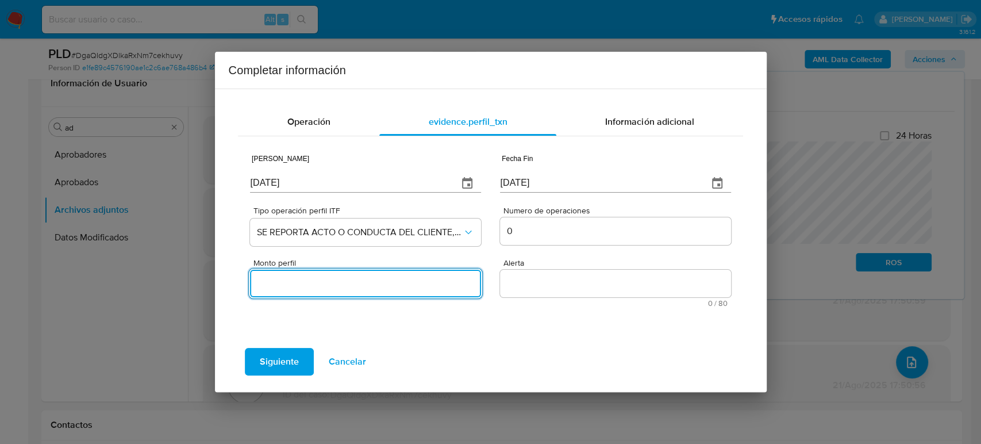
click at [409, 286] on input "Monto perfil" at bounding box center [365, 283] width 230 height 15
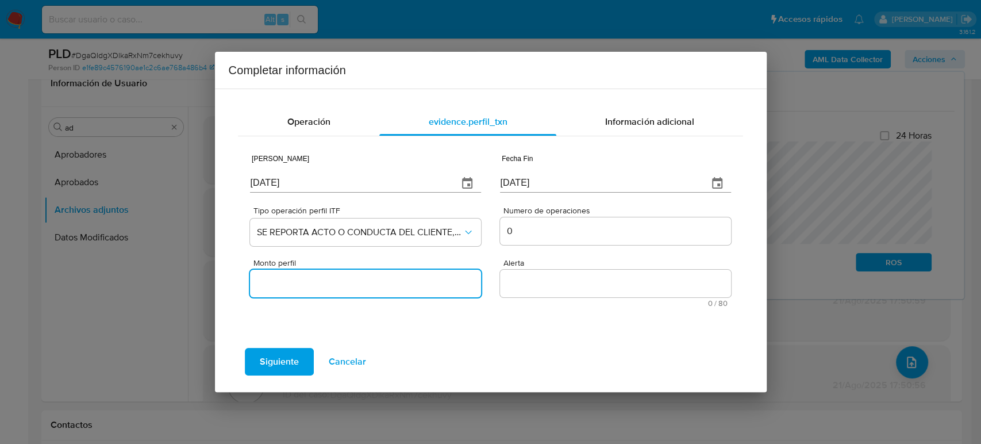
type input "0.00"
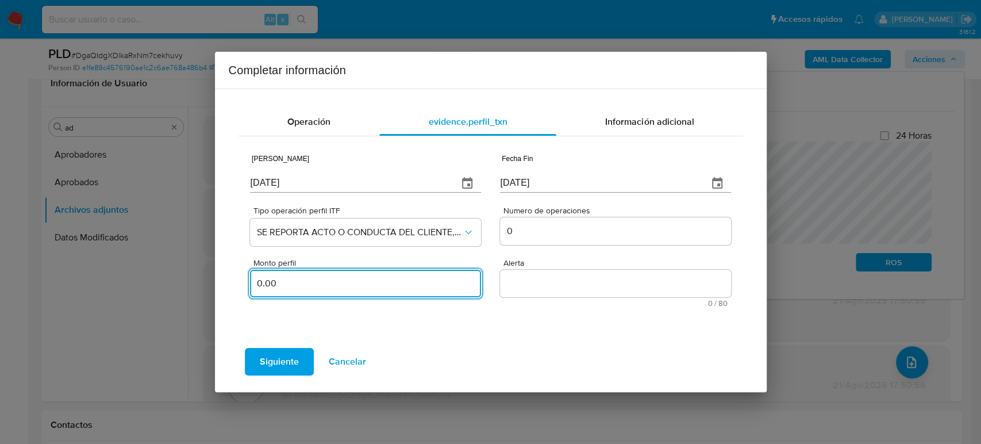
click at [570, 287] on textarea "Alerta" at bounding box center [615, 283] width 230 height 28
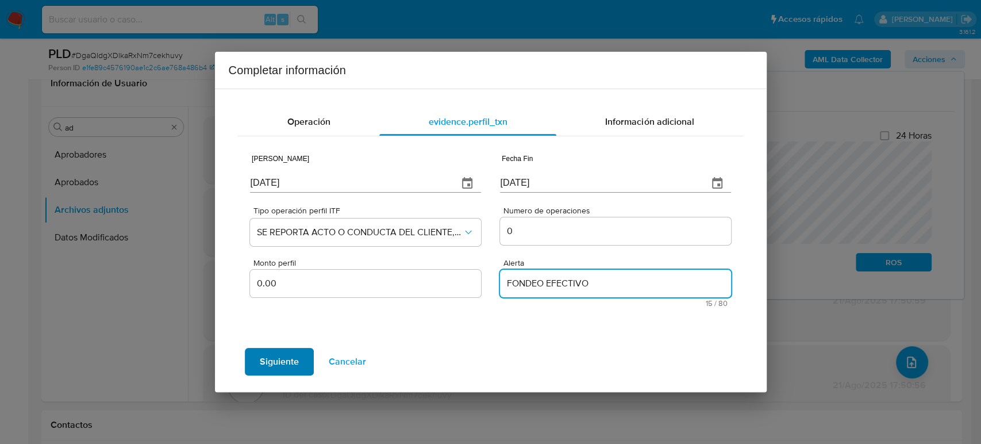
type textarea "FONDEO EFECTIVO"
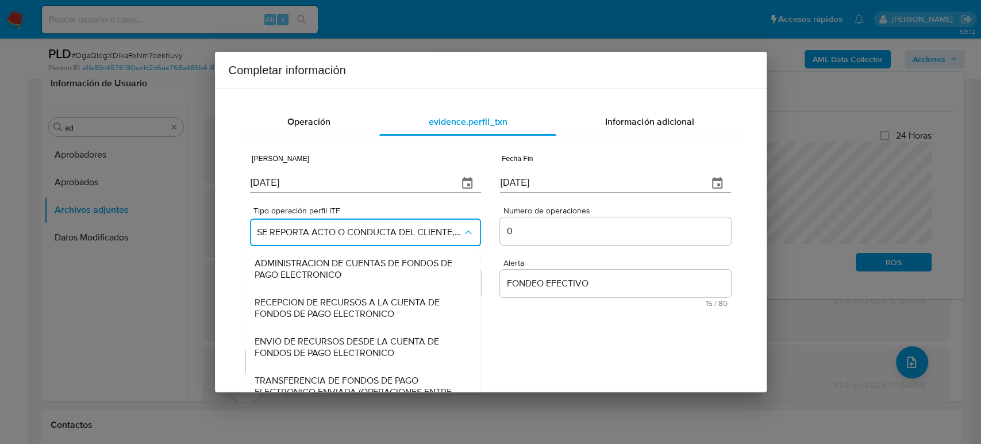
scroll to position [127, 0]
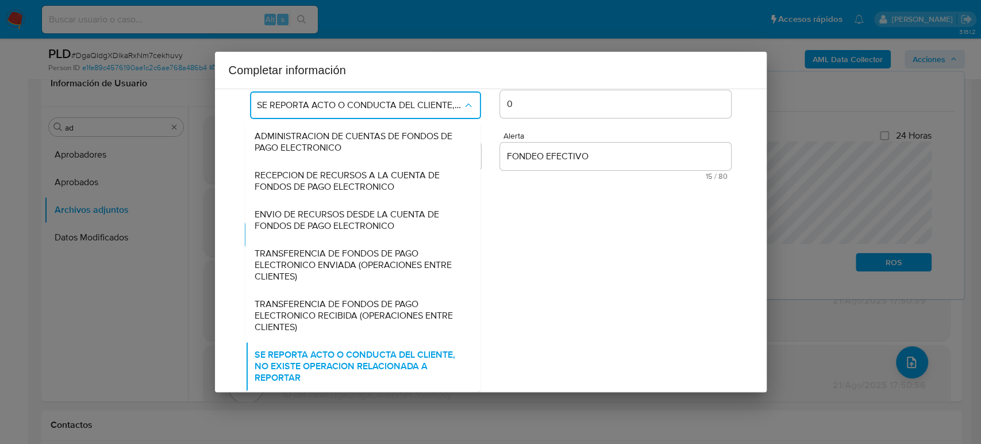
click at [628, 307] on div "Operación evidence.perfil_txn Información adicional Fecha Inicio 01/02/2025 Fec…" at bounding box center [491, 239] width 552 height 303
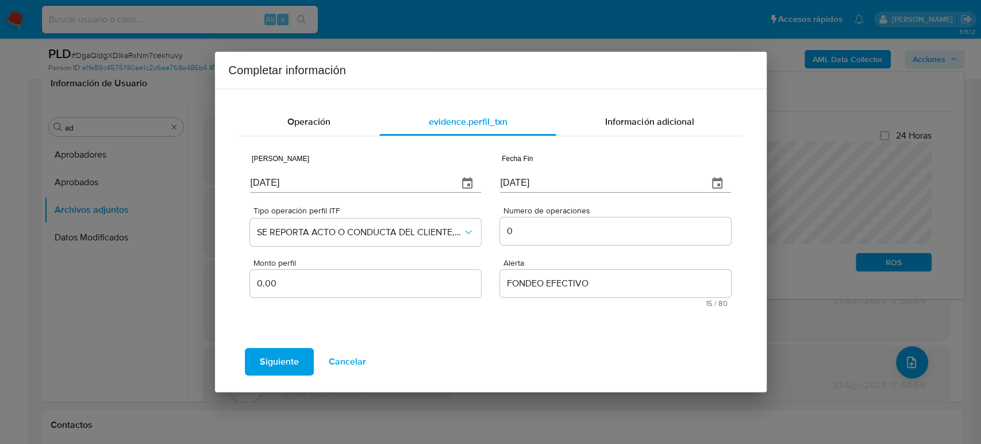
click at [272, 360] on span "Siguiente" at bounding box center [279, 361] width 39 height 25
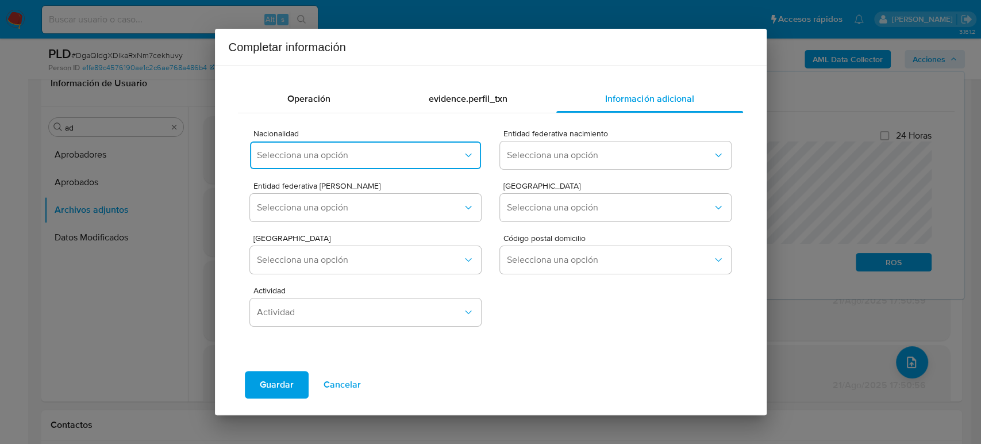
click at [425, 160] on button "Selecciona una opción" at bounding box center [365, 155] width 230 height 28
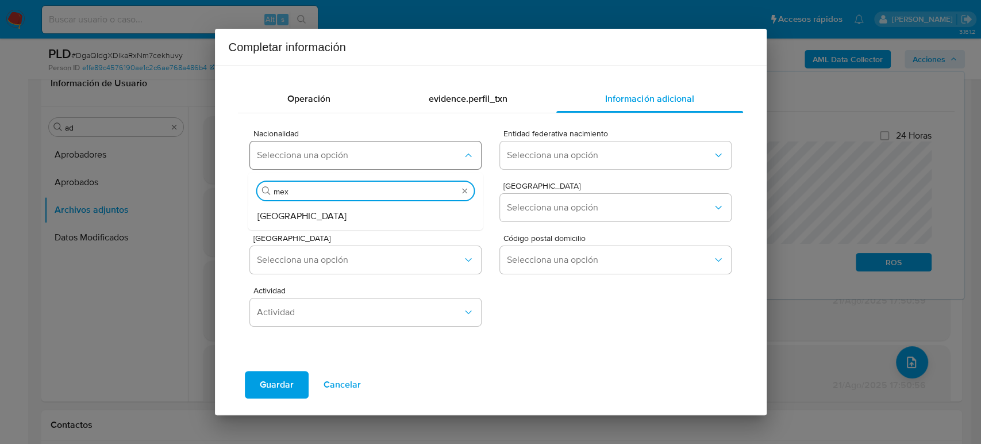
type input "mexi"
click at [394, 218] on div "MEXICO" at bounding box center [362, 216] width 210 height 28
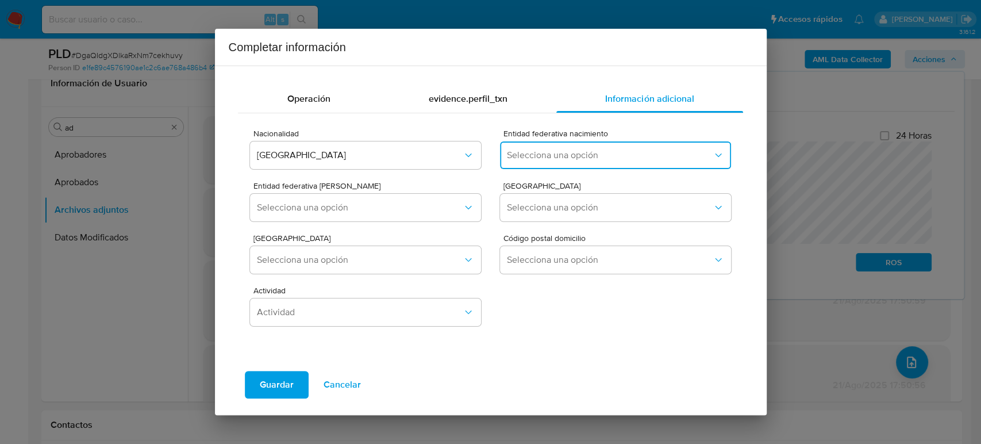
click at [586, 159] on span "Selecciona una opción" at bounding box center [609, 154] width 205 height 11
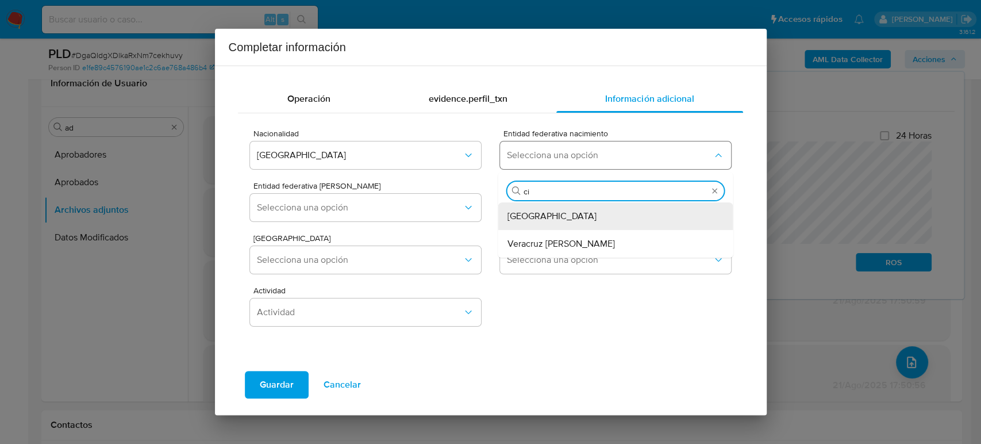
type input "ciu"
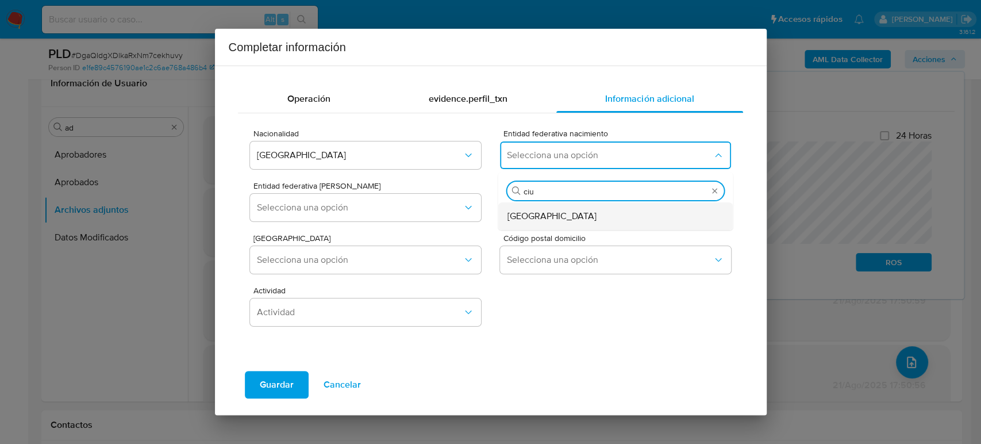
click at [584, 215] on div "Ciudad de México" at bounding box center [612, 216] width 210 height 28
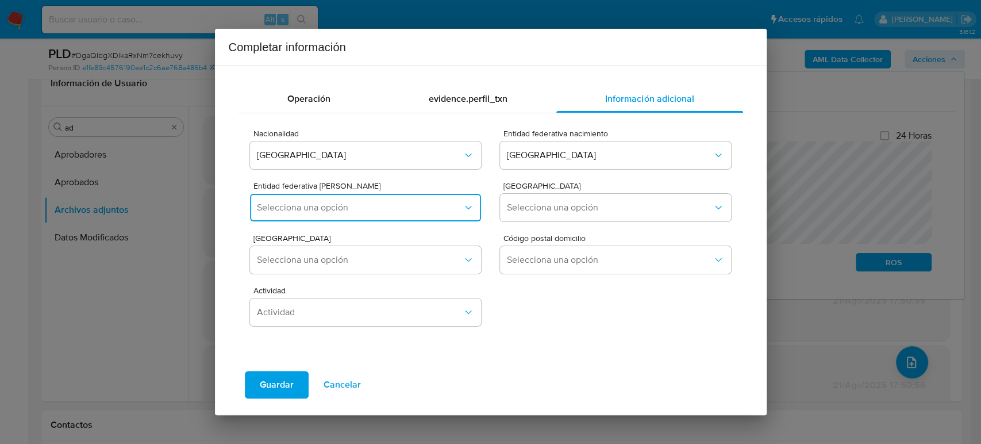
click at [367, 215] on button "Selecciona una opción" at bounding box center [365, 208] width 230 height 28
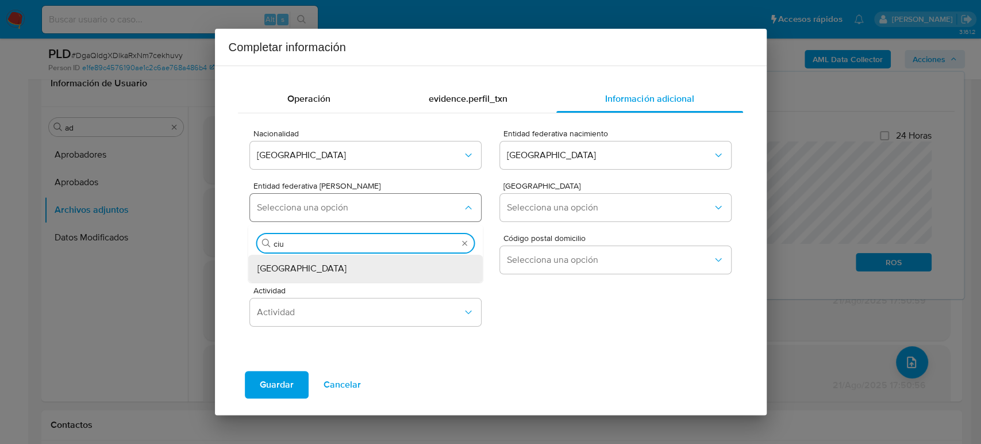
type input "ciud"
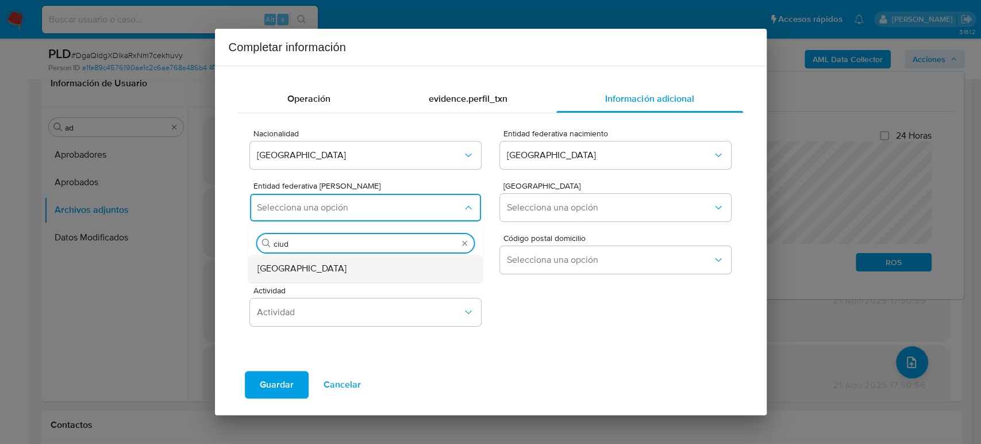
click at [333, 268] on div "Ciudad de México" at bounding box center [362, 269] width 210 height 28
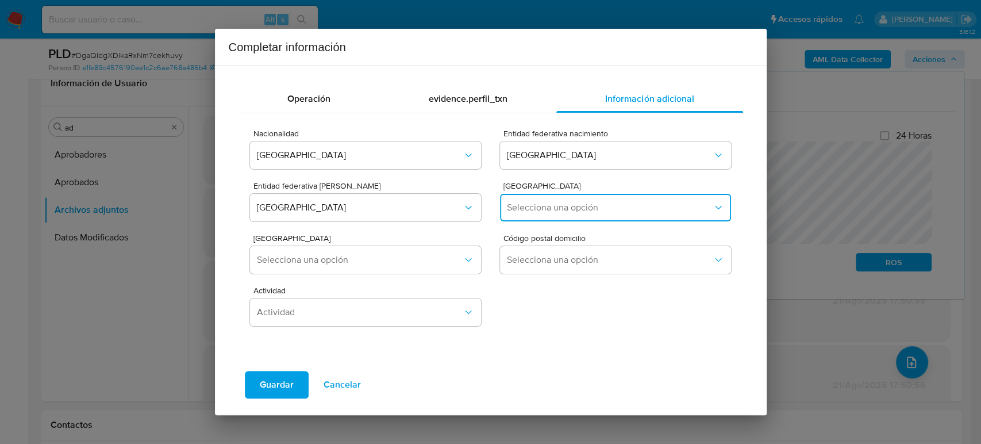
click at [556, 207] on span "Selecciona una opción" at bounding box center [609, 207] width 205 height 11
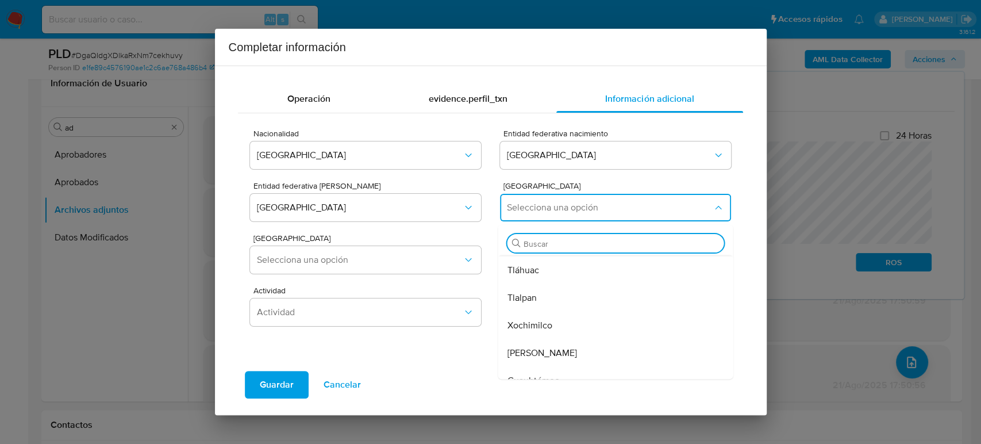
scroll to position [317, 0]
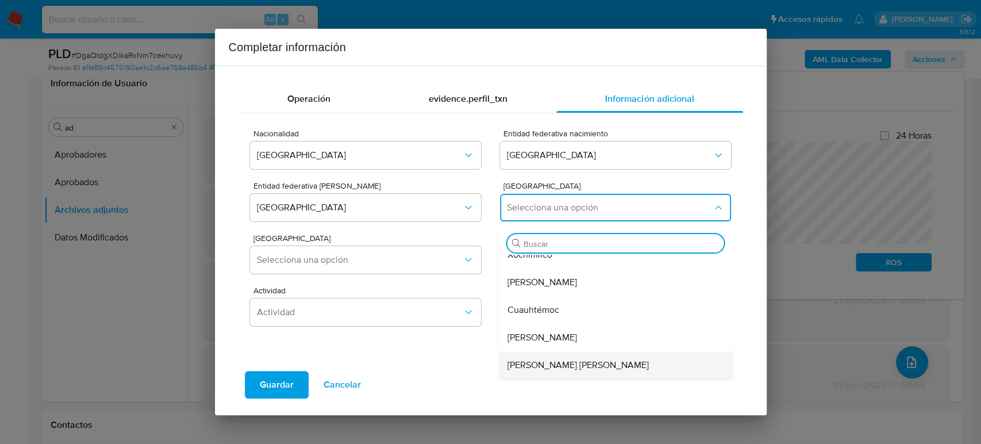
click at [566, 369] on span "Venustiano Carranza" at bounding box center [577, 364] width 141 height 11
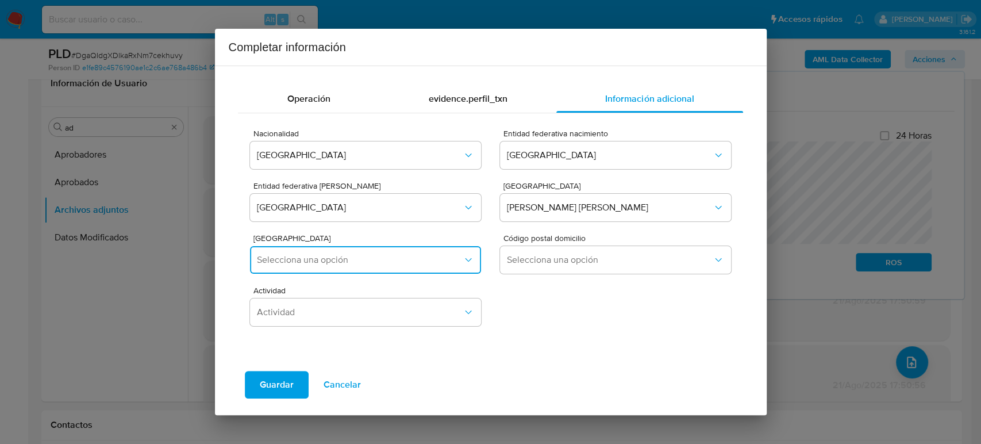
click at [360, 261] on span "Selecciona una opción" at bounding box center [359, 259] width 205 height 11
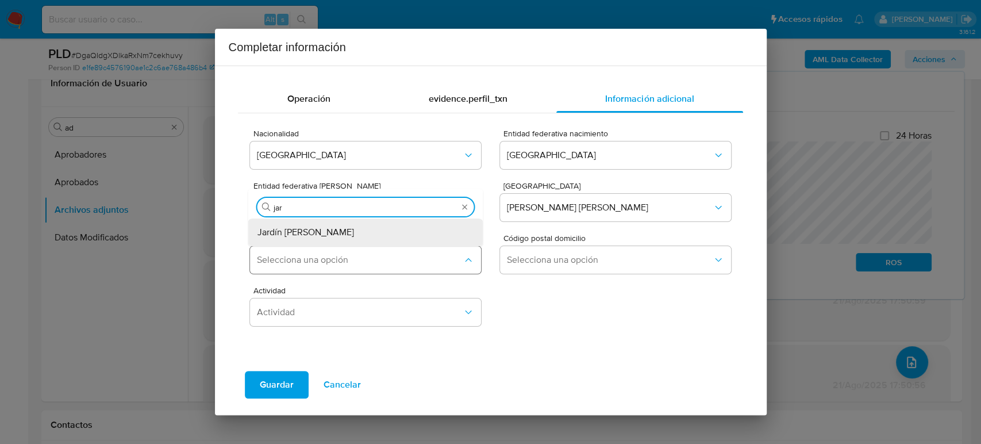
type input "jard"
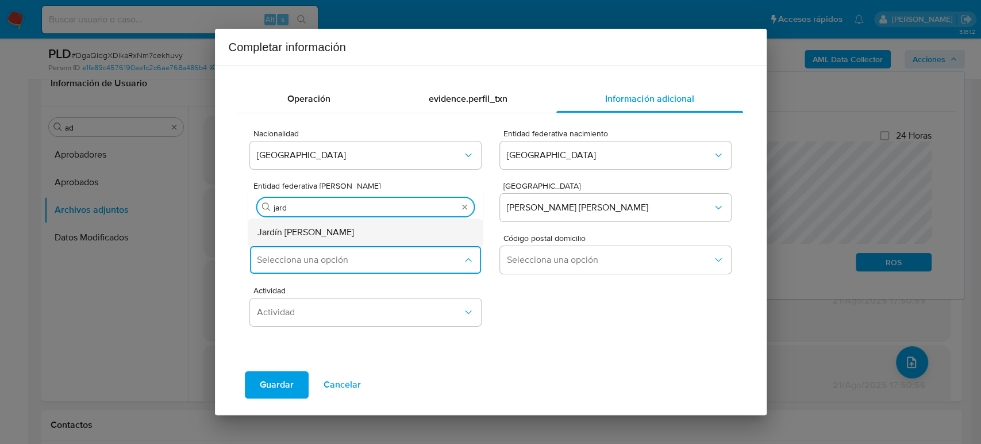
click at [351, 230] on div "Jardín Balbuena" at bounding box center [362, 232] width 210 height 28
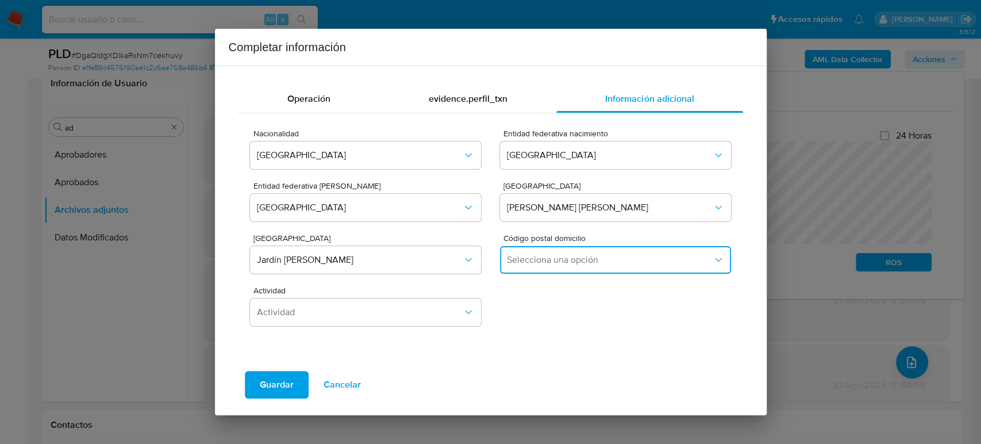
click at [573, 256] on span "Selecciona una opción" at bounding box center [609, 259] width 205 height 11
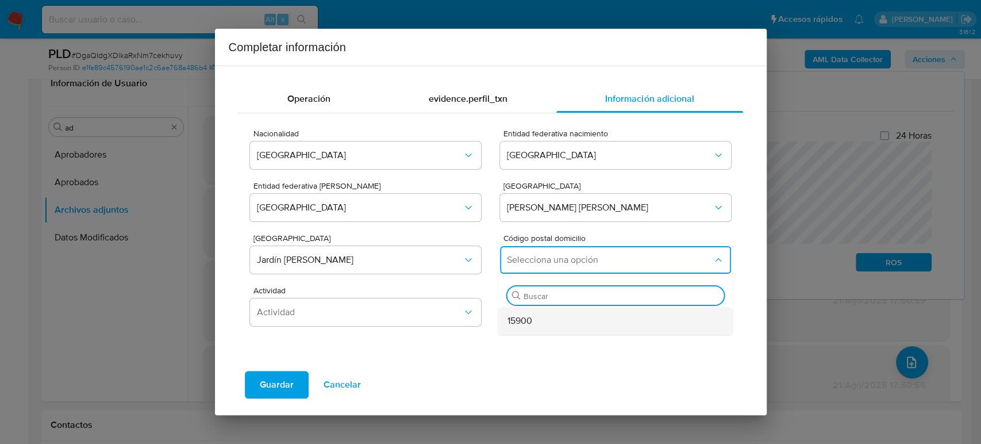
click at [562, 323] on div "15900" at bounding box center [612, 321] width 210 height 28
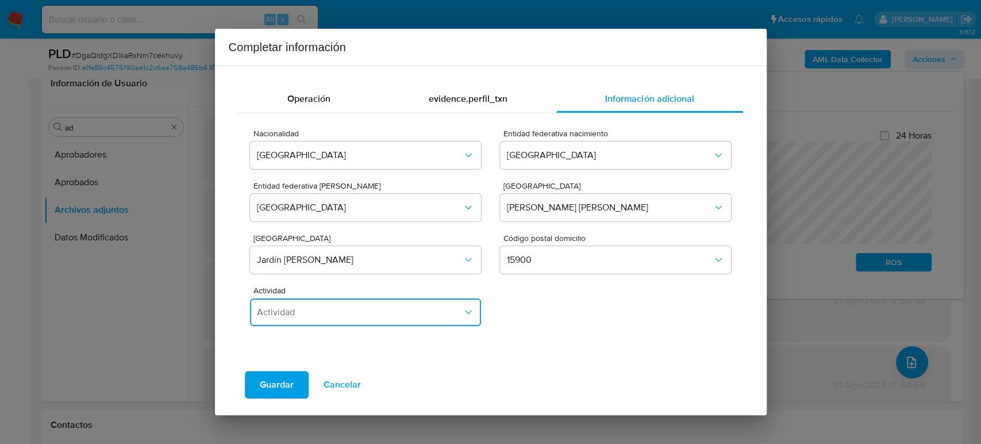
click at [368, 321] on button "Actividad" at bounding box center [365, 312] width 230 height 28
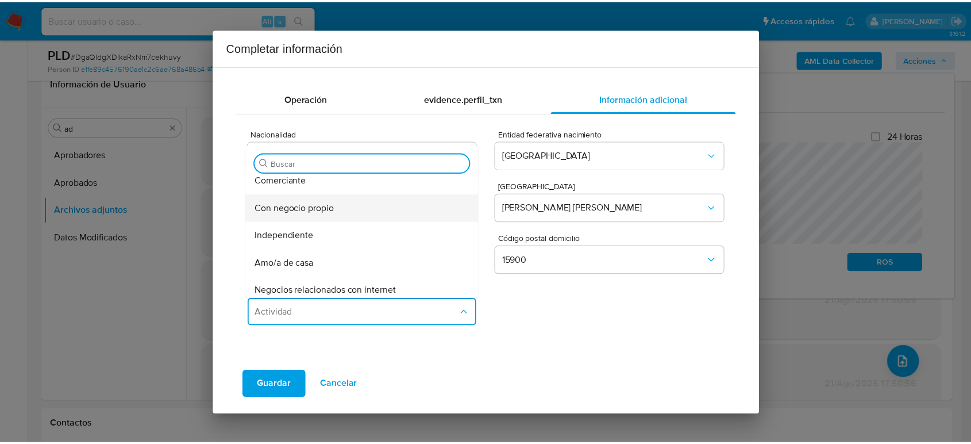
scroll to position [64, 0]
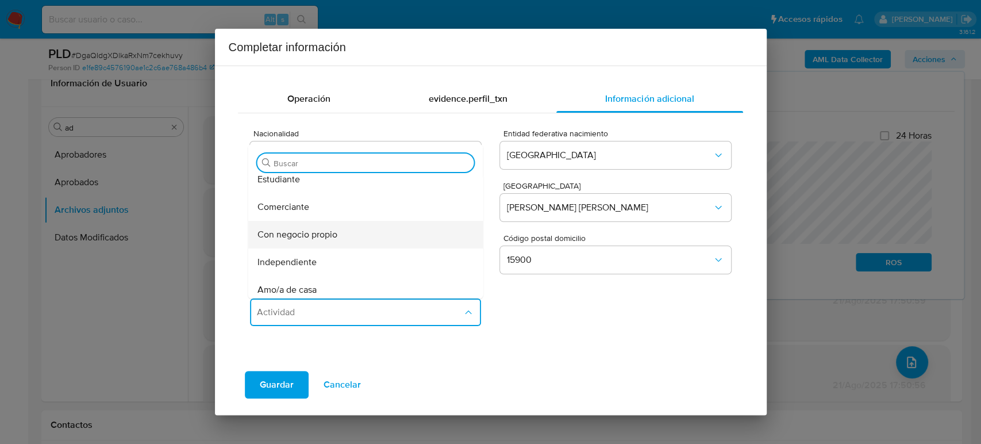
click at [360, 240] on div "Con negocio propio" at bounding box center [362, 235] width 210 height 28
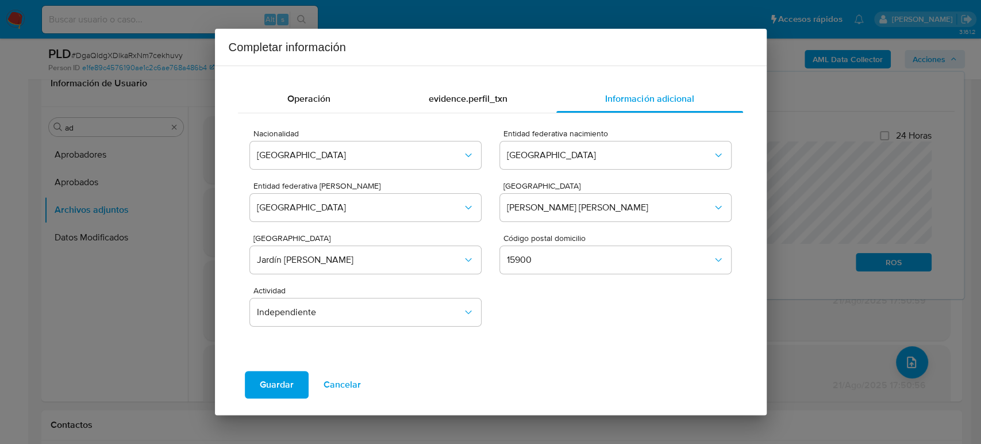
click at [294, 381] on button "Guardar" at bounding box center [277, 385] width 64 height 28
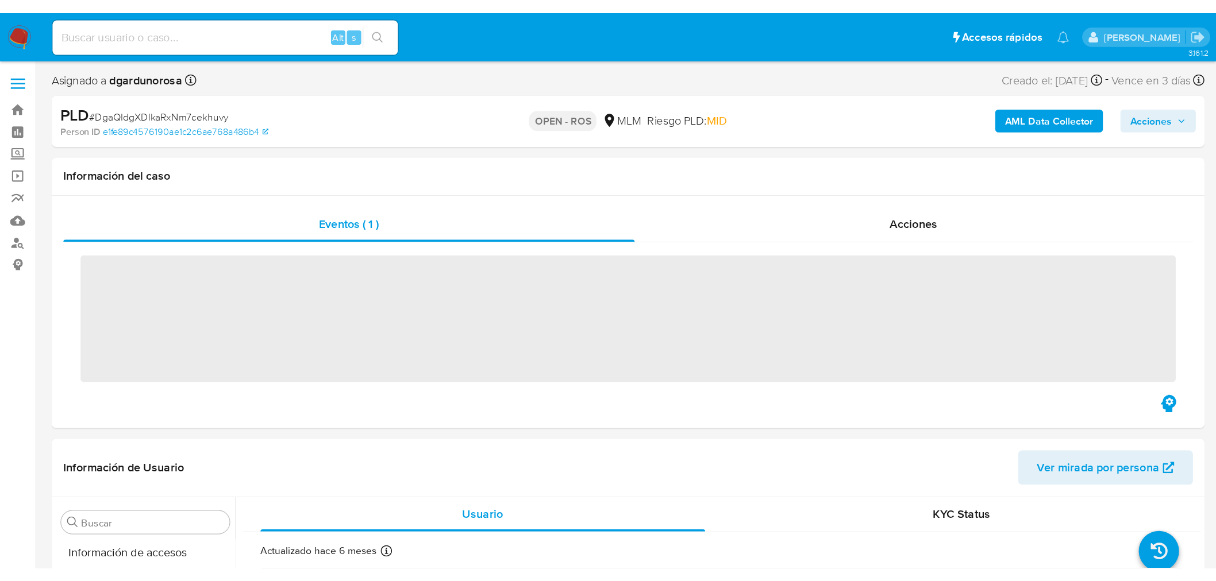
scroll to position [540, 0]
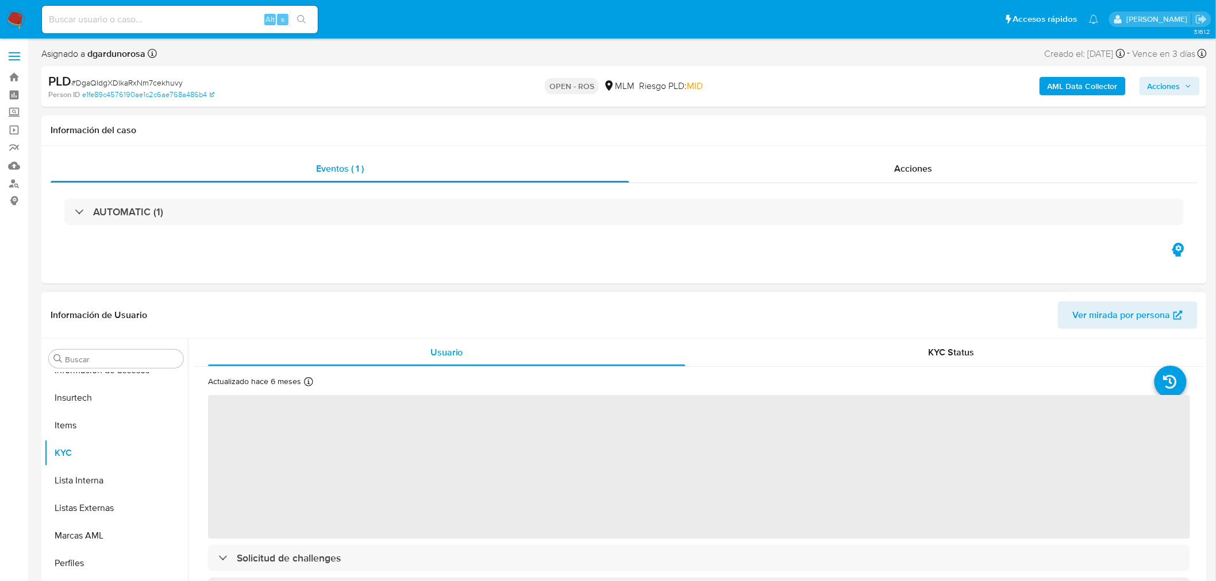
select select "10"
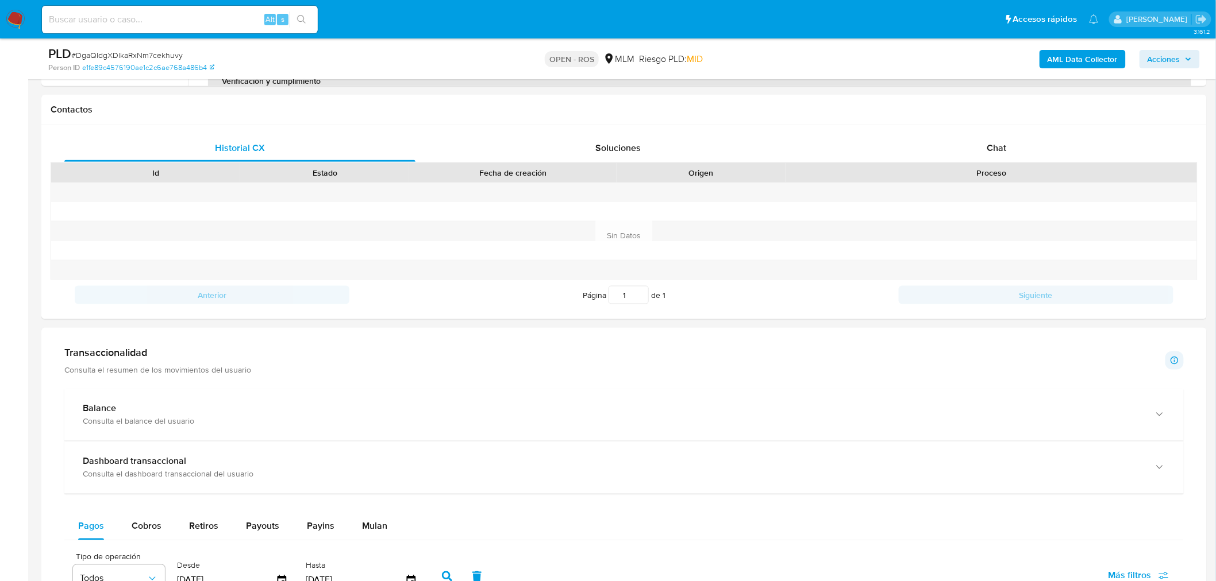
scroll to position [638, 0]
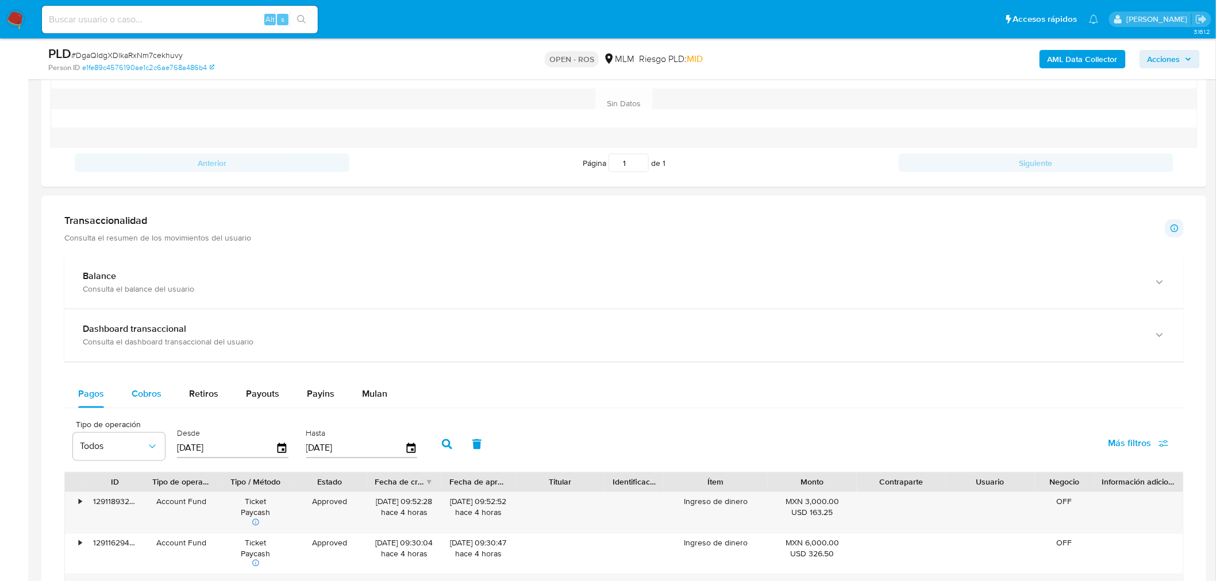
click at [151, 393] on span "Cobros" at bounding box center [147, 394] width 30 height 13
select select "10"
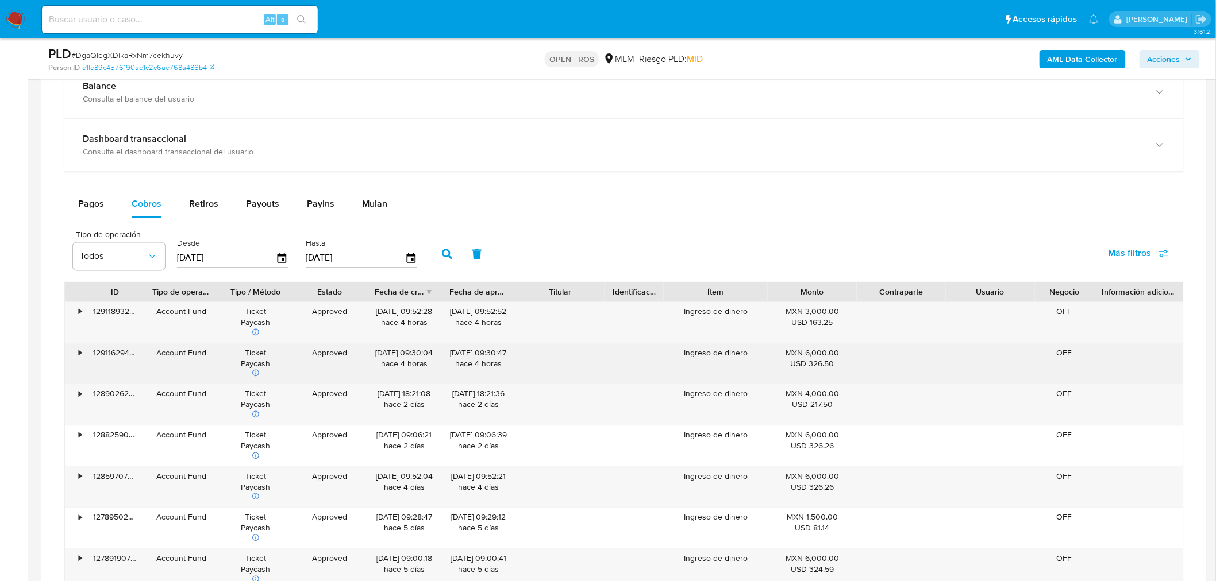
scroll to position [830, 0]
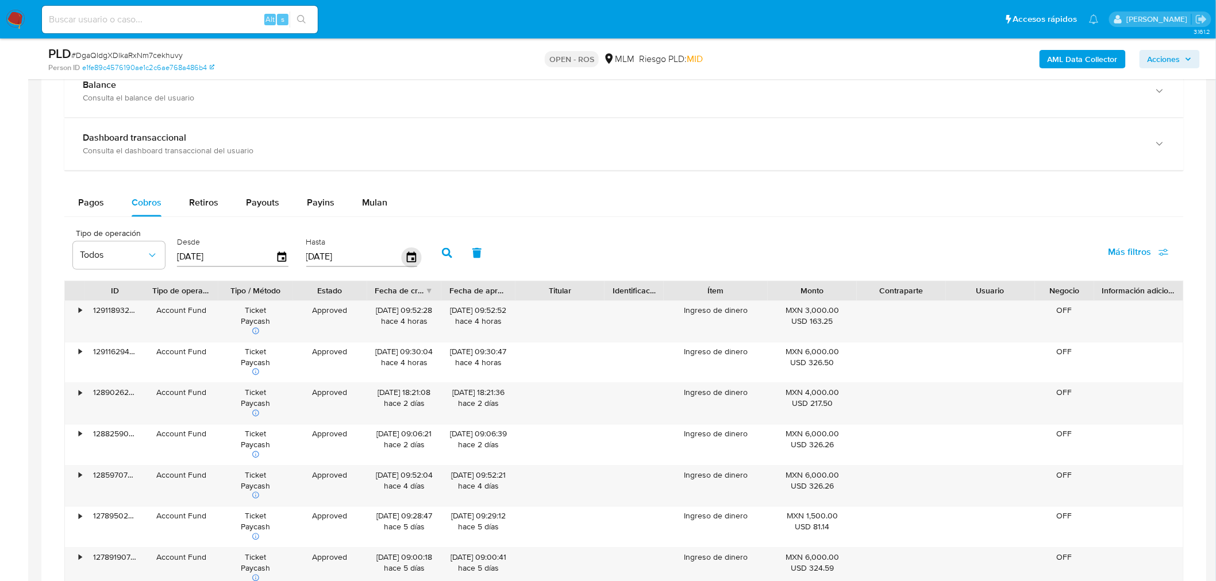
click at [408, 259] on icon "button" at bounding box center [411, 258] width 20 height 20
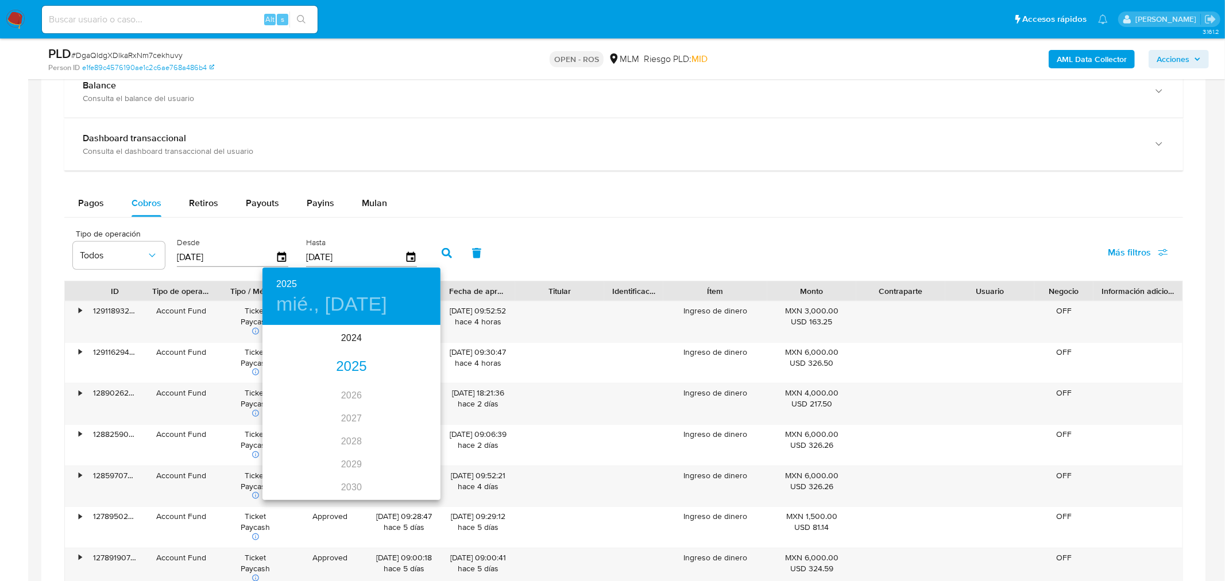
click at [356, 370] on div "2025" at bounding box center [352, 367] width 178 height 23
click at [286, 437] on div "jul." at bounding box center [292, 434] width 59 height 43
click at [351, 443] on p "31" at bounding box center [351, 468] width 9 height 11
type input "31/07/2025"
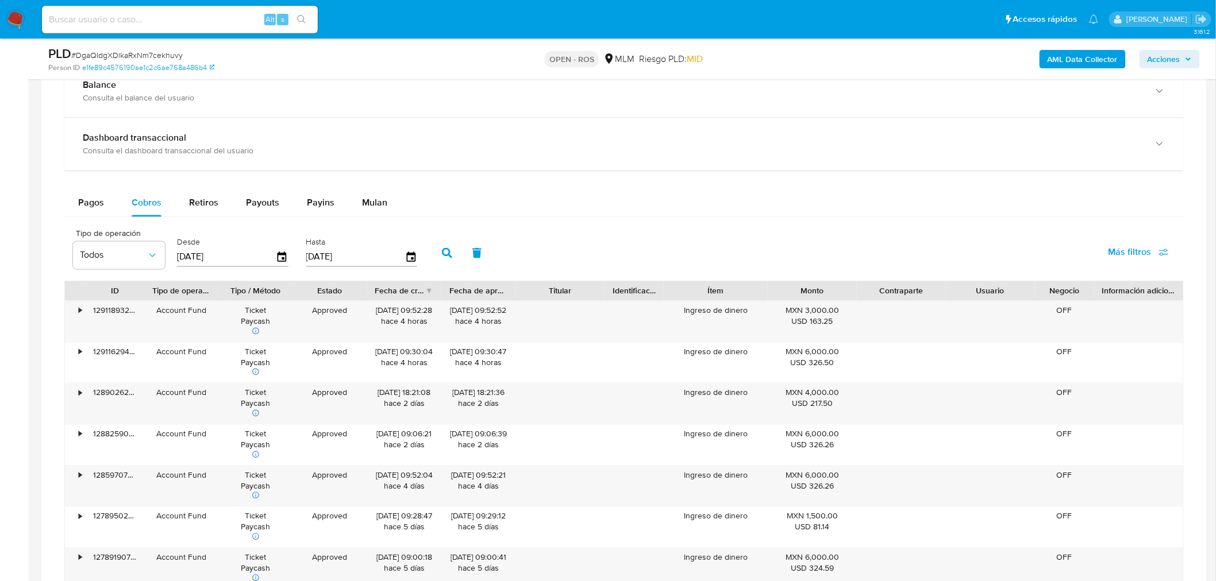
click at [446, 260] on button "button" at bounding box center [447, 254] width 30 height 28
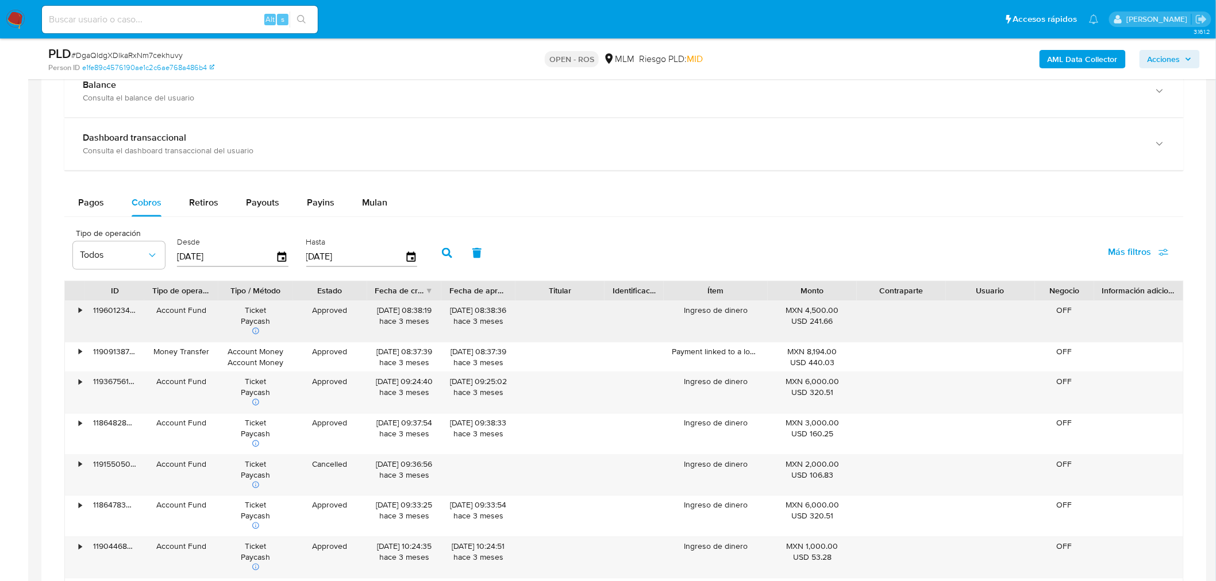
drag, startPoint x: 372, startPoint y: 313, endPoint x: 417, endPoint y: 314, distance: 44.2
click at [417, 314] on div "23/07/2025 08:38:19 hace 3 meses" at bounding box center [404, 322] width 74 height 41
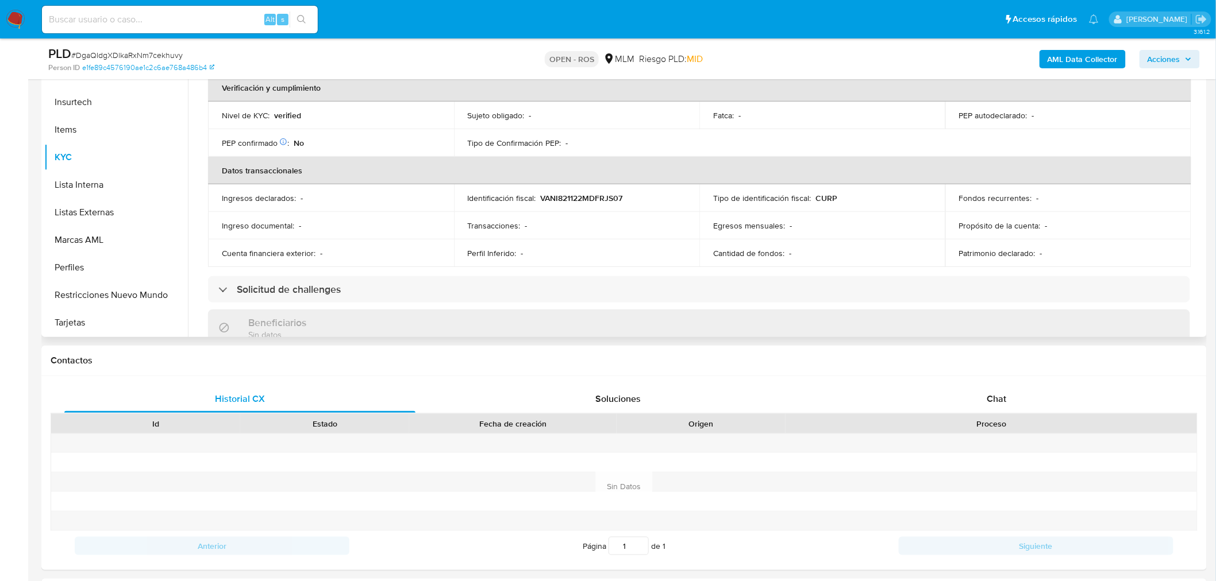
scroll to position [60, 0]
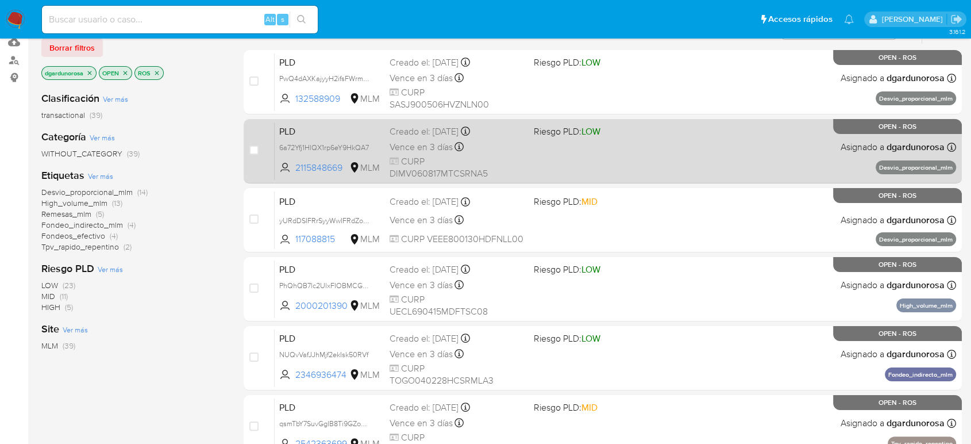
scroll to position [64, 0]
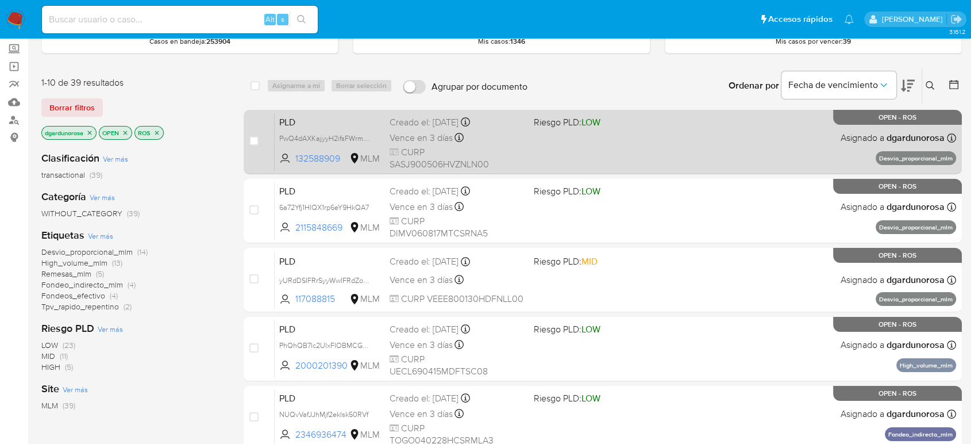
click at [680, 147] on div "PLD PwQ4dAXKajyyH2ifsFWrmmCe 132588909 MLM Riesgo PLD: LOW Creado el: [DATE] Cr…" at bounding box center [615, 142] width 681 height 58
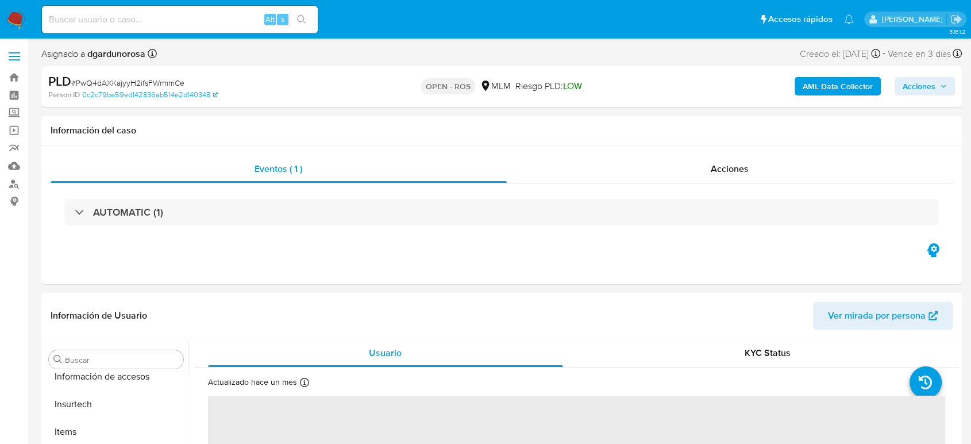
scroll to position [541, 0]
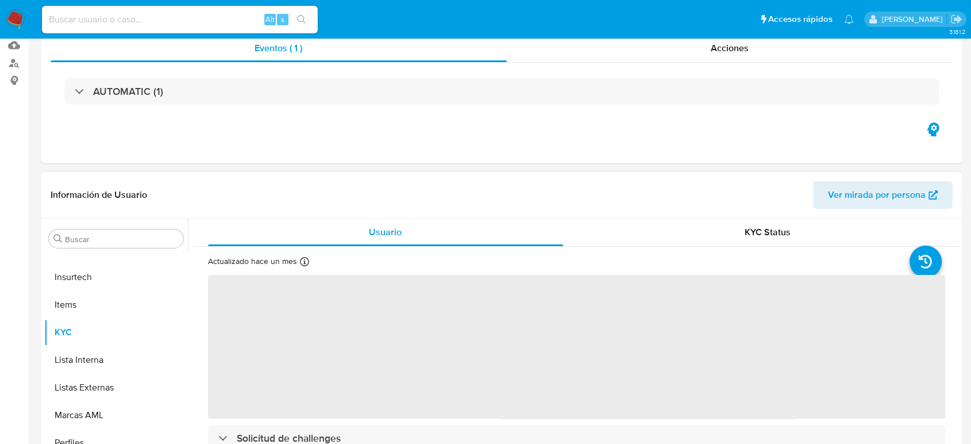
select select "10"
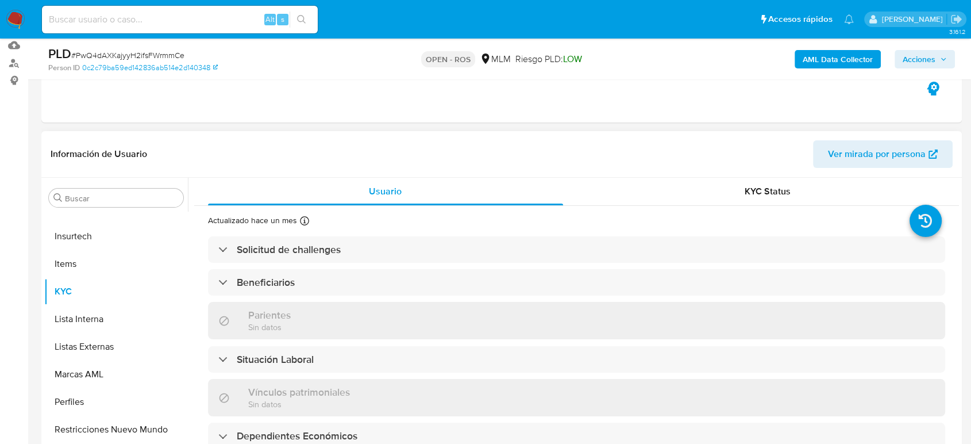
scroll to position [128, 0]
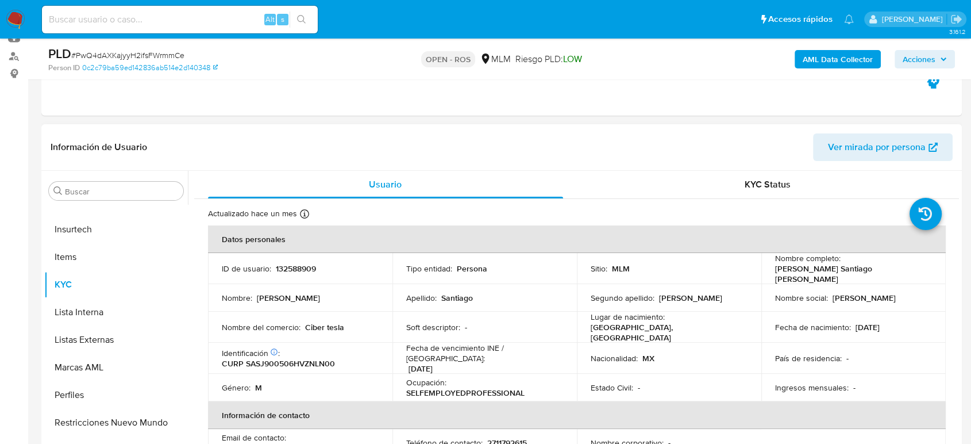
click at [299, 263] on p "132588909" at bounding box center [296, 268] width 40 height 10
copy p "132588909"
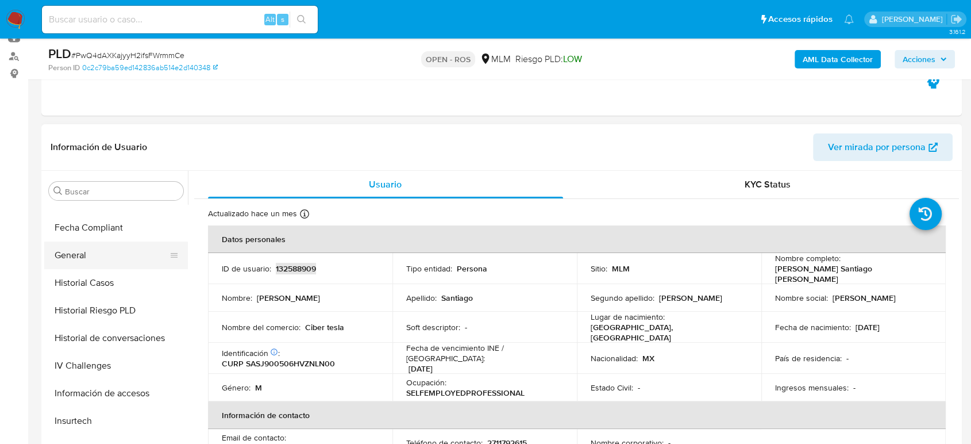
scroll to position [221, 0]
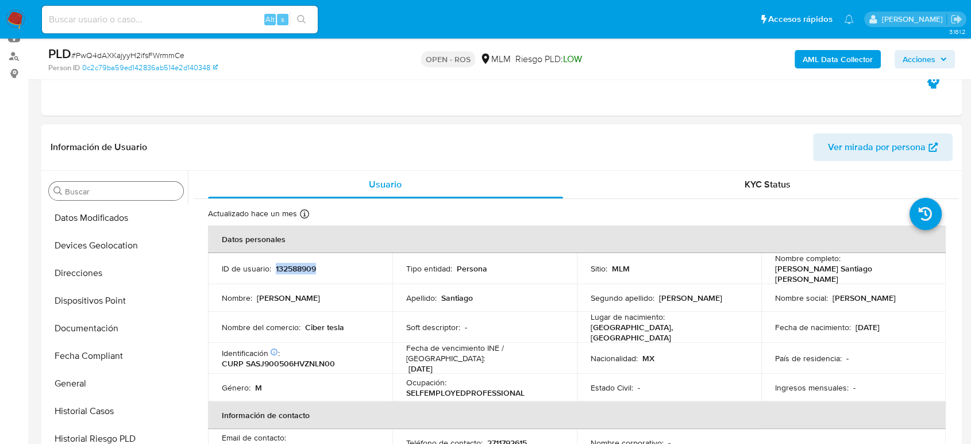
click at [87, 194] on input "Buscar" at bounding box center [122, 191] width 114 height 10
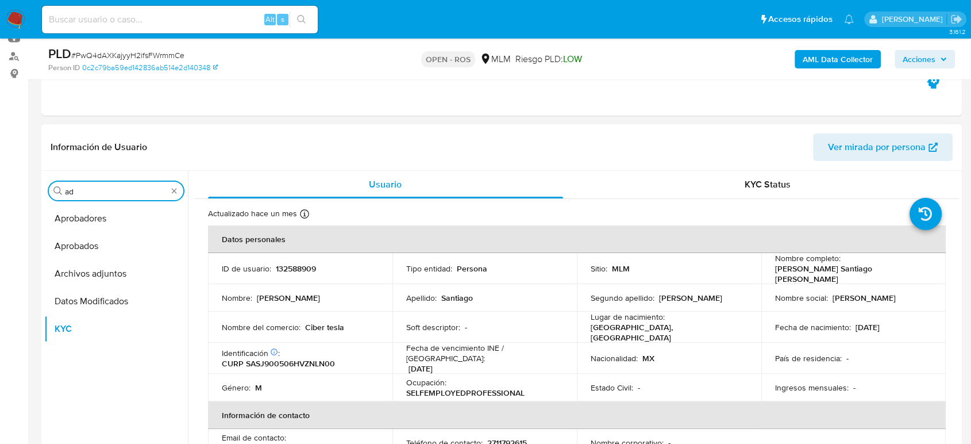
scroll to position [0, 0]
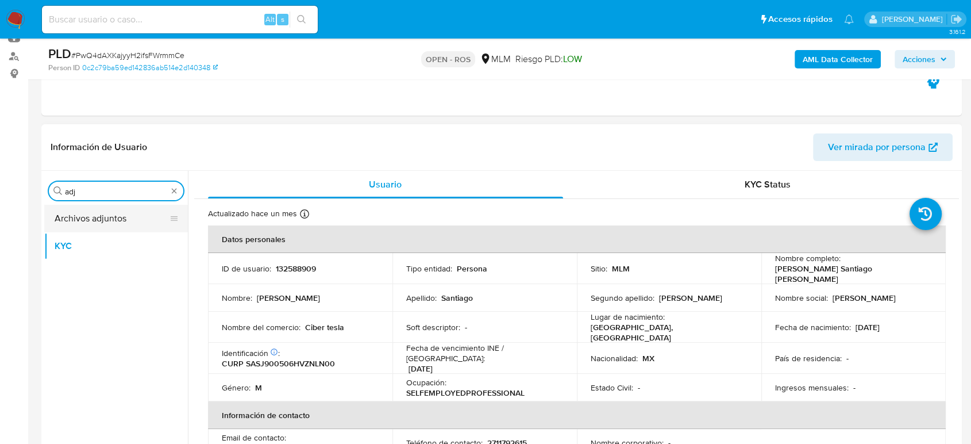
type input "adj"
click at [75, 226] on button "Archivos adjuntos" at bounding box center [111, 219] width 134 height 28
click at [121, 210] on button "Archivos adjuntos" at bounding box center [111, 219] width 134 height 28
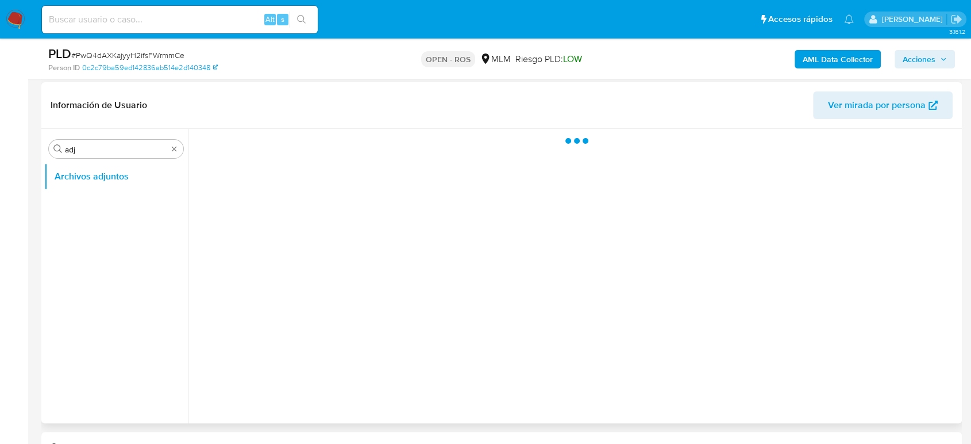
scroll to position [191, 0]
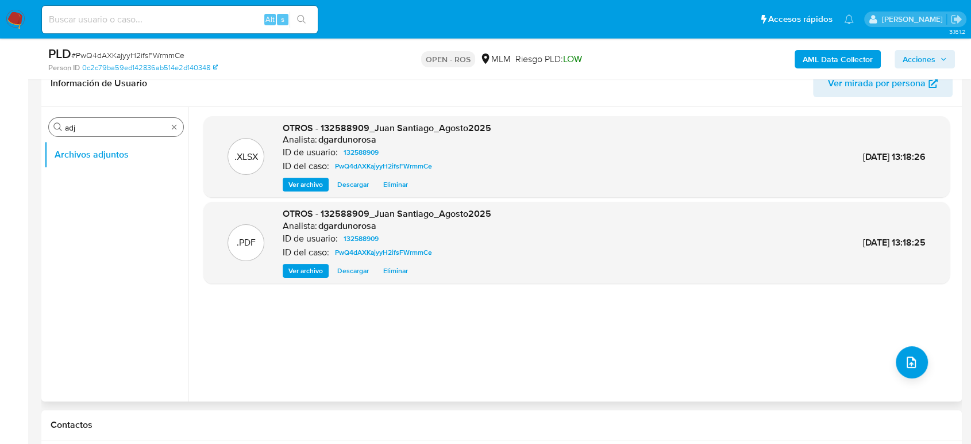
click at [169, 119] on div "Buscar adj" at bounding box center [116, 127] width 134 height 18
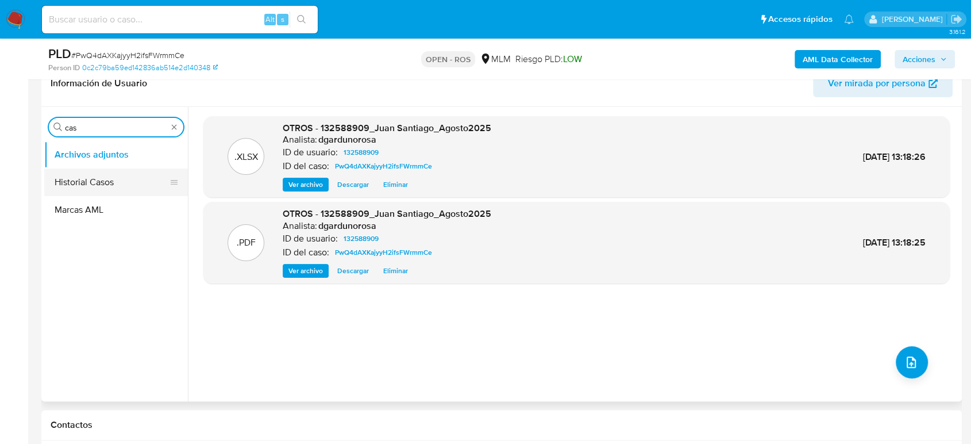
type input "cas"
click at [107, 187] on button "Historial Casos" at bounding box center [111, 182] width 134 height 28
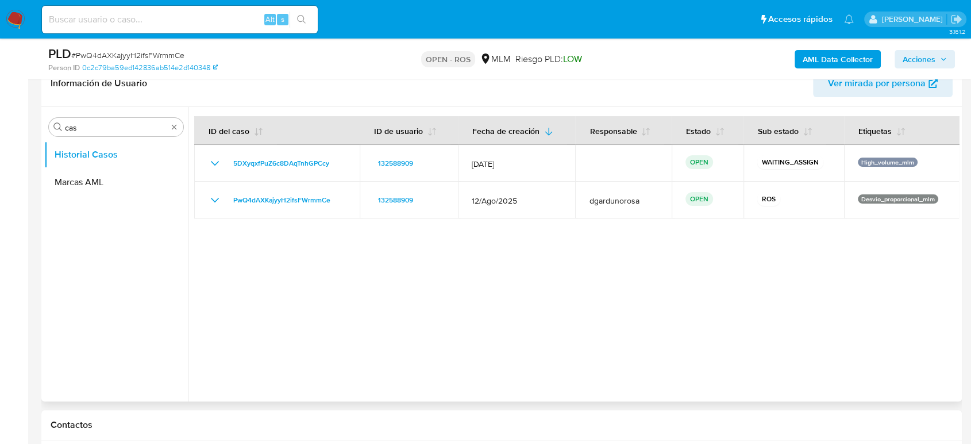
click at [450, 299] on div at bounding box center [573, 254] width 771 height 294
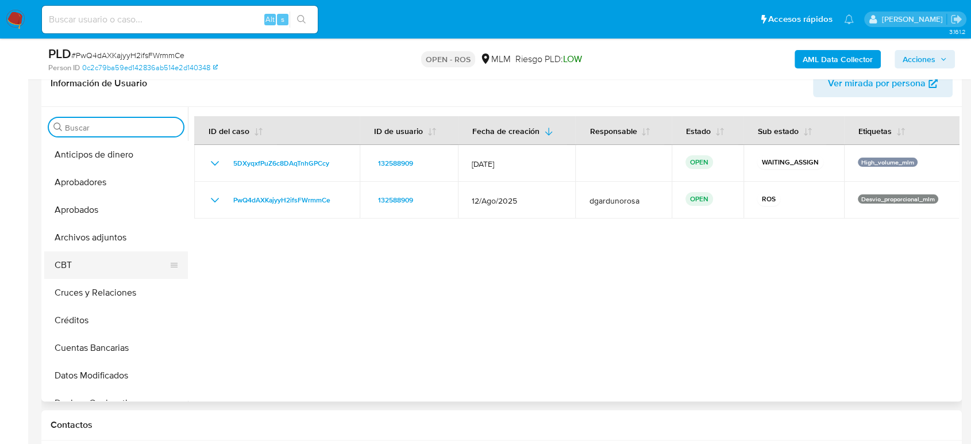
scroll to position [64, 0]
